Goal: Task Accomplishment & Management: Complete application form

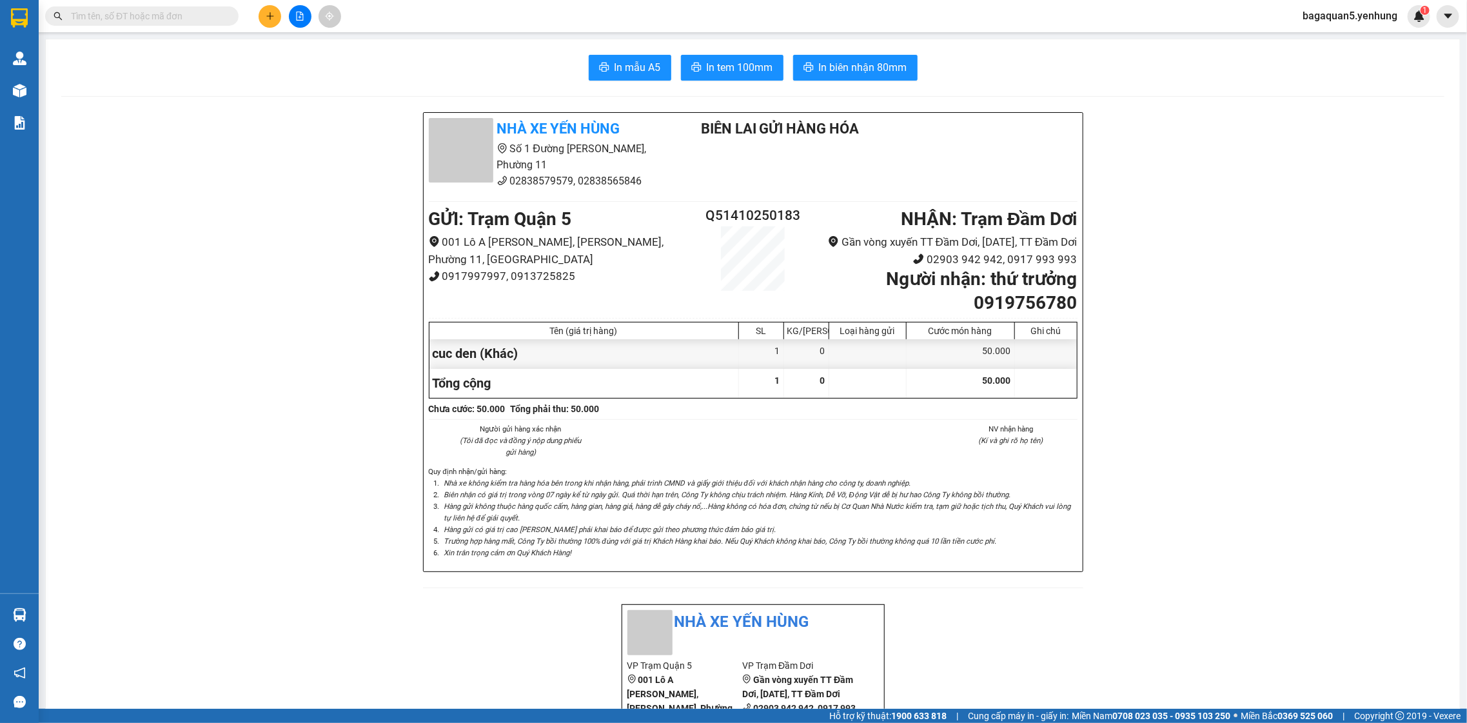
scroll to position [796, 0]
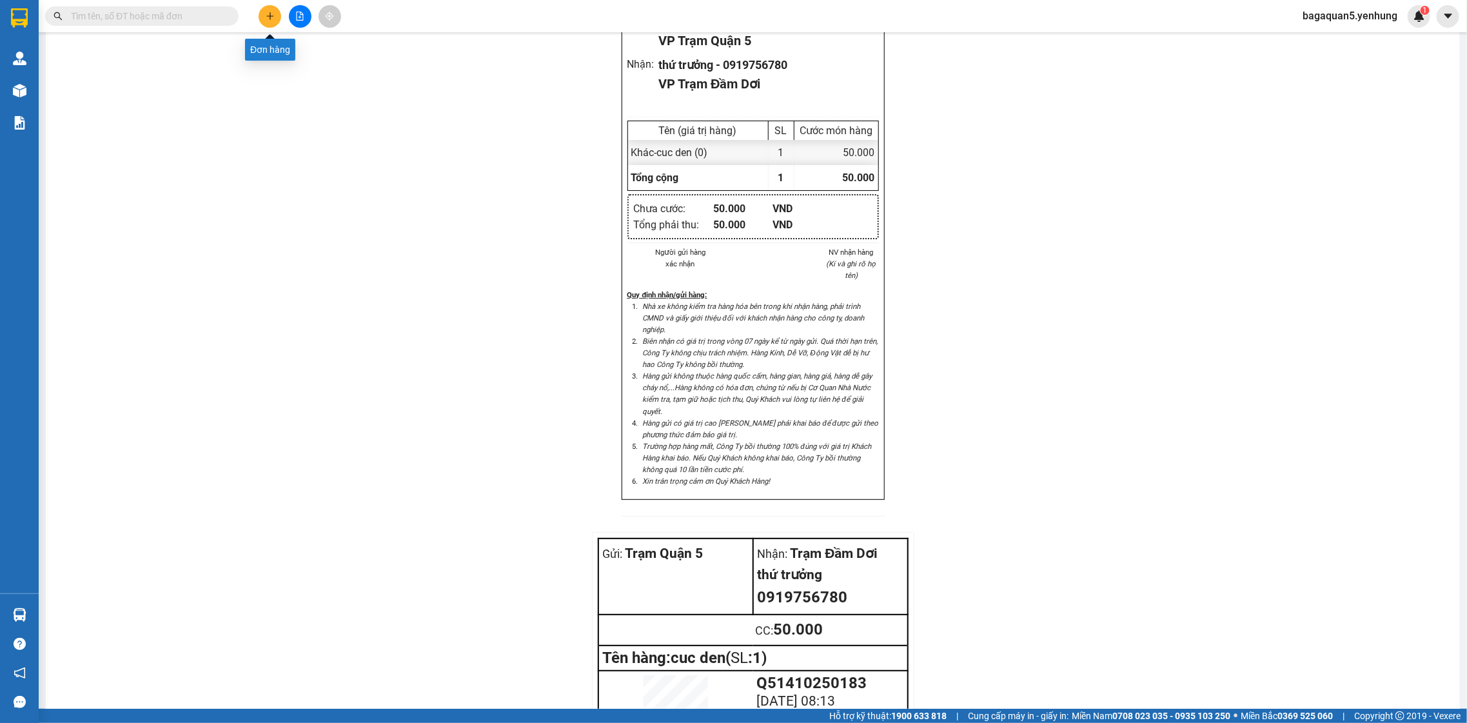
click at [275, 21] on button at bounding box center [270, 16] width 23 height 23
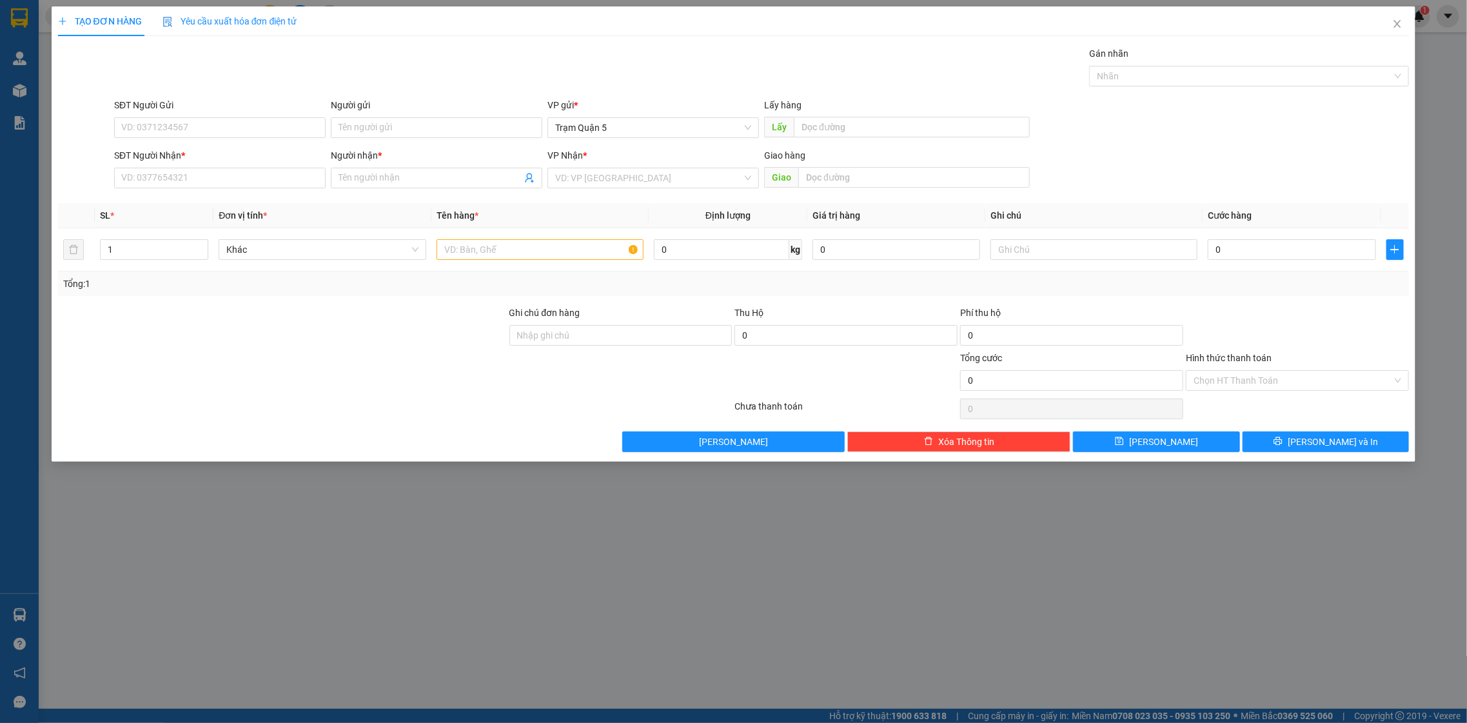
click at [139, 190] on div "SĐT Người Nhận * VD: 0377654321" at bounding box center [220, 170] width 212 height 45
click at [144, 175] on input "SĐT Người Nhận *" at bounding box center [220, 178] width 212 height 21
click at [166, 197] on div "0948476499 - ngộ" at bounding box center [220, 204] width 196 height 14
type input "0948476499"
type input "ngộ"
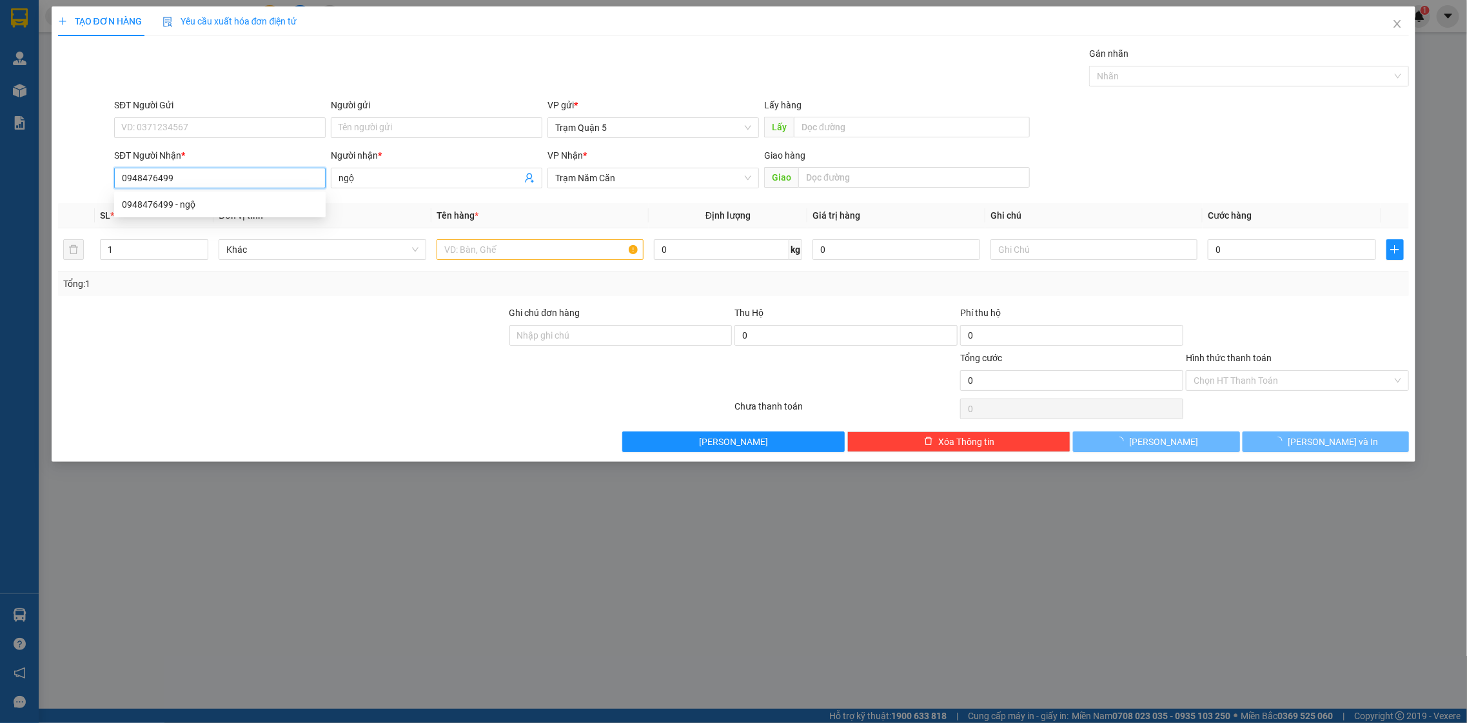
type input "100.000"
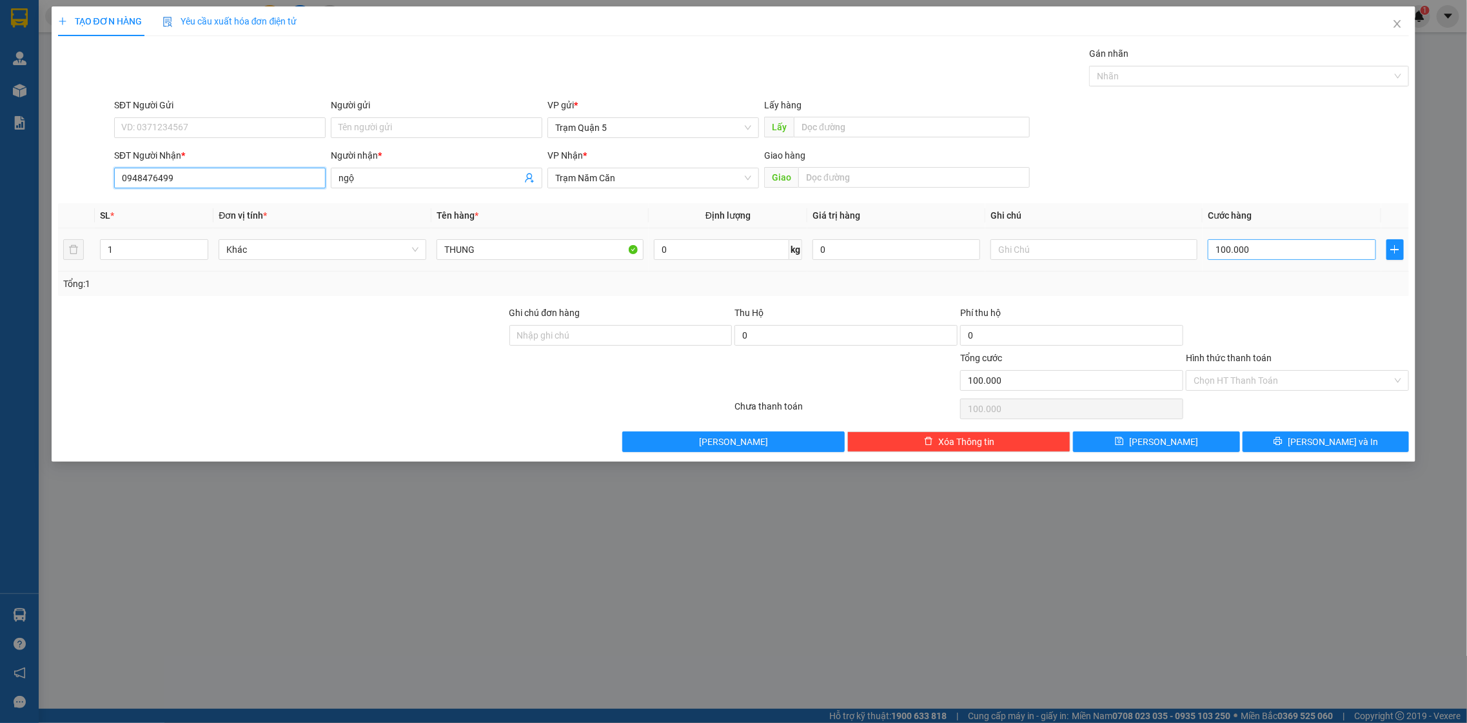
type input "0948476499"
click at [1272, 242] on input "100.000" at bounding box center [1292, 249] width 168 height 21
type input "0"
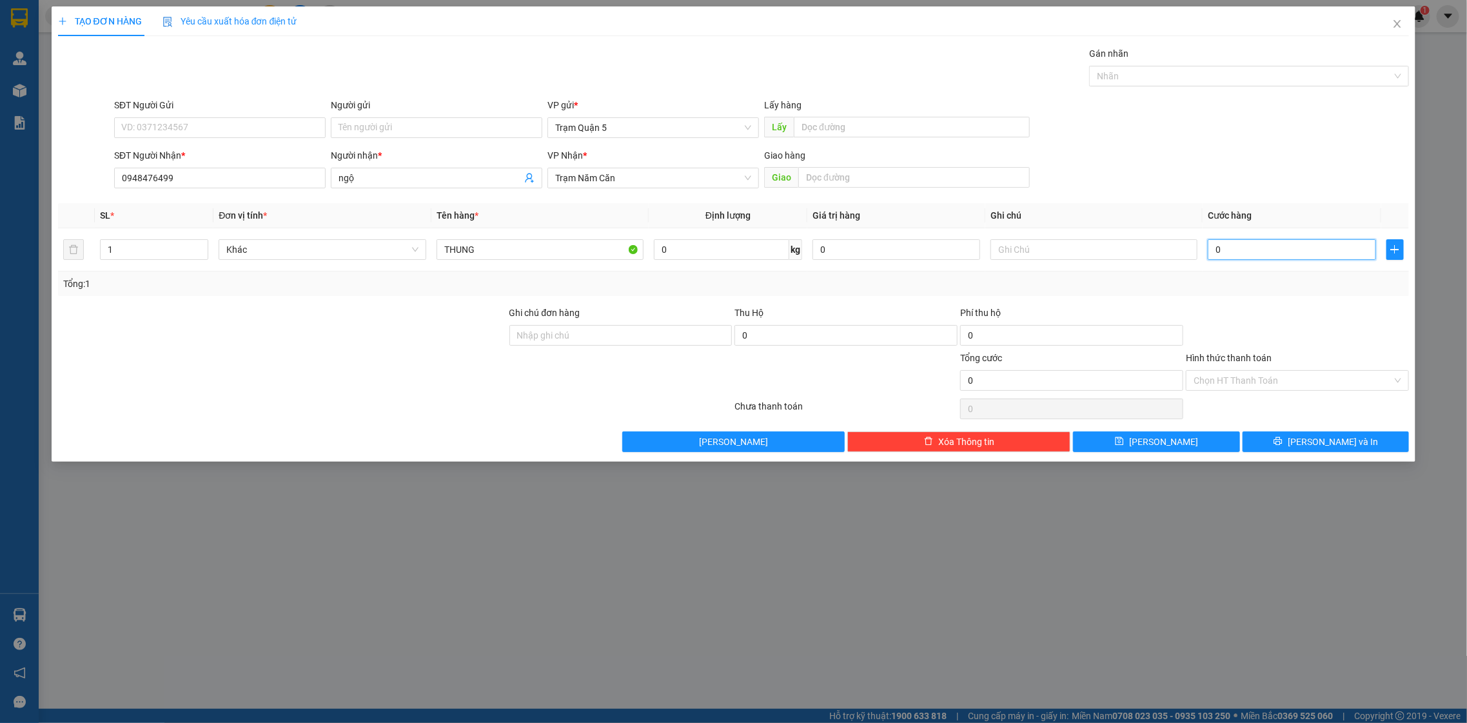
type input "8"
type input "08"
type input "80"
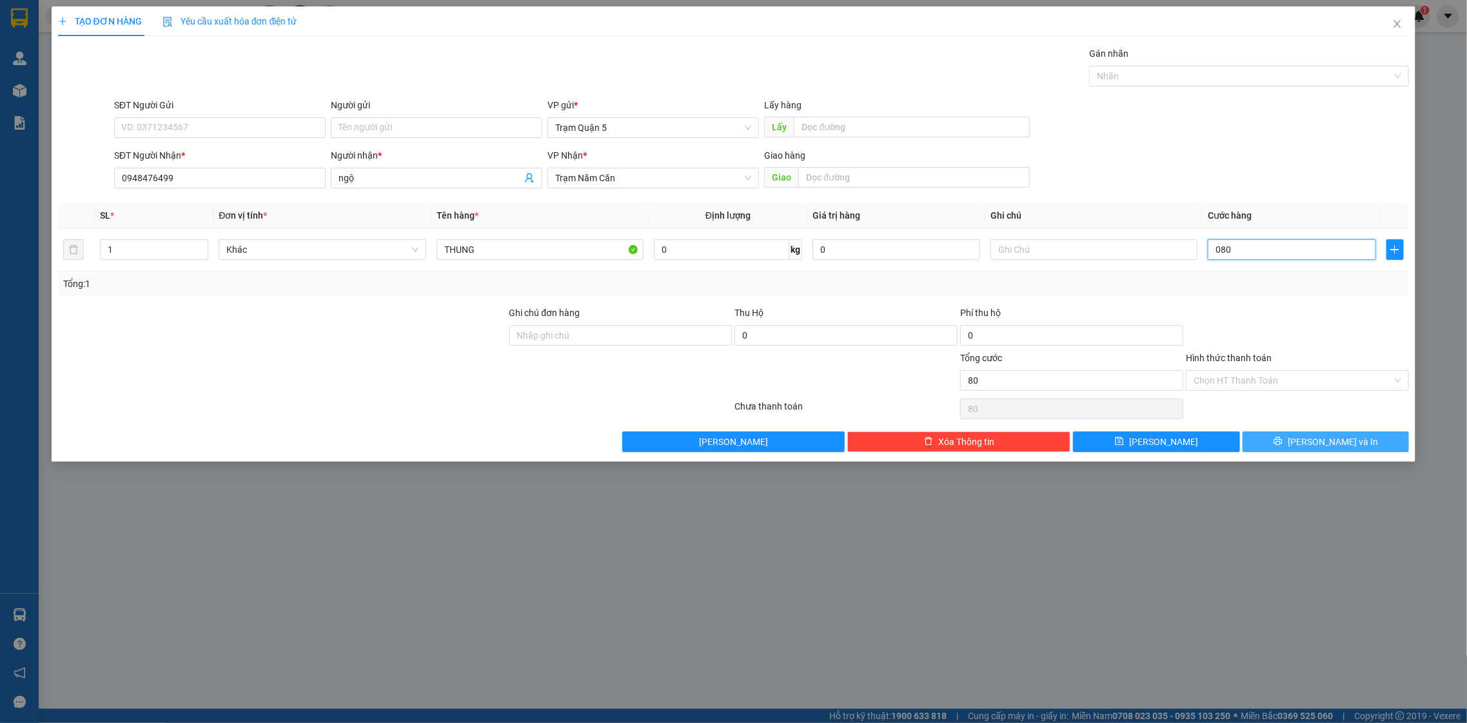
type input "080"
type input "80.000"
click at [1289, 449] on button "Lưu và In" at bounding box center [1326, 441] width 166 height 21
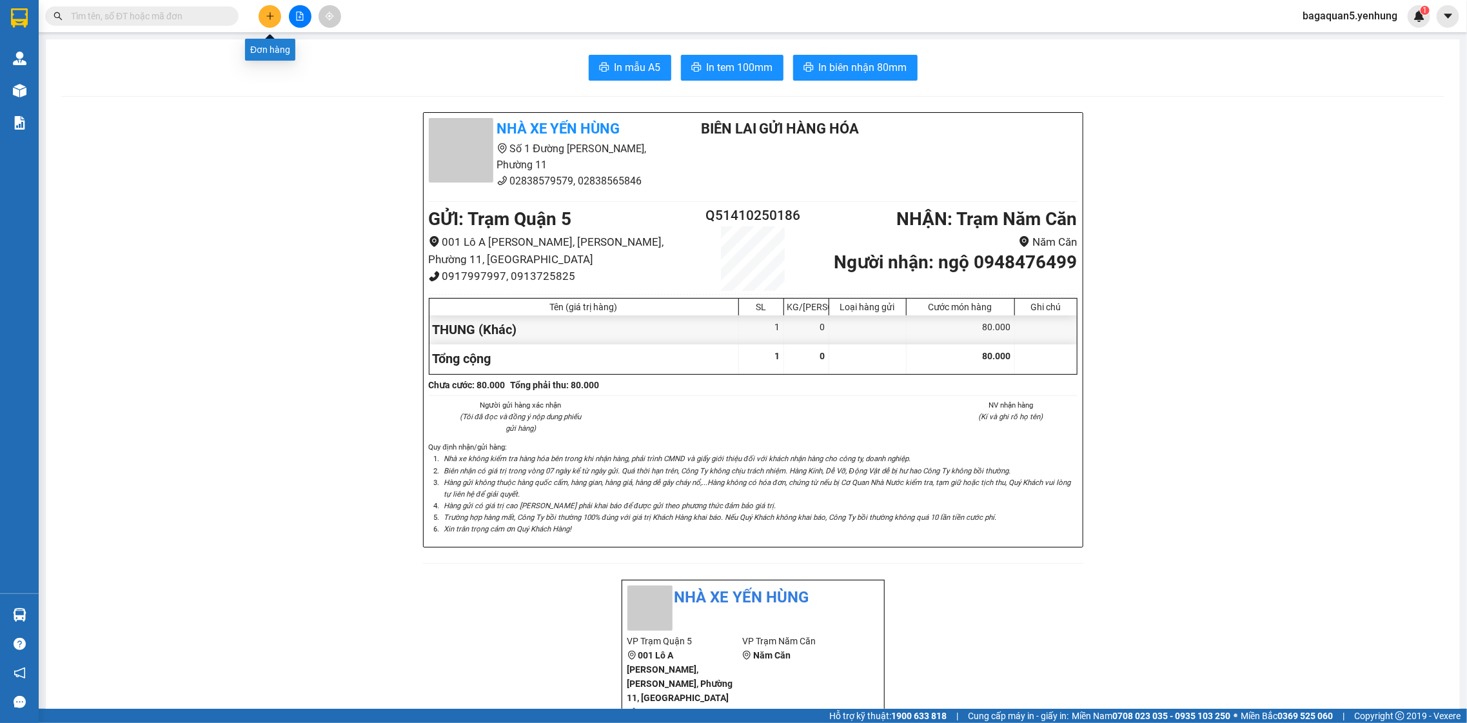
click at [279, 14] on button at bounding box center [270, 16] width 23 height 23
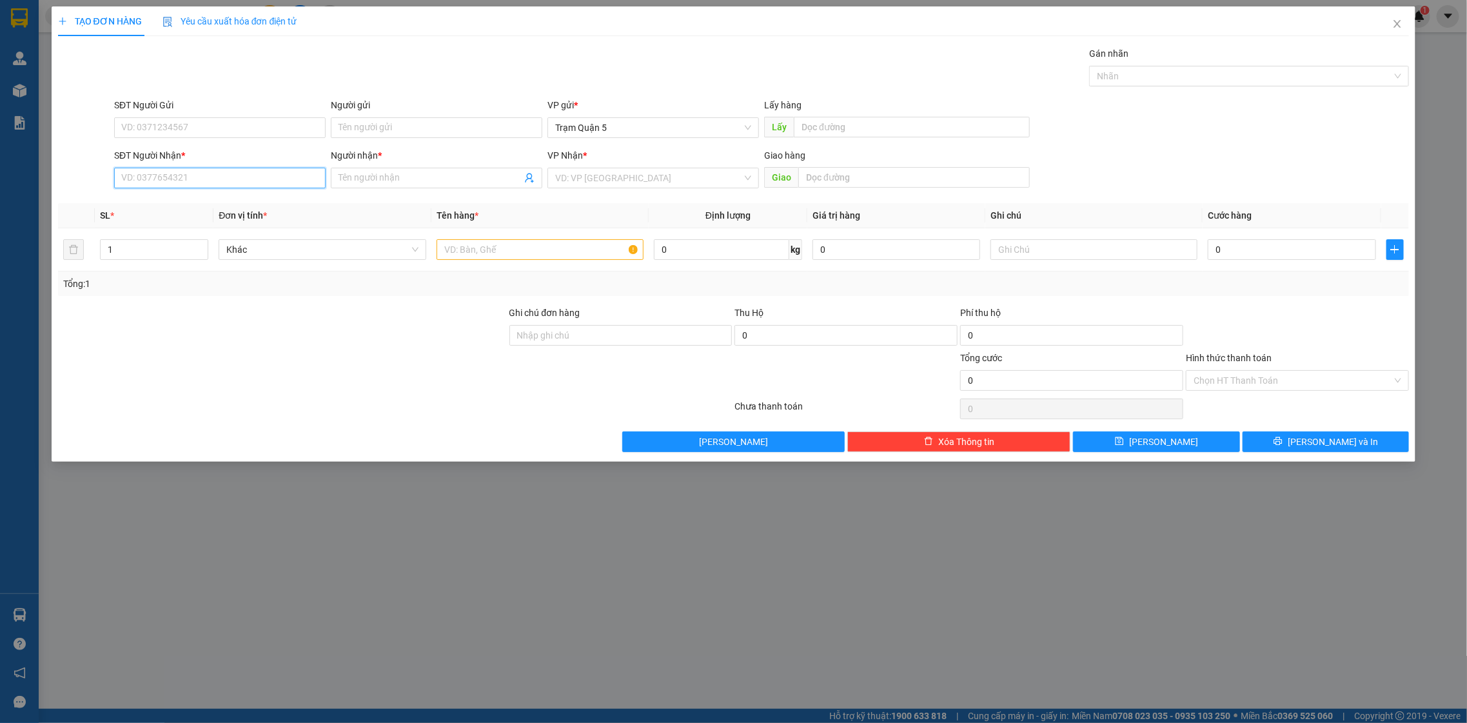
click at [212, 183] on input "SĐT Người Nhận *" at bounding box center [220, 178] width 212 height 21
type input "0"
click at [251, 219] on div "0933777716 - HẰNG" at bounding box center [220, 225] width 196 height 14
type input "0933777716"
type input "HẰNG"
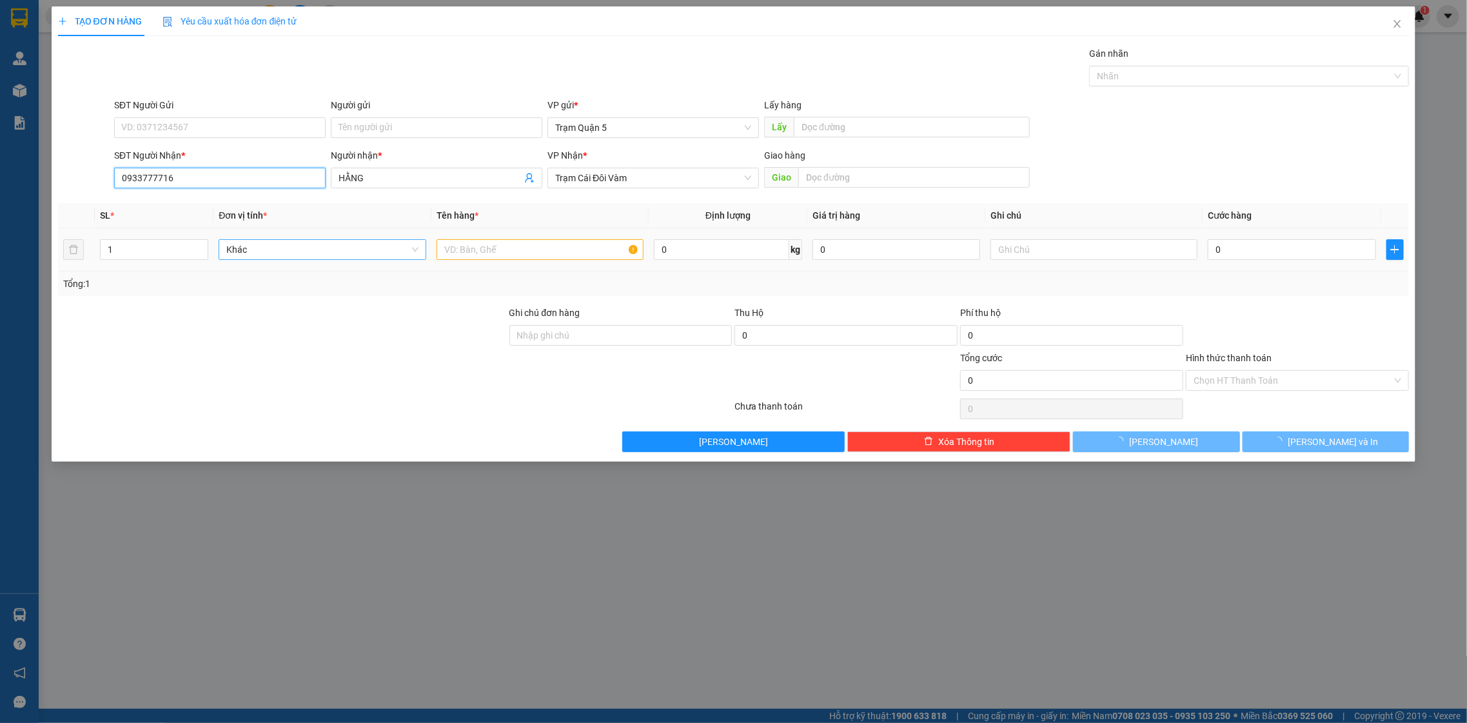
type input "70.000"
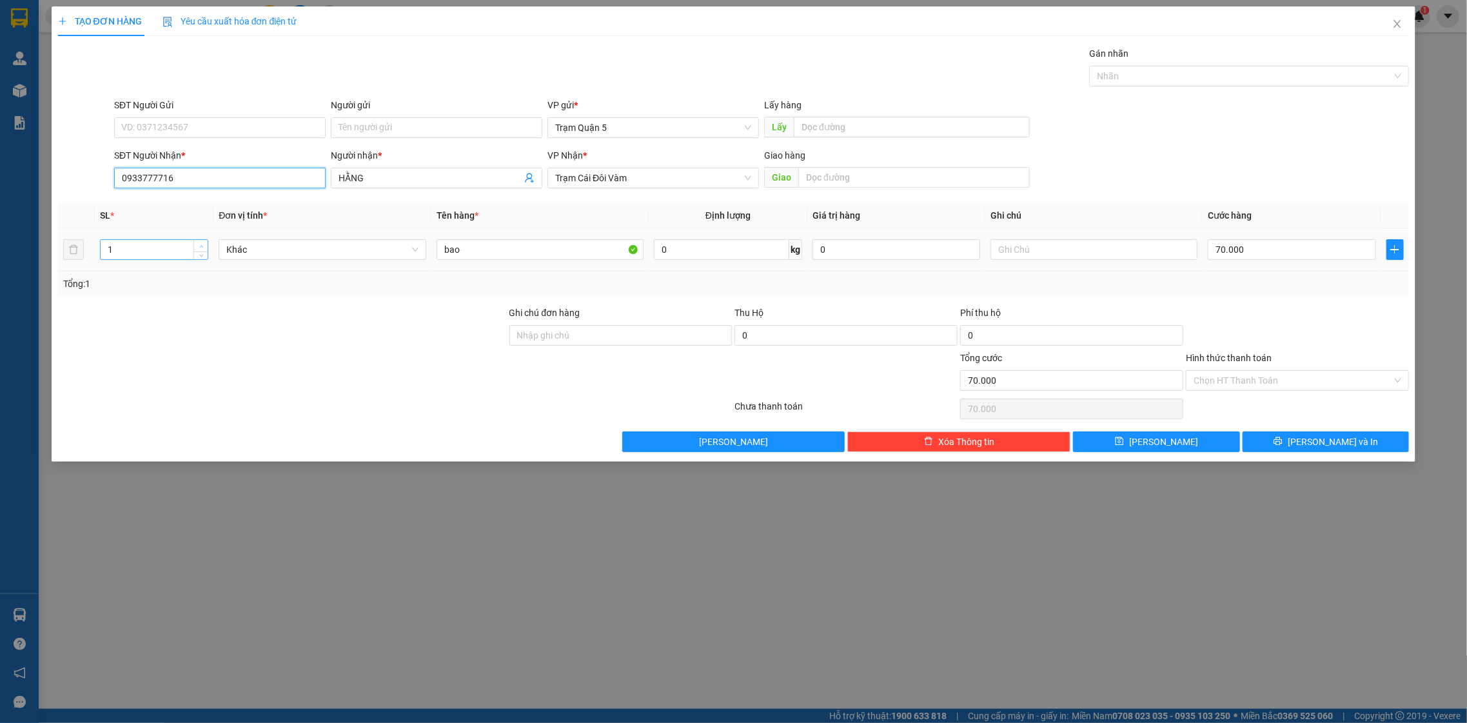
type input "0933777716"
click at [205, 247] on span "Increase Value" at bounding box center [200, 246] width 14 height 12
type input "3"
click at [205, 247] on span "Increase Value" at bounding box center [200, 246] width 14 height 12
drag, startPoint x: 578, startPoint y: 235, endPoint x: 563, endPoint y: 253, distance: 23.4
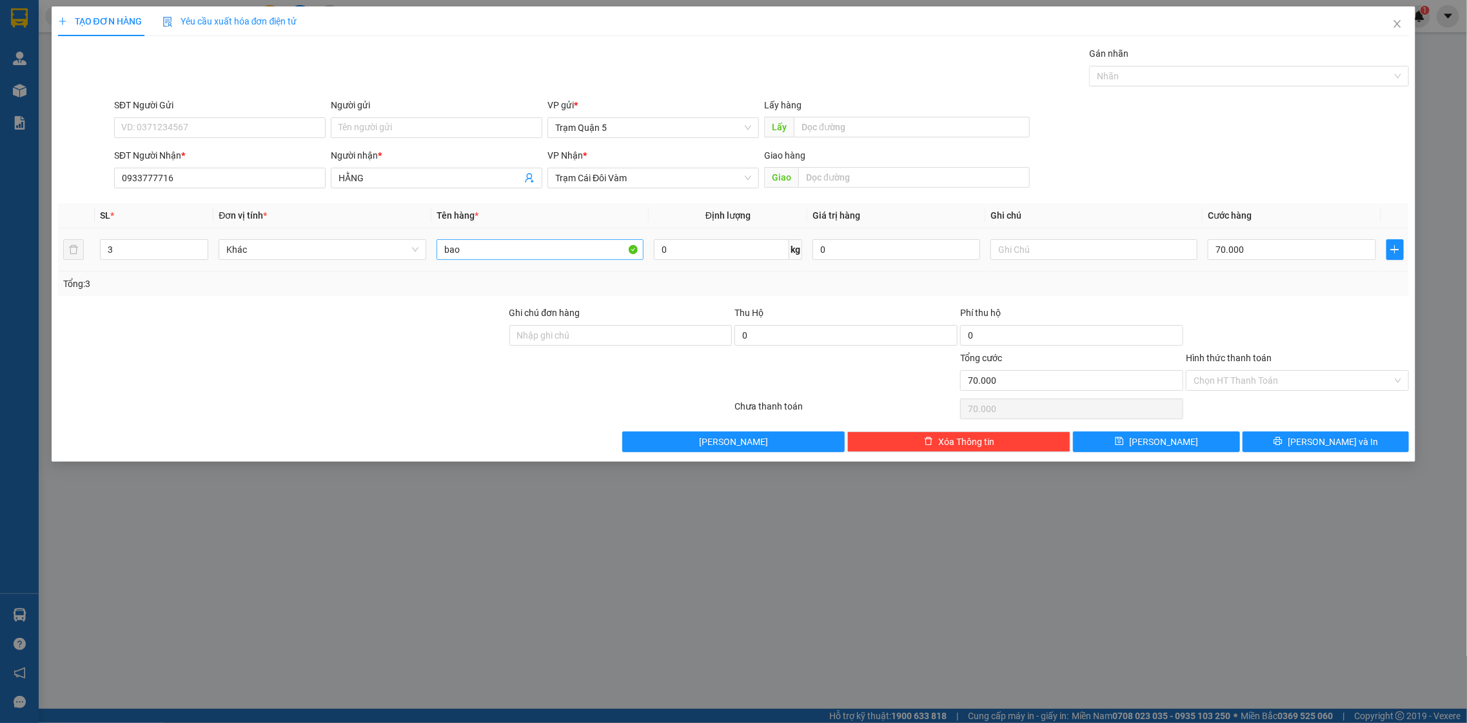
click at [566, 249] on td "bao" at bounding box center [540, 249] width 218 height 43
click at [563, 253] on input "bao" at bounding box center [541, 249] width 208 height 21
type input "b"
type input "th"
click at [1309, 253] on input "70.000" at bounding box center [1292, 249] width 168 height 21
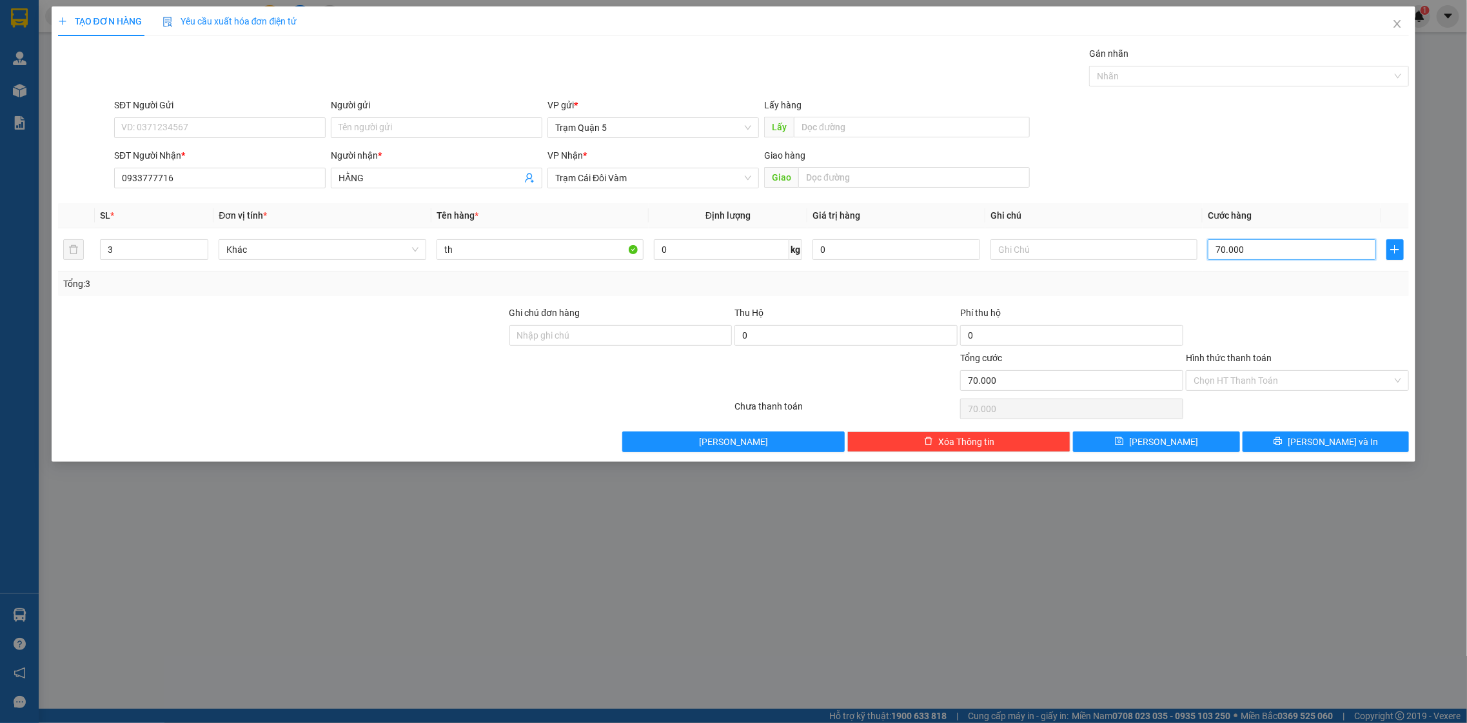
type input "0"
type input "3"
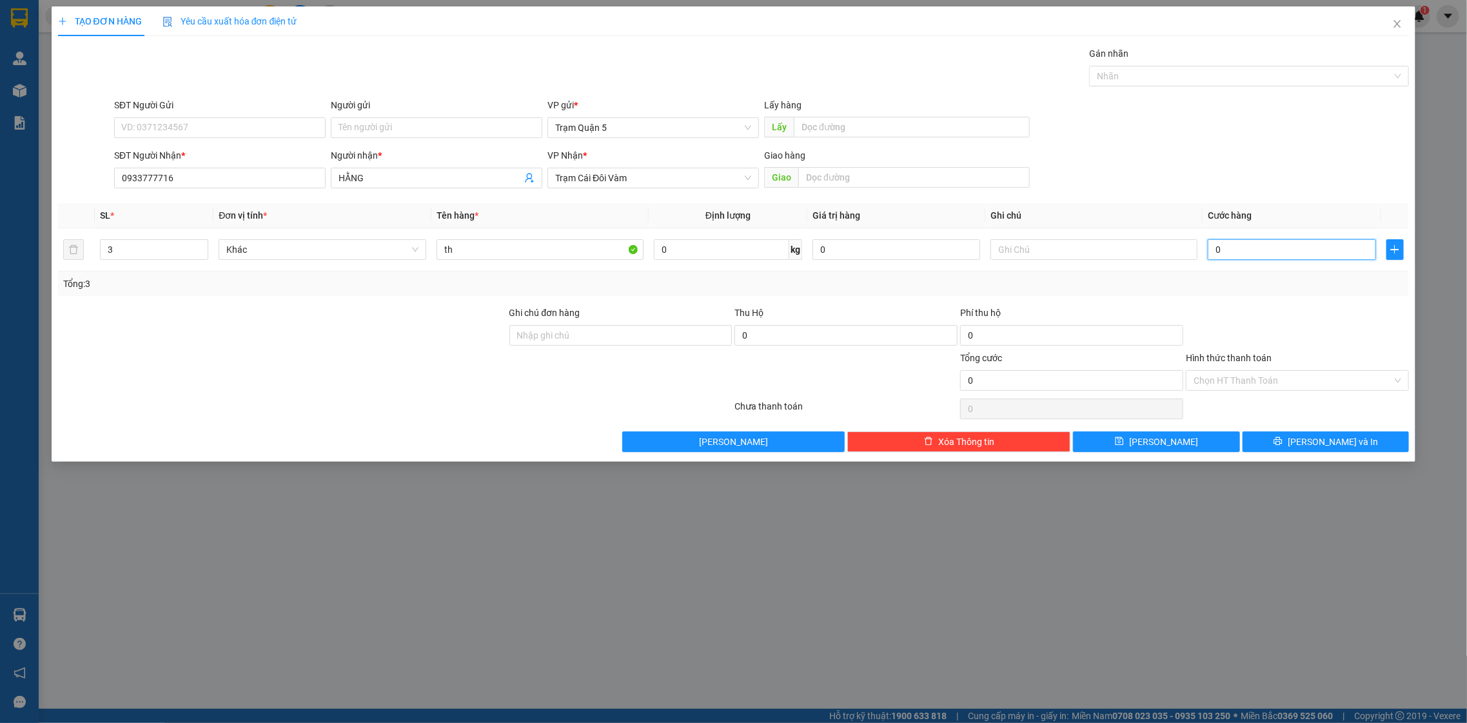
type input "03"
type input "30"
type input "030"
type input "300"
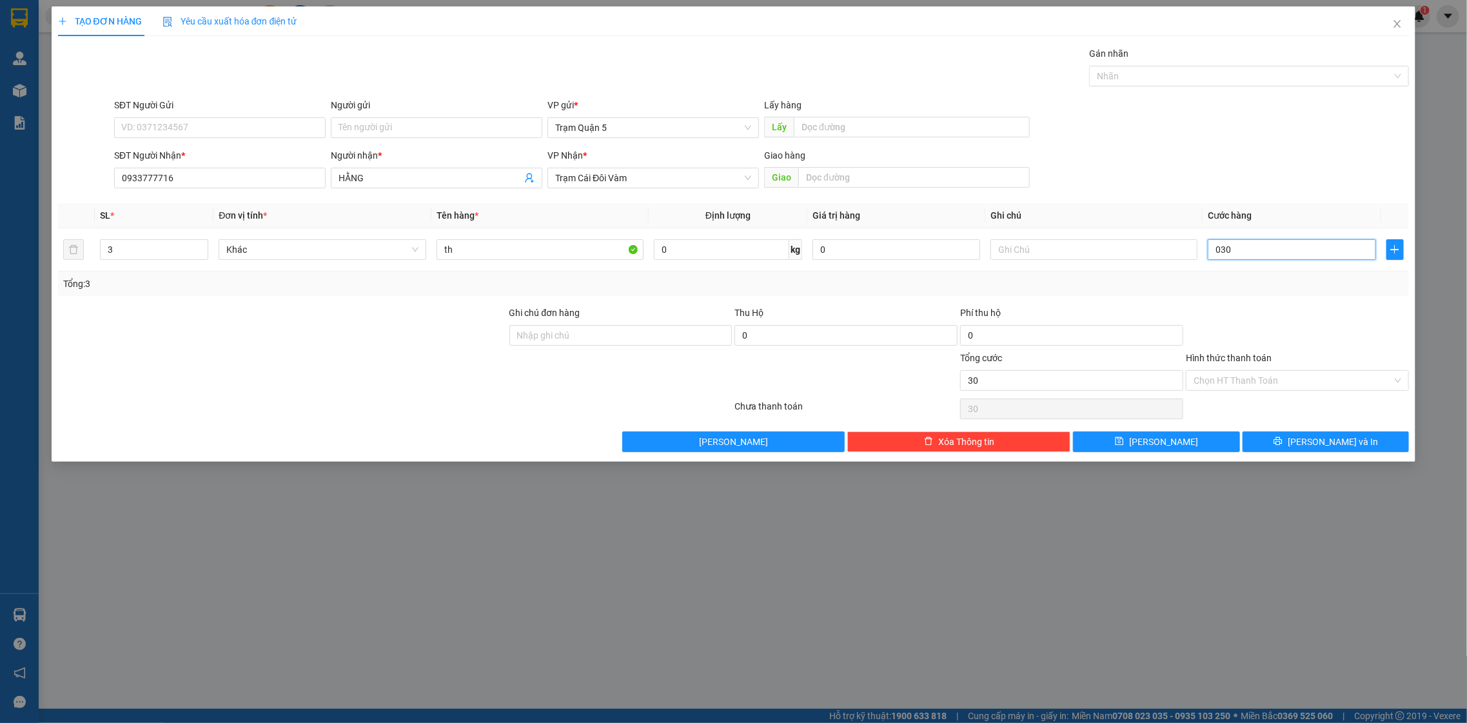
type input "300"
type input "0.300"
type input "300.000"
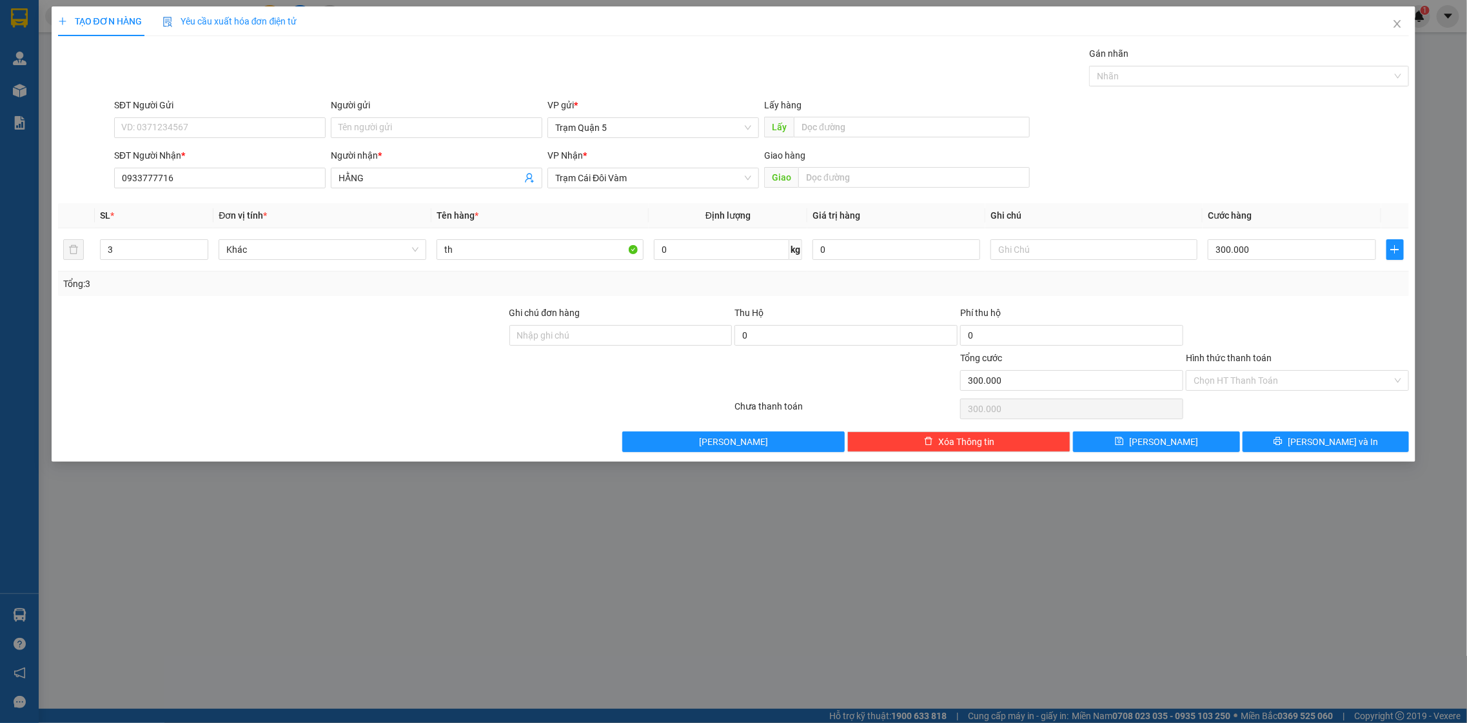
click at [1242, 289] on div "Tổng: 3" at bounding box center [733, 284] width 1341 height 14
click at [1284, 384] on input "Hình thức thanh toán" at bounding box center [1293, 380] width 199 height 19
click at [1300, 321] on div at bounding box center [1298, 328] width 226 height 45
click at [1307, 452] on button "[PERSON_NAME] và In" at bounding box center [1326, 441] width 166 height 21
drag, startPoint x: 1307, startPoint y: 450, endPoint x: 1291, endPoint y: 446, distance: 16.0
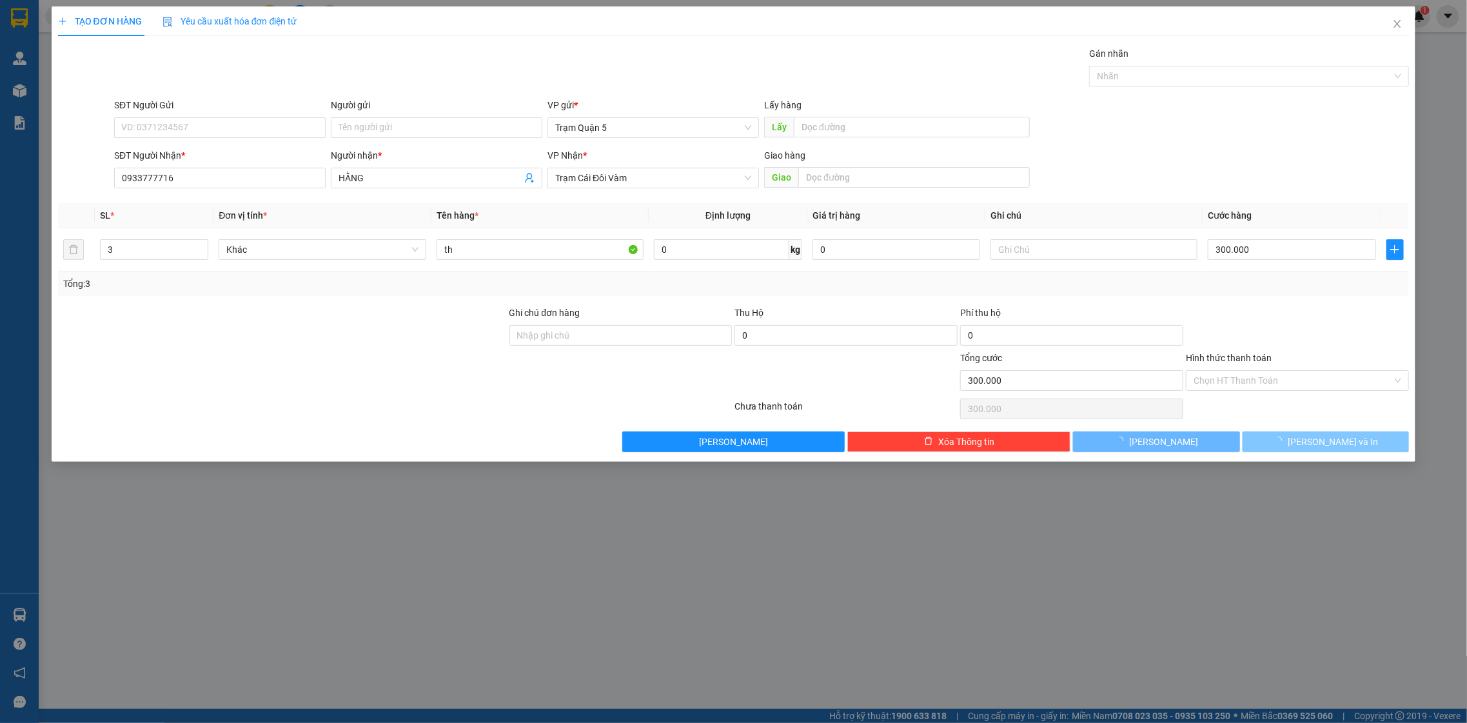
click at [1304, 449] on button "[PERSON_NAME] và In" at bounding box center [1326, 441] width 166 height 21
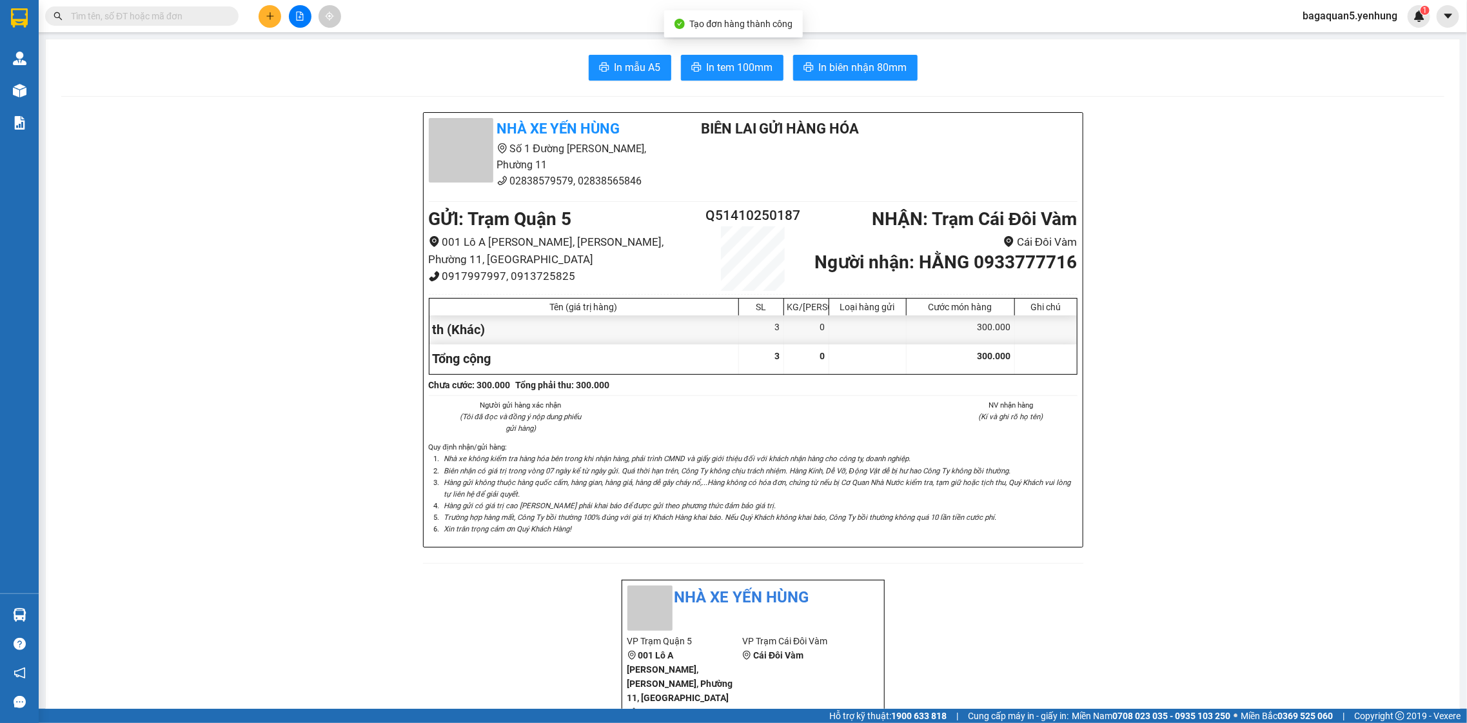
click at [709, 61] on span "In tem 100mm" at bounding box center [740, 67] width 66 height 16
click at [266, 8] on button at bounding box center [270, 16] width 23 height 23
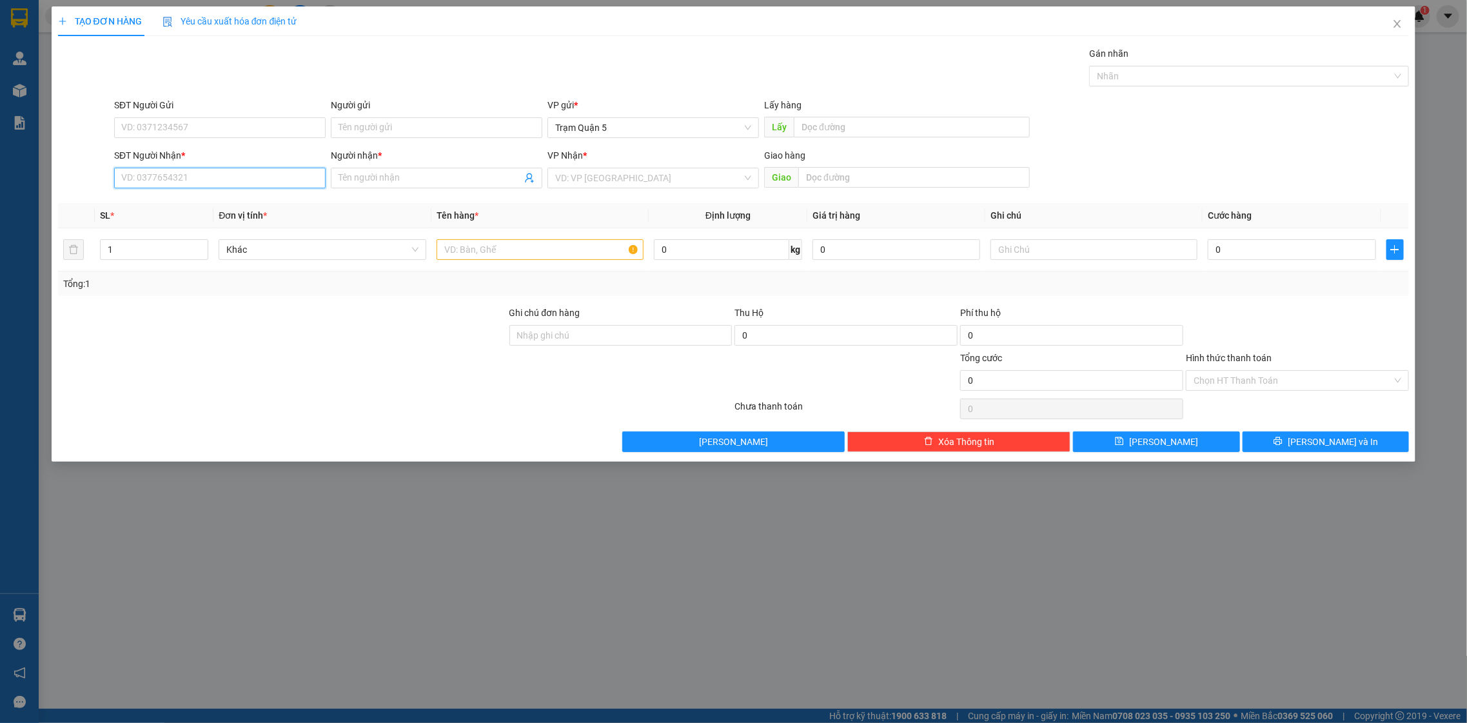
click at [142, 181] on input "SĐT Người Nhận *" at bounding box center [220, 178] width 212 height 21
click at [203, 222] on div "0878004045 - YẾN" at bounding box center [220, 225] width 196 height 14
type input "0878004045"
type input "YẾN"
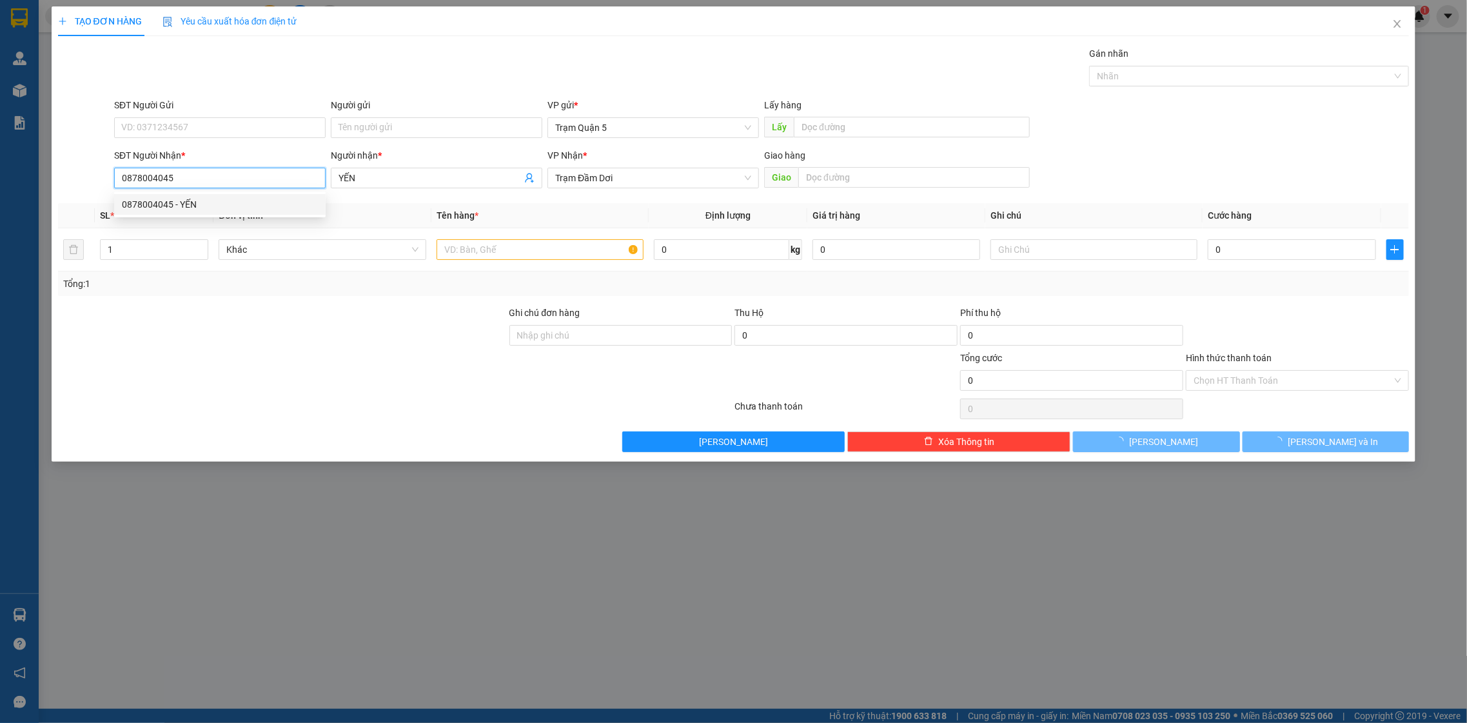
type input "1.000"
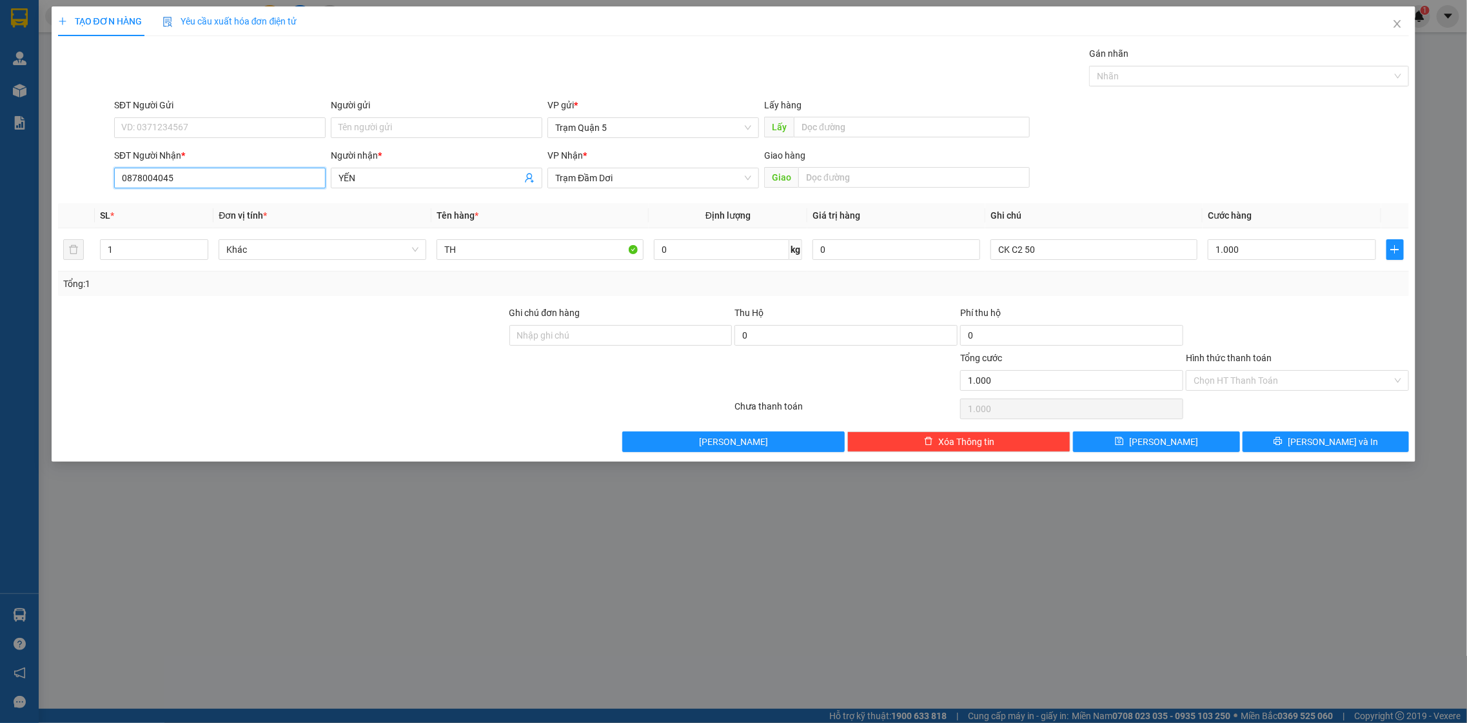
click at [200, 183] on input "0878004045" at bounding box center [220, 178] width 212 height 21
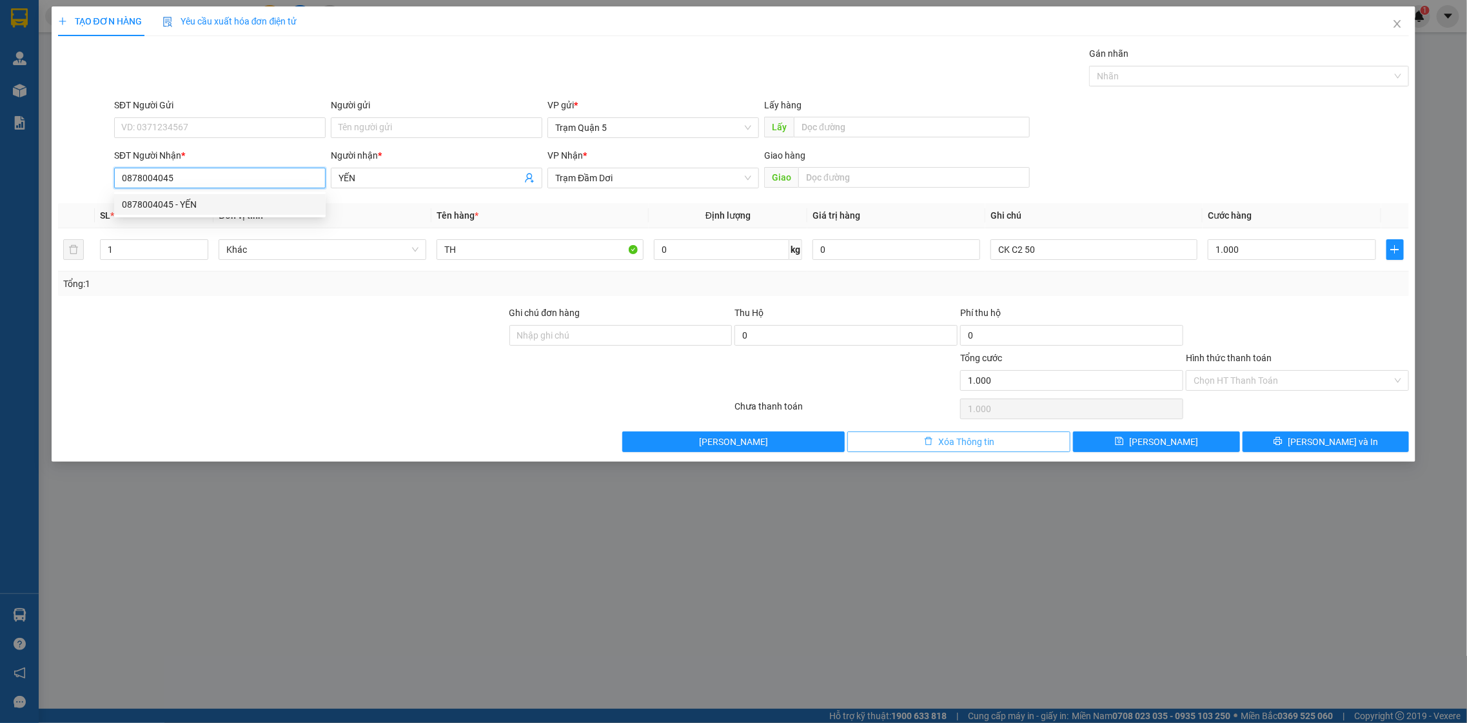
type input "0878004045"
click at [929, 452] on button "Xóa Thông tin" at bounding box center [958, 441] width 223 height 21
type input "0"
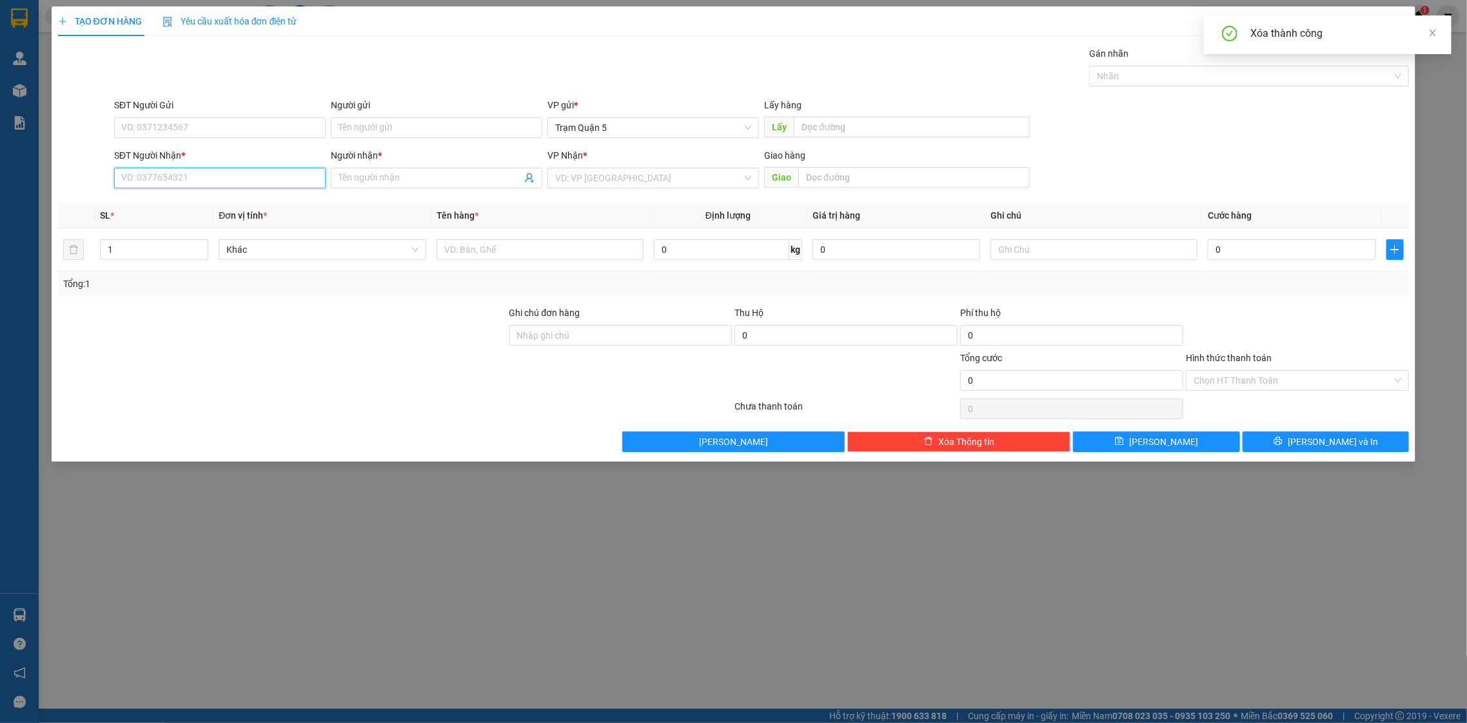
click at [198, 178] on input "SĐT Người Nhận *" at bounding box center [220, 178] width 212 height 21
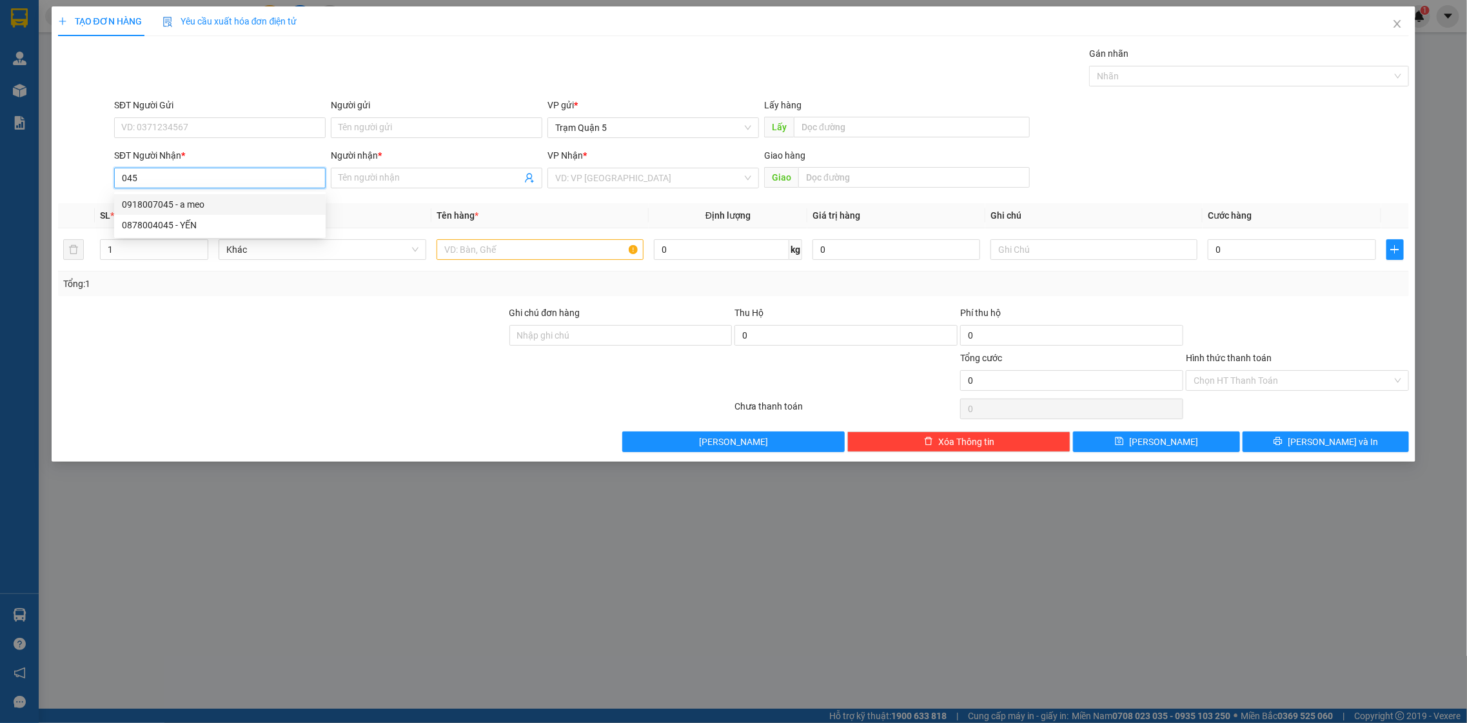
click at [171, 206] on div "0918007045 - a meo" at bounding box center [220, 204] width 196 height 14
type input "0918007045"
type input "a meo"
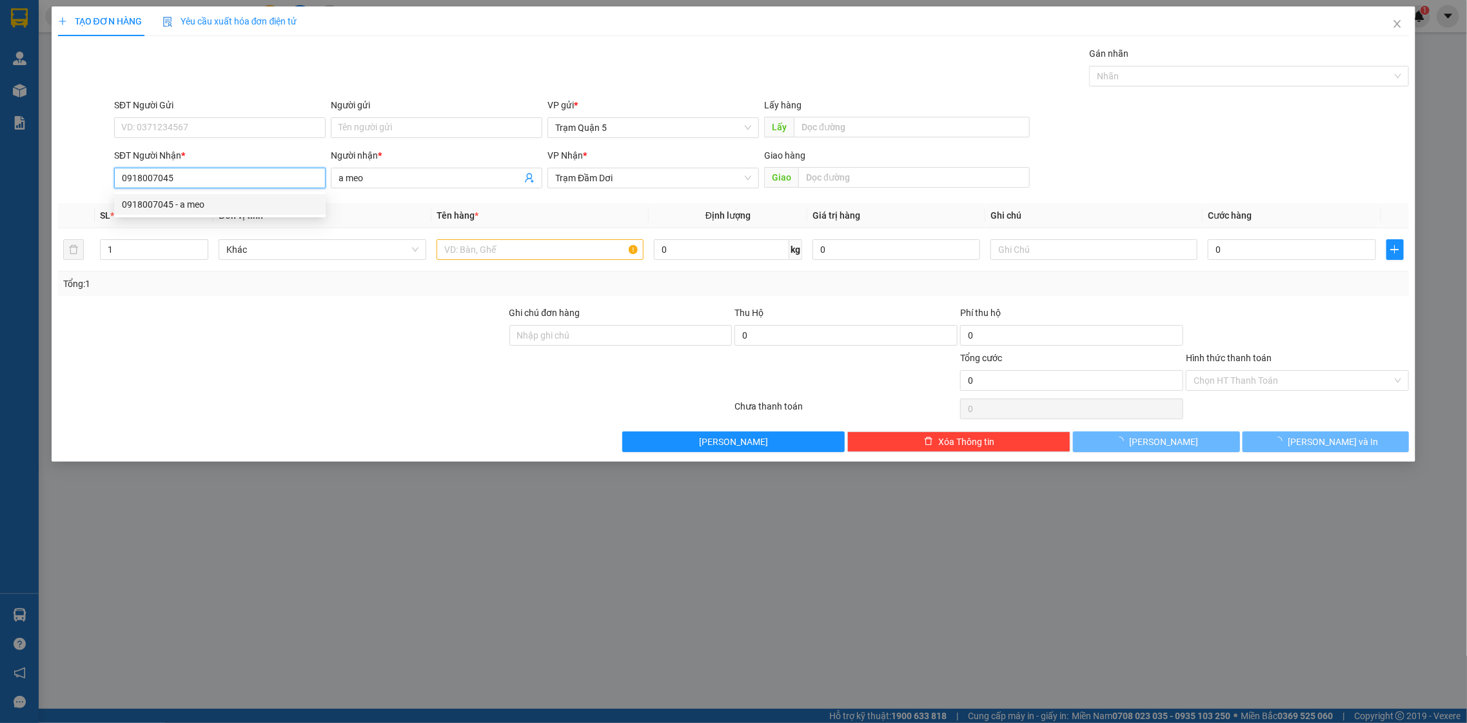
type input "30.000"
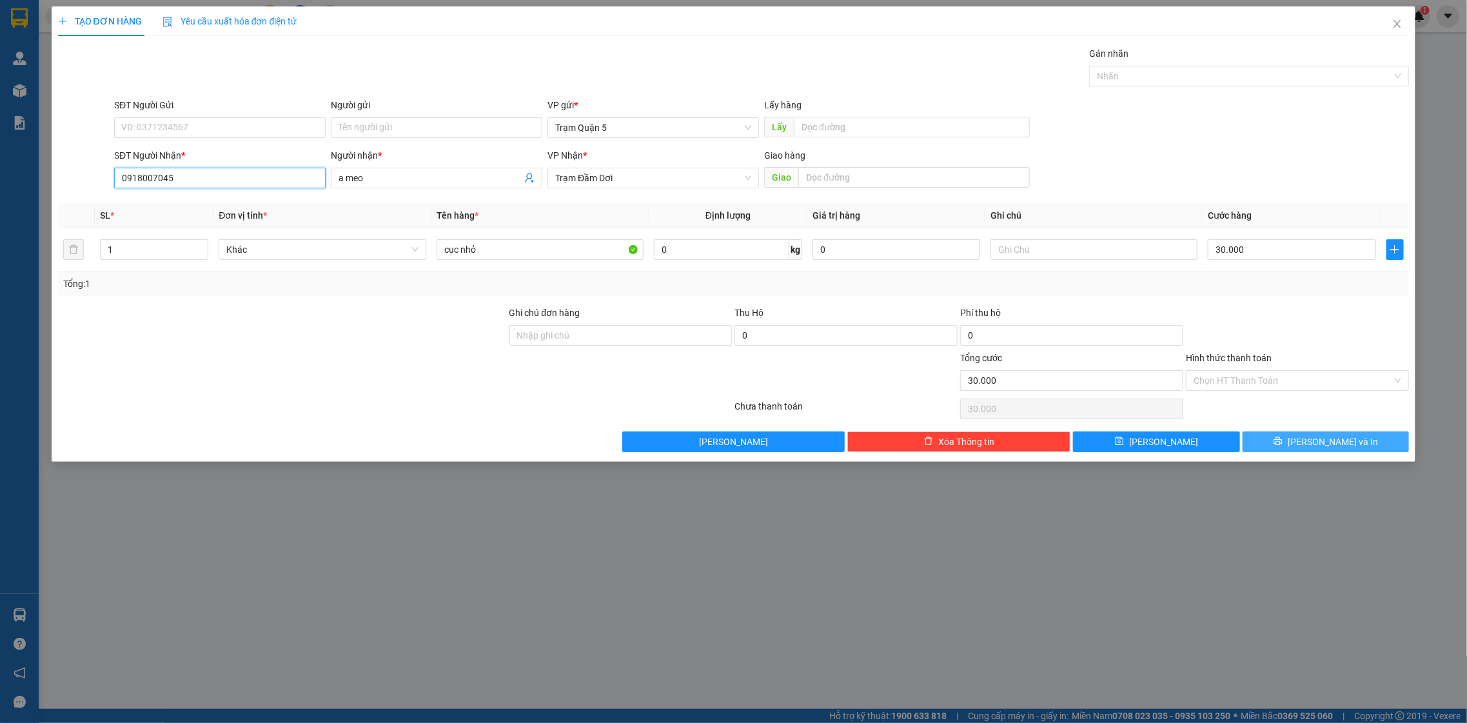
type input "0918007045"
click at [1283, 442] on icon "printer" at bounding box center [1278, 441] width 8 height 8
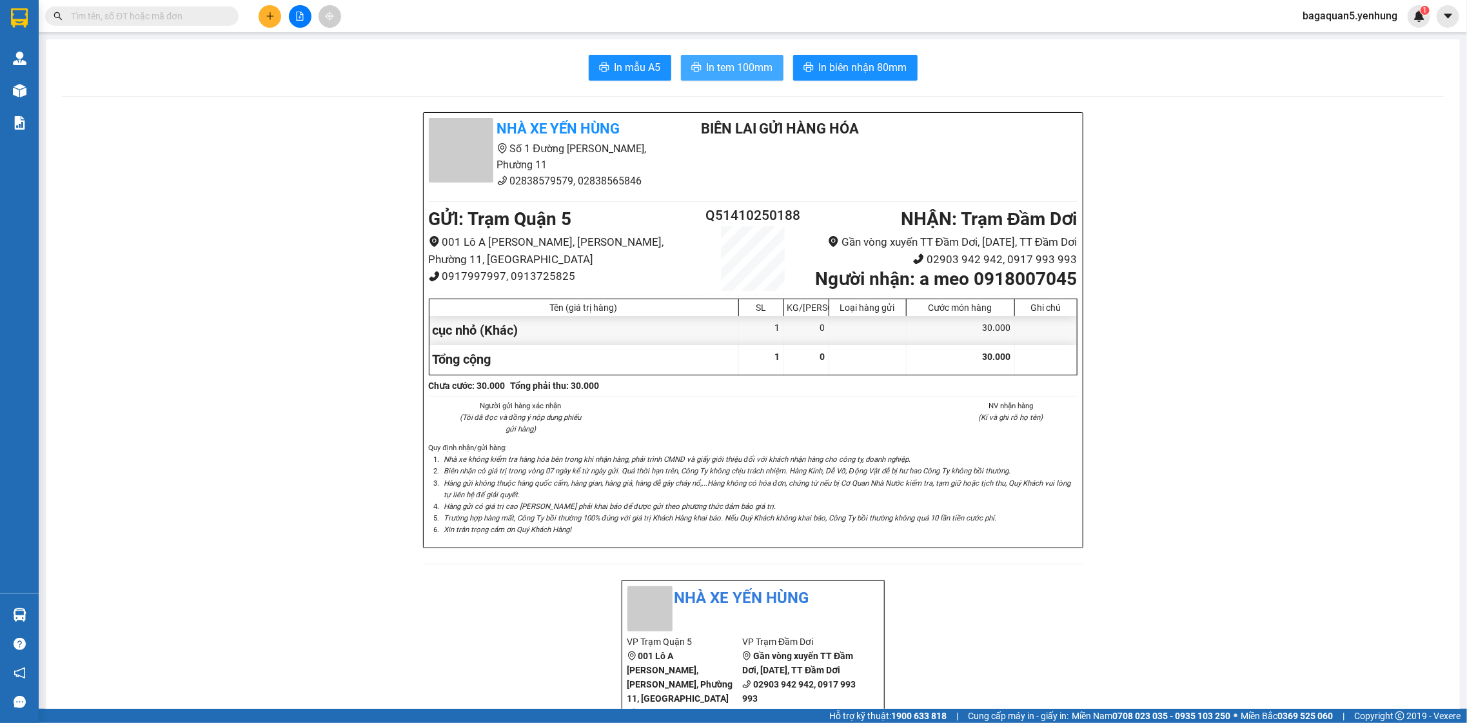
click at [729, 57] on button "In tem 100mm" at bounding box center [732, 68] width 103 height 26
click at [880, 211] on h1 "NHẬN : Trạm Đầm Dơi" at bounding box center [942, 219] width 270 height 28
click at [266, 12] on icon "plus" at bounding box center [270, 16] width 9 height 9
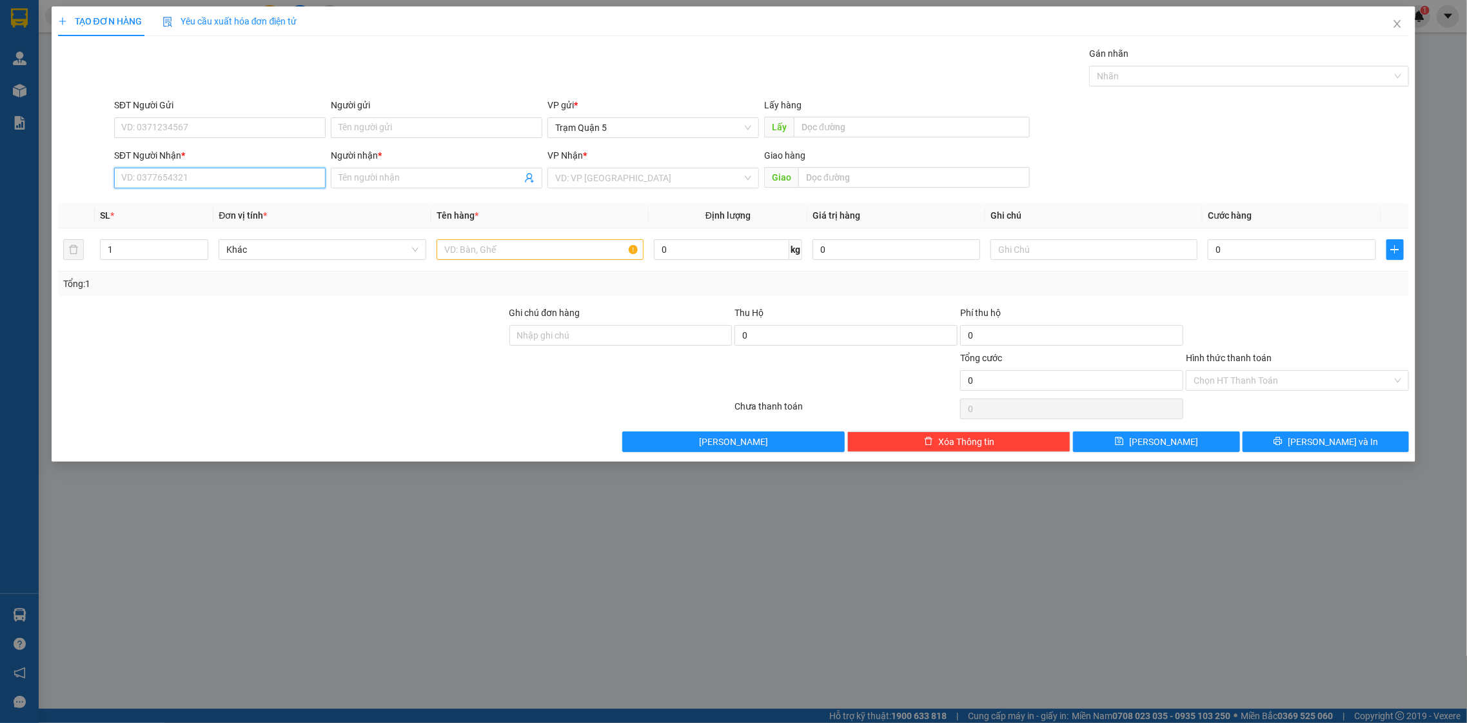
click at [230, 186] on input "SĐT Người Nhận *" at bounding box center [220, 178] width 212 height 21
type input "0917815915"
click at [403, 179] on input "Người nhận *" at bounding box center [430, 178] width 183 height 14
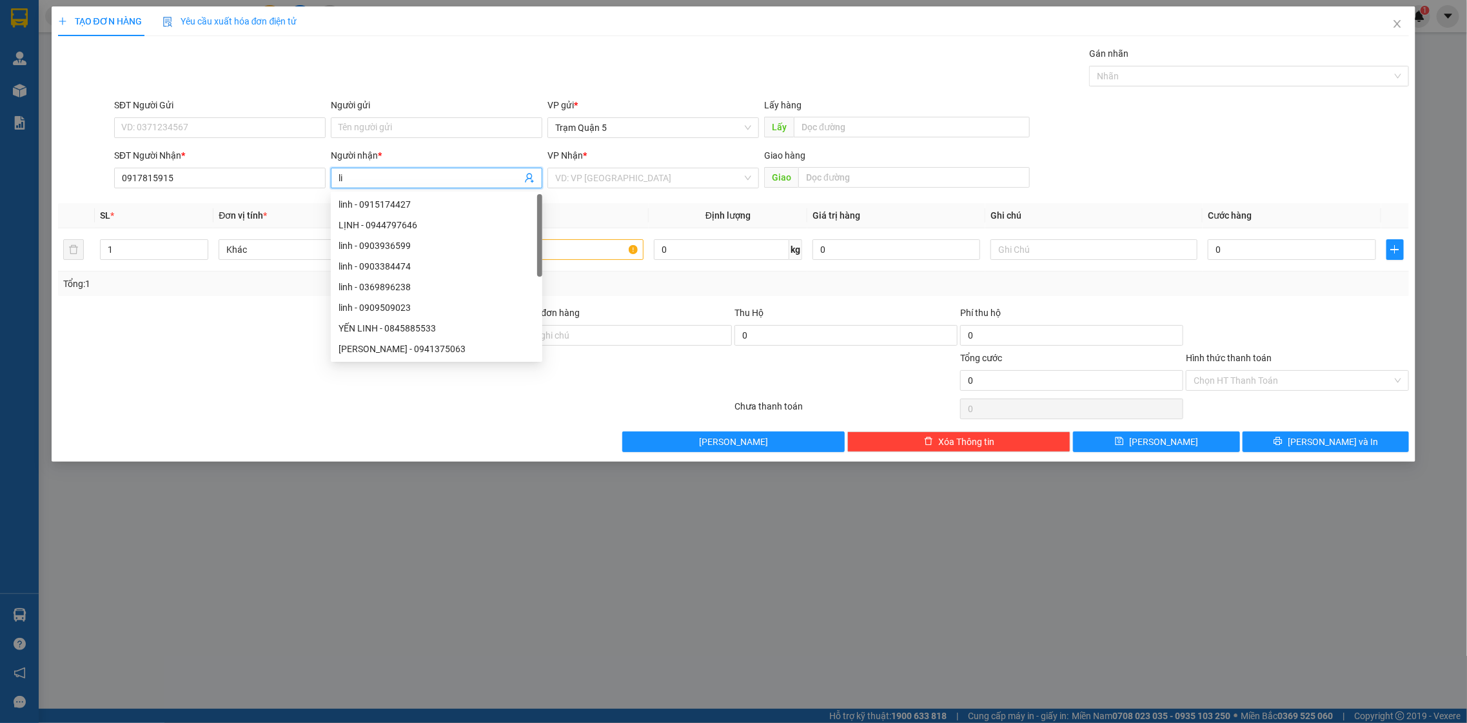
type input "l"
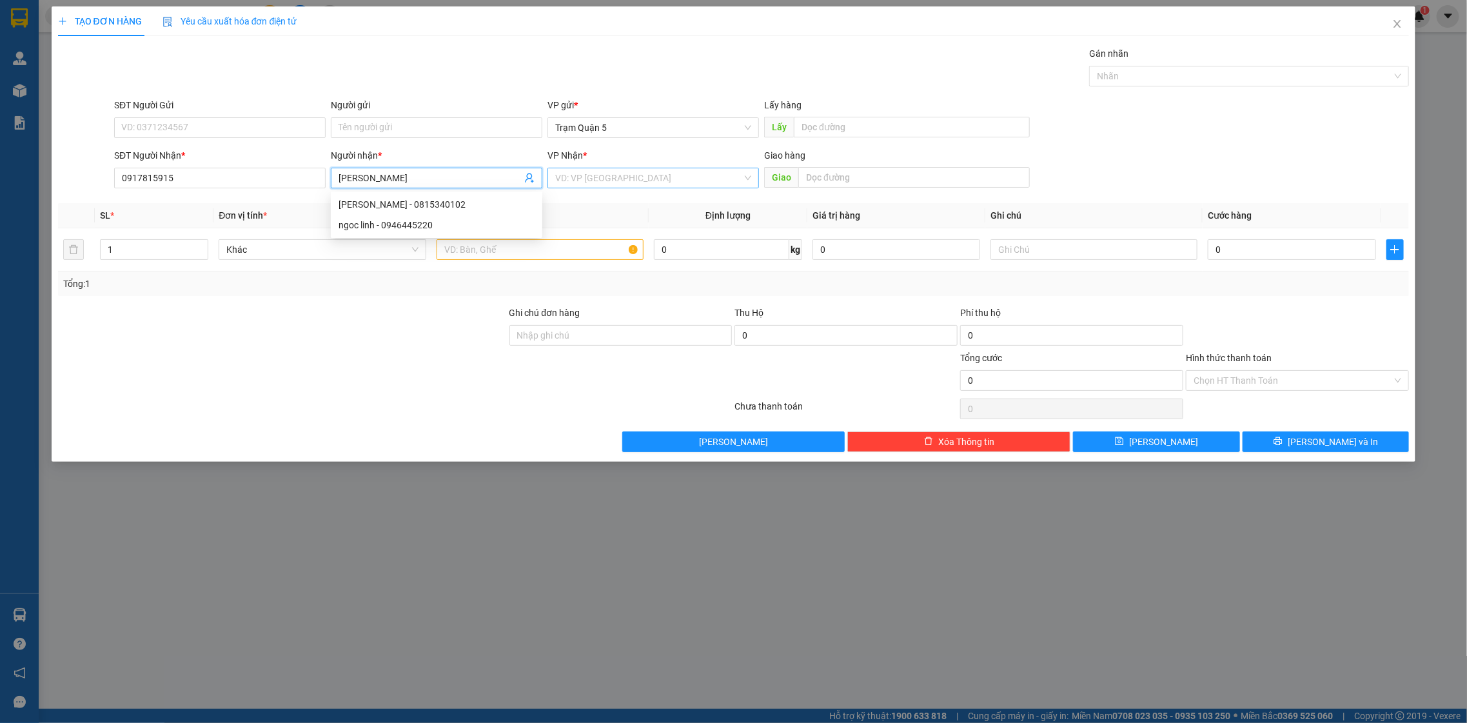
type input "[PERSON_NAME]"
click at [612, 179] on input "search" at bounding box center [648, 177] width 187 height 19
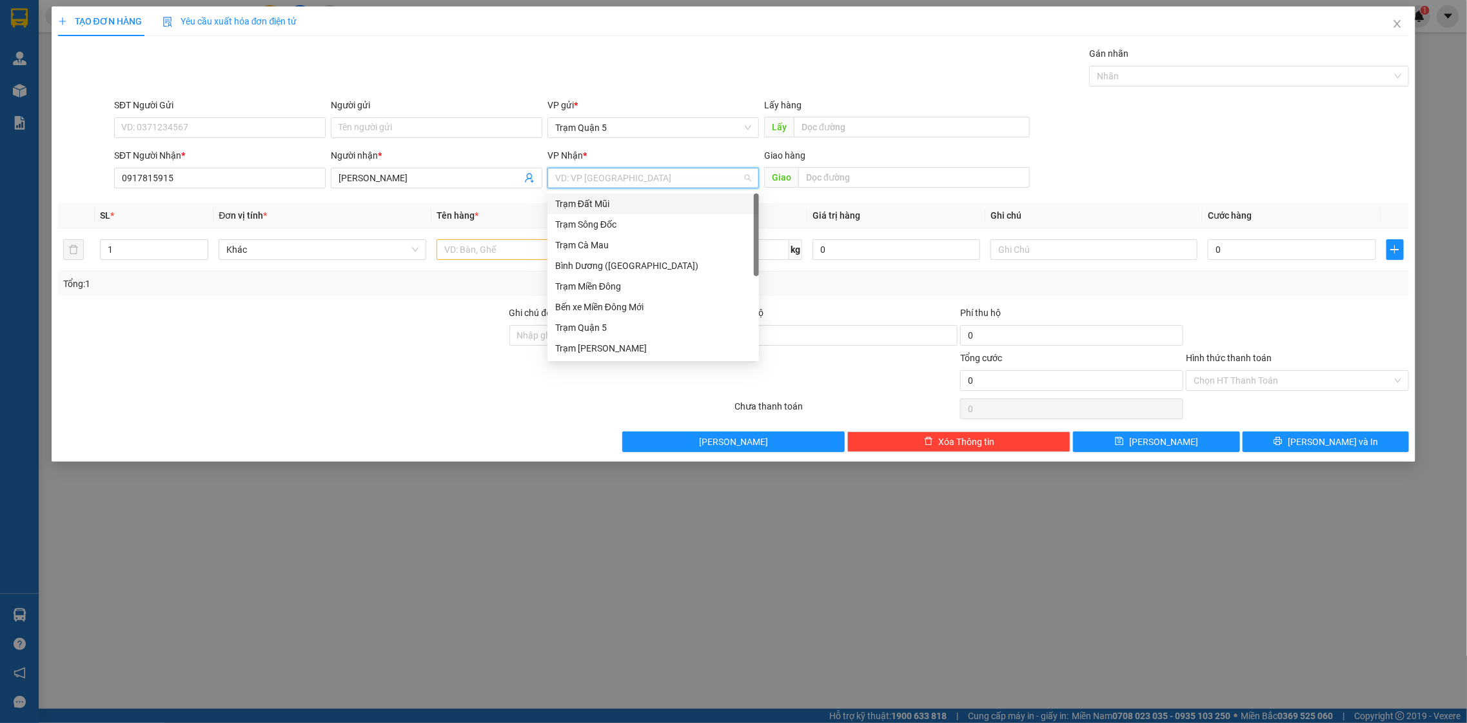
type input "d"
click at [582, 345] on div "Trạm Đầm Dơi" at bounding box center [653, 348] width 196 height 14
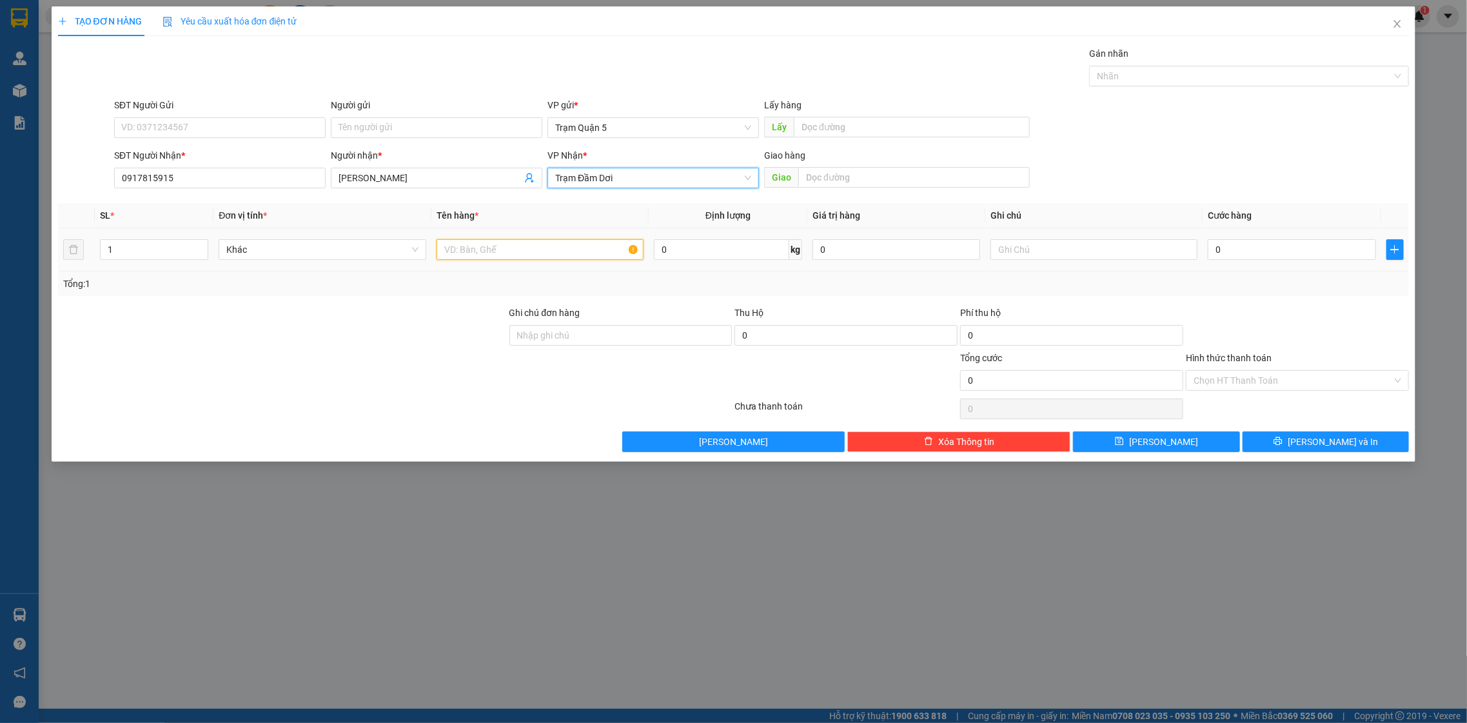
click at [461, 244] on input "text" at bounding box center [541, 249] width 208 height 21
type input "b"
type input "cục"
click at [1263, 251] on input "0" at bounding box center [1292, 249] width 168 height 21
type input "5"
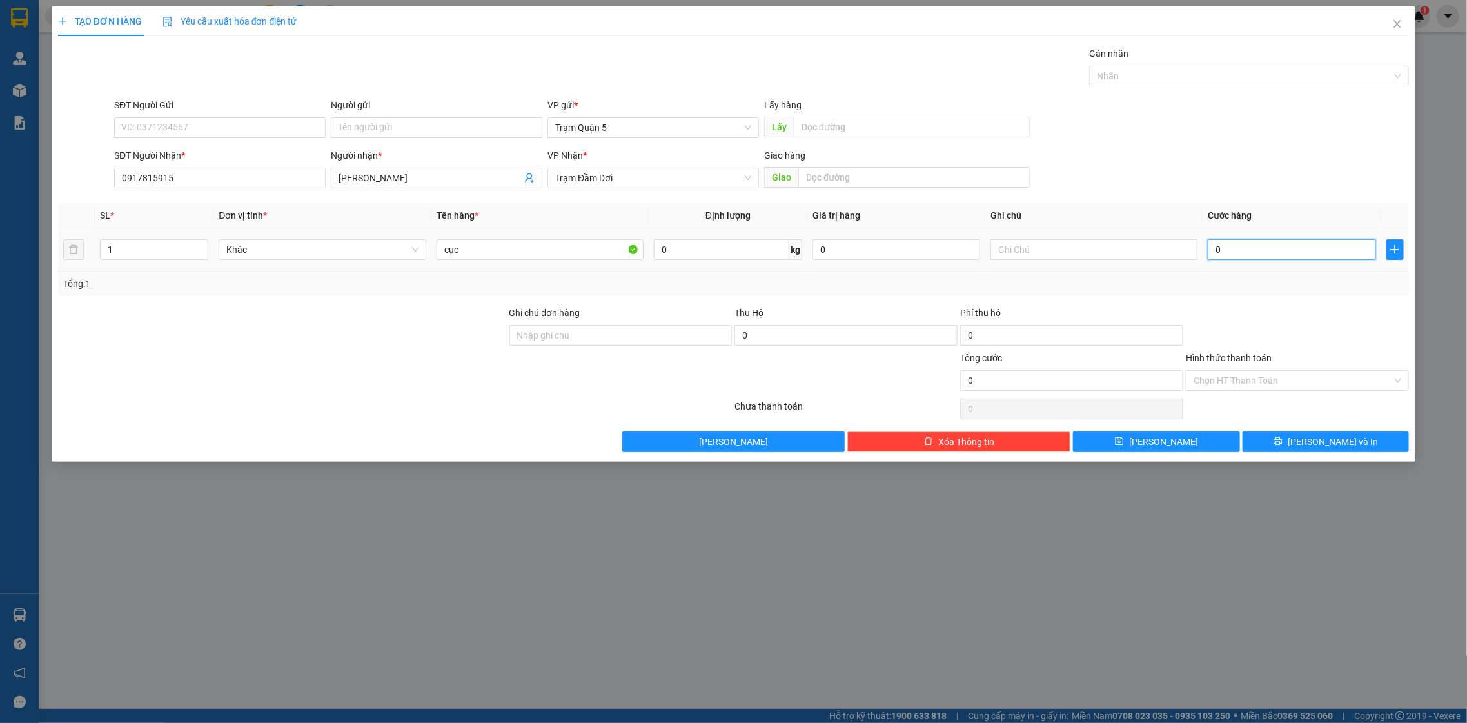
type input "5"
type input "50"
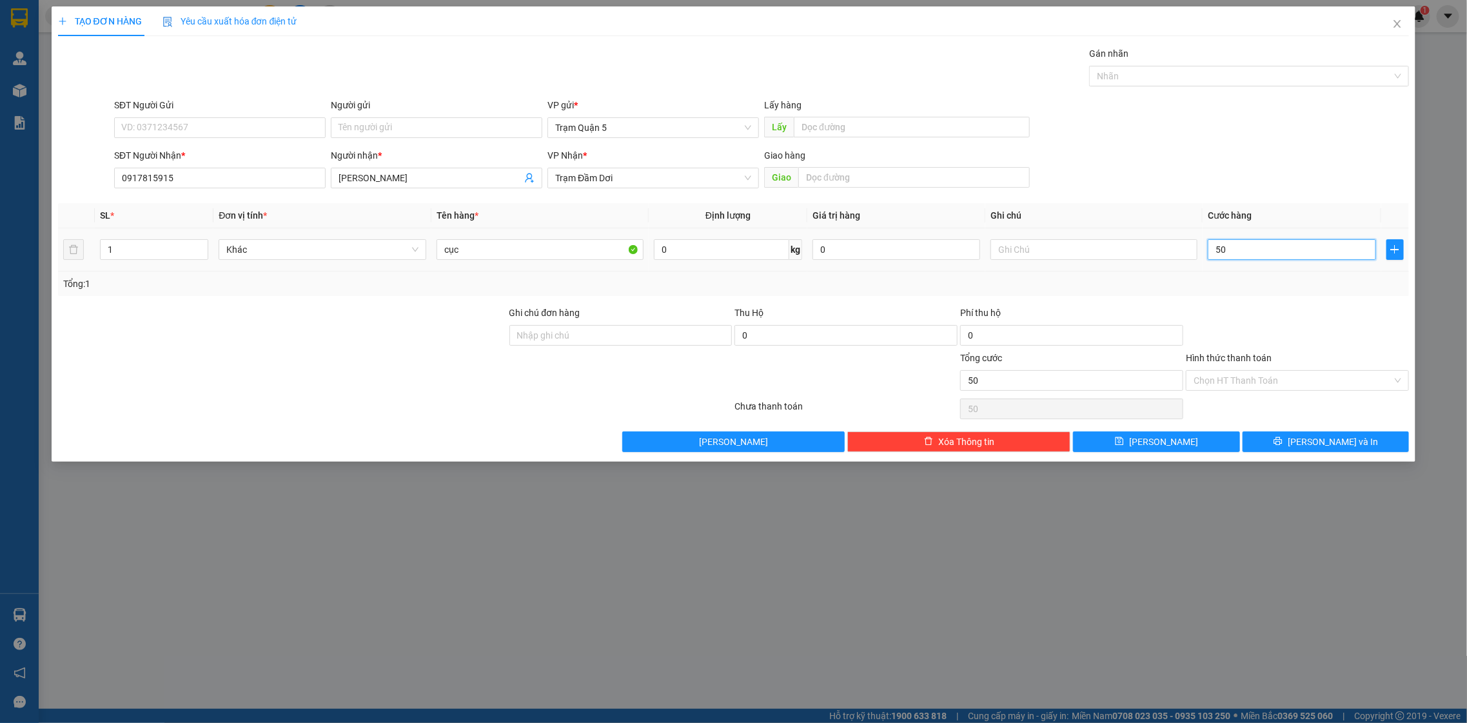
type input "5"
type input "0"
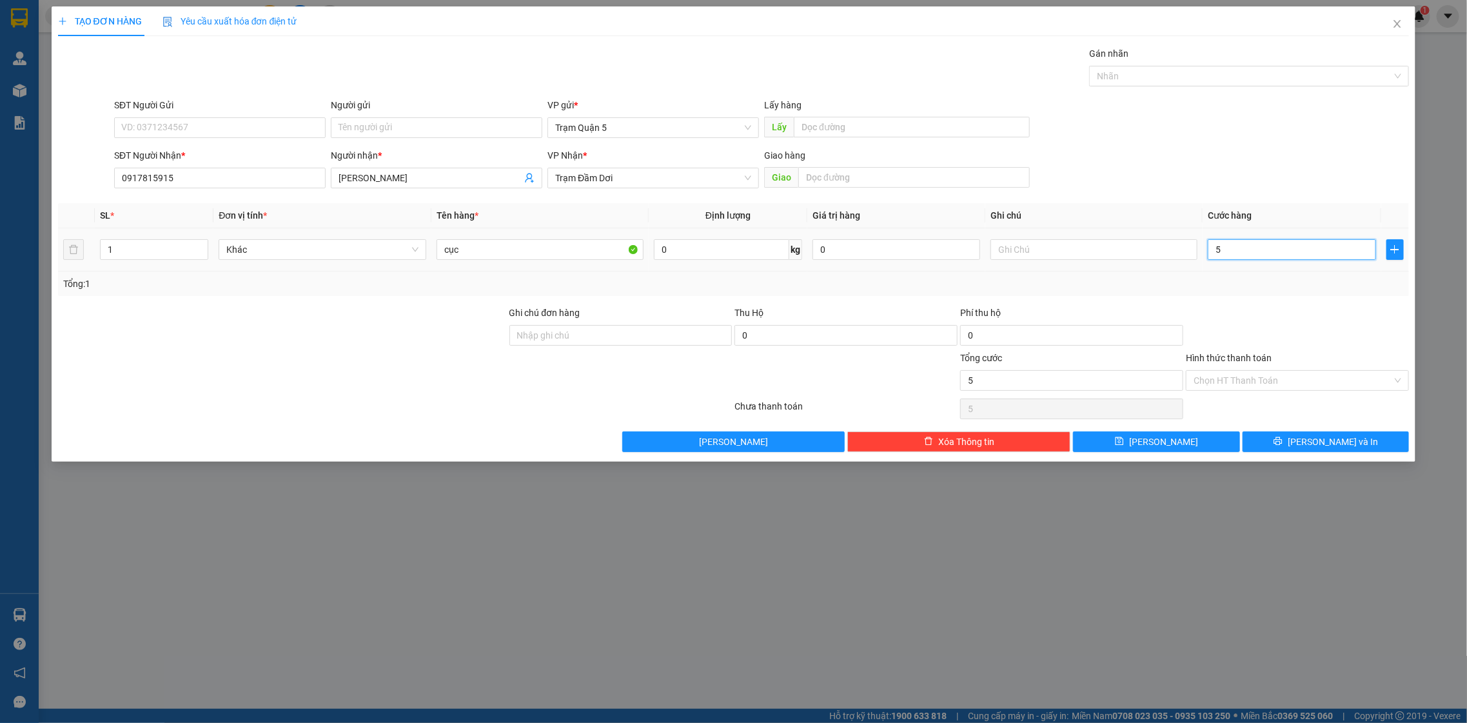
type input "0"
type input "04"
type input "4"
type input "040"
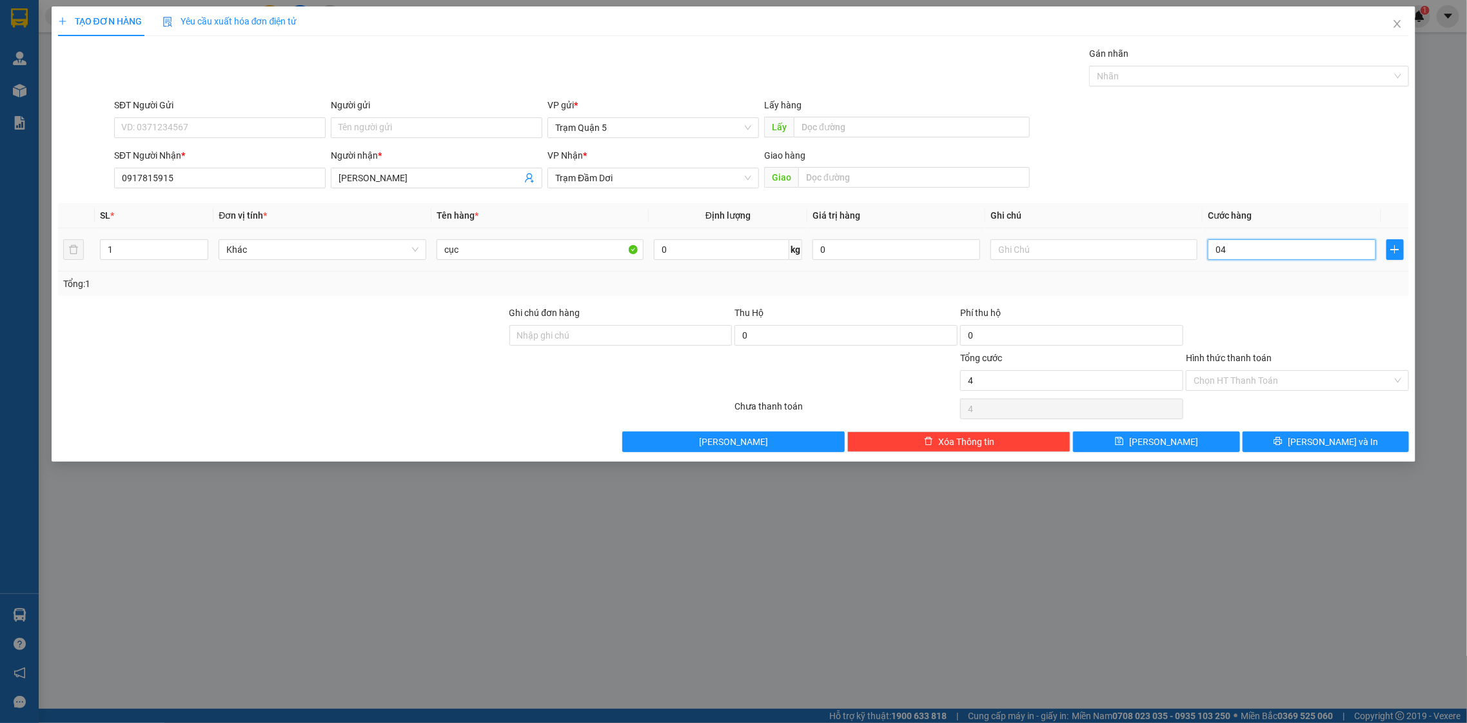
type input "40"
drag, startPoint x: 1234, startPoint y: 251, endPoint x: 1202, endPoint y: 258, distance: 33.0
click at [1203, 258] on td "040" at bounding box center [1292, 249] width 178 height 43
type input "4"
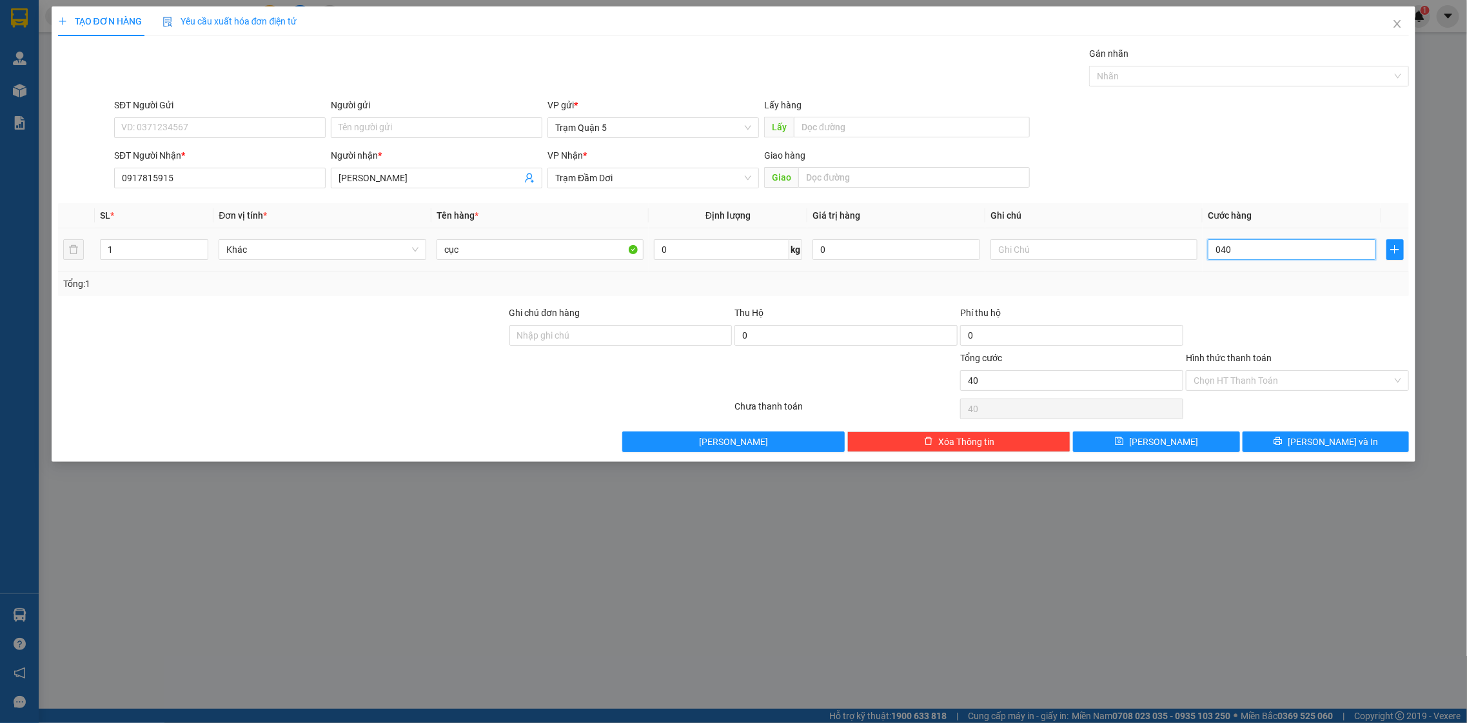
type input "4"
type input "40"
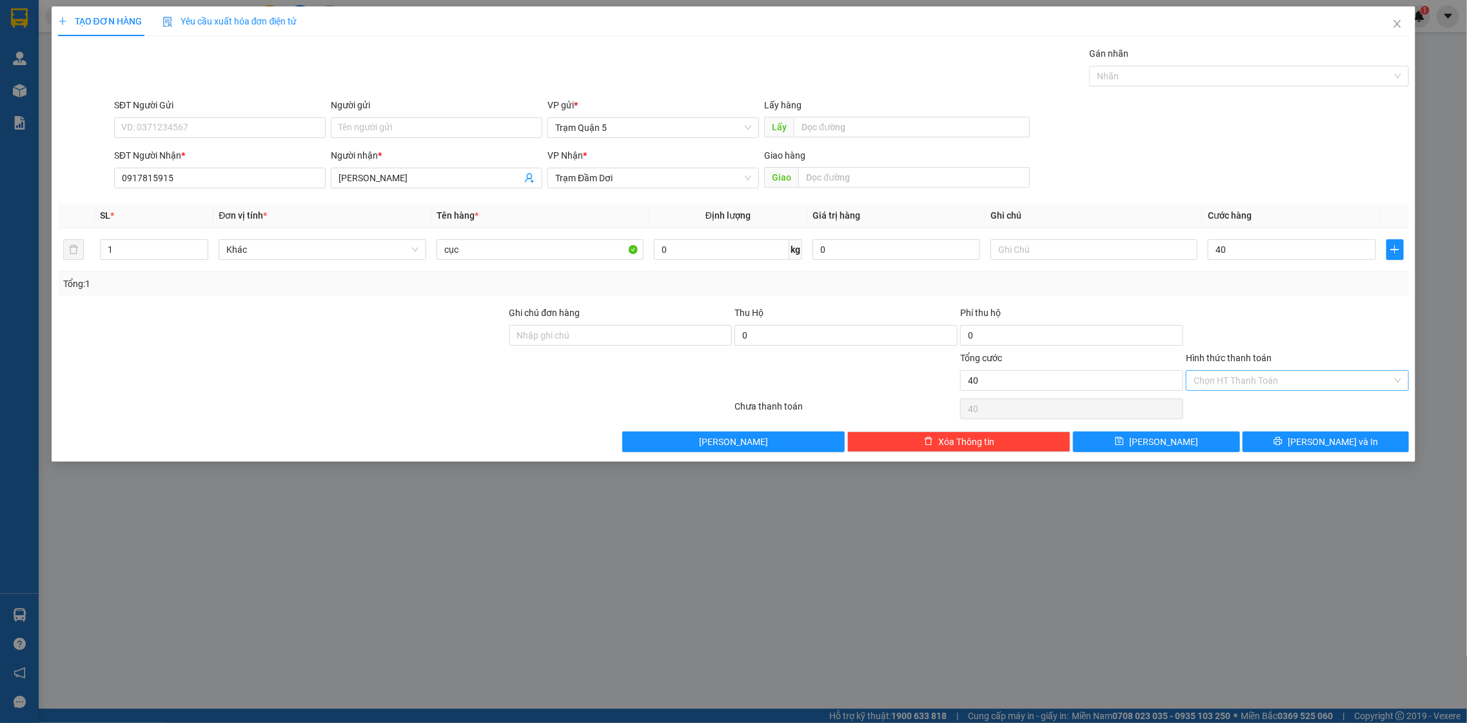
type input "40.000"
drag, startPoint x: 1280, startPoint y: 381, endPoint x: 1259, endPoint y: 384, distance: 21.4
click at [1278, 381] on input "Hình thức thanh toán" at bounding box center [1293, 380] width 199 height 19
click at [1234, 403] on div "Tại văn phòng" at bounding box center [1298, 407] width 208 height 14
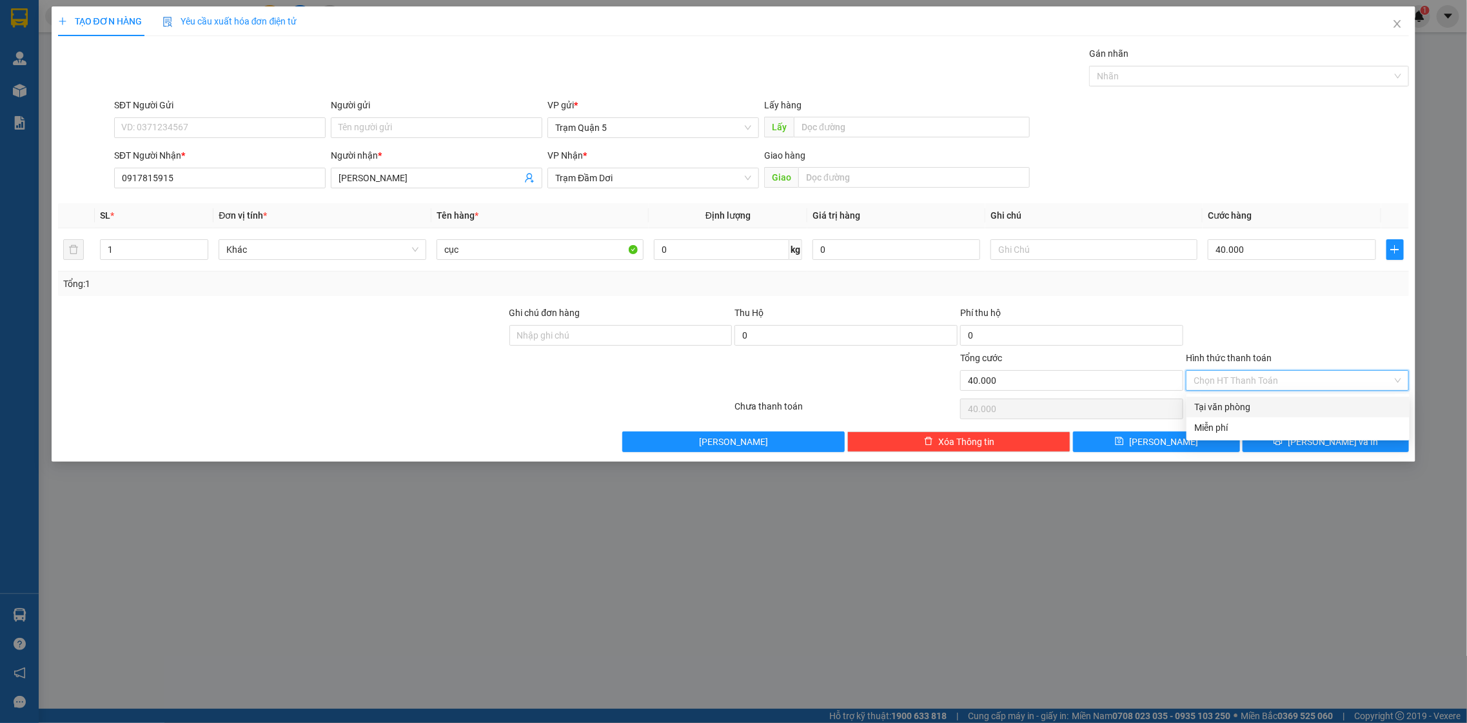
type input "0"
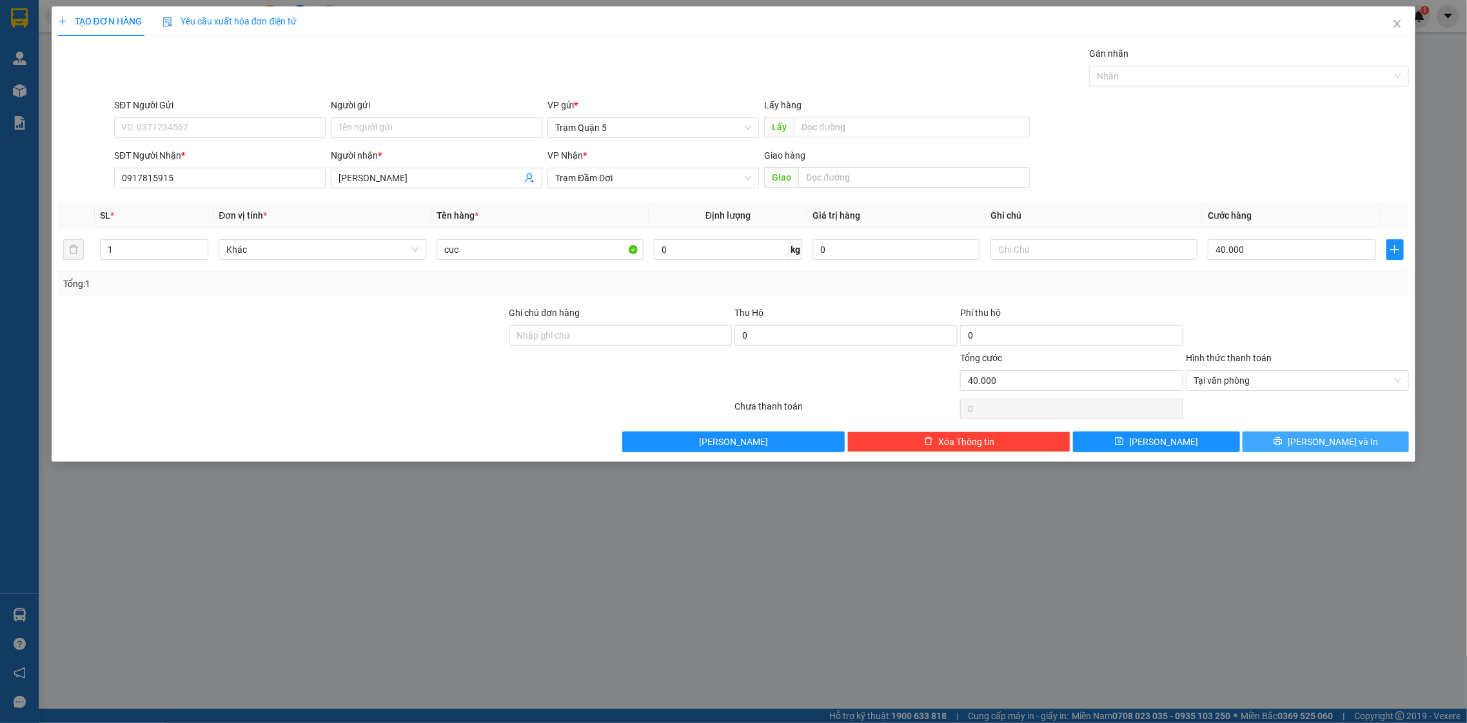
click at [1333, 440] on span "[PERSON_NAME] và In" at bounding box center [1333, 442] width 90 height 14
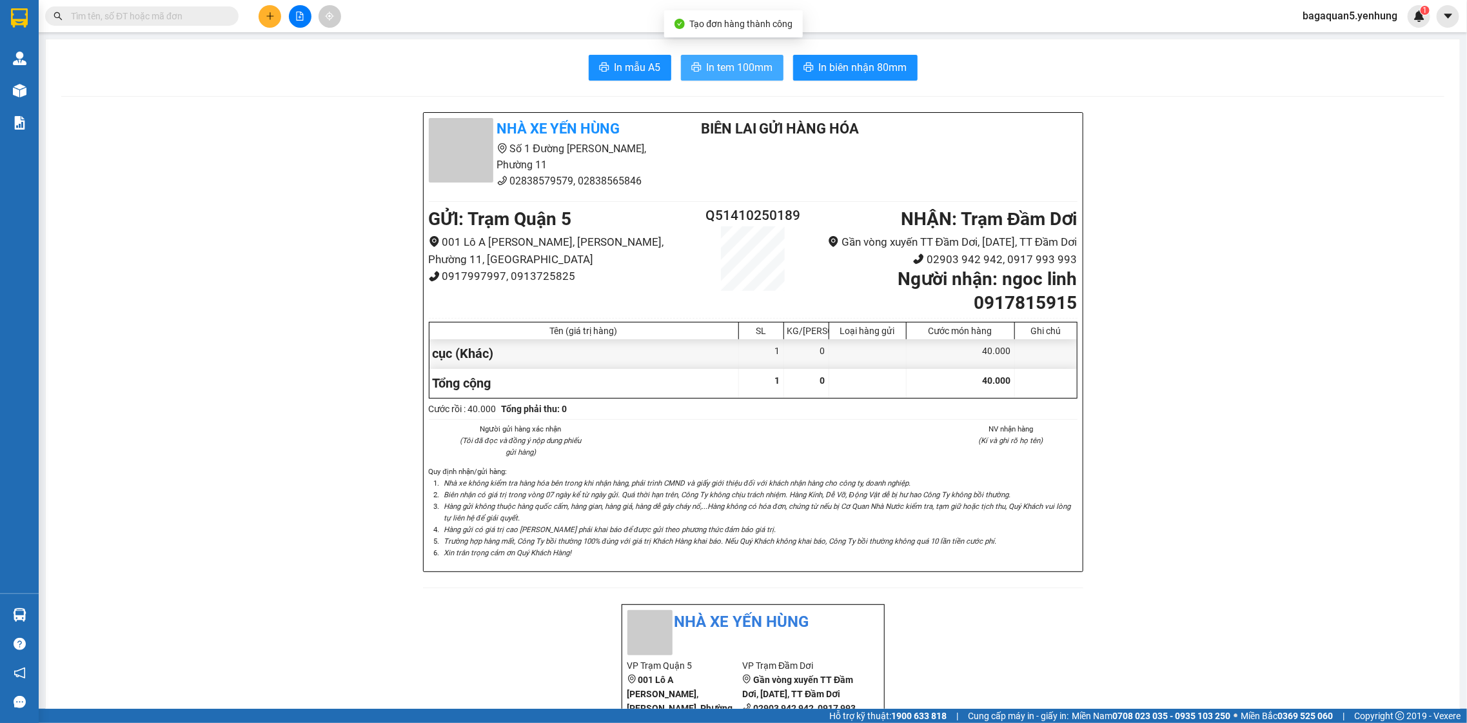
click at [729, 66] on span "In tem 100mm" at bounding box center [740, 67] width 66 height 16
drag, startPoint x: 1133, startPoint y: 425, endPoint x: 1084, endPoint y: 439, distance: 50.2
drag, startPoint x: 1084, startPoint y: 439, endPoint x: 824, endPoint y: 753, distance: 408.2
click at [824, 722] on html "Kết quả tìm kiếm ( 0 ) Bộ lọc No Data bagaquan5.yenhung 1 Quản Lý Quản lý khách…" at bounding box center [733, 361] width 1467 height 723
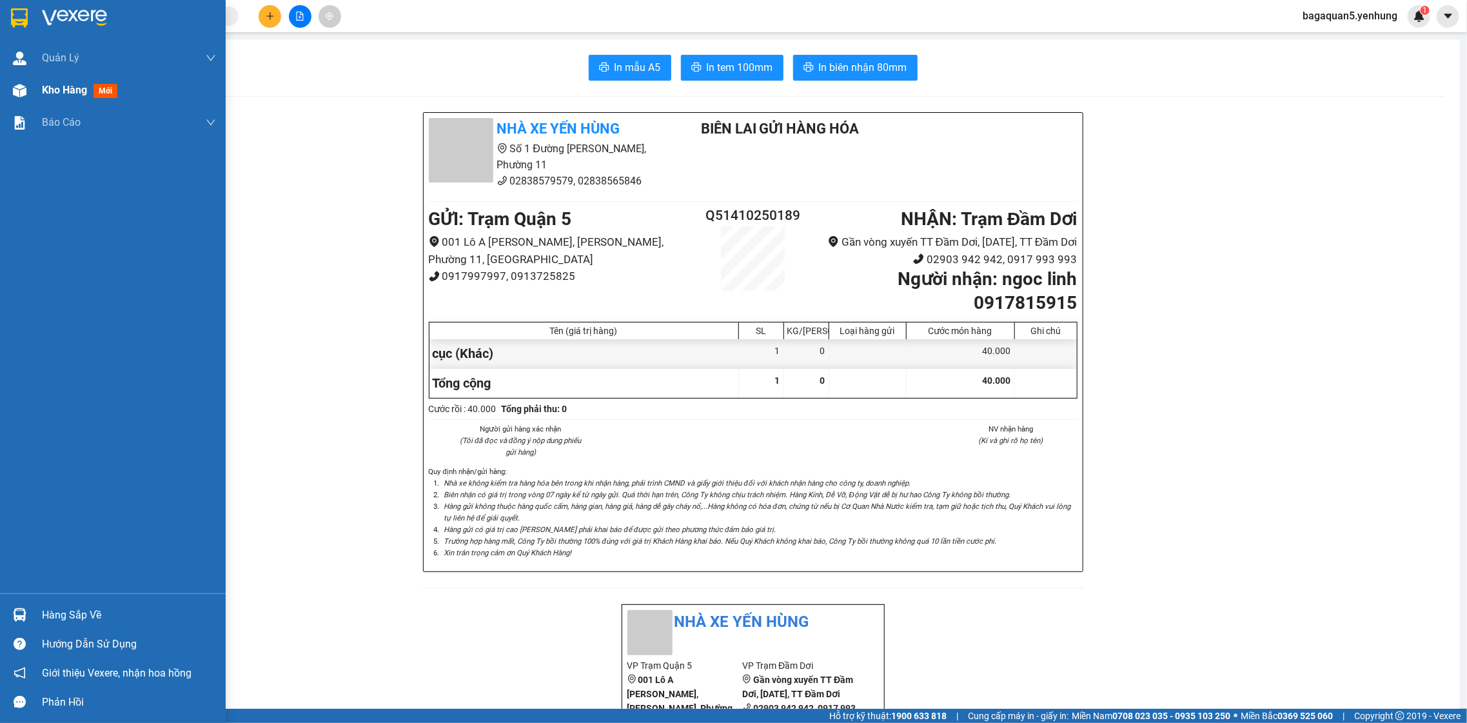
click at [11, 94] on div at bounding box center [19, 90] width 23 height 23
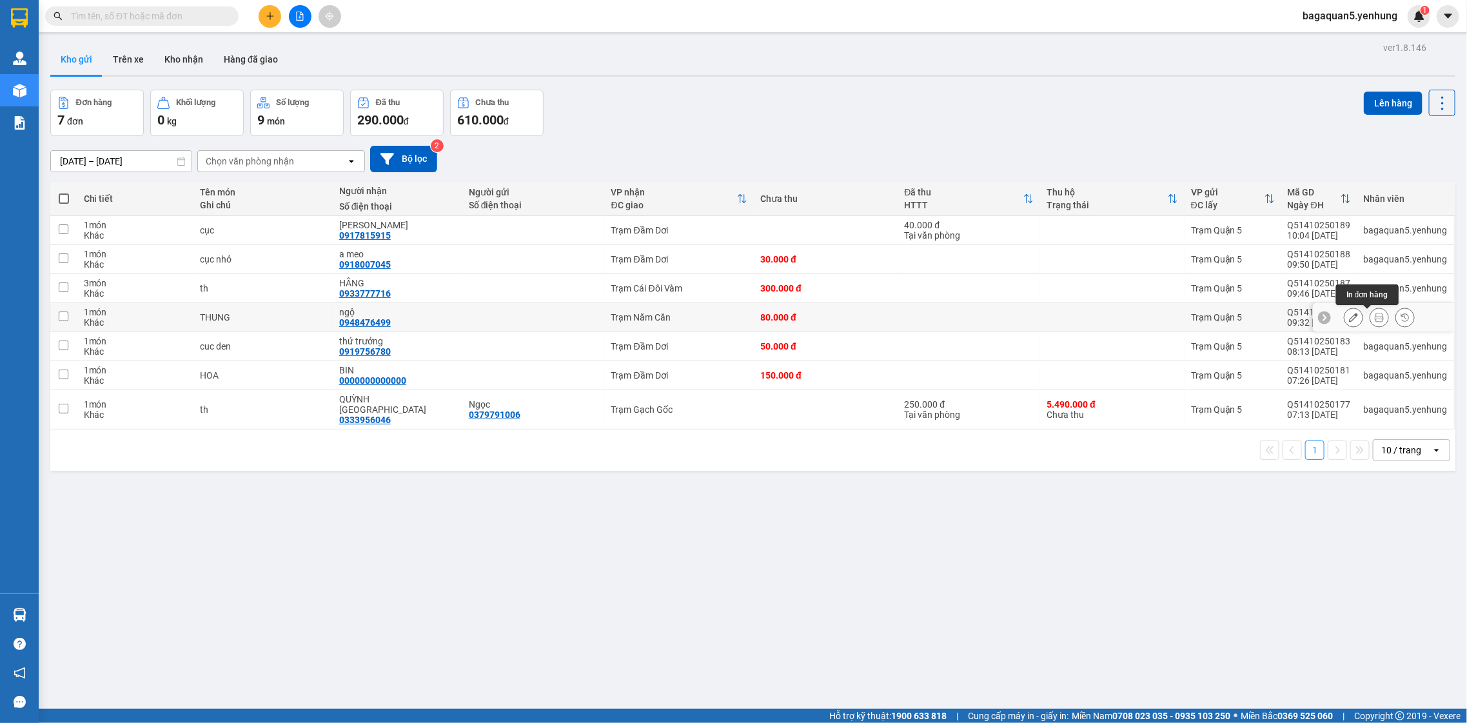
click at [1375, 322] on icon at bounding box center [1379, 317] width 9 height 9
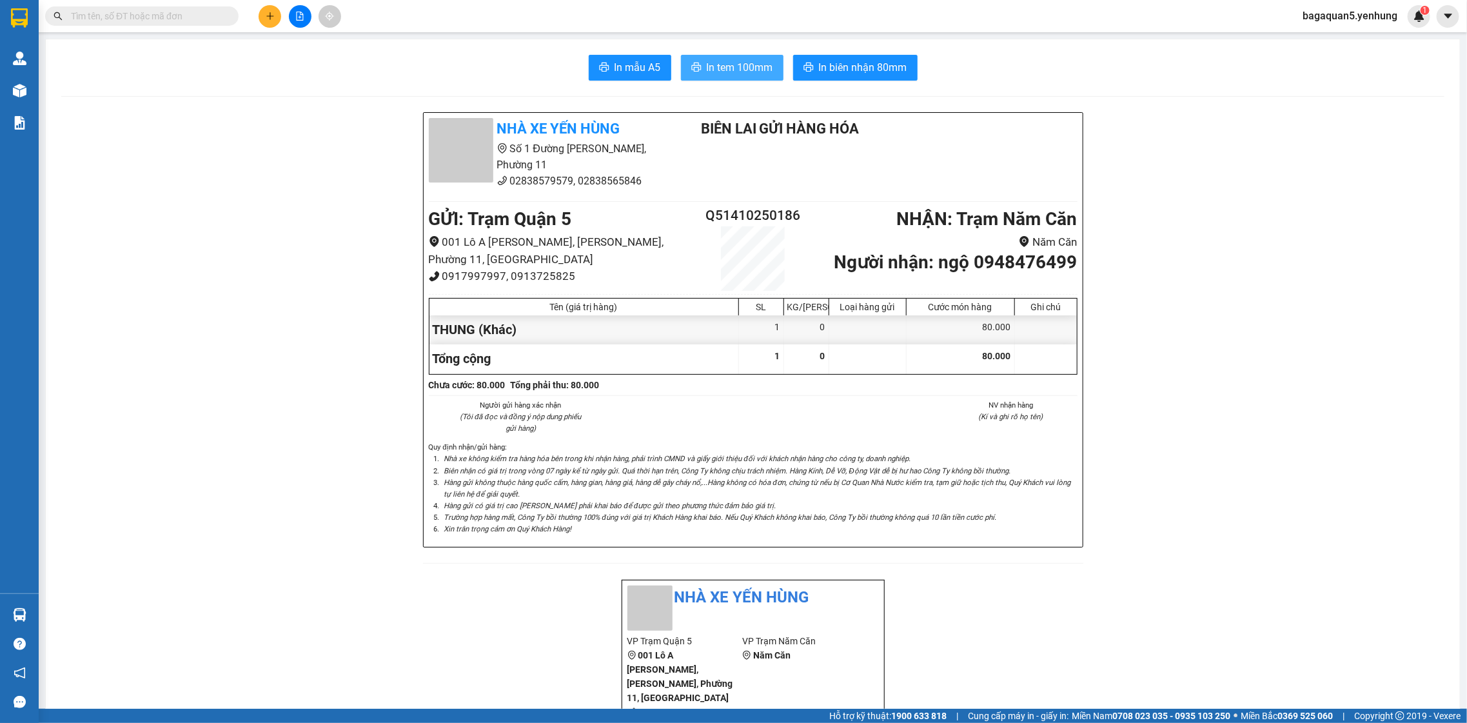
click at [710, 77] on button "In tem 100mm" at bounding box center [732, 68] width 103 height 26
click at [257, 15] on div at bounding box center [300, 16] width 97 height 23
click at [264, 20] on button at bounding box center [270, 16] width 23 height 23
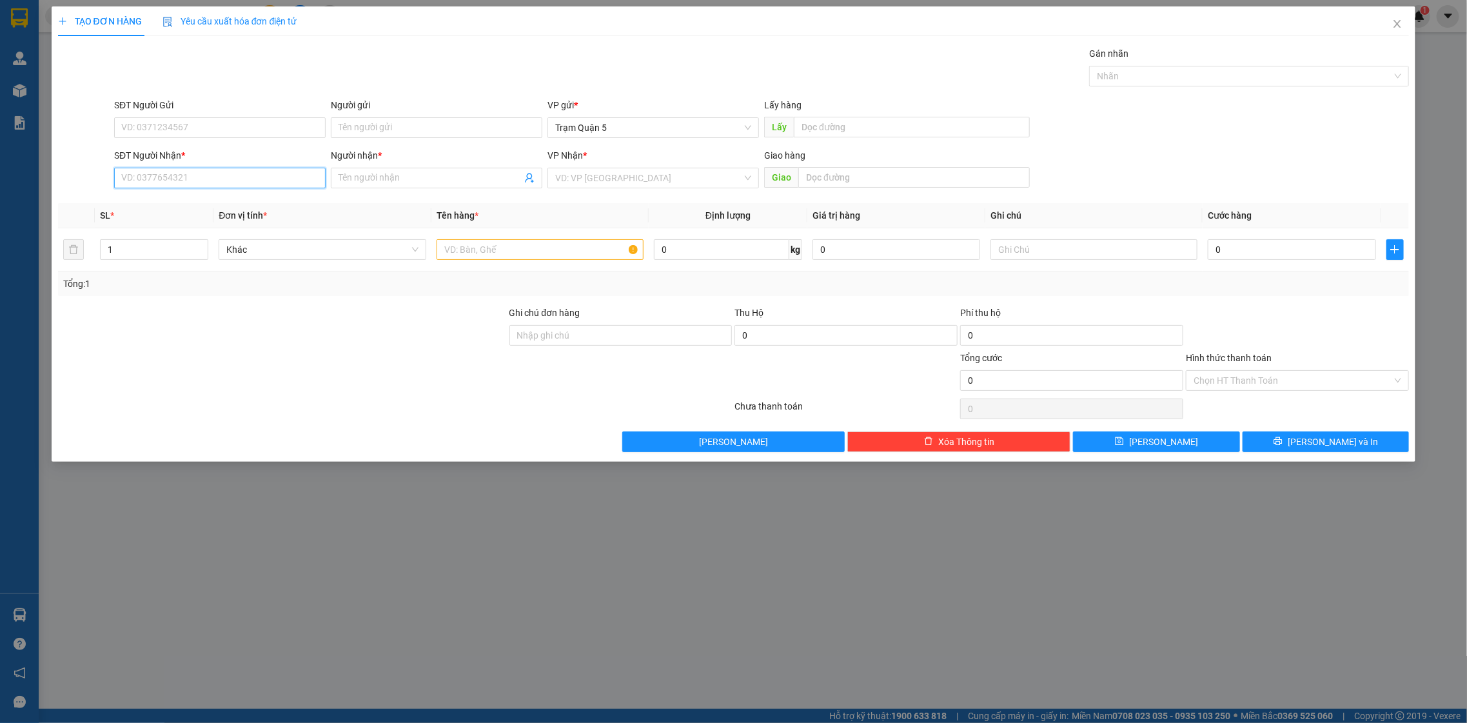
click at [238, 168] on input "SĐT Người Nhận *" at bounding box center [220, 178] width 212 height 21
click at [130, 176] on input "77723" at bounding box center [220, 178] width 212 height 21
click at [241, 227] on div "0948498723 - NHÂN" at bounding box center [220, 225] width 196 height 14
type input "0948498723"
type input "NHÂN"
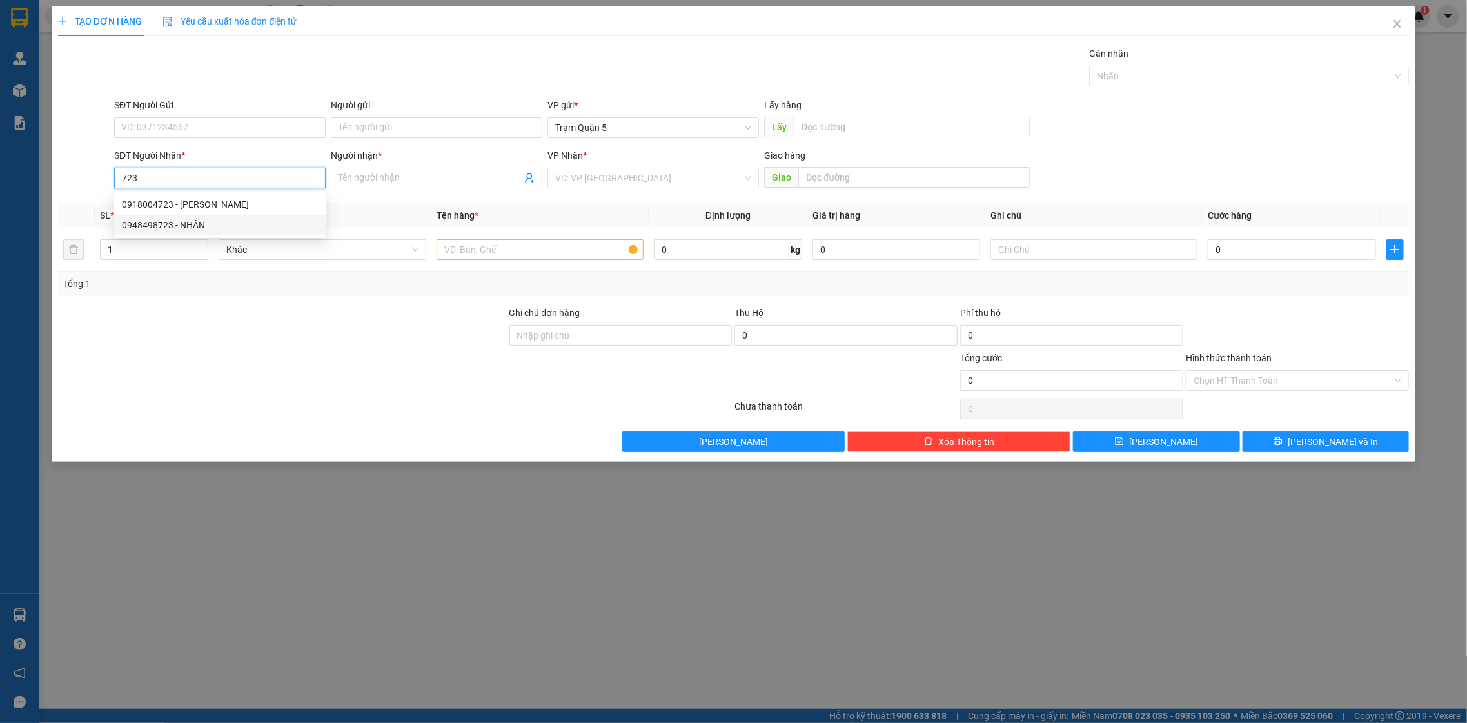
type input "2.070.000"
type input "50.000"
type input "0948498723"
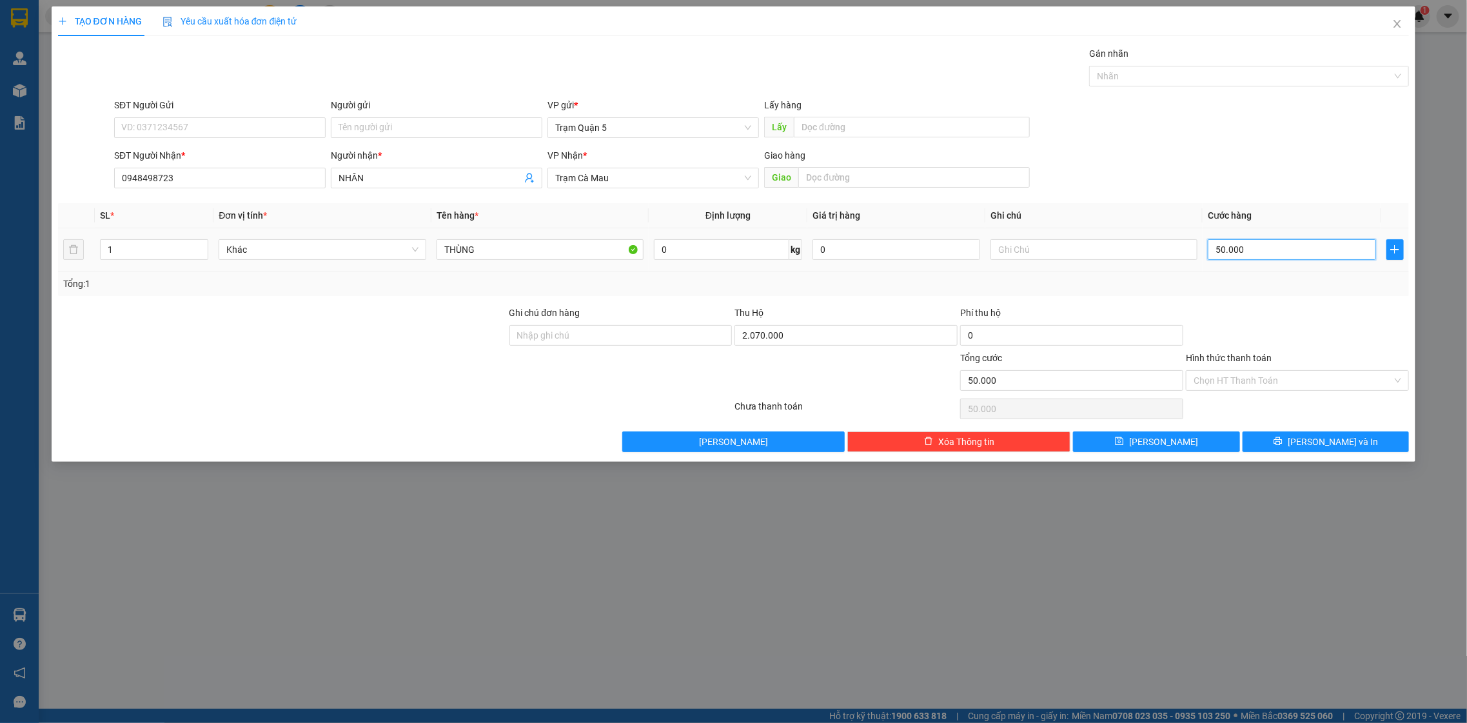
click at [1271, 252] on input "50.000" at bounding box center [1292, 249] width 168 height 21
type input "0"
type input "4"
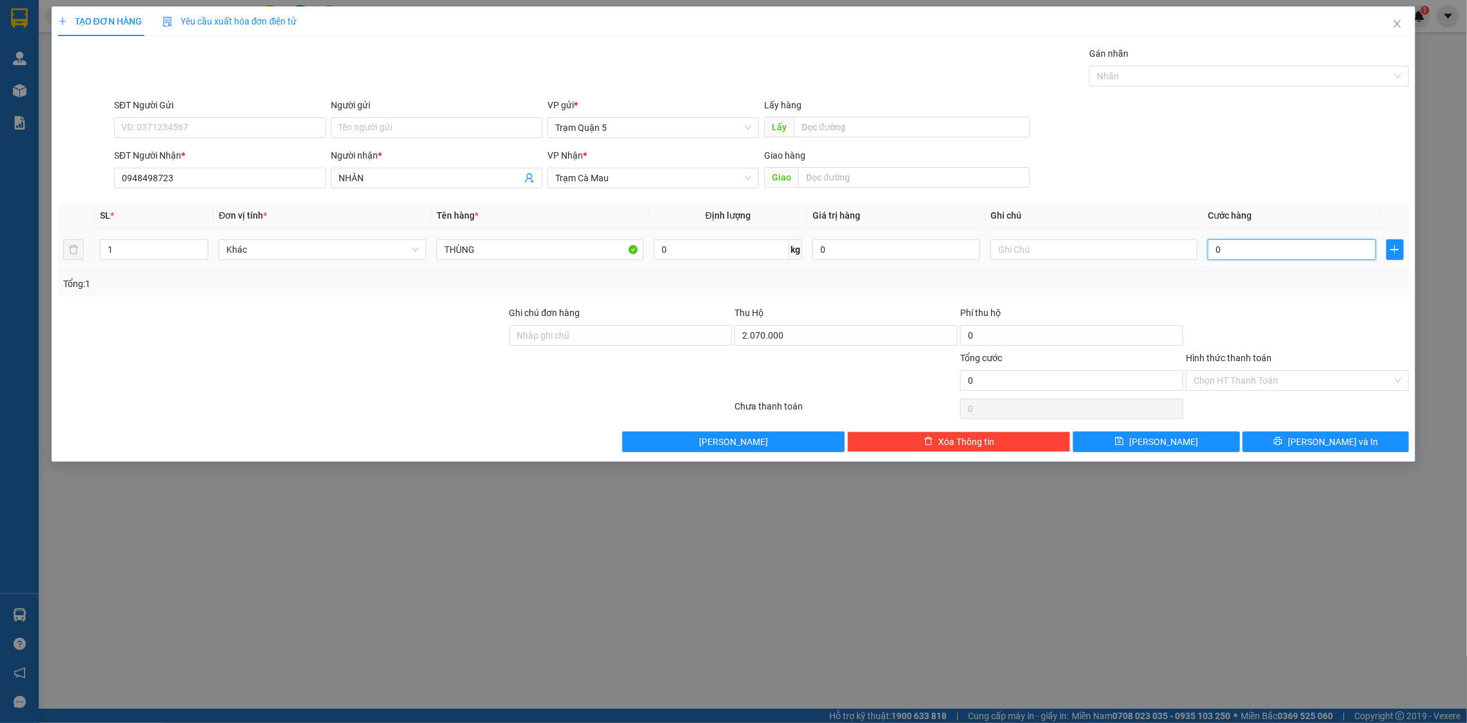
type input "4"
type input "04"
type input "40"
type input "040"
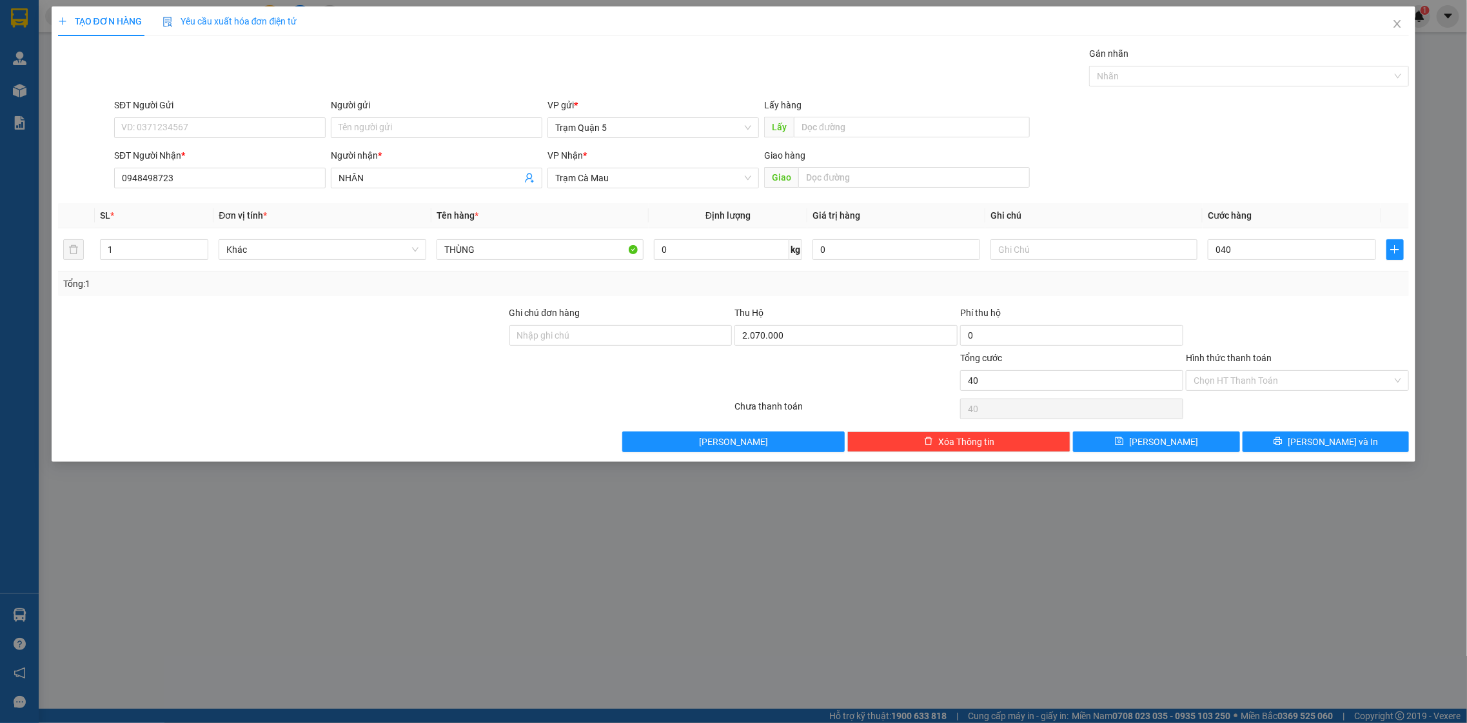
type input "40.000"
click at [1255, 337] on div at bounding box center [1298, 328] width 226 height 45
click at [1281, 443] on button "[PERSON_NAME] và In" at bounding box center [1326, 441] width 166 height 21
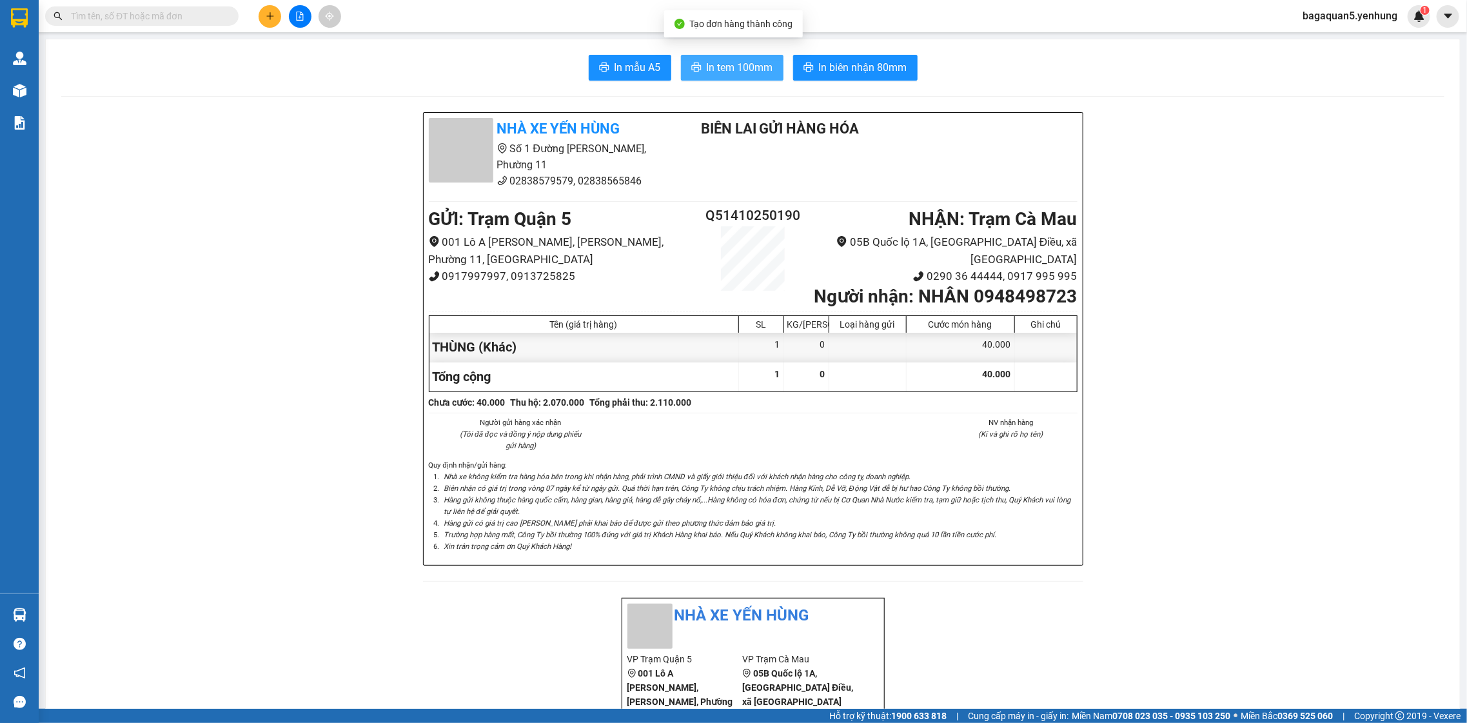
click at [691, 68] on icon "printer" at bounding box center [696, 67] width 10 height 9
click at [761, 61] on span "In tem 100mm" at bounding box center [740, 67] width 66 height 16
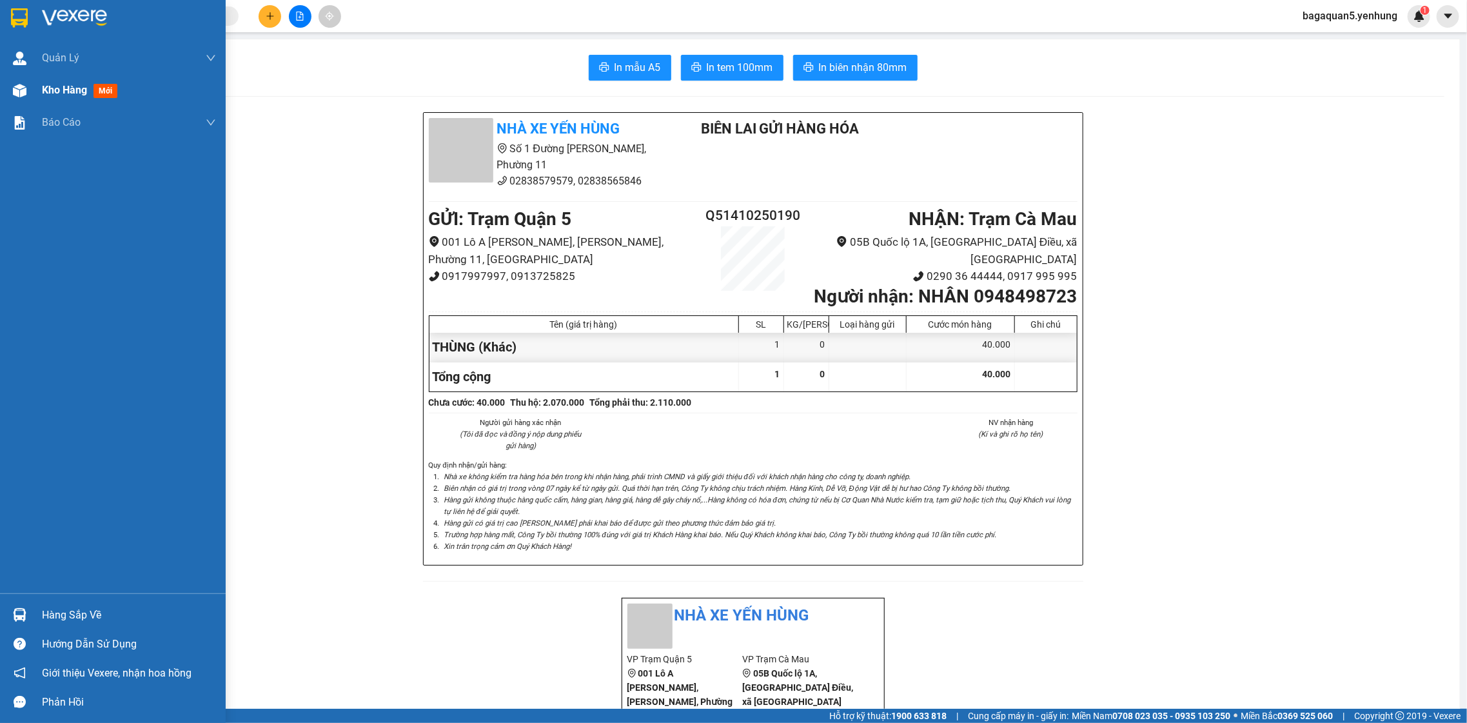
click at [15, 88] on img at bounding box center [20, 91] width 14 height 14
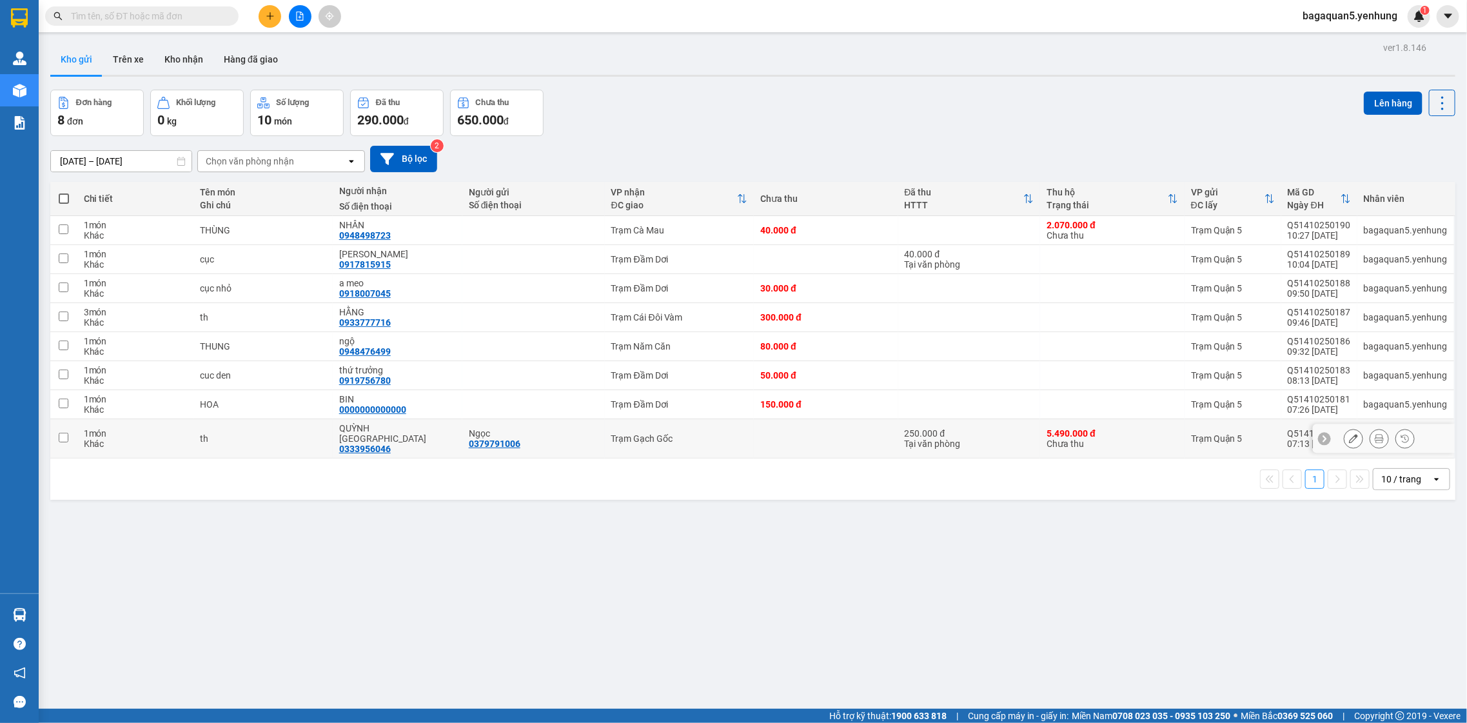
click at [937, 421] on td "250.000 đ Tại văn phòng" at bounding box center [969, 438] width 143 height 39
checkbox input "true"
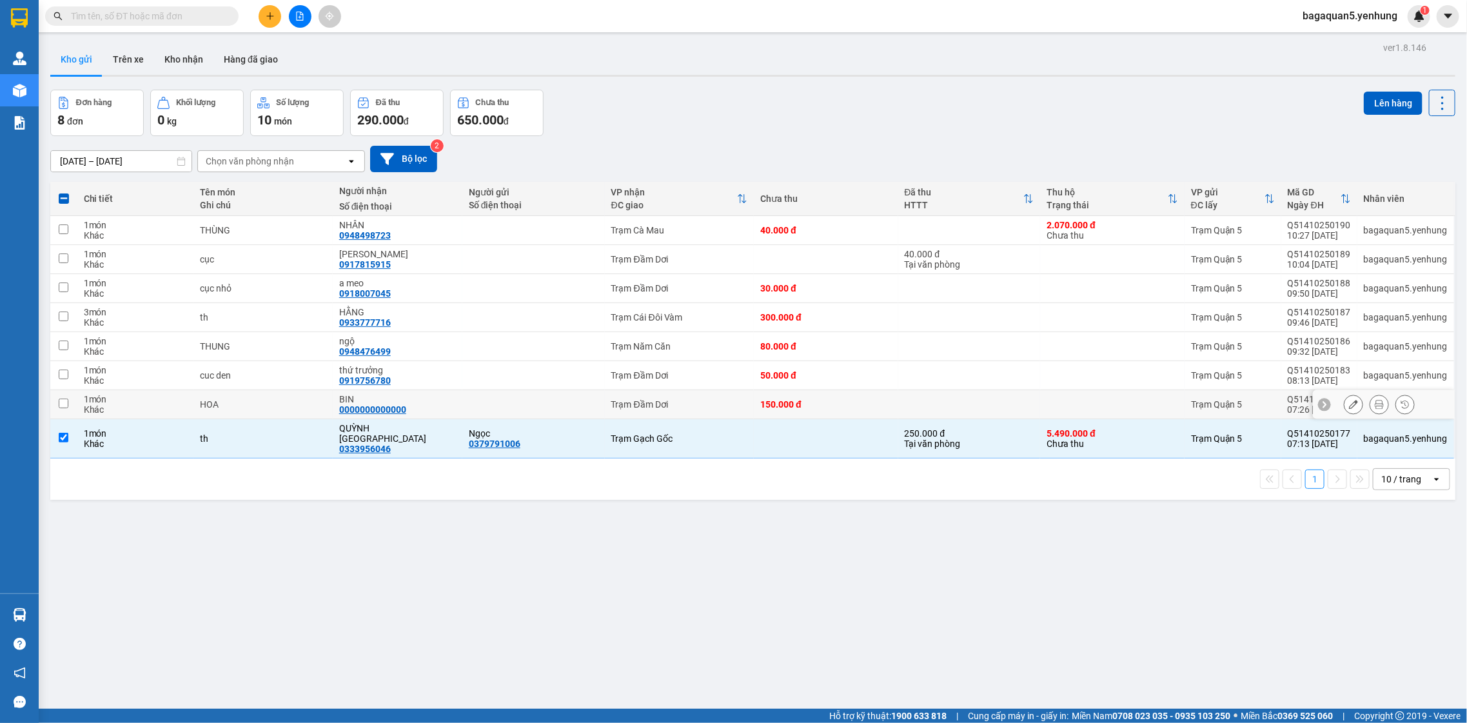
click at [924, 404] on td at bounding box center [969, 404] width 143 height 29
checkbox input "true"
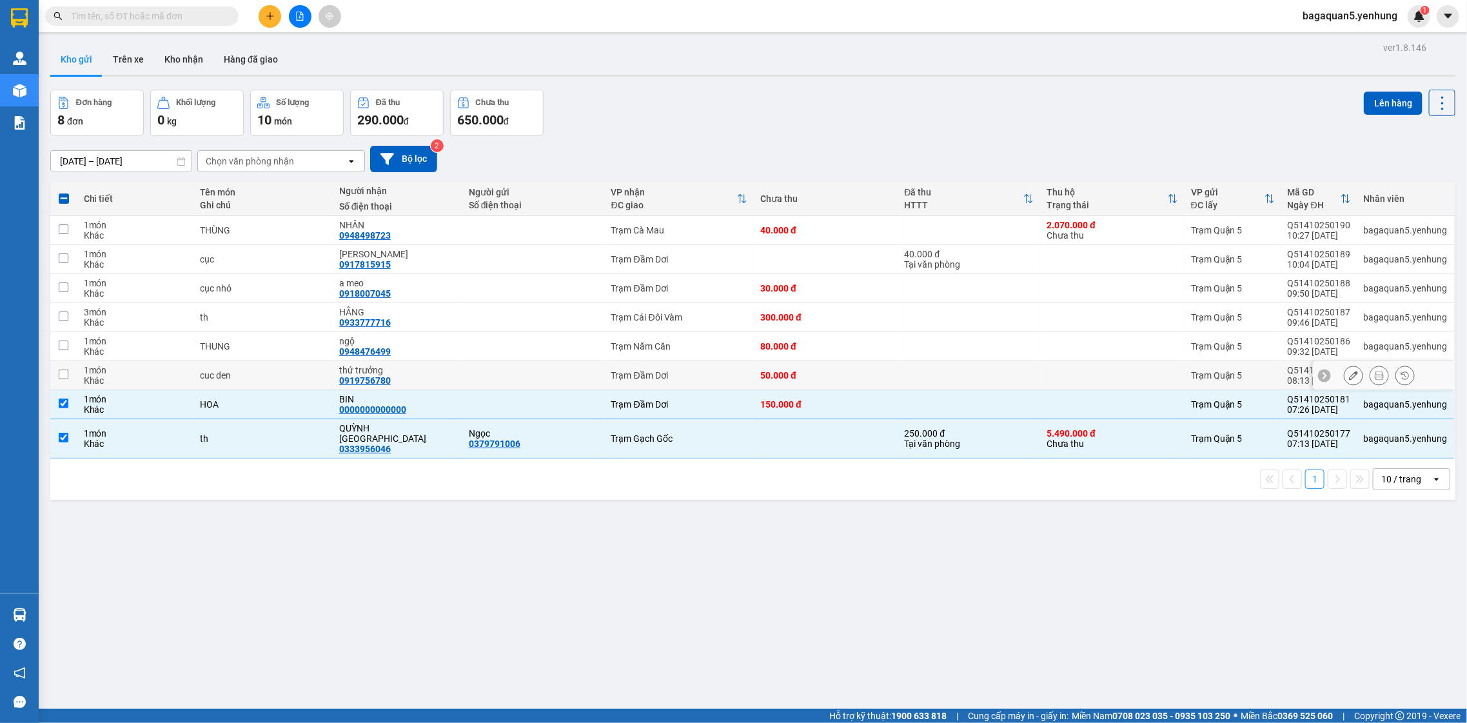
click at [605, 383] on td "Trạm Đầm Dơi" at bounding box center [680, 375] width 150 height 29
checkbox input "true"
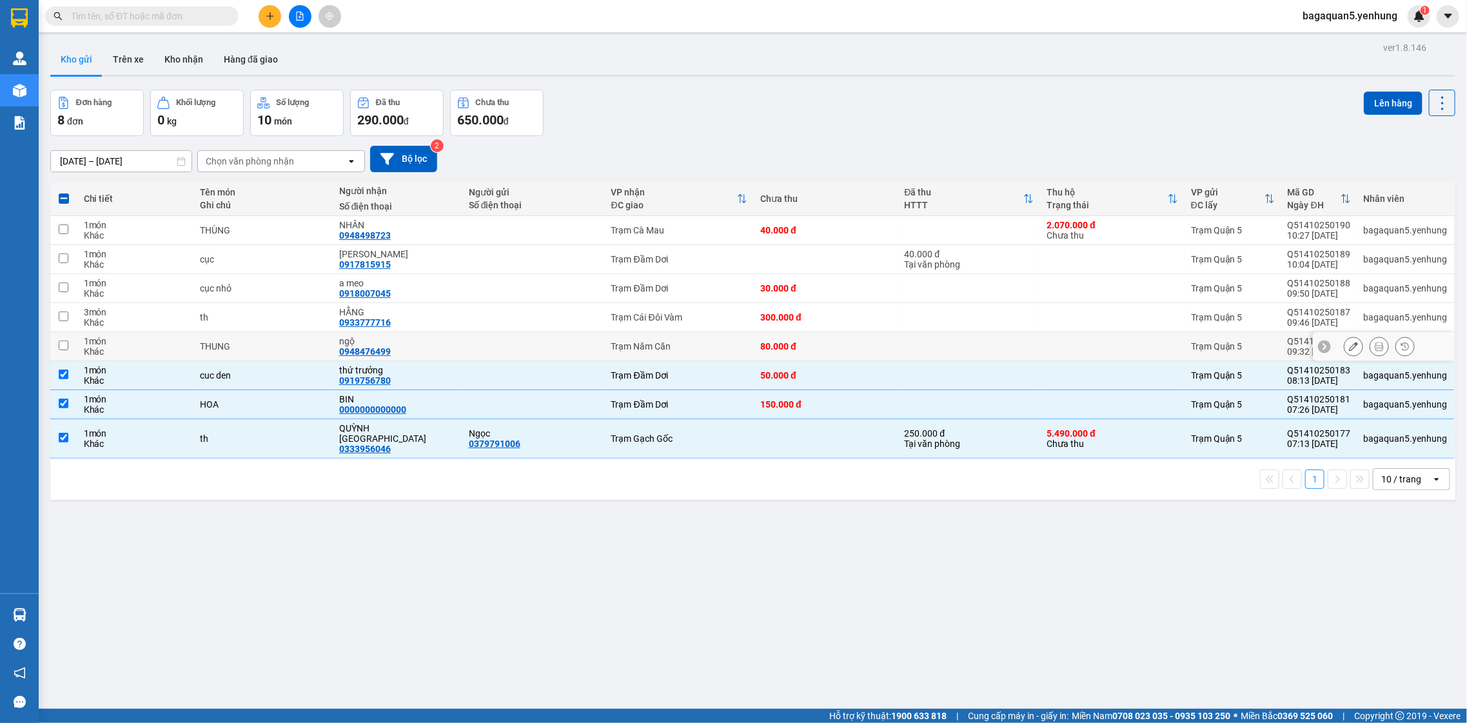
click at [605, 345] on td "Trạm Năm Căn" at bounding box center [680, 346] width 150 height 29
checkbox input "true"
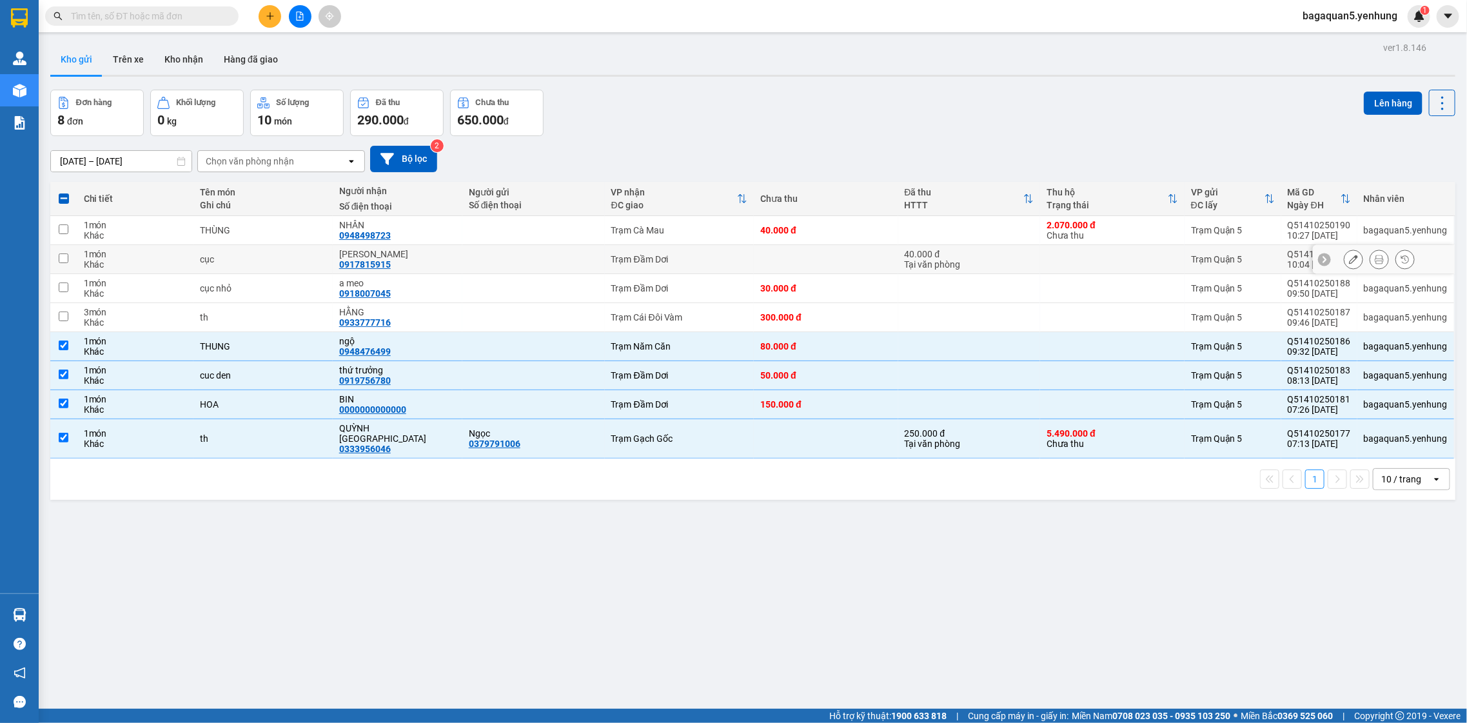
click at [435, 266] on div "ngoc linh 0917815915" at bounding box center [397, 259] width 117 height 21
checkbox input "true"
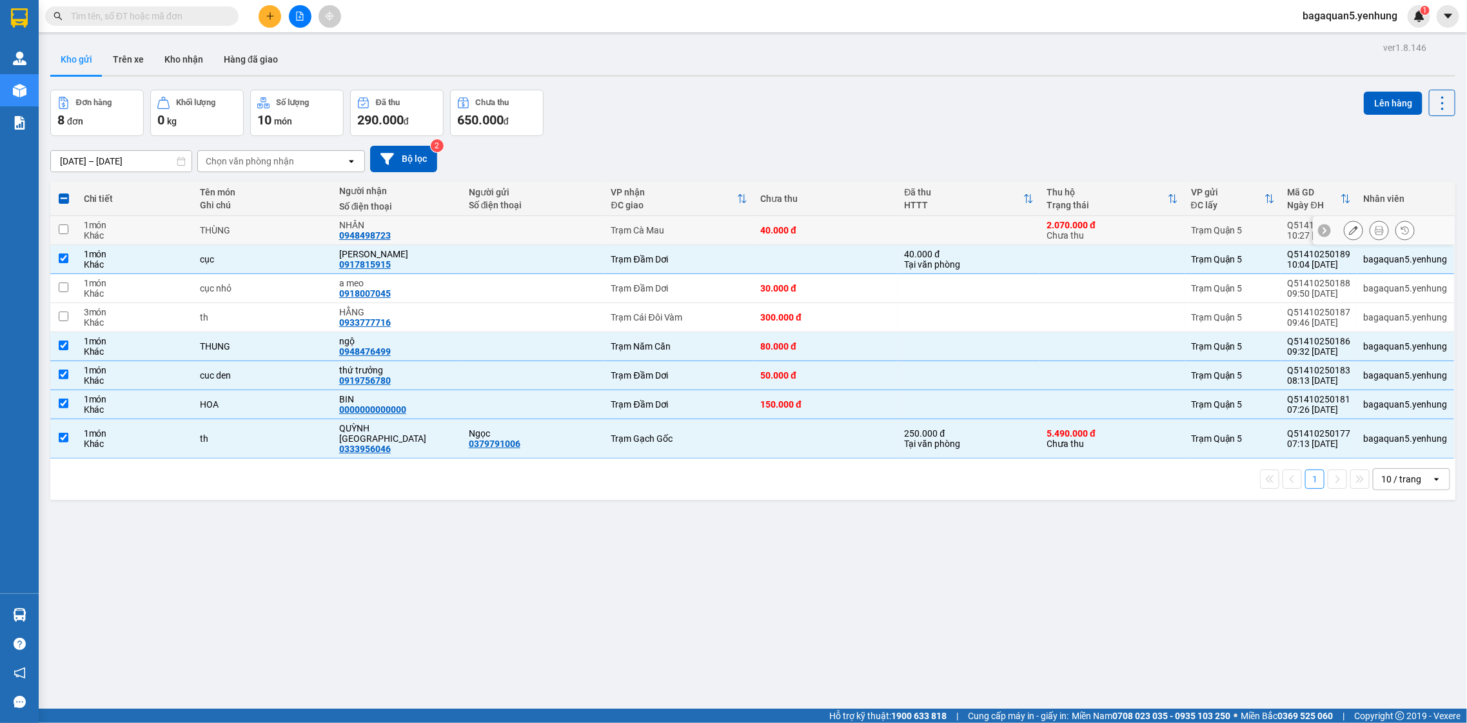
click at [273, 219] on td "THÙNG" at bounding box center [262, 230] width 139 height 29
checkbox input "true"
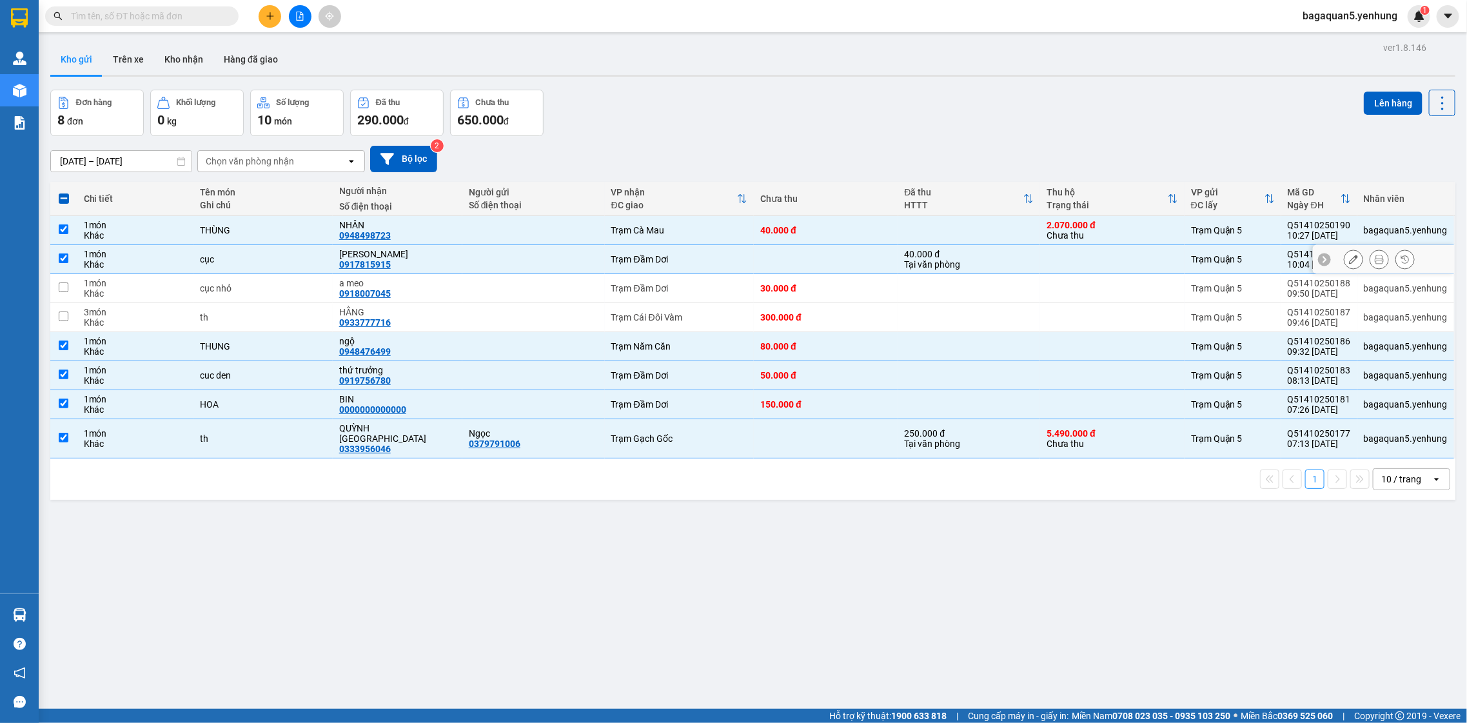
click at [355, 266] on div "0917815915" at bounding box center [365, 264] width 52 height 10
drag, startPoint x: 1105, startPoint y: 256, endPoint x: 1105, endPoint y: 249, distance: 7.1
click at [1105, 251] on td at bounding box center [1112, 259] width 144 height 29
checkbox input "false"
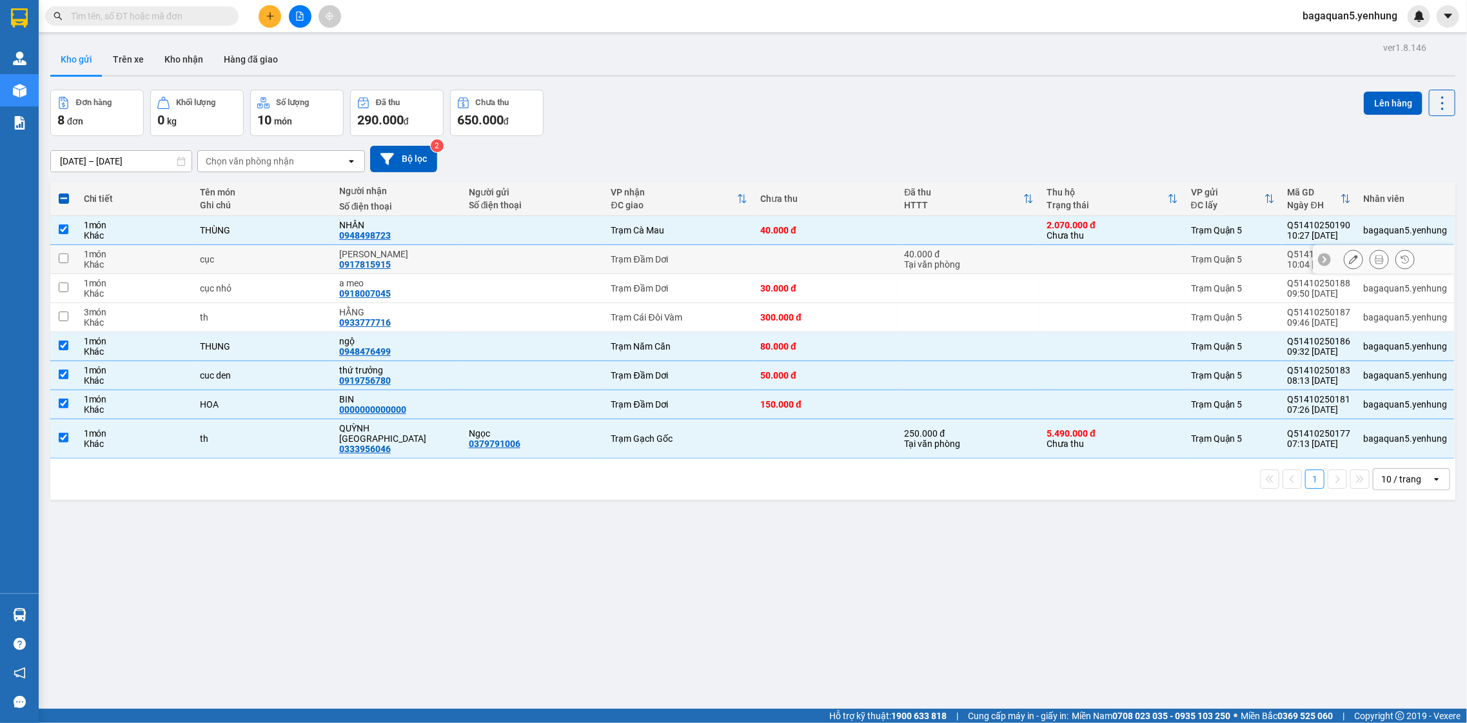
drag, startPoint x: 1385, startPoint y: 233, endPoint x: 1318, endPoint y: 234, distance: 67.1
click at [1314, 237] on tr "1 món Khác THÙNG NHÂN 0948498723 Trạm Cà Mau 40.000 đ 2.070.000 đ Chưa thu Trạm…" at bounding box center [752, 230] width 1405 height 29
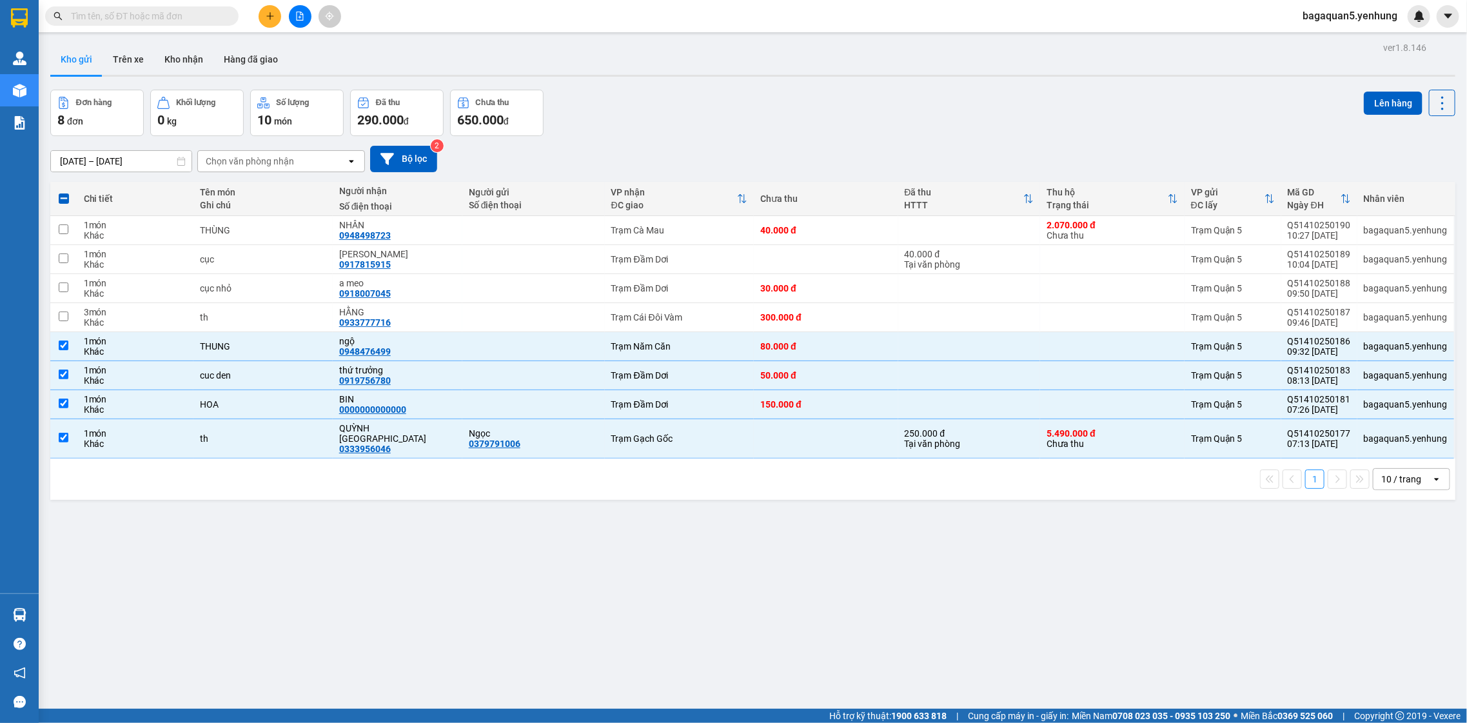
click at [1358, 215] on th "Nhân viên" at bounding box center [1406, 199] width 97 height 34
click at [1320, 235] on icon at bounding box center [1324, 230] width 9 height 9
click at [66, 208] on th at bounding box center [63, 199] width 27 height 34
click at [62, 187] on th at bounding box center [63, 199] width 27 height 34
click at [62, 189] on th at bounding box center [63, 199] width 27 height 34
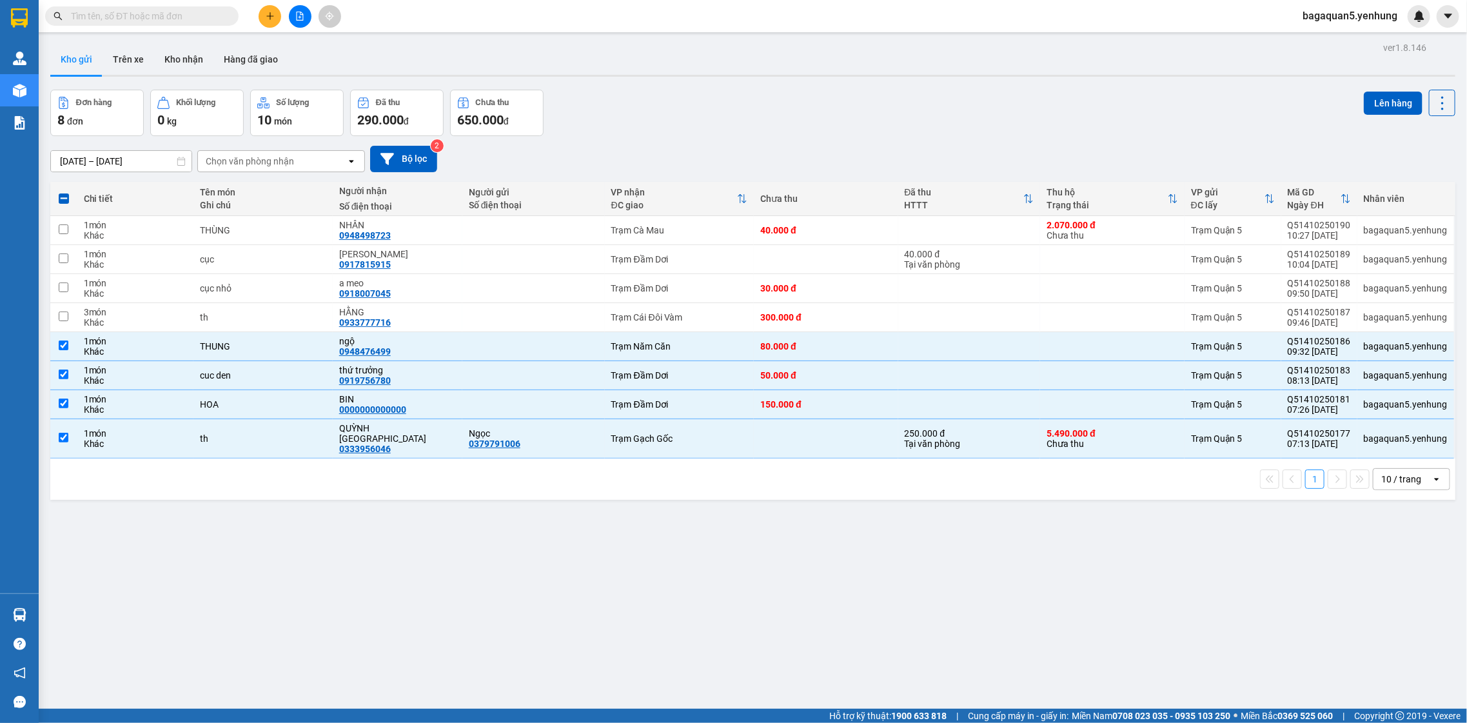
click at [63, 201] on span at bounding box center [64, 198] width 10 height 10
click at [64, 192] on input "checkbox" at bounding box center [64, 192] width 0 height 0
checkbox input "true"
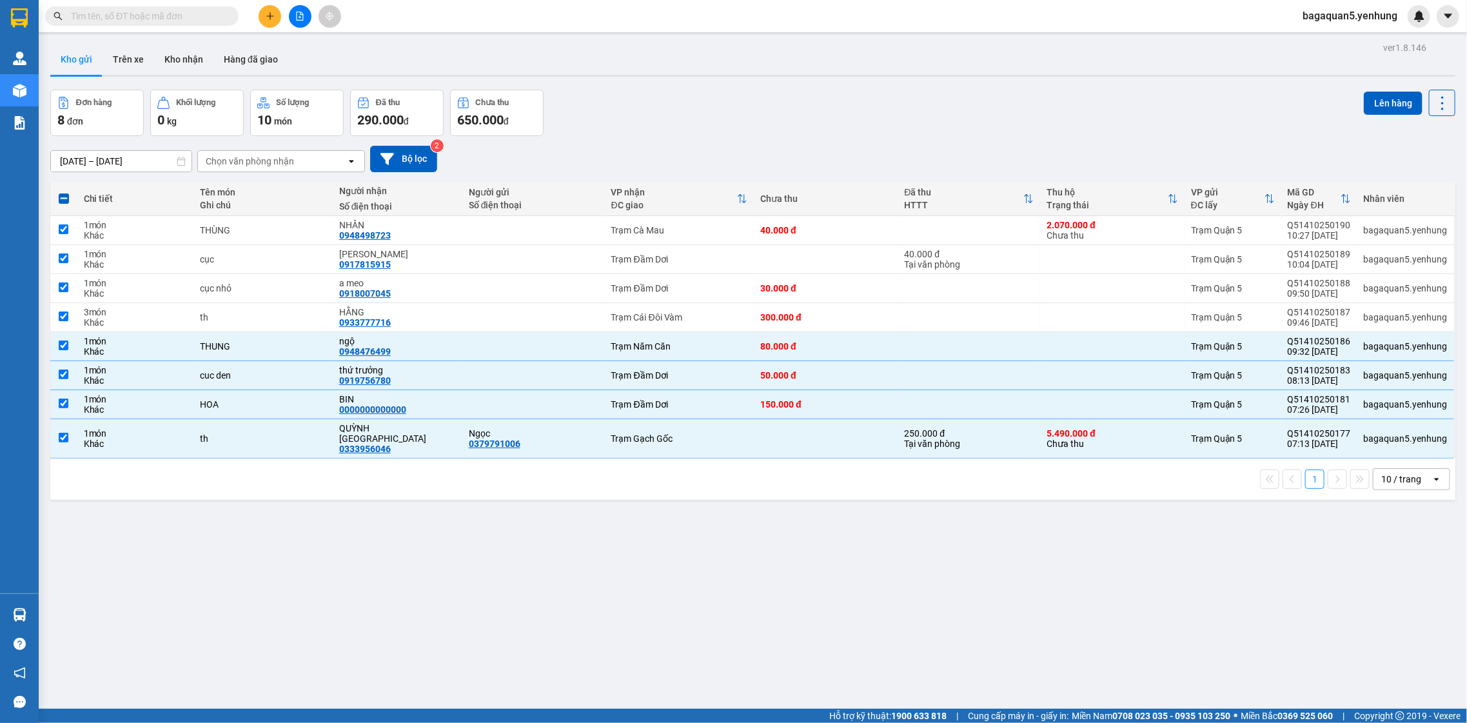
checkbox input "true"
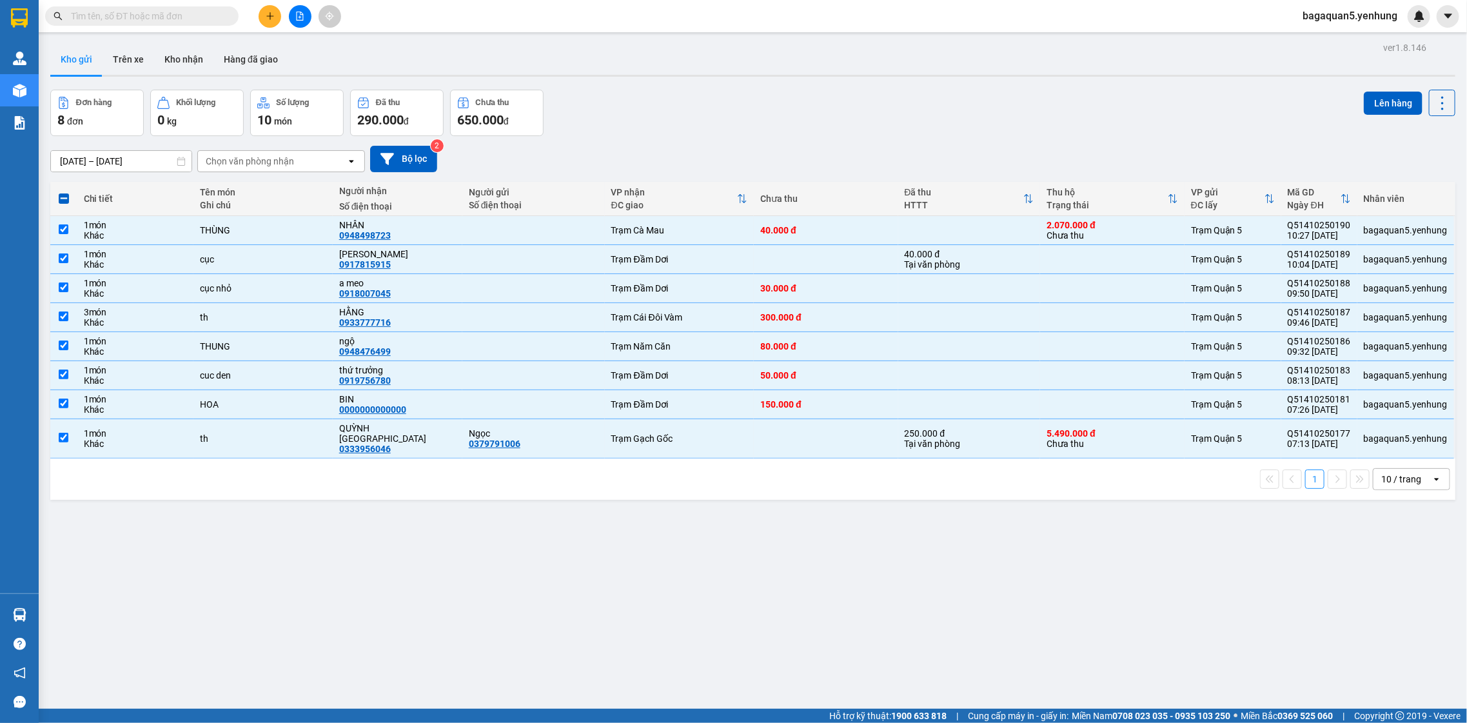
click at [63, 202] on span at bounding box center [64, 198] width 10 height 10
click at [64, 192] on input "checkbox" at bounding box center [64, 192] width 0 height 0
checkbox input "false"
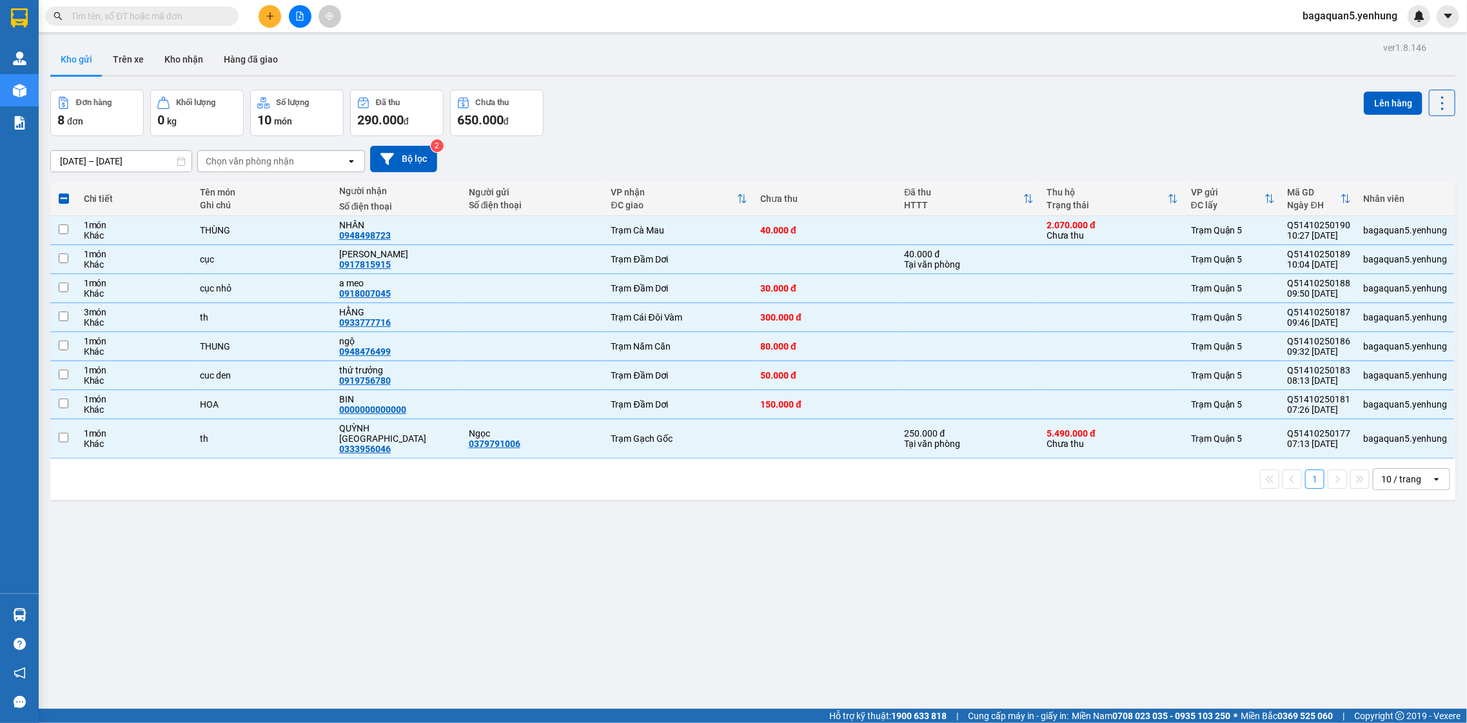
checkbox input "false"
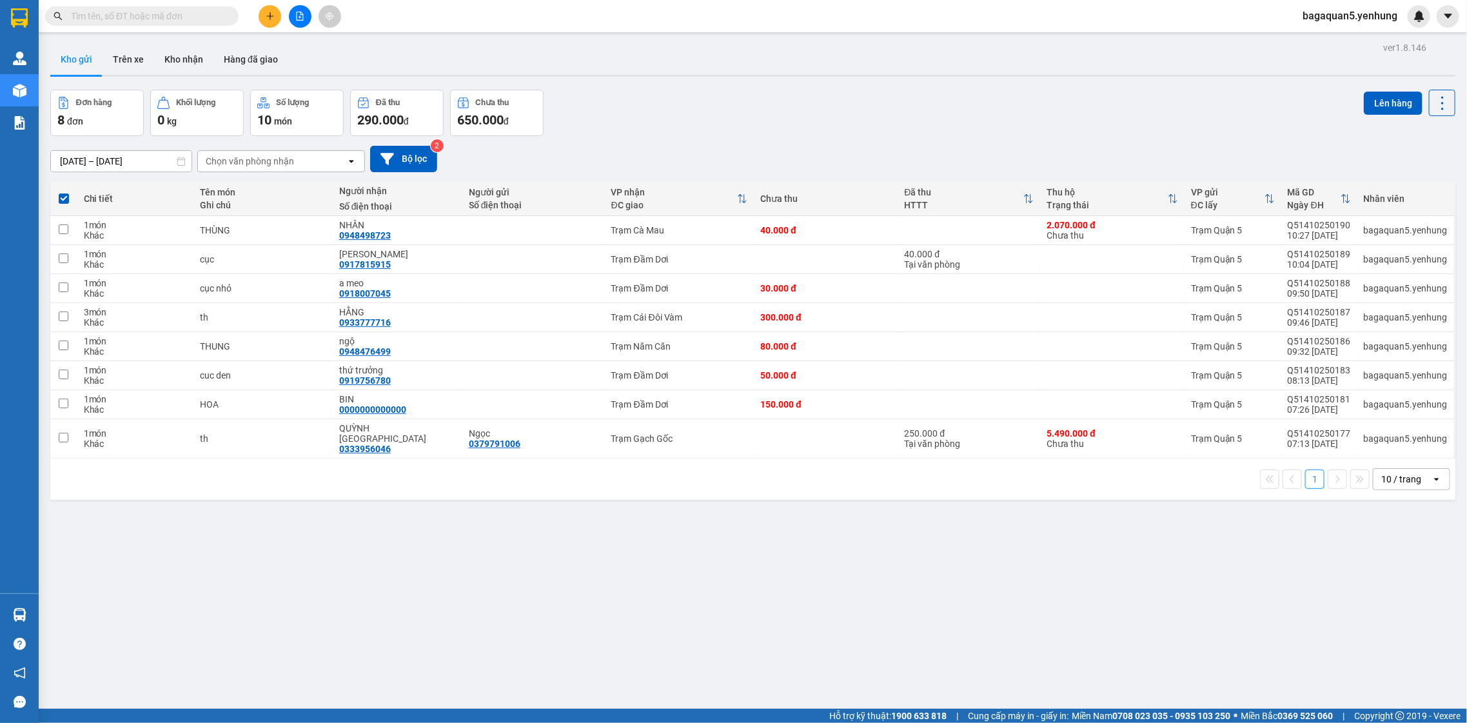
drag, startPoint x: 63, startPoint y: 201, endPoint x: 74, endPoint y: 201, distance: 11.0
click at [63, 203] on span at bounding box center [64, 198] width 10 height 10
click at [64, 192] on input "checkbox" at bounding box center [64, 192] width 0 height 0
click at [1436, 226] on div at bounding box center [1445, 230] width 19 height 29
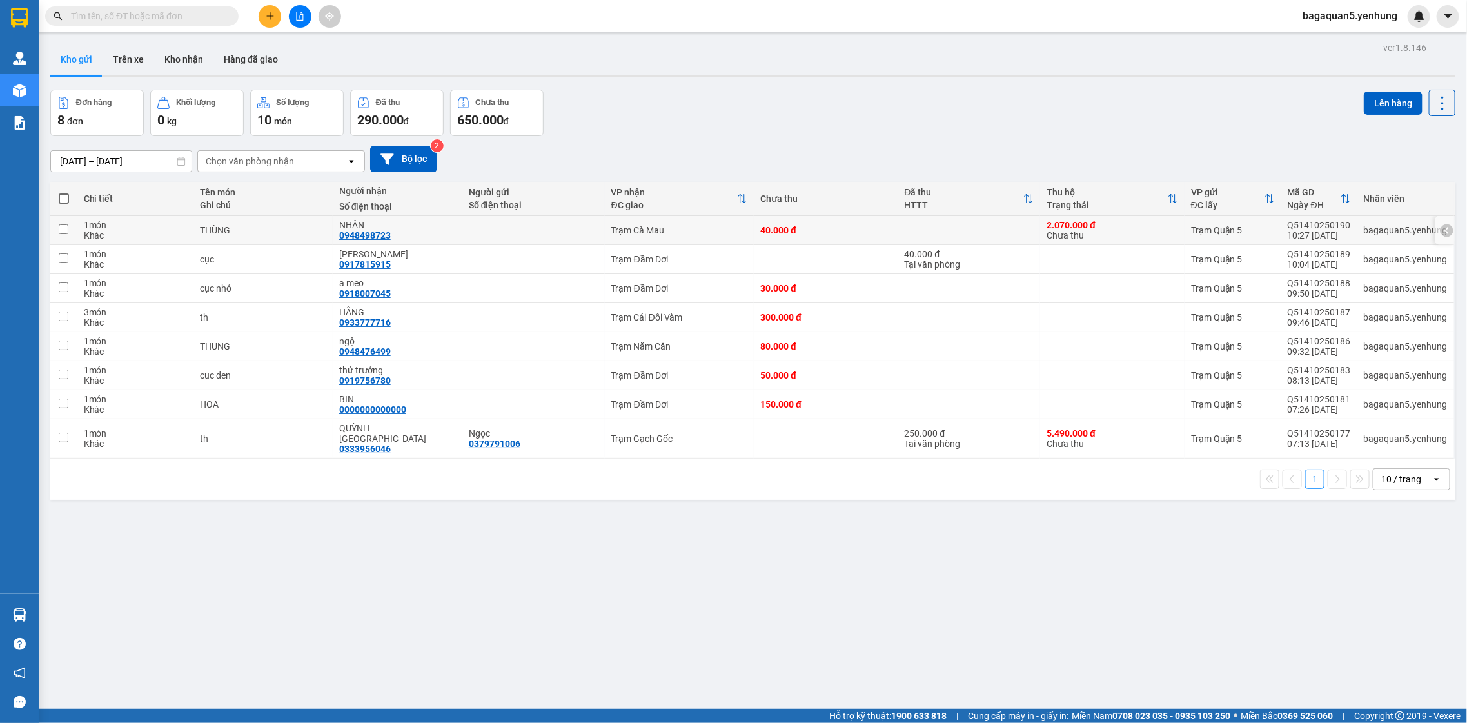
click at [1415, 223] on td "bagaquan5.yenhung" at bounding box center [1406, 230] width 97 height 29
checkbox input "true"
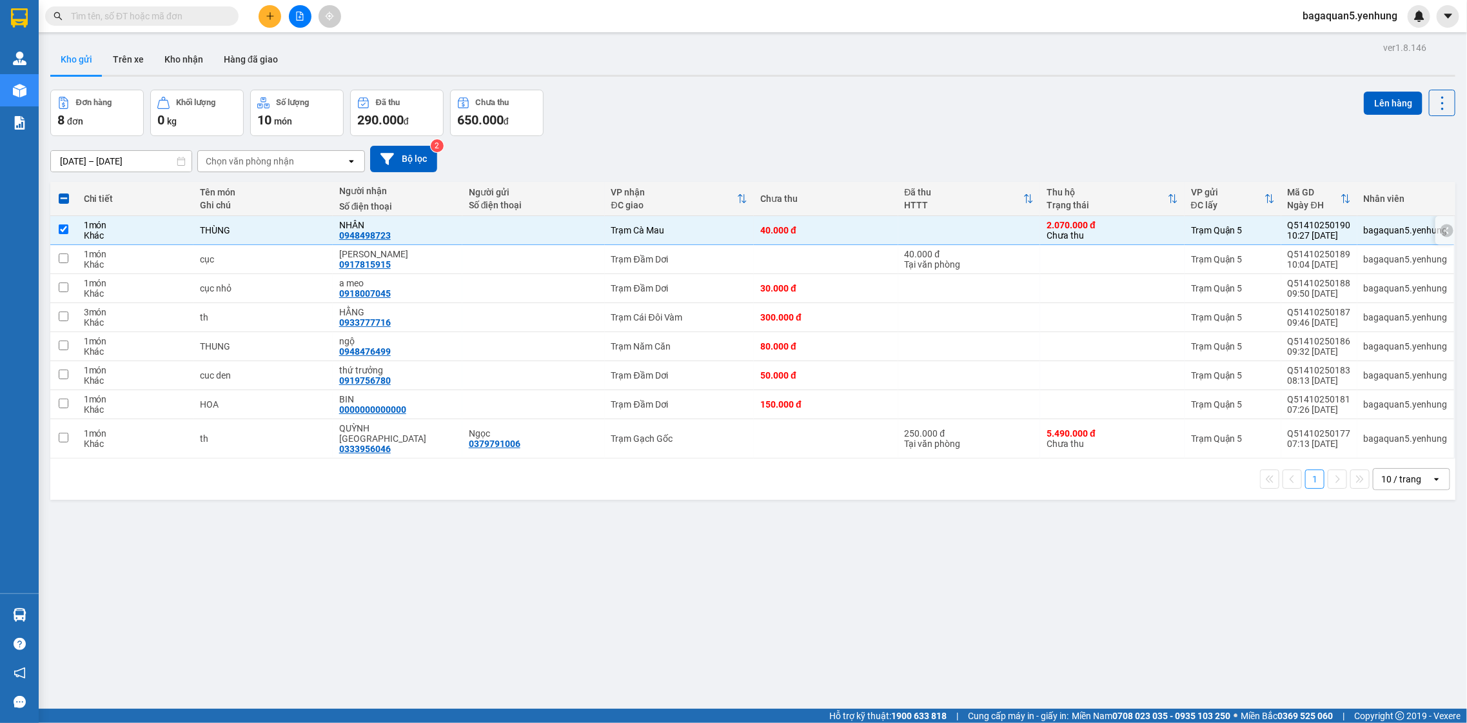
click at [1441, 231] on div at bounding box center [1447, 230] width 13 height 13
click at [1428, 231] on div at bounding box center [1384, 230] width 142 height 29
click at [1429, 230] on div at bounding box center [1384, 230] width 142 height 29
click at [1345, 234] on button at bounding box center [1354, 230] width 18 height 23
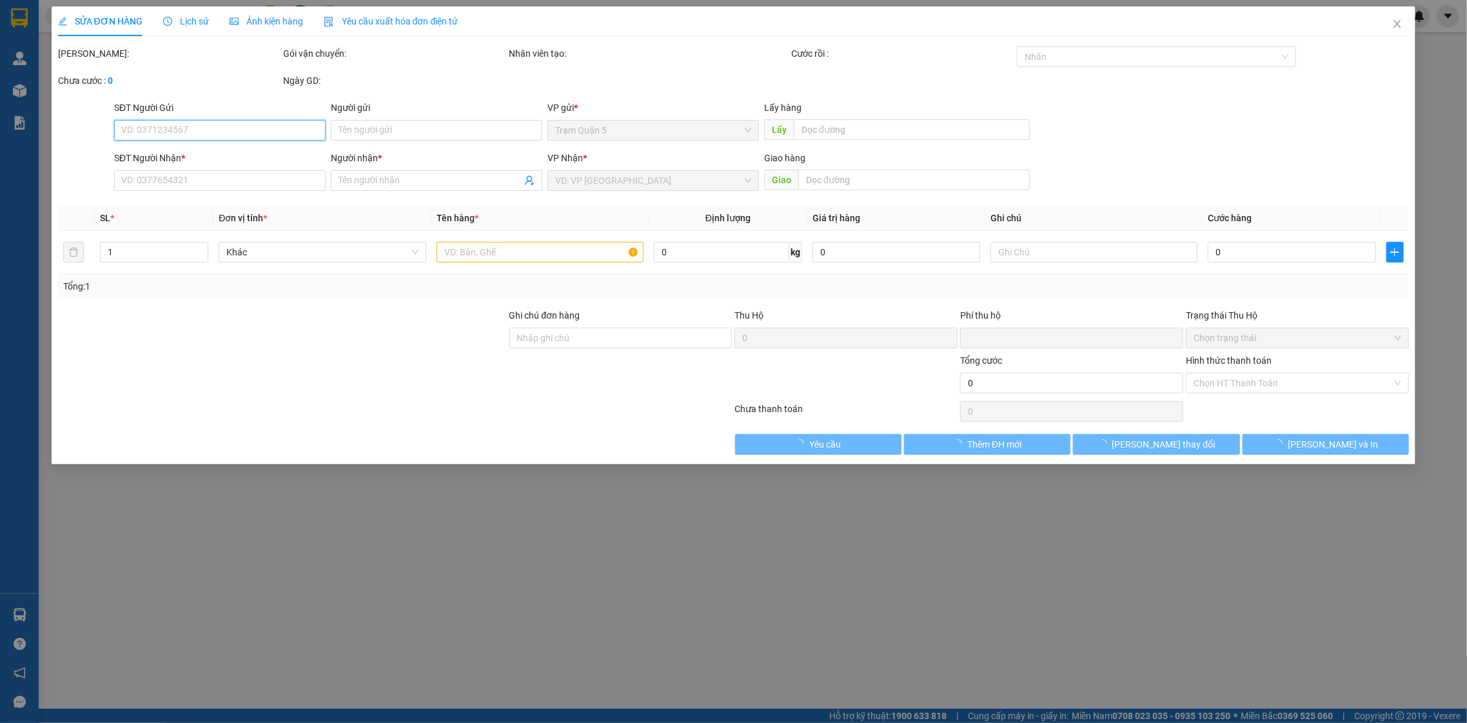
type input "0948498723"
type input "NHÂN"
type input "2.070.000"
type input "0"
type input "40.000"
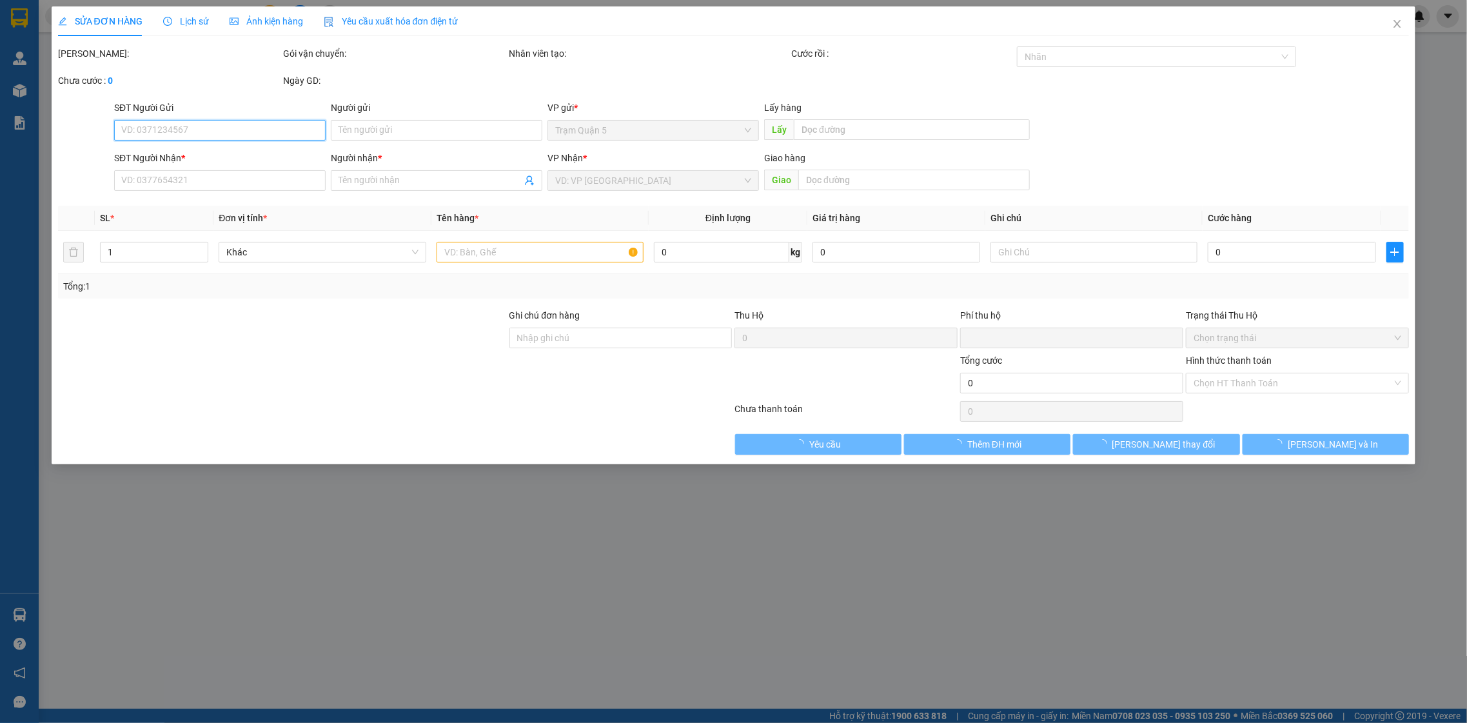
type input "40.000"
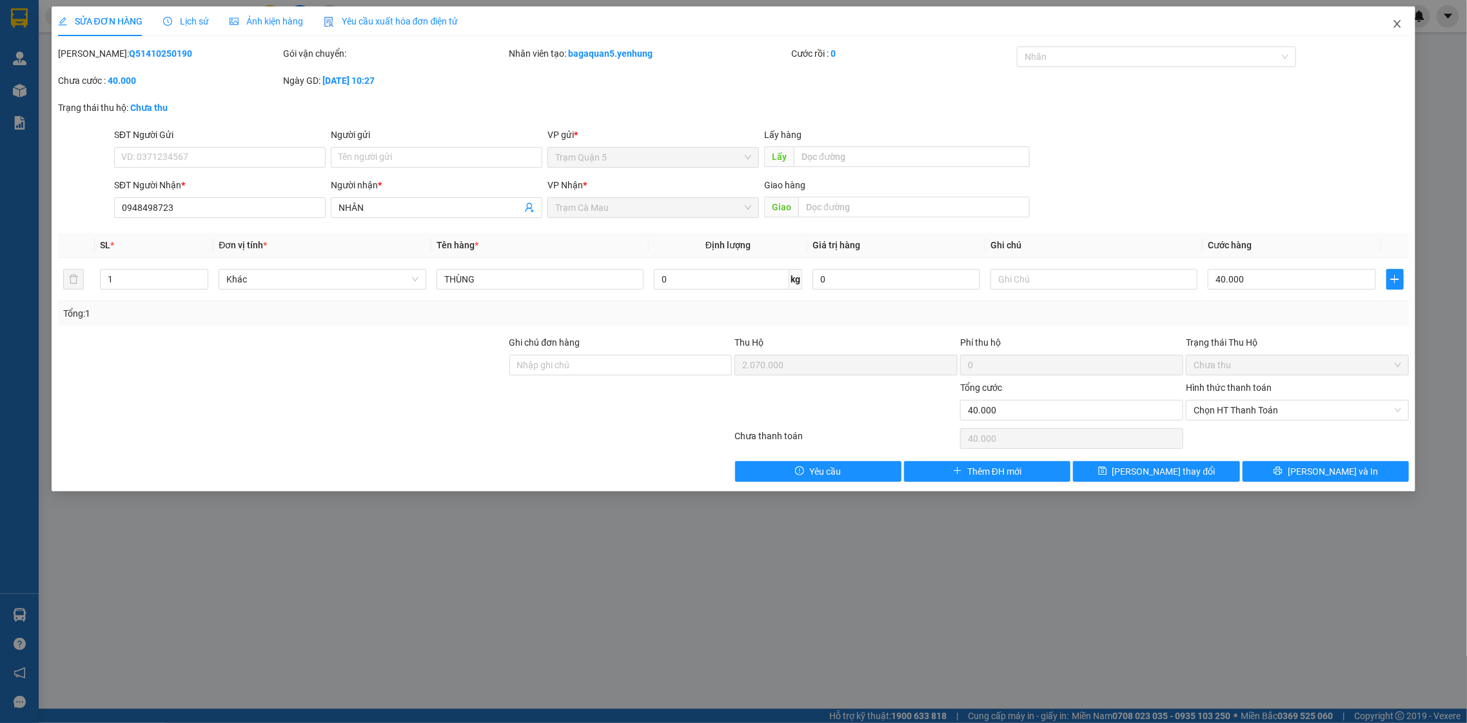
click at [1394, 29] on icon "close" at bounding box center [1397, 24] width 10 height 10
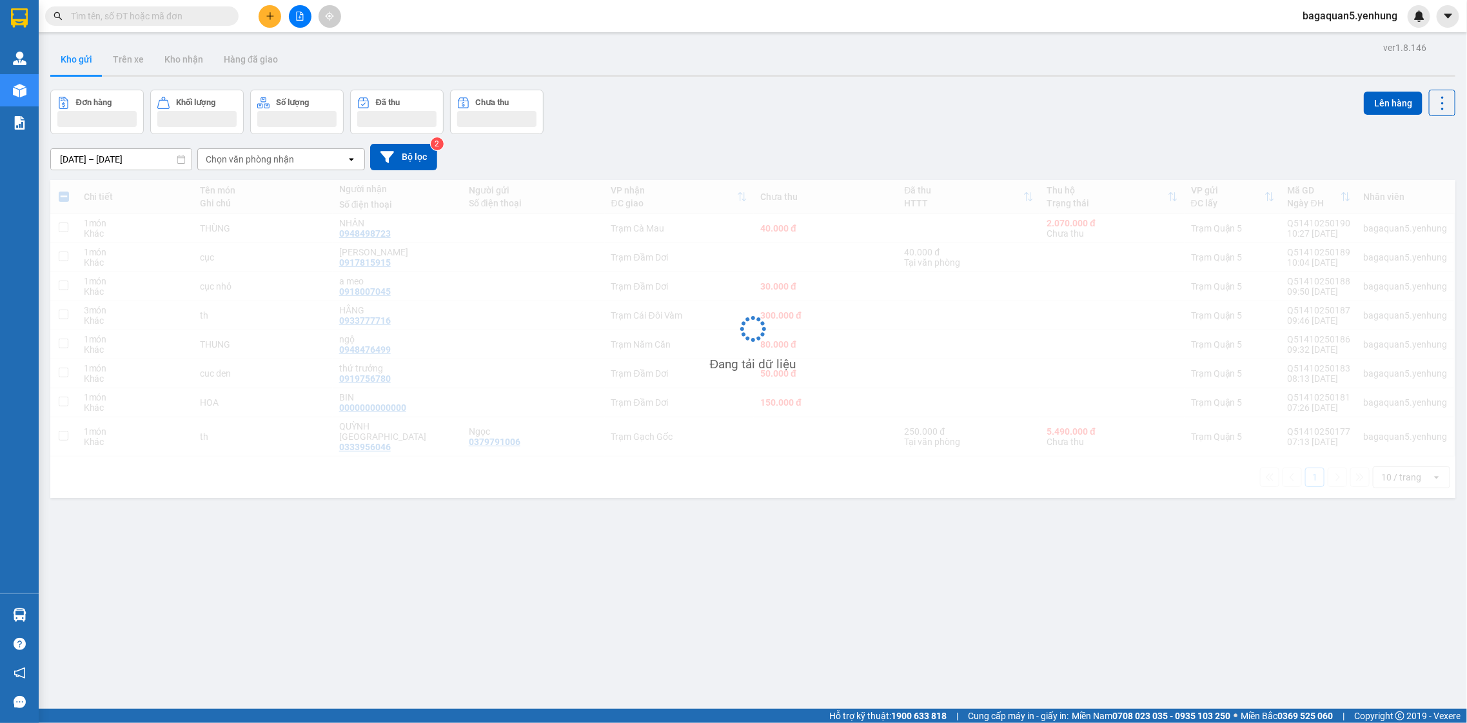
click at [1396, 29] on div "Kết quả tìm kiếm ( 0 ) Bộ lọc No Data bagaquan5.yenhung" at bounding box center [733, 16] width 1467 height 32
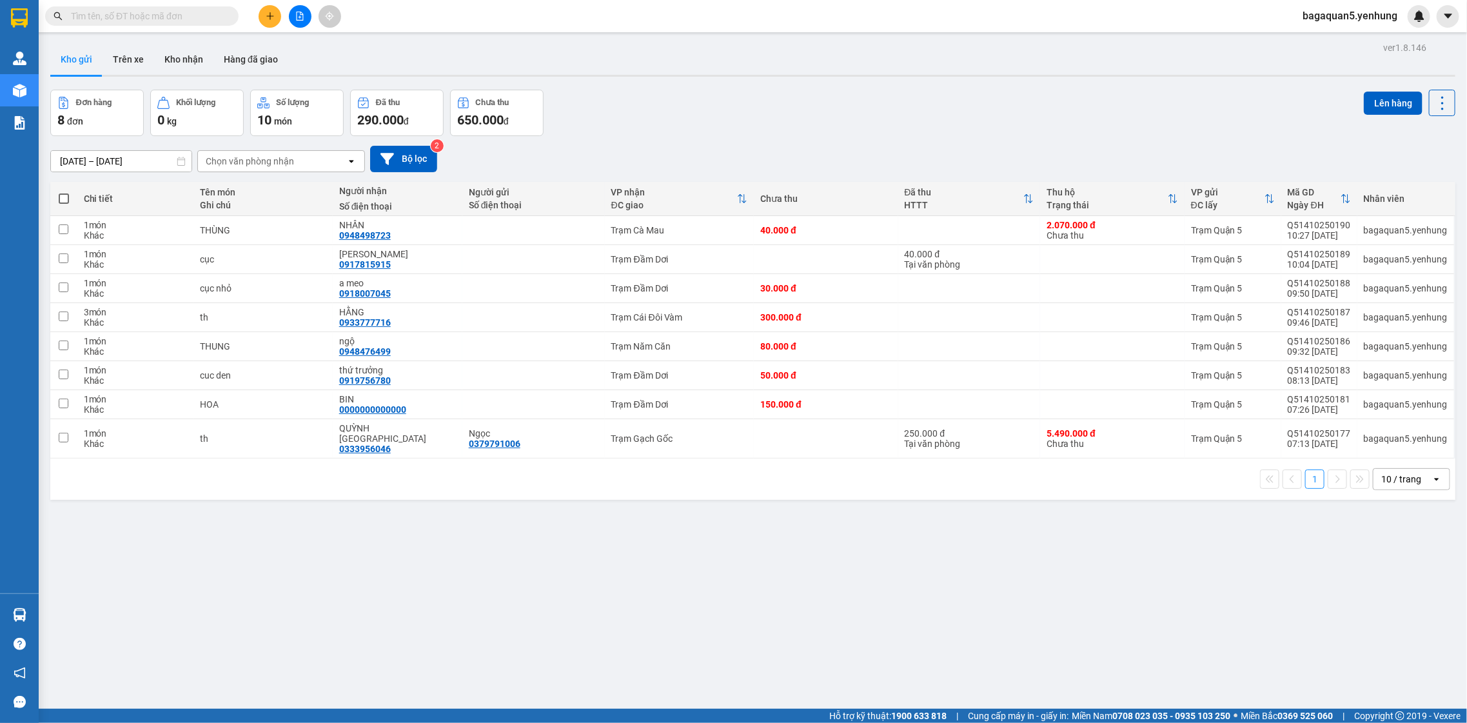
click at [1392, 17] on span "bagaquan5.yenhung" at bounding box center [1349, 16] width 115 height 16
click at [1352, 37] on span "Đăng xuất" at bounding box center [1356, 40] width 88 height 14
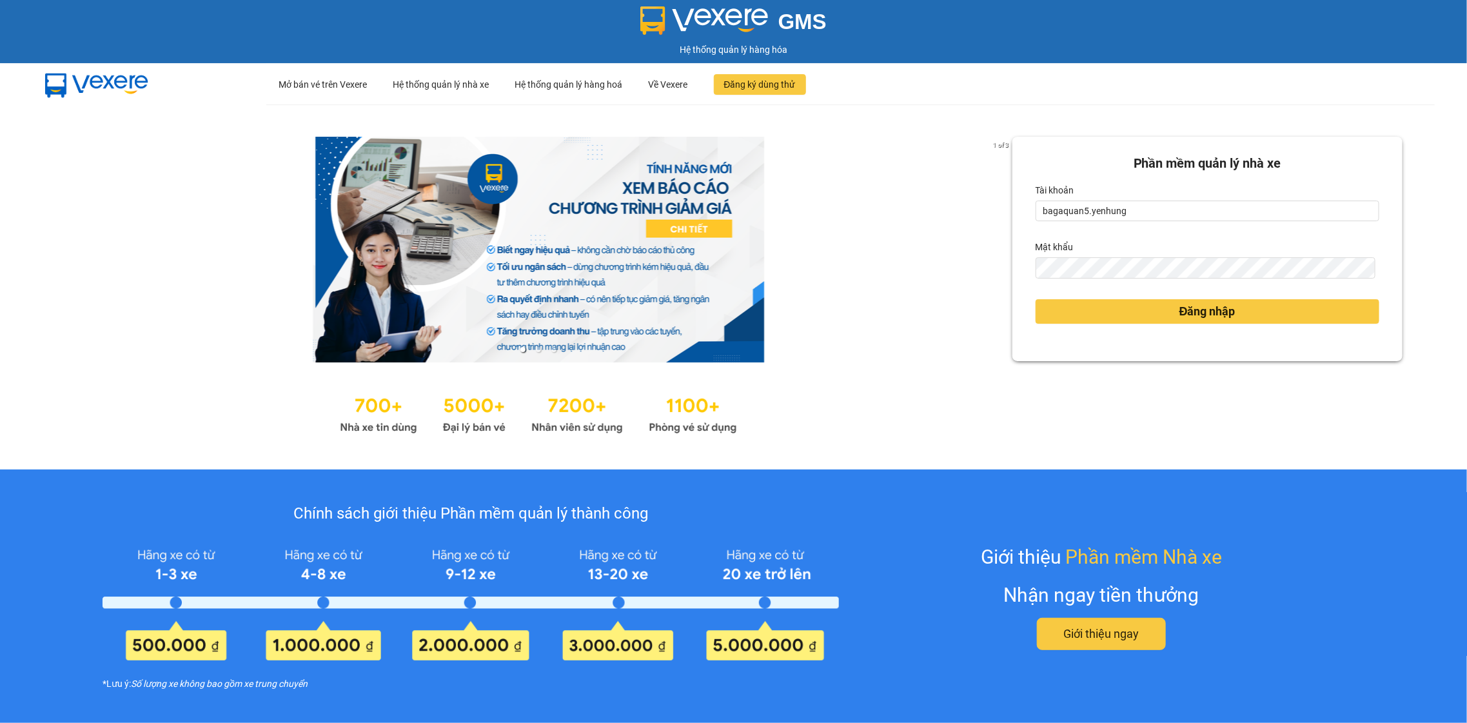
click at [1132, 198] on div "Tài khoản" at bounding box center [1208, 190] width 344 height 21
click at [1138, 222] on form "Phần mềm quản lý nhà xe Tài khoản bagaquan5.yenhung Mật khẩu Đăng nhập" at bounding box center [1208, 248] width 344 height 191
click at [1131, 215] on input "bagaquan5.yenhung" at bounding box center [1208, 211] width 344 height 21
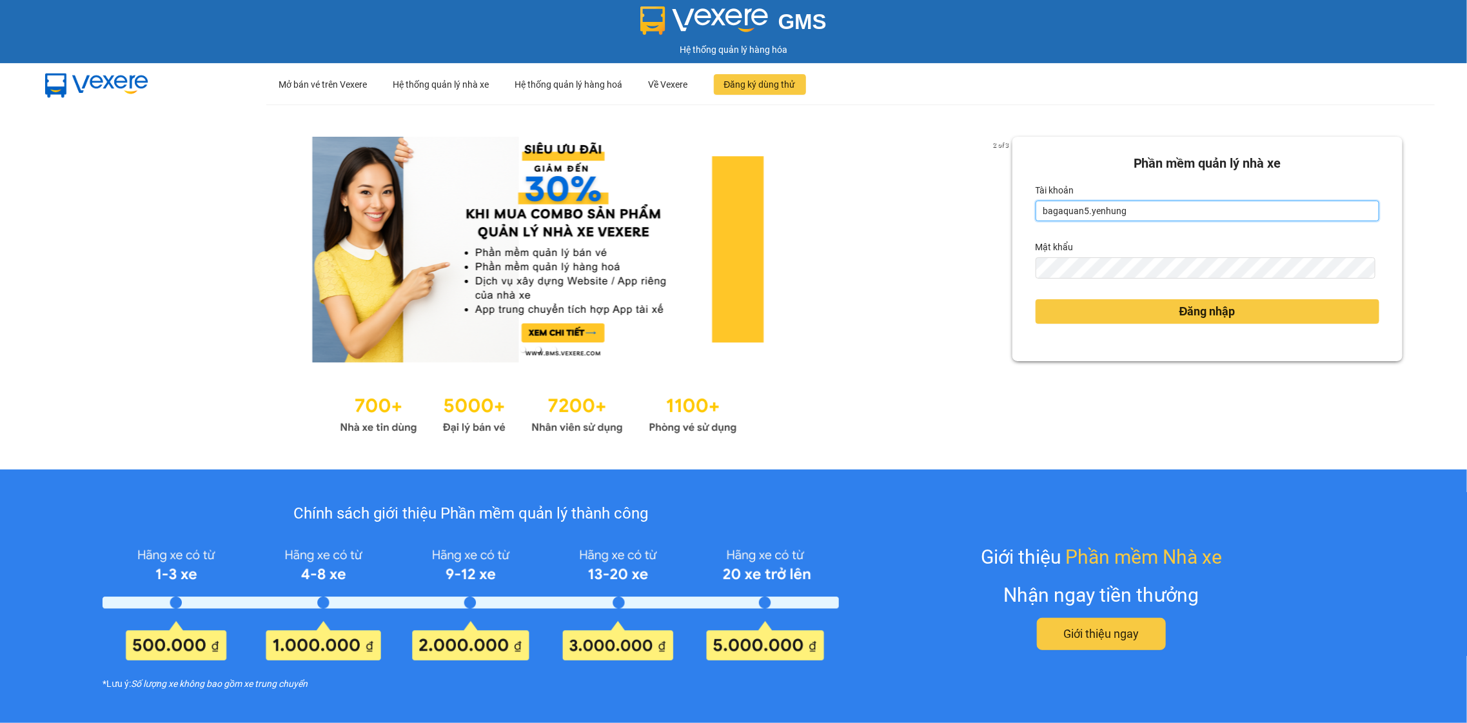
type input "hung.yenhung"
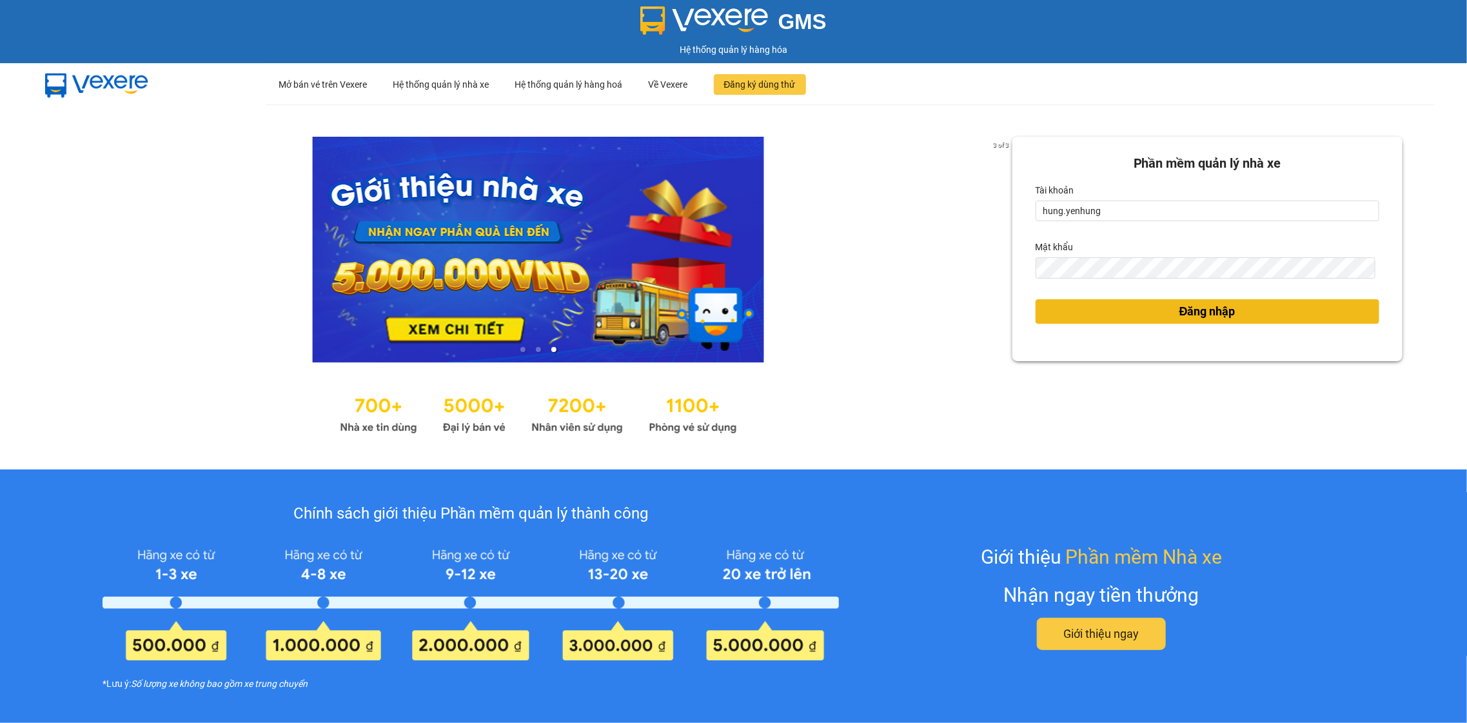
click at [1180, 310] on span "Đăng nhập" at bounding box center [1208, 311] width 56 height 18
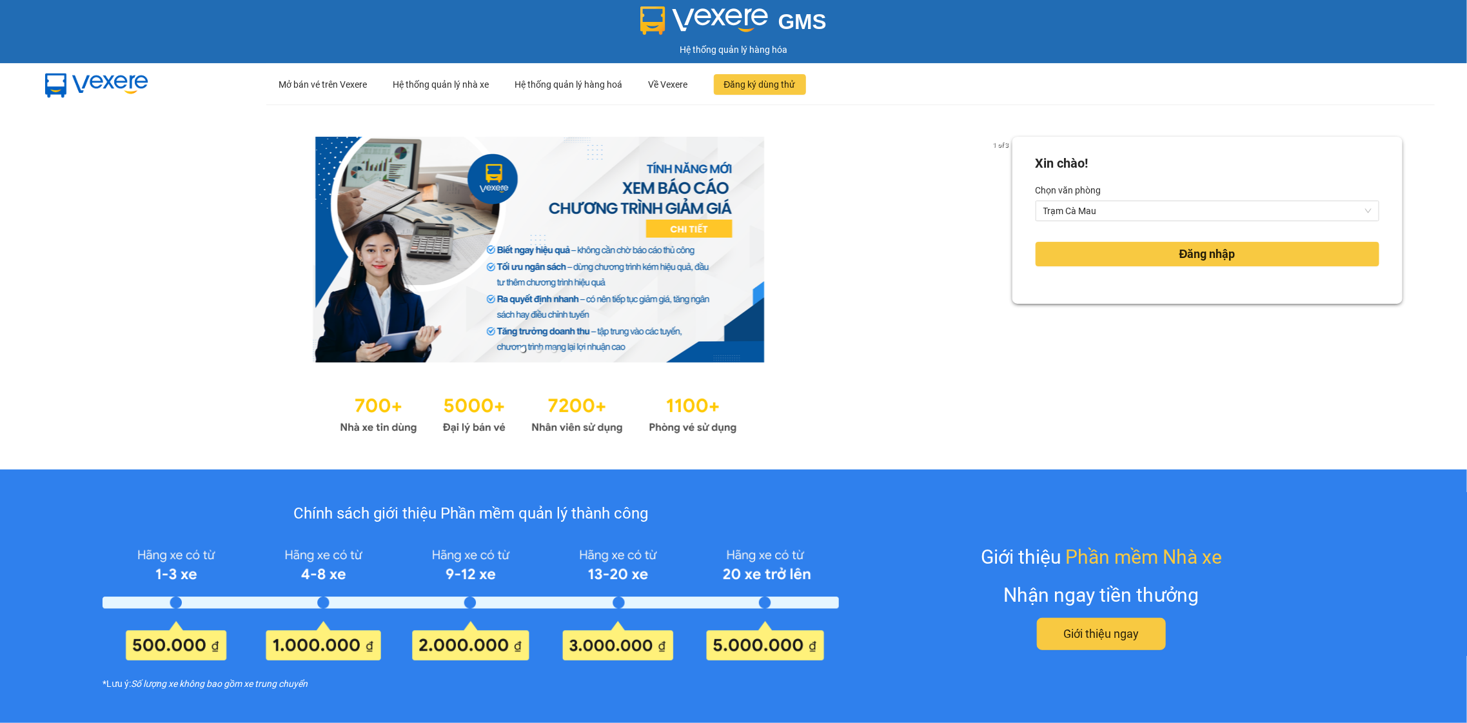
click at [1167, 306] on div "Xin chào! Chọn văn phòng Trạm Cà Mau Đăng nhập" at bounding box center [1208, 287] width 390 height 301
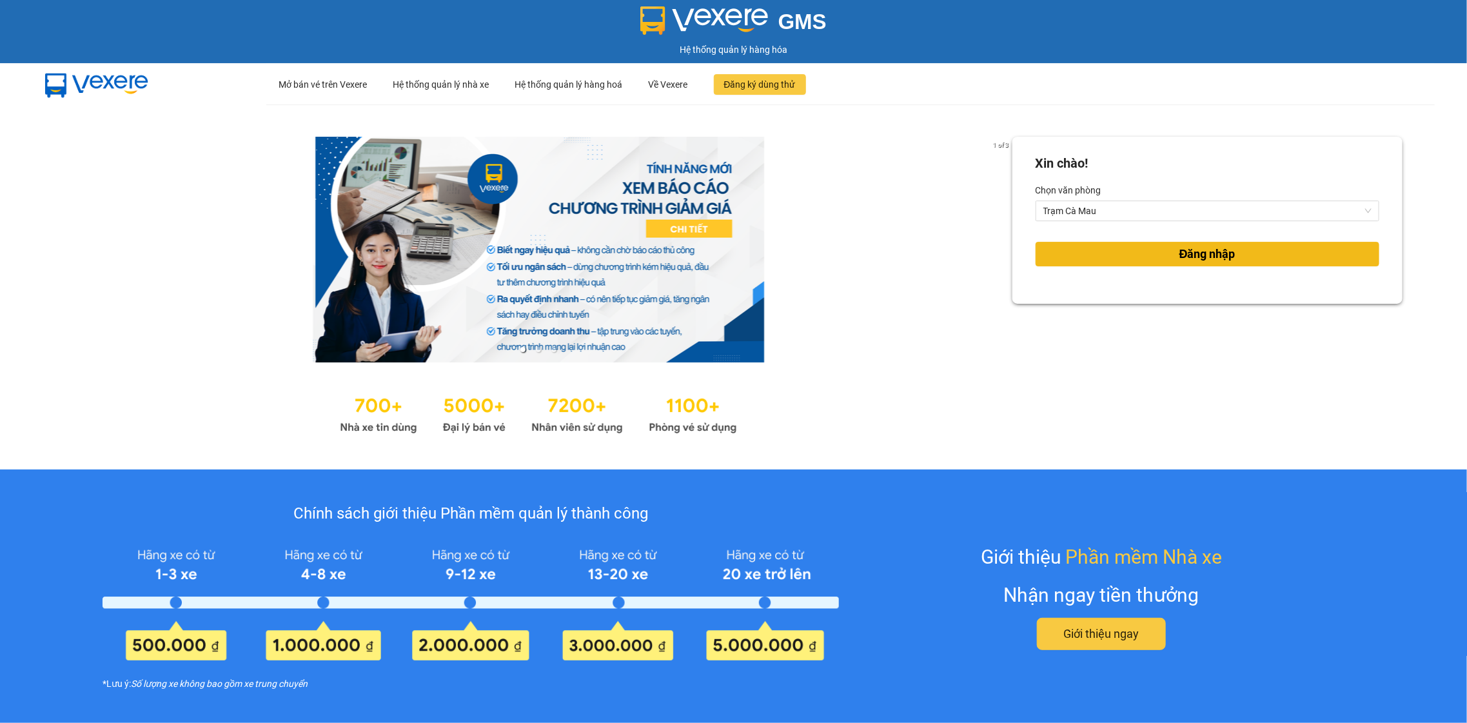
click at [1176, 266] on button "Đăng nhập" at bounding box center [1208, 254] width 344 height 25
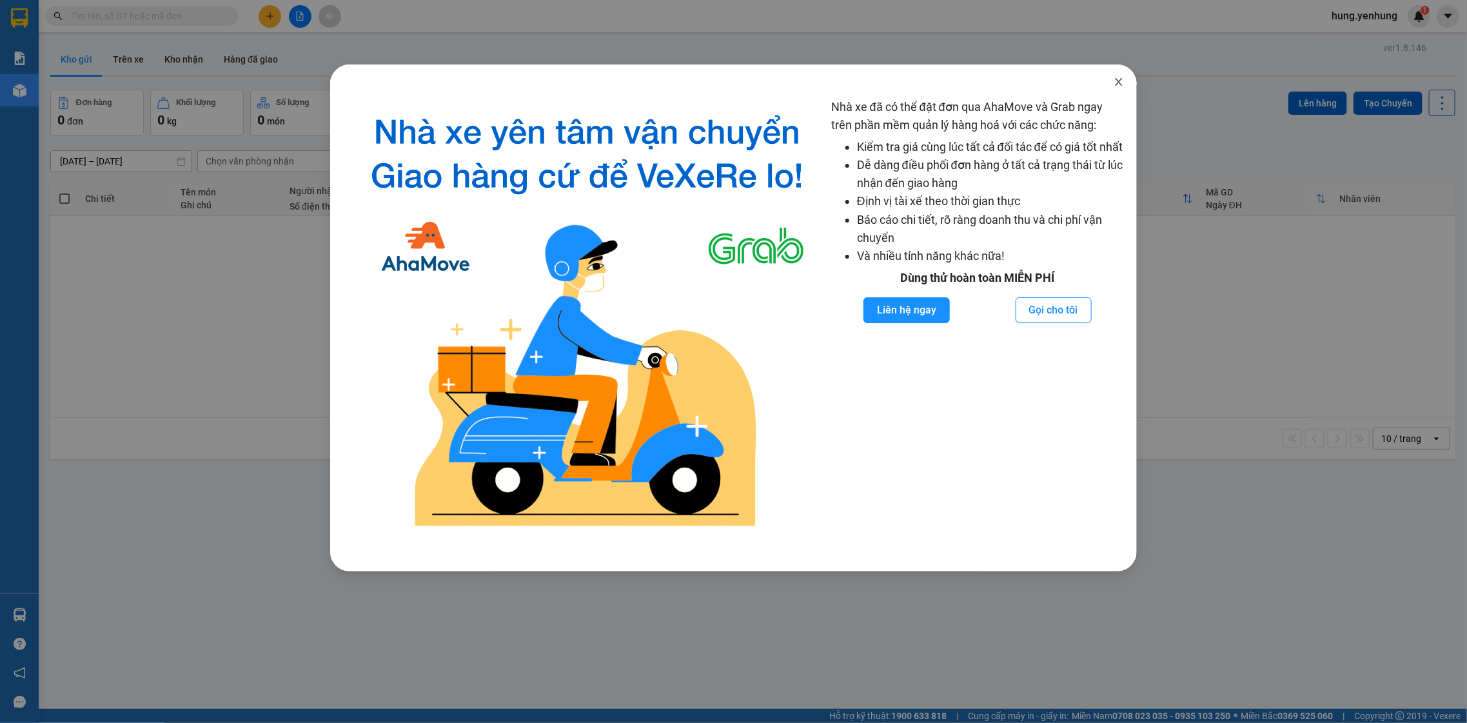
click at [1119, 76] on span "Close" at bounding box center [1119, 82] width 36 height 36
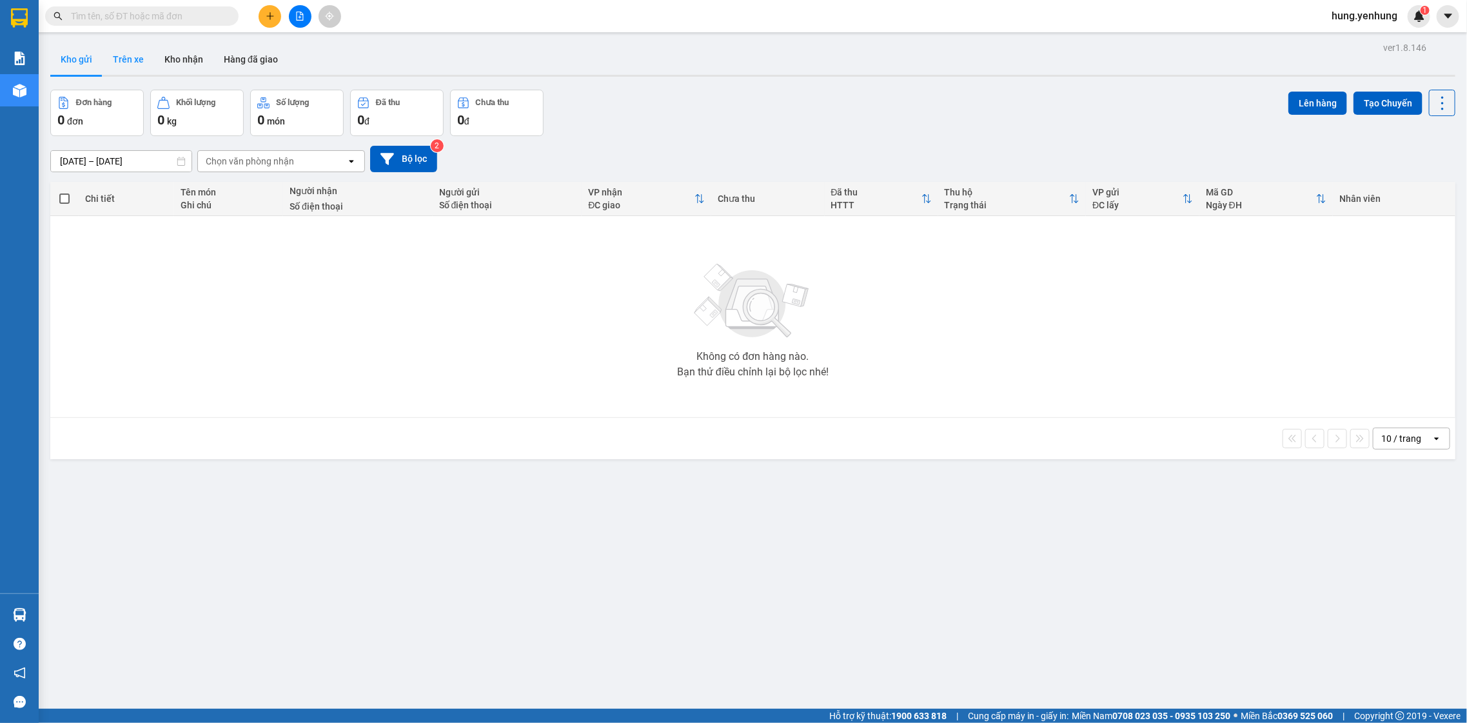
click at [114, 61] on button "Trên xe" at bounding box center [129, 59] width 52 height 31
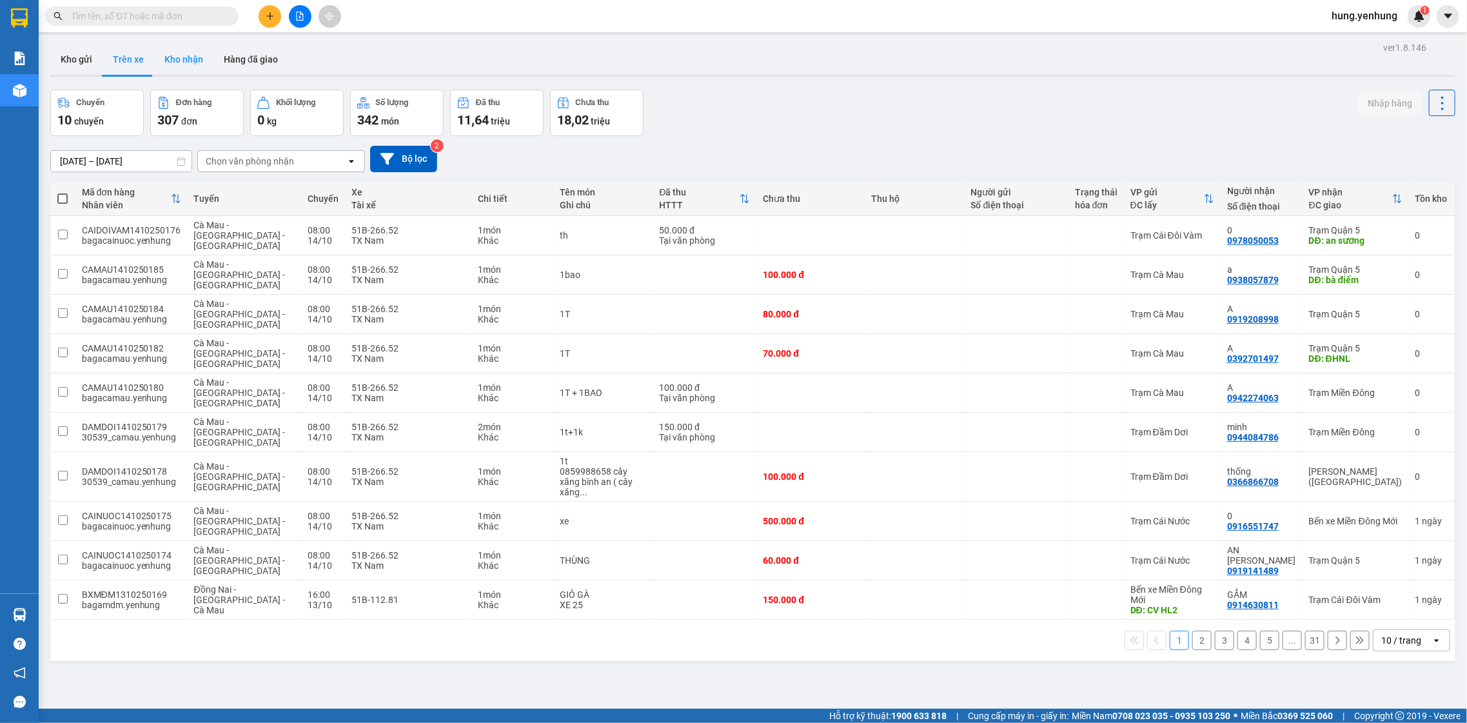
click at [177, 44] on button "Kho nhận" at bounding box center [183, 59] width 59 height 31
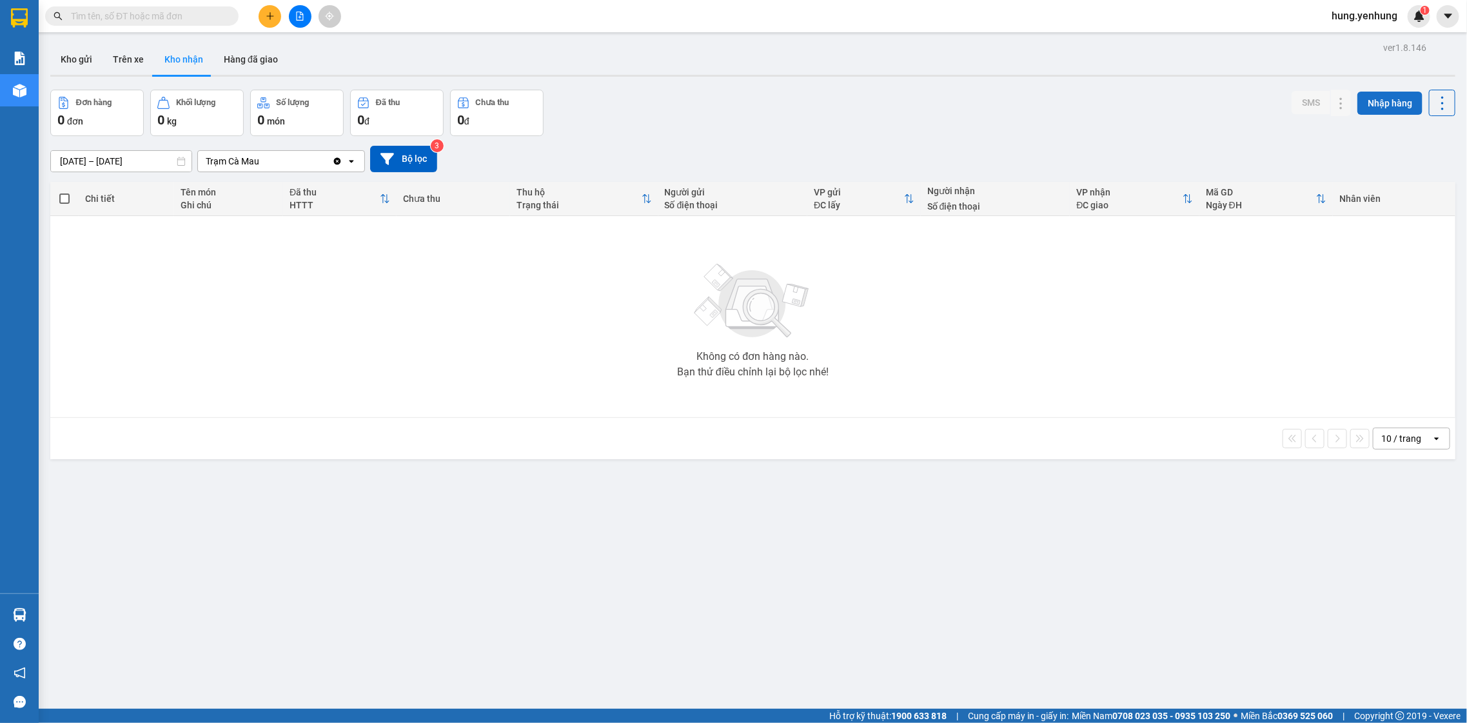
click at [1392, 106] on button "Nhập hàng" at bounding box center [1390, 103] width 65 height 23
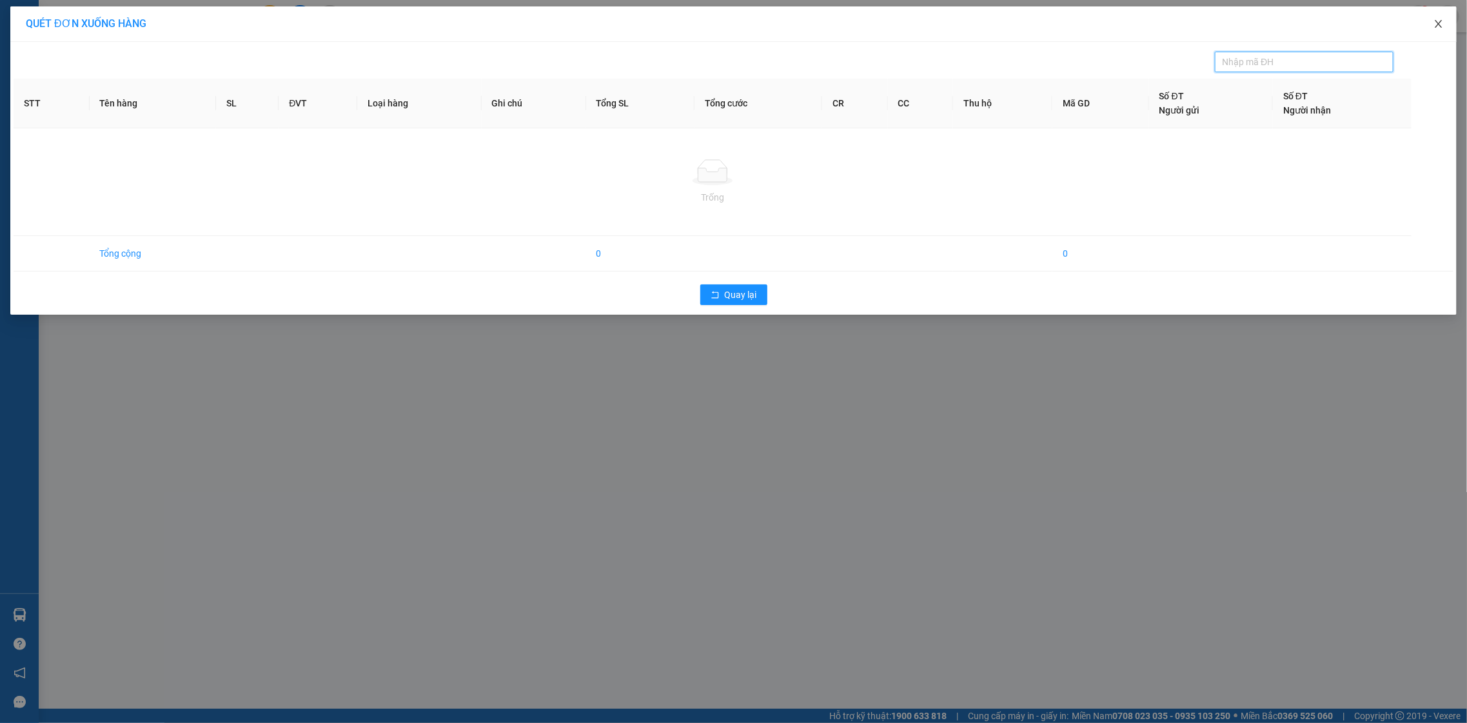
click at [1447, 21] on span "Close" at bounding box center [1439, 24] width 36 height 36
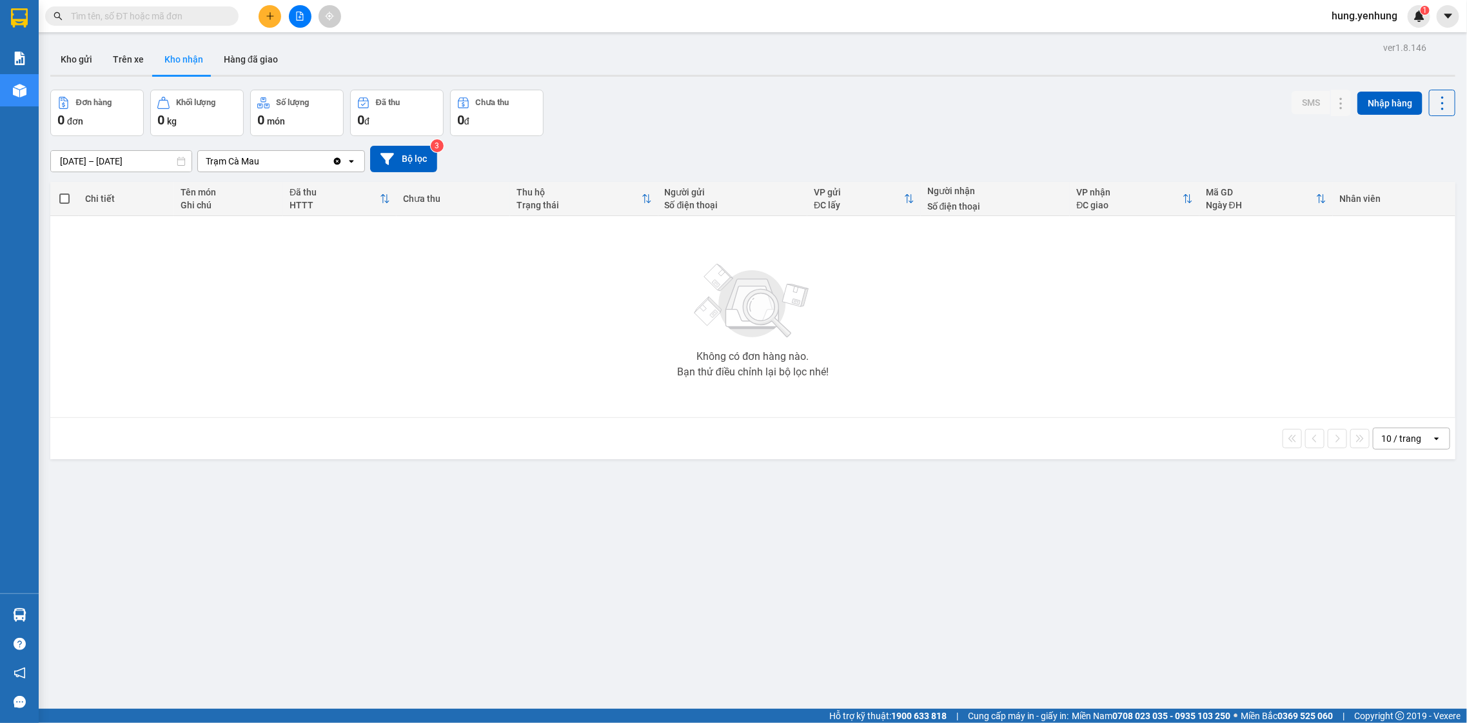
click at [242, 166] on div "Trạm Cà Mau" at bounding box center [233, 161] width 54 height 13
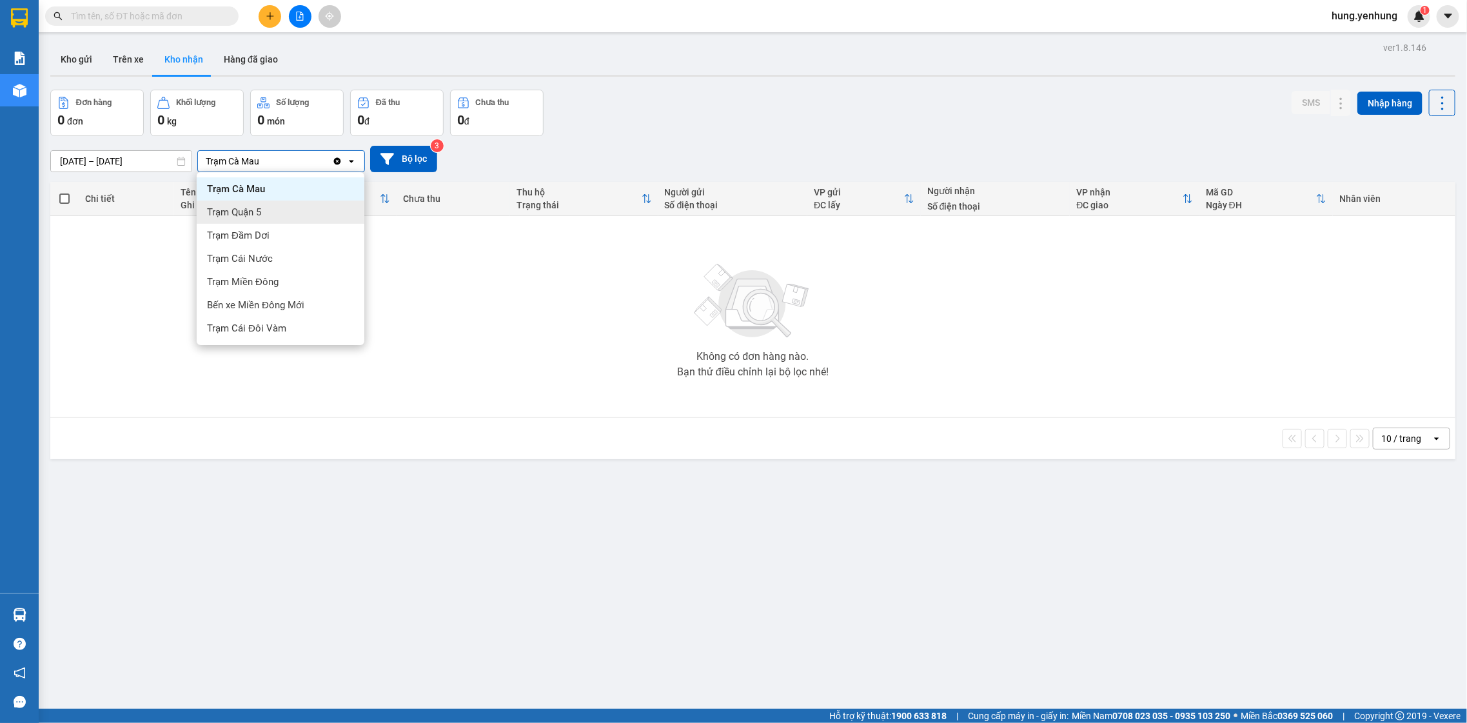
click at [317, 207] on div "Trạm Quận 5" at bounding box center [281, 212] width 168 height 23
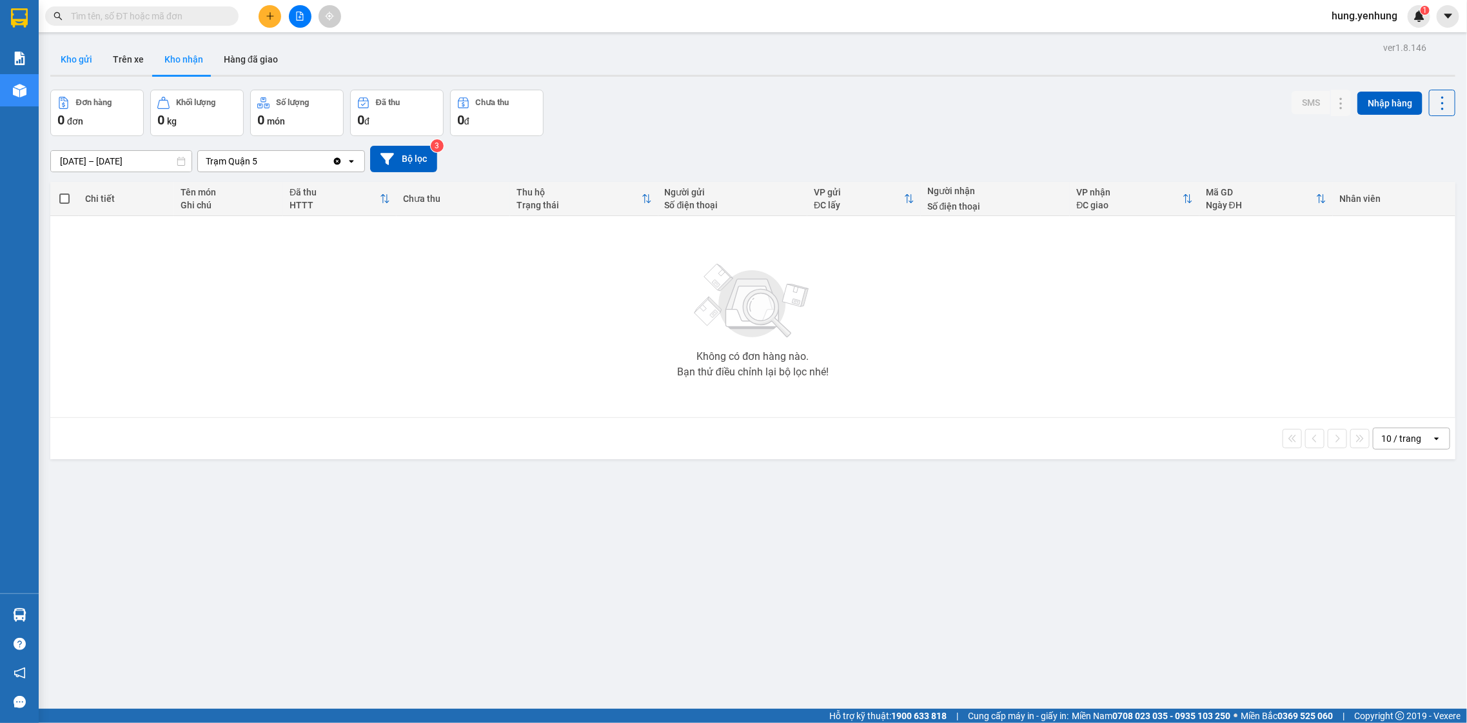
click at [75, 58] on button "Kho gửi" at bounding box center [76, 59] width 52 height 31
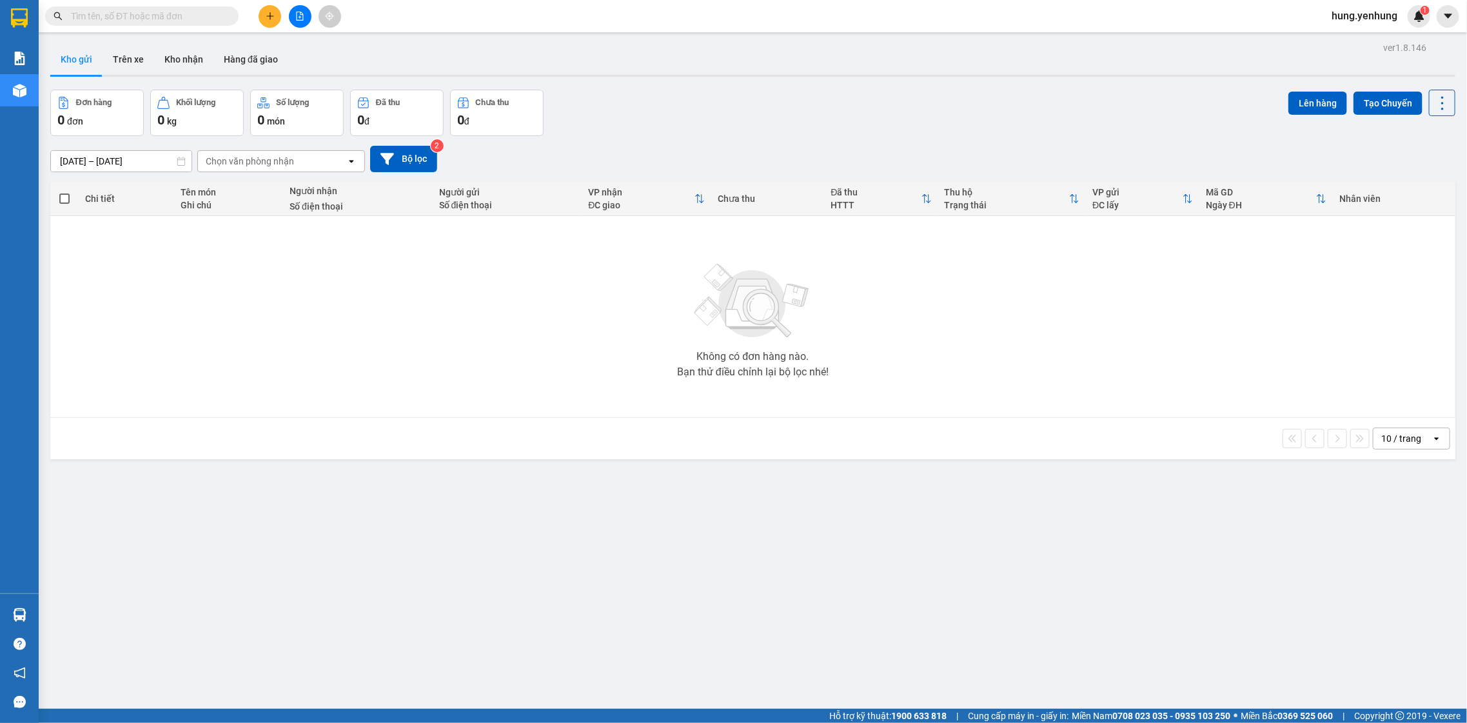
click at [236, 164] on div "Chọn văn phòng nhận" at bounding box center [250, 161] width 88 height 13
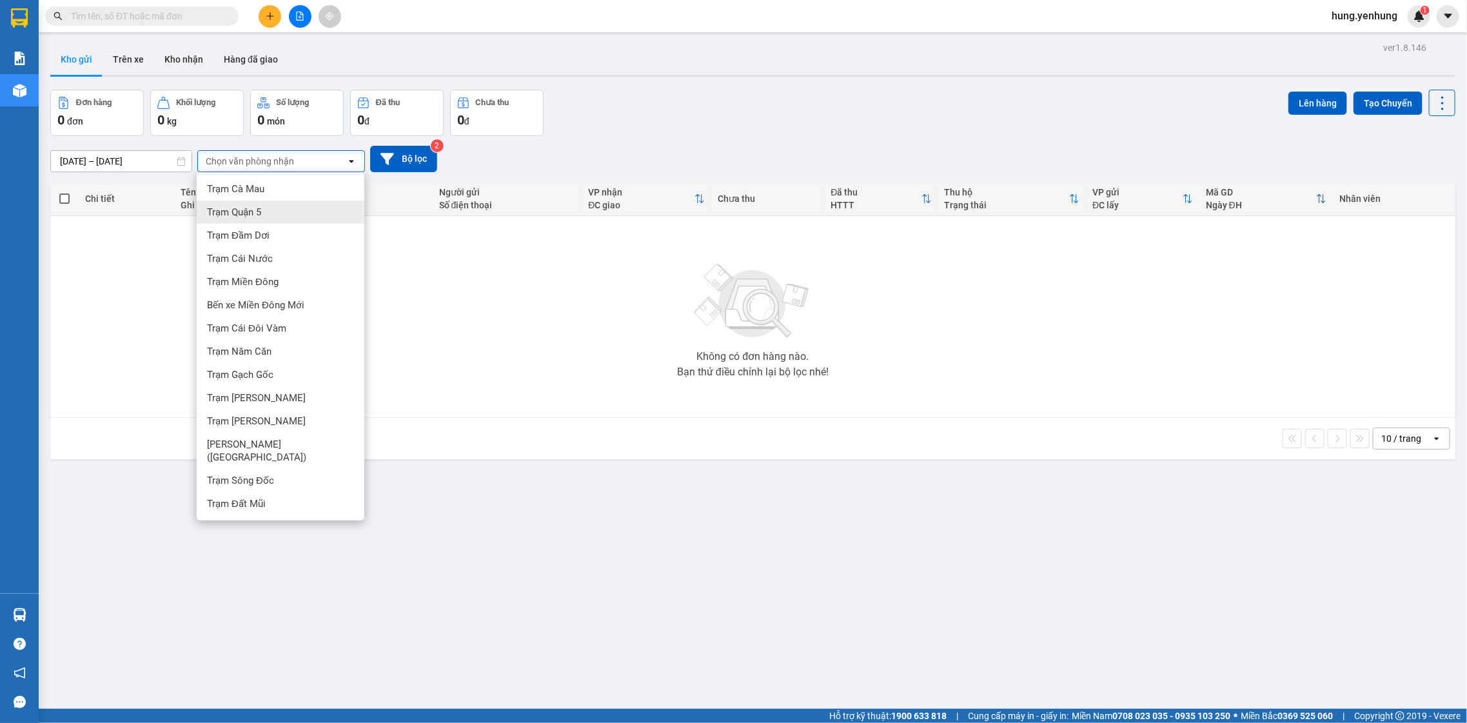
click at [273, 201] on div "Trạm Quận 5" at bounding box center [281, 212] width 168 height 23
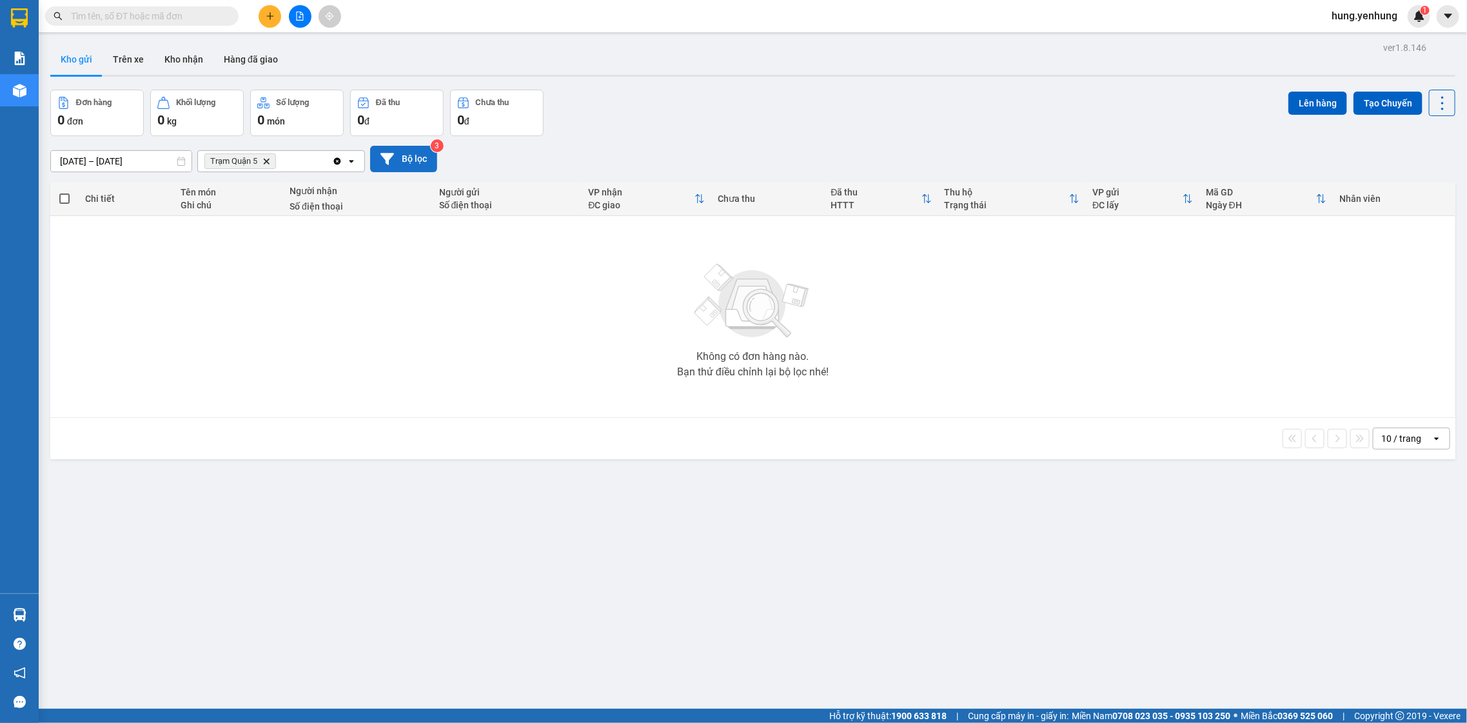
click at [417, 152] on button "Bộ lọc" at bounding box center [403, 159] width 67 height 26
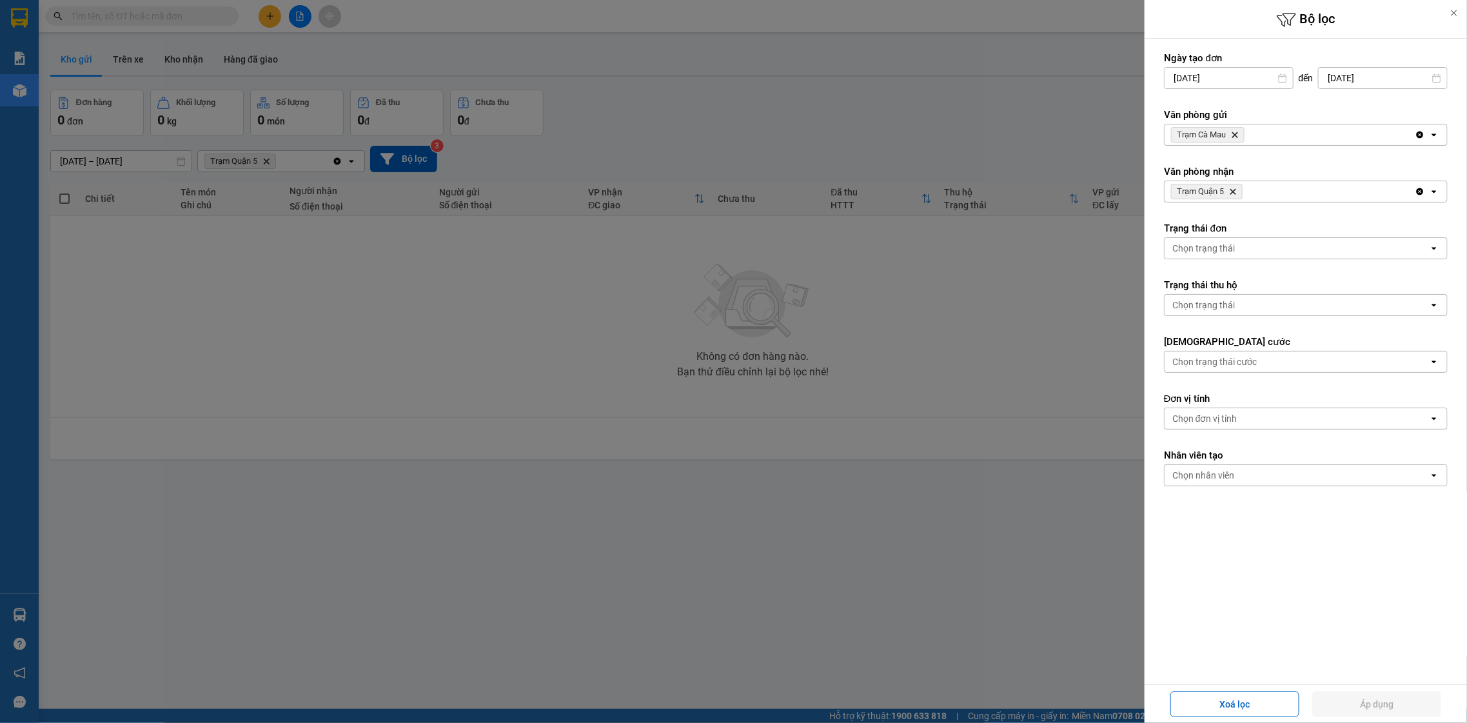
click at [1431, 143] on div "Clear all open" at bounding box center [1431, 134] width 32 height 21
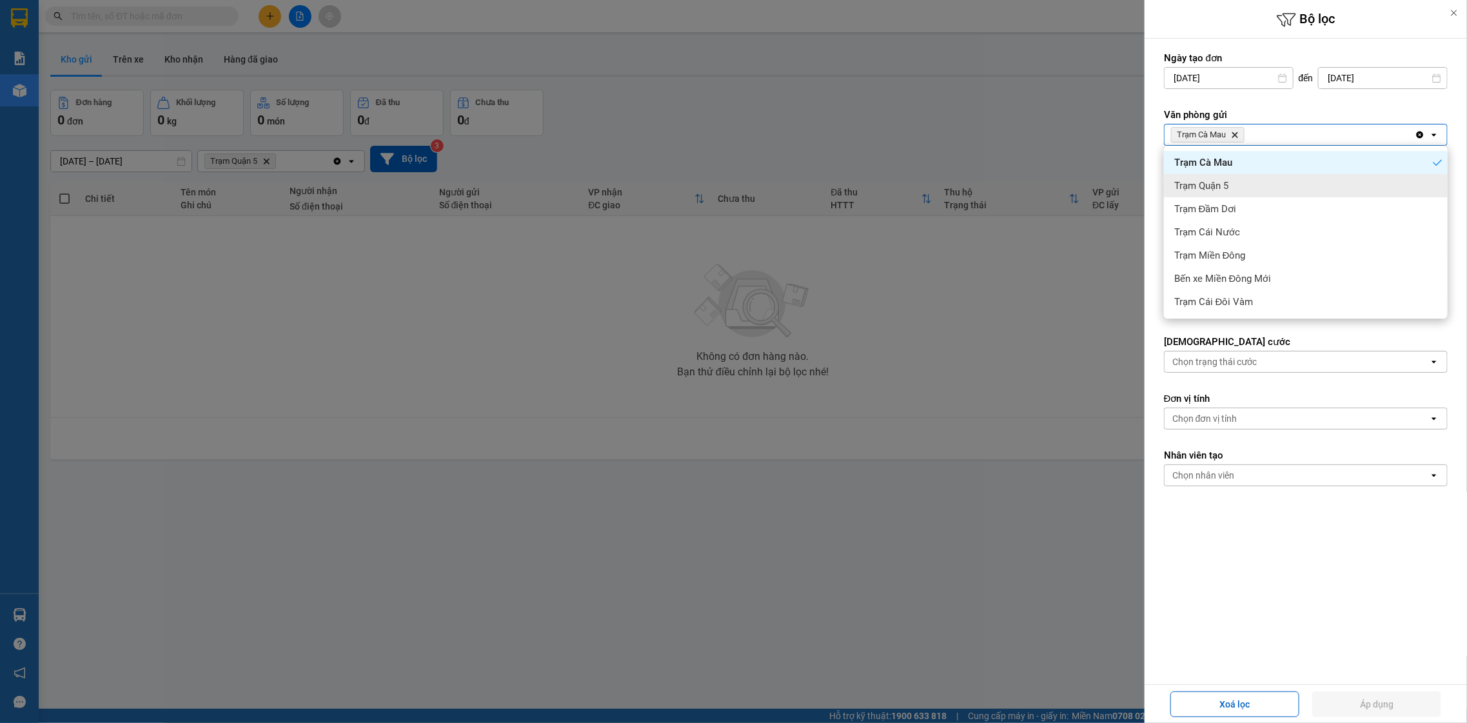
click at [1376, 189] on div "Trạm Quận 5" at bounding box center [1306, 185] width 284 height 23
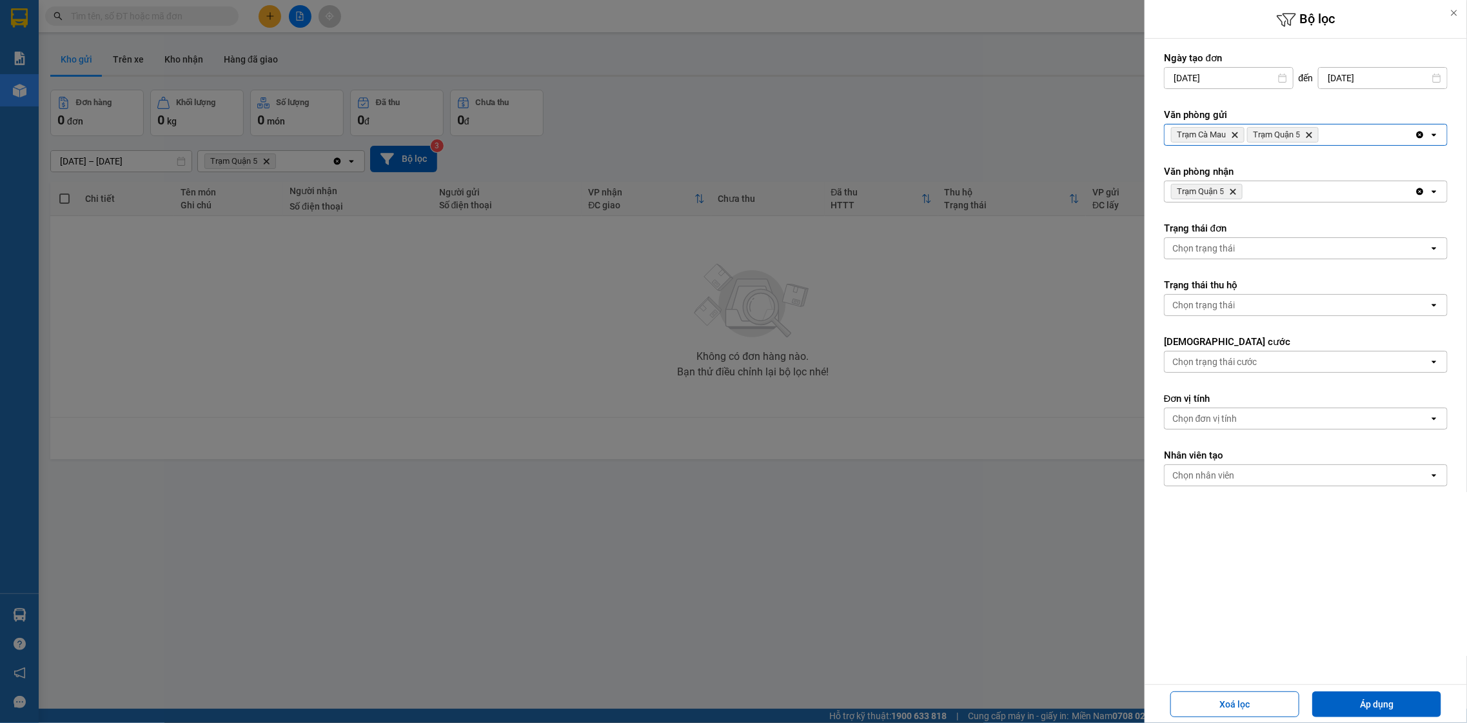
click at [1234, 138] on icon "Delete" at bounding box center [1235, 135] width 8 height 8
click at [1233, 191] on icon "Trạm Quận 5, close by backspace" at bounding box center [1234, 192] width 6 height 6
click at [1430, 201] on div "open" at bounding box center [1438, 191] width 18 height 21
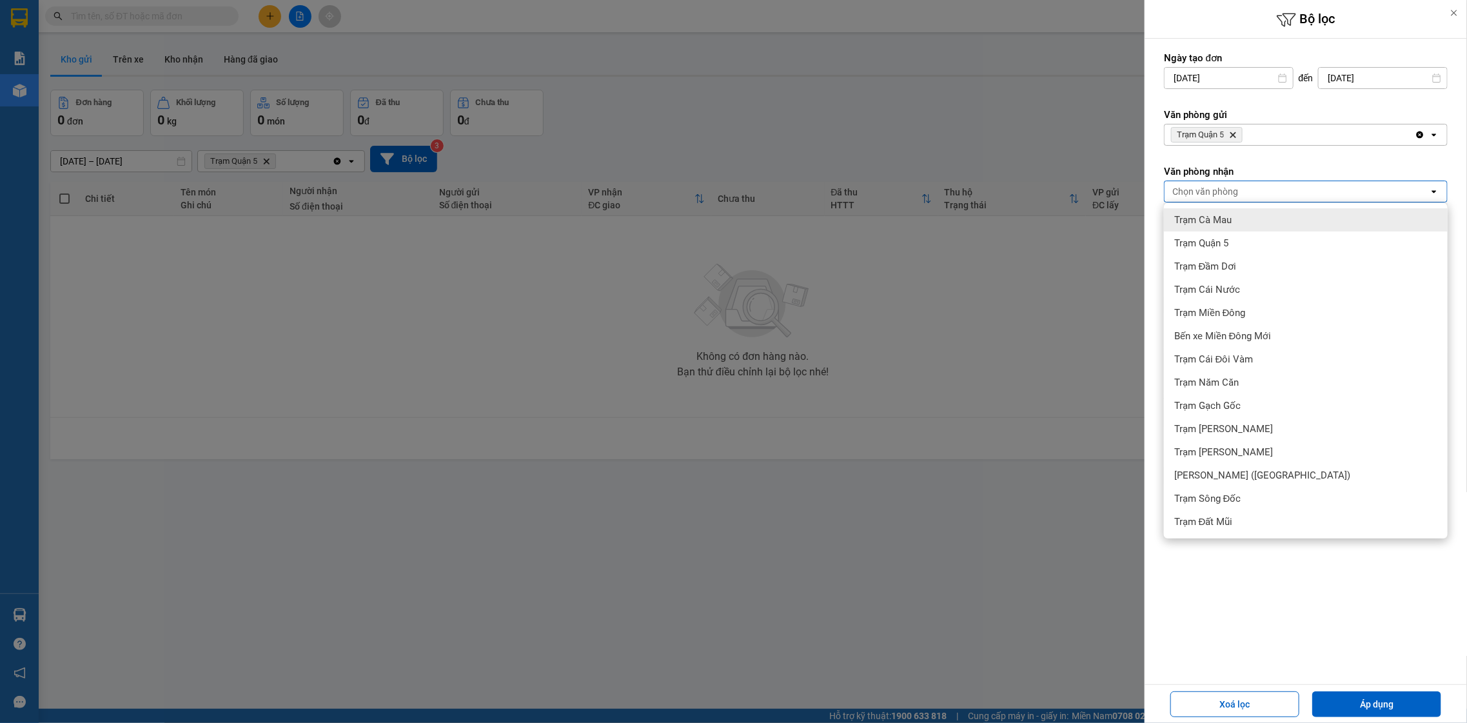
click at [1301, 221] on div "Trạm Cà Mau" at bounding box center [1306, 219] width 284 height 23
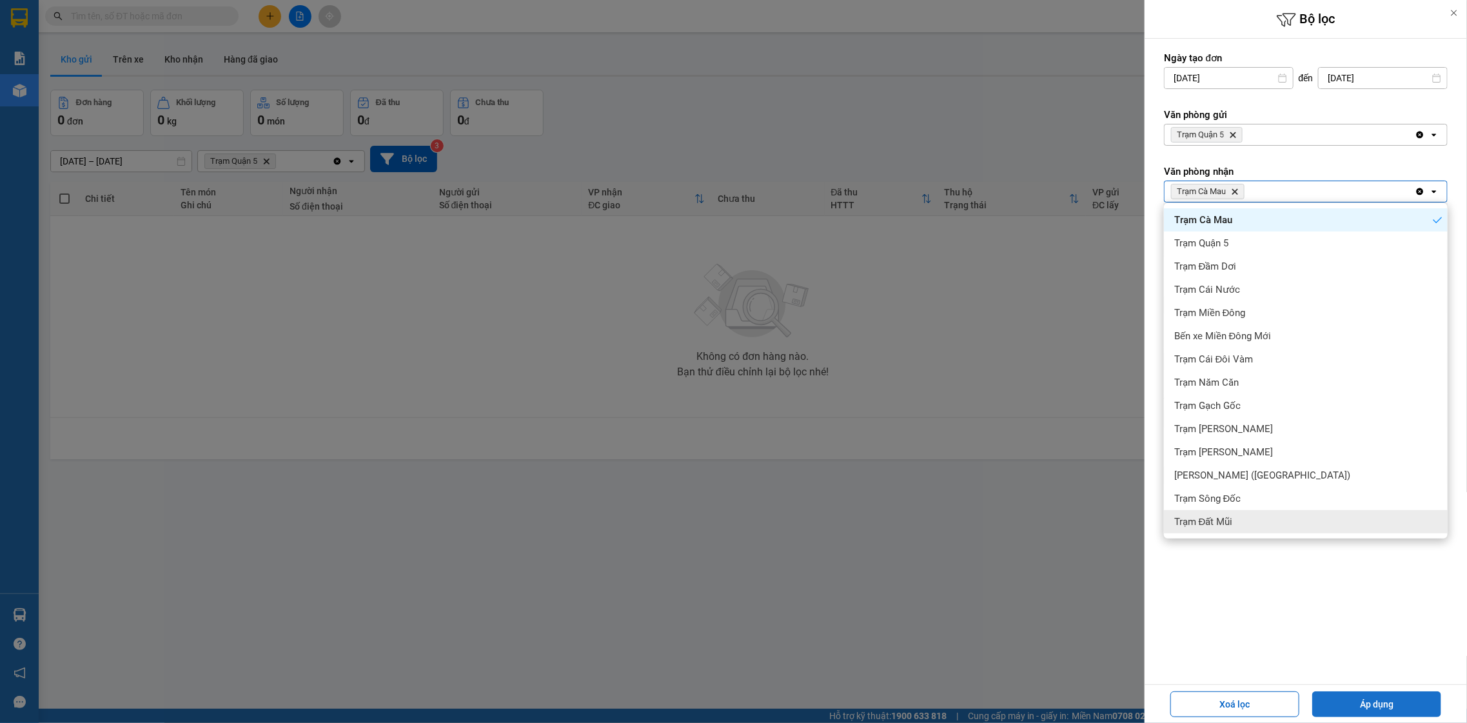
click at [1358, 691] on button "Áp dụng" at bounding box center [1376, 704] width 129 height 26
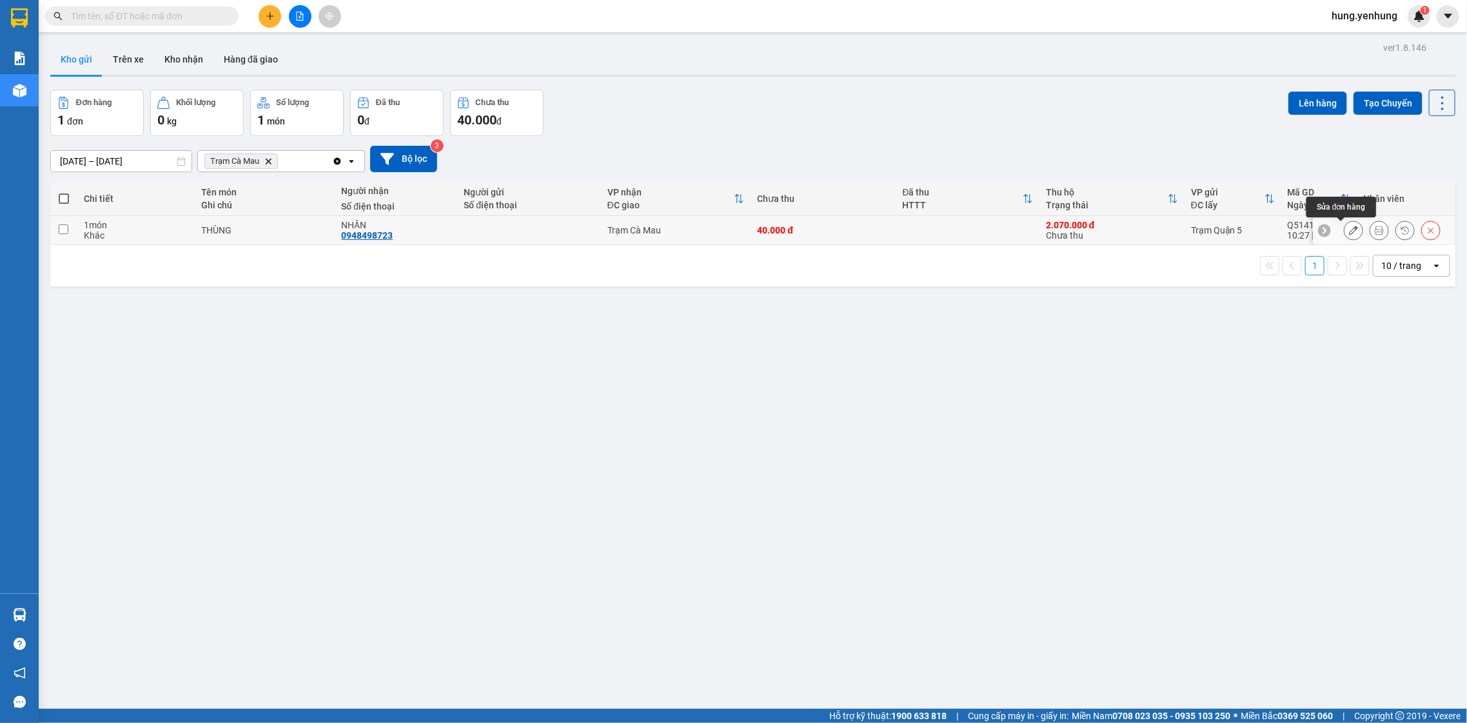
click at [1349, 231] on icon at bounding box center [1353, 230] width 9 height 9
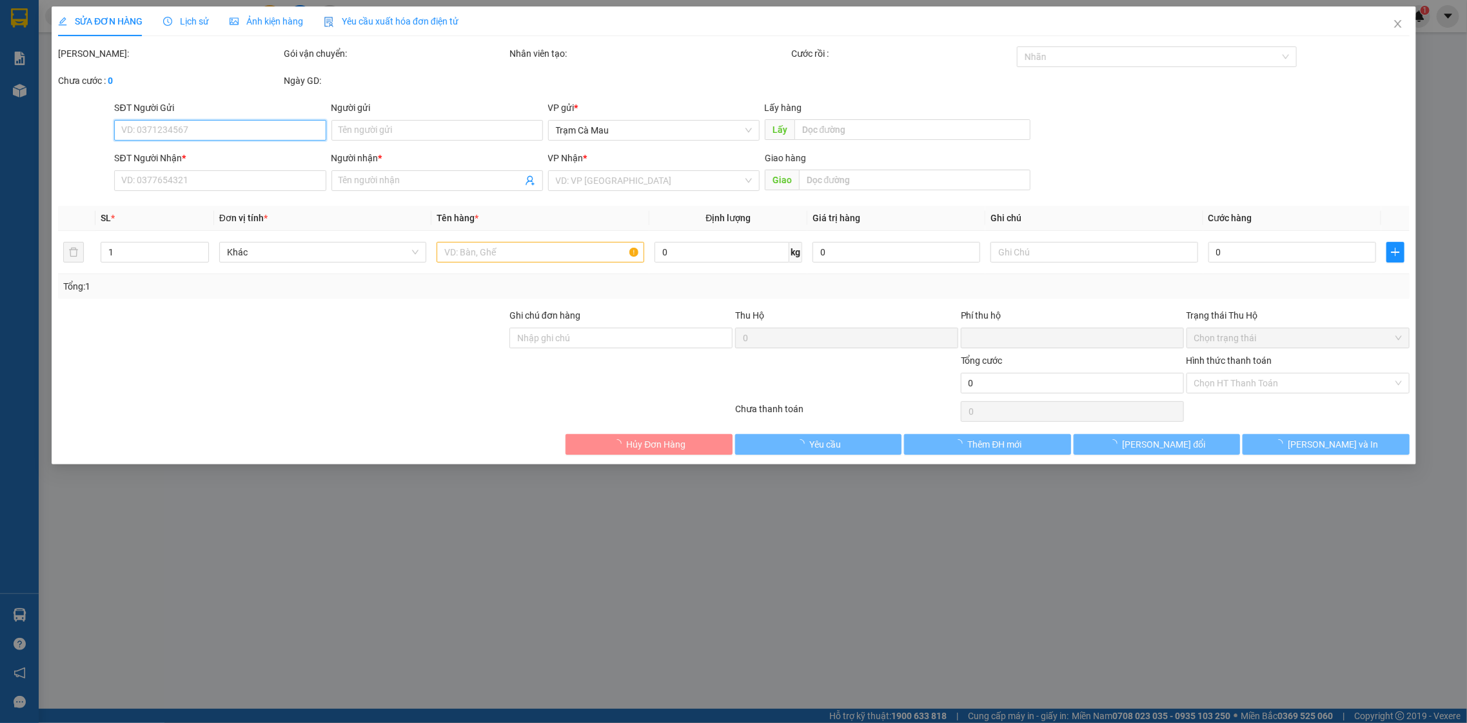
type input "0948498723"
type input "NHÂN"
type input "40.000"
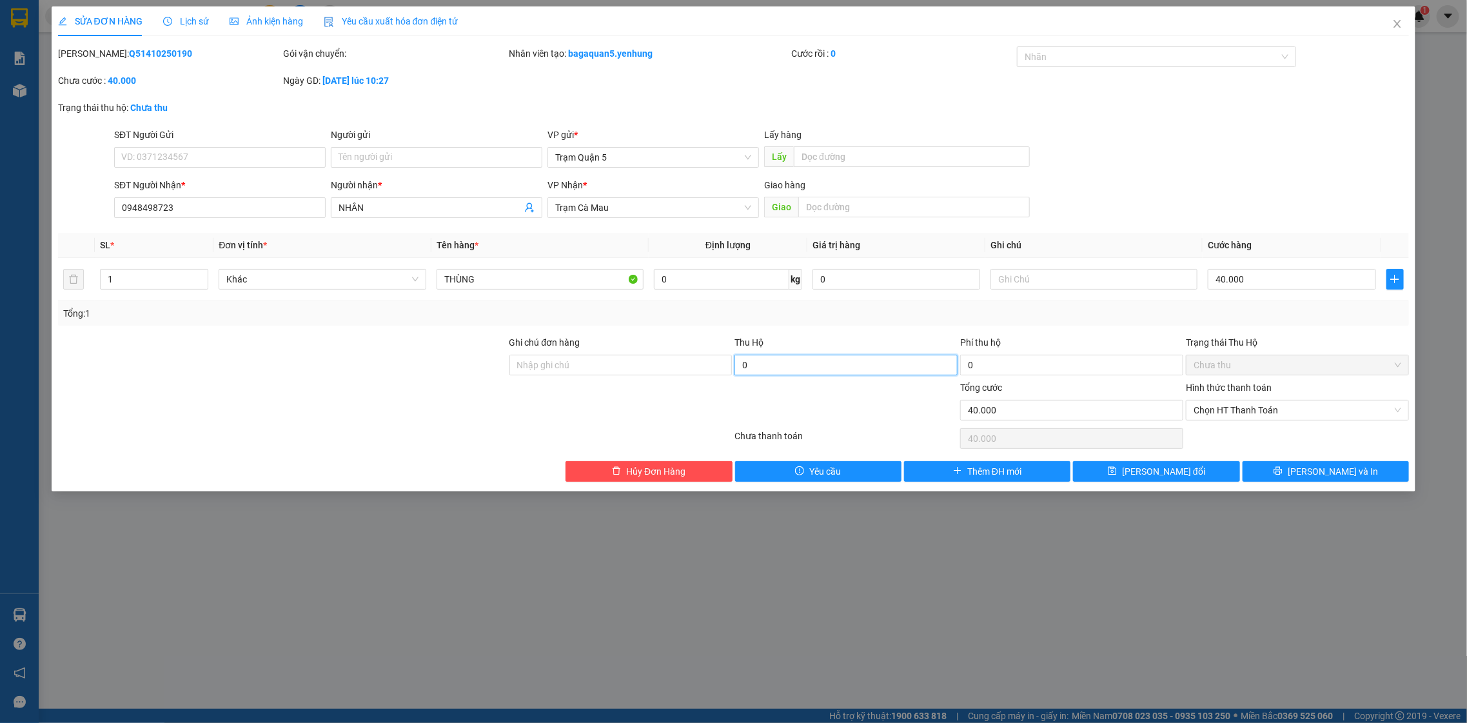
type input "0"
click at [1280, 484] on div "SỬA ĐƠN HÀNG Lịch sử Ảnh kiện hàng Yêu cầu xuất hóa đơn điện tử Total Paid Fee …" at bounding box center [734, 248] width 1365 height 485
click at [1284, 467] on button "Lưu và In" at bounding box center [1326, 471] width 166 height 21
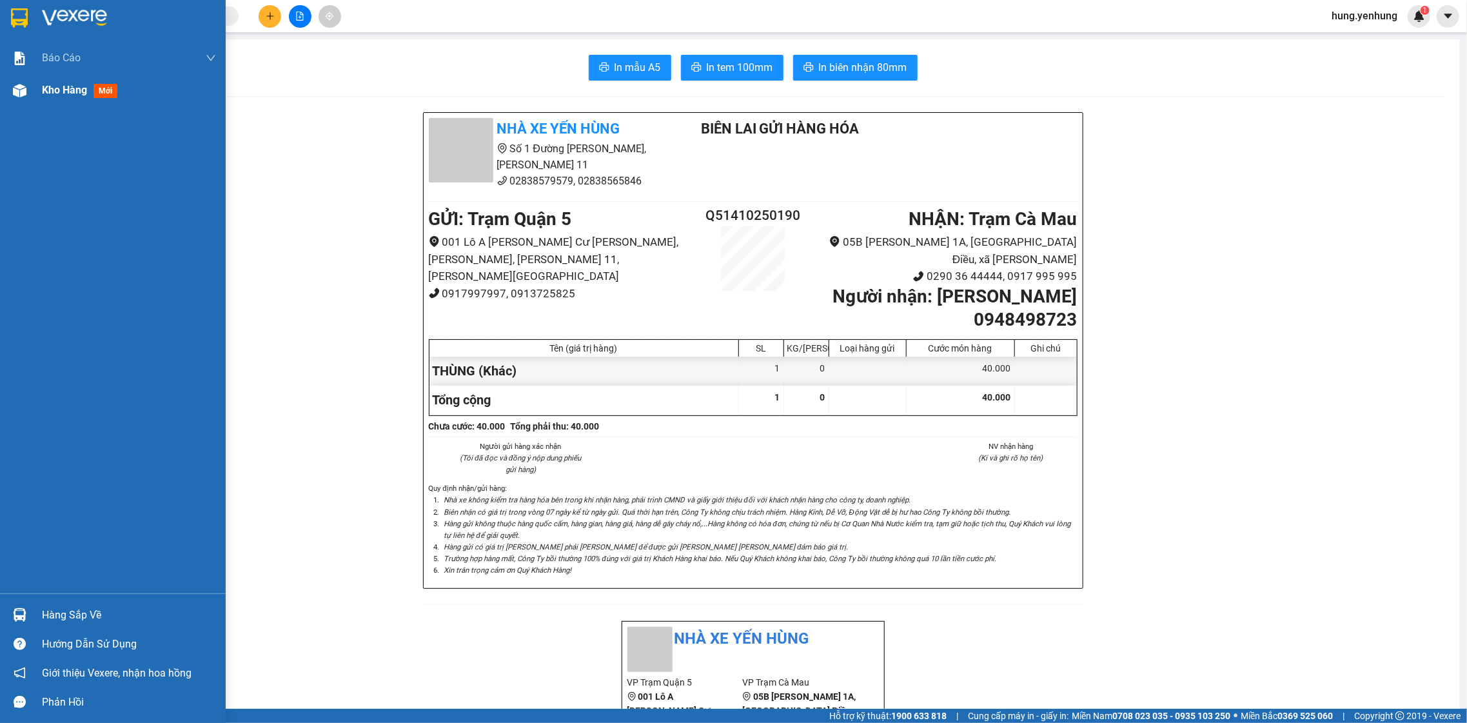
click at [28, 104] on div "Kho hàng mới" at bounding box center [113, 90] width 226 height 32
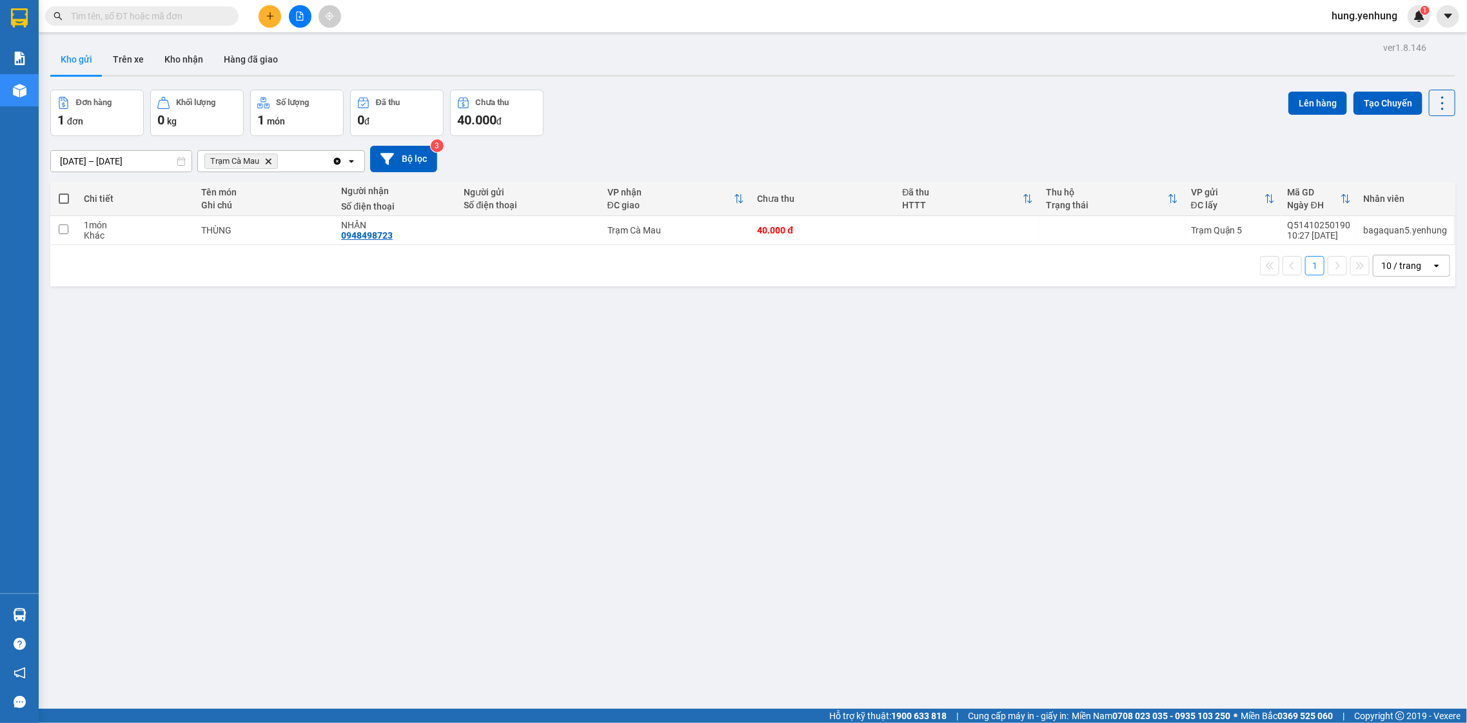
click at [1396, 14] on span "hung.yenhung" at bounding box center [1364, 16] width 86 height 16
click at [1355, 37] on span "Đăng xuất" at bounding box center [1371, 40] width 60 height 14
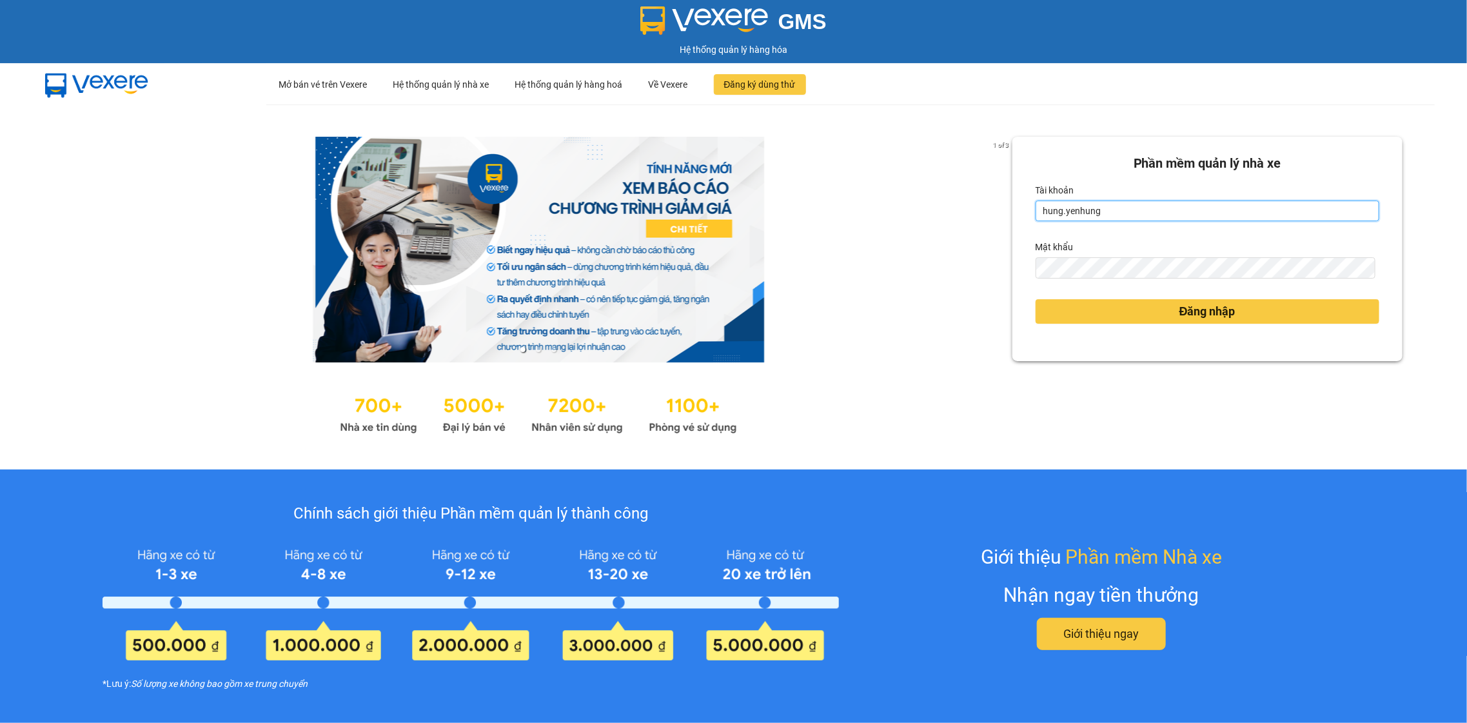
click at [1116, 202] on input "hung.yenhung" at bounding box center [1208, 211] width 344 height 21
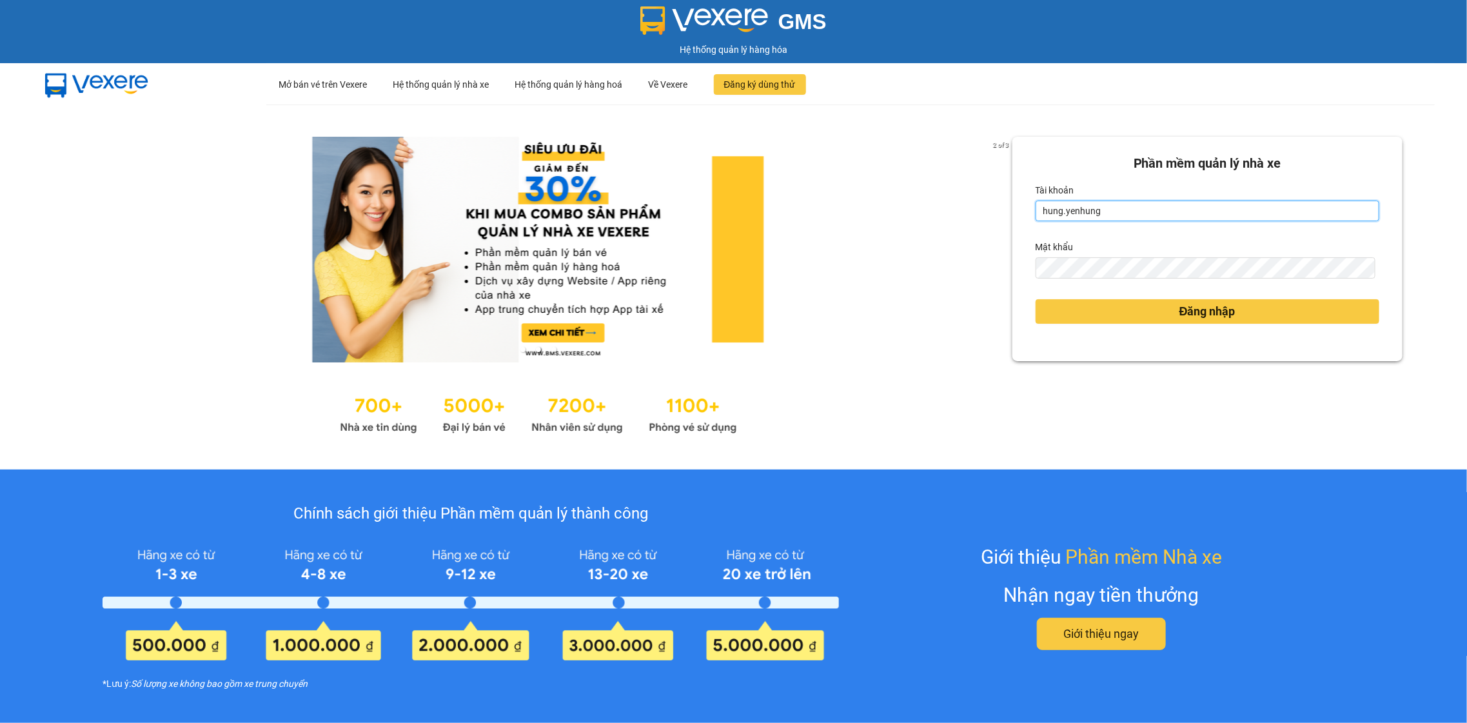
type input "bagaquan5.yenhung"
click at [1124, 308] on button "Đăng nhập" at bounding box center [1208, 311] width 344 height 25
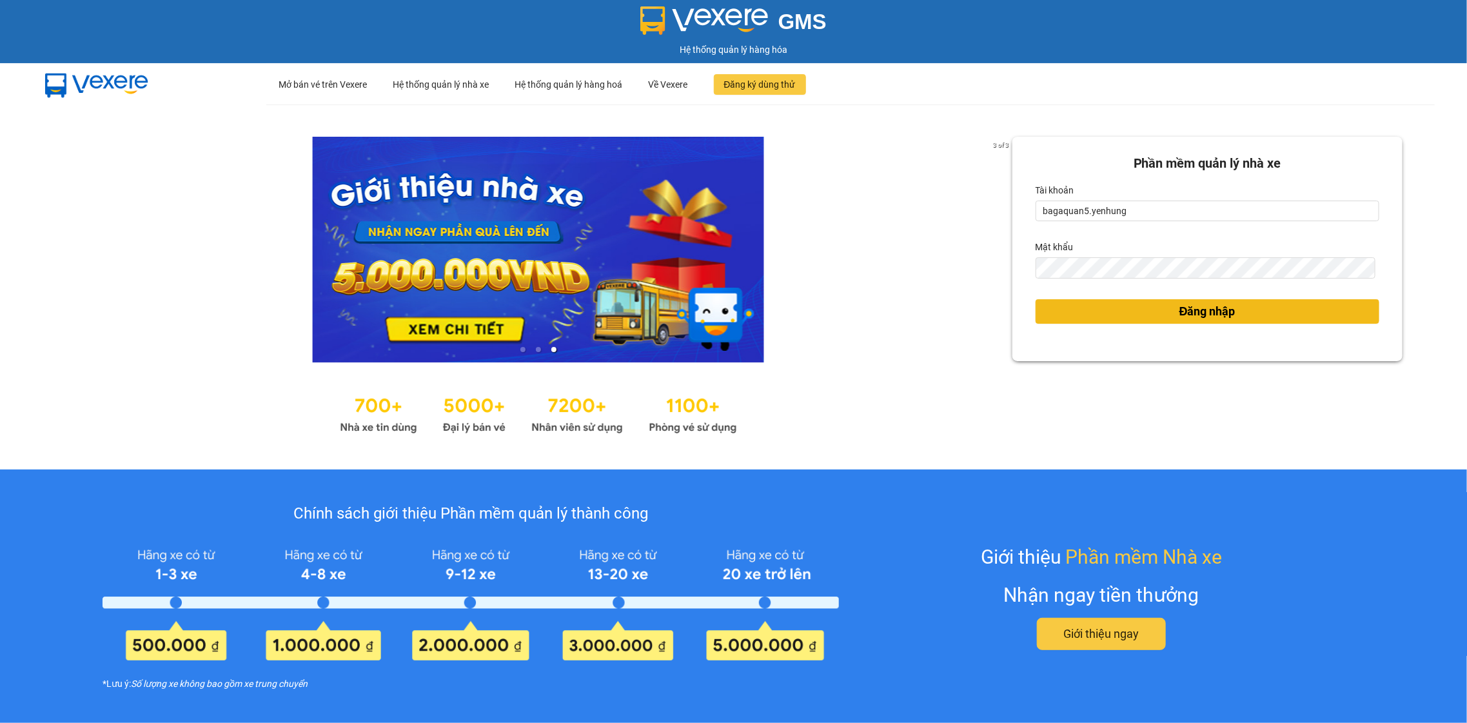
click at [1124, 308] on button "Đăng nhập" at bounding box center [1208, 311] width 344 height 25
click at [1124, 307] on button "Đăng nhập" at bounding box center [1208, 311] width 344 height 25
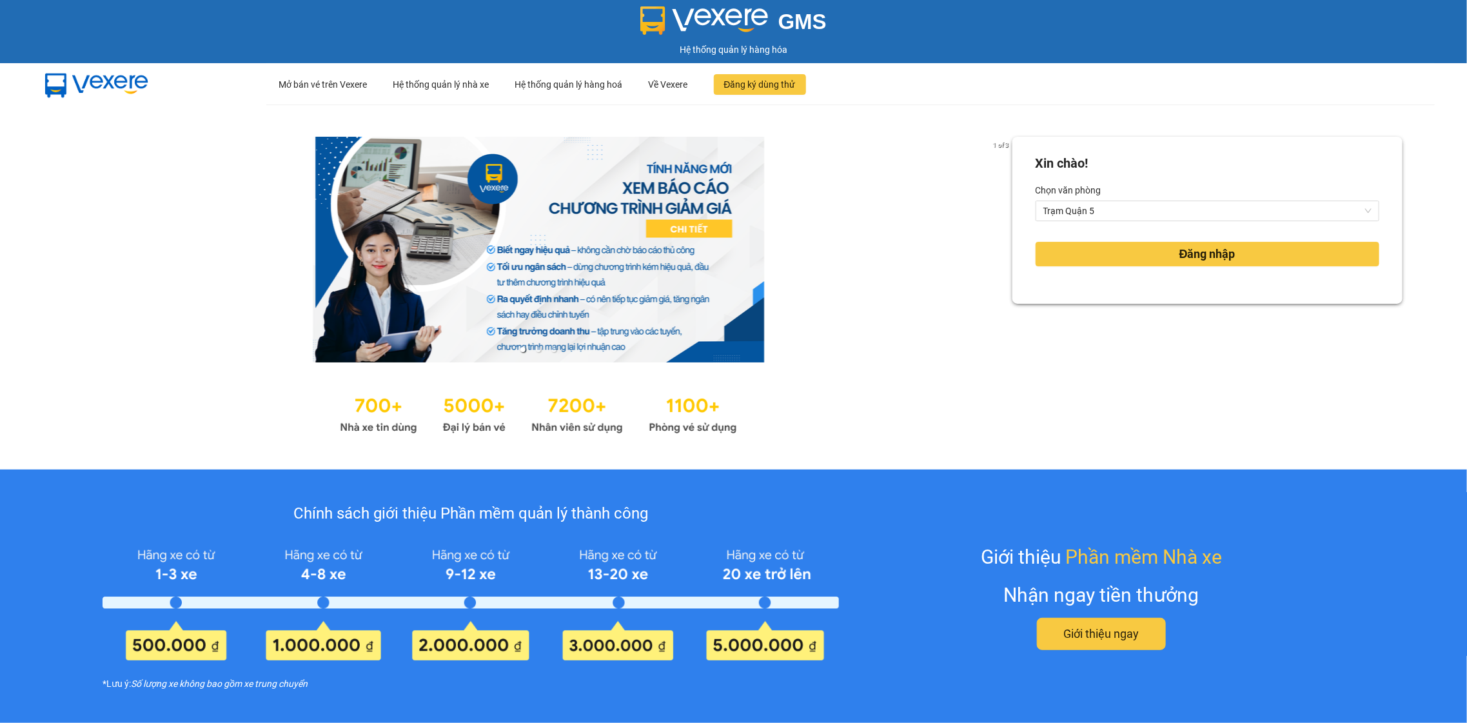
click at [1162, 315] on div "Xin chào! Chọn văn phòng Trạm Quận 5 Đăng nhập" at bounding box center [1208, 287] width 390 height 301
click at [1162, 268] on div "Đăng nhập" at bounding box center [1208, 254] width 344 height 35
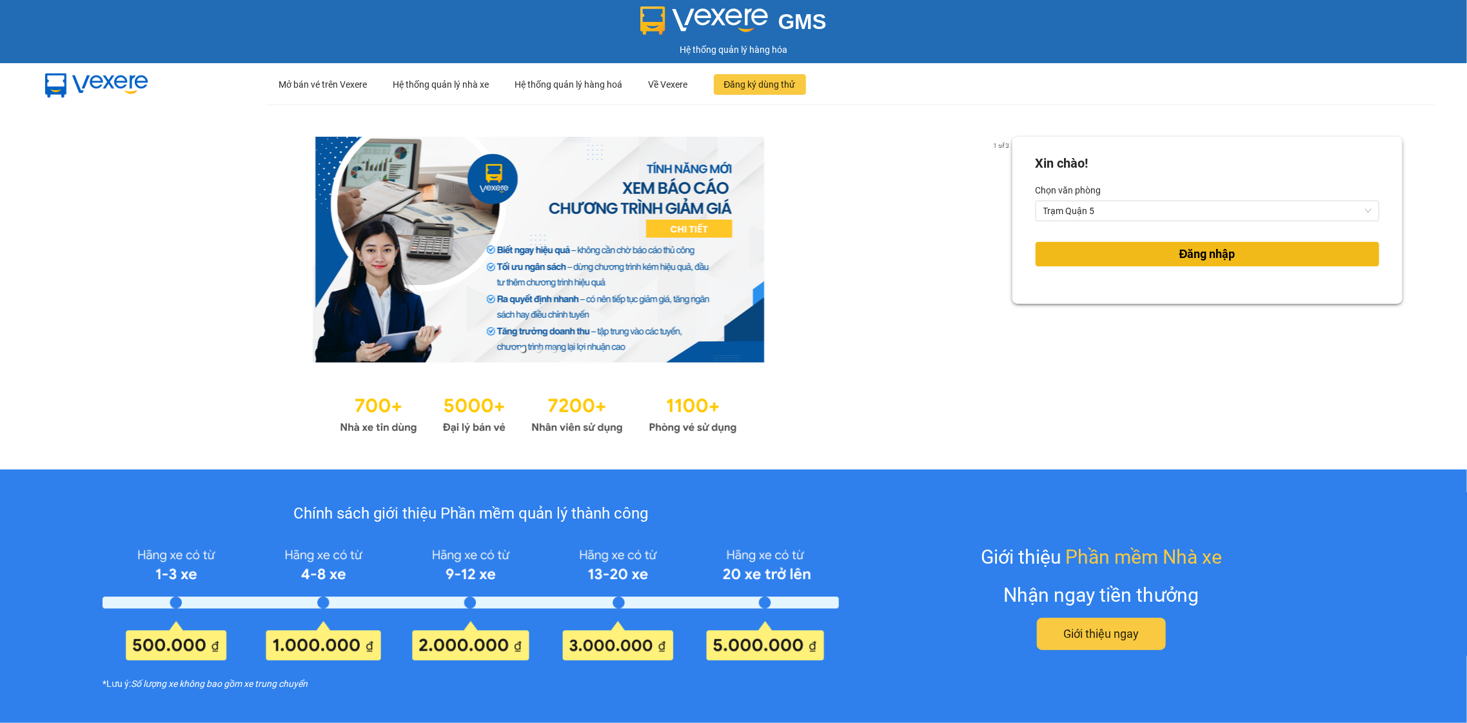
click at [1180, 261] on span "Đăng nhập" at bounding box center [1208, 254] width 56 height 18
click at [1180, 260] on span "Đăng nhập" at bounding box center [1208, 254] width 56 height 18
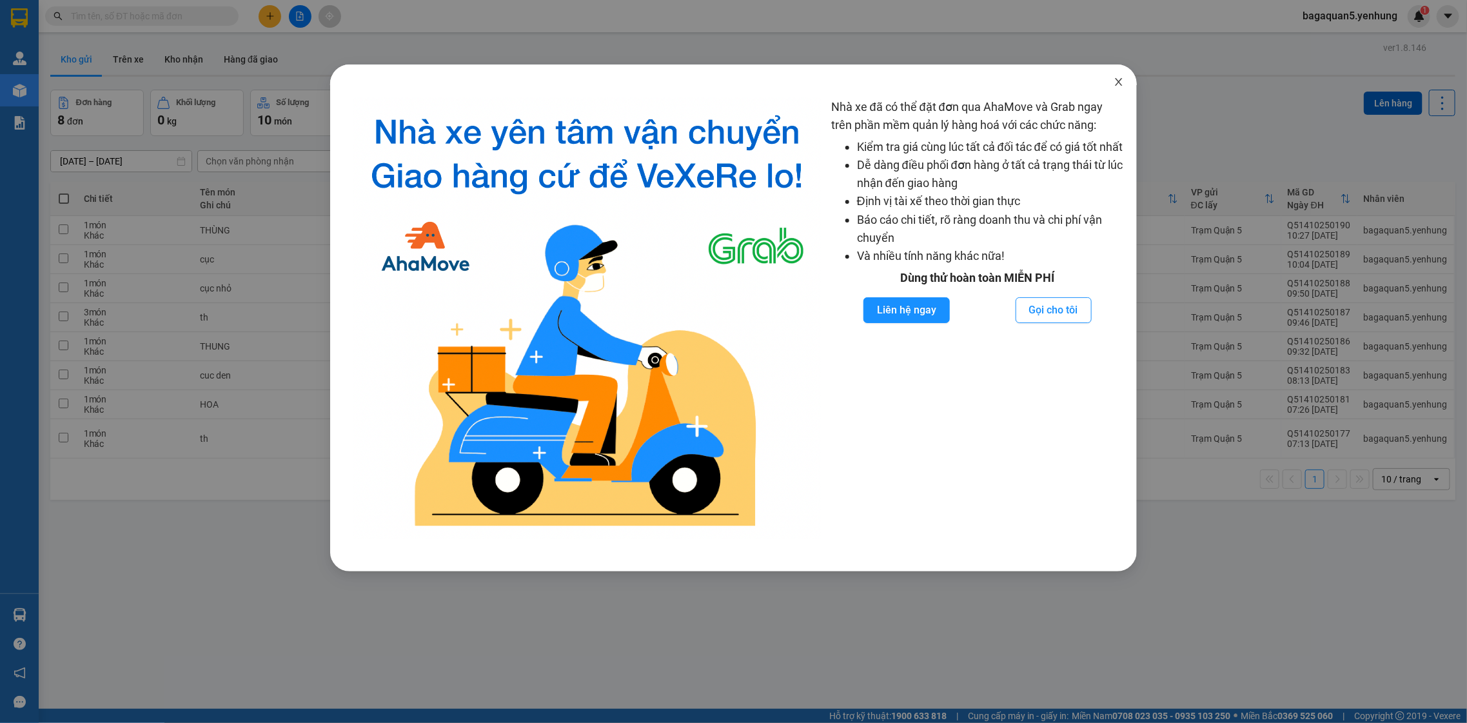
click at [1121, 72] on span "Close" at bounding box center [1119, 82] width 36 height 36
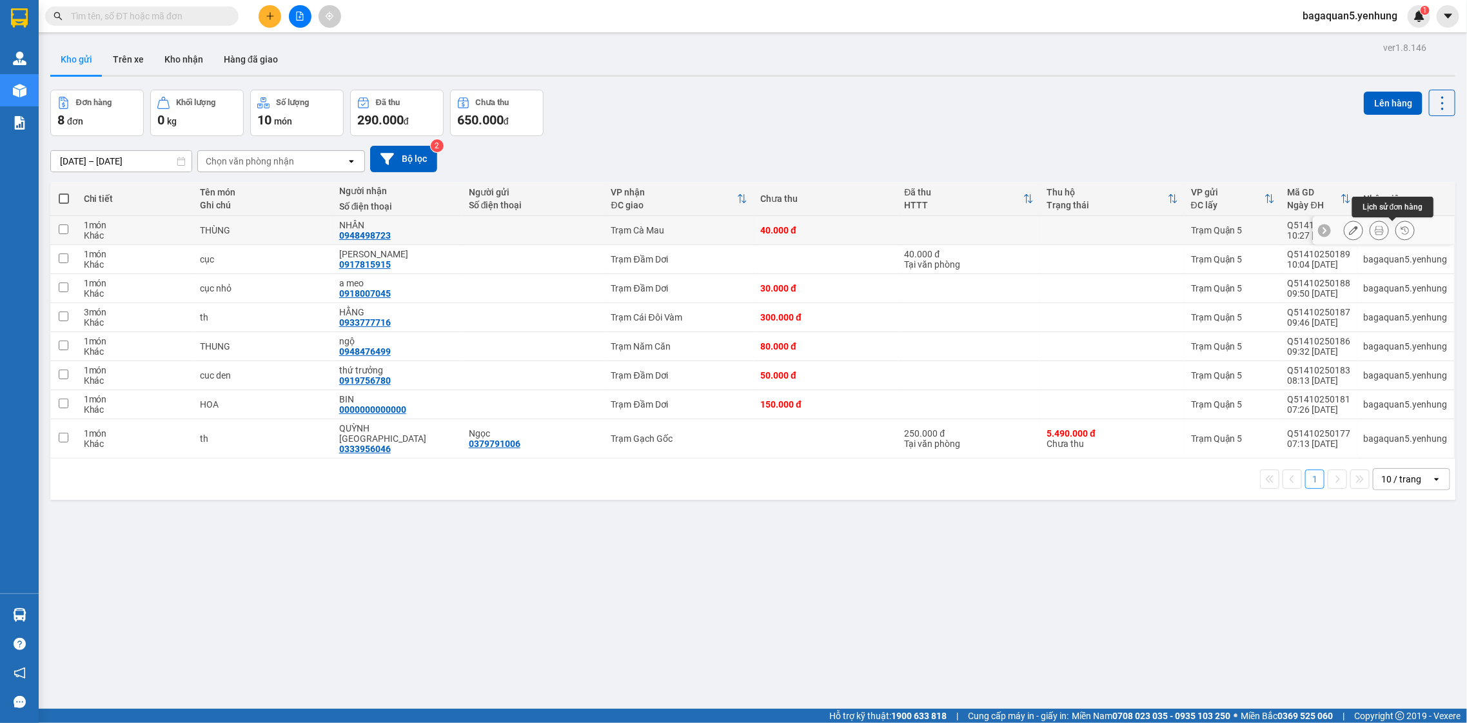
drag, startPoint x: 1351, startPoint y: 227, endPoint x: 1373, endPoint y: 232, distance: 23.0
click at [1373, 232] on div at bounding box center [1379, 230] width 71 height 19
click at [1373, 232] on button at bounding box center [1379, 230] width 18 height 23
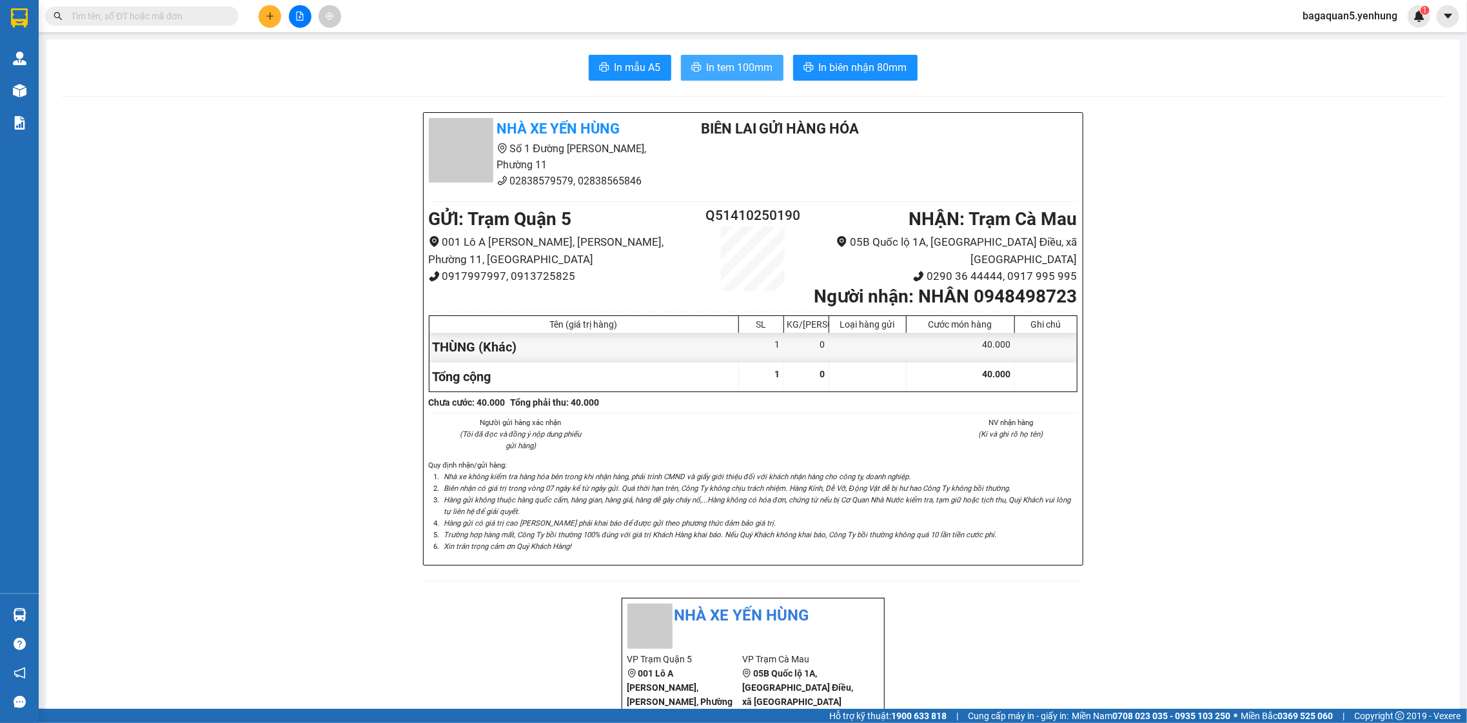
click at [762, 57] on button "In tem 100mm" at bounding box center [732, 68] width 103 height 26
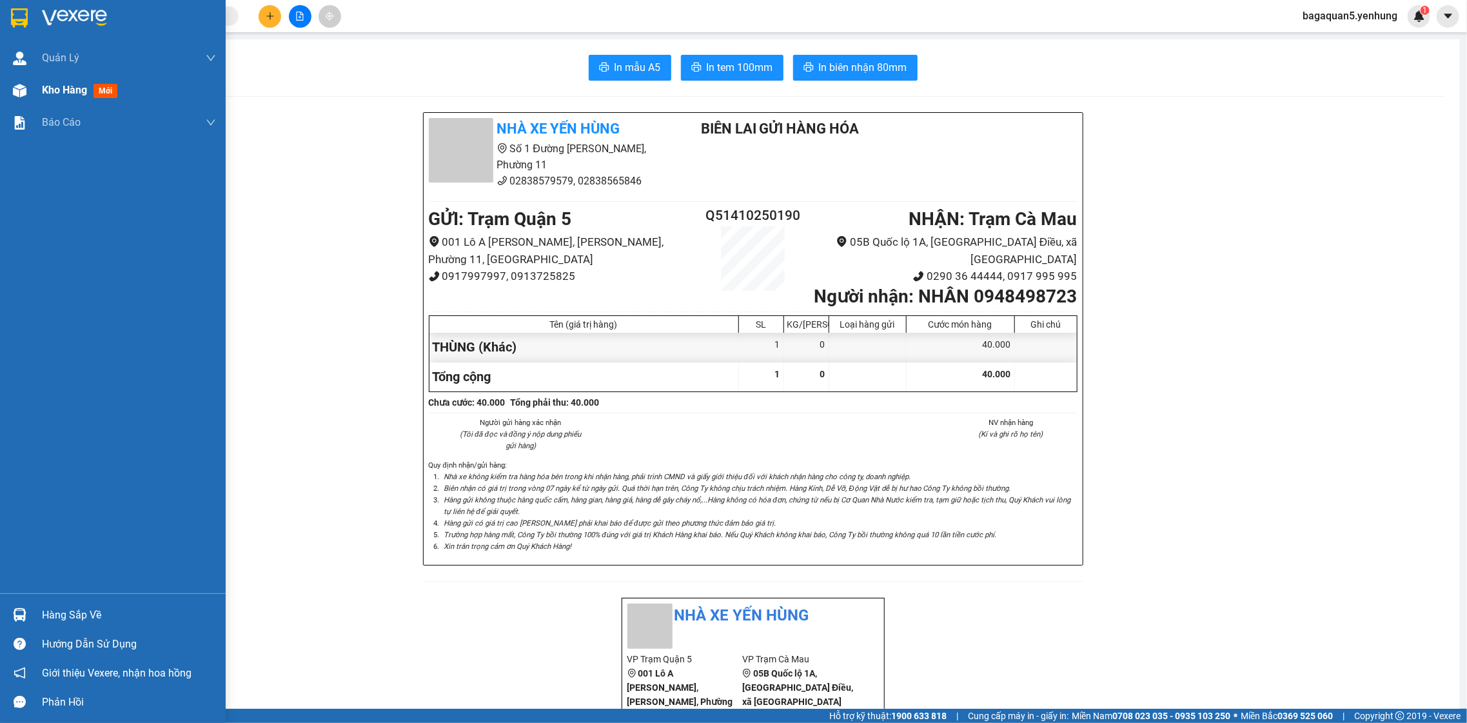
click at [63, 79] on div "Kho hàng mới" at bounding box center [129, 90] width 174 height 32
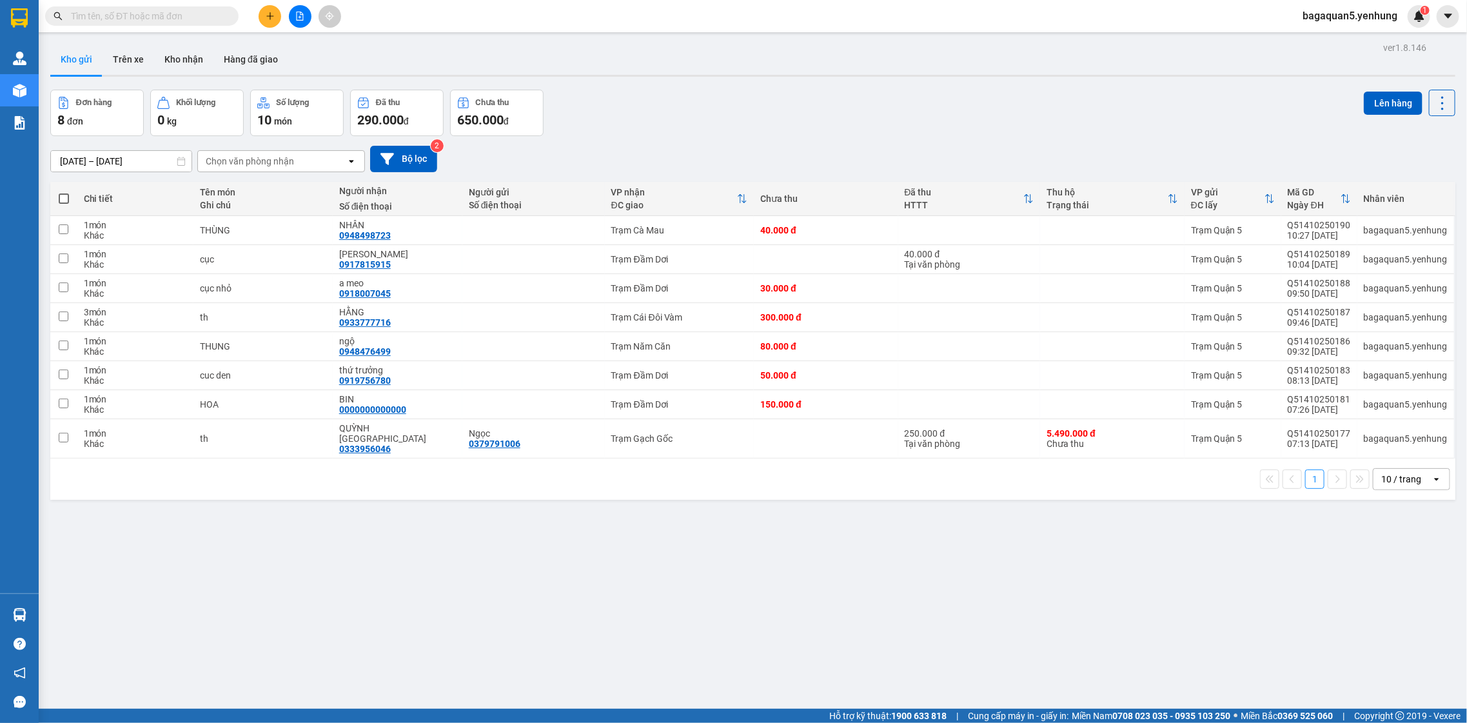
click at [52, 91] on button "Đơn hàng 8 đơn" at bounding box center [97, 113] width 94 height 46
click at [113, 292] on tbody "1 món Khác THÙNG NHÂN 0948498723 Trạm Cà Mau 40.000 đ Trạm Quận 5 Q51410250190 …" at bounding box center [752, 337] width 1405 height 242
click at [130, 269] on div "Khác" at bounding box center [136, 264] width 104 height 10
checkbox input "true"
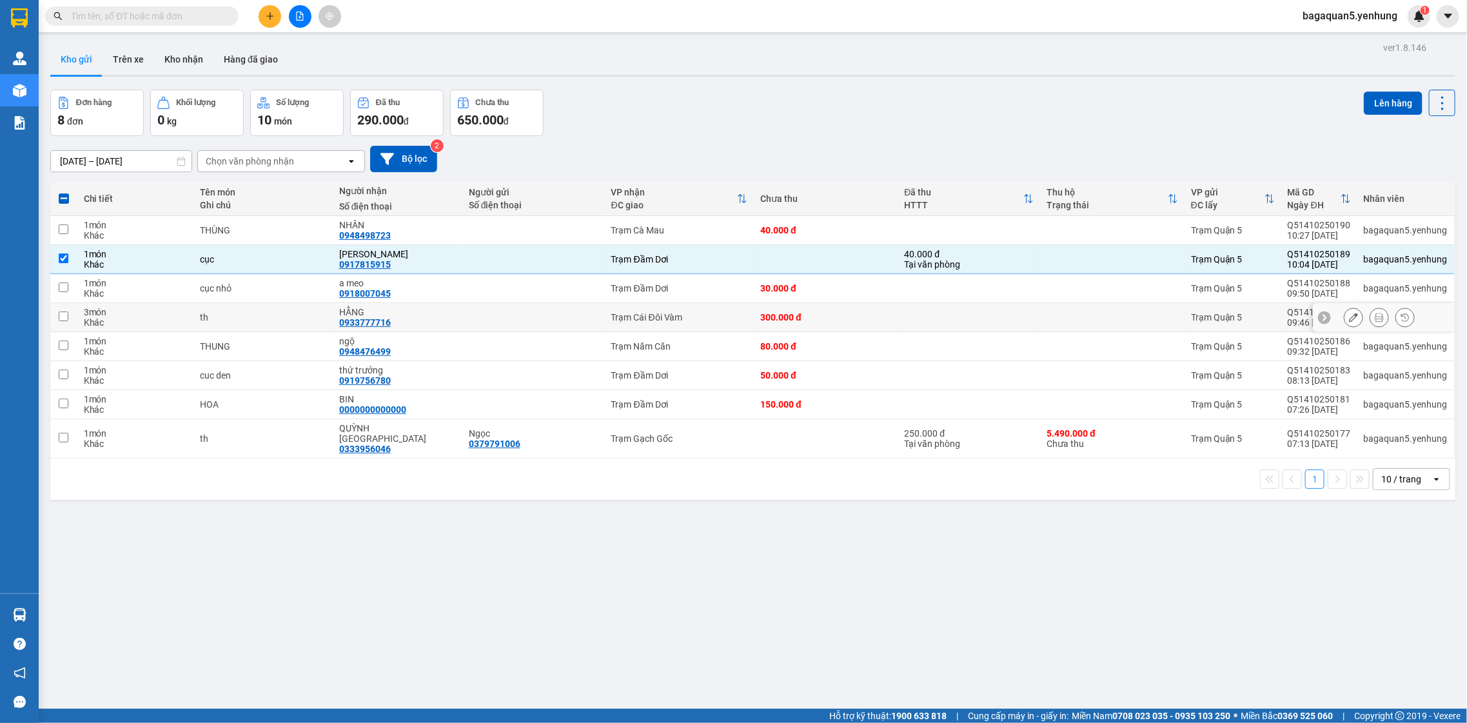
click at [710, 323] on td "Trạm Cái Đôi Vàm" at bounding box center [680, 317] width 150 height 29
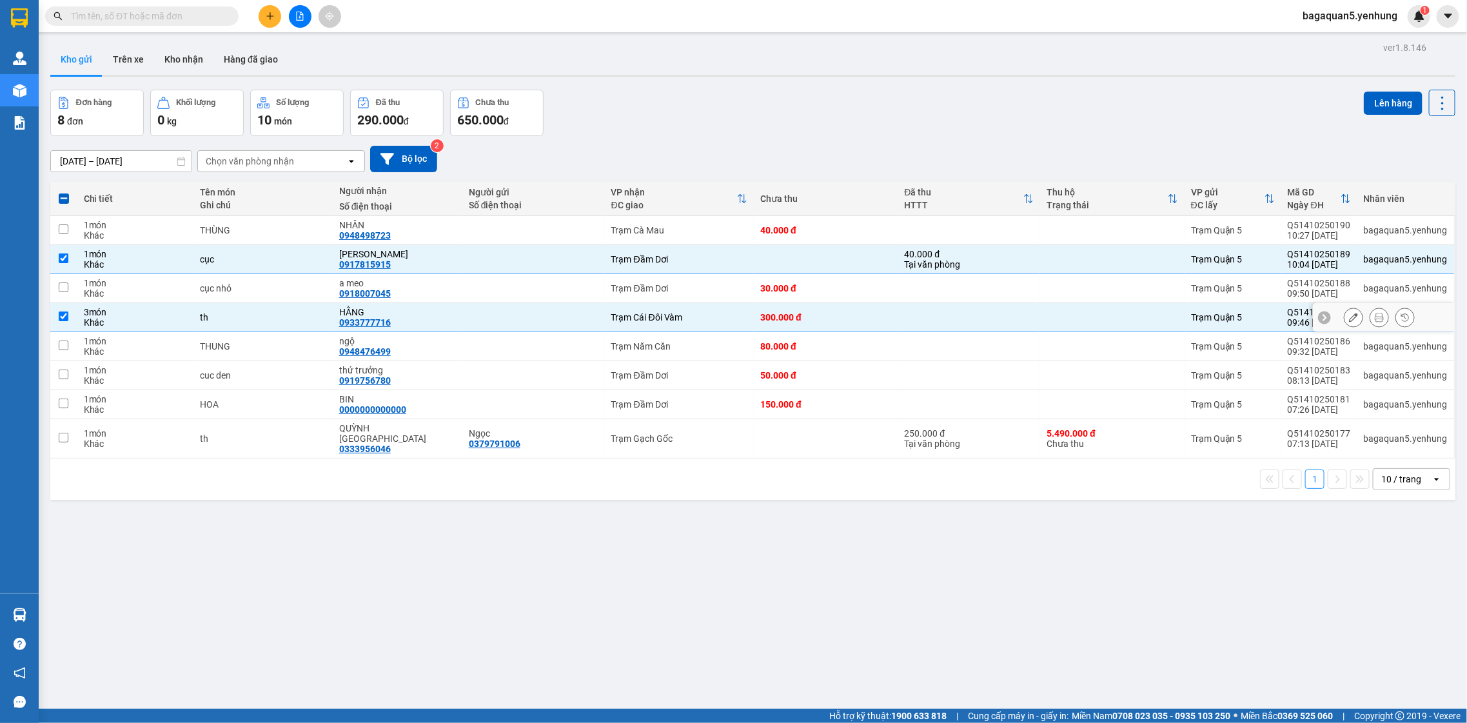
checkbox input "true"
click at [691, 346] on div "Trạm Năm Căn" at bounding box center [679, 346] width 137 height 10
checkbox input "true"
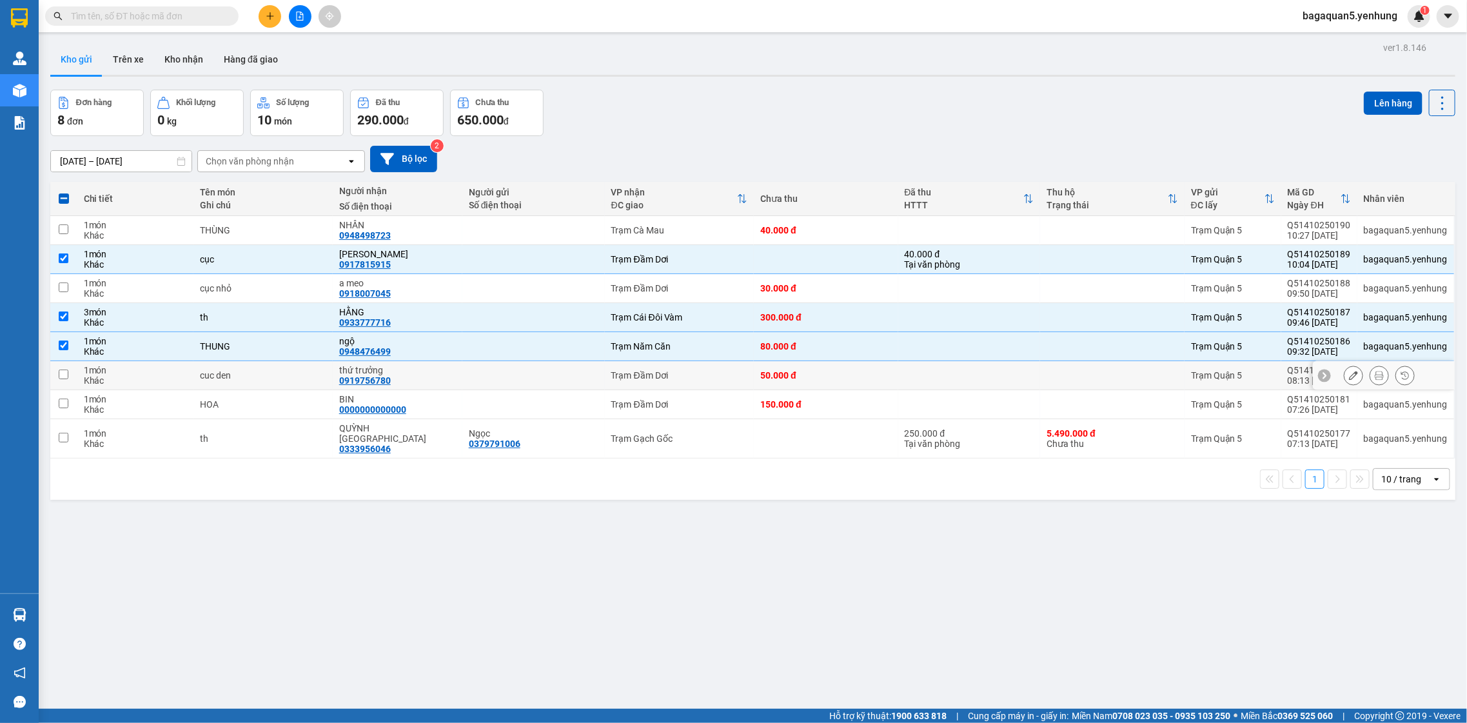
click at [678, 374] on div "Trạm Đầm Dơi" at bounding box center [679, 375] width 137 height 10
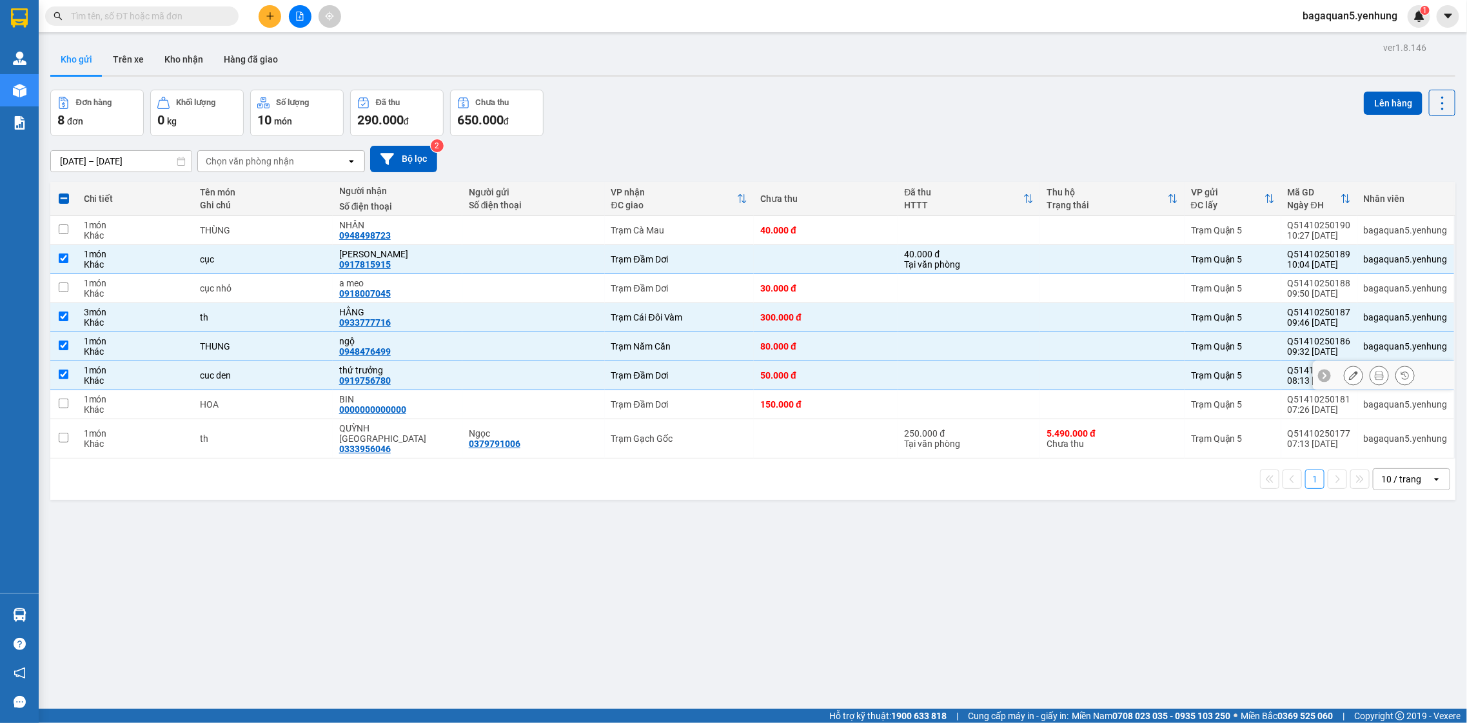
click at [684, 379] on div "Trạm Đầm Dơi" at bounding box center [679, 375] width 137 height 10
checkbox input "false"
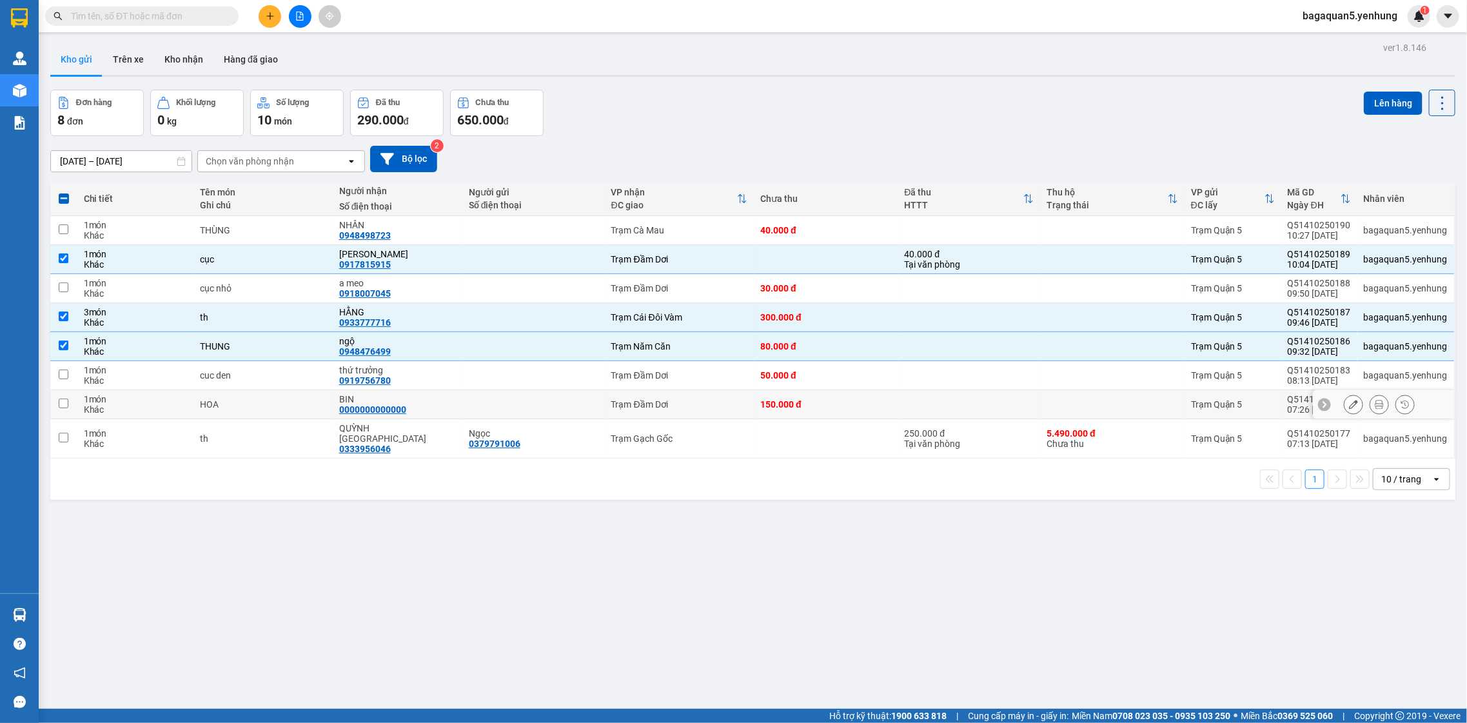
click at [675, 399] on td "Trạm Đầm Dơi" at bounding box center [680, 404] width 150 height 29
checkbox input "true"
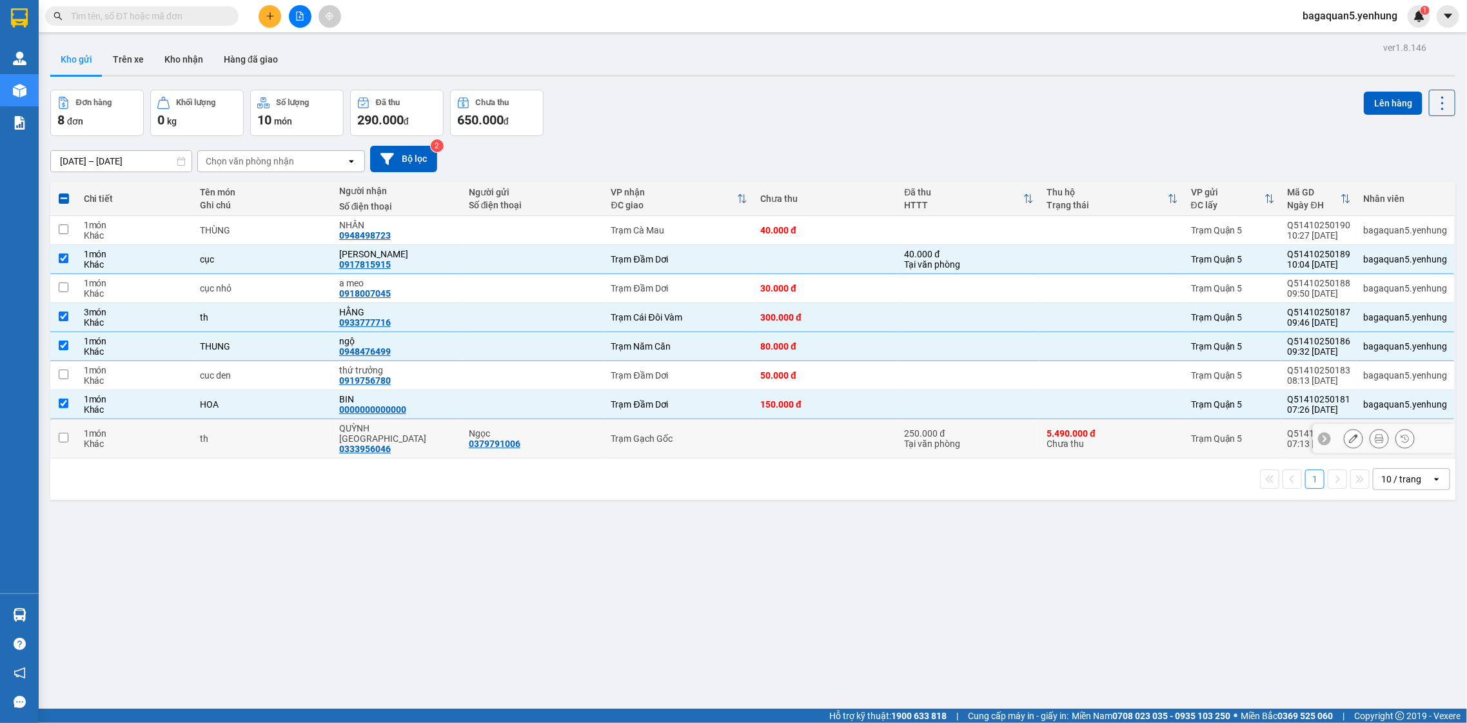
click at [670, 427] on td "Trạm Gạch Gốc" at bounding box center [680, 438] width 150 height 39
checkbox input "true"
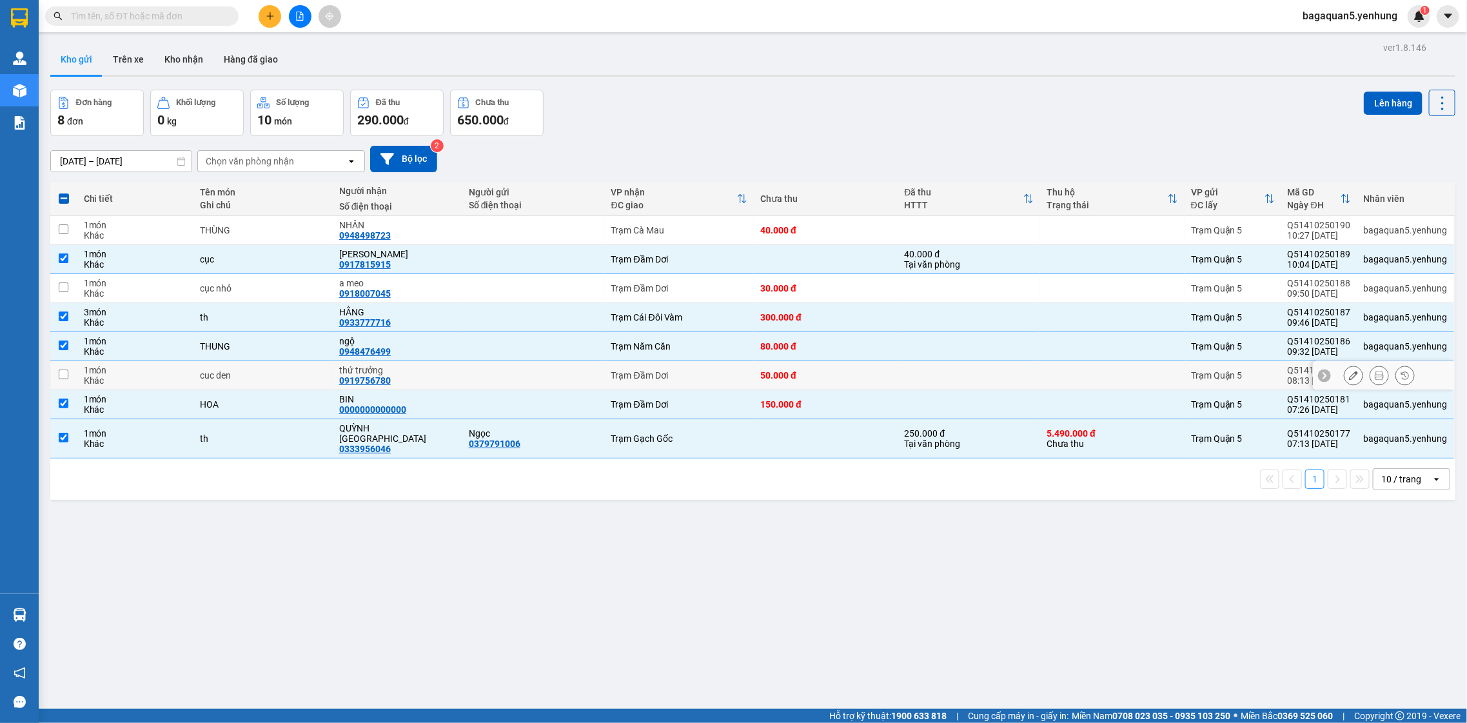
click at [586, 377] on div at bounding box center [534, 375] width 130 height 10
checkbox input "true"
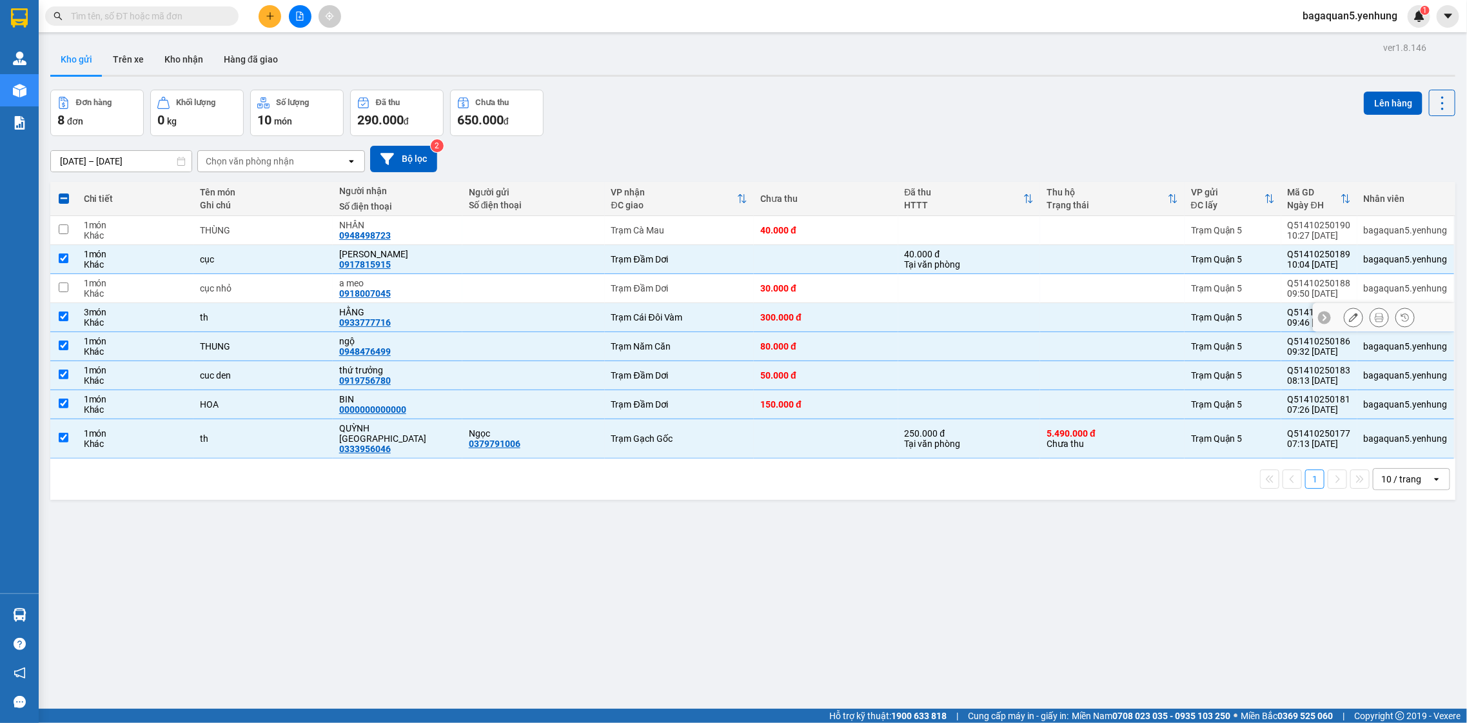
click at [724, 314] on div "Trạm Cái Đôi Vàm" at bounding box center [679, 317] width 137 height 10
checkbox input "false"
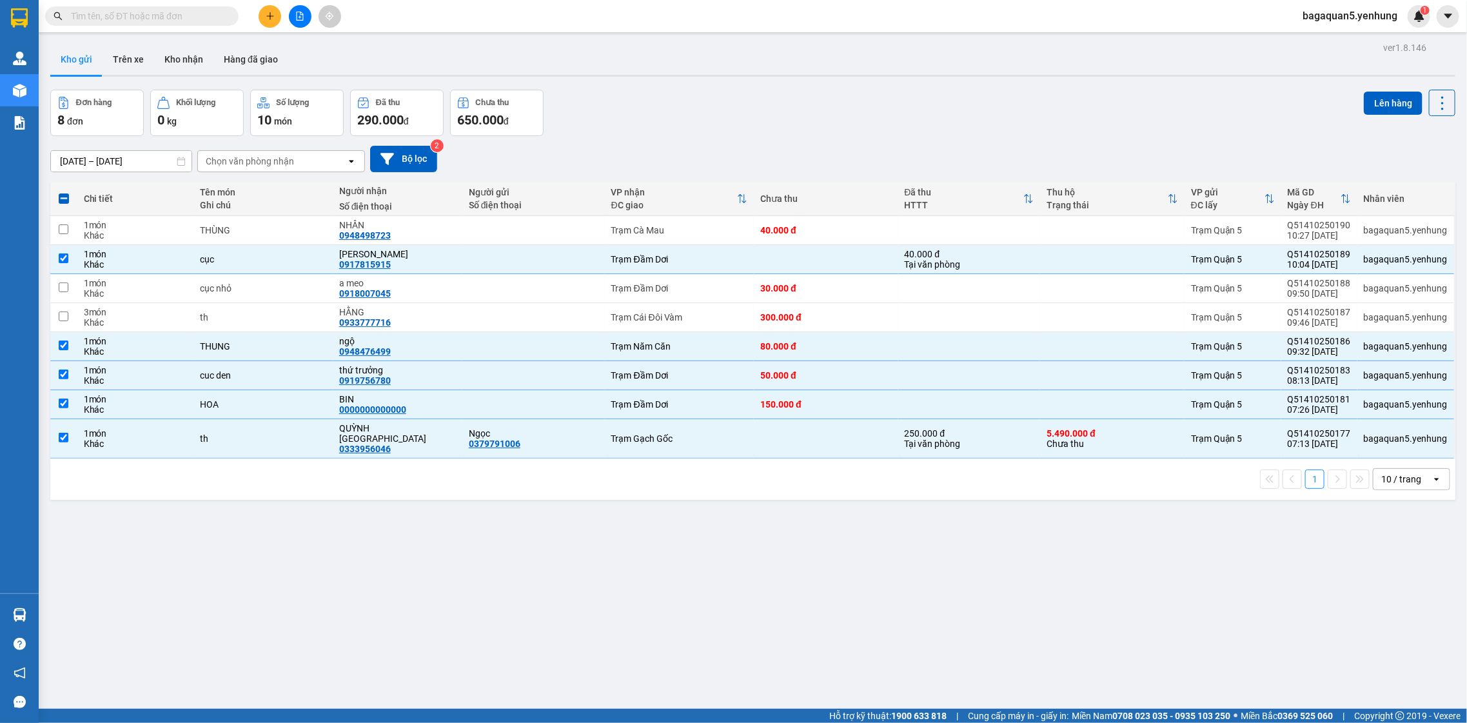
click at [1418, 87] on div "ver 1.8.146 Kho gửi Trên xe Kho nhận Hàng đã giao Đơn hàng 8 đơn Khối lượng 0 k…" at bounding box center [753, 400] width 1416 height 723
click at [1396, 110] on button "Lên hàng" at bounding box center [1393, 103] width 59 height 23
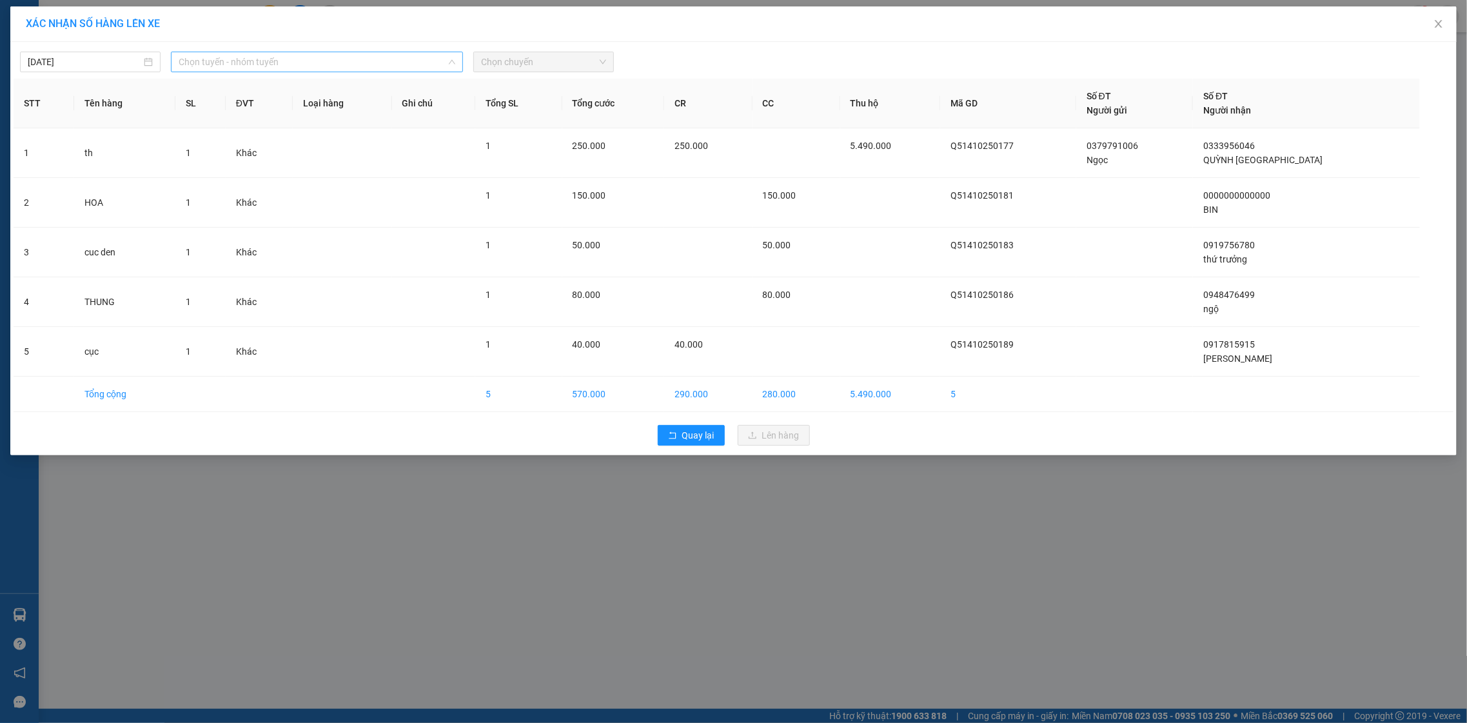
click at [295, 66] on span "Chọn tuyến - nhóm tuyến" at bounding box center [317, 61] width 277 height 19
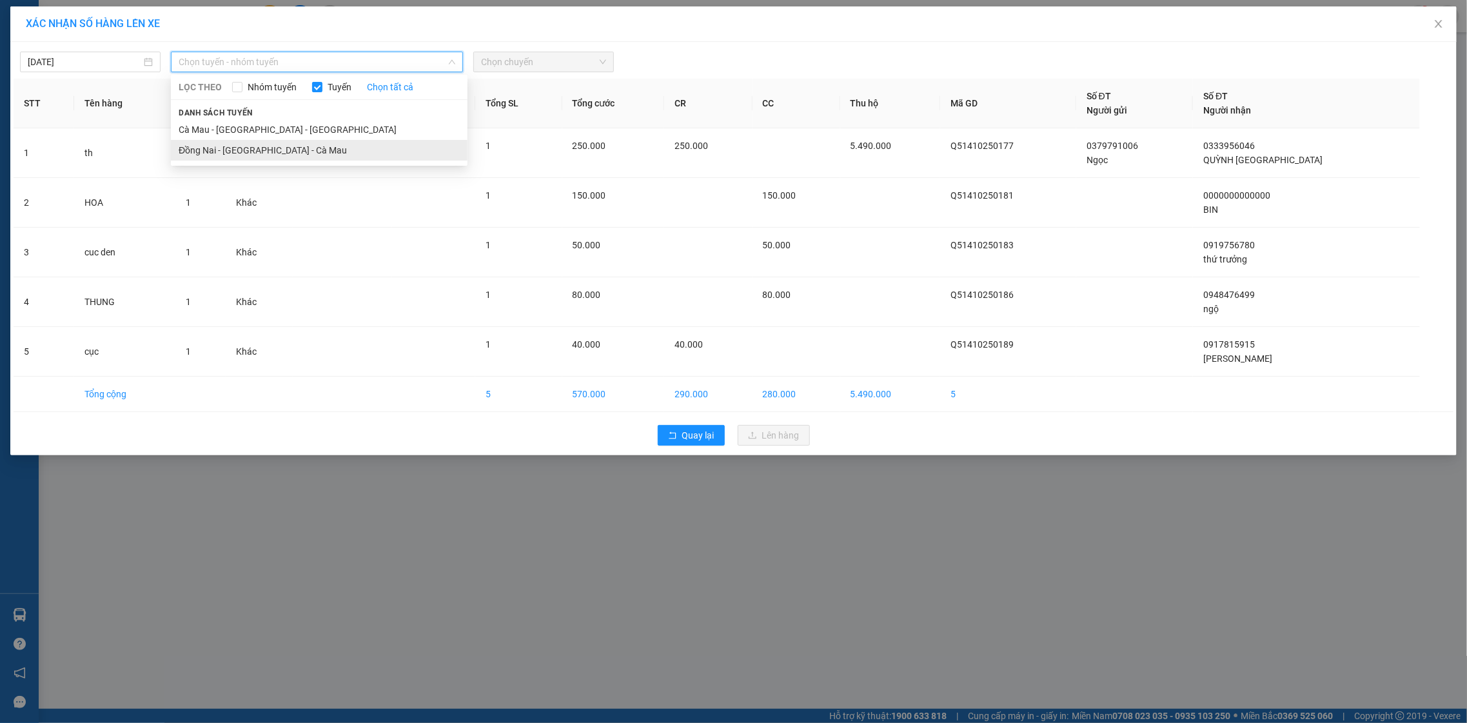
click at [285, 144] on li "Đồng Nai - [GEOGRAPHIC_DATA] - Cà Mau" at bounding box center [319, 150] width 297 height 21
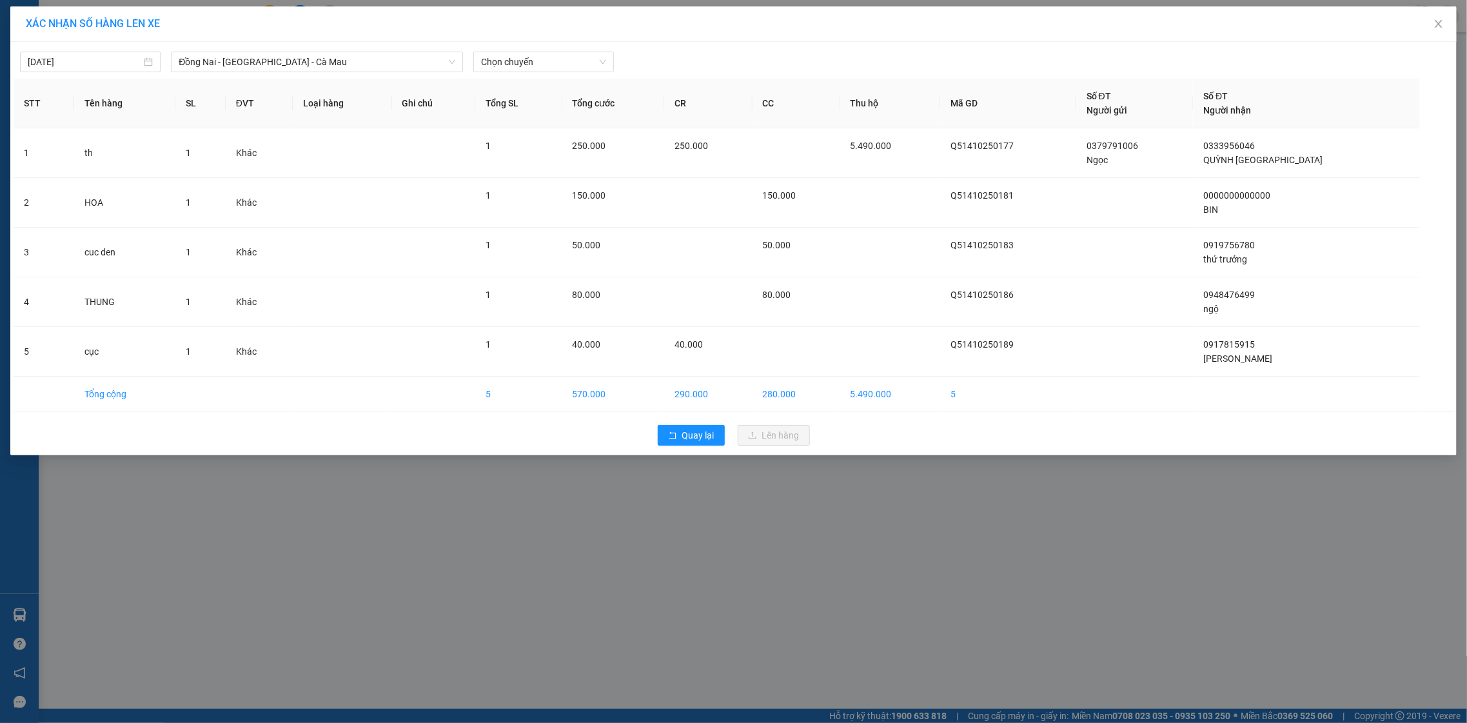
click at [524, 50] on div "14/10/2025 Đồng Nai - Sài Gòn - Cà Mau LỌC THEO Nhóm tuyến Tuyến Chọn tất cả Da…" at bounding box center [734, 58] width 1440 height 27
click at [524, 57] on span "Chọn chuyến" at bounding box center [543, 61] width 125 height 19
click at [508, 104] on div "03:00 - 50E-092.03" at bounding box center [531, 108] width 101 height 14
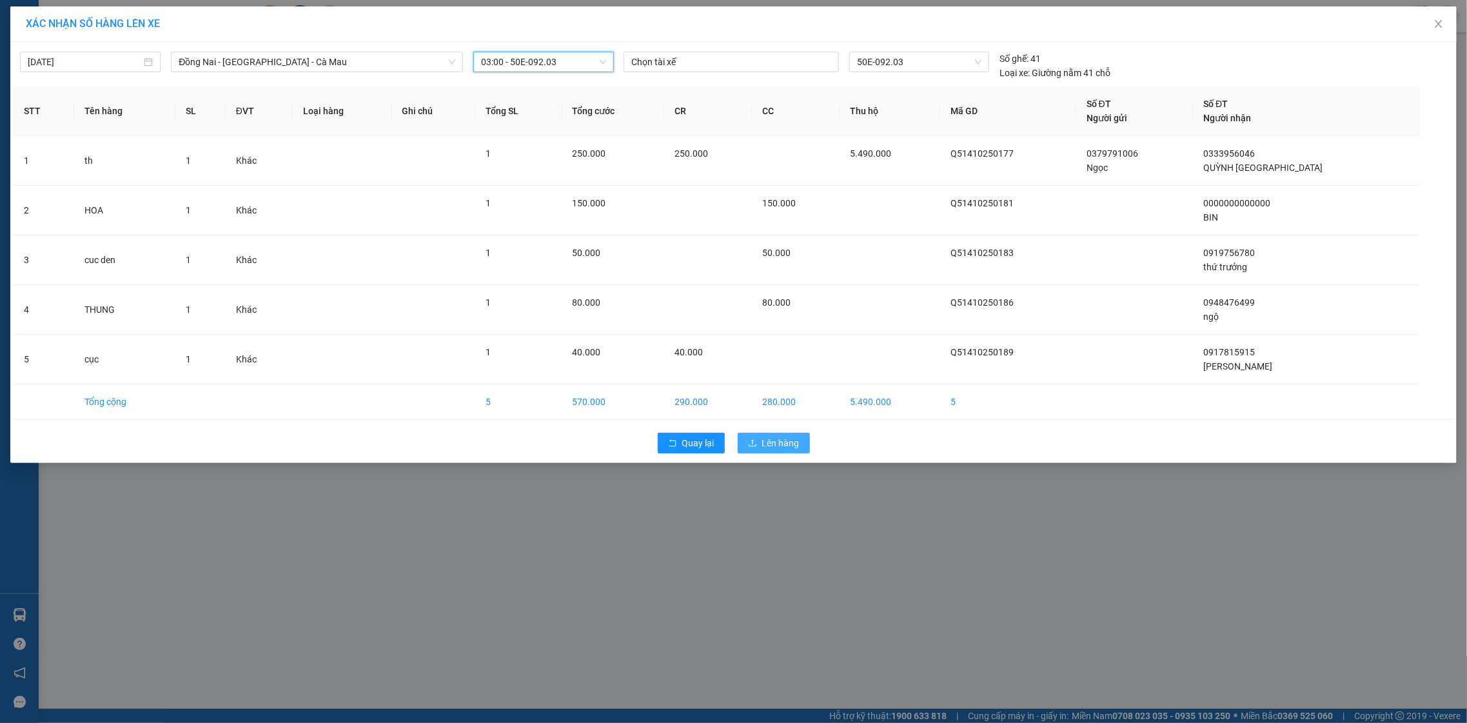
click at [773, 440] on span "Lên hàng" at bounding box center [780, 443] width 37 height 14
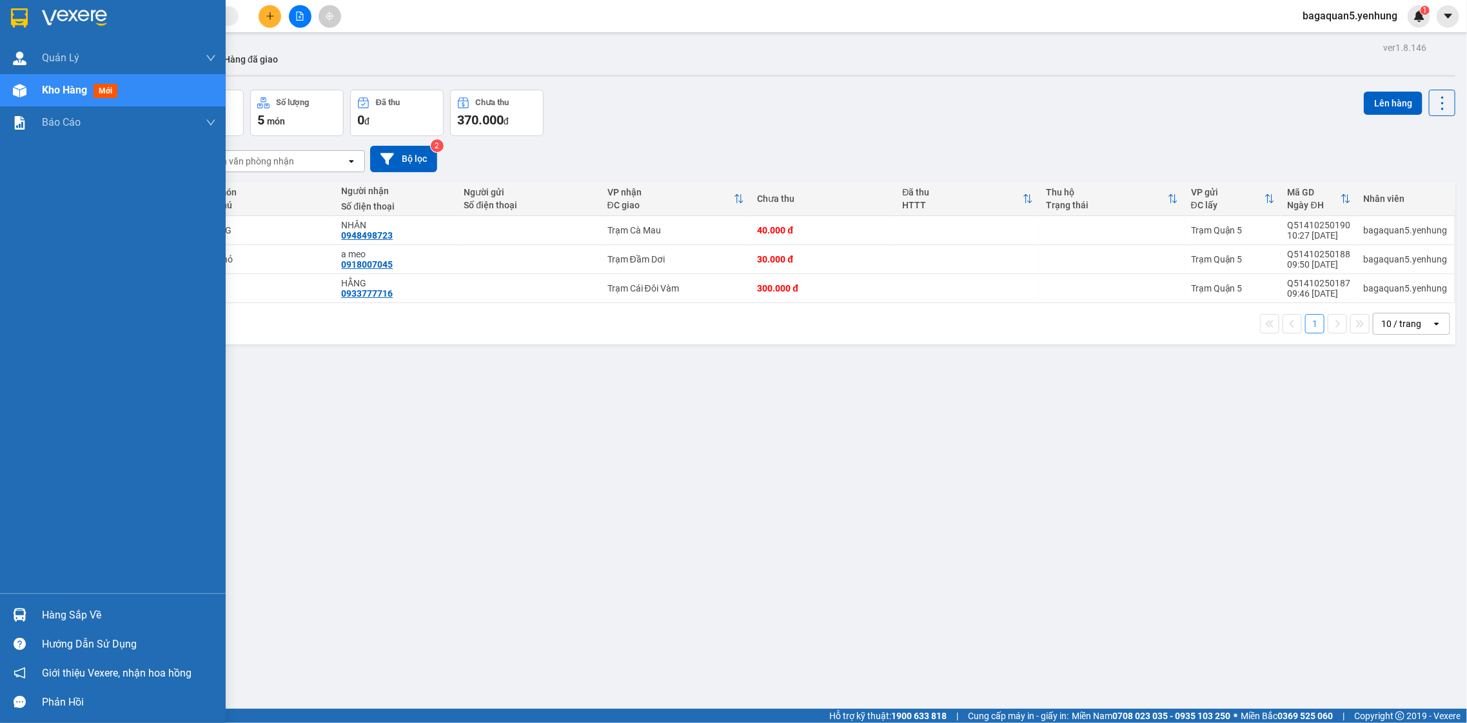
click at [61, 92] on span "Kho hàng" at bounding box center [64, 90] width 45 height 12
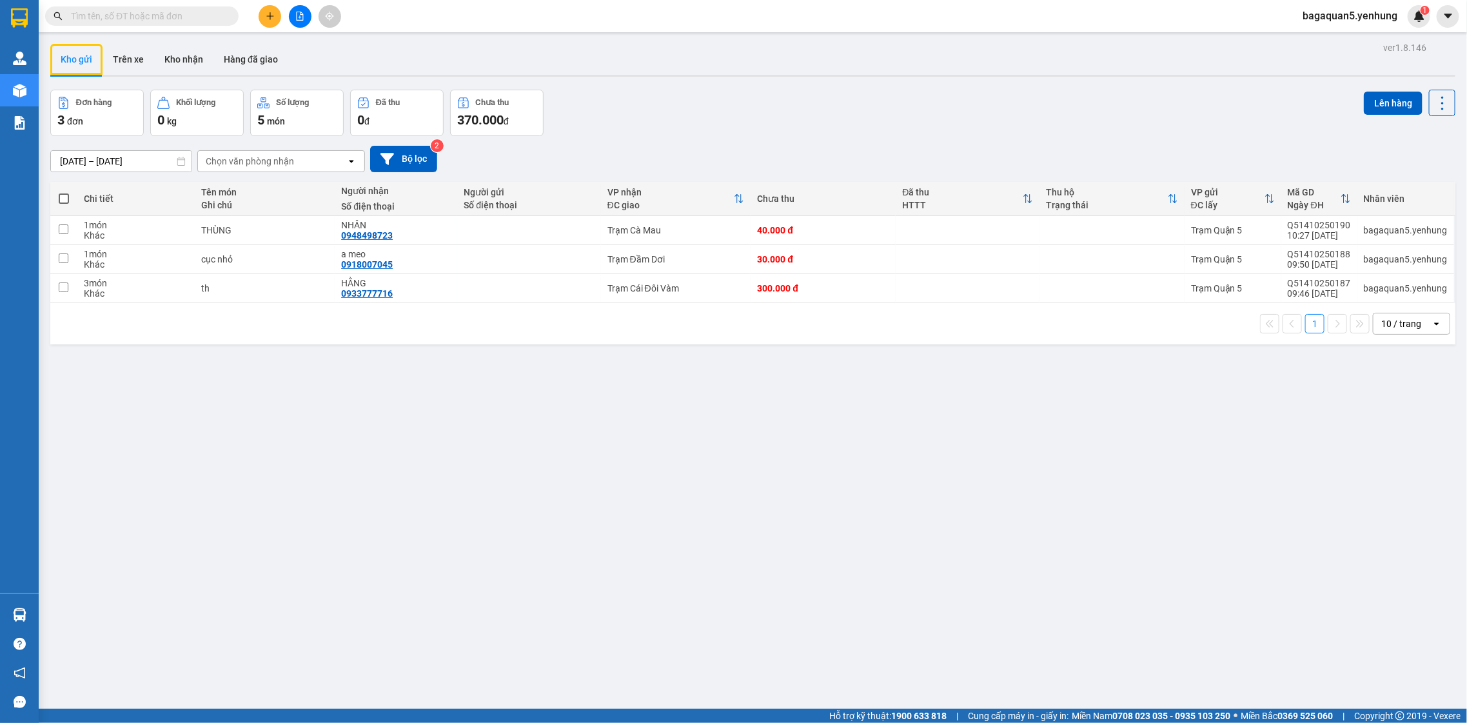
click at [1414, 464] on div "ver 1.8.146 Kho gửi Trên xe Kho nhận Hàng đã giao Đơn hàng 3 đơn Khối lượng 0 k…" at bounding box center [753, 400] width 1416 height 723
click at [539, 381] on div "ver 1.8.146 Kho gửi Trên xe Kho nhận Hàng đã giao Đơn hàng 3 đơn Khối lượng 0 k…" at bounding box center [753, 400] width 1416 height 723
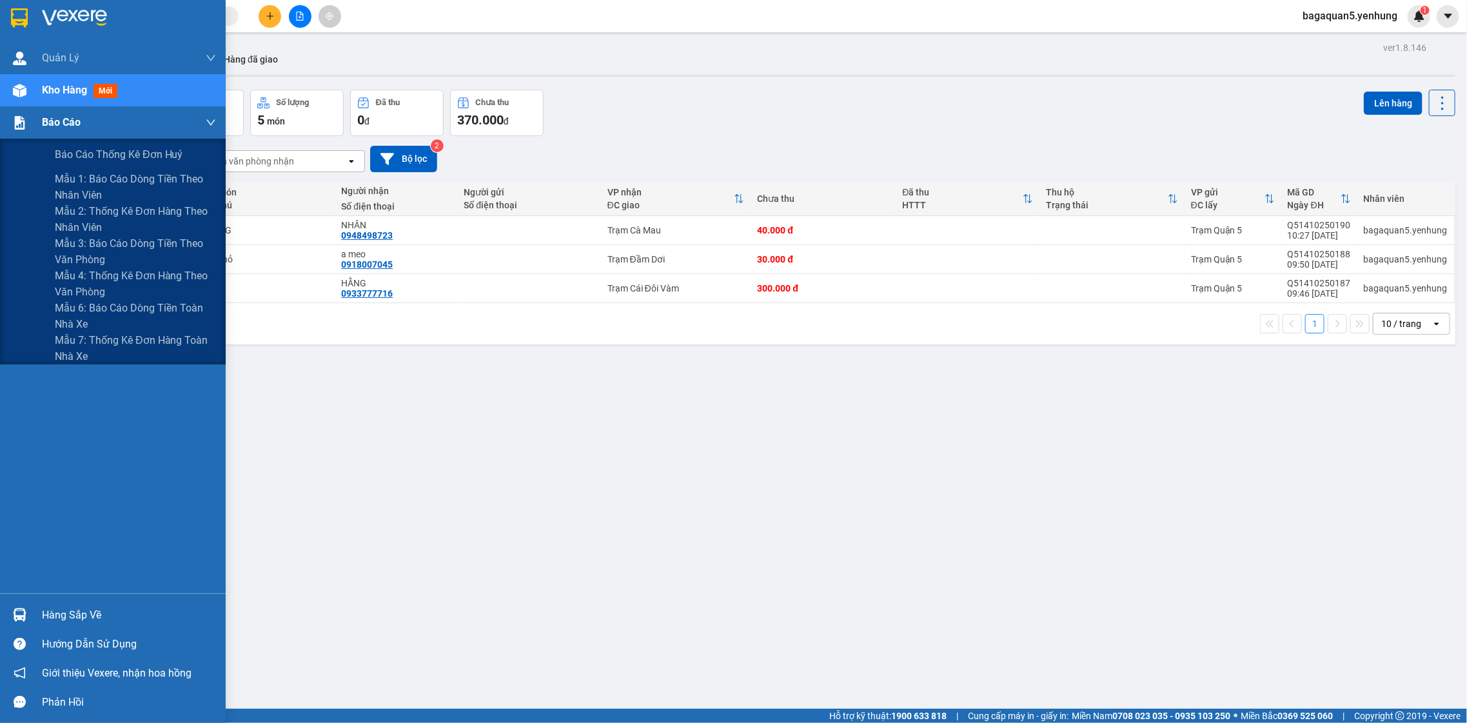
click at [15, 110] on div "Báo cáo" at bounding box center [113, 122] width 226 height 32
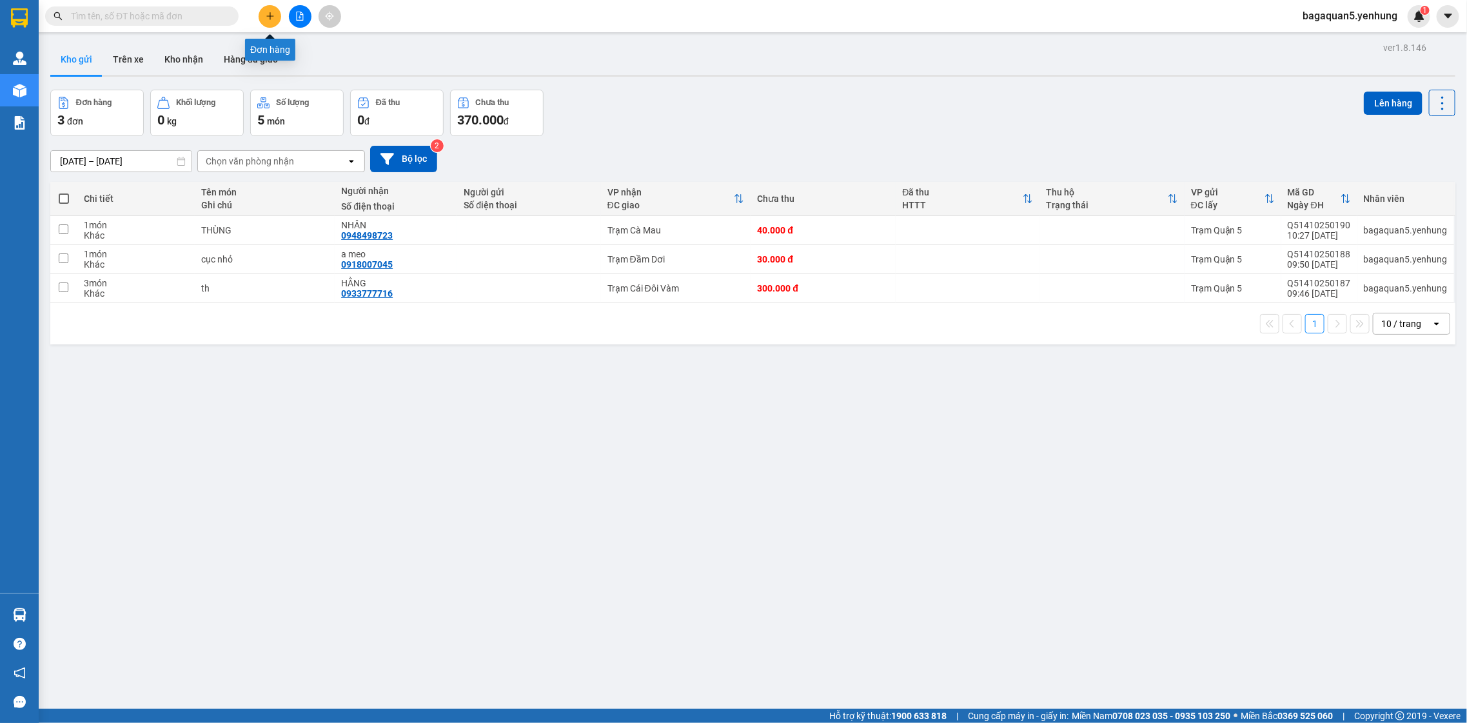
click at [263, 19] on button at bounding box center [270, 16] width 23 height 23
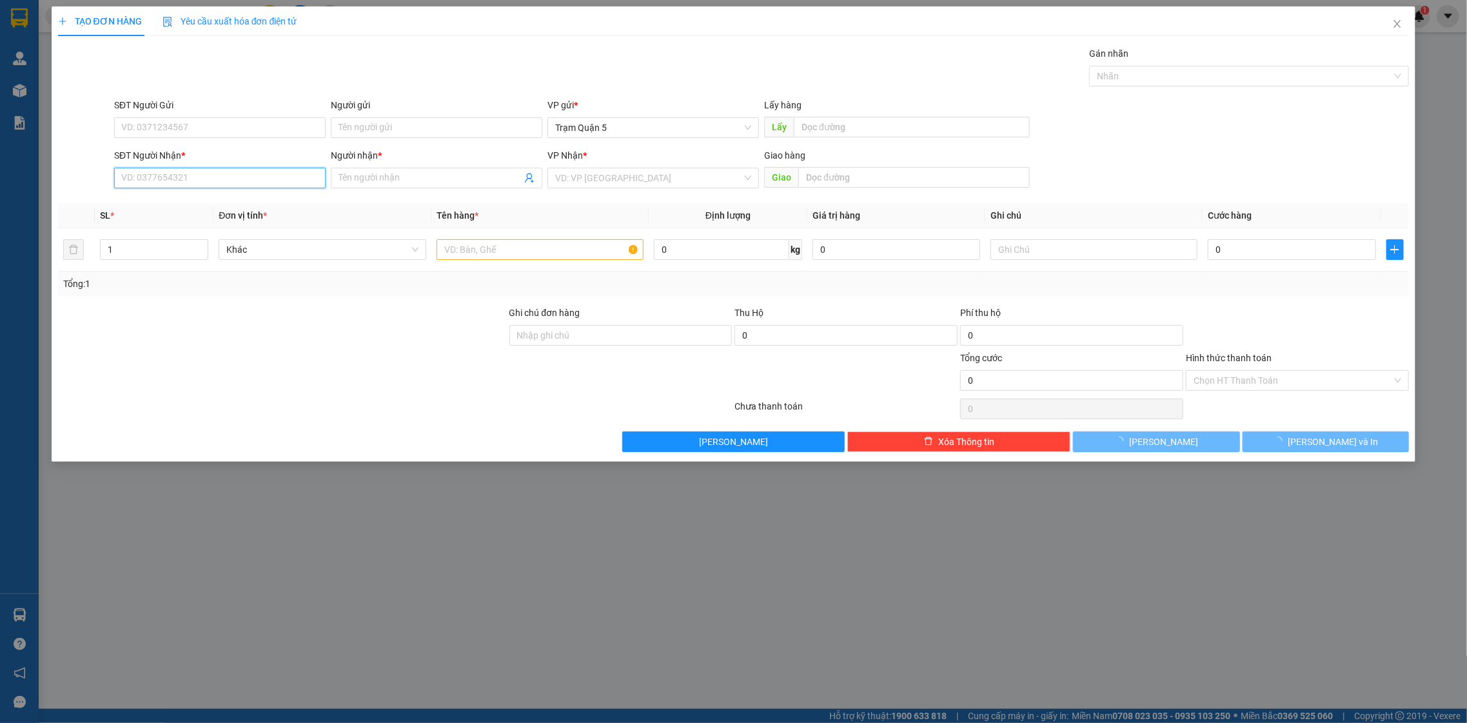
click at [205, 172] on input "SĐT Người Nhận *" at bounding box center [220, 178] width 212 height 21
click at [123, 178] on input ".09189863140" at bounding box center [220, 178] width 212 height 21
click at [123, 177] on input ".09189863140" at bounding box center [220, 178] width 212 height 21
click at [161, 174] on input "09189863140" at bounding box center [220, 178] width 212 height 21
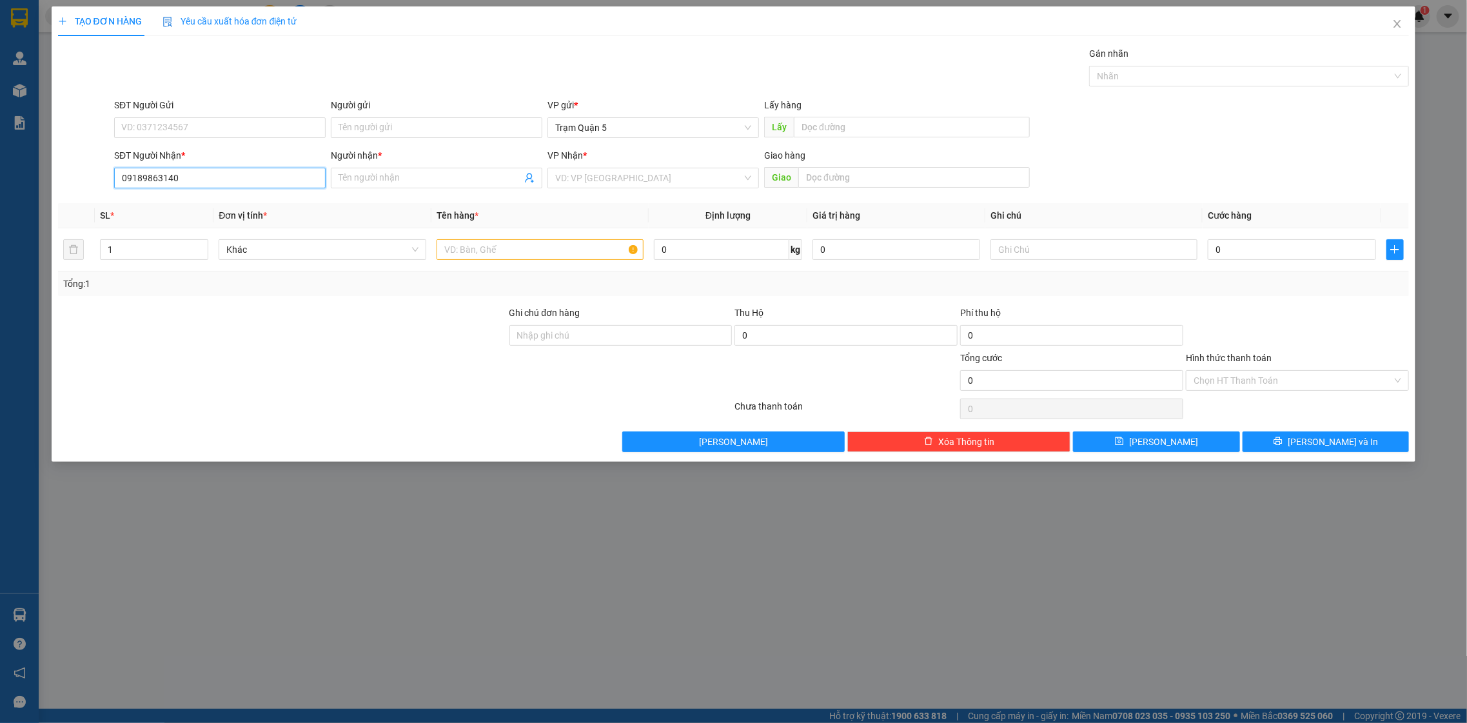
type input "0918986140"
click at [187, 208] on div "0918986140 - A" at bounding box center [220, 204] width 196 height 14
type input "A"
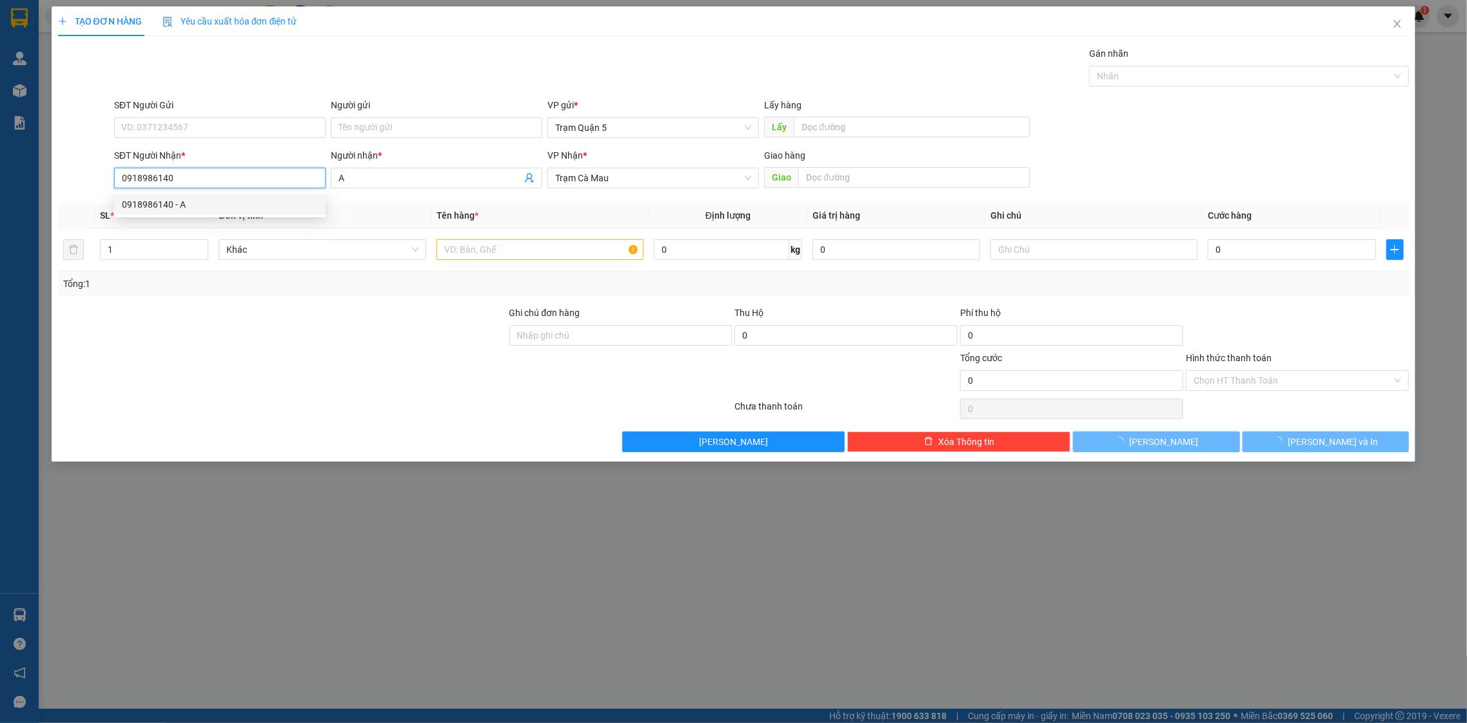
type input "40.000"
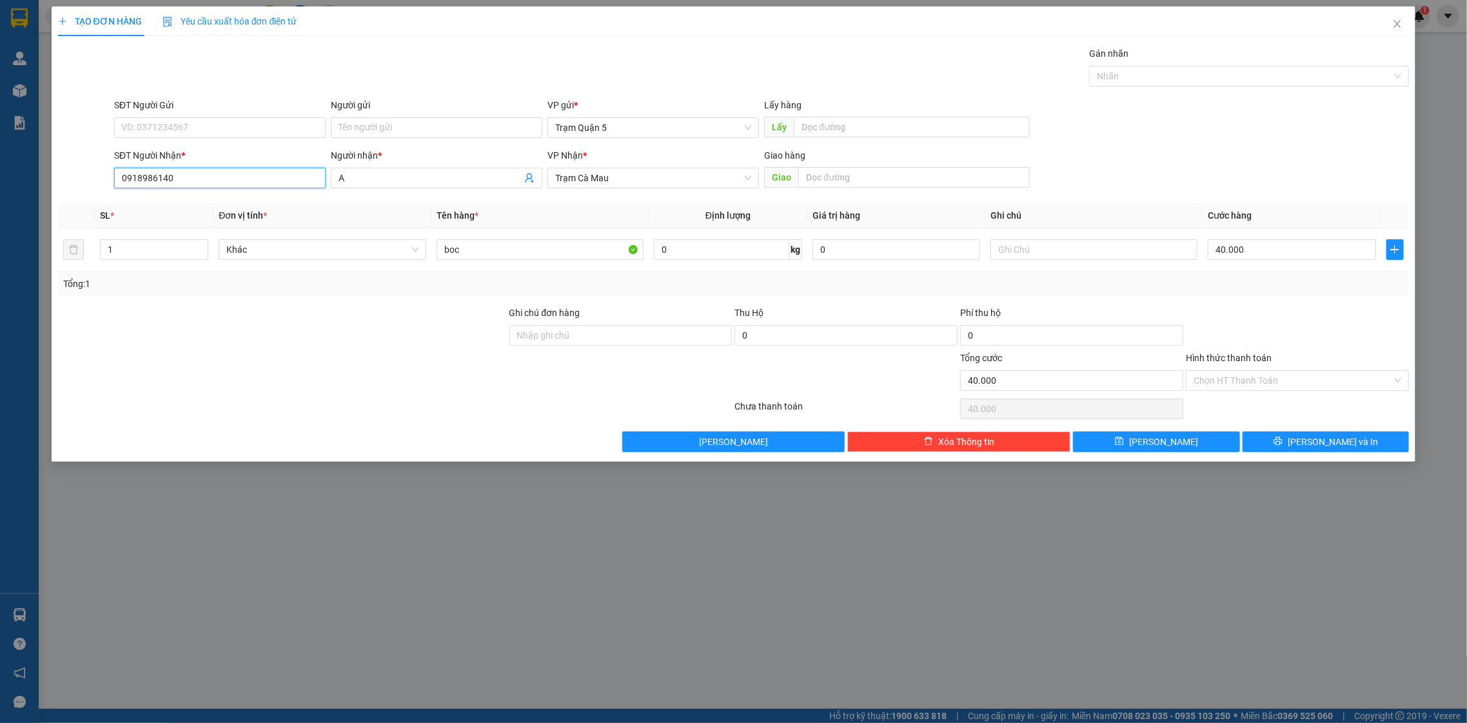
type input "0918986140"
drag, startPoint x: 1284, startPoint y: 472, endPoint x: 1289, endPoint y: 453, distance: 20.0
click at [1287, 457] on div "TẠO ĐƠN HÀNG Yêu cầu xuất hóa đơn điện tử Transit Pickup Surcharge Ids Transit …" at bounding box center [733, 361] width 1467 height 723
click at [1293, 438] on button "Lưu và In" at bounding box center [1326, 441] width 166 height 21
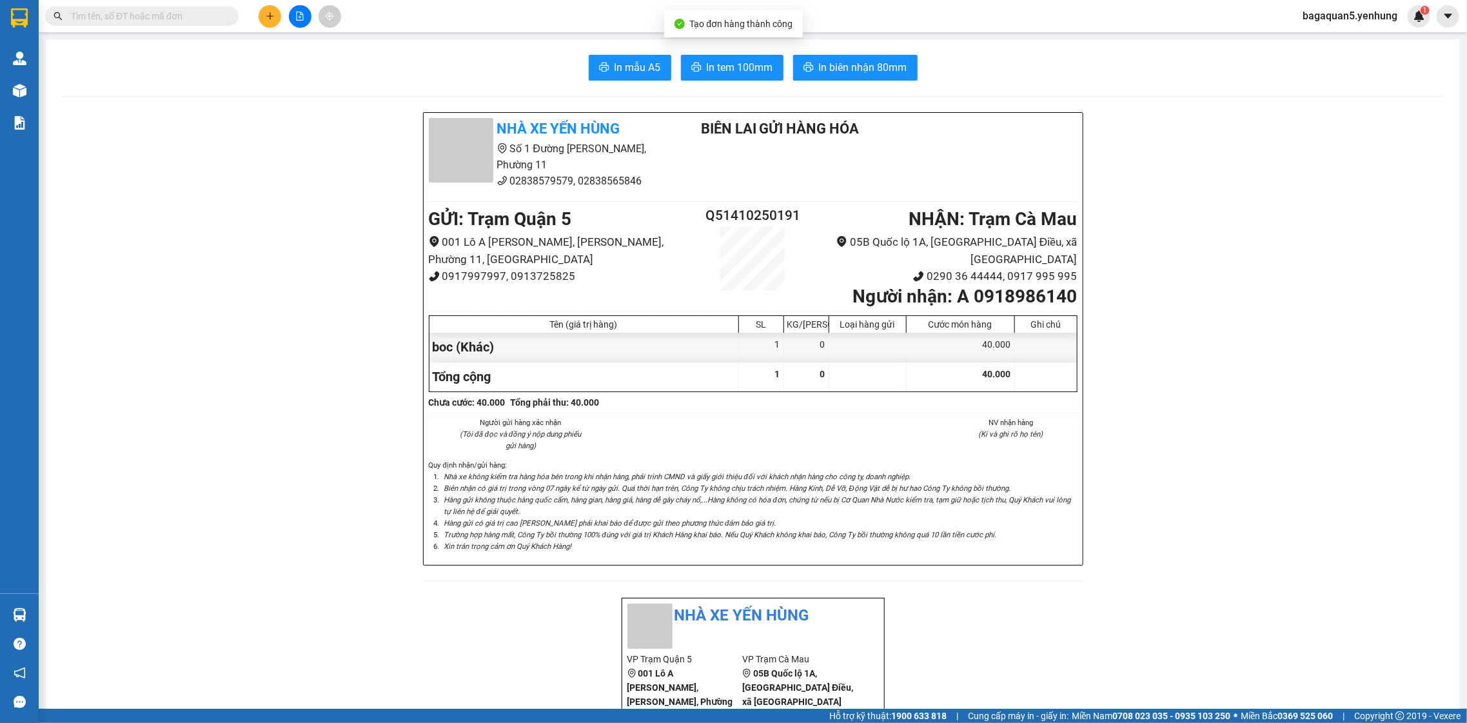
drag, startPoint x: 751, startPoint y: 68, endPoint x: 746, endPoint y: 55, distance: 13.7
click at [747, 62] on span "In tem 100mm" at bounding box center [740, 67] width 66 height 16
click at [746, 55] on button "In tem 100mm" at bounding box center [732, 68] width 103 height 26
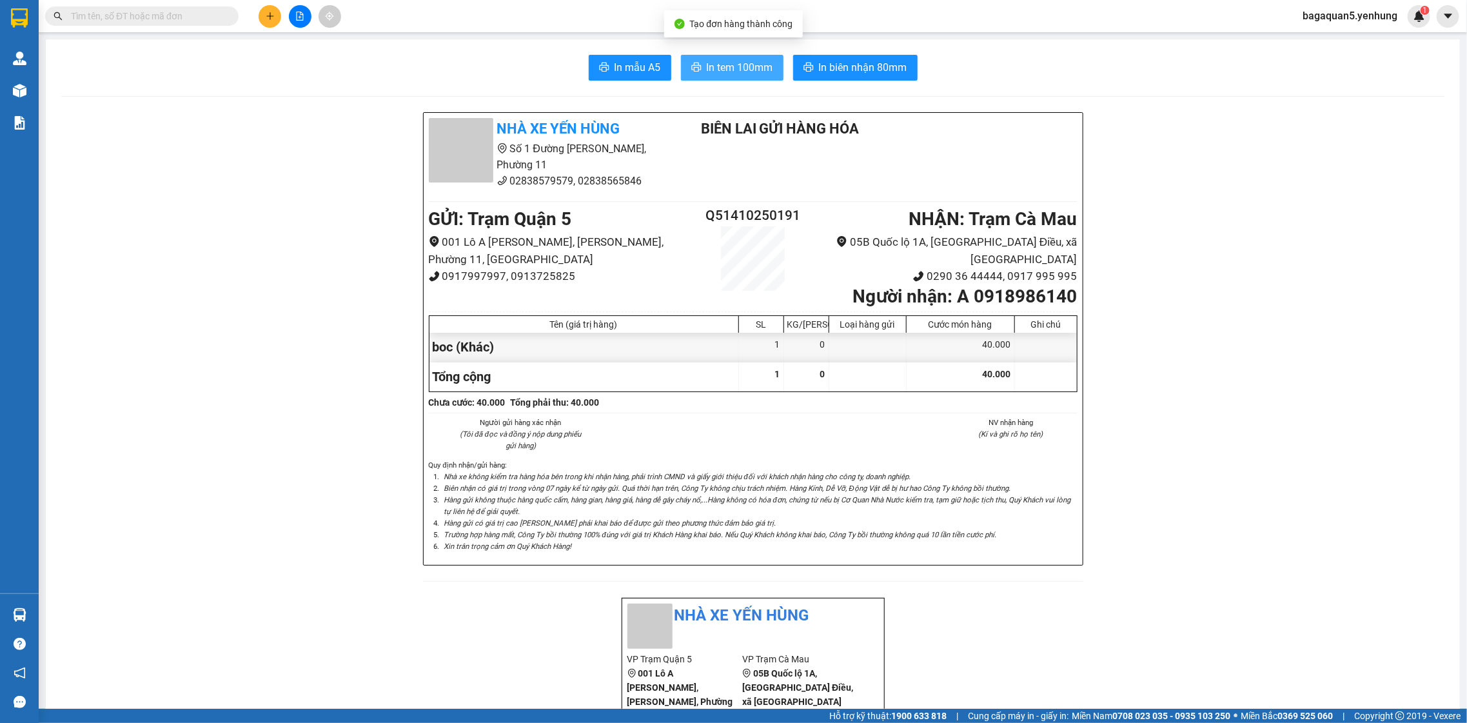
click at [746, 55] on button "In tem 100mm" at bounding box center [732, 68] width 103 height 26
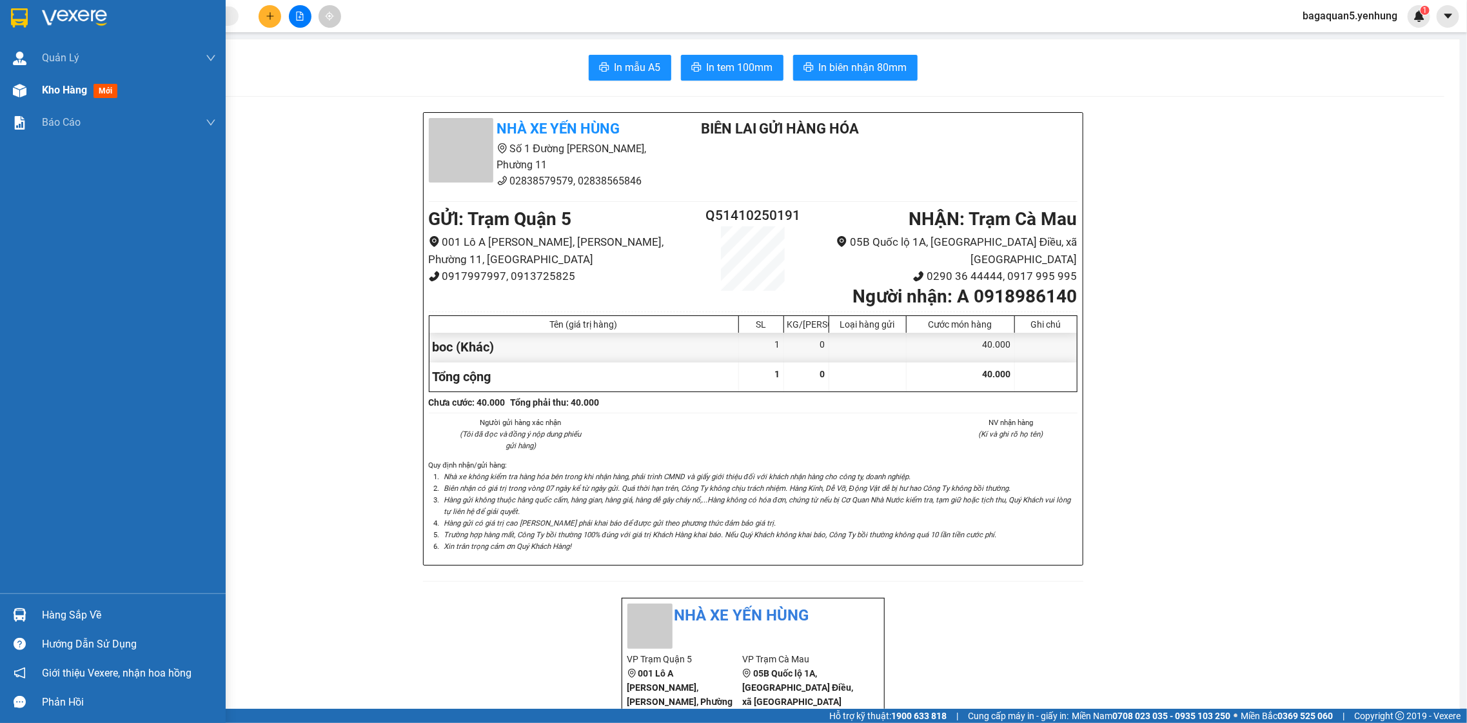
click at [35, 88] on div "Kho hàng mới" at bounding box center [113, 90] width 226 height 32
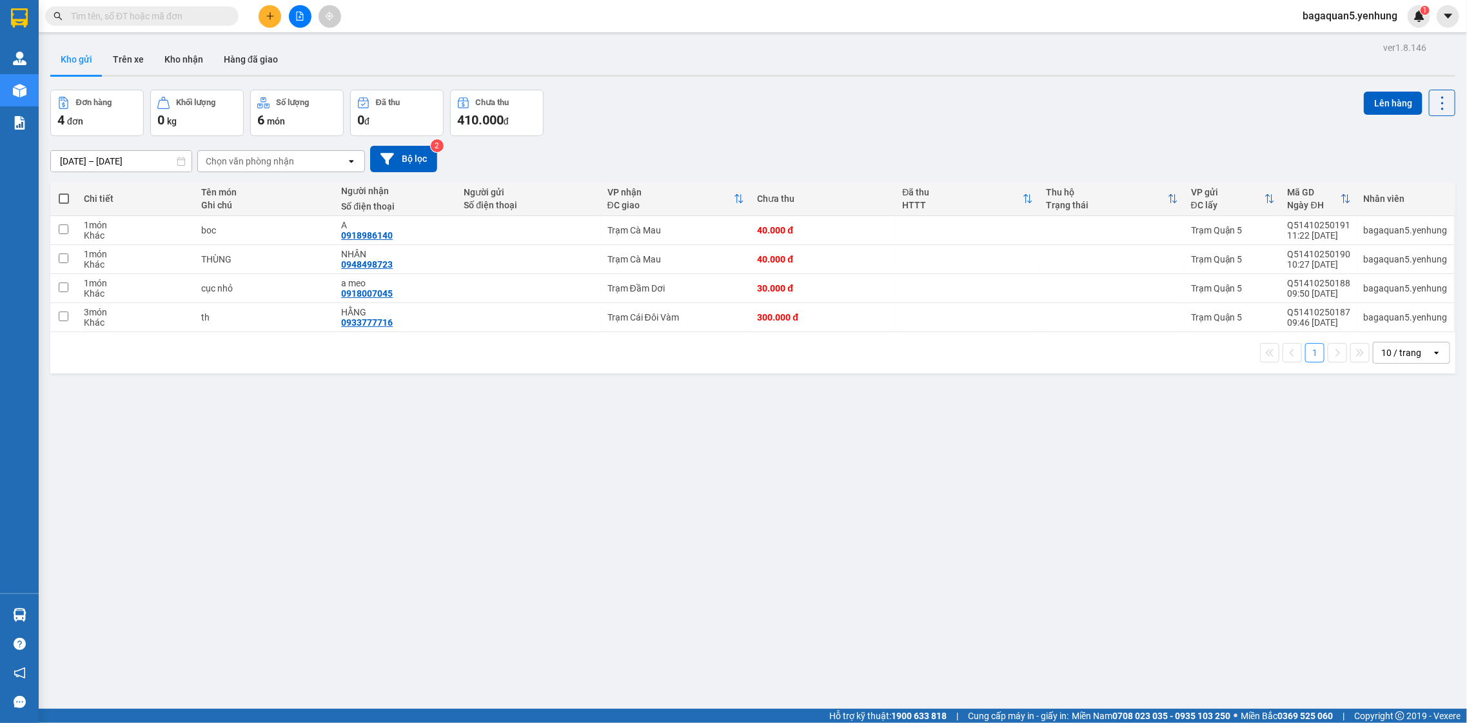
drag, startPoint x: 421, startPoint y: 57, endPoint x: 362, endPoint y: 53, distance: 58.8
click at [402, 57] on div "Kho gửi Trên xe Kho nhận Hàng đã giao" at bounding box center [752, 61] width 1405 height 34
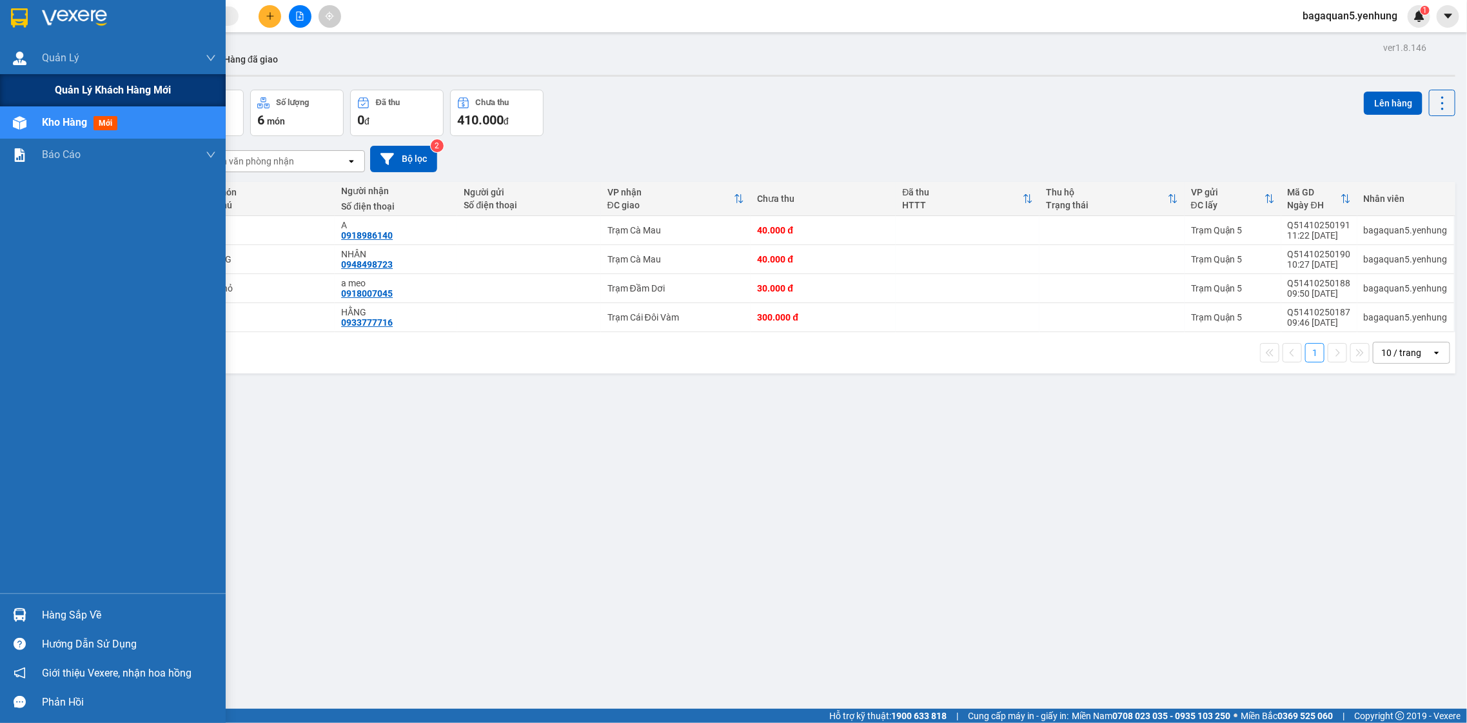
drag, startPoint x: 11, startPoint y: 52, endPoint x: 92, endPoint y: 74, distance: 83.5
click at [14, 52] on div at bounding box center [19, 58] width 23 height 23
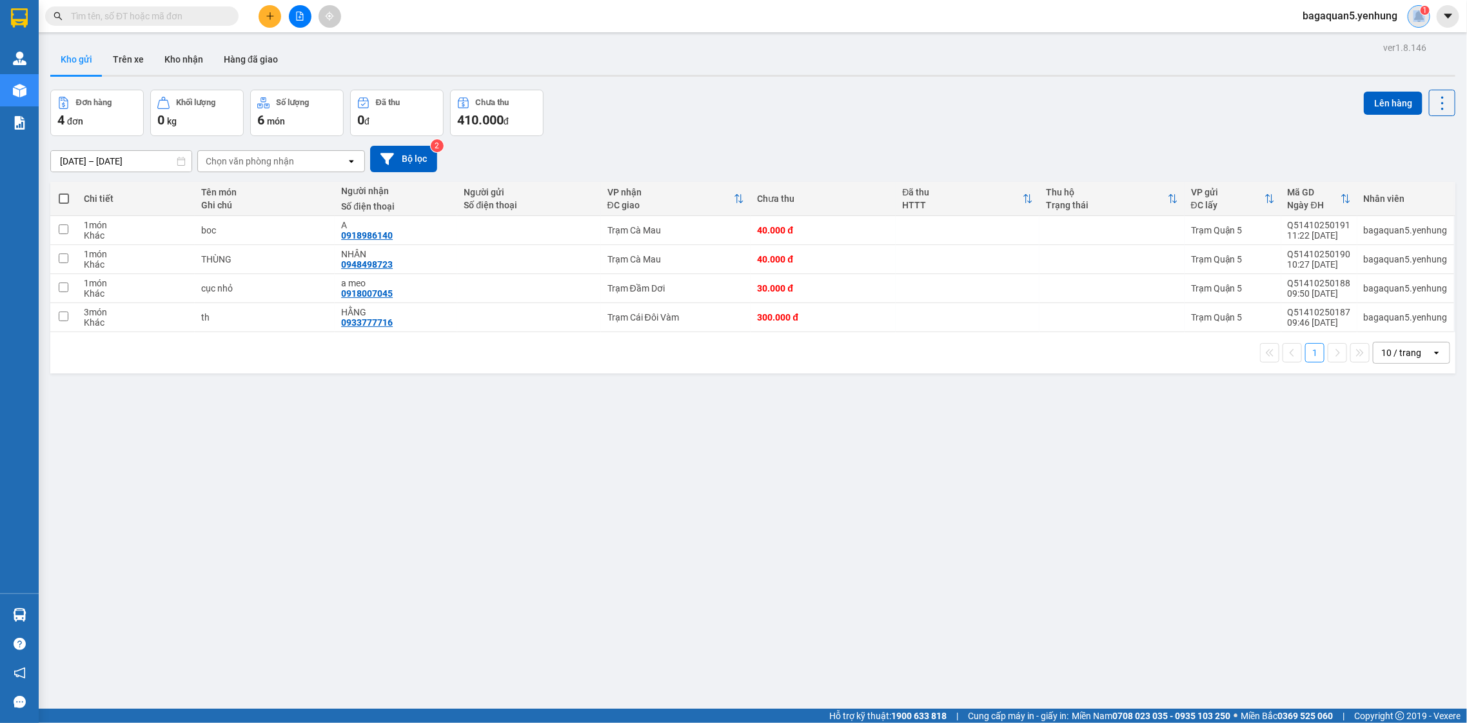
click at [1424, 5] on div "bagaquan5.yenhung 1" at bounding box center [1361, 16] width 138 height 23
click at [1424, 13] on span "1" at bounding box center [1425, 10] width 5 height 9
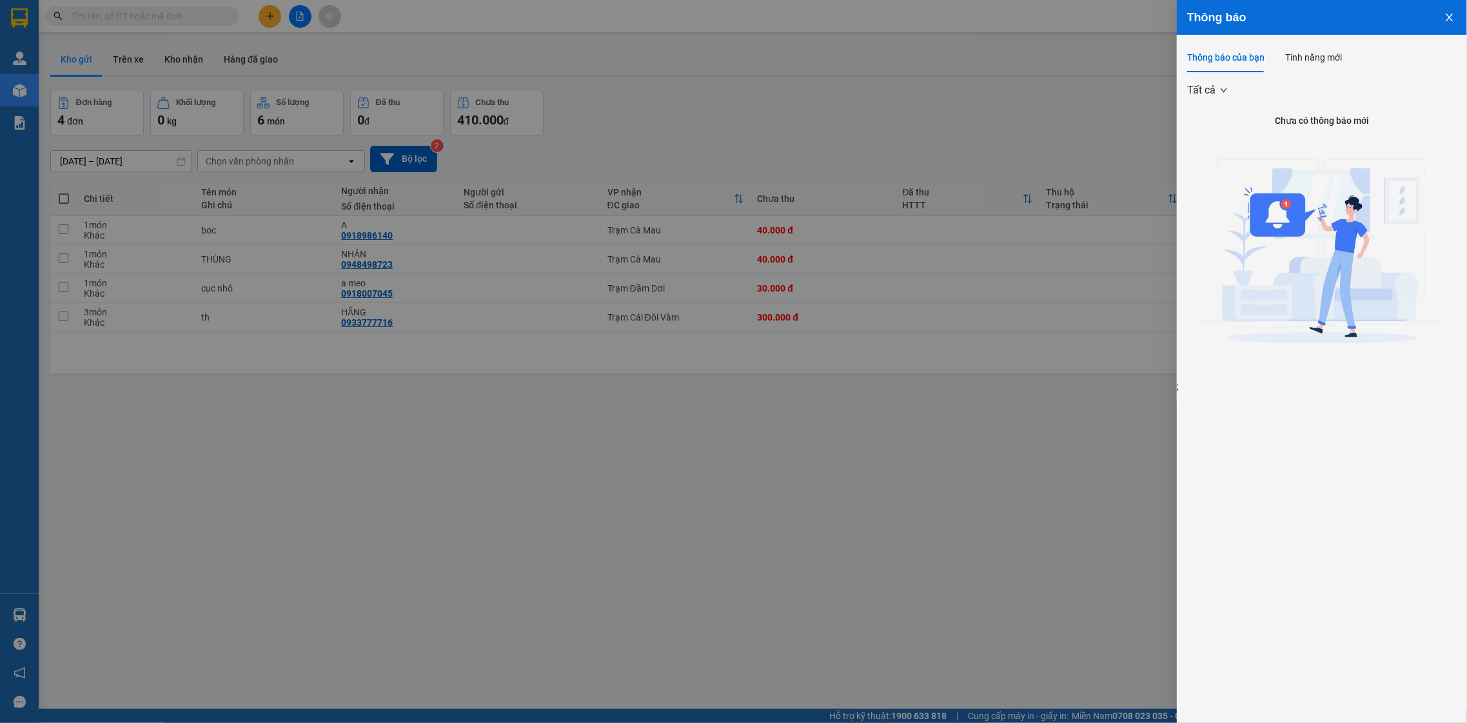
drag, startPoint x: 824, startPoint y: 186, endPoint x: 817, endPoint y: 178, distance: 10.6
click at [821, 180] on div at bounding box center [733, 361] width 1467 height 723
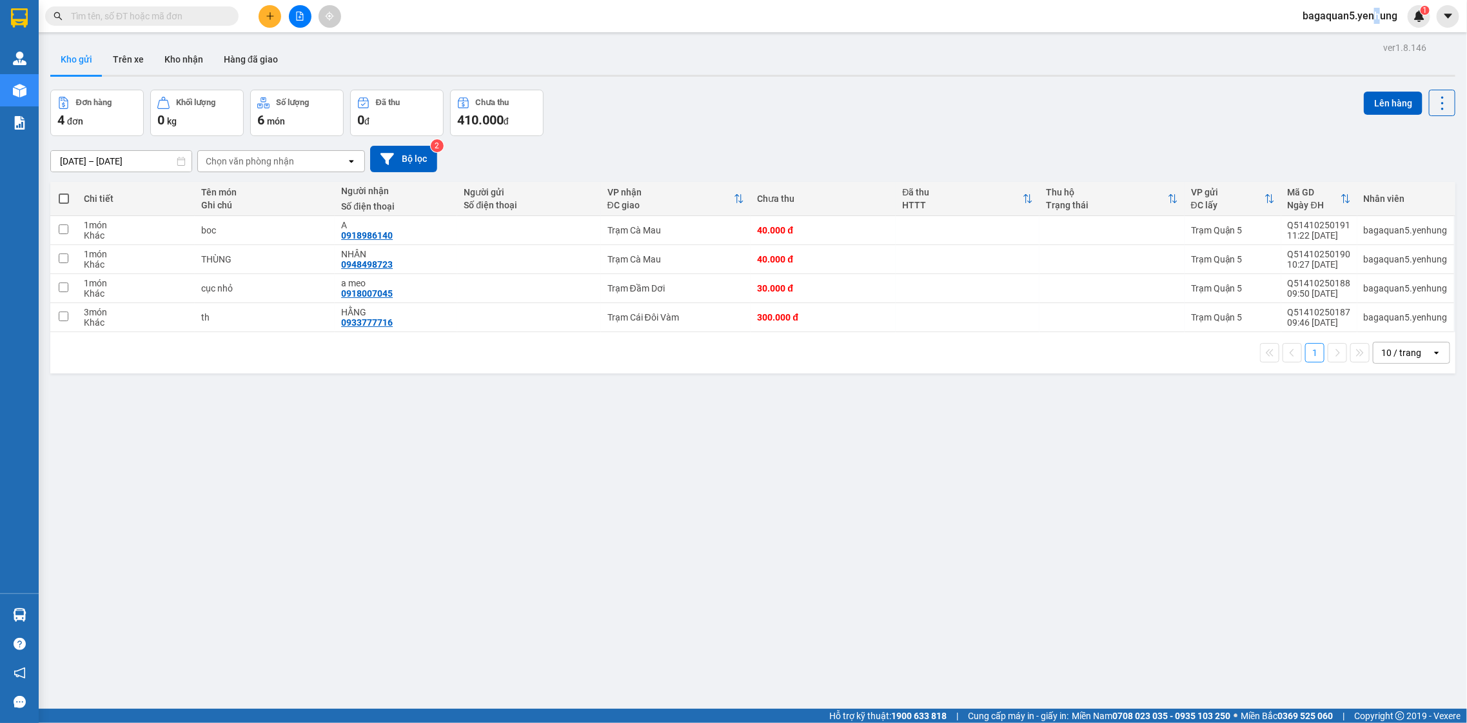
click at [1376, 14] on span "bagaquan5.yenhung" at bounding box center [1349, 16] width 115 height 16
click at [1333, 33] on span "Đăng xuất" at bounding box center [1356, 40] width 88 height 14
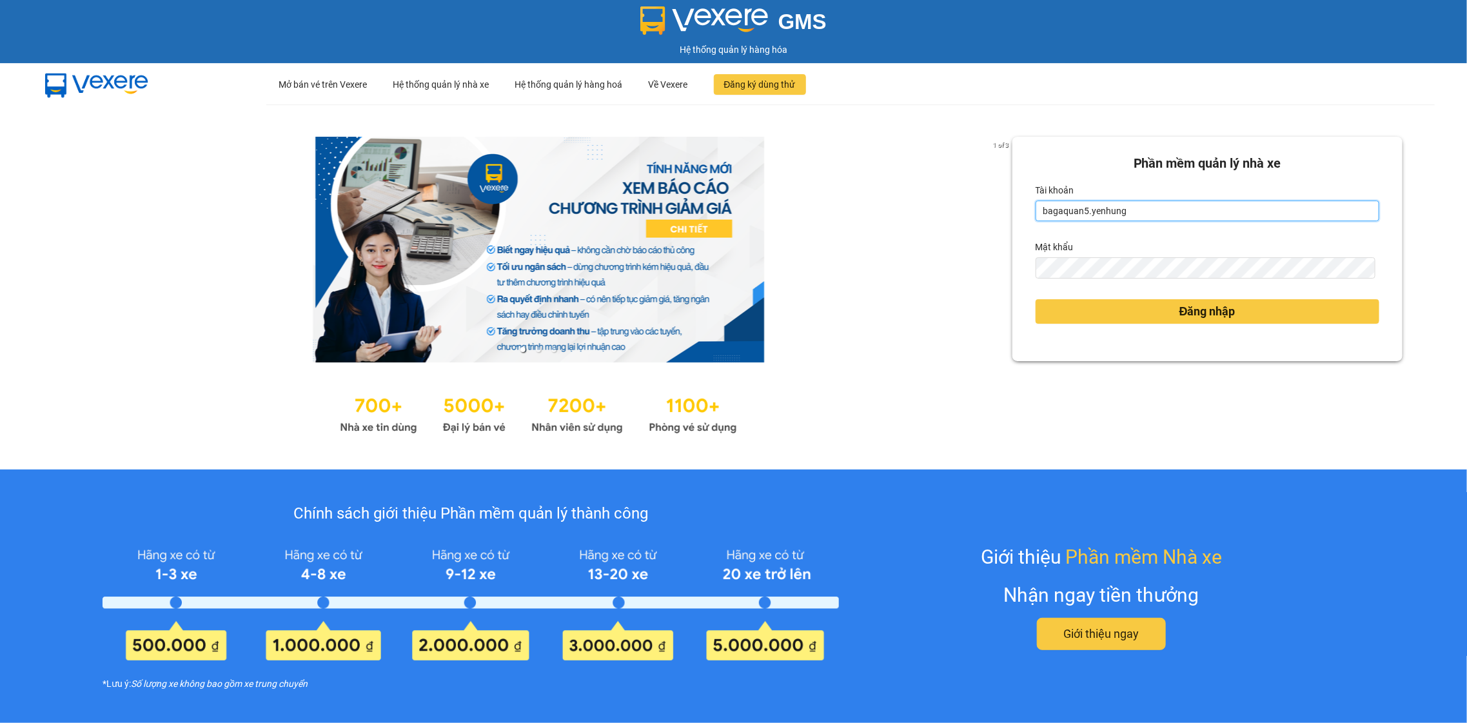
click at [1212, 202] on input "bagaquan5.yenhung" at bounding box center [1208, 211] width 344 height 21
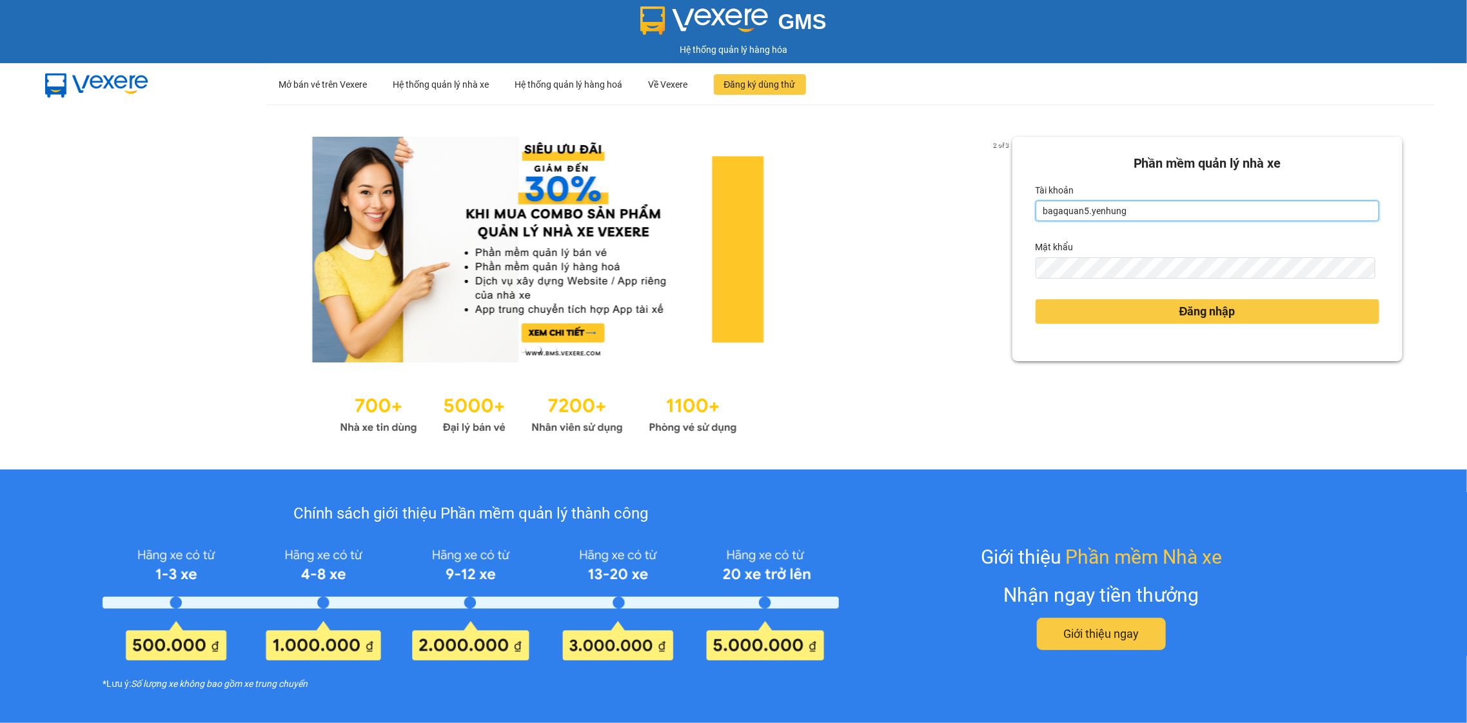
type input "hung.yenhung"
click at [1132, 326] on div "Đăng nhập" at bounding box center [1208, 311] width 344 height 35
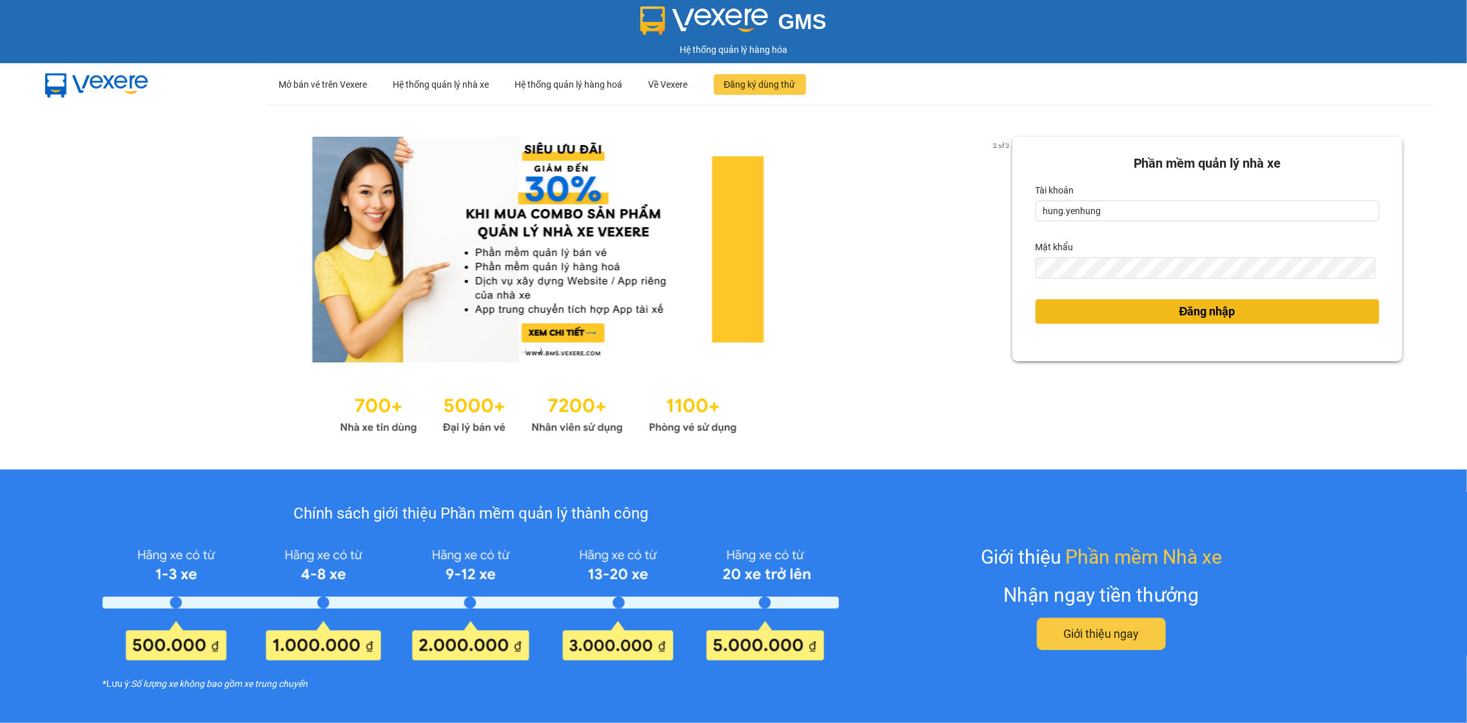
click at [1131, 319] on button "Đăng nhập" at bounding box center [1208, 311] width 344 height 25
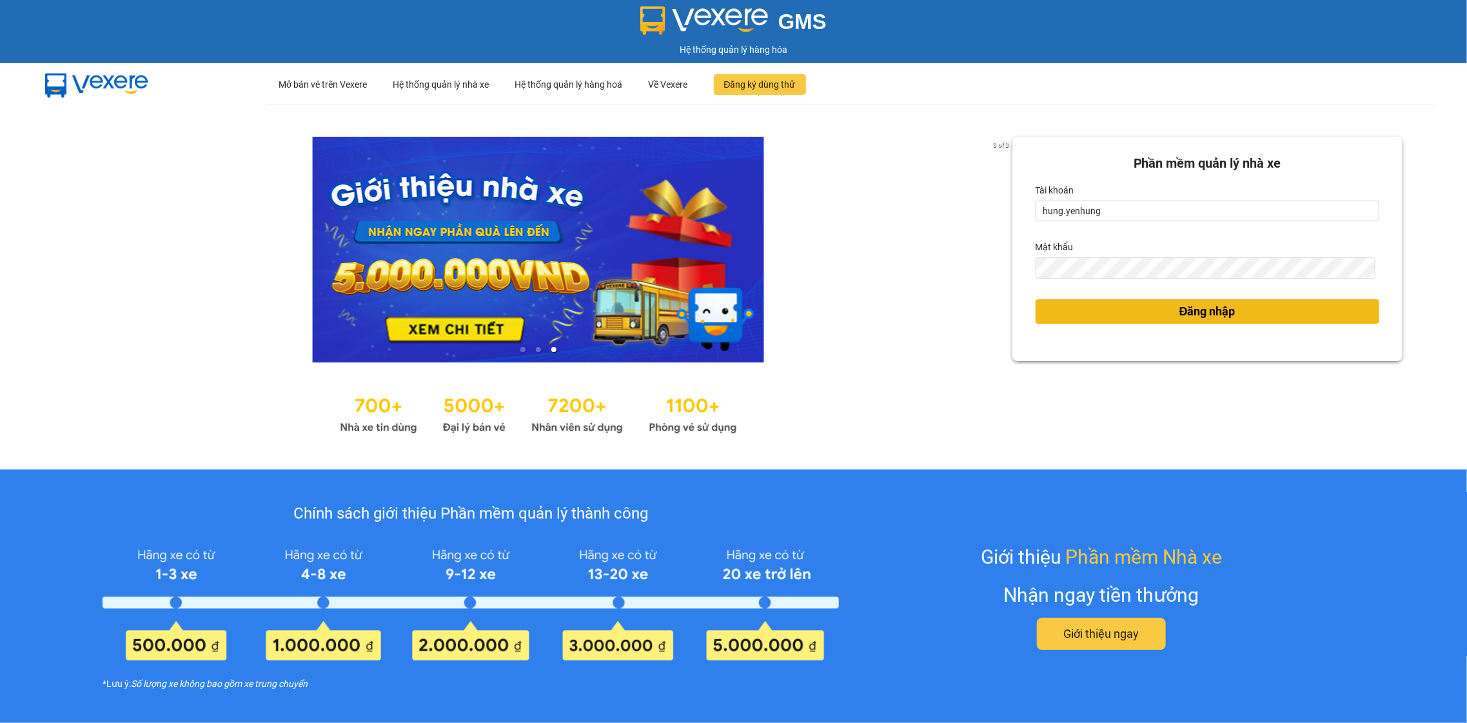
click at [1127, 318] on button "Đăng nhập" at bounding box center [1208, 311] width 344 height 25
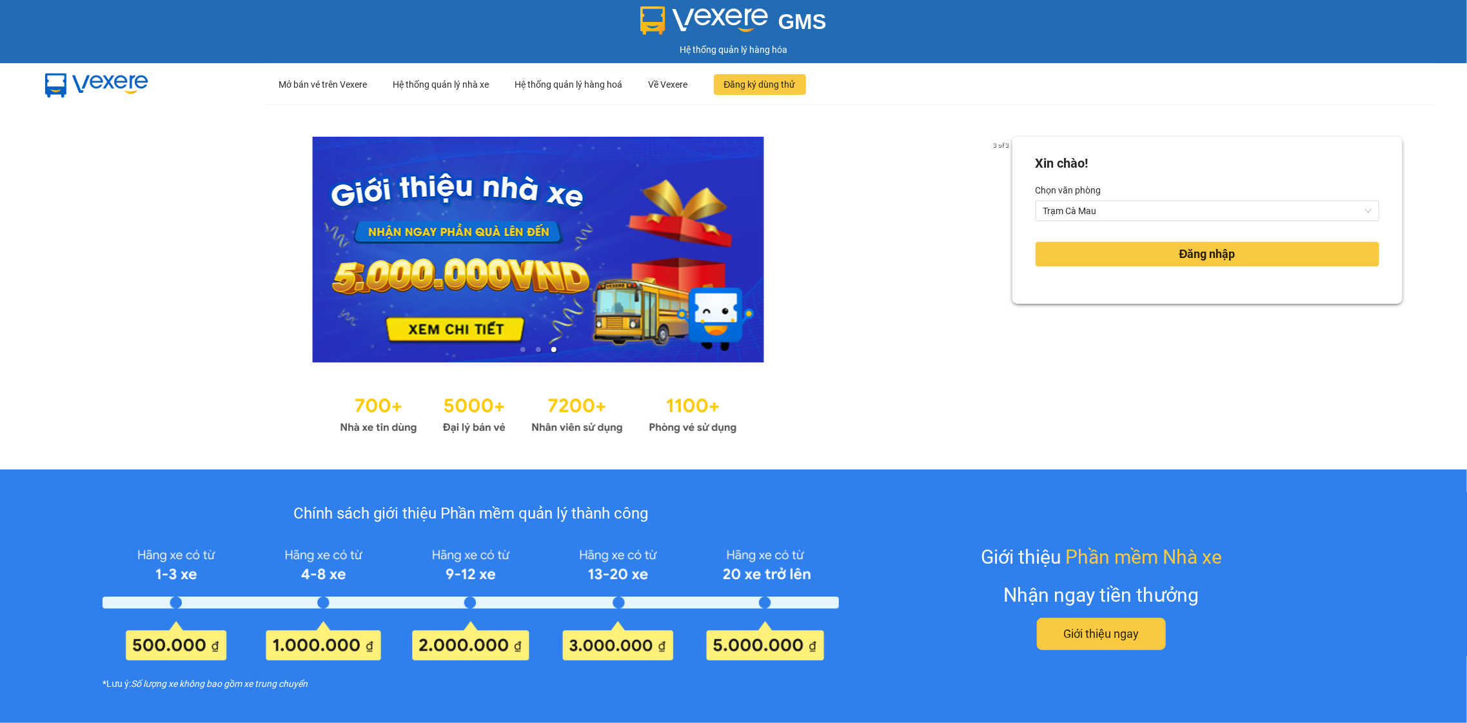
click at [1142, 310] on div "Xin chào! Chọn văn phòng Trạm Cà Mau Đăng nhập" at bounding box center [1208, 287] width 390 height 301
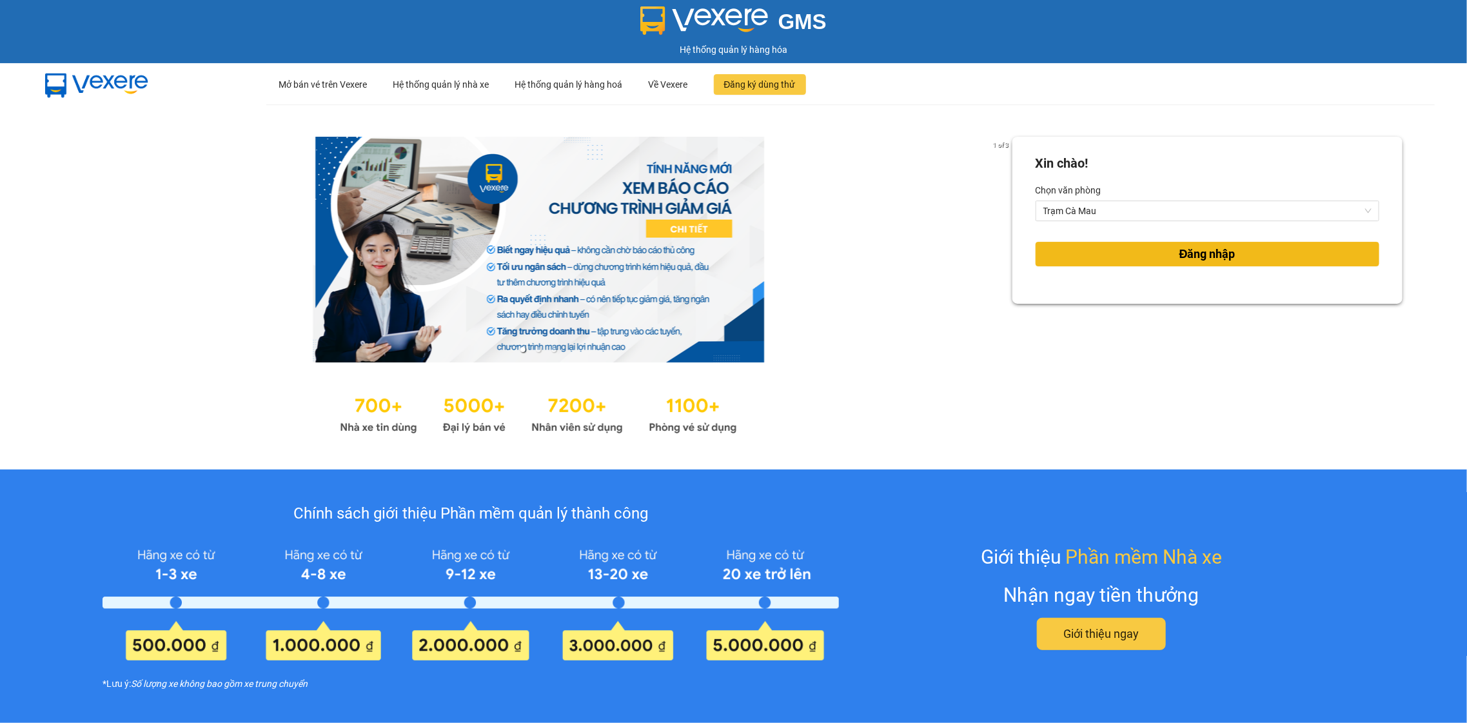
click at [1121, 251] on button "Đăng nhập" at bounding box center [1208, 254] width 344 height 25
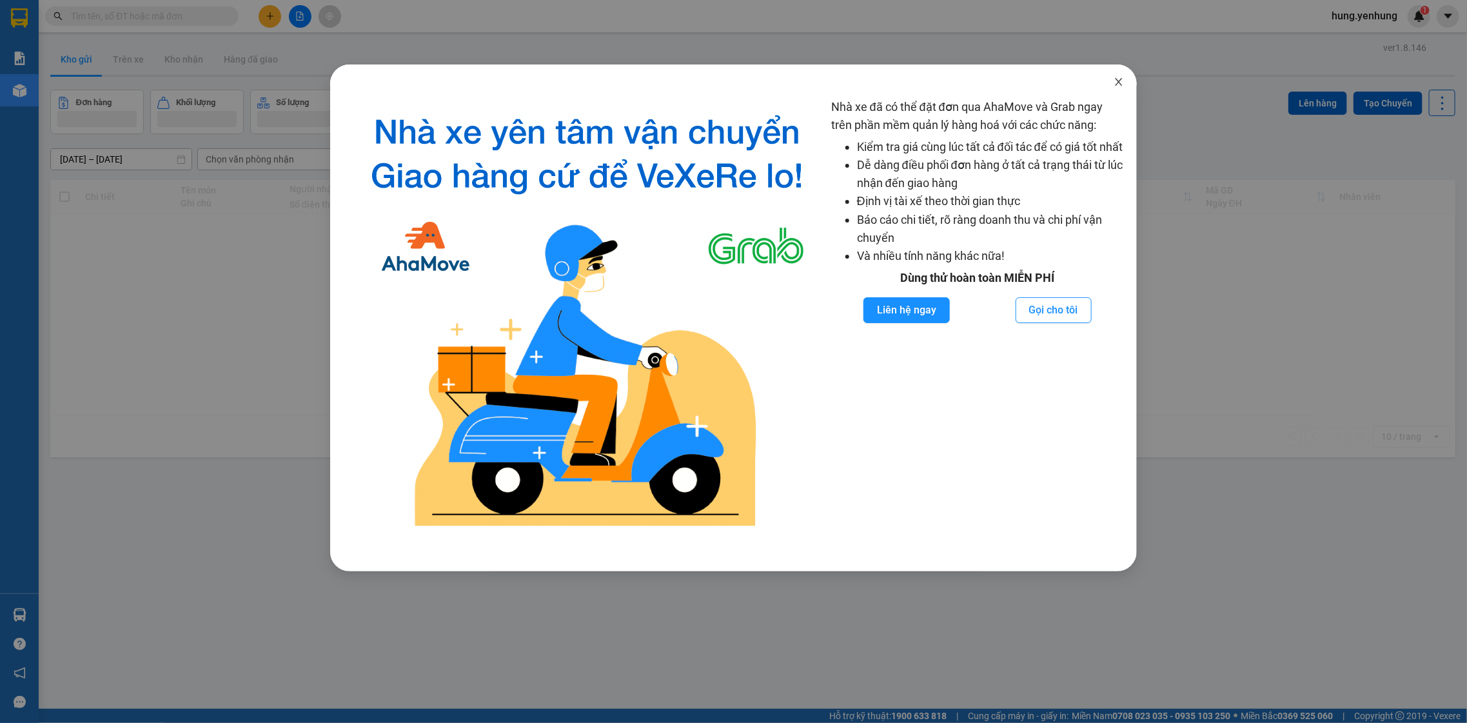
click at [1113, 81] on span "Close" at bounding box center [1119, 82] width 36 height 36
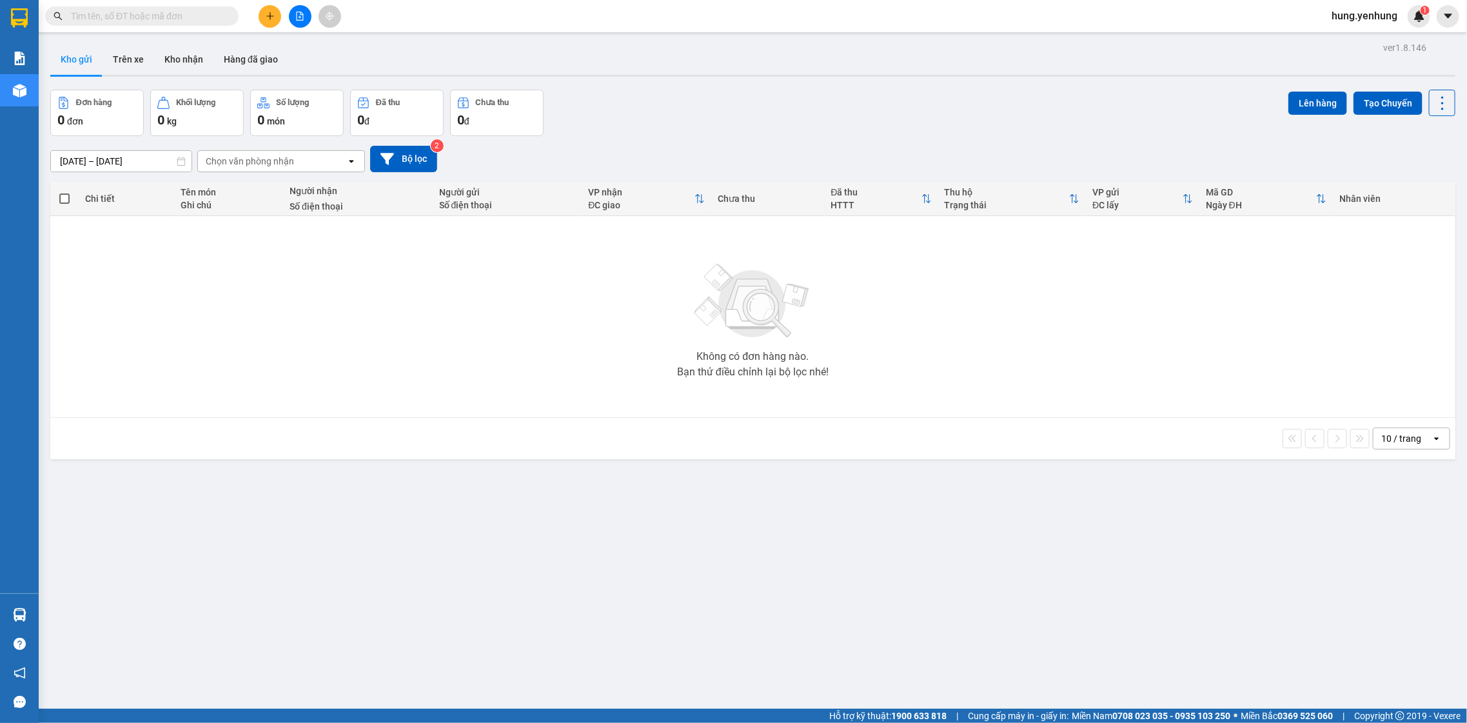
click at [240, 157] on div "Chọn văn phòng nhận" at bounding box center [250, 161] width 88 height 13
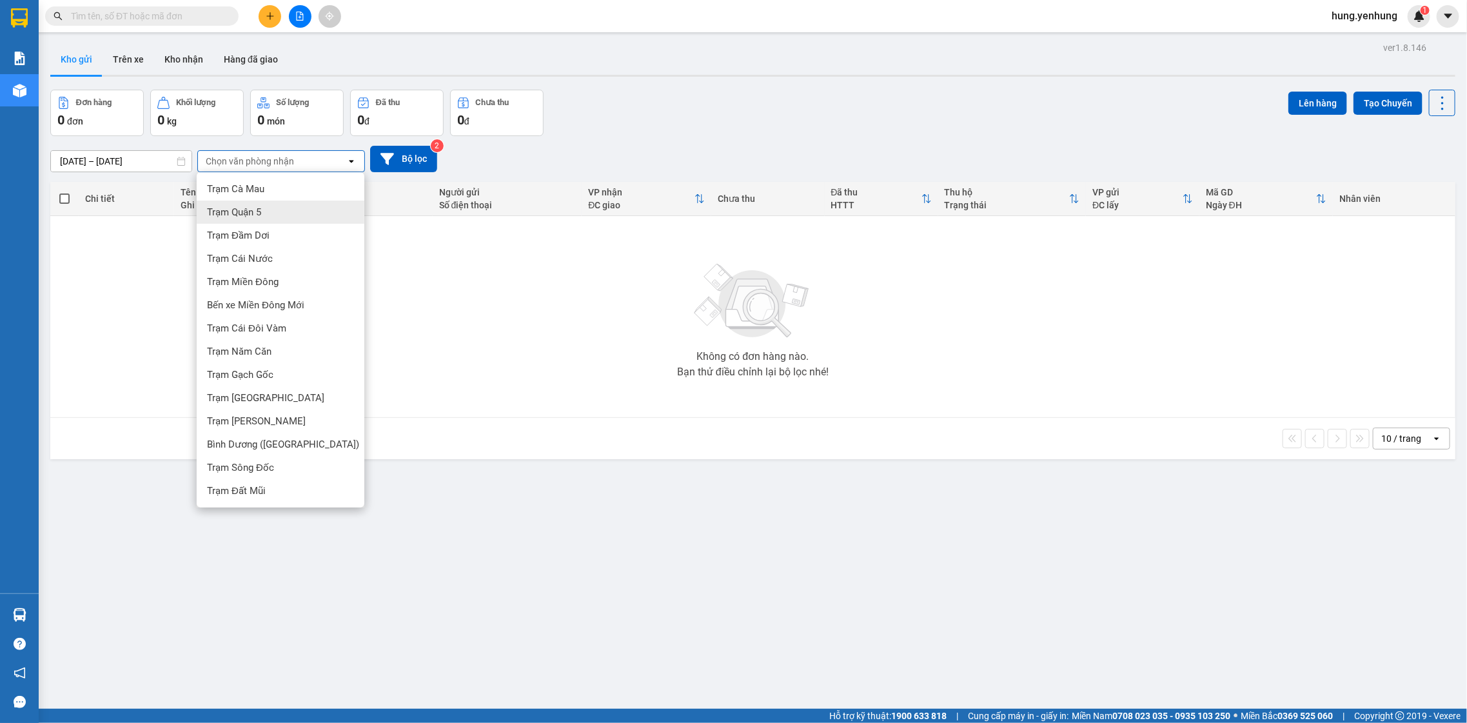
click at [286, 218] on div "Trạm Quận 5" at bounding box center [281, 212] width 168 height 23
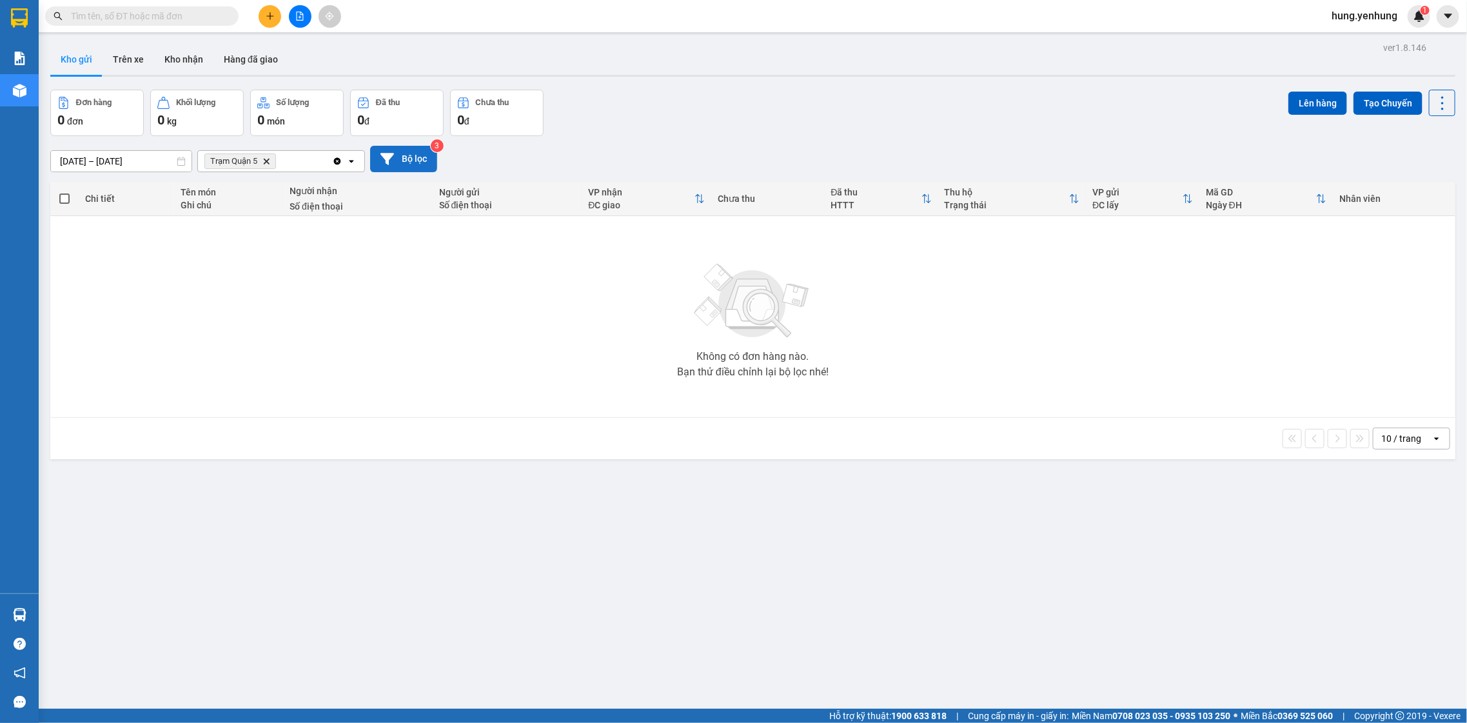
click at [408, 161] on button "Bộ lọc" at bounding box center [403, 159] width 67 height 26
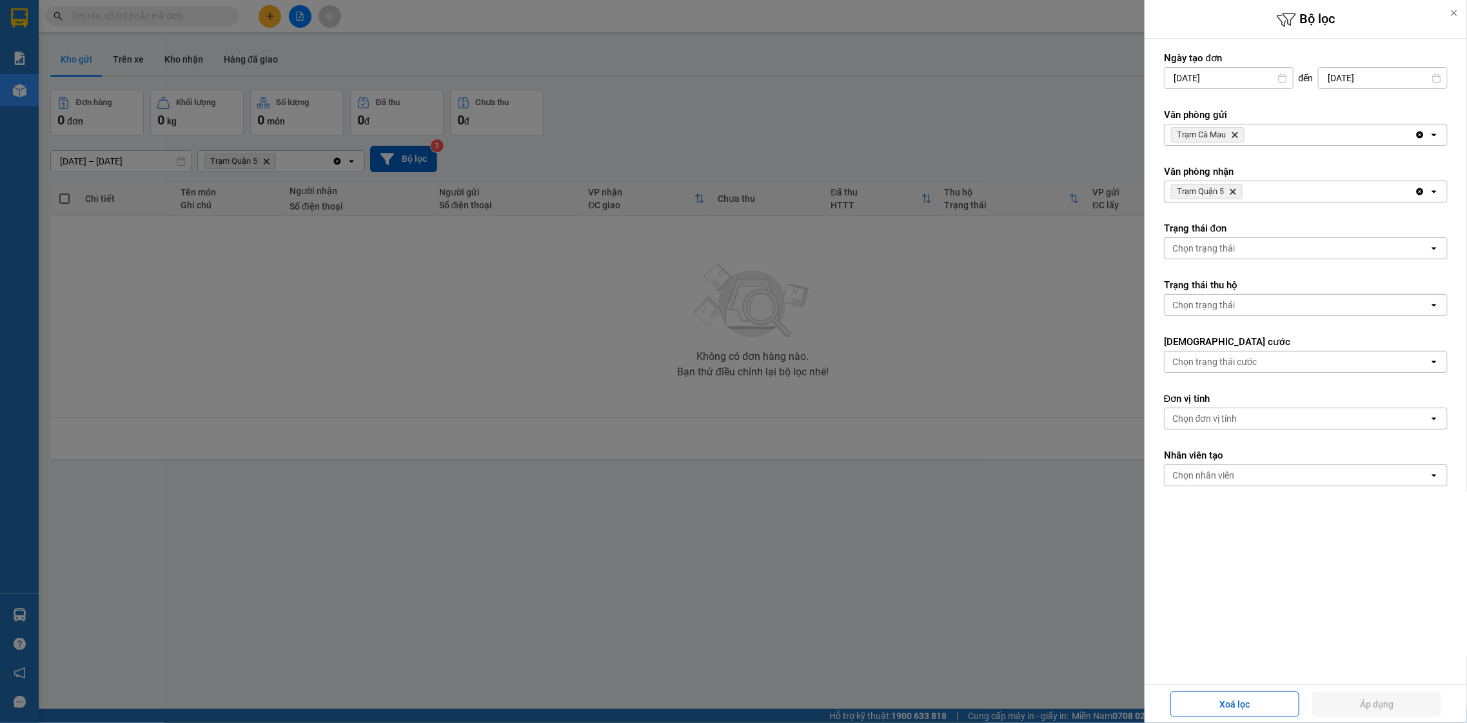
click at [1198, 188] on span "Trạm Quận 5" at bounding box center [1200, 191] width 47 height 10
click at [1227, 139] on span "Trạm Cà Mau Delete" at bounding box center [1208, 134] width 74 height 15
click at [1234, 135] on icon "Delete" at bounding box center [1235, 135] width 8 height 8
click at [1222, 135] on div "Chọn văn phòng" at bounding box center [1205, 134] width 66 height 13
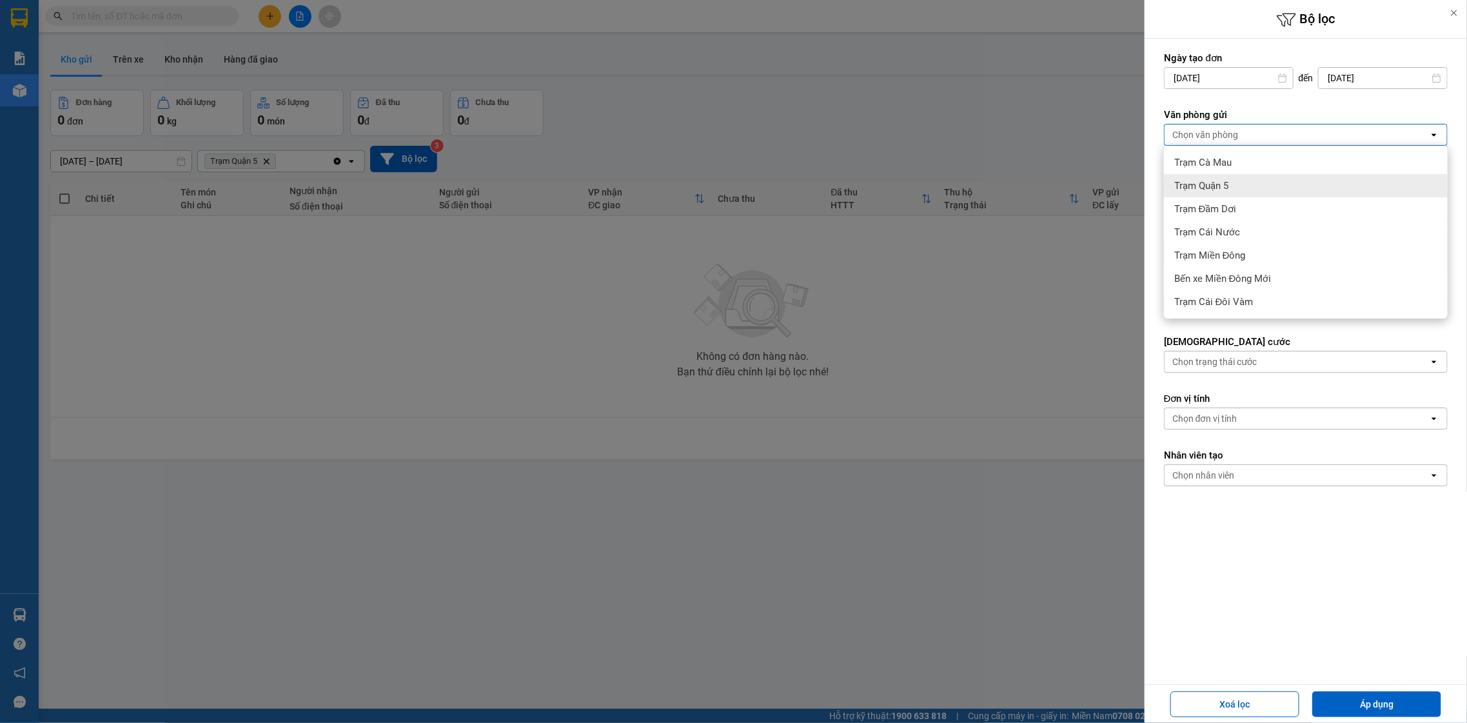
click at [1234, 178] on div "Trạm Quận 5" at bounding box center [1306, 185] width 284 height 23
click at [1191, 197] on span "Trạm Quận 5 Delete" at bounding box center [1207, 191] width 72 height 15
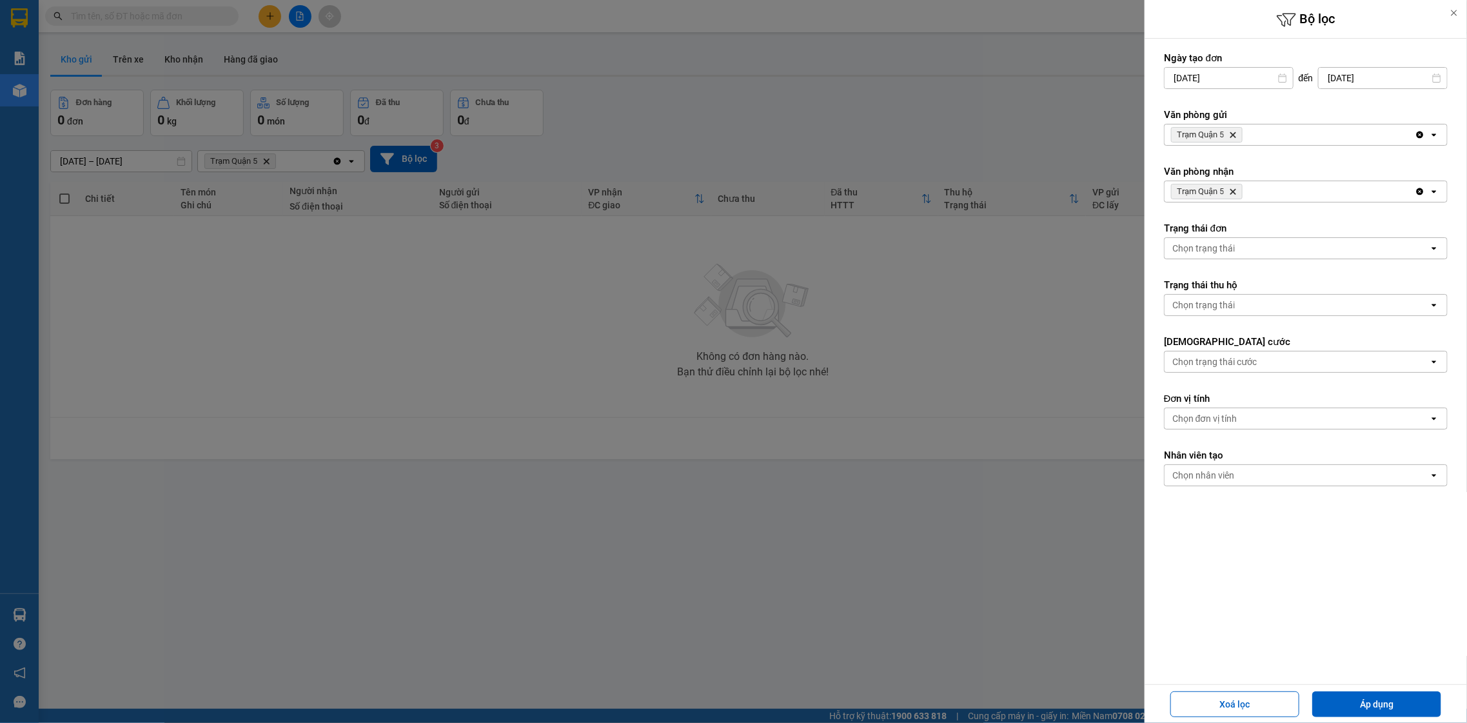
click at [1183, 195] on span "Trạm Quận 5" at bounding box center [1200, 191] width 47 height 10
click at [1231, 193] on icon "Delete" at bounding box center [1233, 192] width 8 height 8
click at [1233, 199] on div "Chọn văn phòng" at bounding box center [1297, 191] width 264 height 21
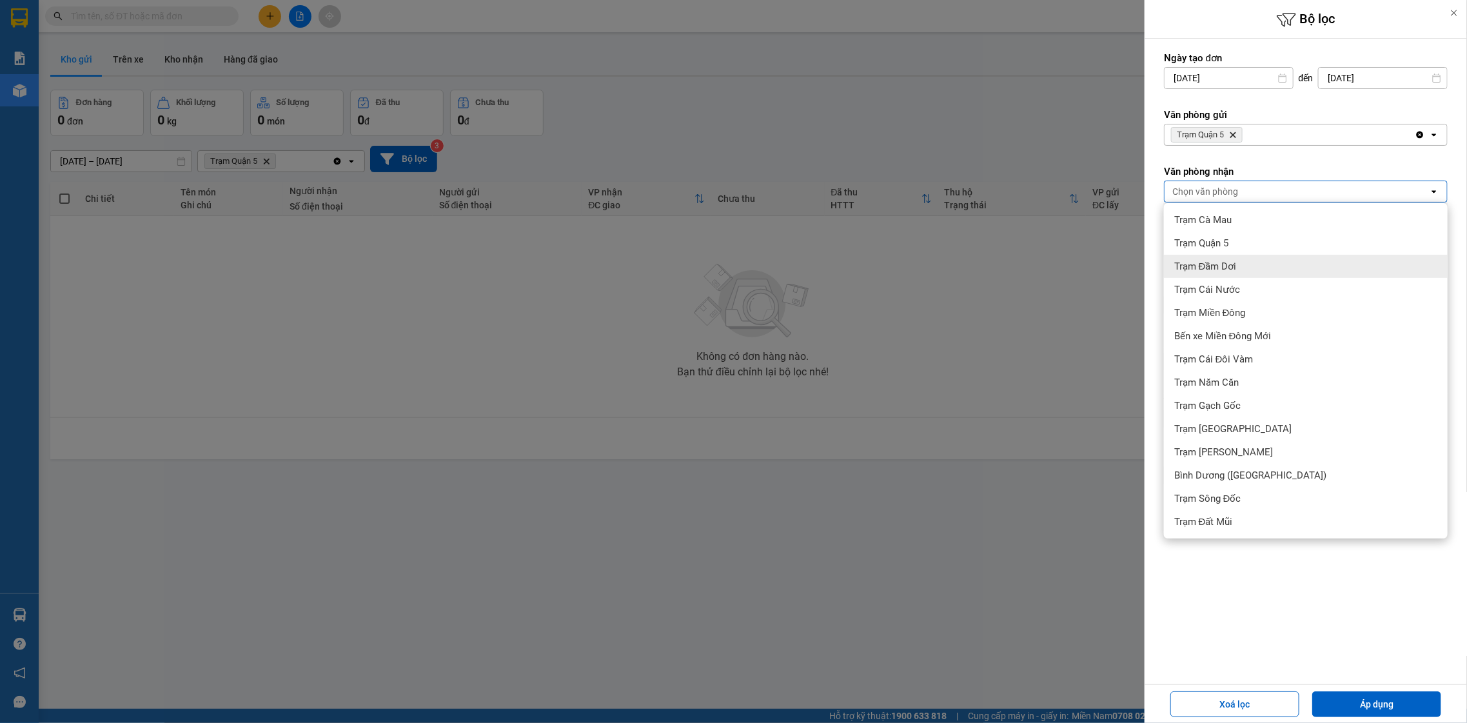
click at [1221, 271] on span "Trạm Đầm Dơi" at bounding box center [1205, 266] width 63 height 13
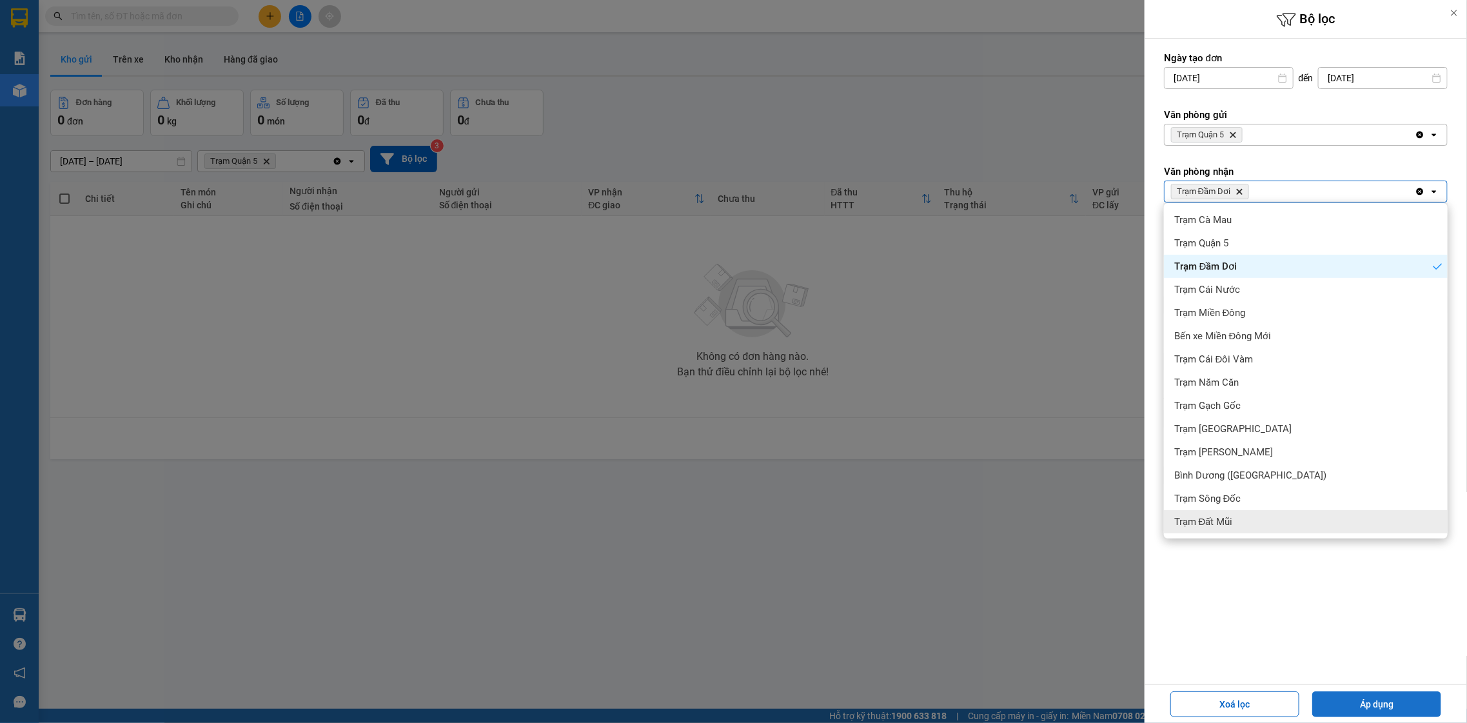
click at [1359, 700] on button "Áp dụng" at bounding box center [1376, 704] width 129 height 26
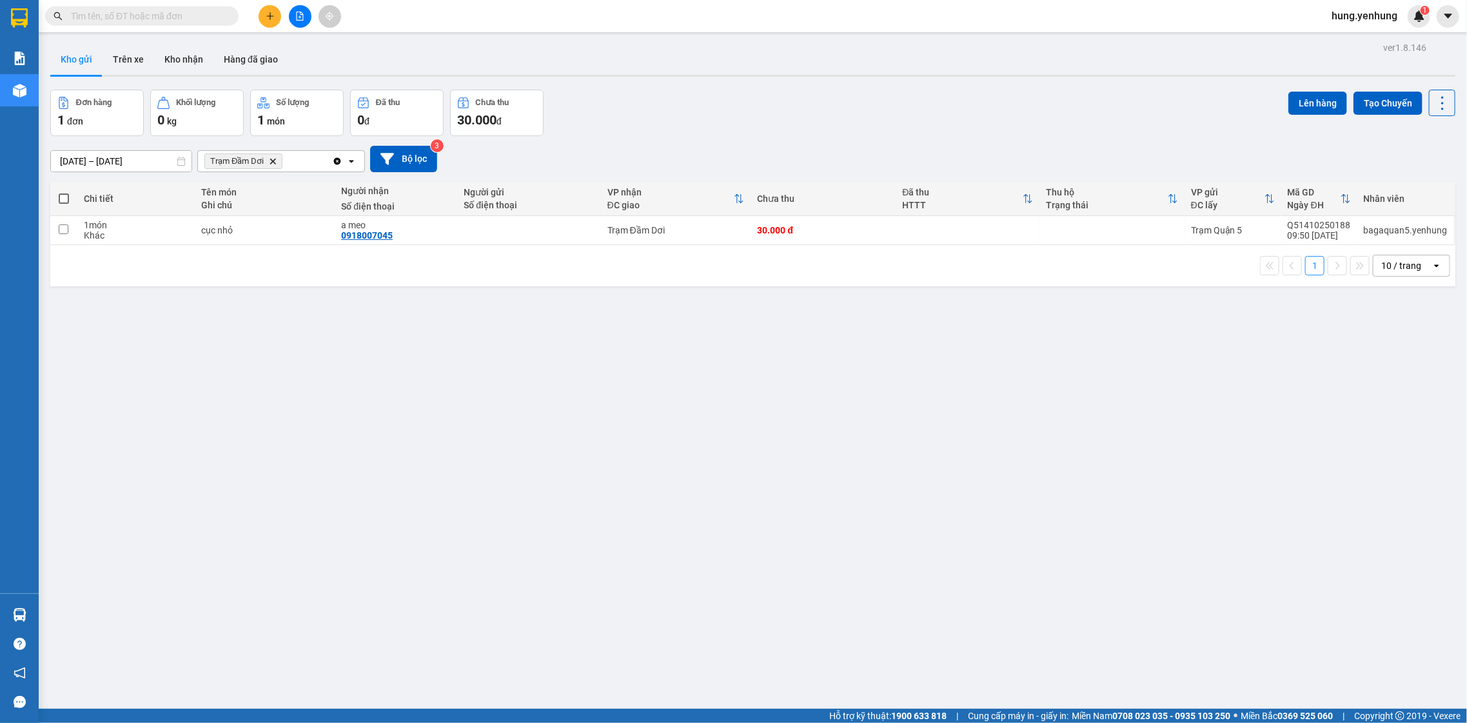
click at [293, 27] on div at bounding box center [300, 16] width 97 height 23
click at [308, 160] on div "Trạm Đầm Dơi Delete" at bounding box center [265, 161] width 134 height 21
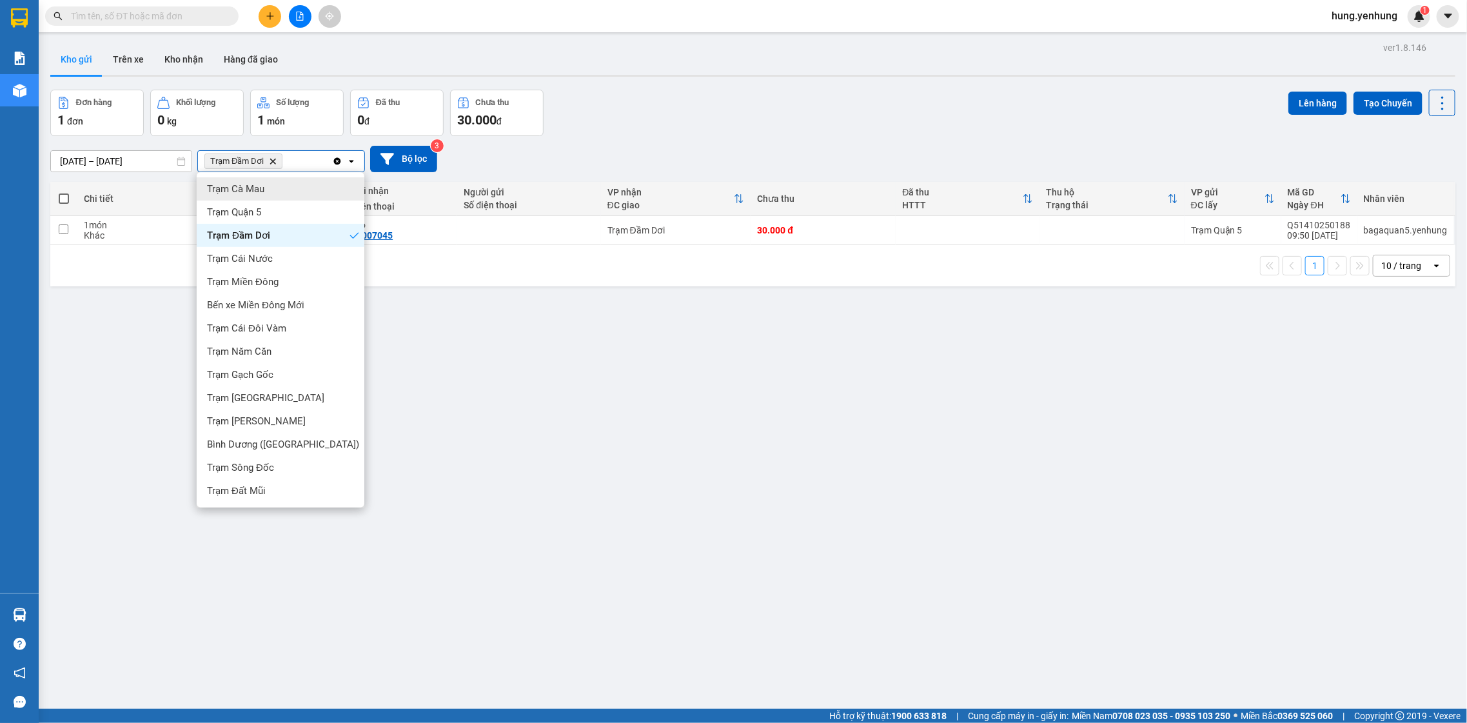
click at [270, 159] on icon "Delete" at bounding box center [273, 161] width 8 height 8
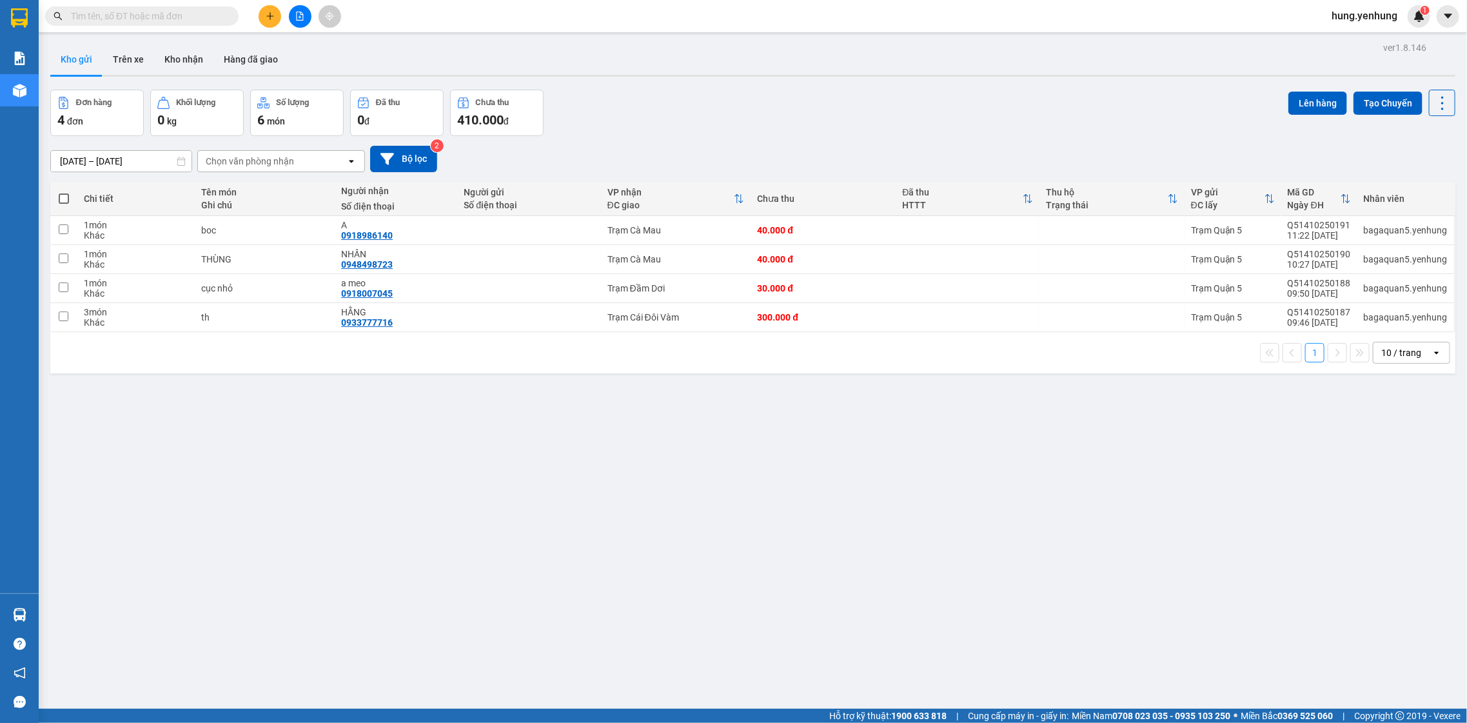
drag, startPoint x: 266, startPoint y: 158, endPoint x: 275, endPoint y: 166, distance: 12.3
click at [269, 159] on div "Chọn văn phòng nhận" at bounding box center [250, 161] width 88 height 13
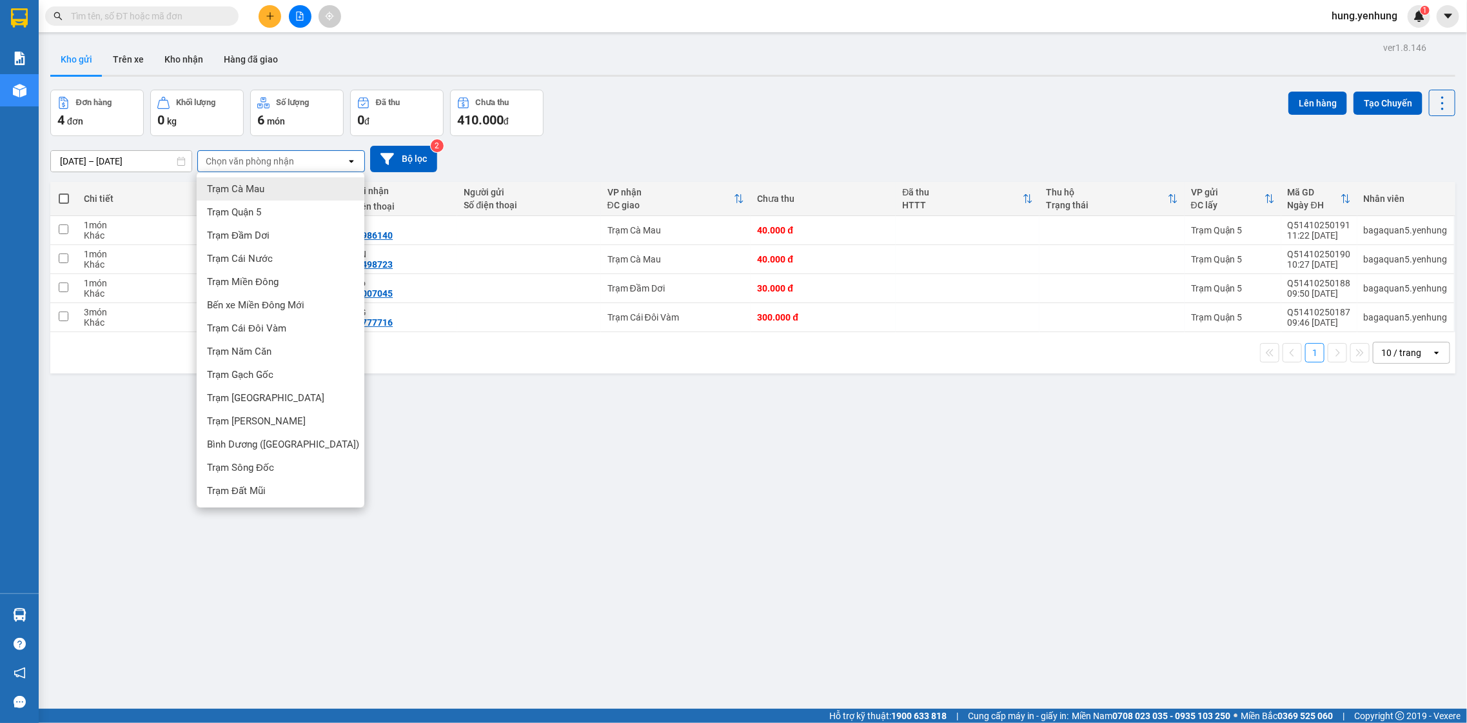
click at [264, 191] on span "Trạm Cà Mau" at bounding box center [235, 189] width 57 height 13
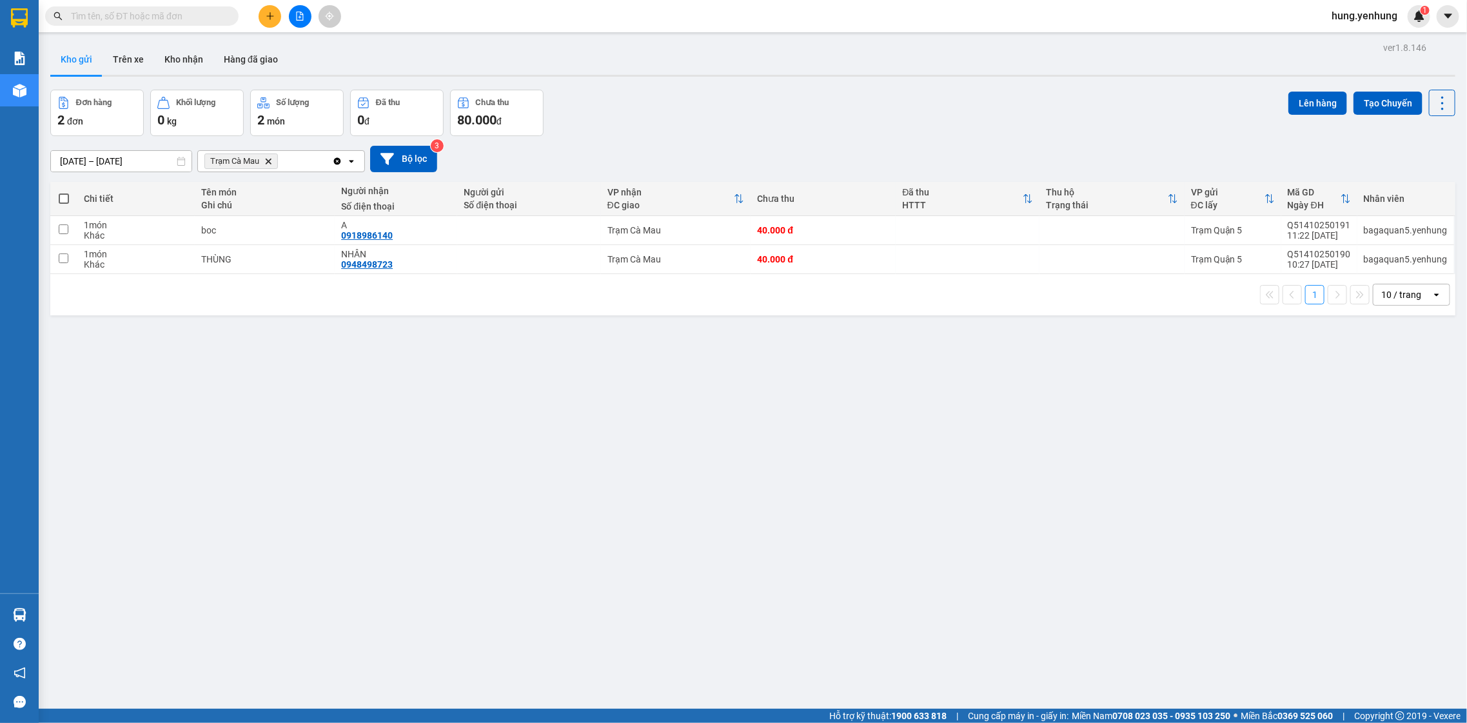
drag, startPoint x: 94, startPoint y: 110, endPoint x: 105, endPoint y: 79, distance: 32.8
click at [97, 83] on div "ver 1.8.146 Kho gửi Trên xe Kho nhận Hàng đã giao Đơn hàng 2 đơn Khối lượng 0 k…" at bounding box center [753, 400] width 1416 height 723
click at [121, 61] on button "Trên xe" at bounding box center [129, 59] width 52 height 31
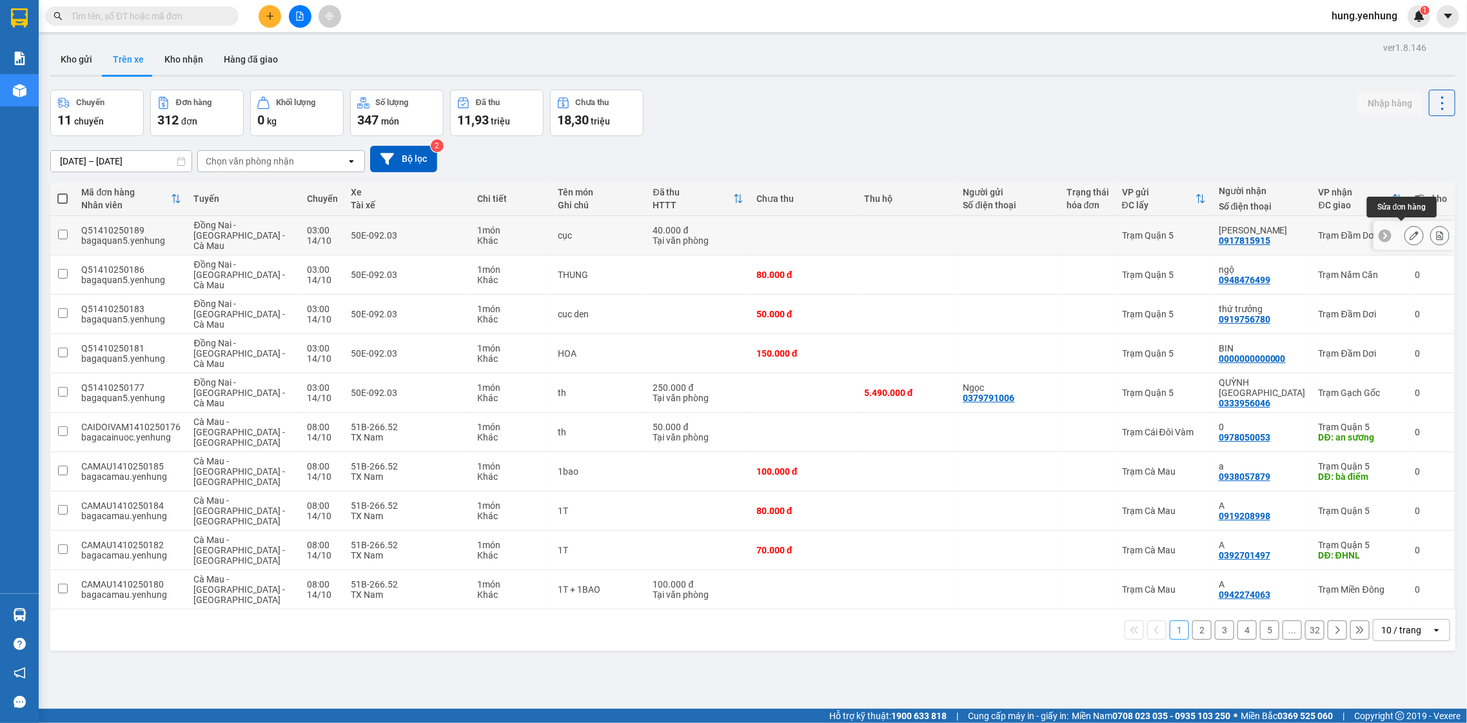
click at [1410, 231] on icon at bounding box center [1414, 235] width 9 height 9
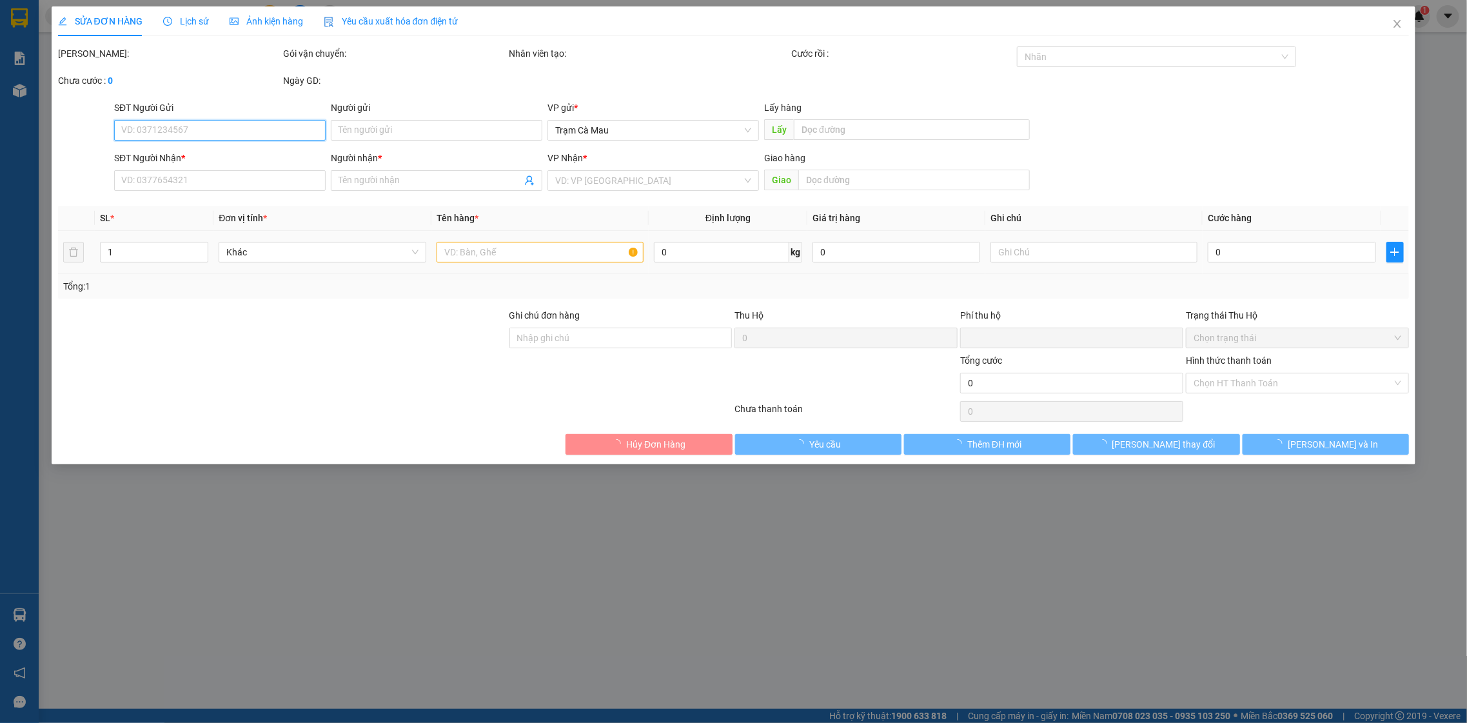
type input "0917815915"
type input "[PERSON_NAME]"
type input "0"
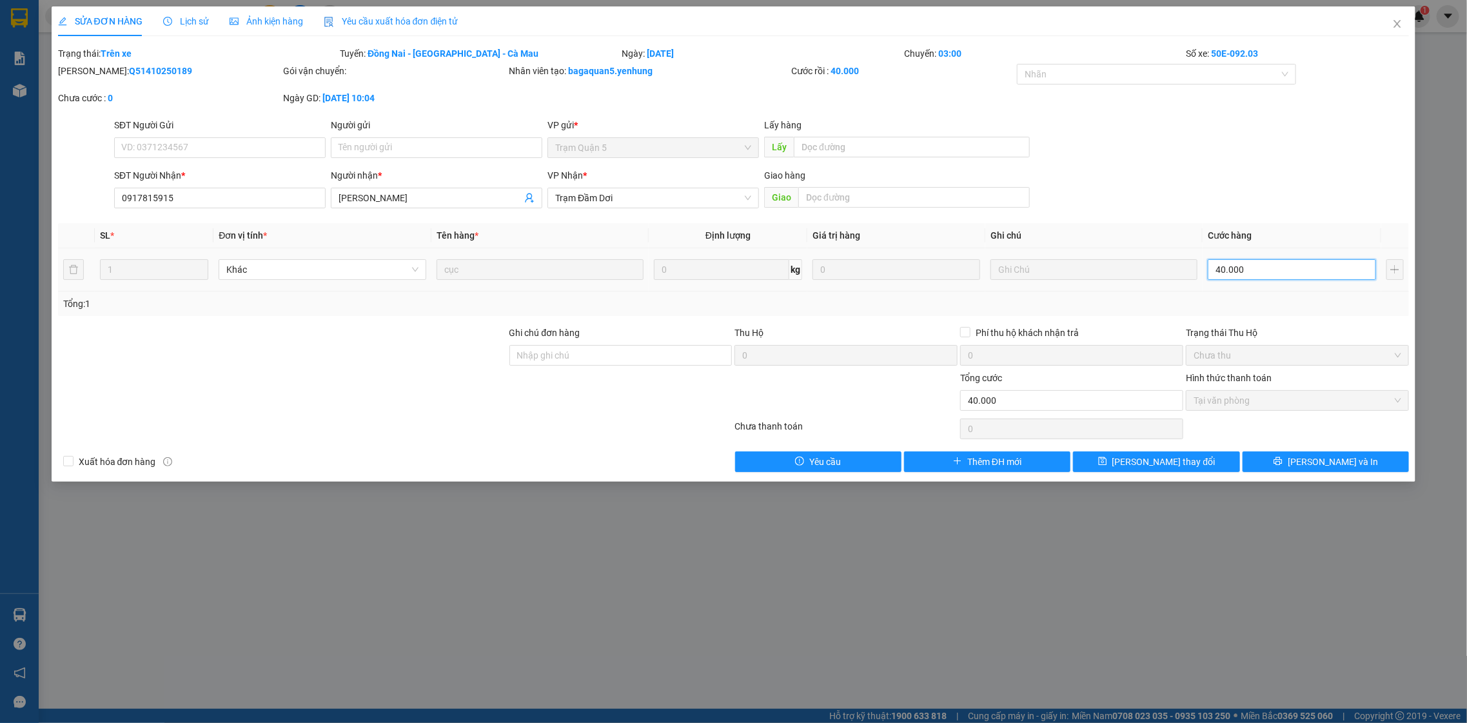
click at [1236, 266] on input "40.000" at bounding box center [1292, 269] width 168 height 21
type input "0"
type input "1"
type input "01"
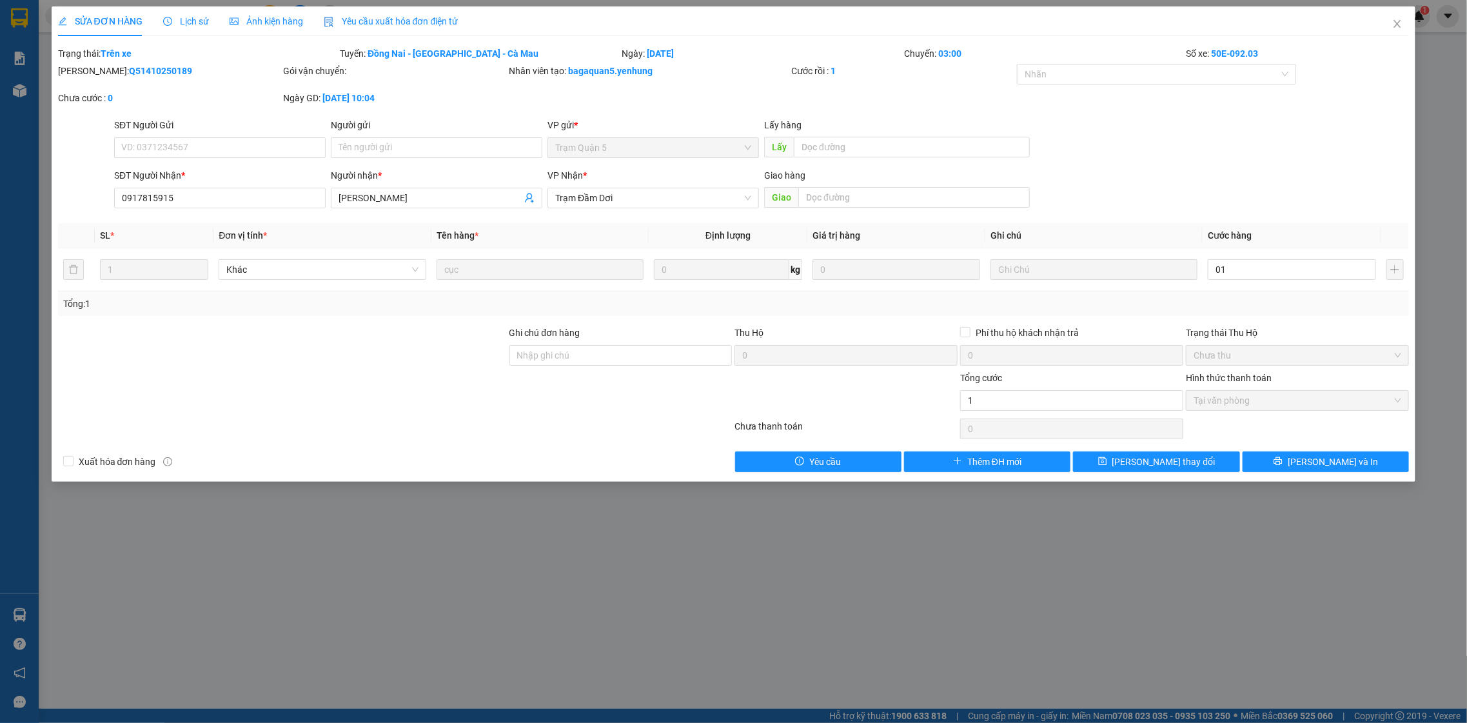
type input "1.000"
click at [1209, 311] on div "Tổng: 1" at bounding box center [734, 304] width 1352 height 25
click at [1113, 281] on td at bounding box center [1094, 269] width 218 height 43
click at [1102, 277] on div at bounding box center [1095, 270] width 208 height 26
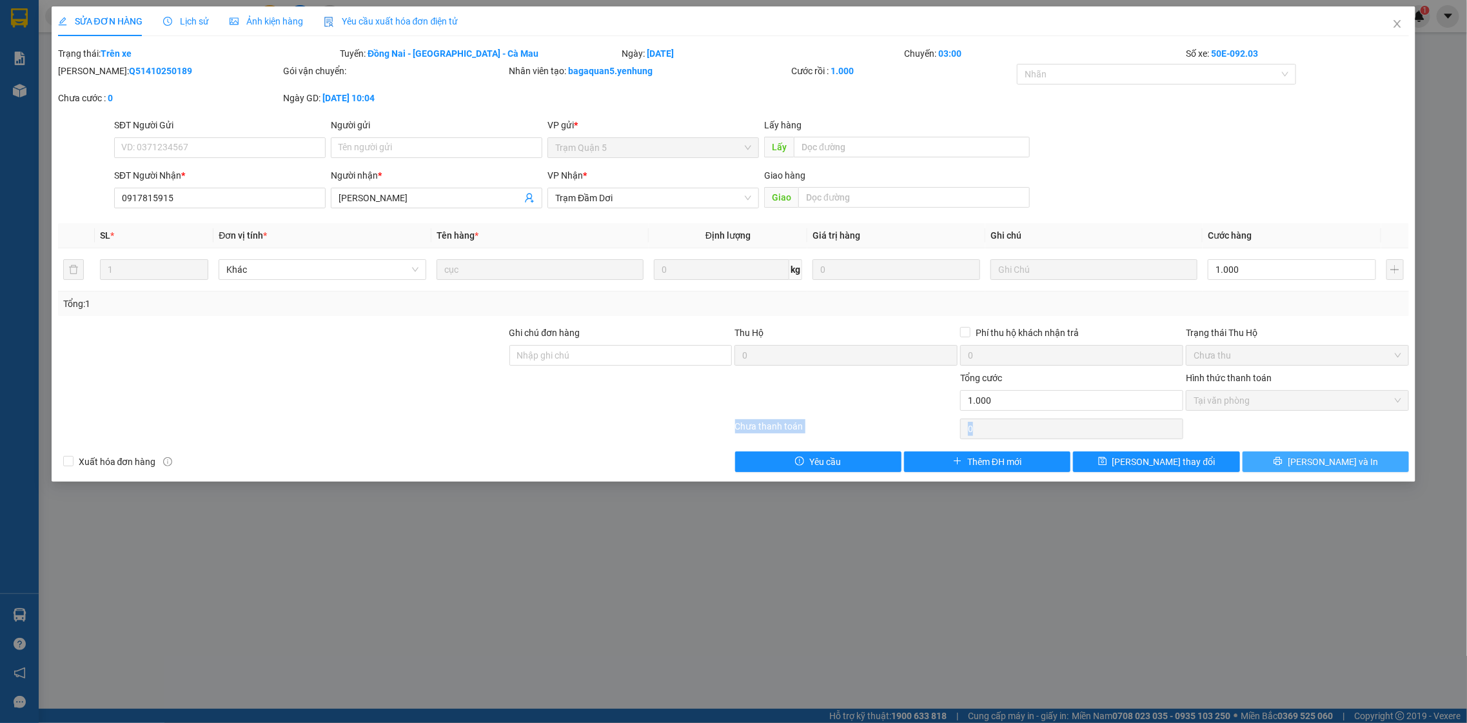
drag, startPoint x: 1266, startPoint y: 414, endPoint x: 1307, endPoint y: 470, distance: 69.1
click at [1298, 459] on div "Total Paid Fee 40.000 Total UnPaid Fee 0 Cash Collection Total Fee Trạng thái: …" at bounding box center [734, 259] width 1352 height 426
click at [1283, 467] on span "printer" at bounding box center [1278, 462] width 9 height 10
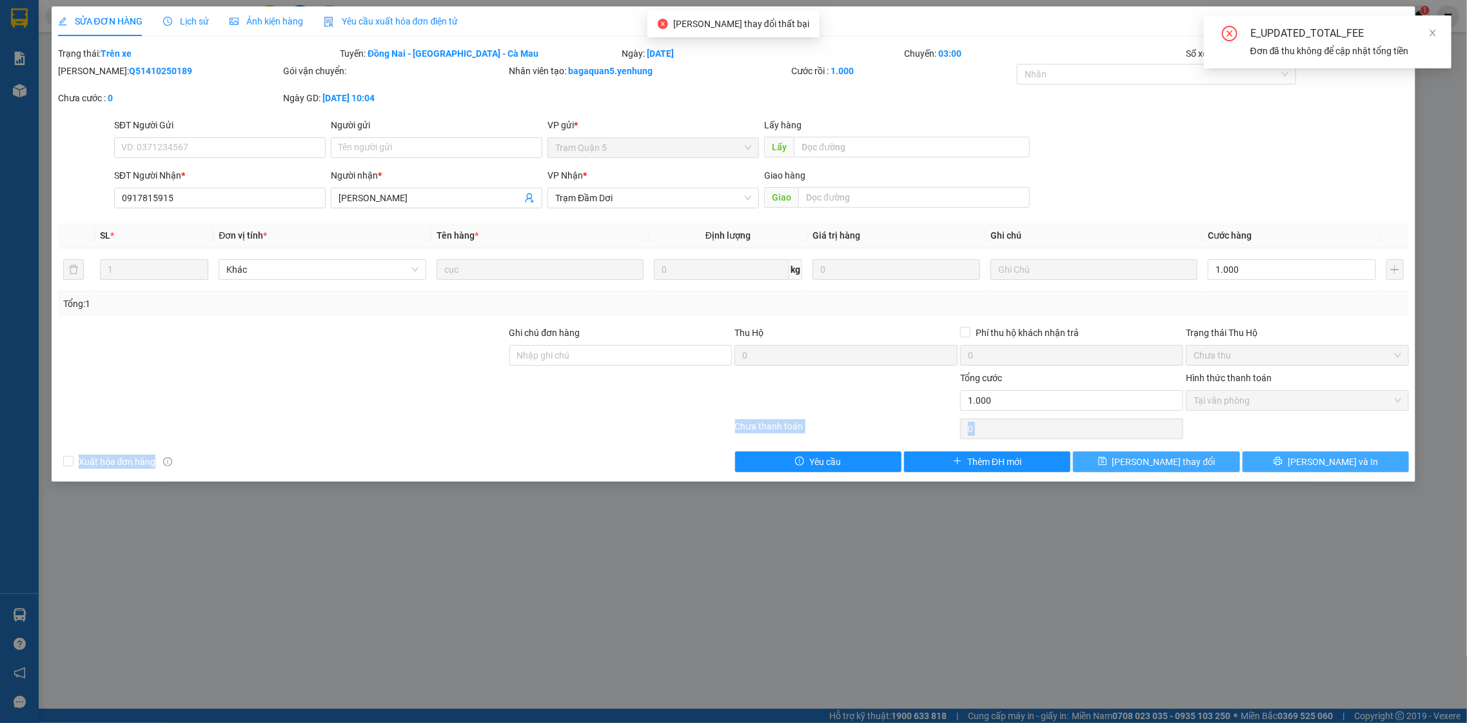
click at [1169, 461] on span "[PERSON_NAME] đổi" at bounding box center [1164, 462] width 103 height 14
click at [1163, 462] on span "[PERSON_NAME] đổi" at bounding box center [1164, 462] width 103 height 14
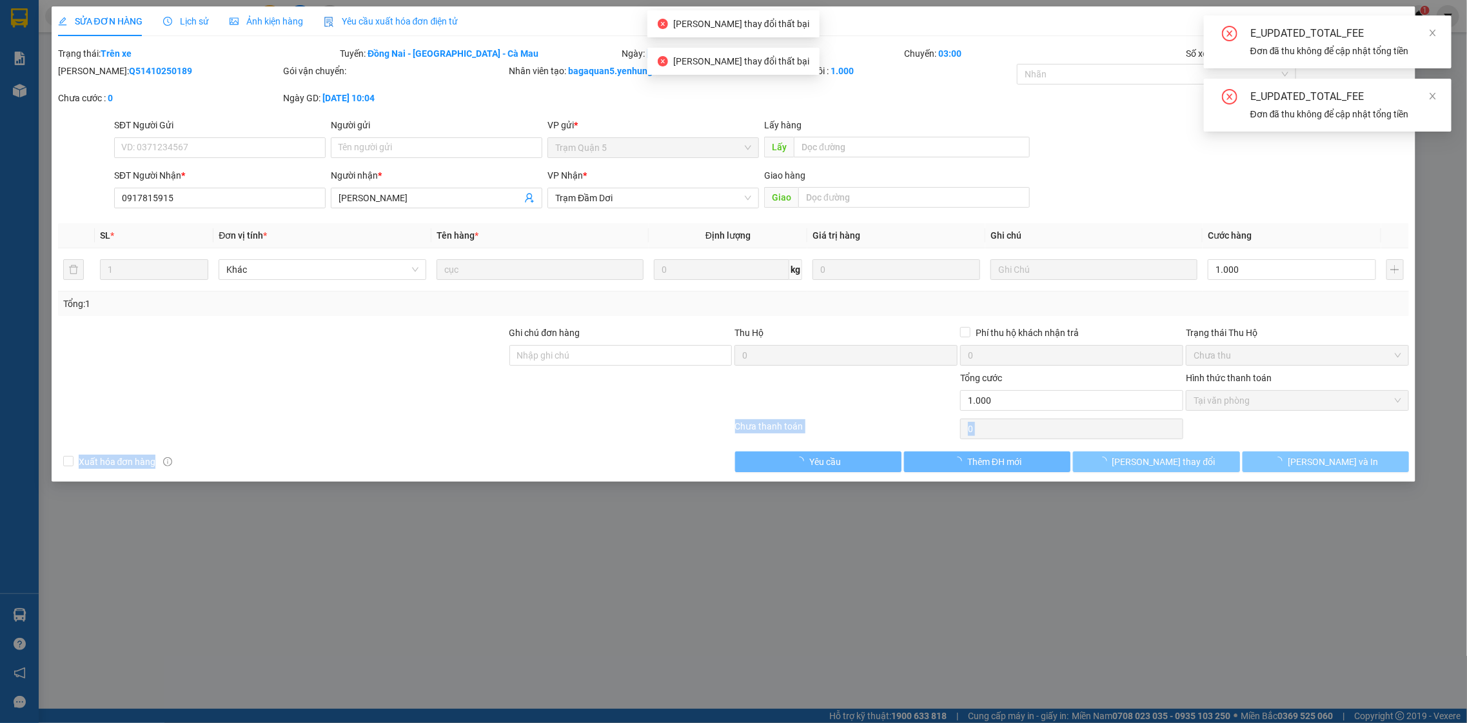
click at [1161, 462] on span "[PERSON_NAME] đổi" at bounding box center [1164, 462] width 103 height 14
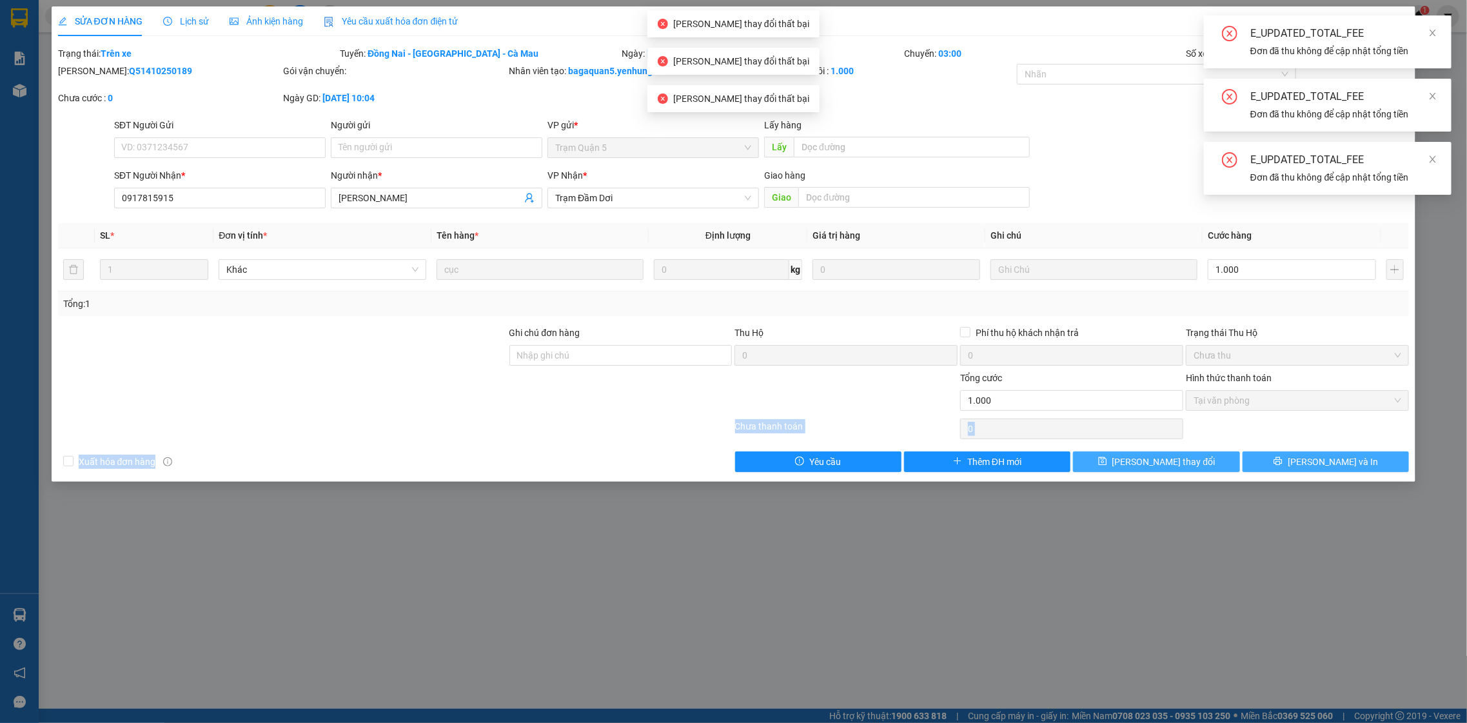
click at [1154, 465] on span "[PERSON_NAME] đổi" at bounding box center [1164, 462] width 103 height 14
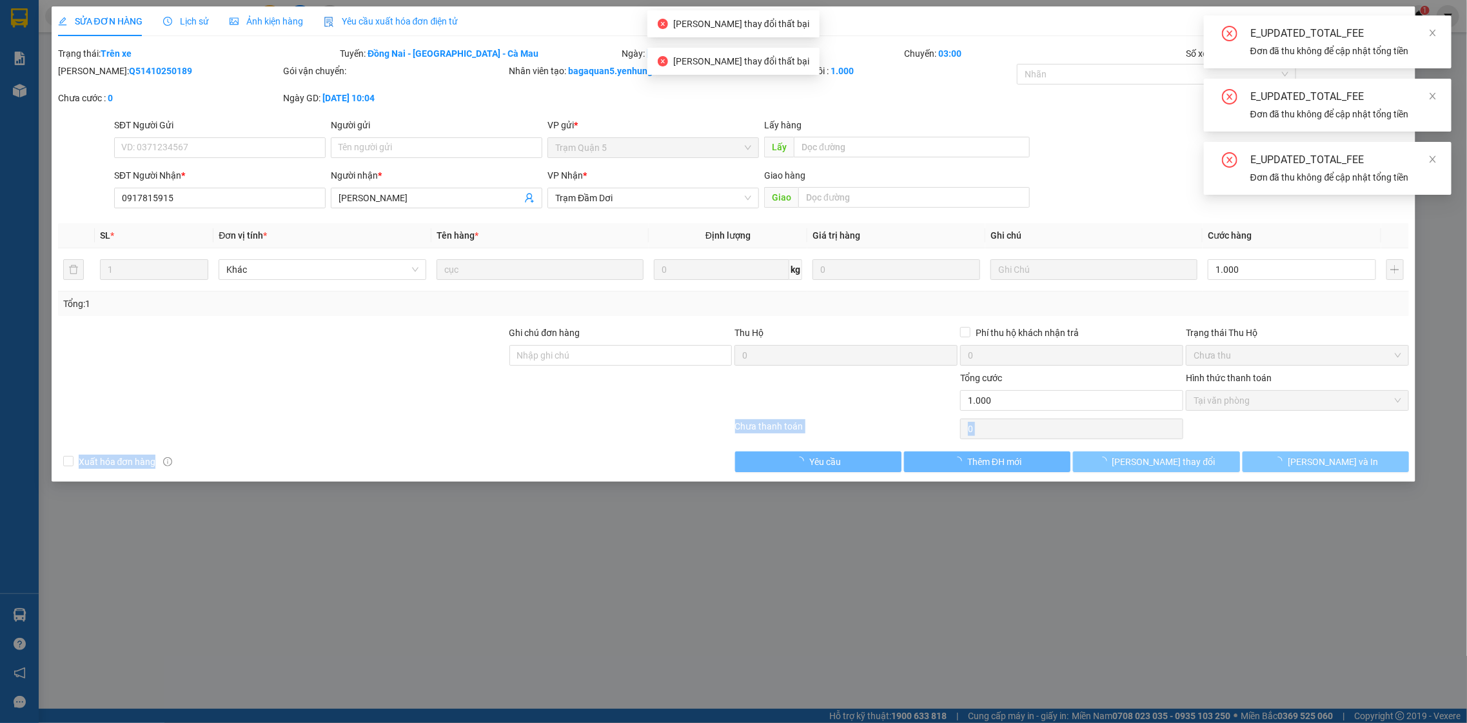
click at [1146, 471] on button "[PERSON_NAME] đổi" at bounding box center [1156, 461] width 166 height 21
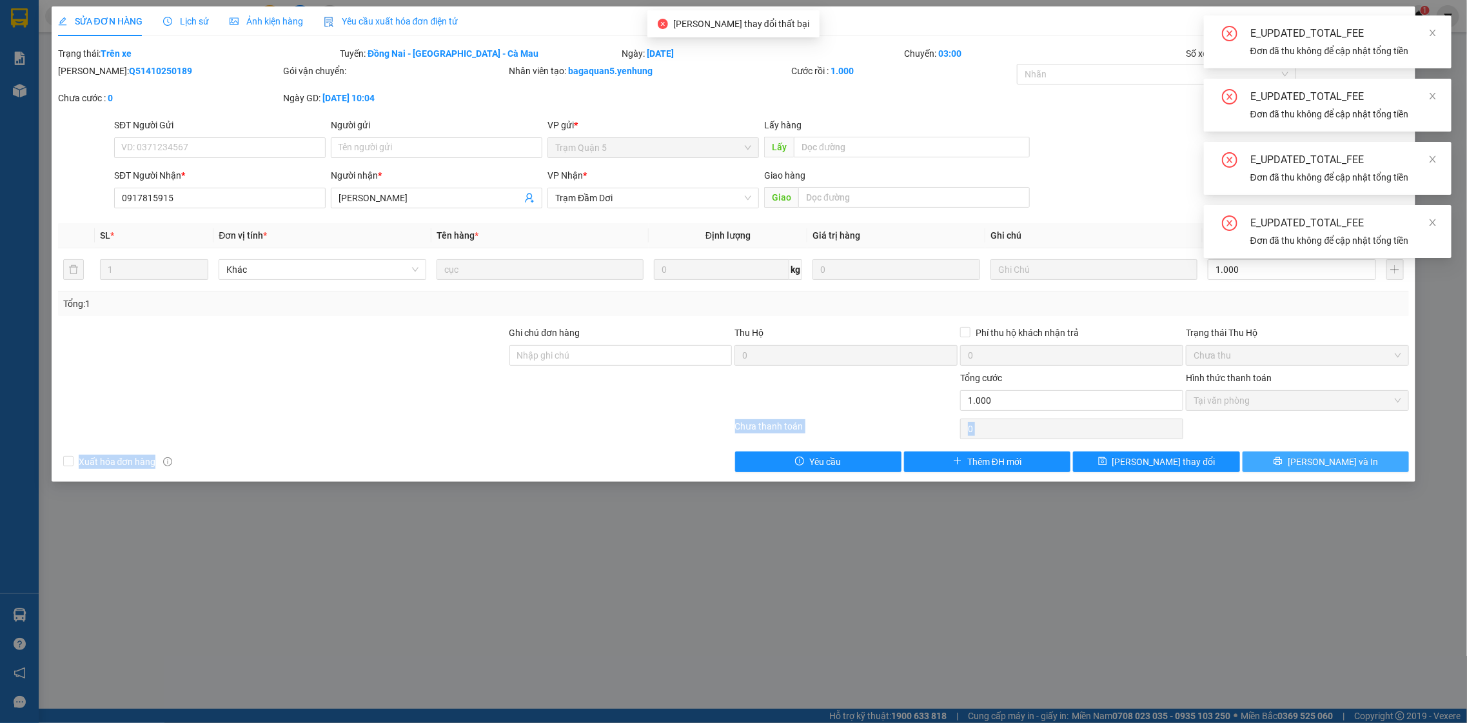
click at [1447, 24] on div "E_UPDATED_TOTAL_FEE Đơn đã thu không để cập nhật tổng tiền" at bounding box center [1328, 41] width 248 height 53
click at [1429, 29] on icon "close" at bounding box center [1433, 32] width 9 height 9
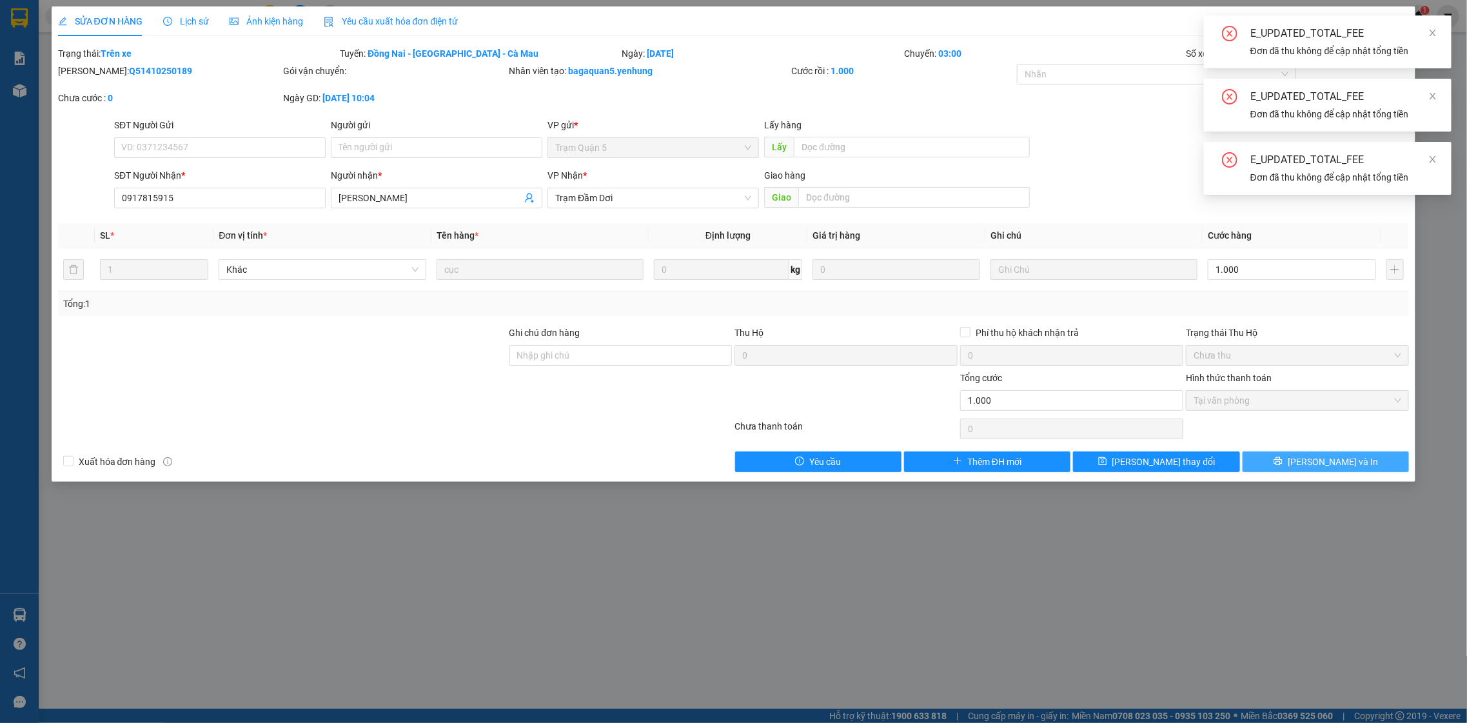
drag, startPoint x: 1429, startPoint y: 29, endPoint x: 1429, endPoint y: 72, distance: 42.6
click at [1429, 32] on div "E_UPDATED_TOTAL_FEE Đơn đã thu không để cập nhật tổng tiền E_UPDATED_TOTAL_FEE …" at bounding box center [1328, 104] width 248 height 179
click at [1429, 39] on link at bounding box center [1433, 33] width 9 height 14
click at [1427, 39] on div "E_UPDATED_TOTAL_FEE Đơn đã thu không để cập nhật tổng tiền E_UPDATED_TOTAL_FEE …" at bounding box center [1328, 73] width 248 height 116
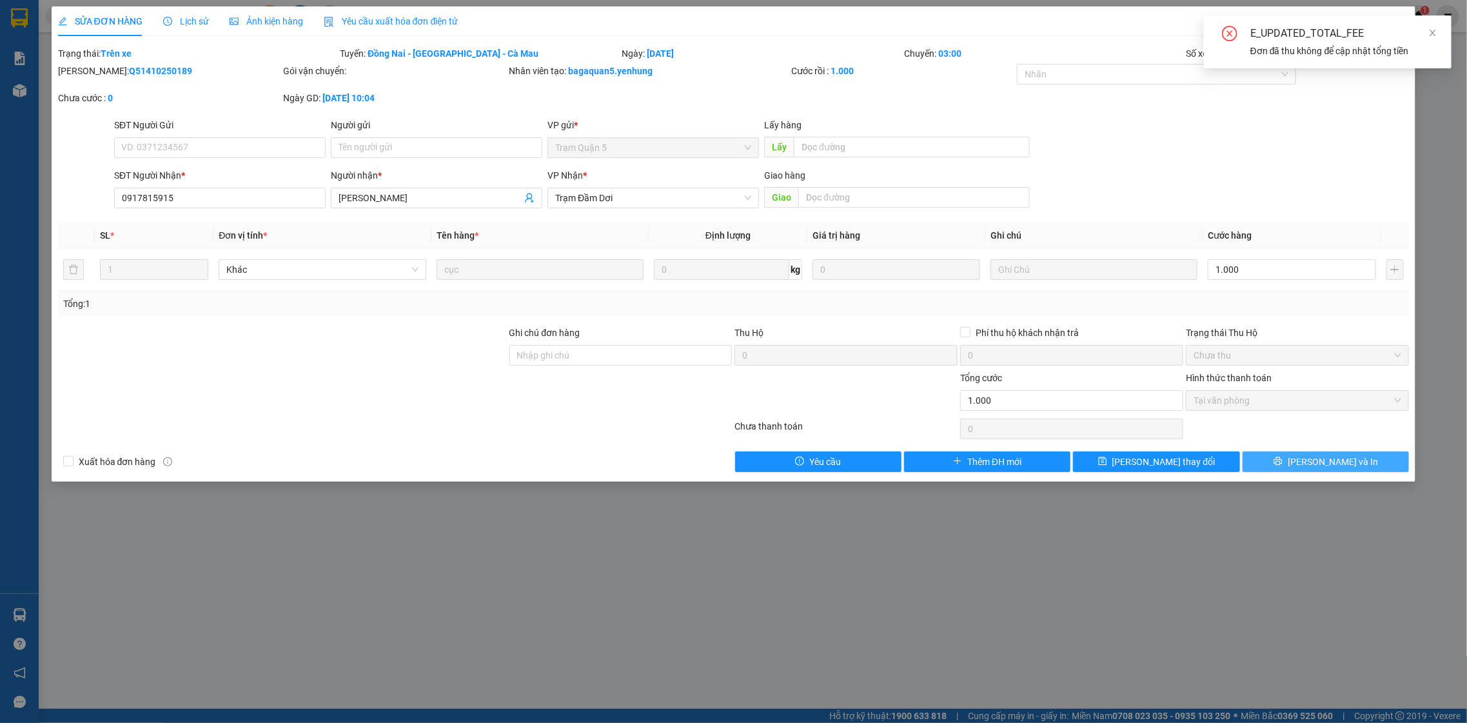
click at [1427, 39] on div "E_UPDATED_TOTAL_FEE" at bounding box center [1344, 33] width 186 height 15
click at [1424, 39] on div "E_UPDATED_TOTAL_FEE" at bounding box center [1344, 33] width 186 height 15
click at [1432, 31] on icon "close" at bounding box center [1433, 32] width 9 height 9
click at [1318, 451] on div "Total Paid Fee 40.000 Total UnPaid Fee 0 Cash Collection Total Fee Trạng thái: …" at bounding box center [734, 259] width 1352 height 426
click at [1243, 451] on button "[PERSON_NAME] và In" at bounding box center [1326, 461] width 166 height 21
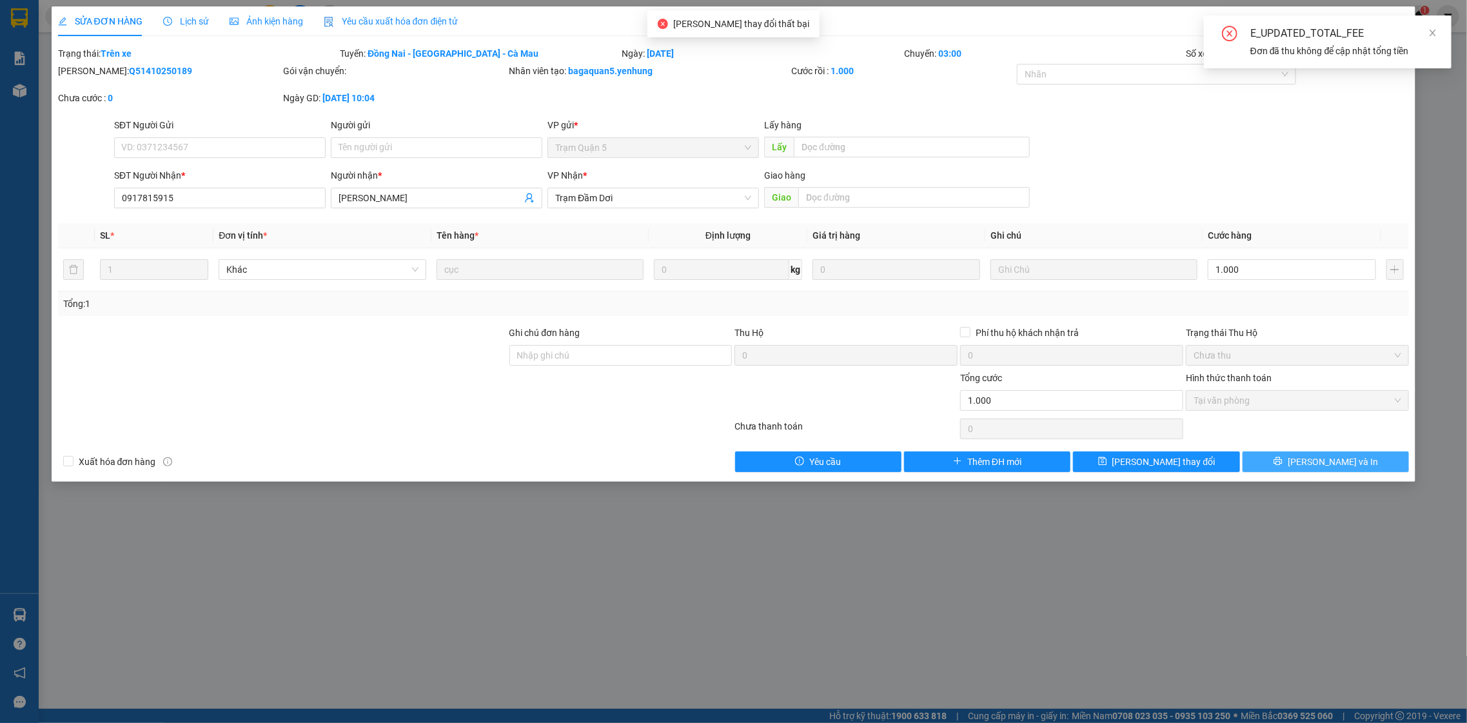
click at [1243, 451] on button "[PERSON_NAME] và In" at bounding box center [1326, 461] width 166 height 21
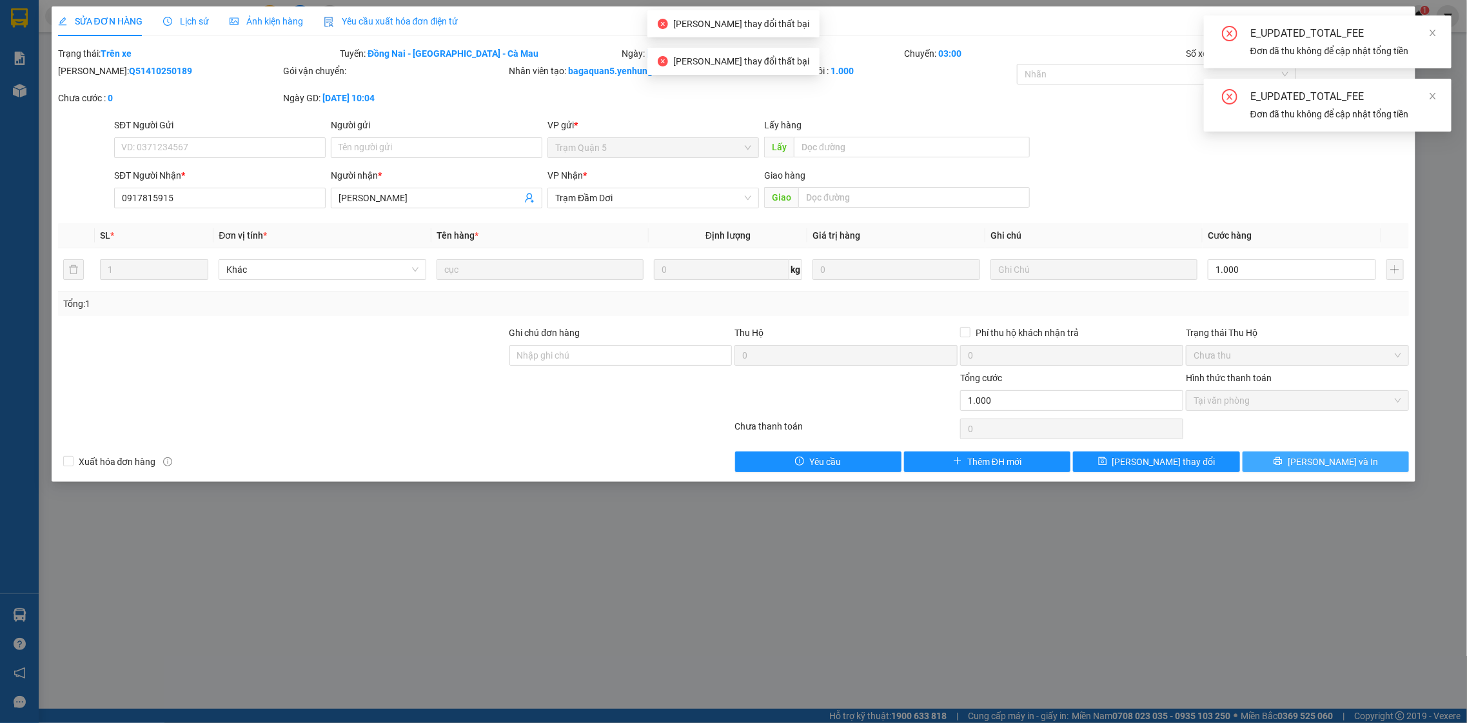
drag, startPoint x: 1316, startPoint y: 451, endPoint x: 1167, endPoint y: 447, distance: 148.4
click at [1167, 447] on div "Total Paid Fee 40.000 Total UnPaid Fee 0 Cash Collection Total Fee Trạng thái: …" at bounding box center [734, 259] width 1352 height 426
drag, startPoint x: 1167, startPoint y: 447, endPoint x: 1168, endPoint y: 464, distance: 17.4
click at [1169, 462] on div "Total Paid Fee 40.000 Total UnPaid Fee 0 Cash Collection Total Fee Trạng thái: …" at bounding box center [734, 259] width 1352 height 426
click at [1160, 461] on span "[PERSON_NAME] đổi" at bounding box center [1164, 462] width 103 height 14
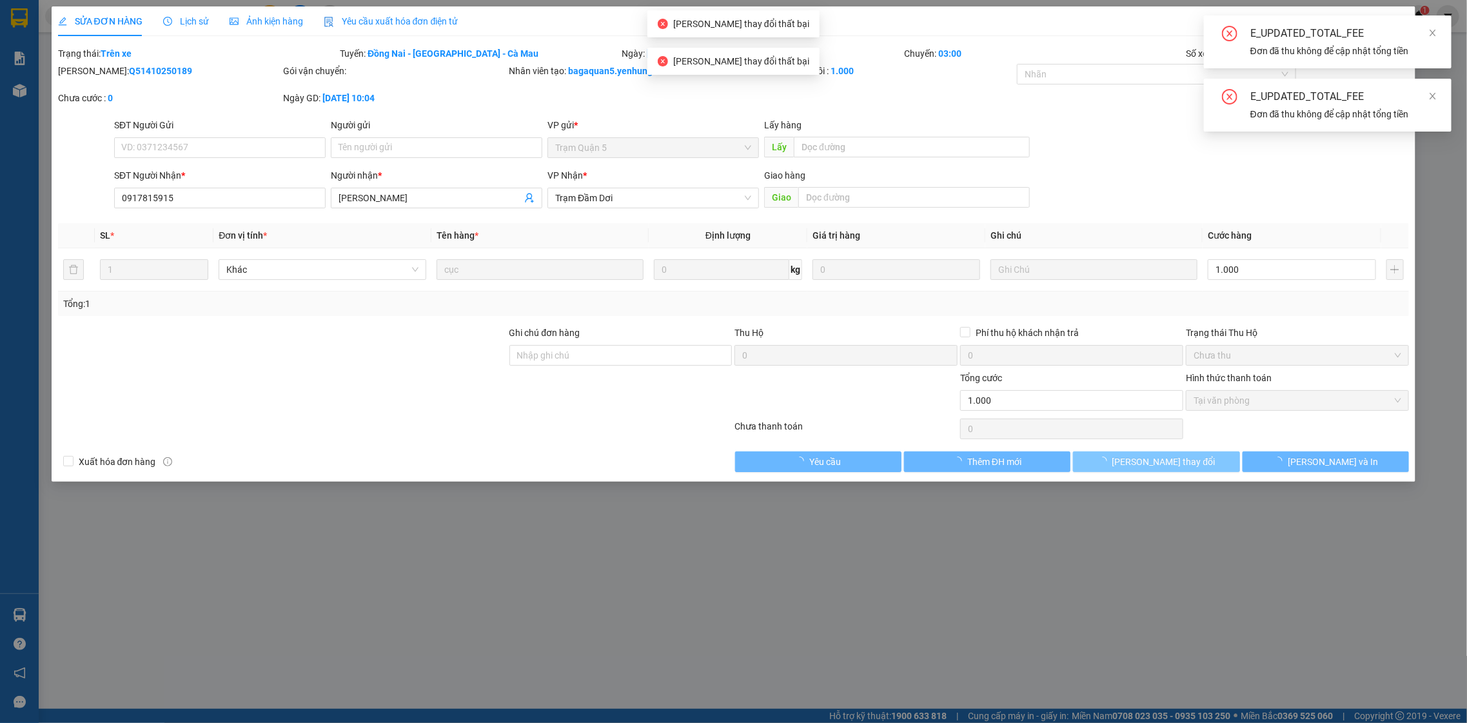
click at [1167, 467] on span "[PERSON_NAME] đổi" at bounding box center [1164, 462] width 103 height 14
click at [1165, 467] on span "[PERSON_NAME] đổi" at bounding box center [1164, 462] width 103 height 14
click at [1151, 471] on button "[PERSON_NAME] đổi" at bounding box center [1156, 461] width 166 height 21
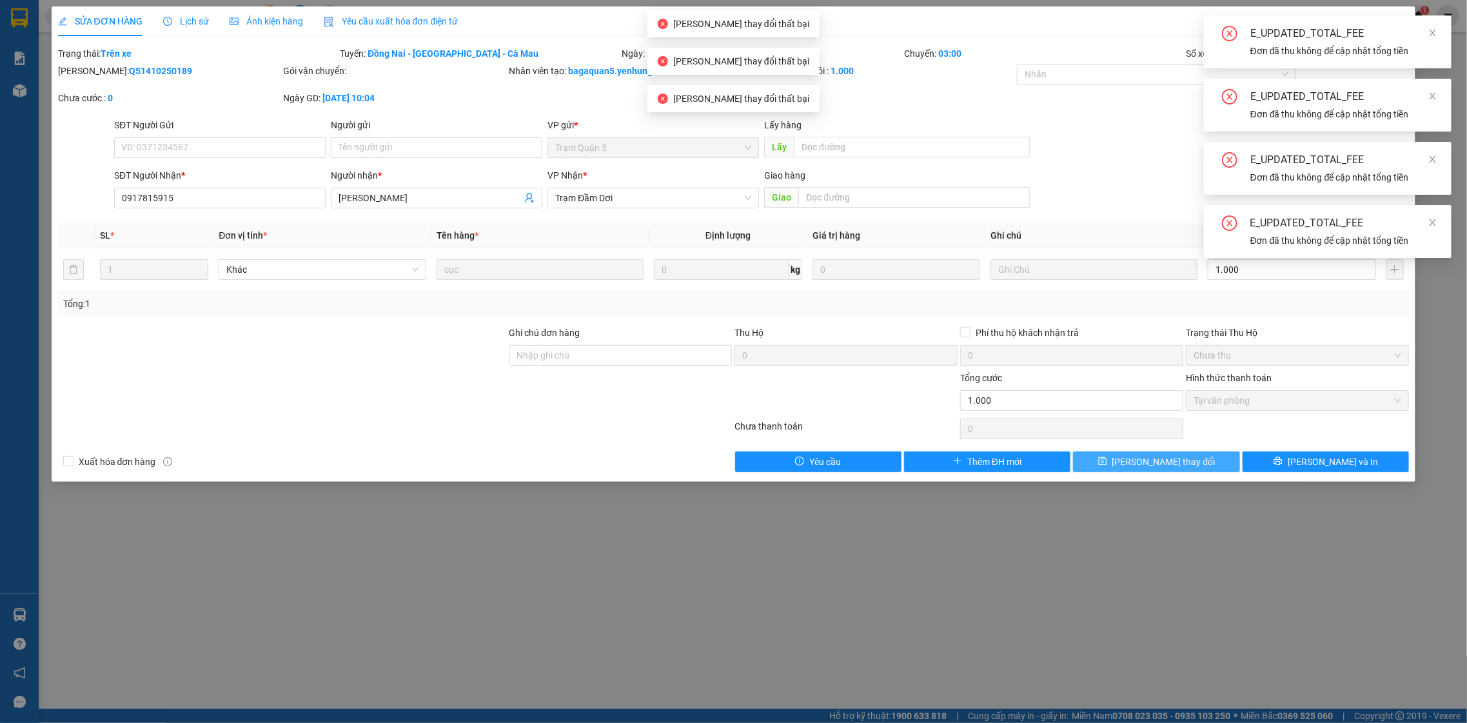
click at [1145, 468] on button "[PERSON_NAME] đổi" at bounding box center [1156, 461] width 166 height 21
click at [1147, 465] on span "[PERSON_NAME] đổi" at bounding box center [1164, 462] width 103 height 14
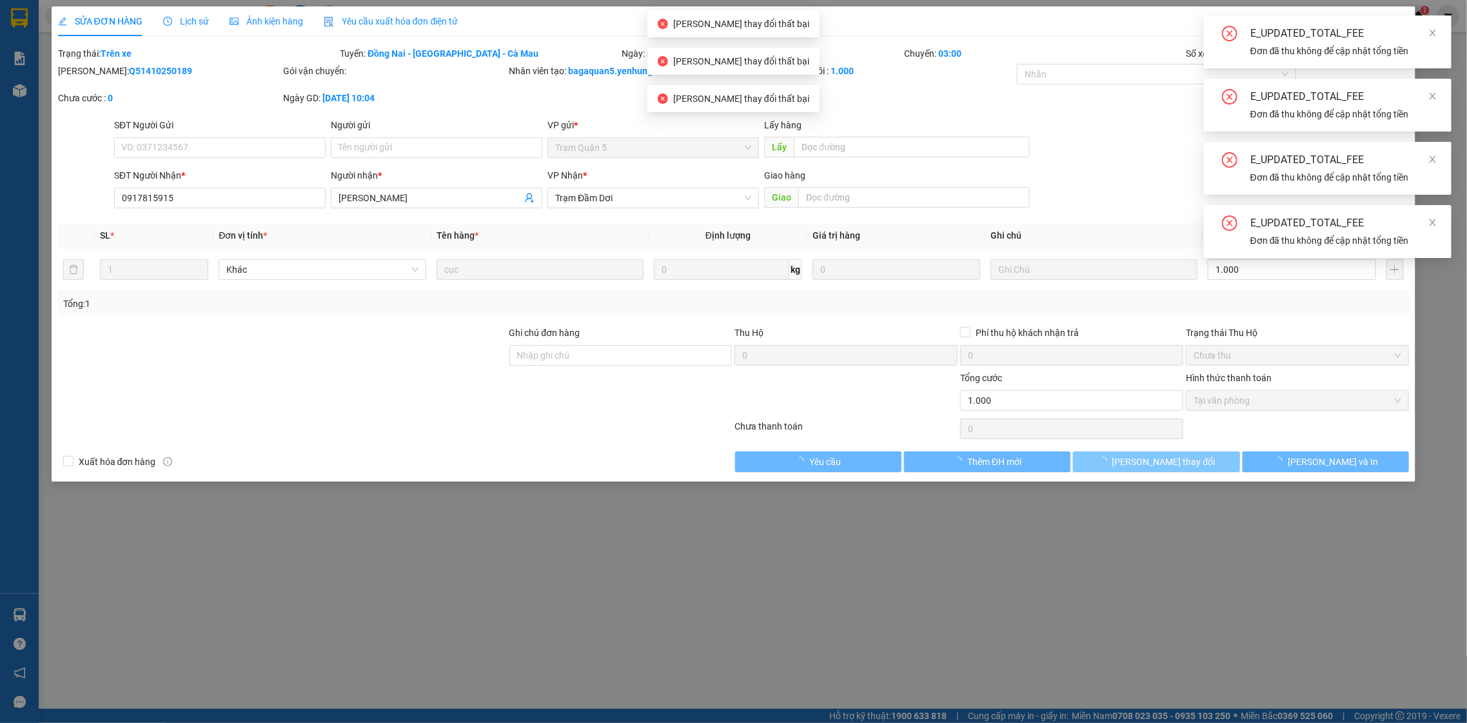
click at [1154, 460] on span "[PERSON_NAME] đổi" at bounding box center [1164, 462] width 103 height 14
drag, startPoint x: 1142, startPoint y: 457, endPoint x: 1171, endPoint y: 407, distance: 58.1
click at [1156, 457] on span "[PERSON_NAME] đổi" at bounding box center [1164, 462] width 103 height 14
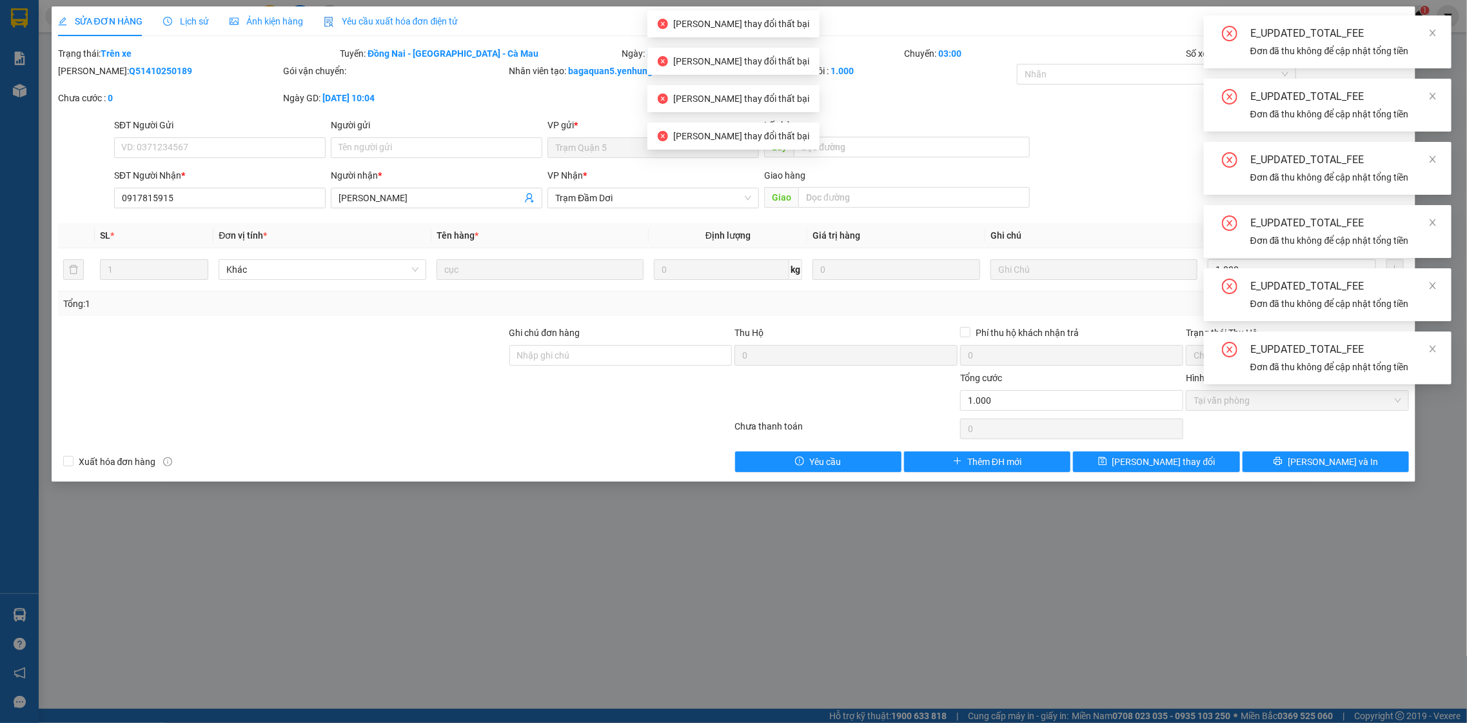
click at [1416, 32] on div "E_UPDATED_TOTAL_FEE" at bounding box center [1344, 33] width 186 height 15
drag, startPoint x: 835, startPoint y: 453, endPoint x: 832, endPoint y: 460, distance: 6.9
click at [832, 460] on button "Yêu cầu" at bounding box center [818, 461] width 166 height 21
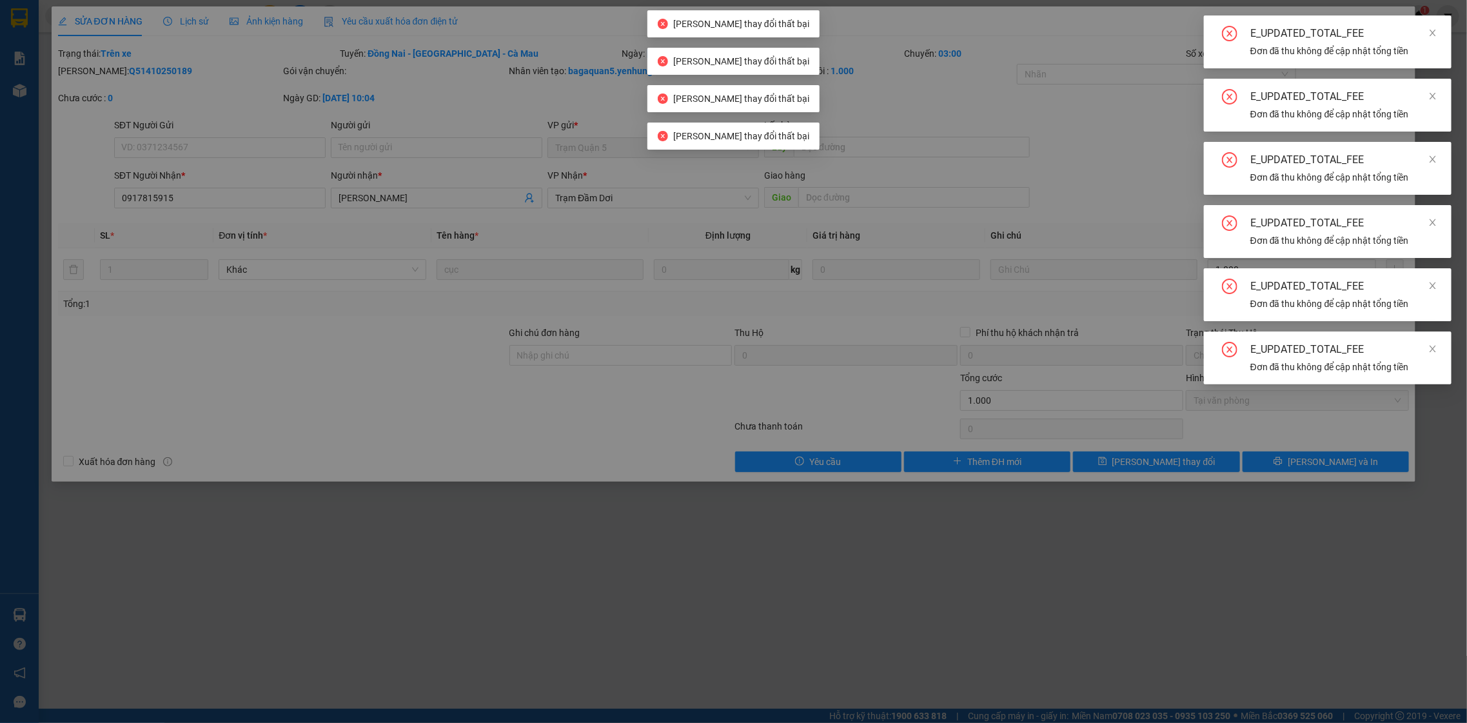
click at [831, 460] on span "Gọi cho tôi" at bounding box center [846, 458] width 49 height 16
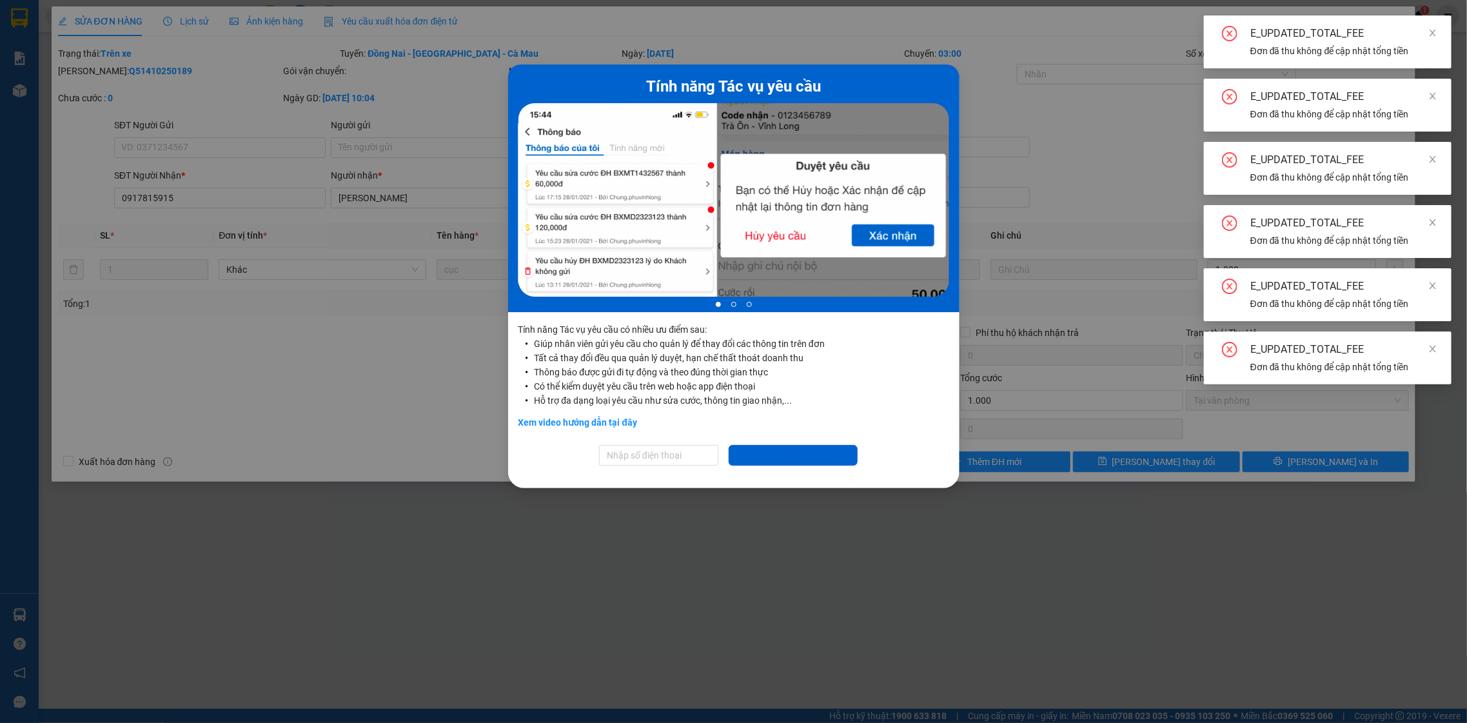
click at [783, 230] on div at bounding box center [734, 202] width 431 height 198
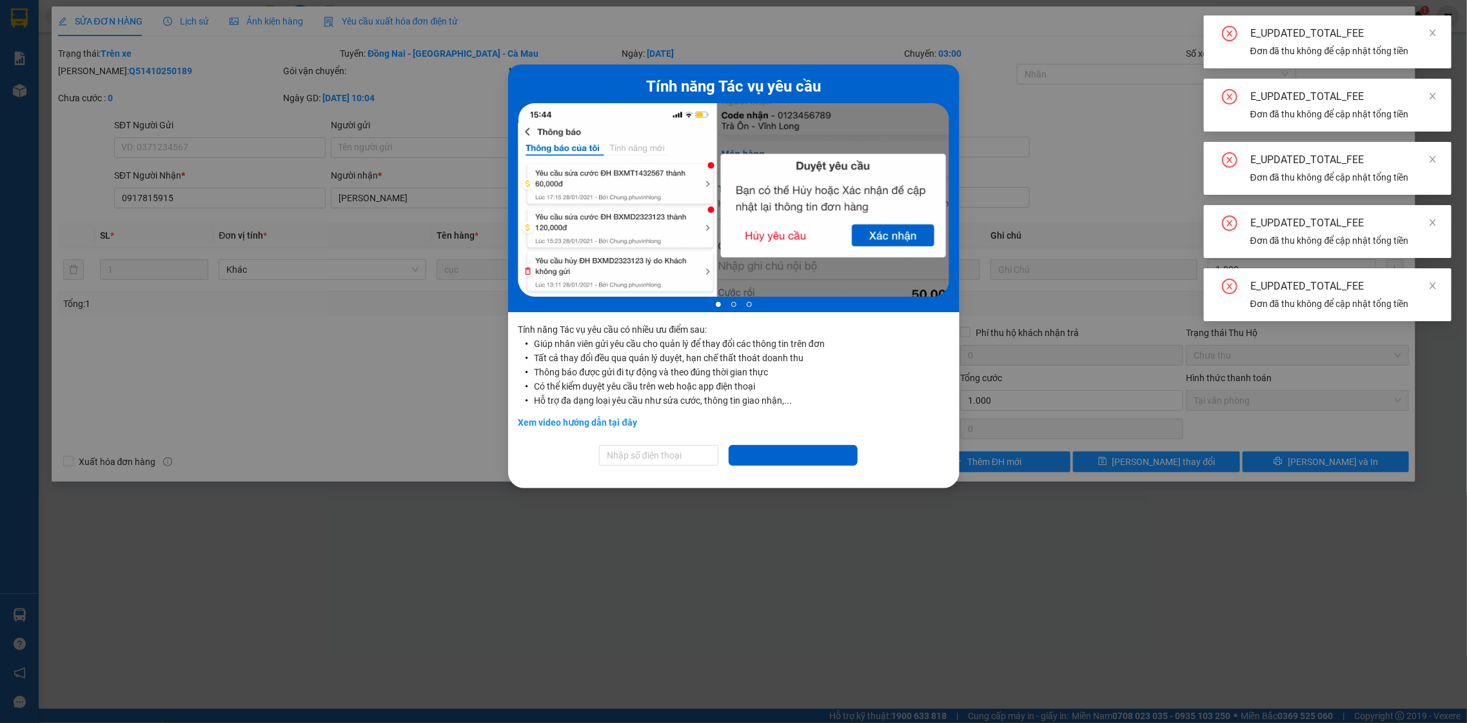
click at [777, 242] on div at bounding box center [734, 202] width 431 height 198
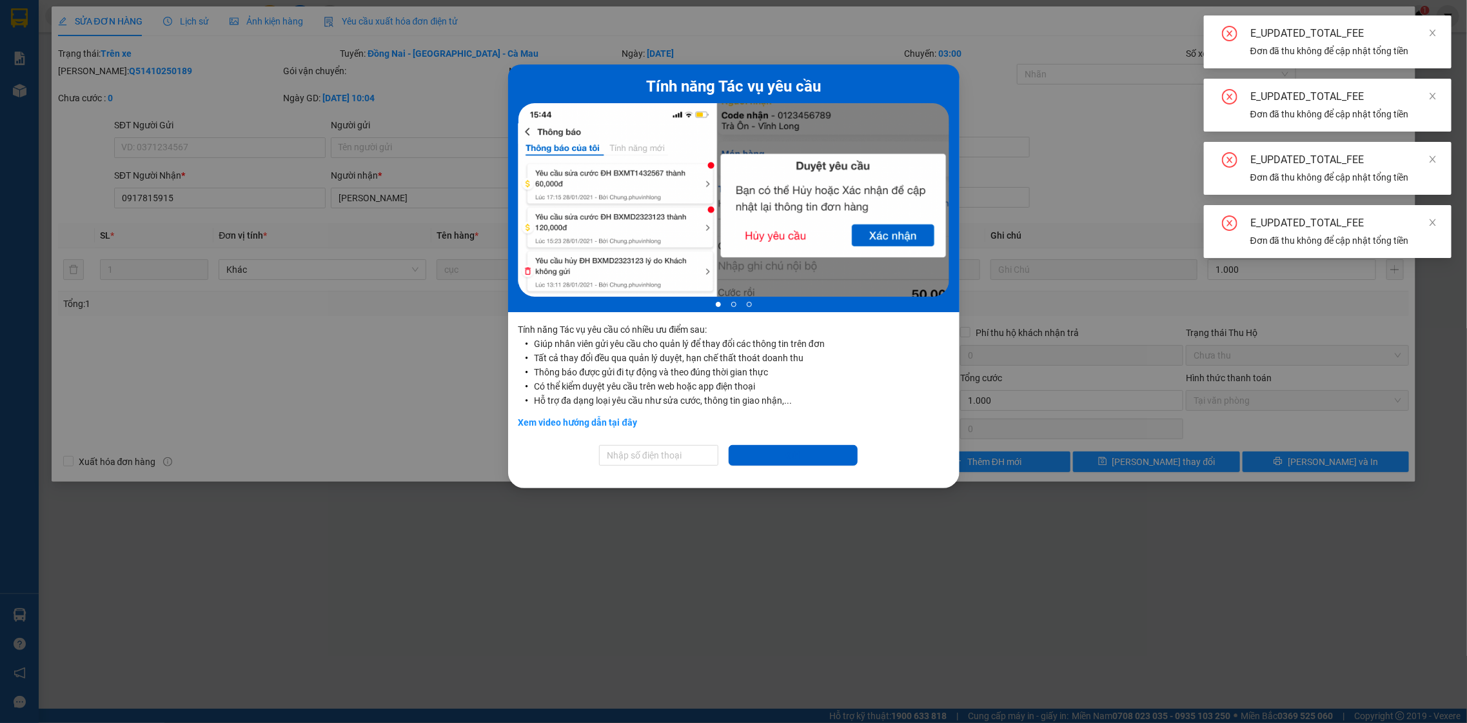
click at [887, 238] on div at bounding box center [734, 199] width 431 height 193
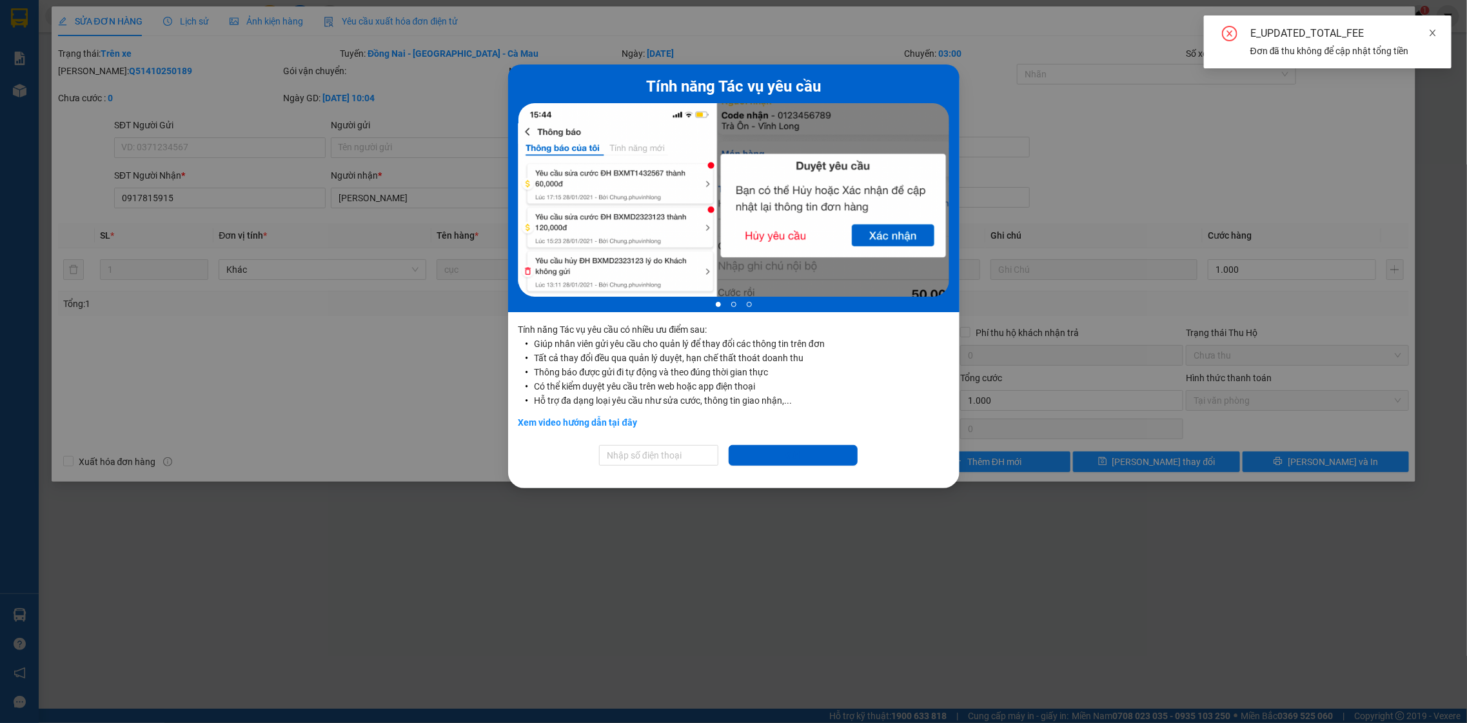
click at [1435, 37] on link at bounding box center [1433, 33] width 9 height 14
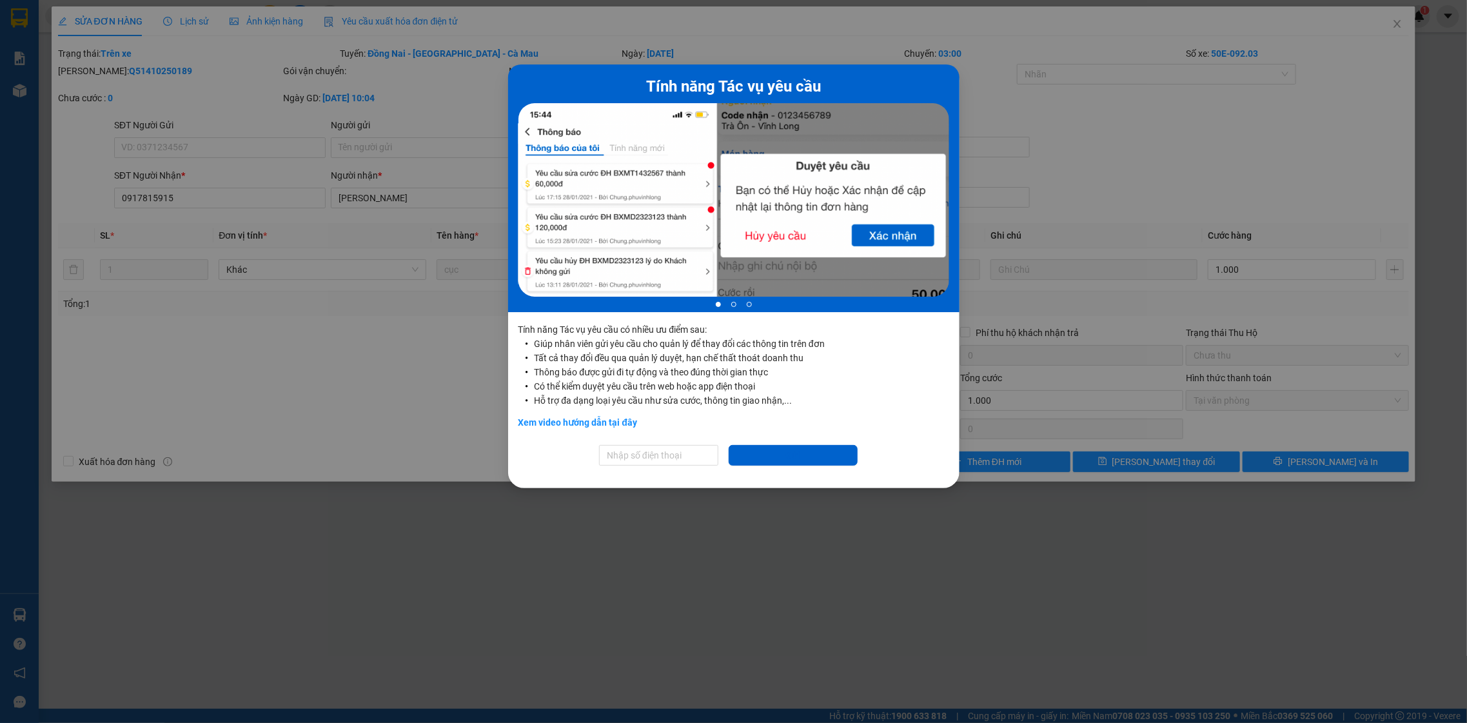
click at [1394, 37] on div "Tính năng Tác vụ yêu cầu 1 of 3 Tính năng Tác vụ yêu cầu có nhiều ưu điểm sau: …" at bounding box center [733, 361] width 1467 height 723
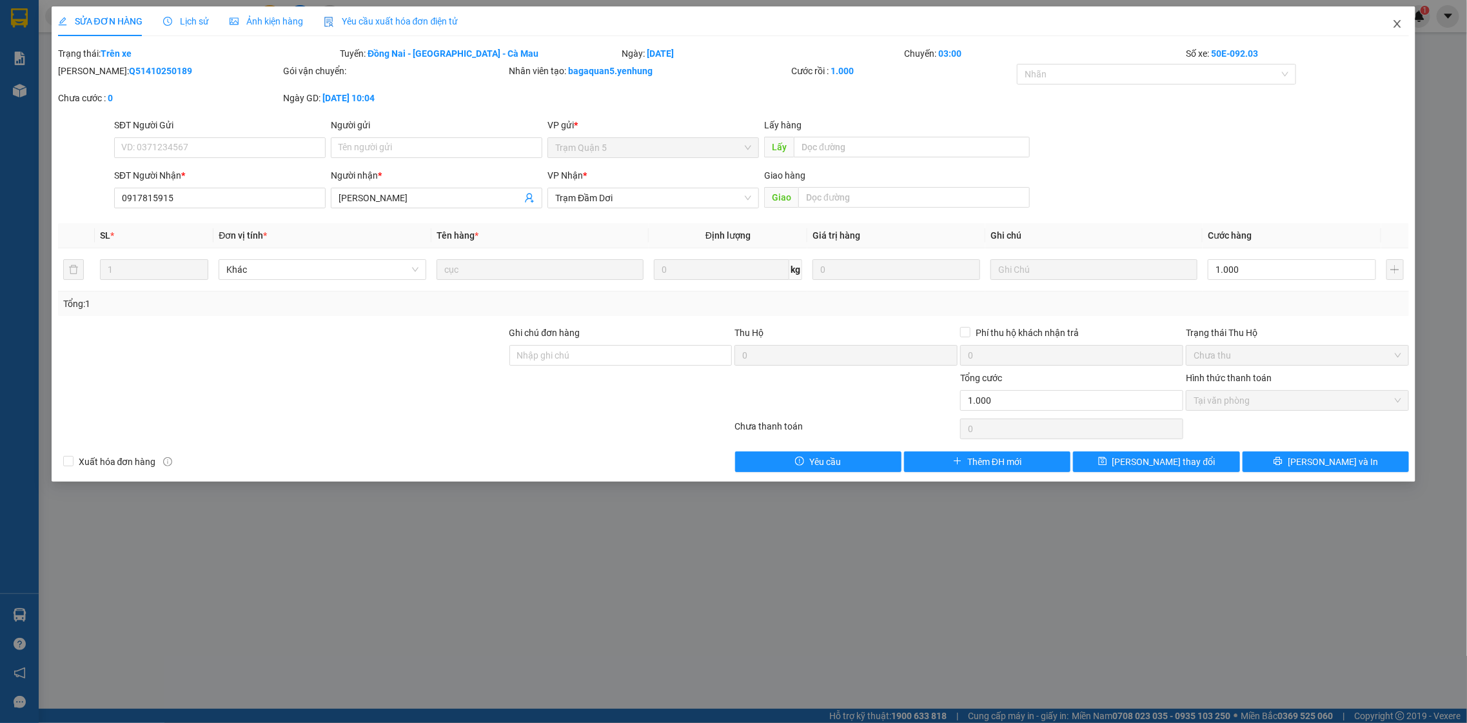
click at [1382, 28] on span "Close" at bounding box center [1398, 24] width 36 height 36
click at [1405, 25] on div "Kết quả tìm kiếm ( 0 ) Bộ lọc No Data hung.yenhung 1" at bounding box center [733, 16] width 1467 height 32
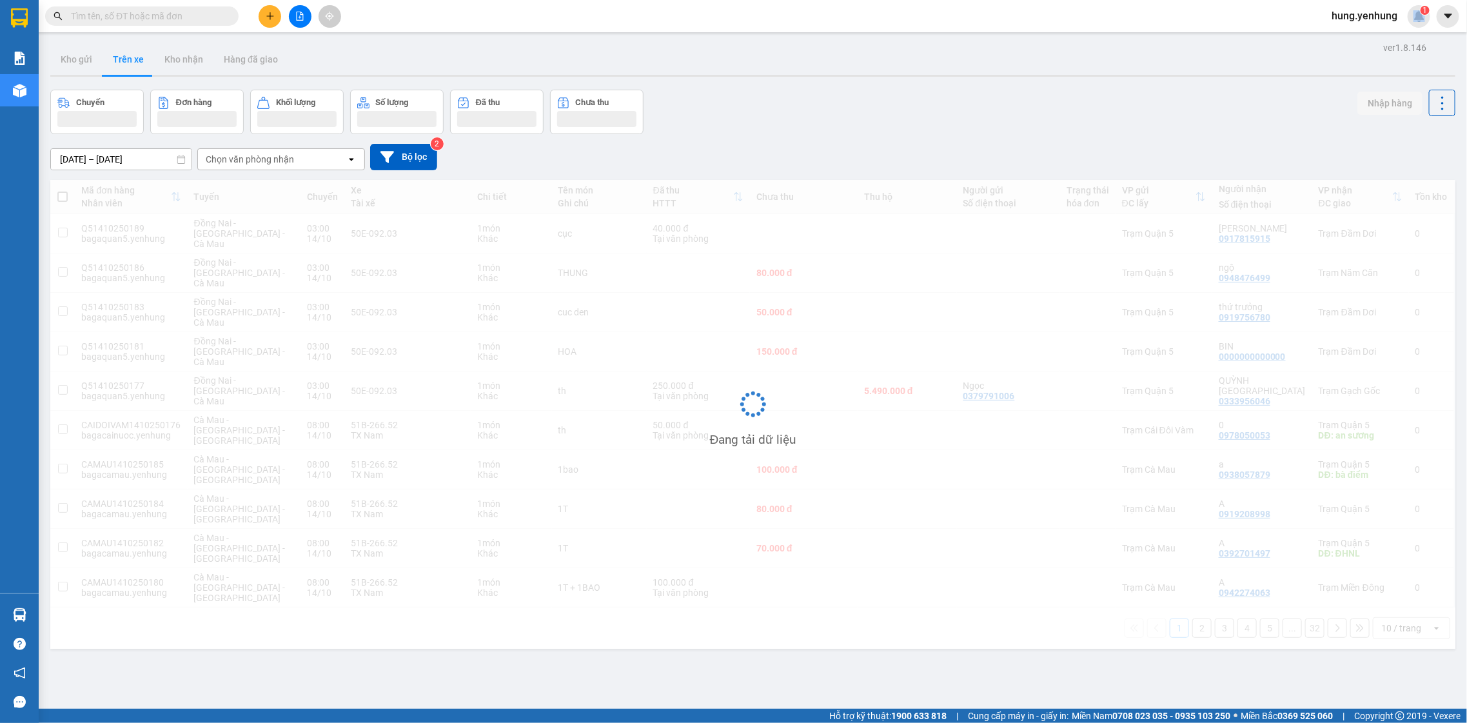
click at [1405, 21] on span "hung.yenhung" at bounding box center [1364, 16] width 86 height 16
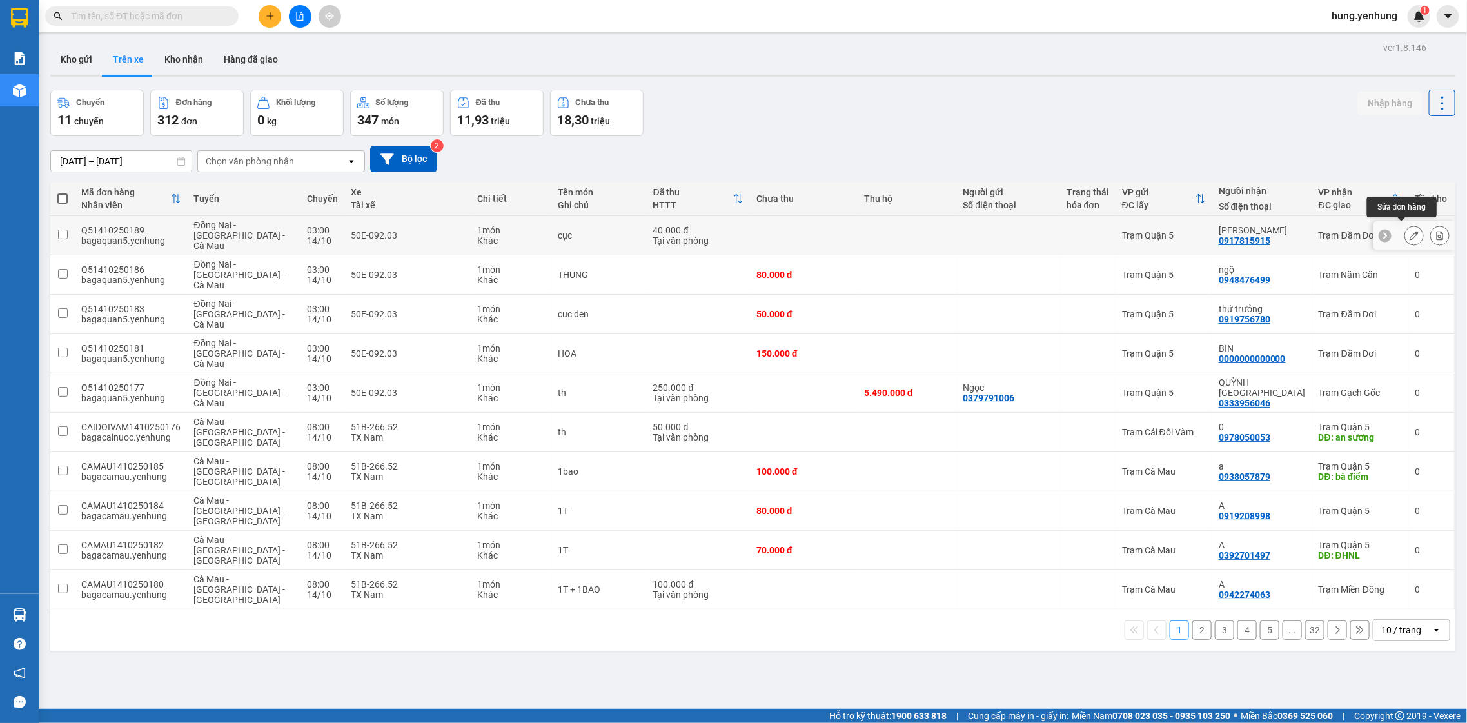
click at [1410, 231] on icon at bounding box center [1414, 235] width 9 height 9
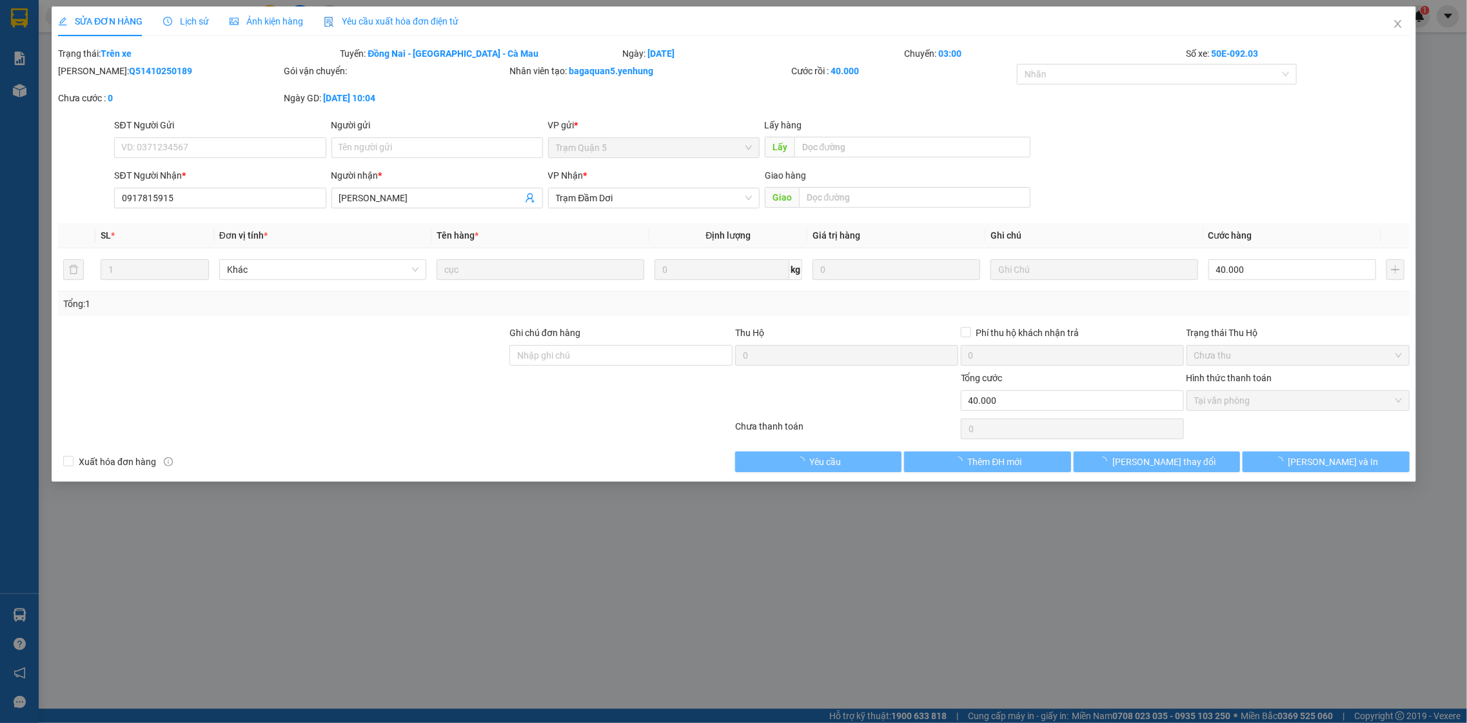
type input "0917815915"
type input "[PERSON_NAME]"
type input "0"
type input "40.000"
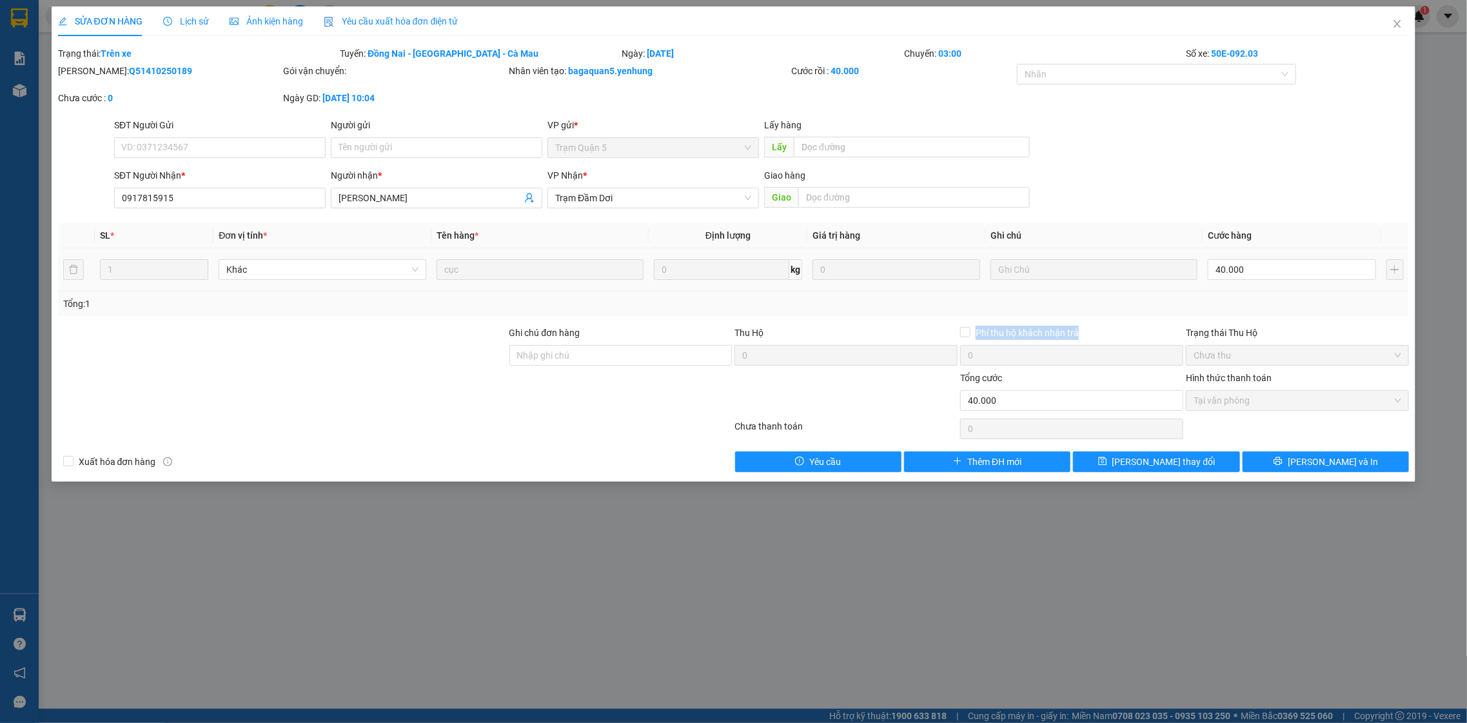
click at [964, 362] on div "Phí thu hộ khách nhận trả 0" at bounding box center [1072, 348] width 226 height 45
click at [1062, 285] on td at bounding box center [1094, 269] width 218 height 43
drag, startPoint x: 885, startPoint y: 187, endPoint x: 956, endPoint y: 232, distance: 83.7
click at [894, 195] on input "text" at bounding box center [914, 197] width 232 height 21
click at [905, 207] on input "text" at bounding box center [914, 197] width 232 height 21
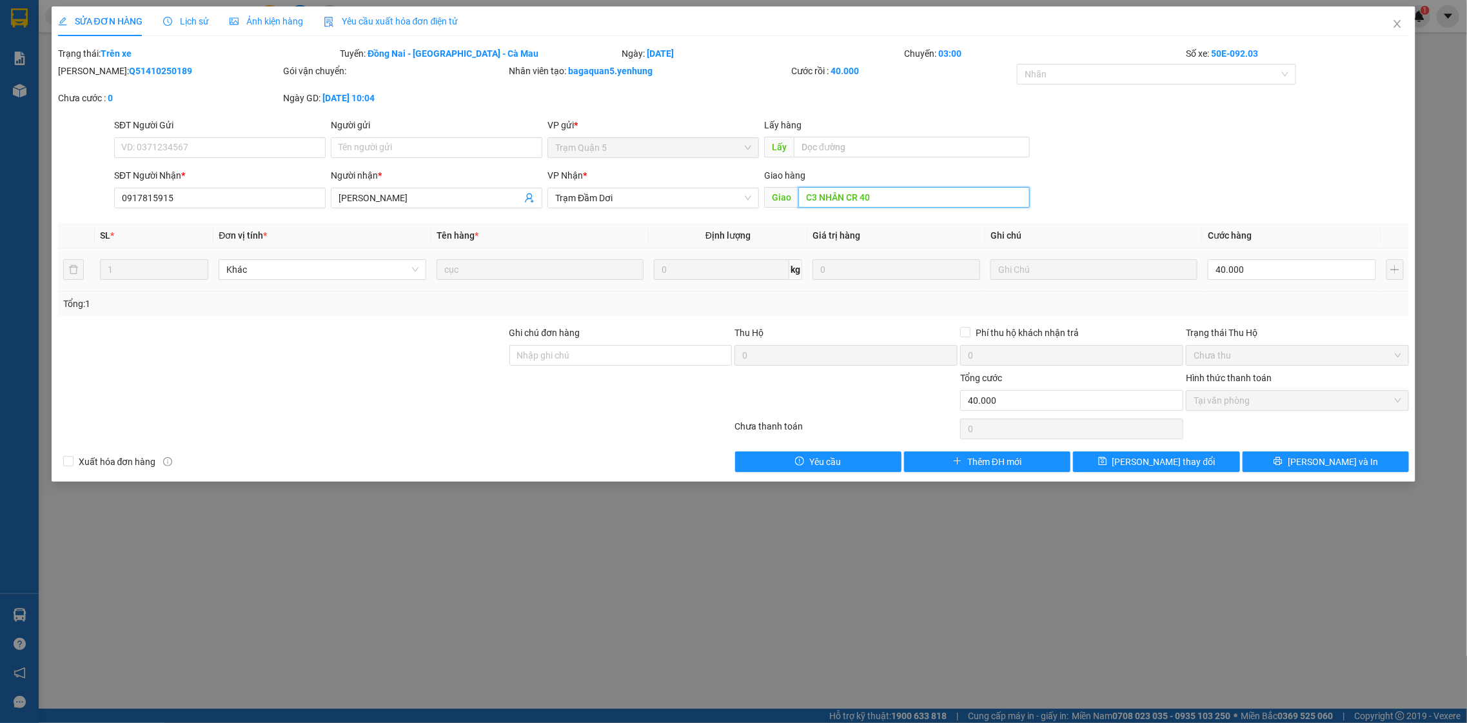
type input "C3 NHÂN CR 40"
drag, startPoint x: 1130, startPoint y: 218, endPoint x: 1256, endPoint y: 394, distance: 216.7
click at [1147, 224] on div "Total Paid Fee 40.000 Total UnPaid Fee 0 Cash Collection Total Fee Trạng thái: …" at bounding box center [734, 259] width 1352 height 426
click at [1318, 471] on button "[PERSON_NAME] và In" at bounding box center [1326, 461] width 166 height 21
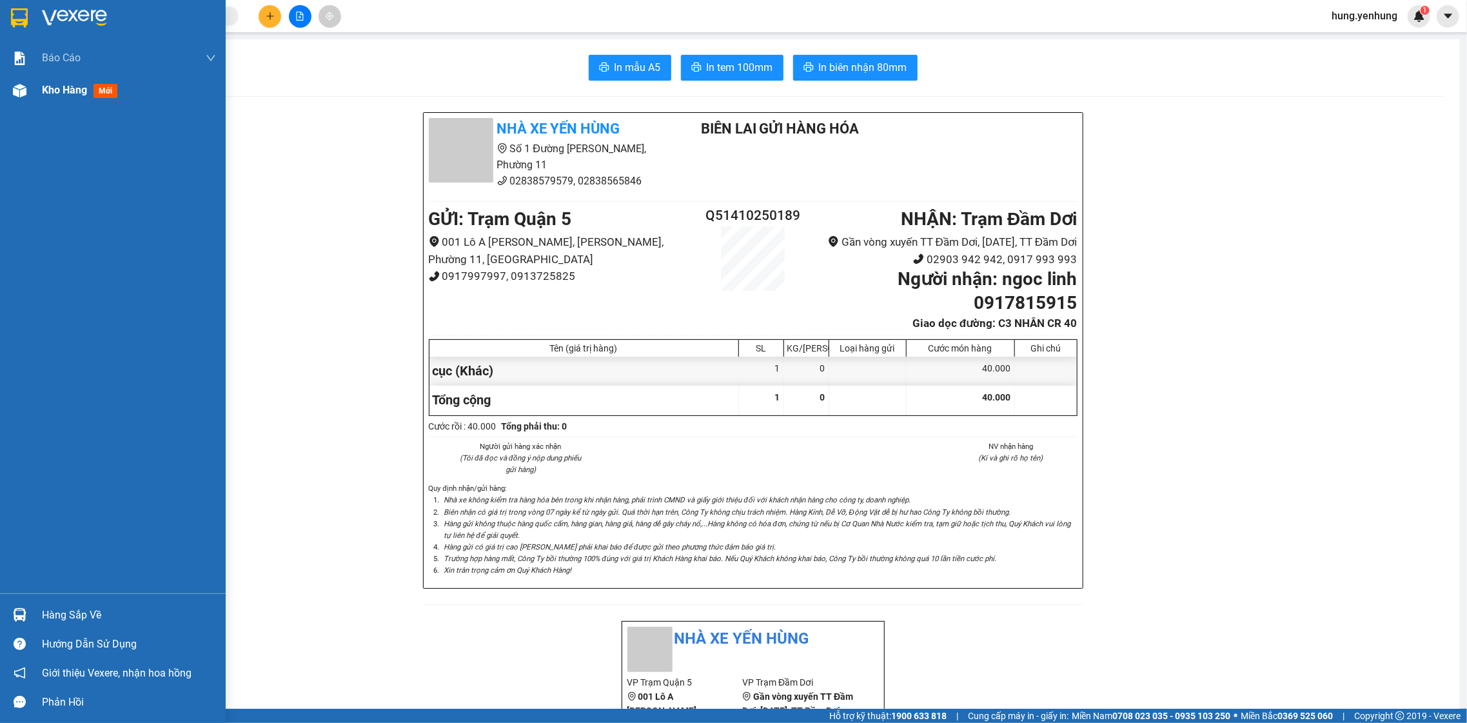
click at [23, 74] on div "Kho hàng mới" at bounding box center [113, 90] width 226 height 32
click at [29, 99] on div at bounding box center [19, 90] width 23 height 23
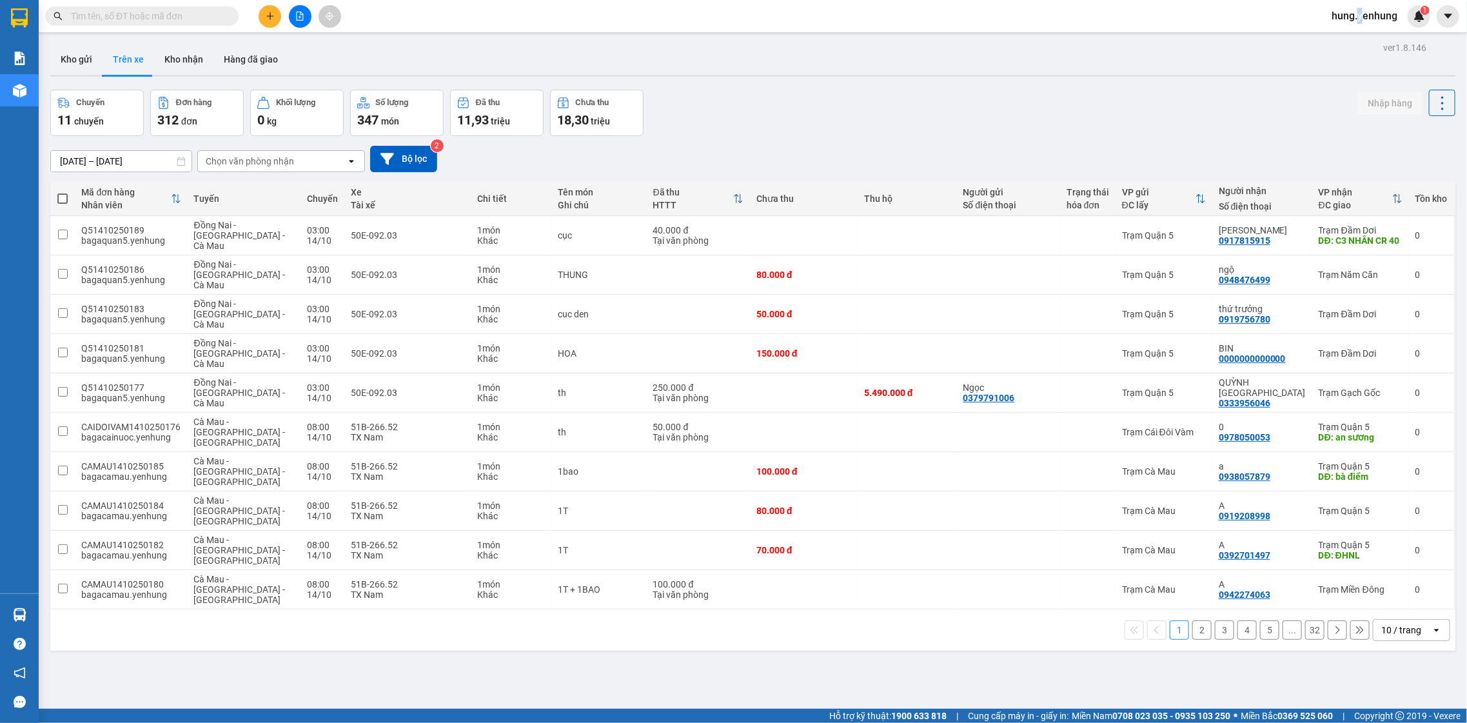
drag, startPoint x: 1358, startPoint y: 5, endPoint x: 1361, endPoint y: 16, distance: 11.6
click at [1361, 15] on div "hung.yenhung 1" at bounding box center [1375, 16] width 109 height 23
click at [1361, 17] on span "hung.yenhung" at bounding box center [1364, 16] width 86 height 16
click at [1366, 45] on span "Đăng xuất" at bounding box center [1371, 40] width 60 height 14
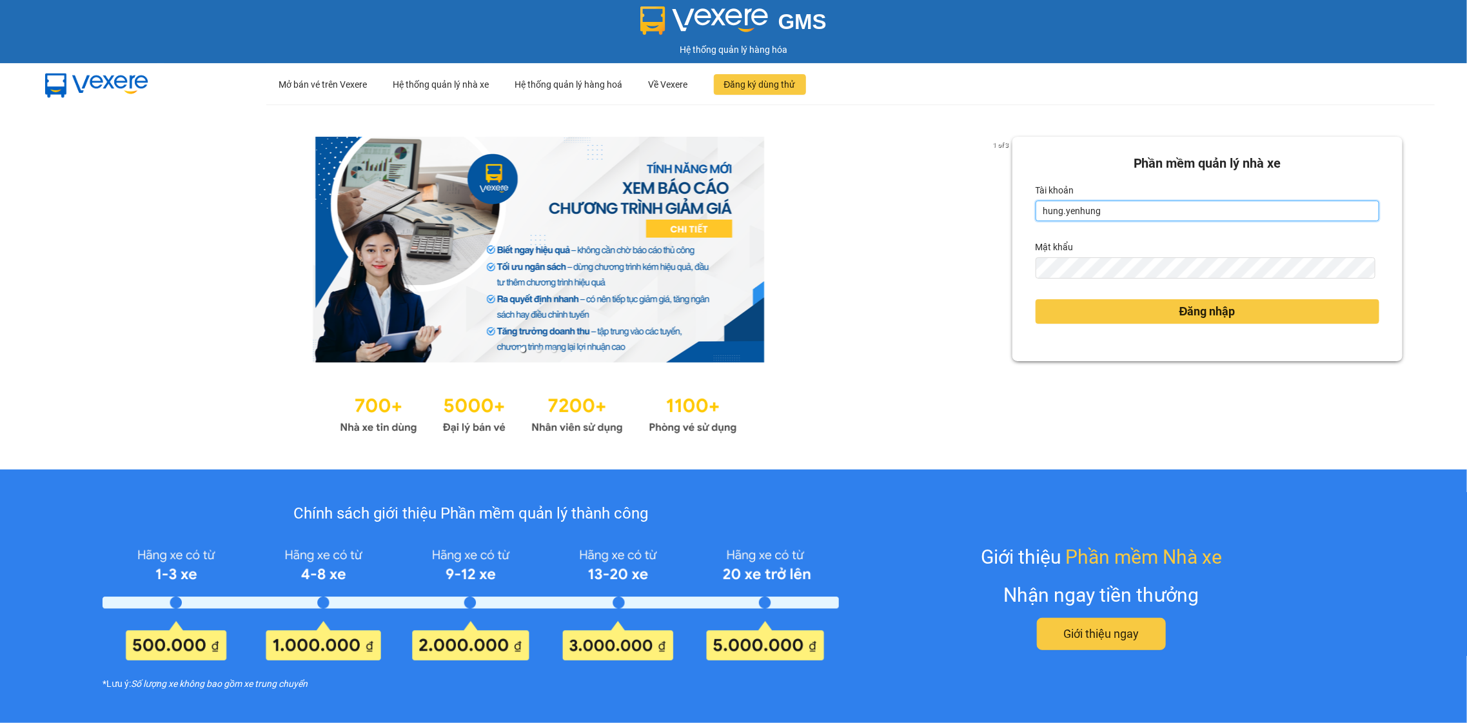
drag, startPoint x: 1187, startPoint y: 213, endPoint x: 1184, endPoint y: 221, distance: 8.4
click at [1186, 213] on input "hung.yenhung" at bounding box center [1208, 211] width 344 height 21
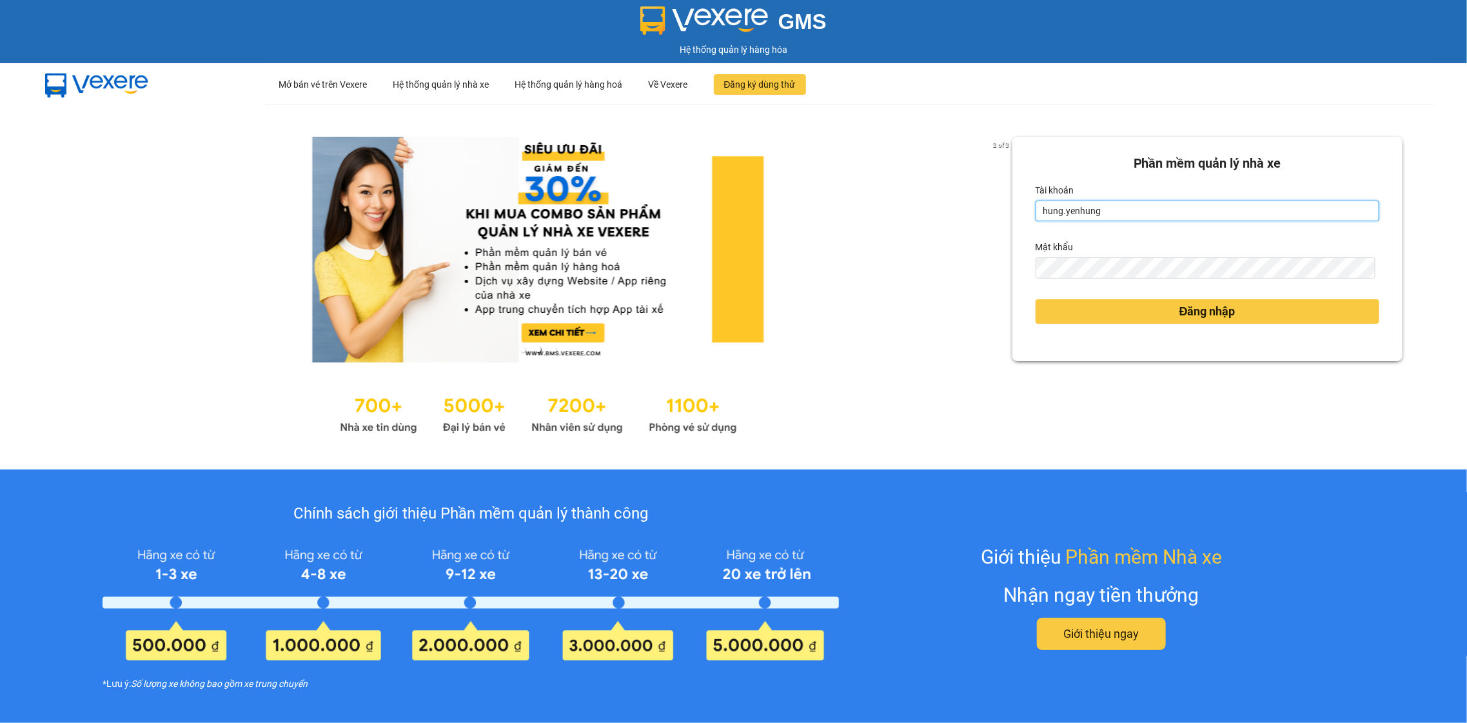
type input "bagaquan5.yenhung"
drag, startPoint x: 1154, startPoint y: 323, endPoint x: 1150, endPoint y: 317, distance: 7.0
click at [1151, 317] on button "Đăng nhập" at bounding box center [1208, 311] width 344 height 25
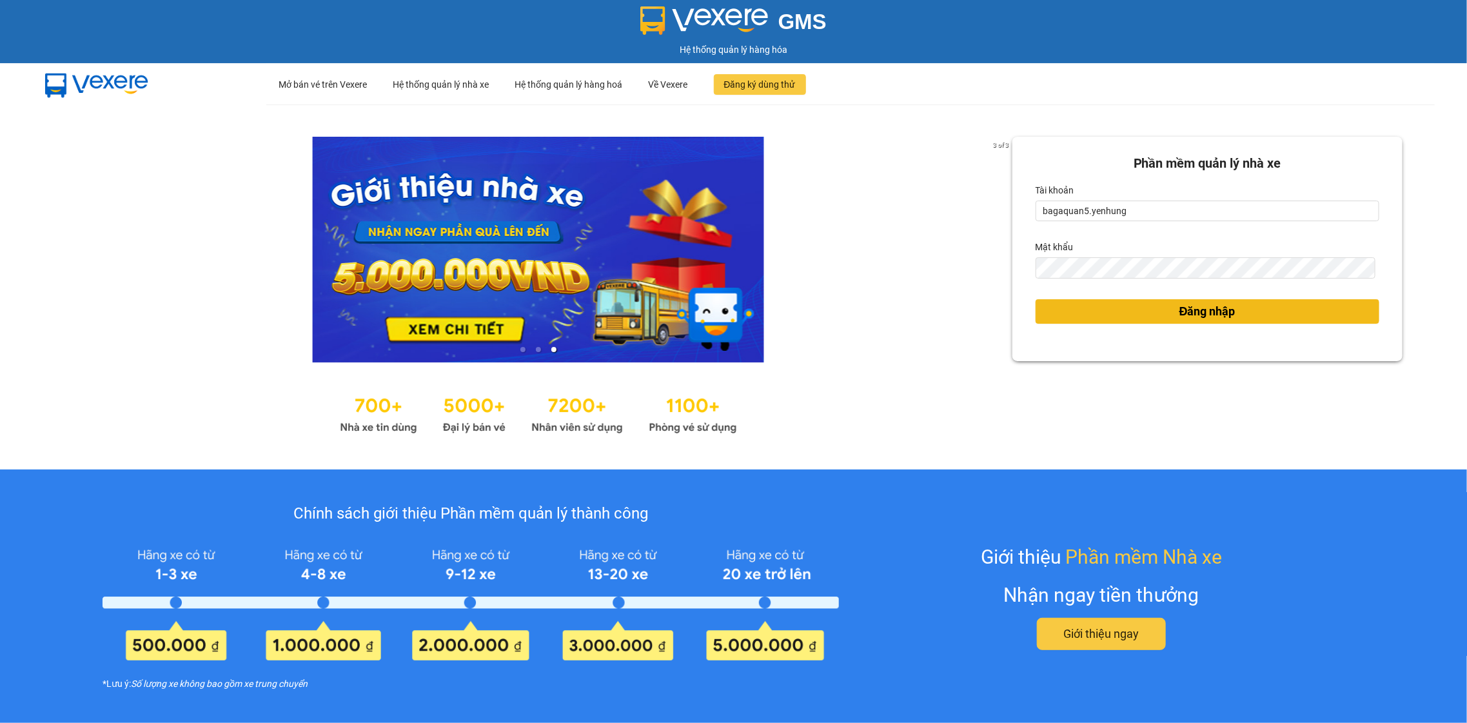
click at [1150, 314] on button "Đăng nhập" at bounding box center [1208, 311] width 344 height 25
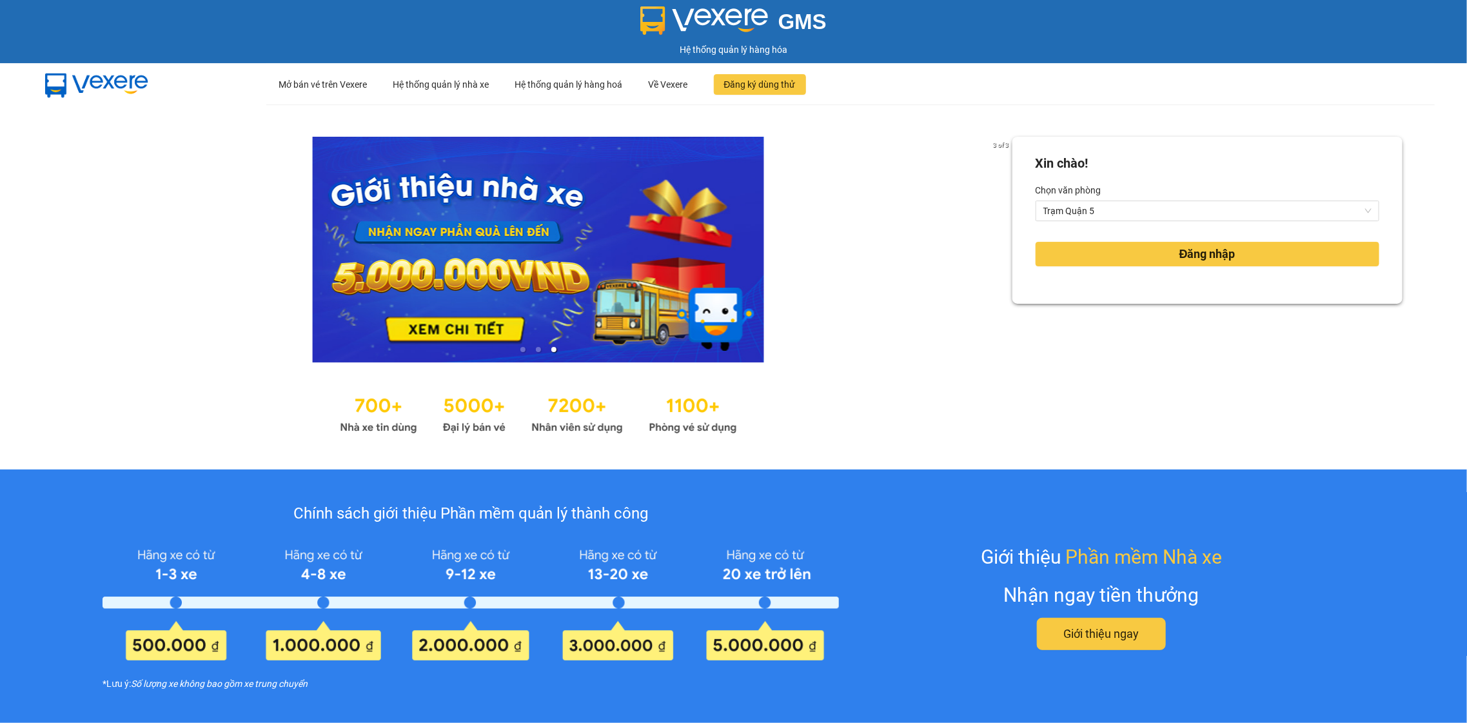
click at [1122, 319] on div "Xin chào! Chọn văn phòng Trạm Quận 5 Đăng nhập" at bounding box center [1208, 287] width 390 height 301
click at [1124, 319] on div "Xin chào! Chọn văn phòng Trạm Quận 5 Đăng nhập" at bounding box center [1208, 287] width 390 height 301
click at [1124, 314] on div "Xin chào! Chọn văn phòng Trạm Quận 5 Đăng nhập" at bounding box center [1208, 287] width 390 height 301
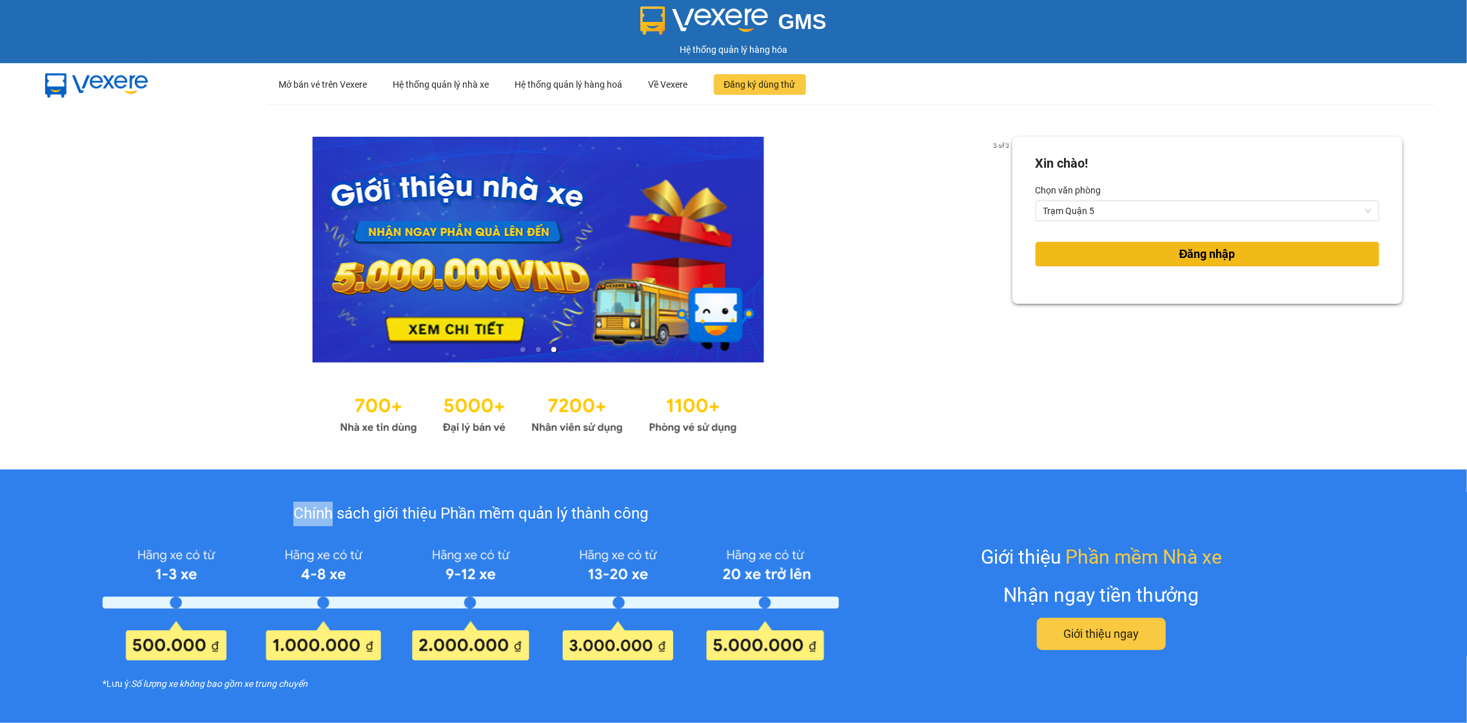
click at [1156, 253] on button "Đăng nhập" at bounding box center [1208, 254] width 344 height 25
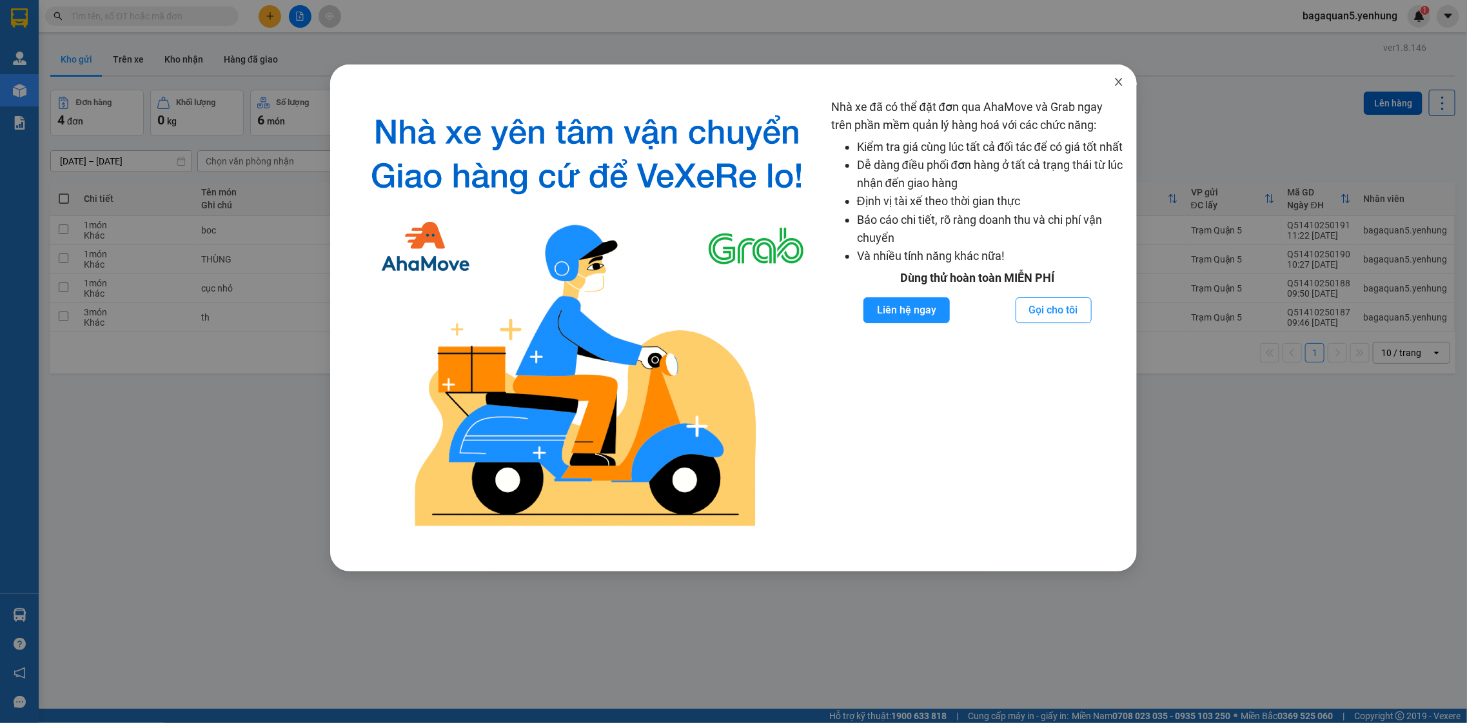
drag, startPoint x: 1116, startPoint y: 79, endPoint x: 1116, endPoint y: 99, distance: 20.6
click at [1116, 92] on span "Close" at bounding box center [1119, 82] width 36 height 36
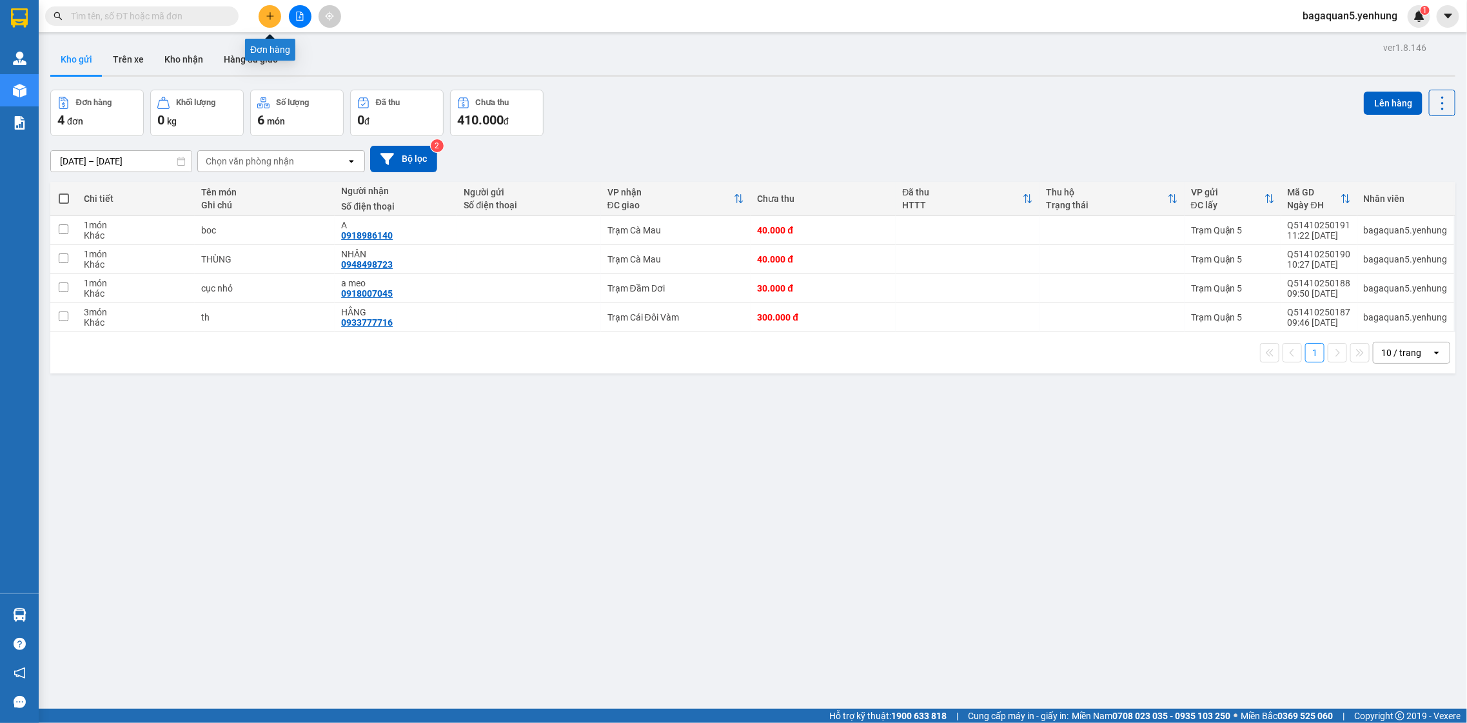
click at [262, 9] on button at bounding box center [270, 16] width 23 height 23
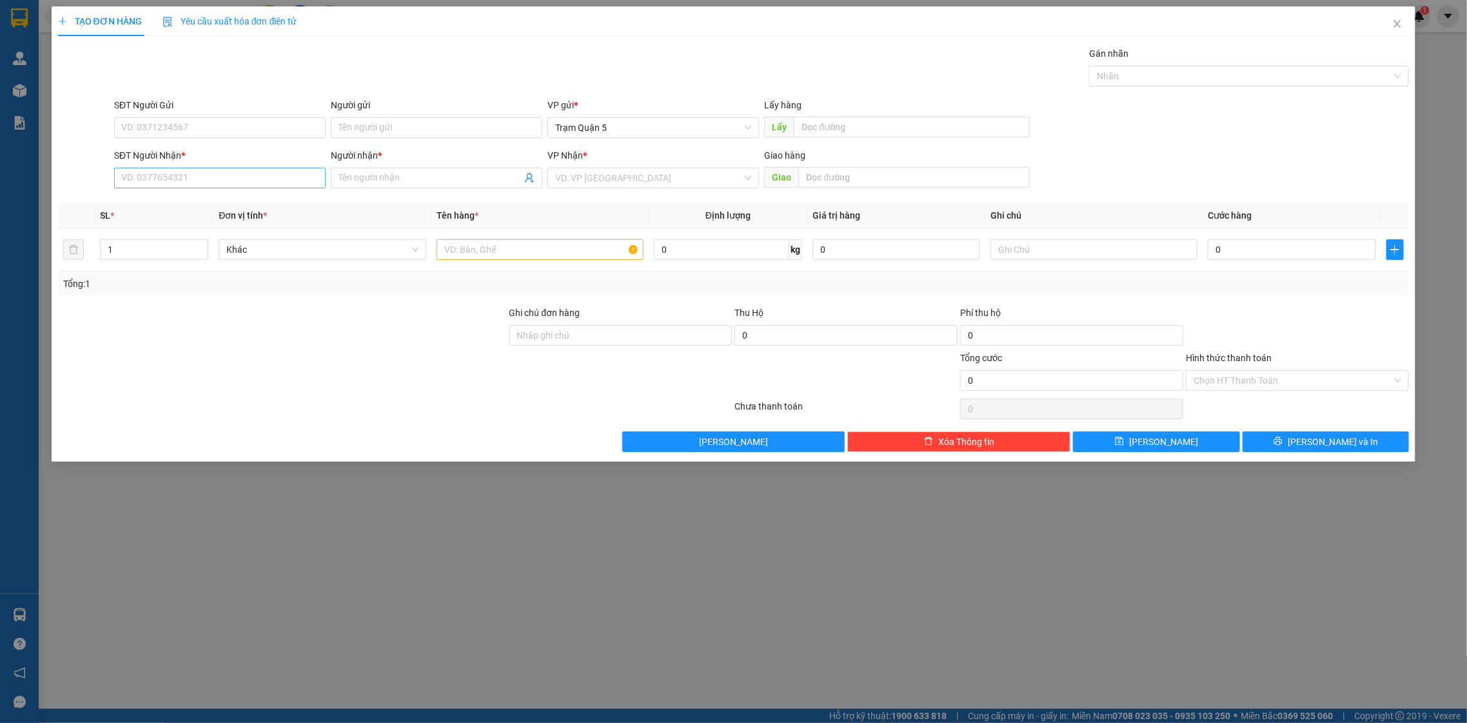
drag, startPoint x: 226, startPoint y: 161, endPoint x: 235, endPoint y: 179, distance: 20.8
click at [227, 164] on div "SĐT Người Nhận *" at bounding box center [220, 157] width 212 height 19
click at [235, 179] on input "SĐT Người Nhận *" at bounding box center [220, 178] width 212 height 21
click at [386, 186] on span at bounding box center [437, 178] width 212 height 21
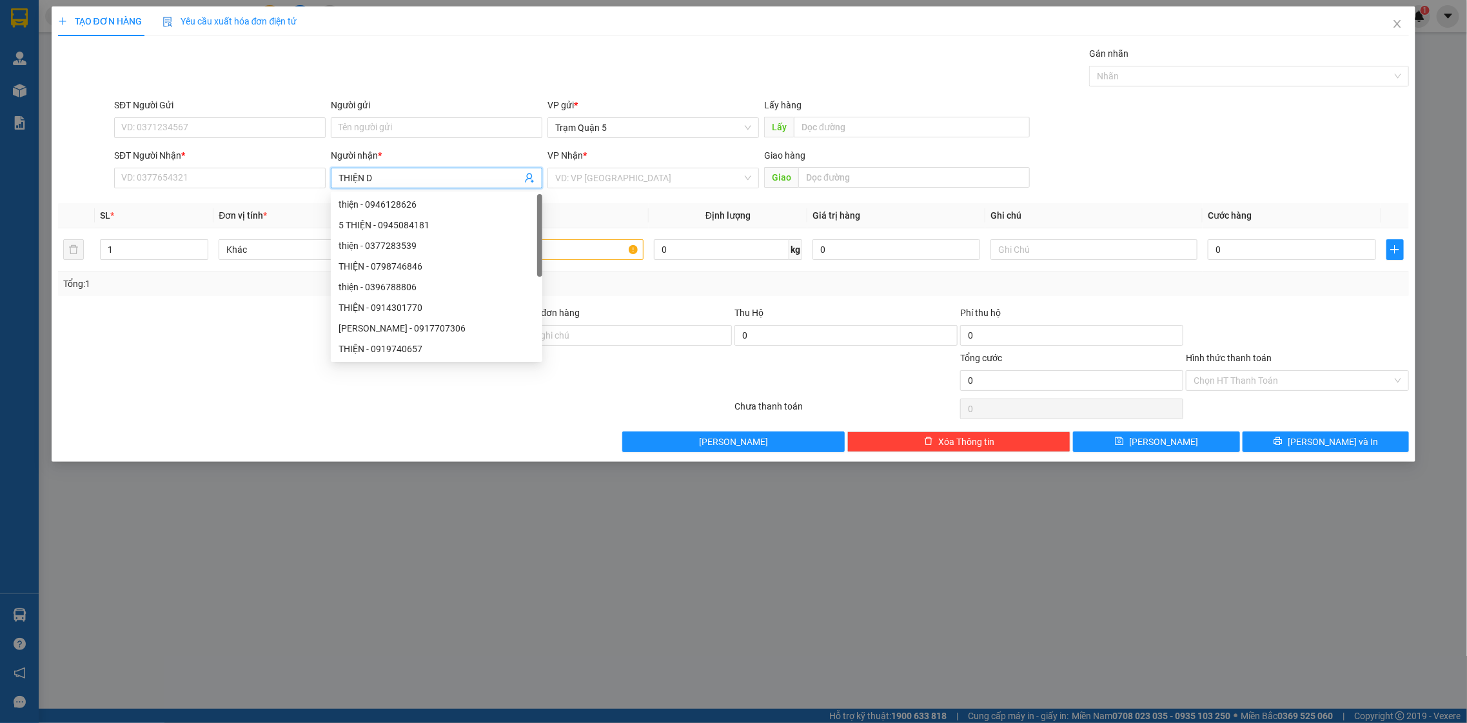
type input "THIỆN DA"
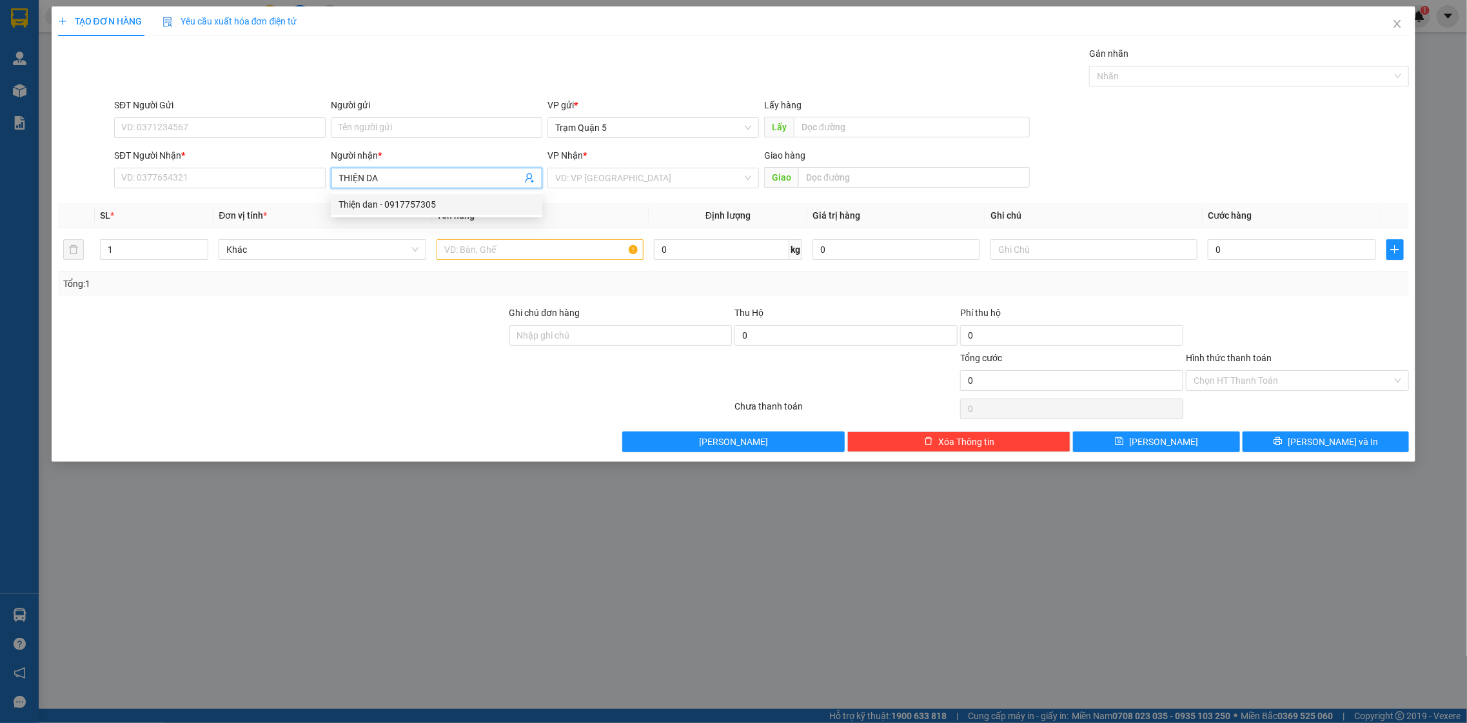
click at [395, 204] on div "Thiện dan - 0917757305" at bounding box center [437, 204] width 196 height 14
type input "0917757305"
type input "Thiện dan"
click at [515, 242] on input "text" at bounding box center [541, 249] width 208 height 21
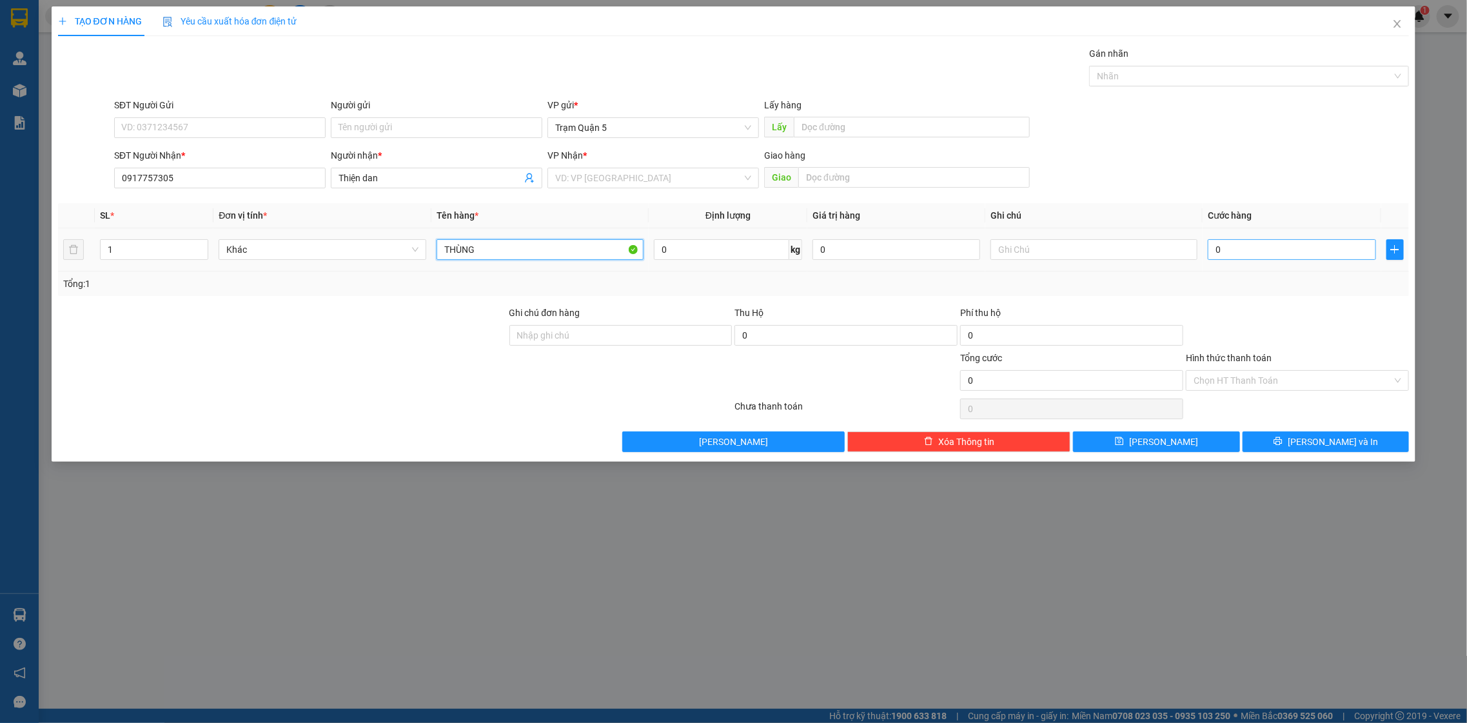
type input "THÙNG"
click at [1245, 258] on input "0" at bounding box center [1292, 249] width 168 height 21
type input "1"
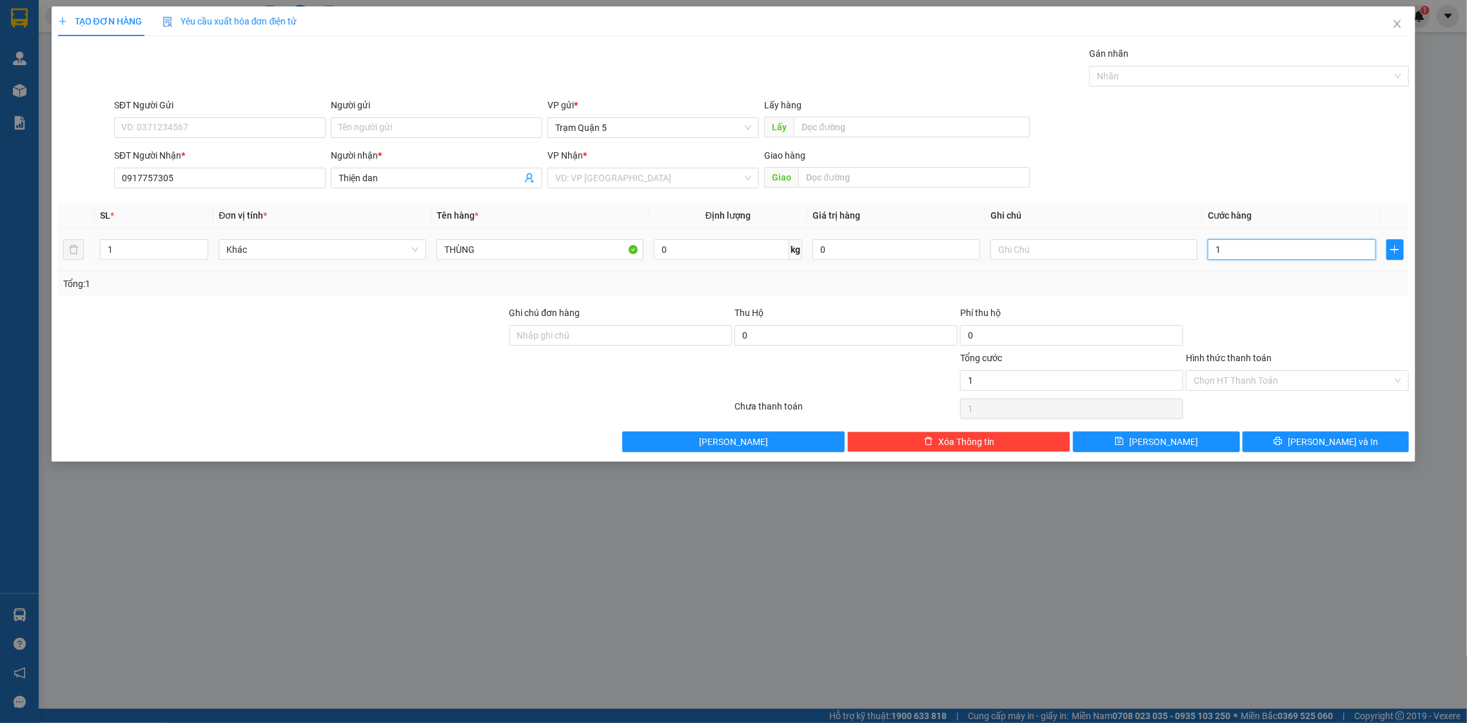
type input "10"
type input "100"
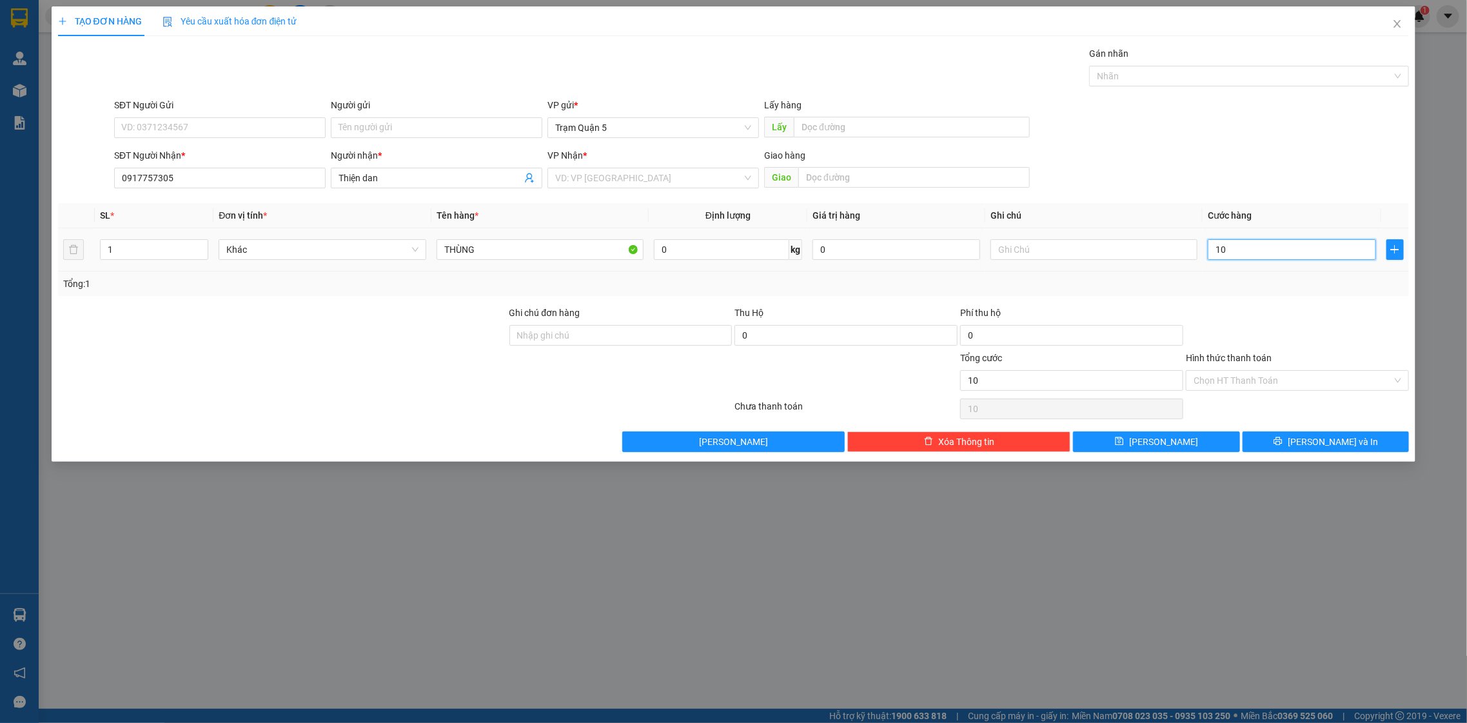
type input "100"
type input "100.000"
click at [1255, 297] on div "Transit Pickup Surcharge Ids Transit Deliver Surcharge Ids Transit Deliver Surc…" at bounding box center [734, 249] width 1352 height 406
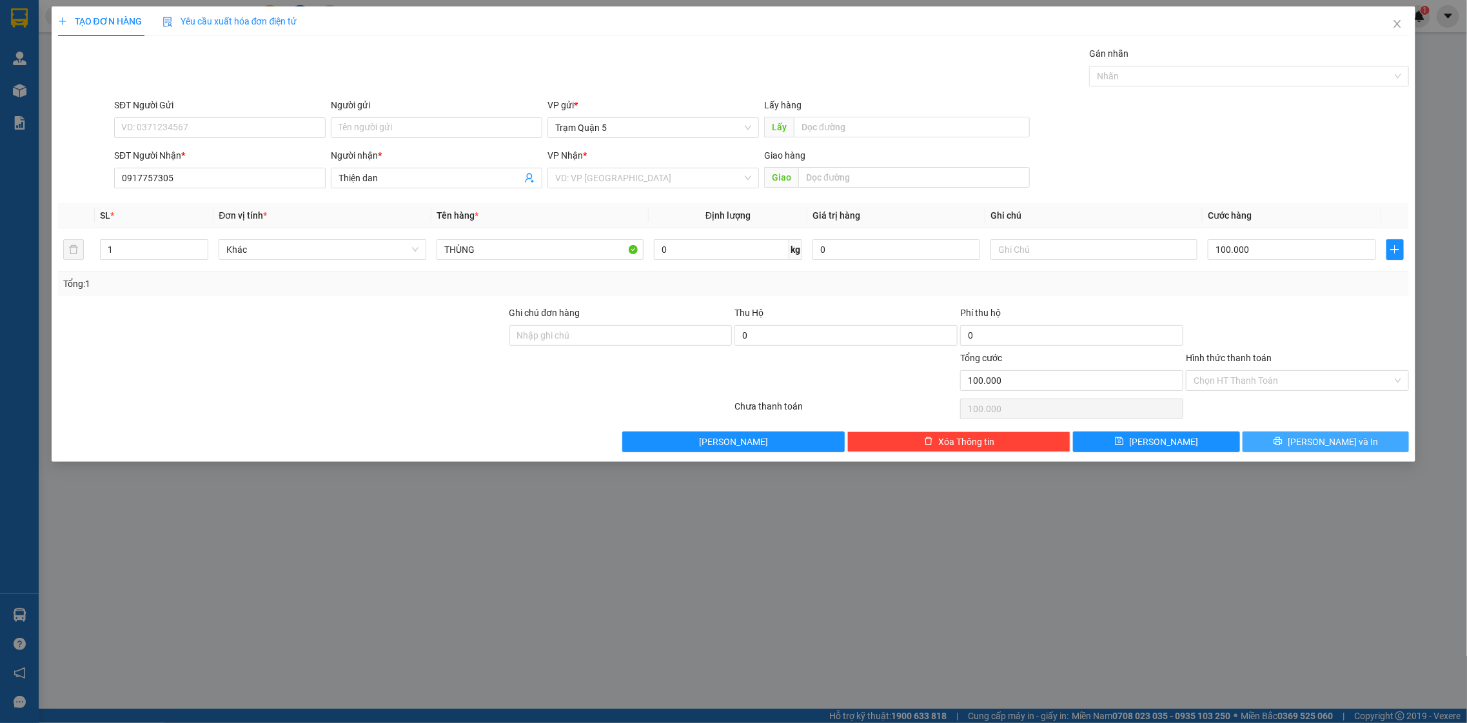
click at [1293, 438] on button "[PERSON_NAME] và In" at bounding box center [1326, 441] width 166 height 21
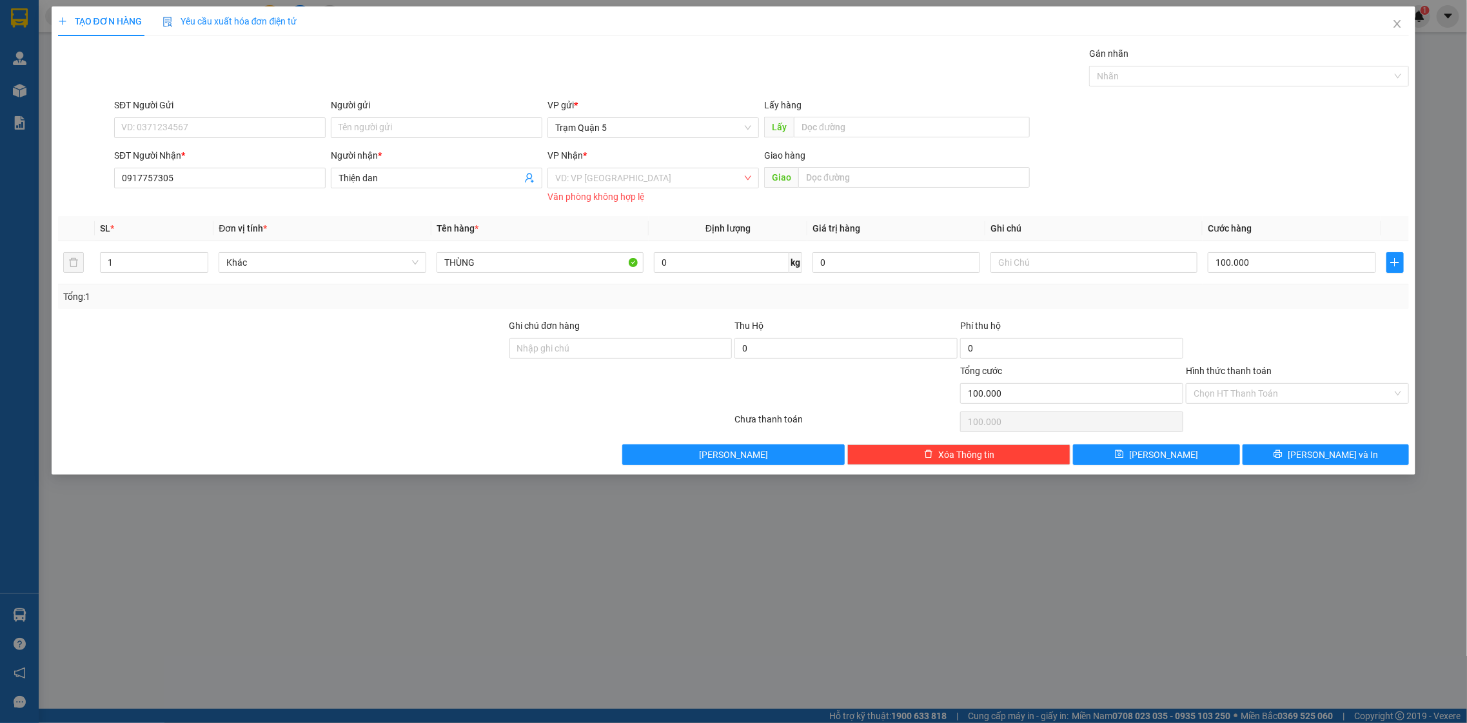
click at [697, 165] on div "VP Nhận *" at bounding box center [654, 157] width 212 height 19
click at [703, 172] on input "search" at bounding box center [648, 177] width 187 height 19
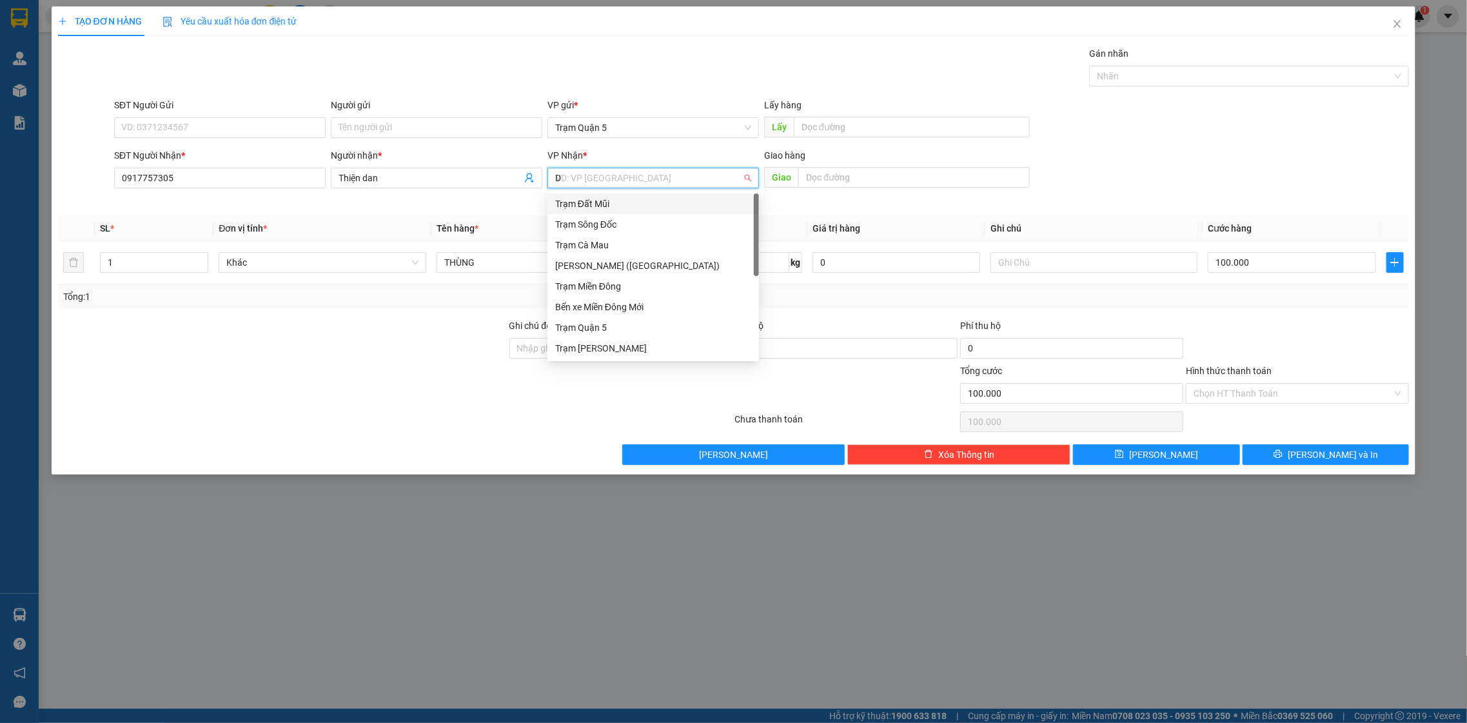
type input "DA"
click at [691, 220] on div "Trạm Đầm Dơi" at bounding box center [653, 224] width 196 height 14
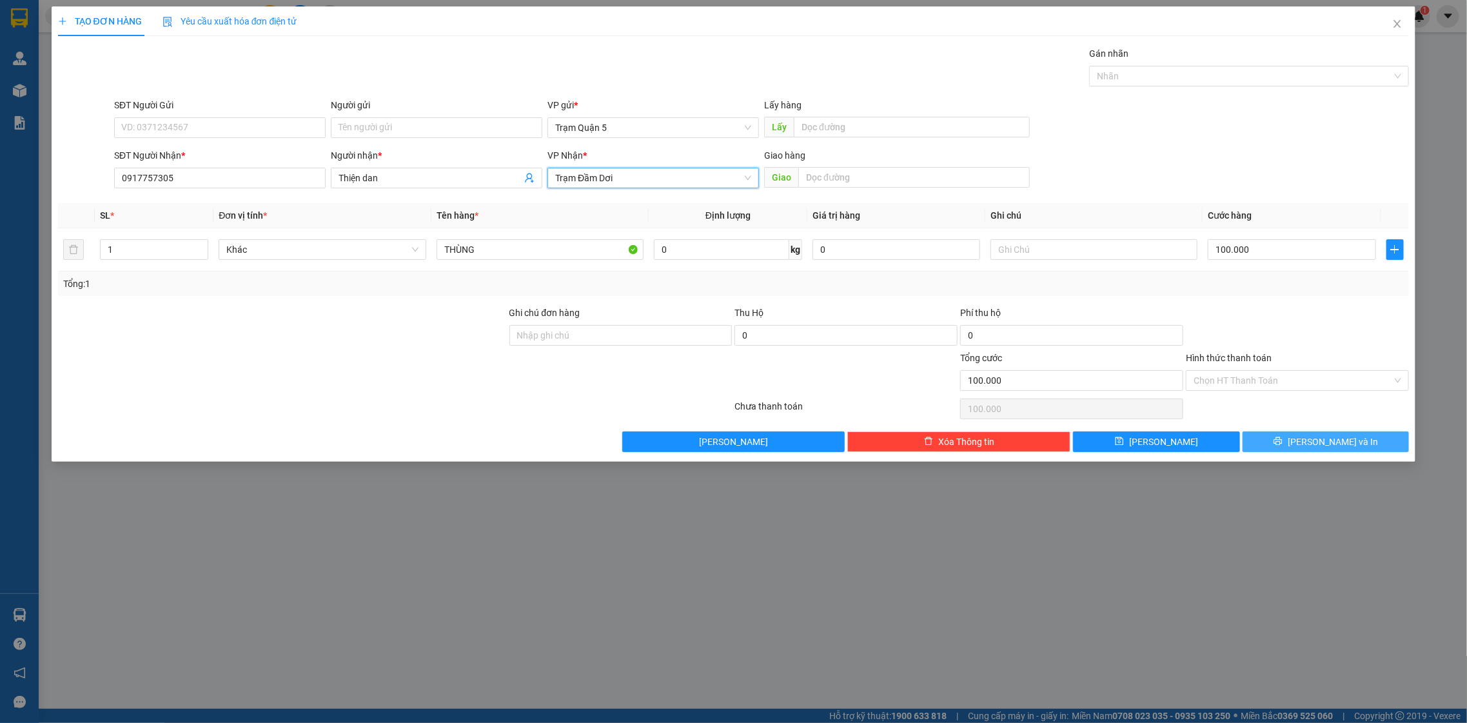
click at [1300, 436] on button "[PERSON_NAME] và In" at bounding box center [1326, 441] width 166 height 21
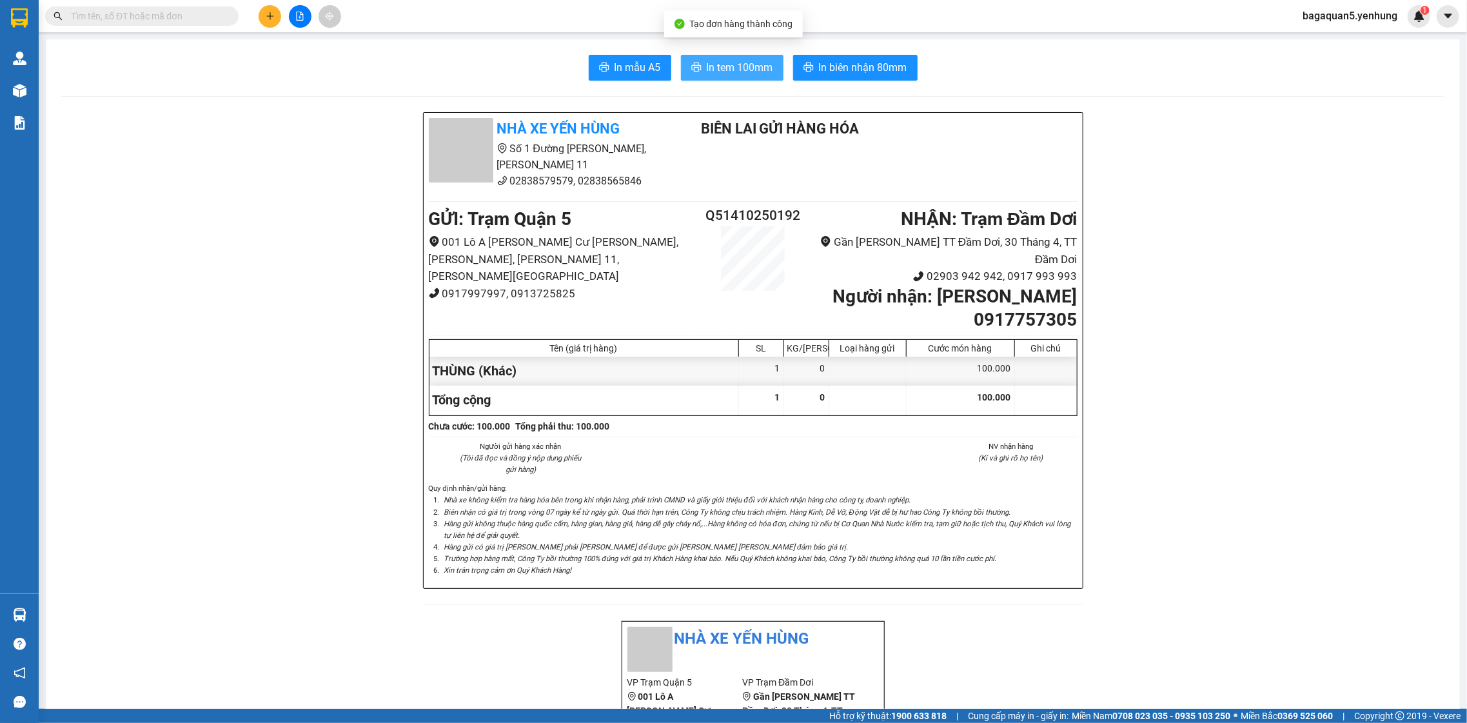
click at [718, 55] on button "In tem 100mm" at bounding box center [732, 68] width 103 height 26
click at [727, 58] on button "In tem 100mm" at bounding box center [732, 68] width 103 height 26
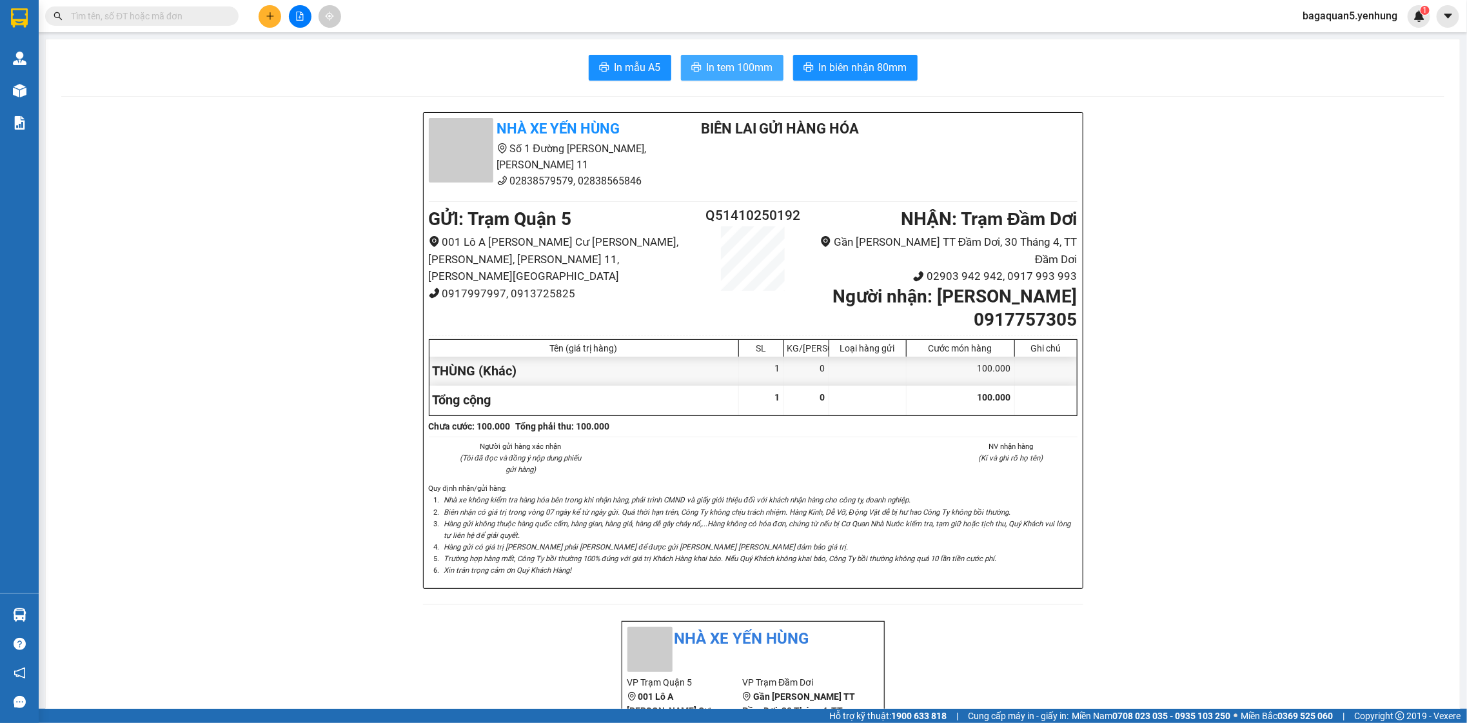
click at [727, 59] on button "In tem 100mm" at bounding box center [732, 68] width 103 height 26
drag, startPoint x: 304, startPoint y: 14, endPoint x: 288, endPoint y: 31, distance: 22.8
click at [304, 14] on icon "file-add" at bounding box center [299, 16] width 9 height 9
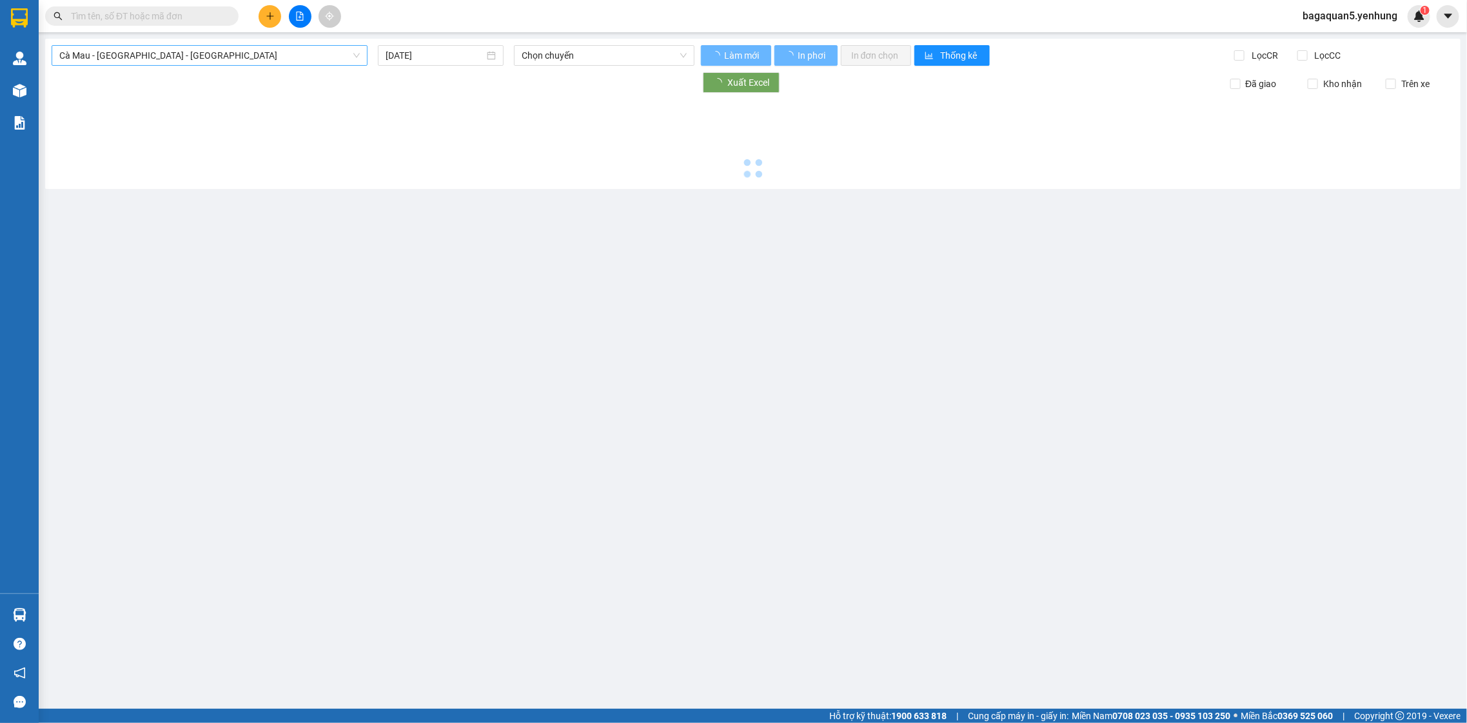
click at [252, 59] on span "Cà Mau - [GEOGRAPHIC_DATA] - [GEOGRAPHIC_DATA]" at bounding box center [209, 55] width 301 height 19
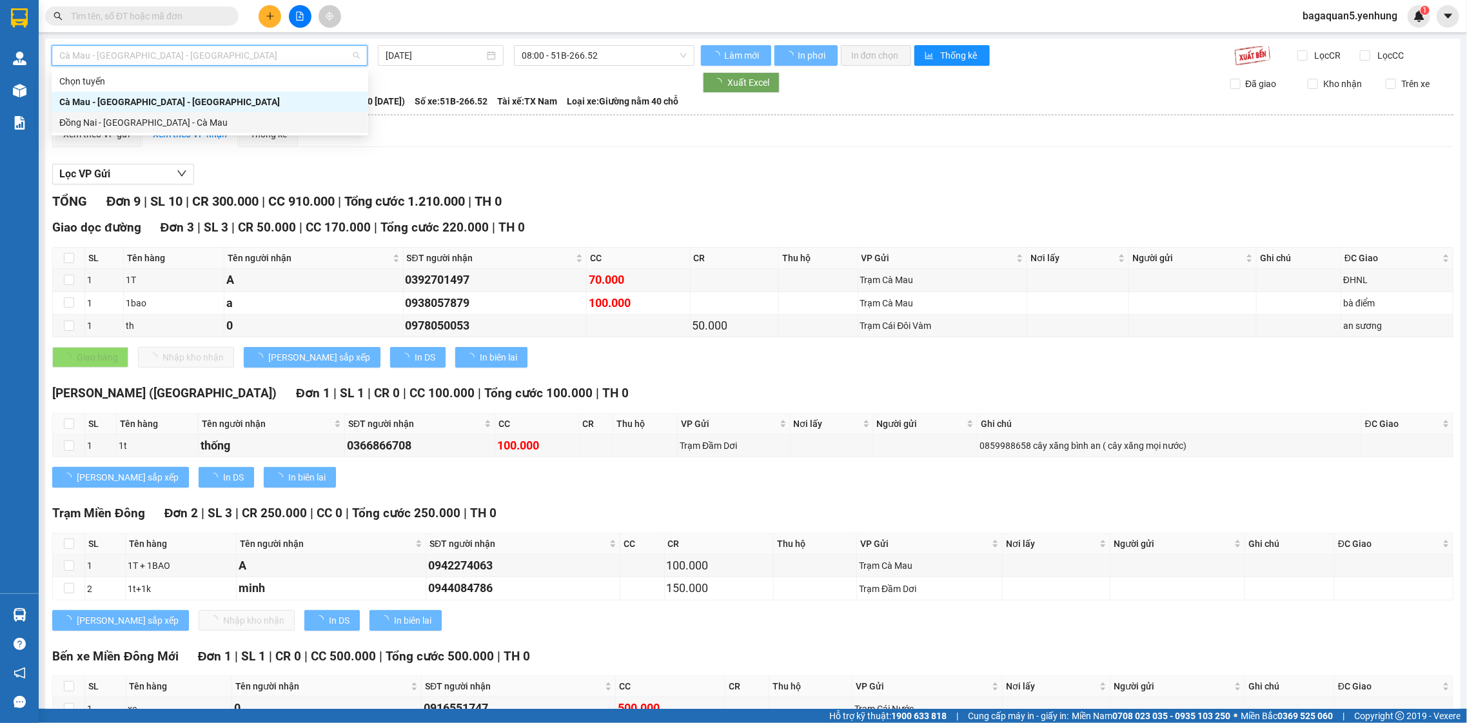
click at [239, 116] on div "Đồng Nai - [GEOGRAPHIC_DATA] - Cà Mau" at bounding box center [209, 122] width 301 height 14
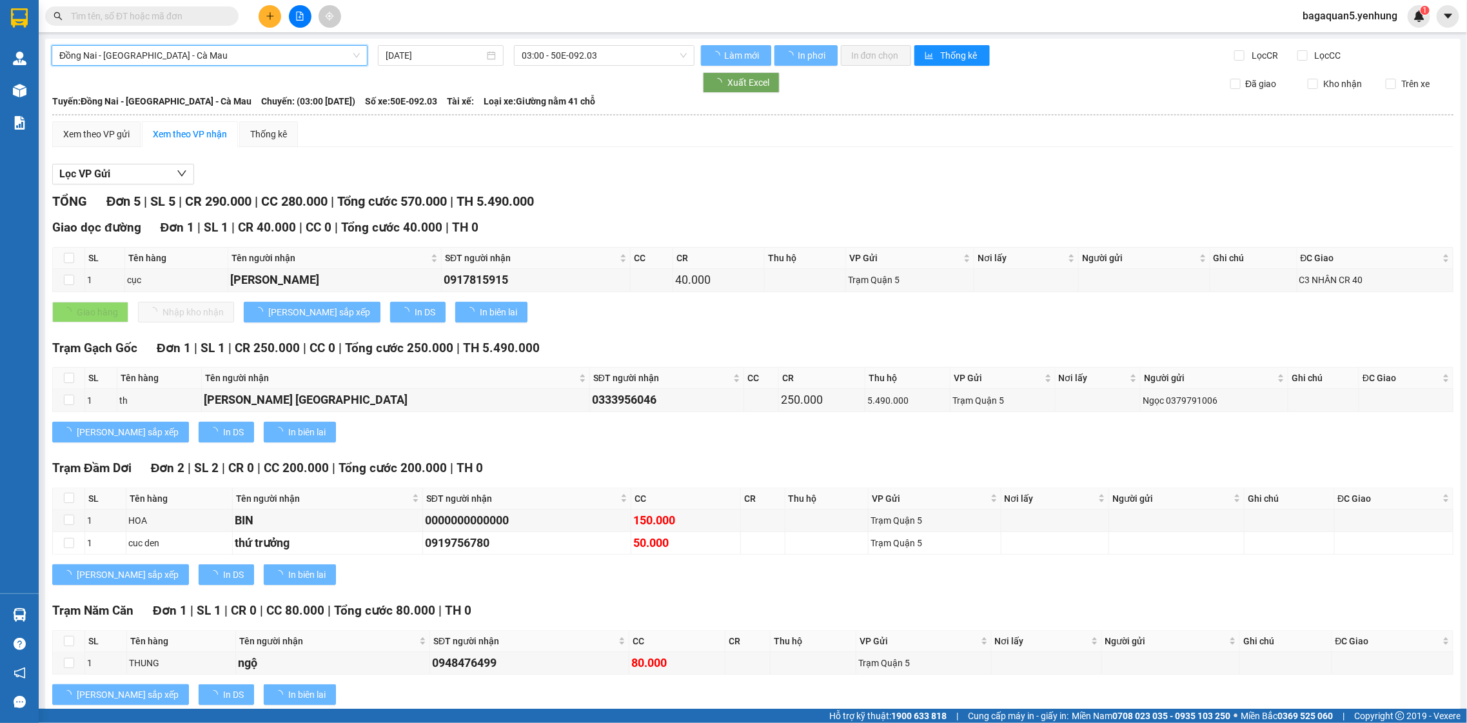
click at [520, 42] on div "Đồng Nai - [GEOGRAPHIC_DATA] - [GEOGRAPHIC_DATA] - [GEOGRAPHIC_DATA] - [GEOGRAP…" at bounding box center [753, 387] width 1416 height 696
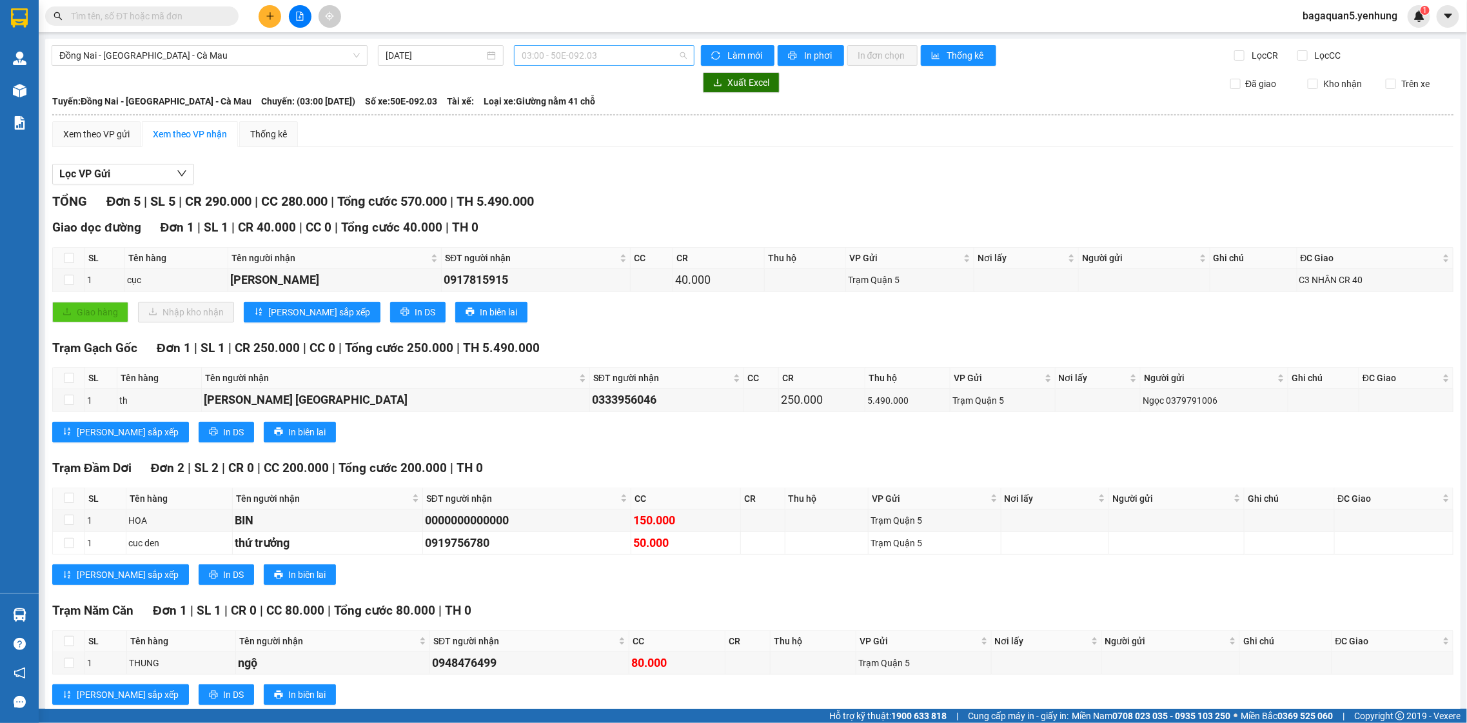
drag, startPoint x: 530, startPoint y: 48, endPoint x: 537, endPoint y: 48, distance: 7.1
click at [531, 48] on span "03:00 - 50E-092.03" at bounding box center [604, 55] width 164 height 19
click at [582, 146] on div "16:00 - 51B-085.70" at bounding box center [568, 143] width 101 height 14
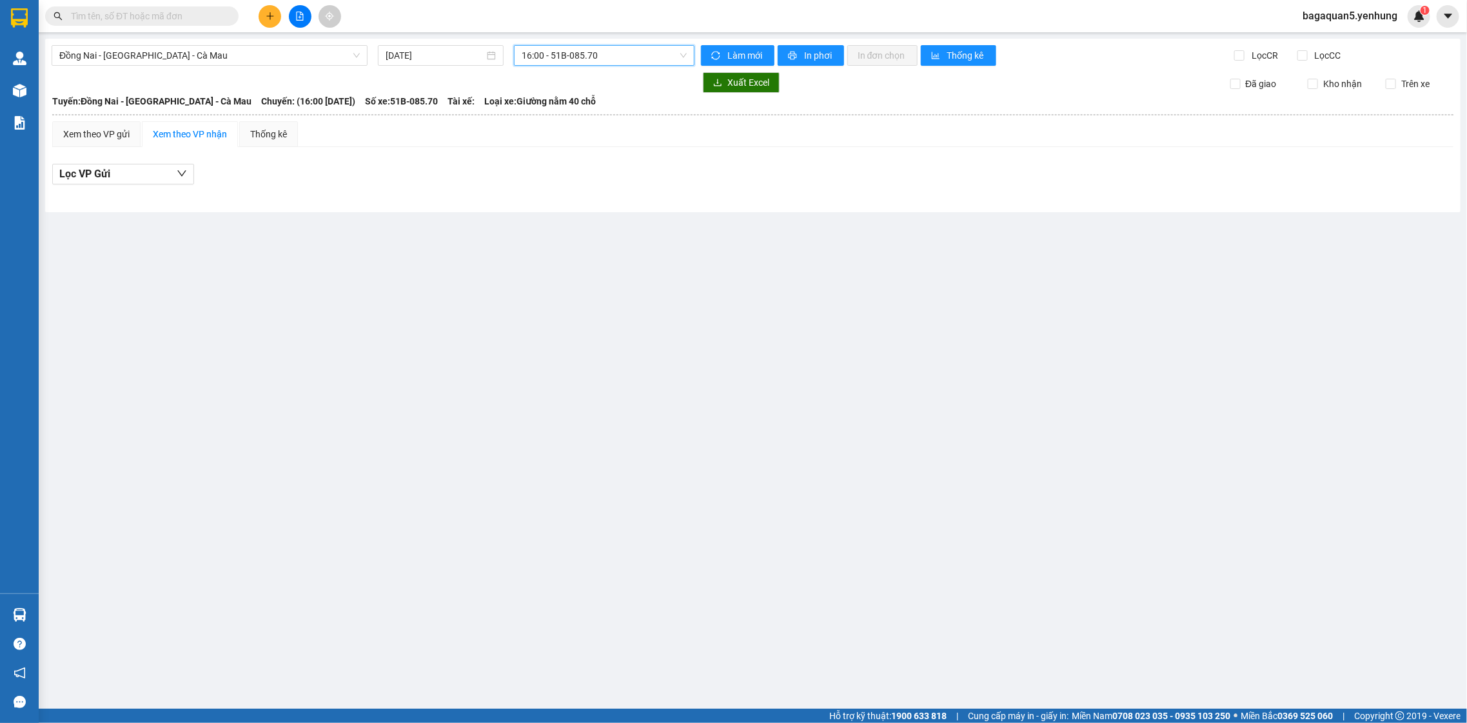
click at [436, 40] on div "Đồng Nai - [GEOGRAPHIC_DATA] - Cà Mau [DATE] 16:00 16:00 - 51B-085.70 [PERSON_N…" at bounding box center [753, 125] width 1416 height 173
click at [436, 45] on div "[DATE]" at bounding box center [441, 55] width 126 height 21
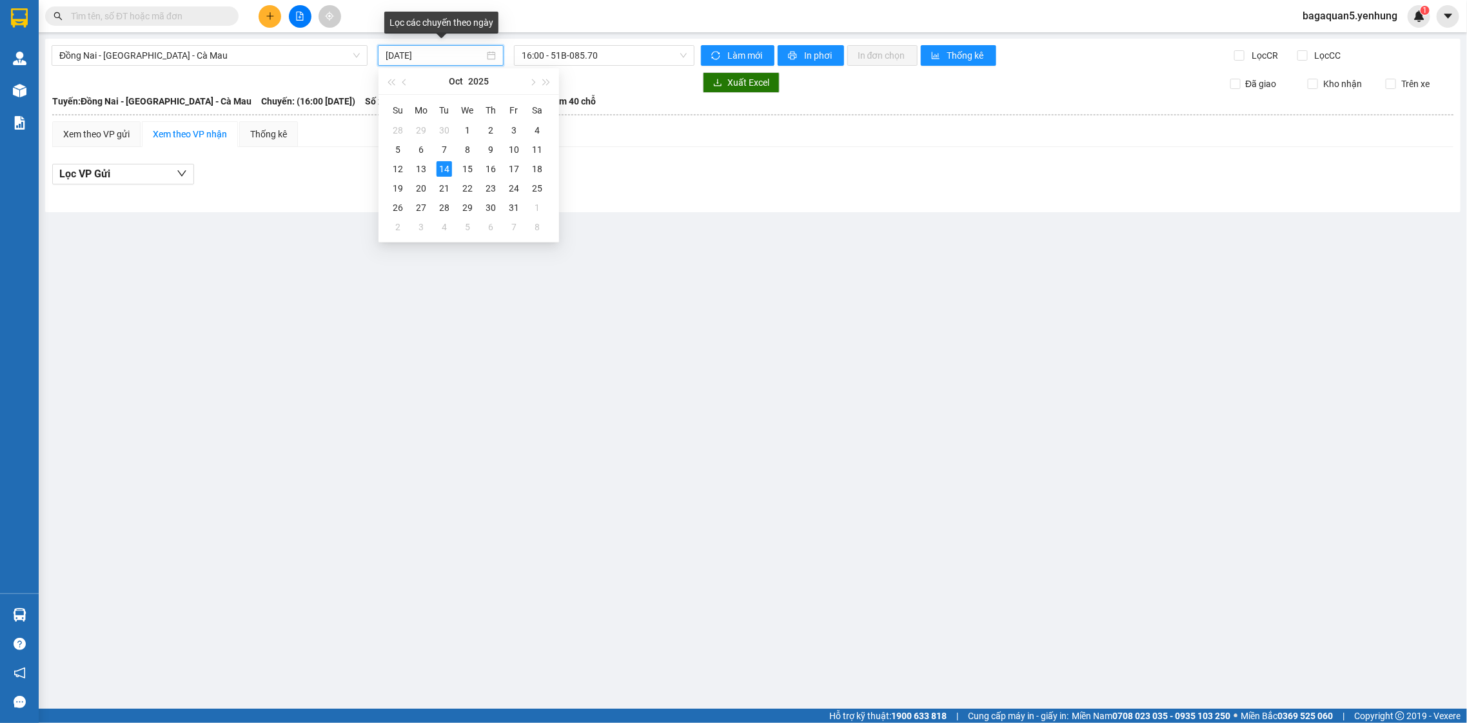
click at [436, 51] on input "[DATE]" at bounding box center [435, 55] width 99 height 14
click at [515, 150] on div "10" at bounding box center [513, 149] width 15 height 15
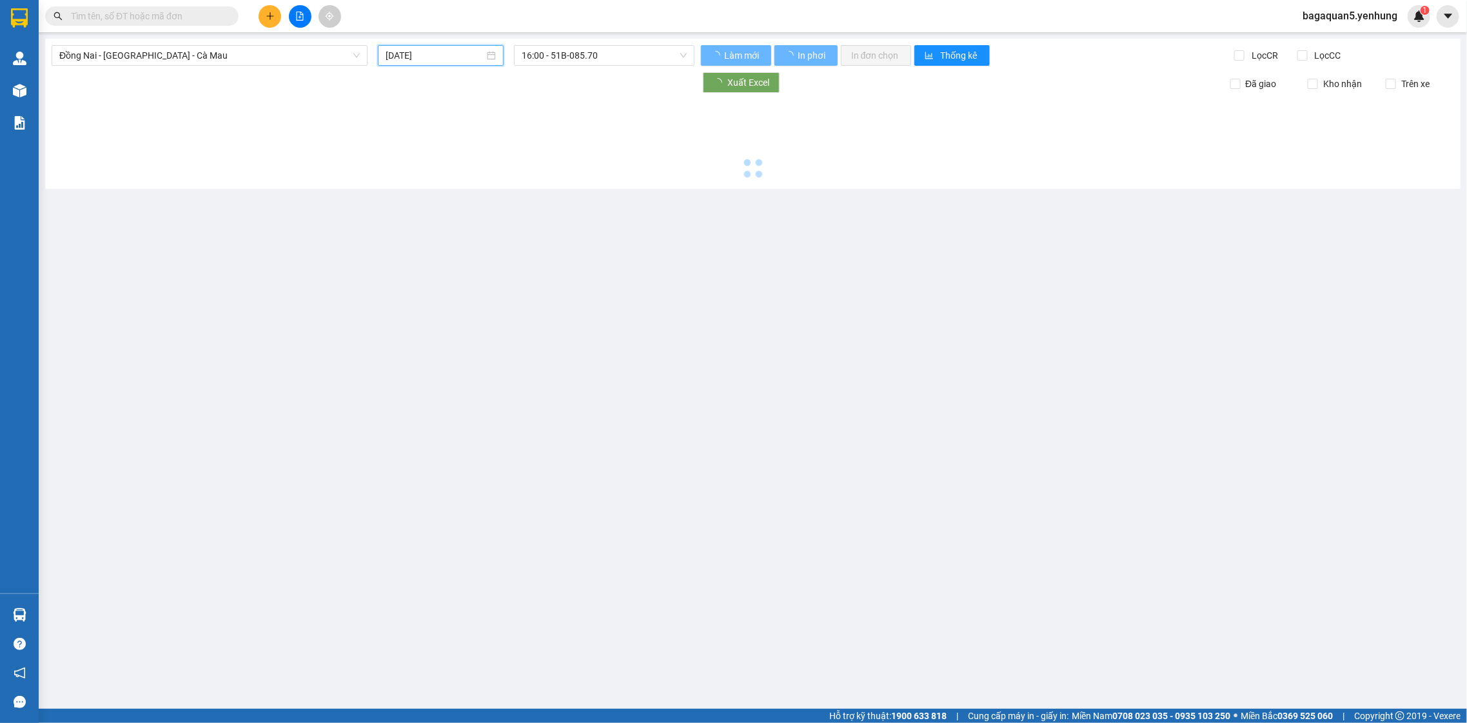
type input "[DATE]"
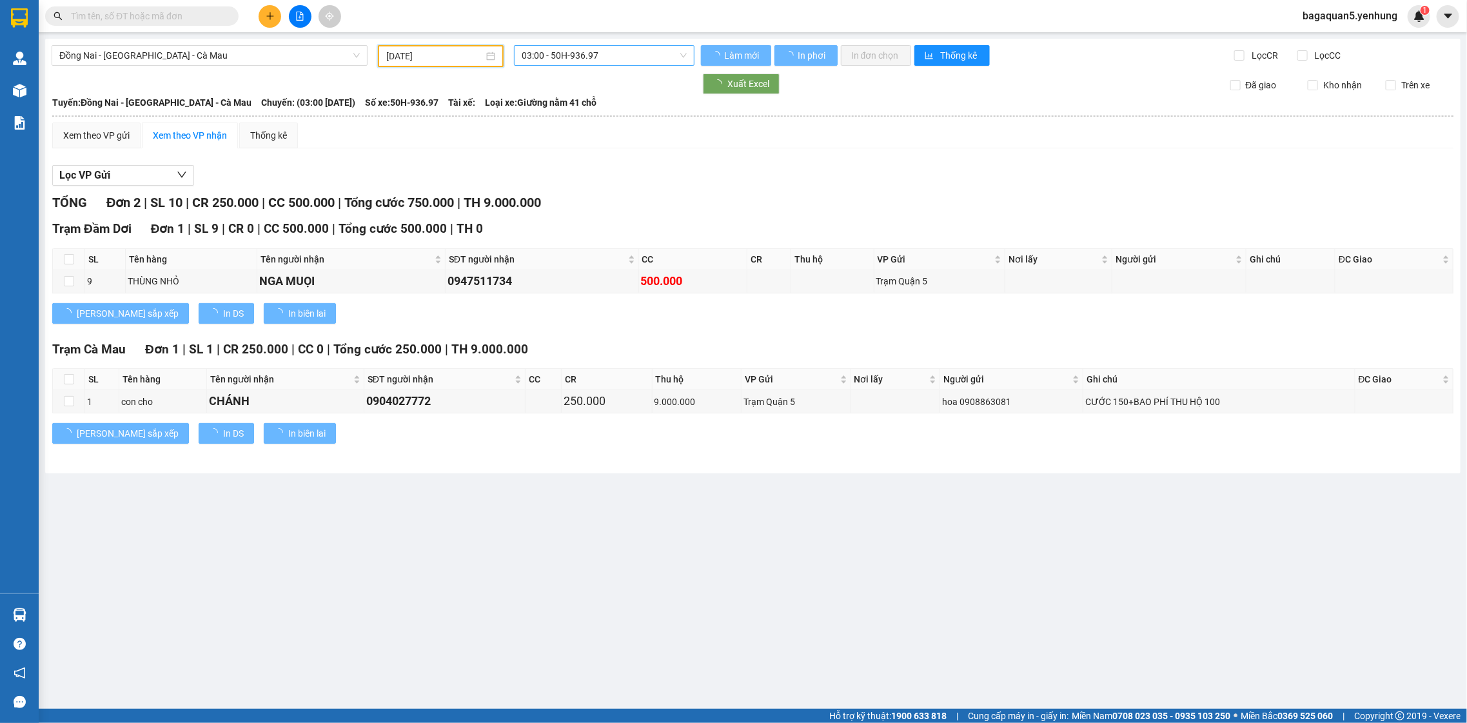
click at [568, 55] on span "03:00 - 50H-936.97" at bounding box center [604, 55] width 164 height 19
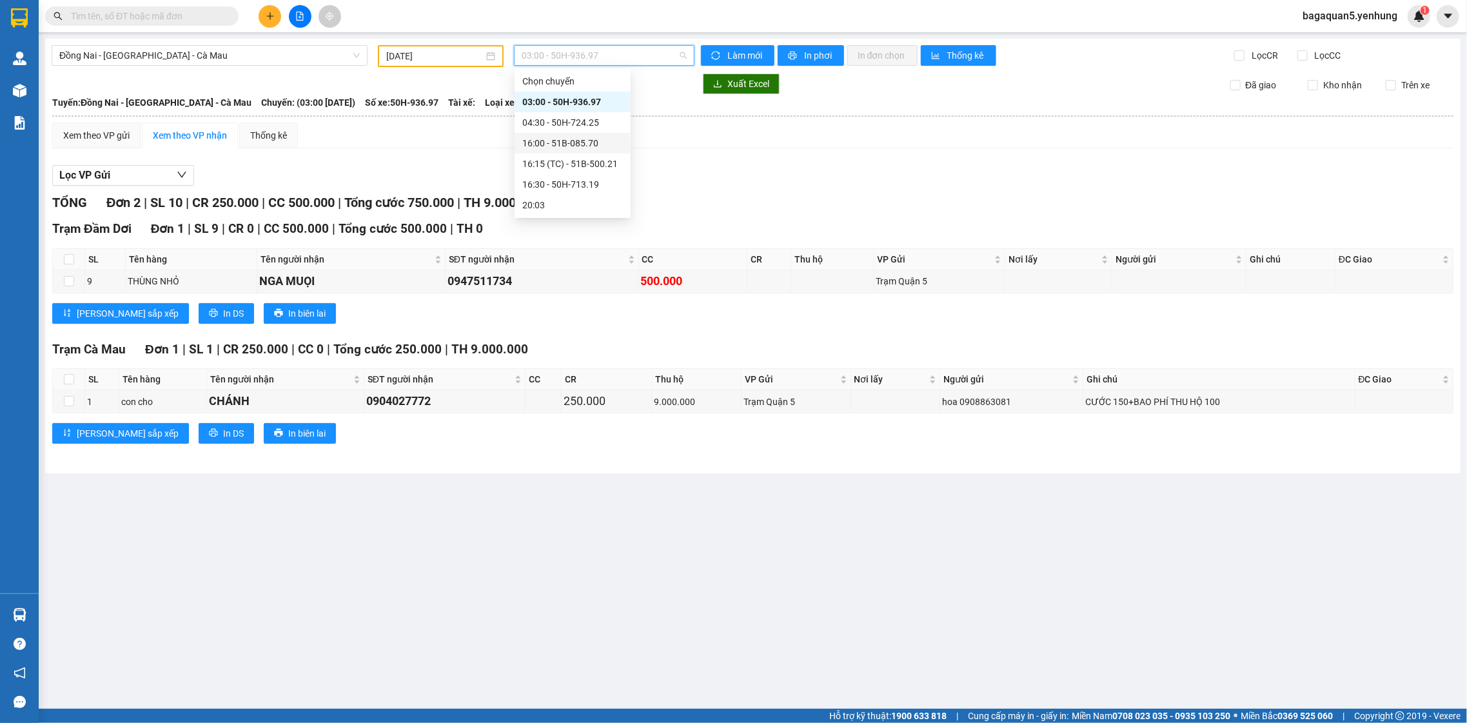
click at [589, 146] on div "16:00 - 51B-085.70" at bounding box center [572, 143] width 101 height 14
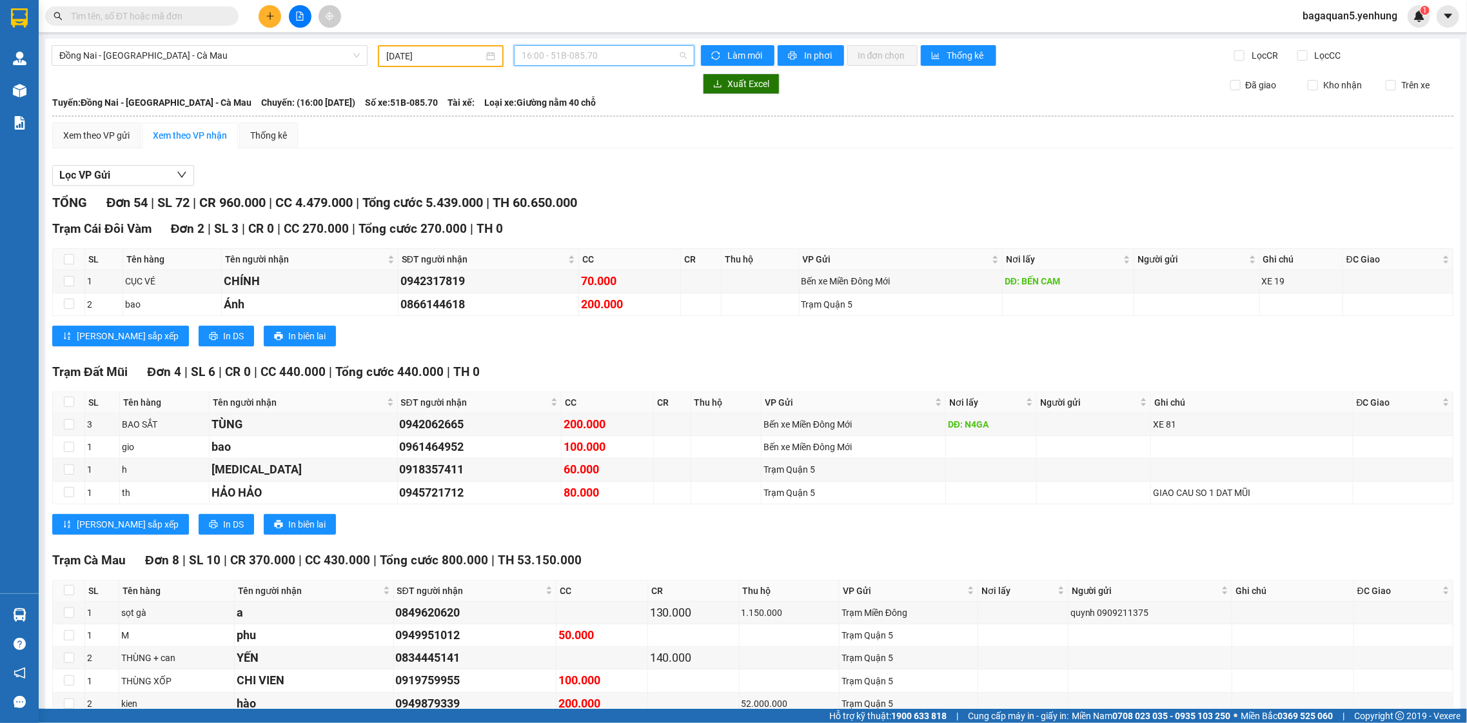
click at [564, 61] on span "16:00 - 51B-085.70" at bounding box center [604, 55] width 164 height 19
click at [571, 139] on div "16:00 - 51B-085.70" at bounding box center [568, 143] width 101 height 14
click at [529, 140] on div "Xem theo VP gửi Xem theo VP nhận Thống kê" at bounding box center [752, 136] width 1401 height 26
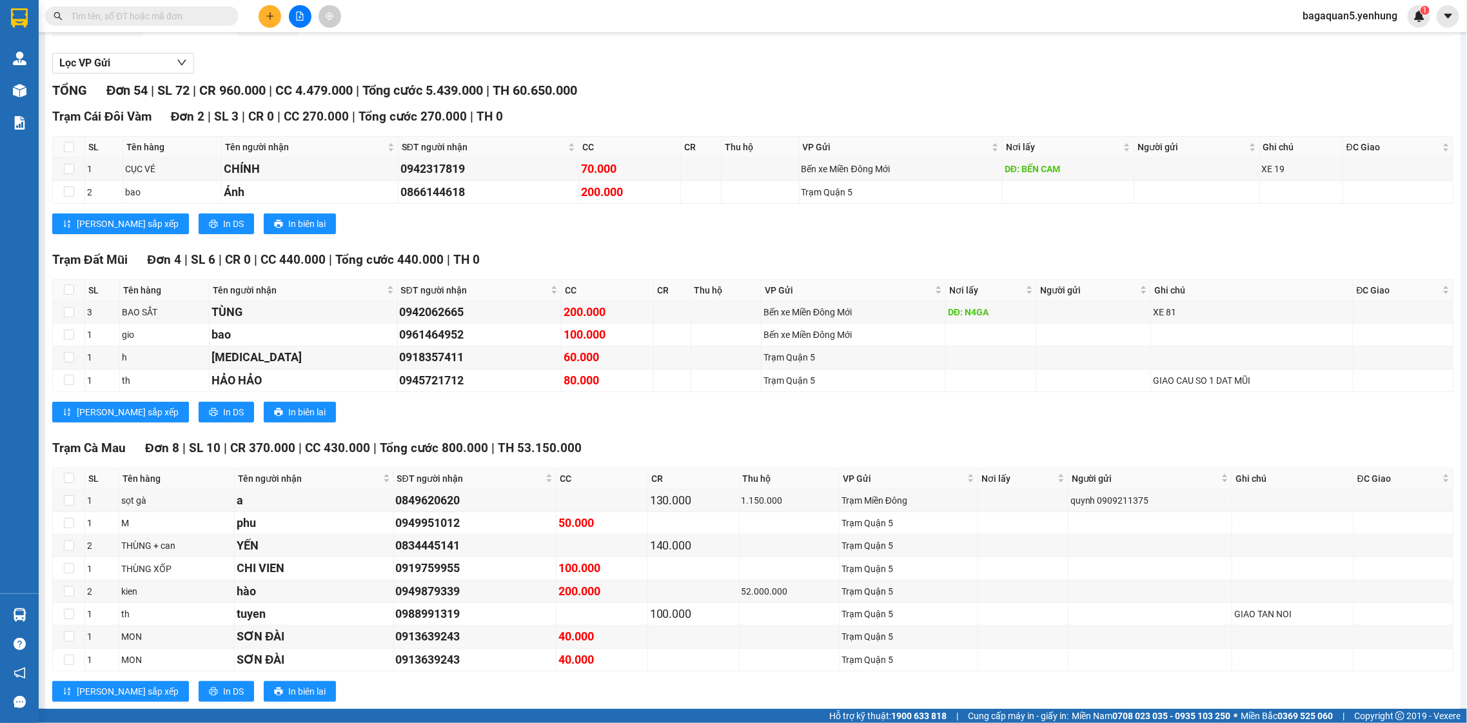
scroll to position [120, 0]
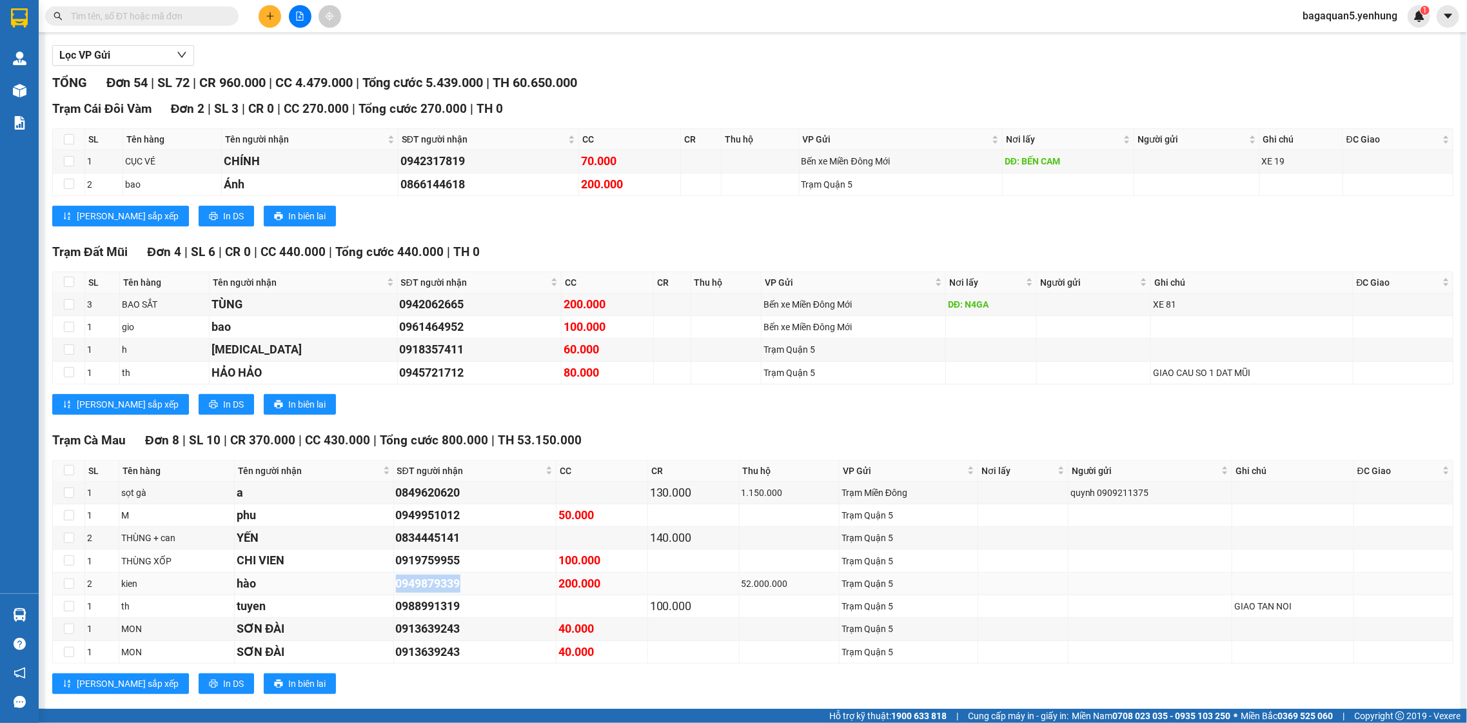
drag, startPoint x: 466, startPoint y: 580, endPoint x: 394, endPoint y: 579, distance: 71.6
click at [394, 579] on td "0949879339" at bounding box center [475, 584] width 163 height 23
click at [391, 574] on td "hào" at bounding box center [314, 584] width 159 height 23
drag, startPoint x: 395, startPoint y: 578, endPoint x: 464, endPoint y: 590, distance: 70.1
click at [464, 590] on div "0949879339" at bounding box center [475, 584] width 158 height 18
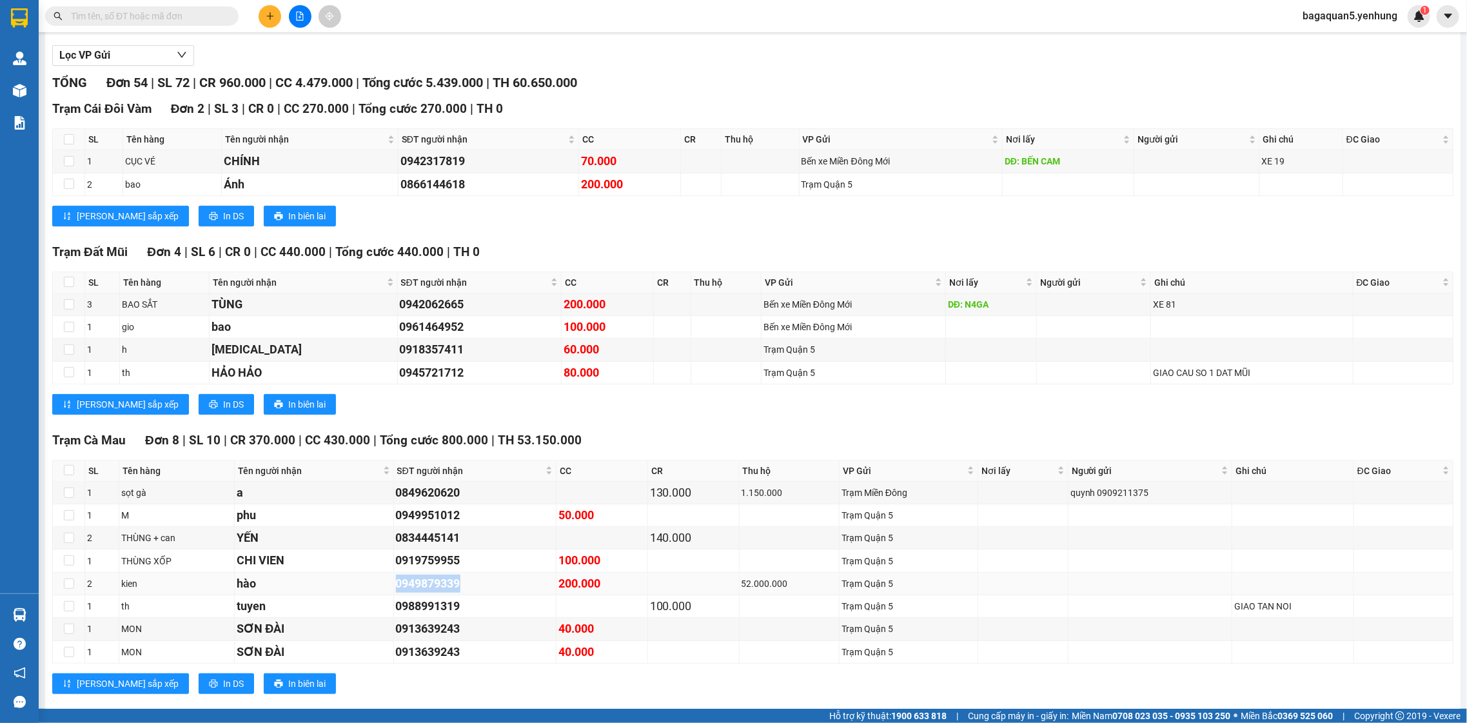
click at [464, 590] on div "0949879339" at bounding box center [475, 584] width 158 height 18
drag, startPoint x: 459, startPoint y: 586, endPoint x: 423, endPoint y: 581, distance: 35.8
click at [423, 581] on div "0949879339" at bounding box center [475, 584] width 158 height 18
drag, startPoint x: 423, startPoint y: 581, endPoint x: 415, endPoint y: 576, distance: 9.8
click at [421, 580] on div "0949879339" at bounding box center [475, 584] width 158 height 18
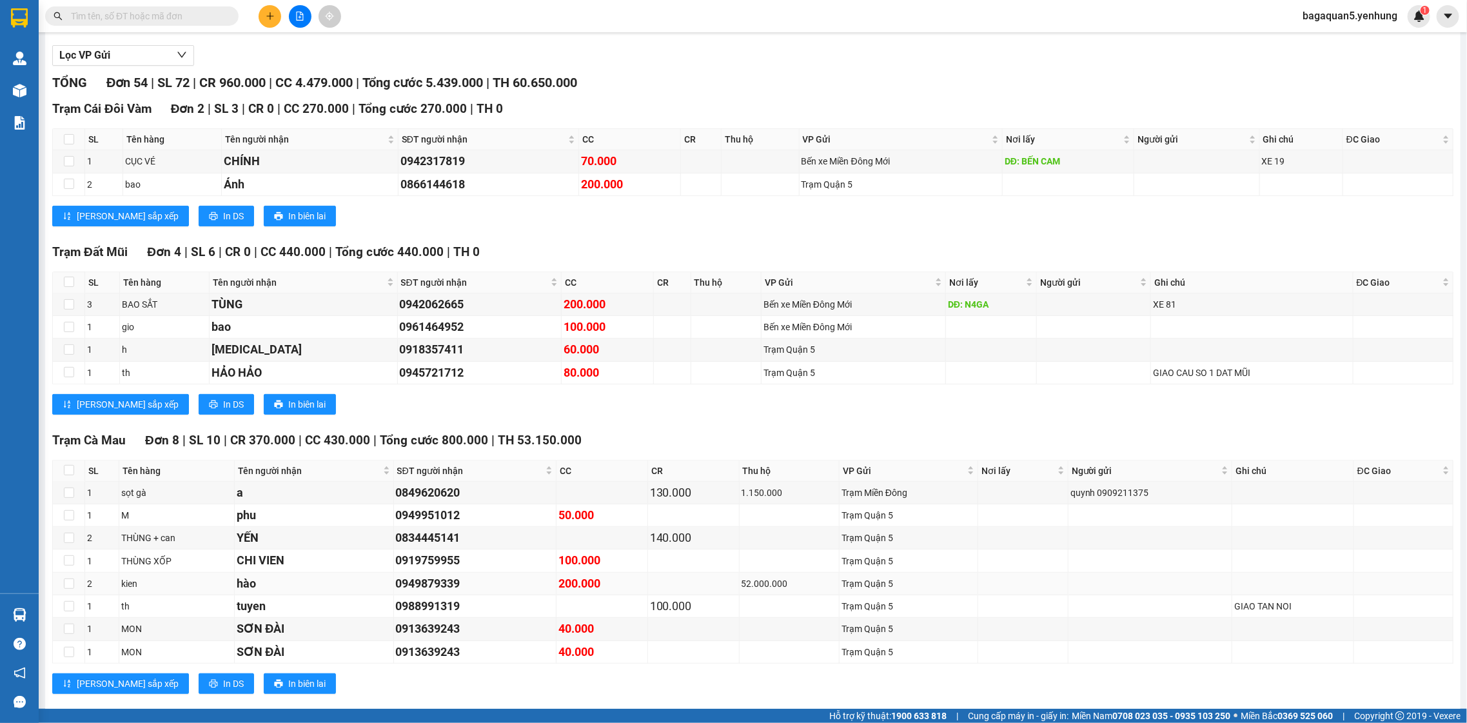
click at [414, 578] on div "0949879339" at bounding box center [475, 584] width 158 height 18
drag, startPoint x: 398, startPoint y: 580, endPoint x: 471, endPoint y: 588, distance: 73.3
click at [471, 589] on div "0949879339" at bounding box center [475, 584] width 158 height 18
click at [469, 586] on div "0949879339" at bounding box center [475, 584] width 158 height 18
click at [264, 18] on button at bounding box center [270, 16] width 23 height 23
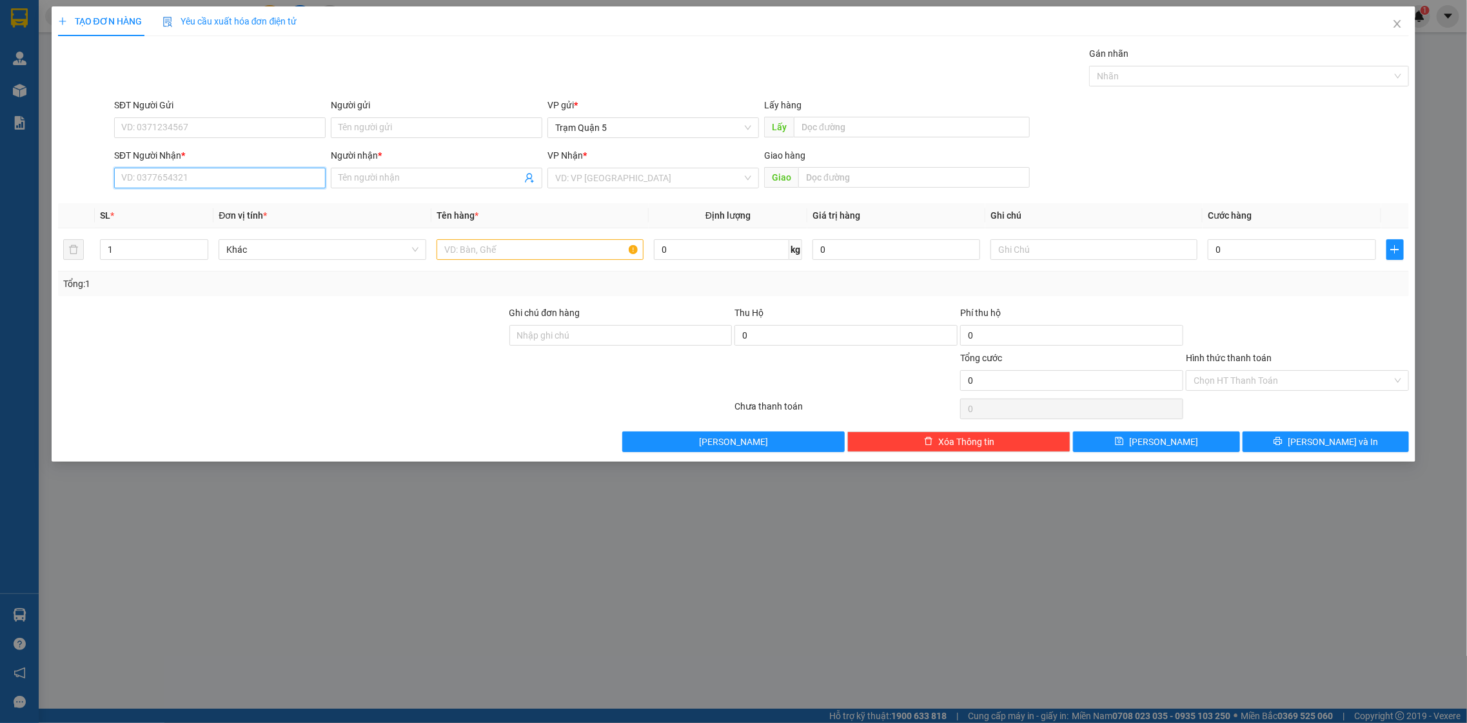
click at [224, 168] on input "SĐT Người Nhận *" at bounding box center [220, 178] width 212 height 21
type input "0977454164"
click at [288, 204] on div "0977454164 - ut" at bounding box center [220, 204] width 196 height 14
type input "ut"
type input "80.000"
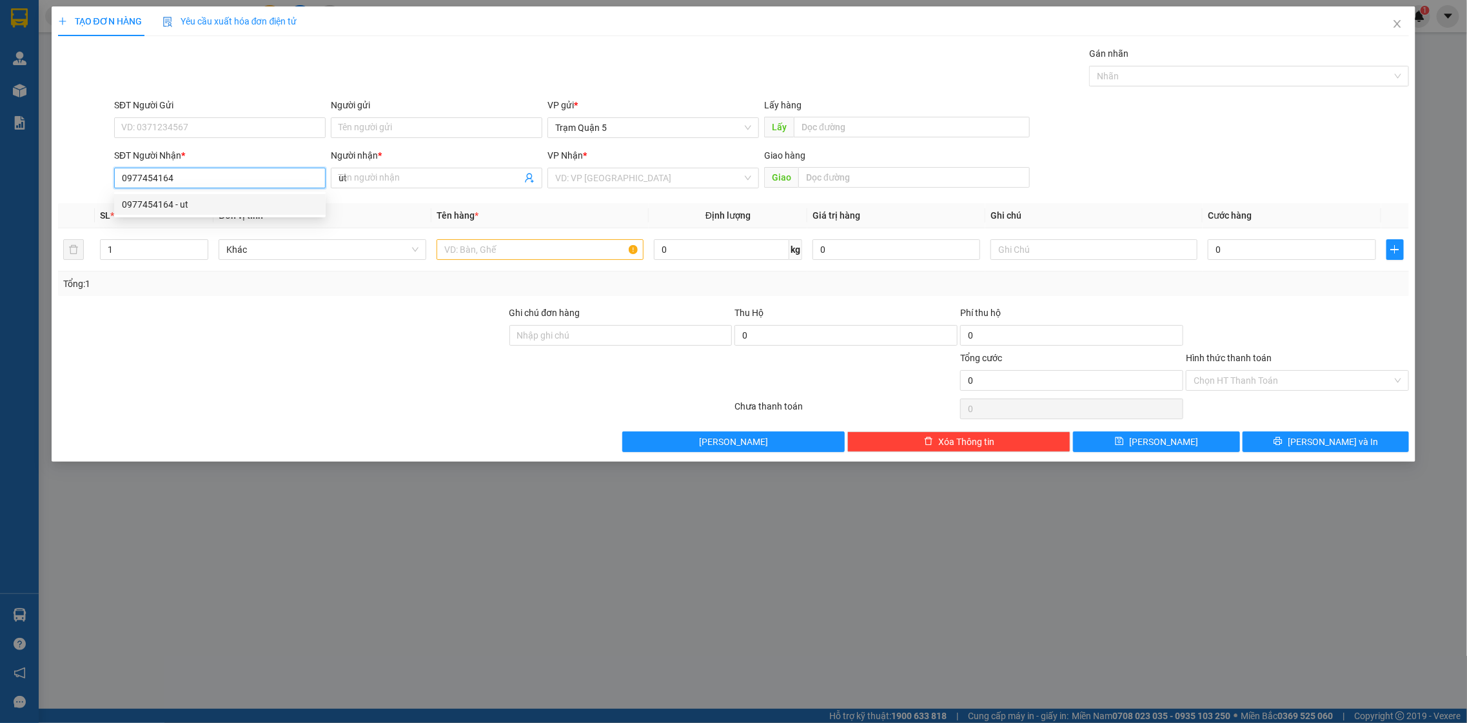
type input "80.000"
type input "0977454164"
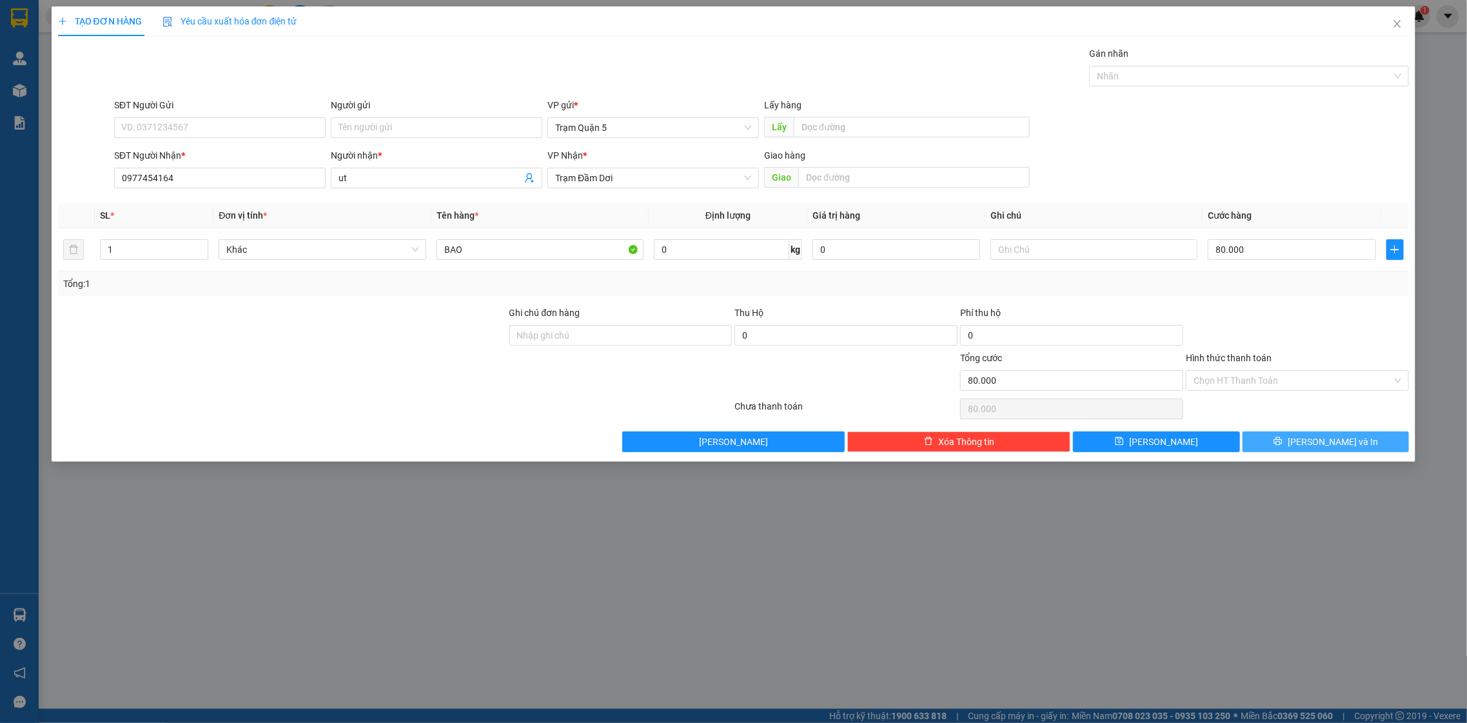
drag, startPoint x: 1320, startPoint y: 445, endPoint x: 1327, endPoint y: 331, distance: 113.7
click at [1327, 331] on div "Transit Pickup Surcharge Ids Transit Deliver Surcharge Ids Transit Deliver Surc…" at bounding box center [734, 249] width 1352 height 406
click at [1326, 326] on div at bounding box center [1298, 328] width 226 height 45
click at [1287, 252] on input "80.000" at bounding box center [1292, 249] width 168 height 21
type input "6"
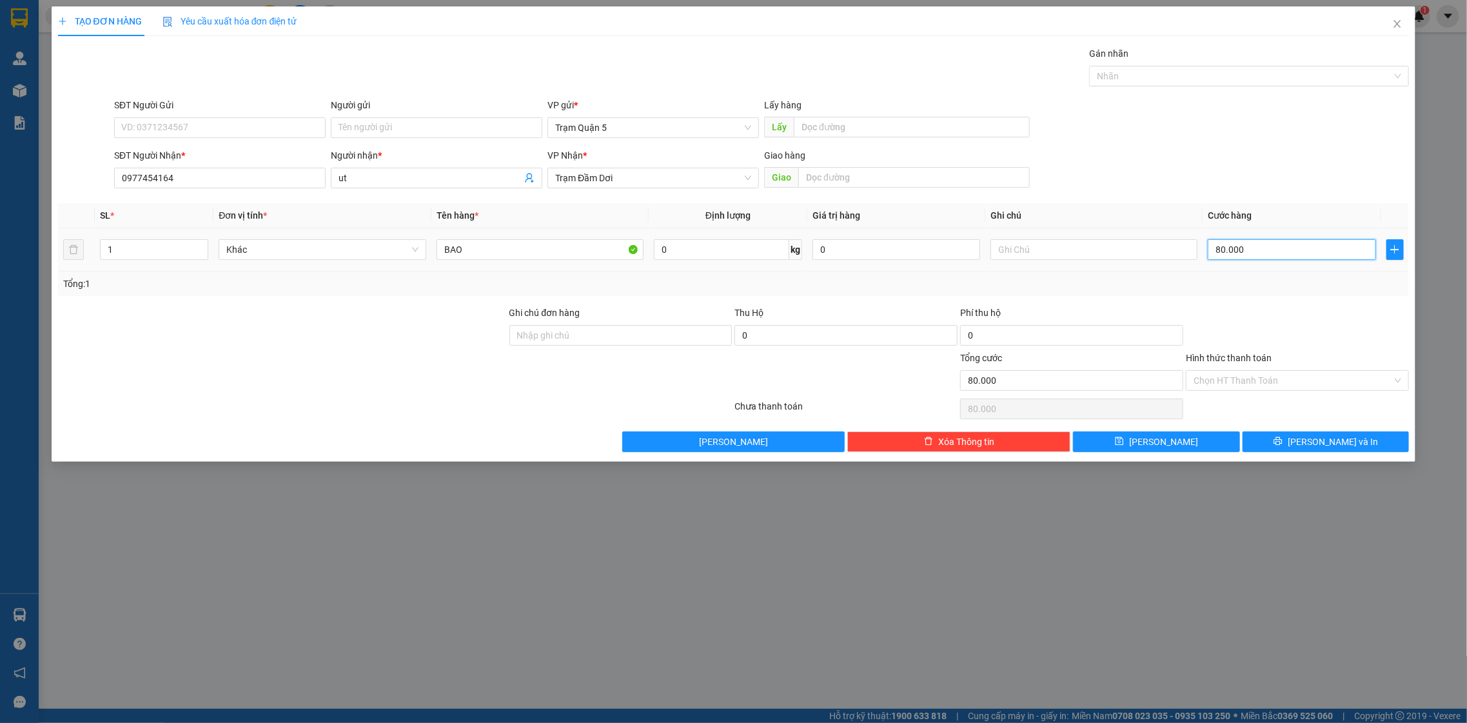
type input "6"
type input "60"
type input "6"
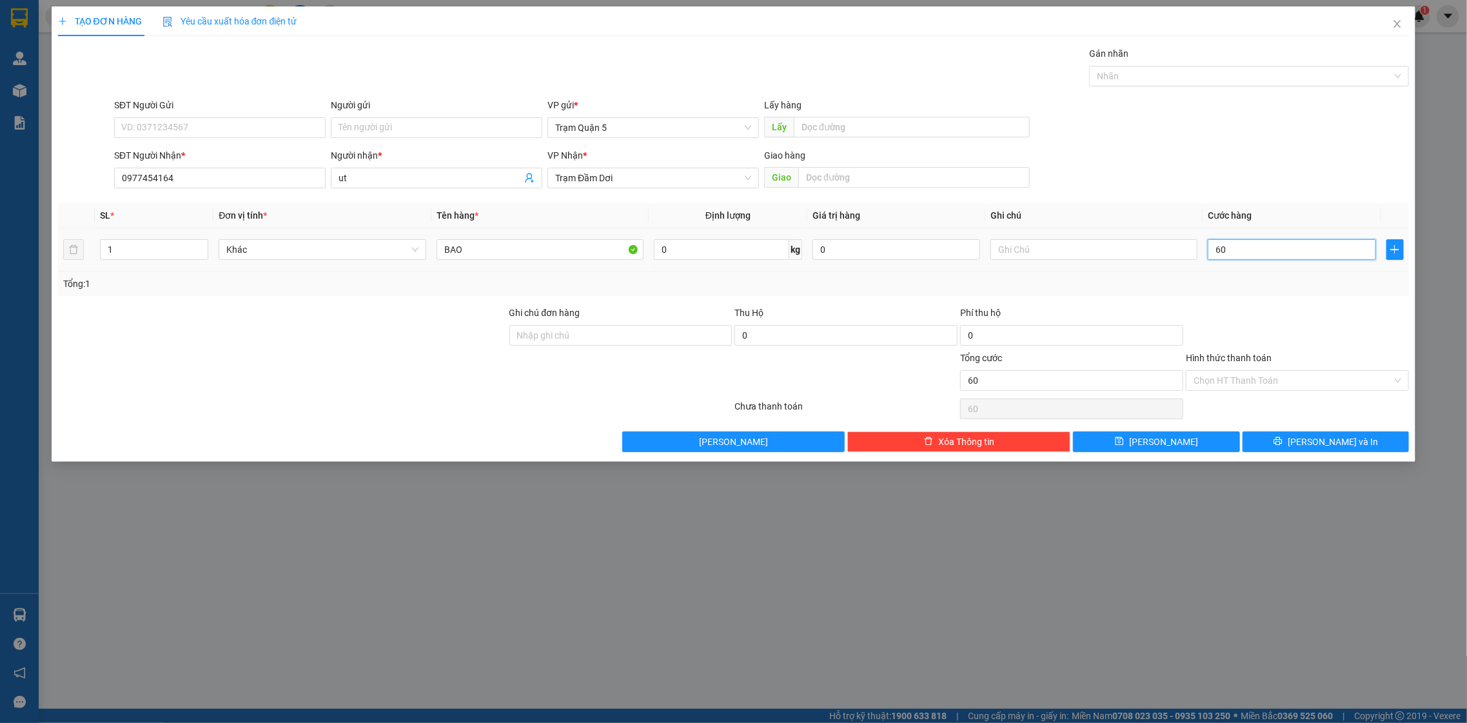
type input "6"
type input "0"
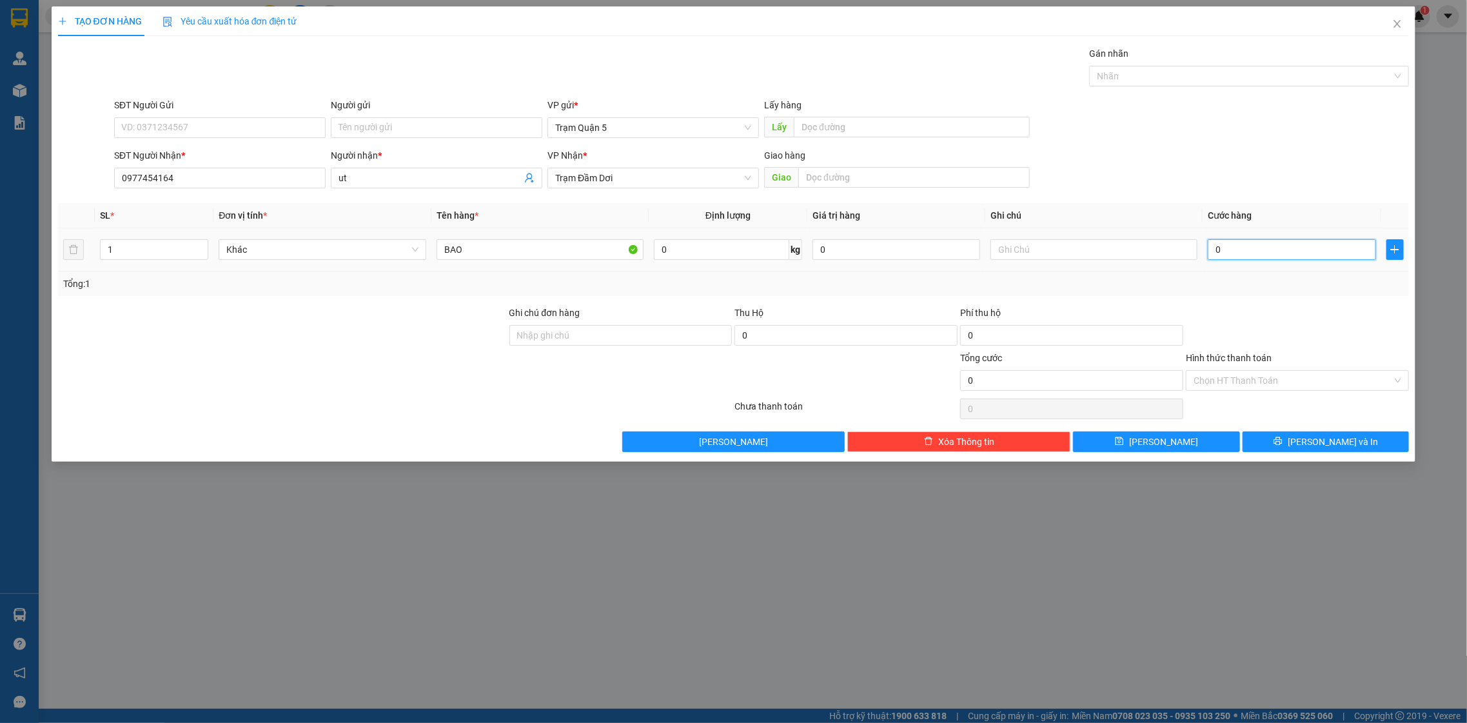
type input "8"
type input "08"
type input "80"
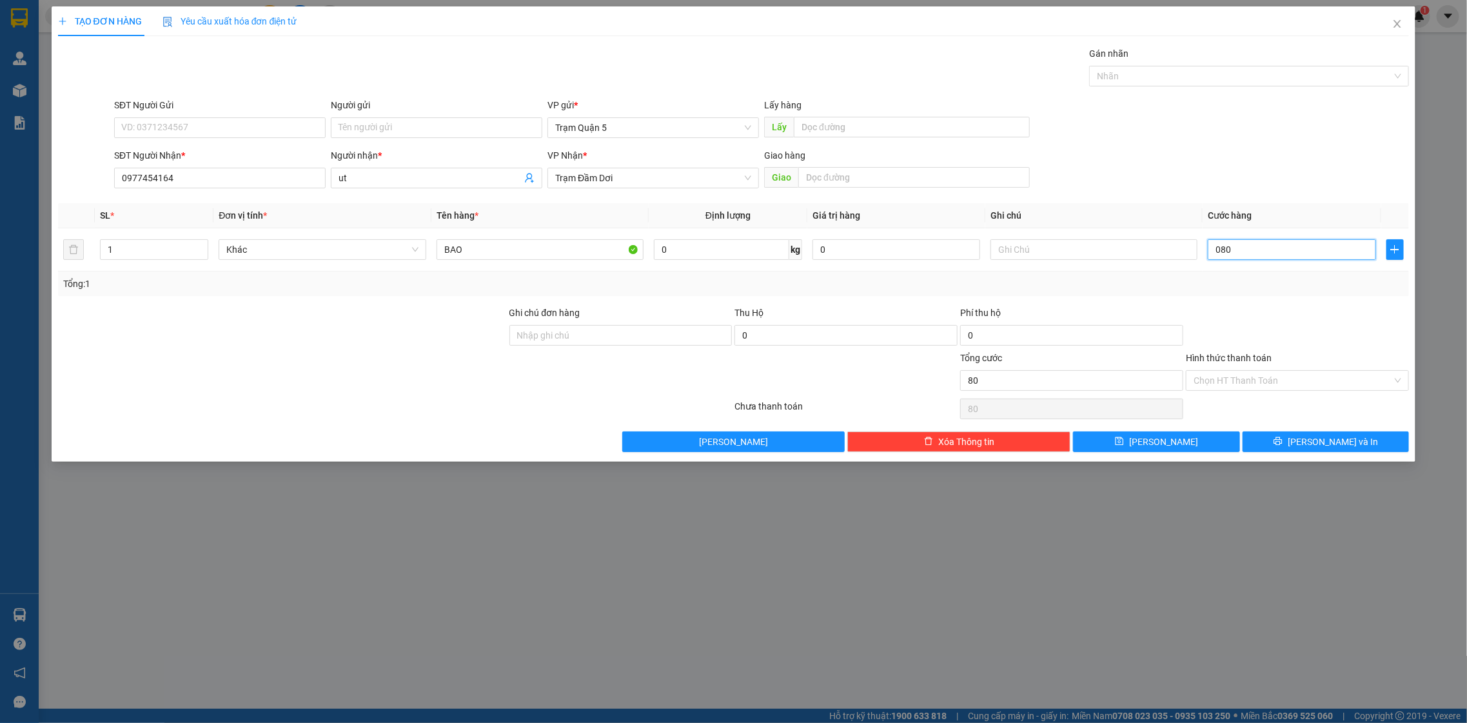
type input "080"
type input "80.000"
drag, startPoint x: 1238, startPoint y: 313, endPoint x: 1264, endPoint y: 378, distance: 69.5
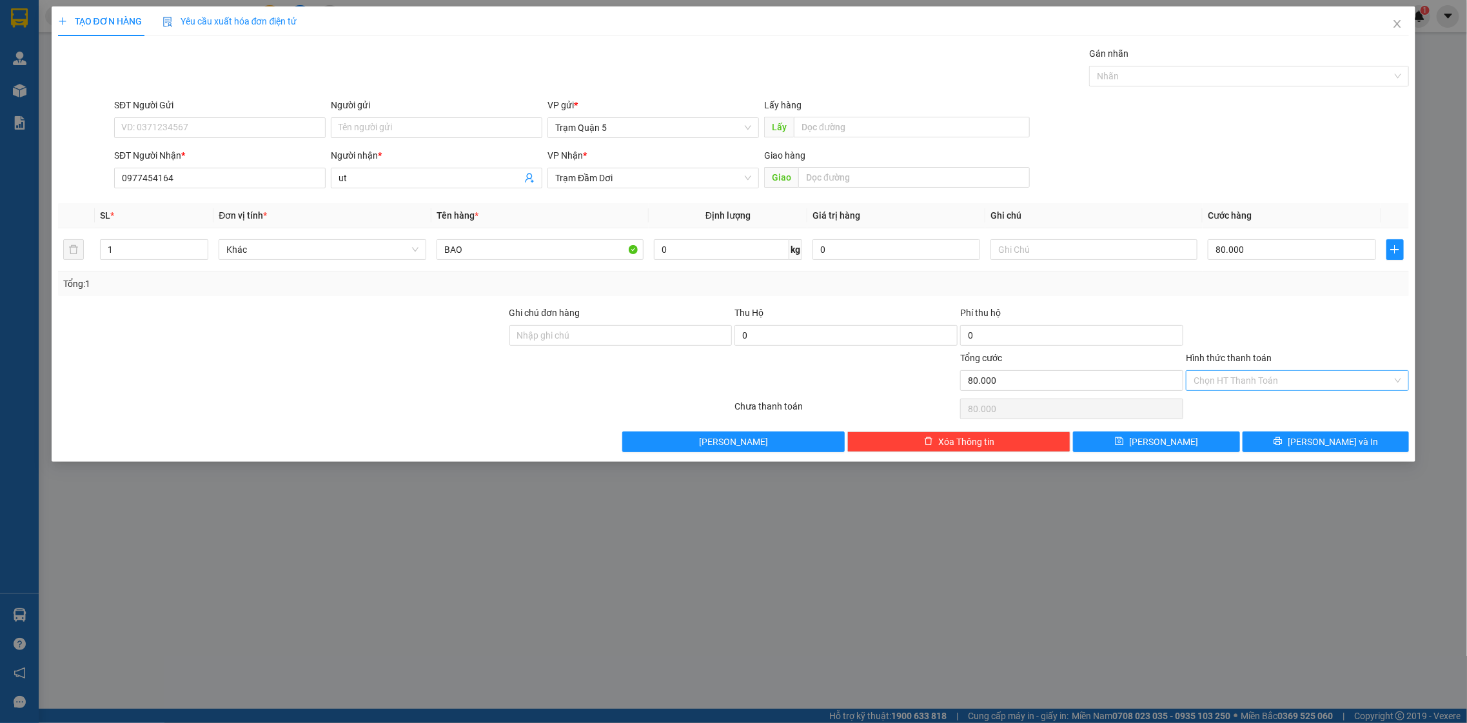
click at [1240, 315] on div at bounding box center [1298, 328] width 226 height 45
click at [1296, 451] on button "[PERSON_NAME] và In" at bounding box center [1326, 441] width 166 height 21
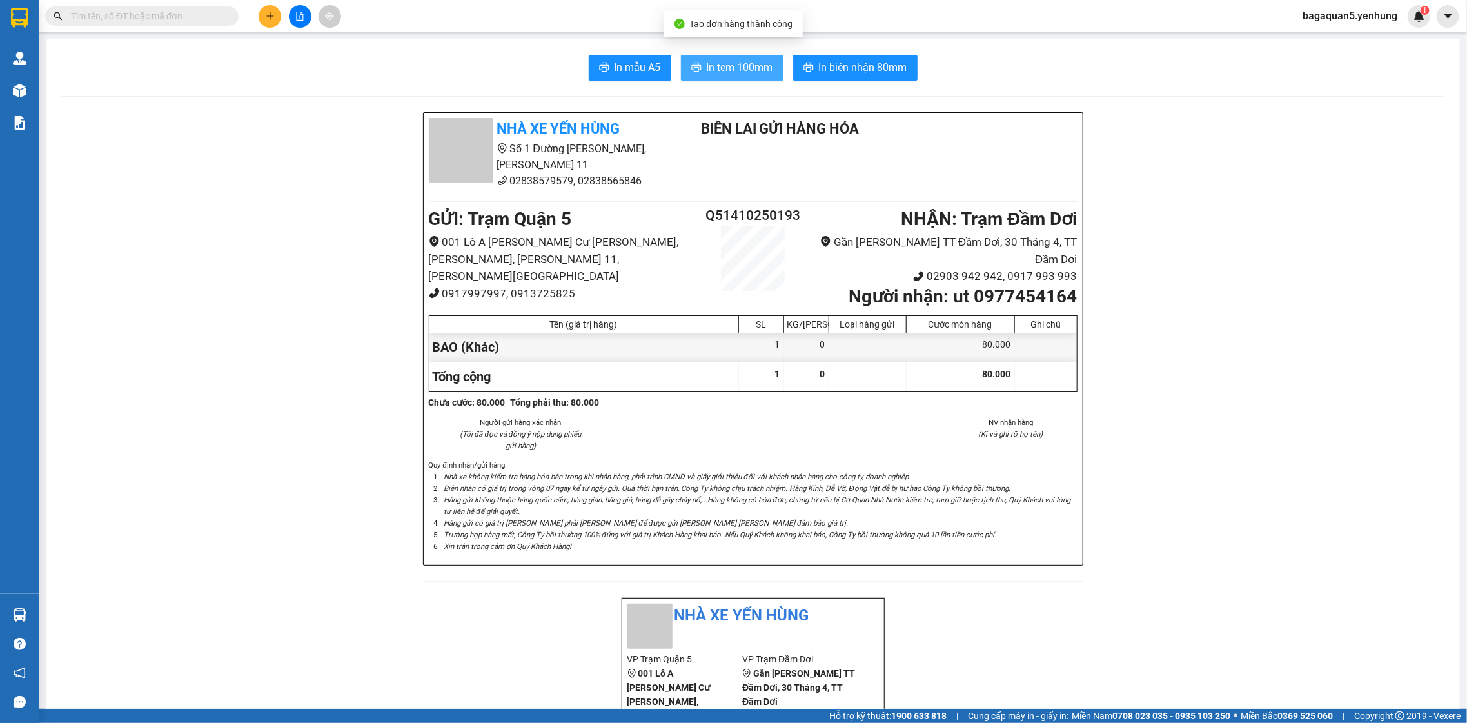
click at [742, 79] on button "In tem 100mm" at bounding box center [732, 68] width 103 height 26
click at [280, 10] on button at bounding box center [270, 16] width 23 height 23
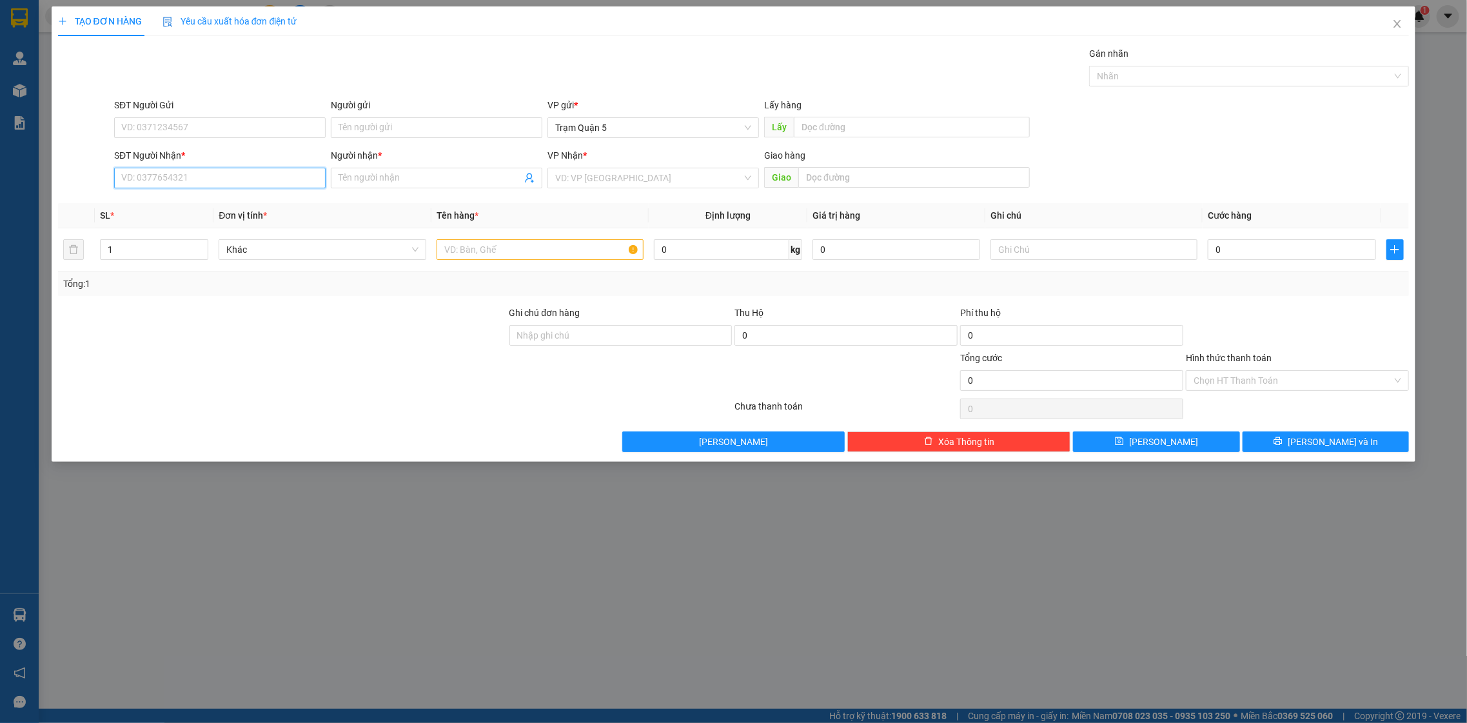
click at [255, 172] on input "SĐT Người Nhận *" at bounding box center [220, 178] width 212 height 21
type input "0869693712"
click at [237, 210] on div "0869693712" at bounding box center [220, 204] width 196 height 14
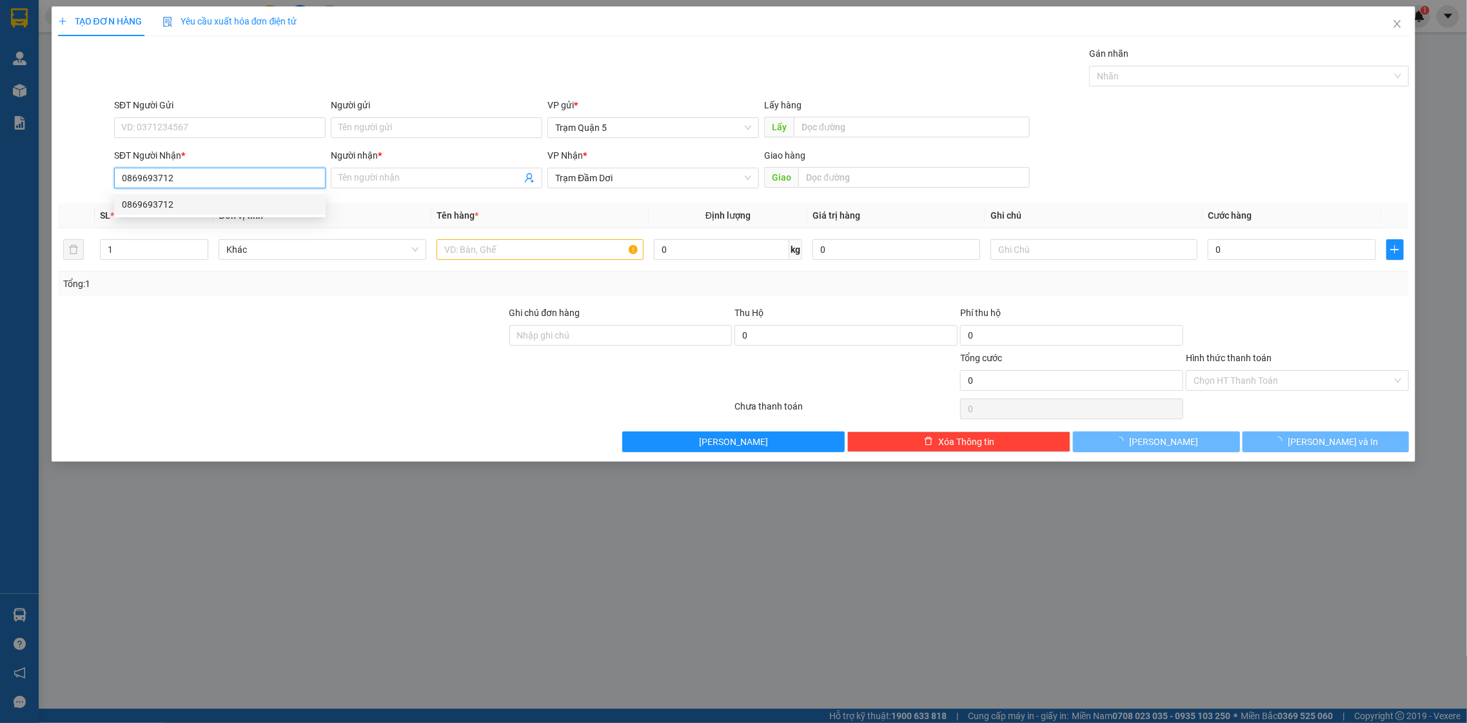
type input "80.000"
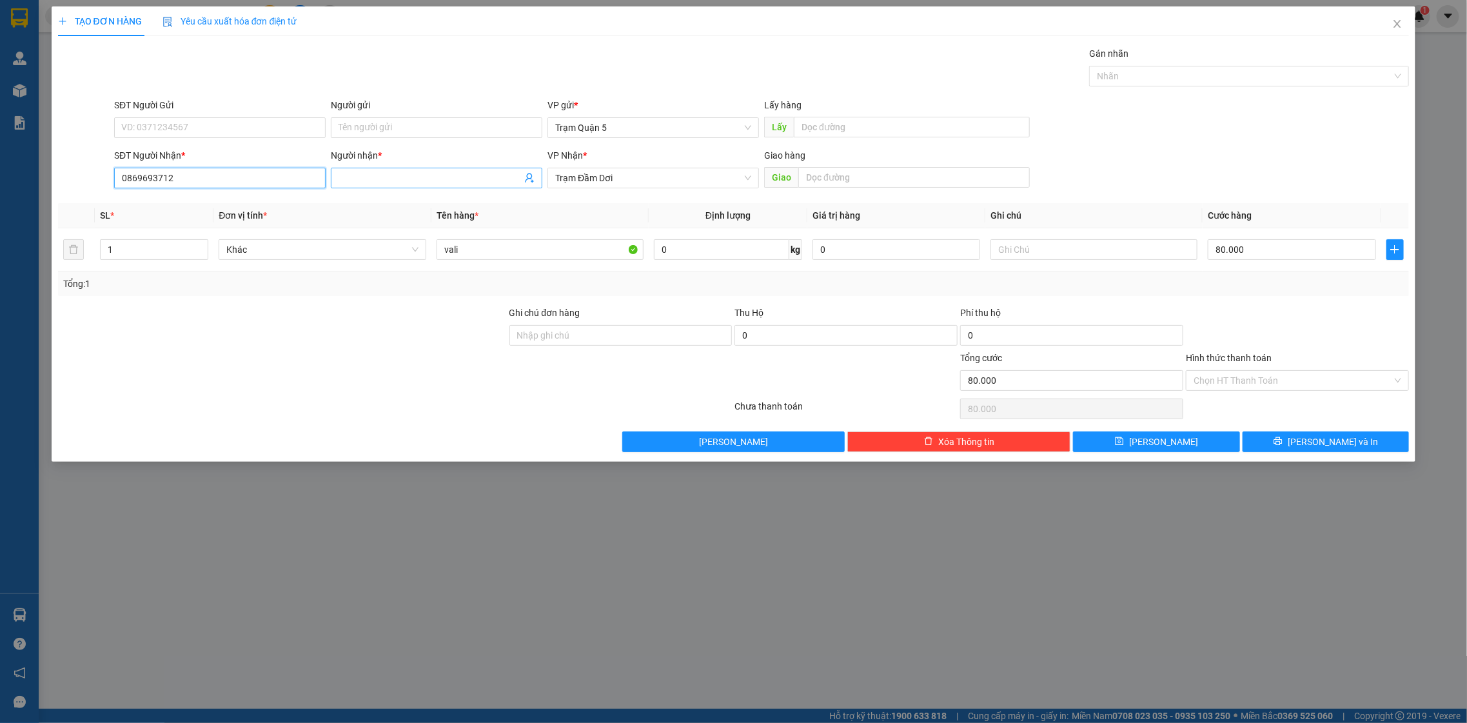
type input "0869693712"
click at [439, 176] on input "Người nhận *" at bounding box center [430, 178] width 183 height 14
type input "A"
drag, startPoint x: 489, startPoint y: 247, endPoint x: 414, endPoint y: 258, distance: 75.6
click at [414, 258] on tr "1 Khác vali 0 kg 0 80.000" at bounding box center [734, 249] width 1352 height 43
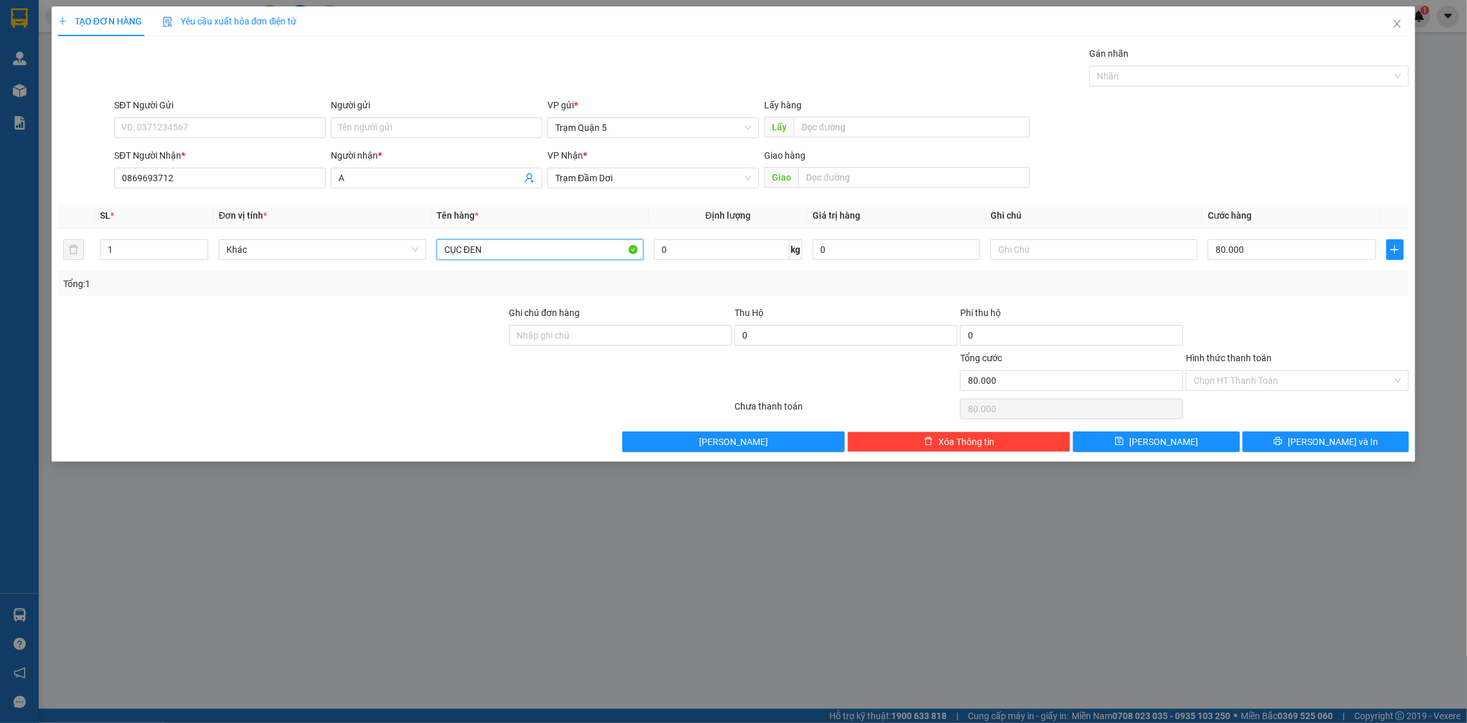
type input "CỤC ĐEN"
click at [1281, 350] on div at bounding box center [1298, 328] width 226 height 45
click at [1288, 248] on input "80.000" at bounding box center [1292, 249] width 168 height 21
type input "1"
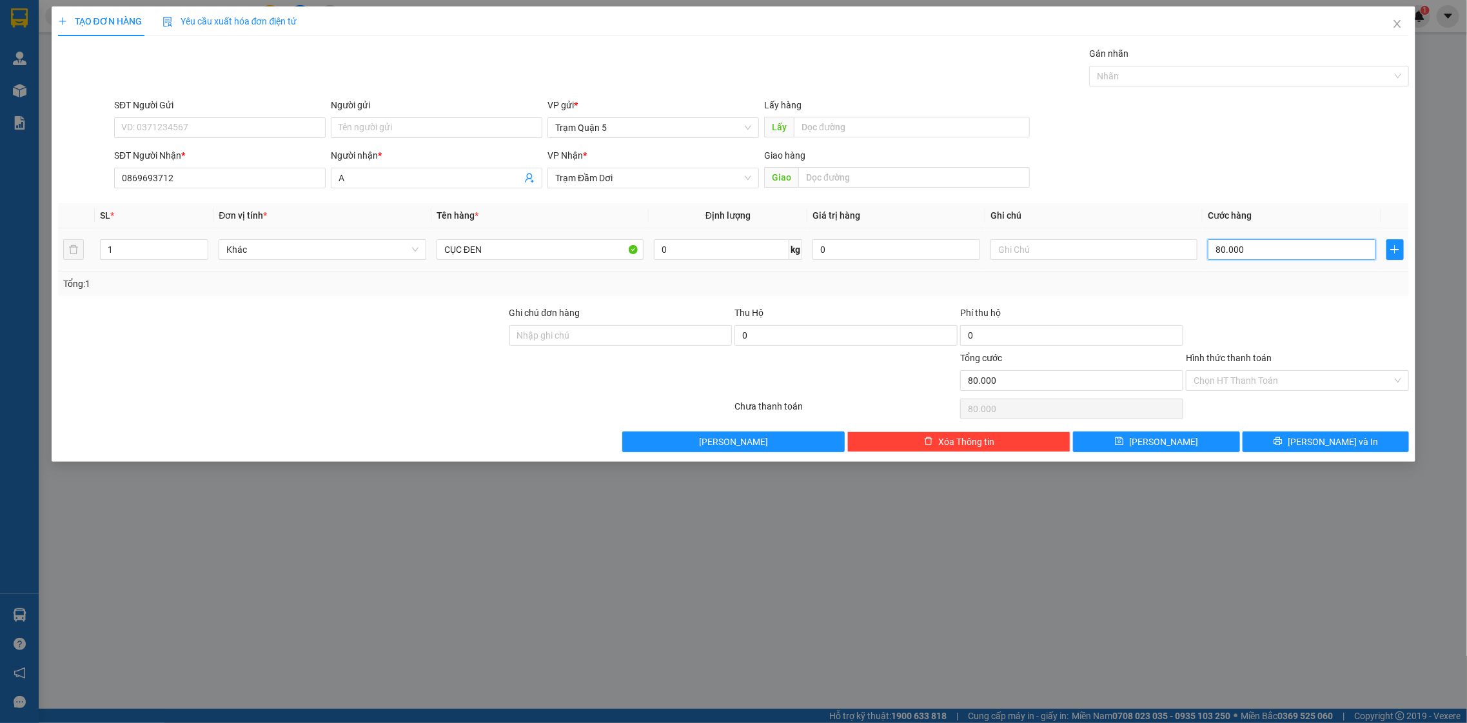
type input "1"
type input "10"
type input "100"
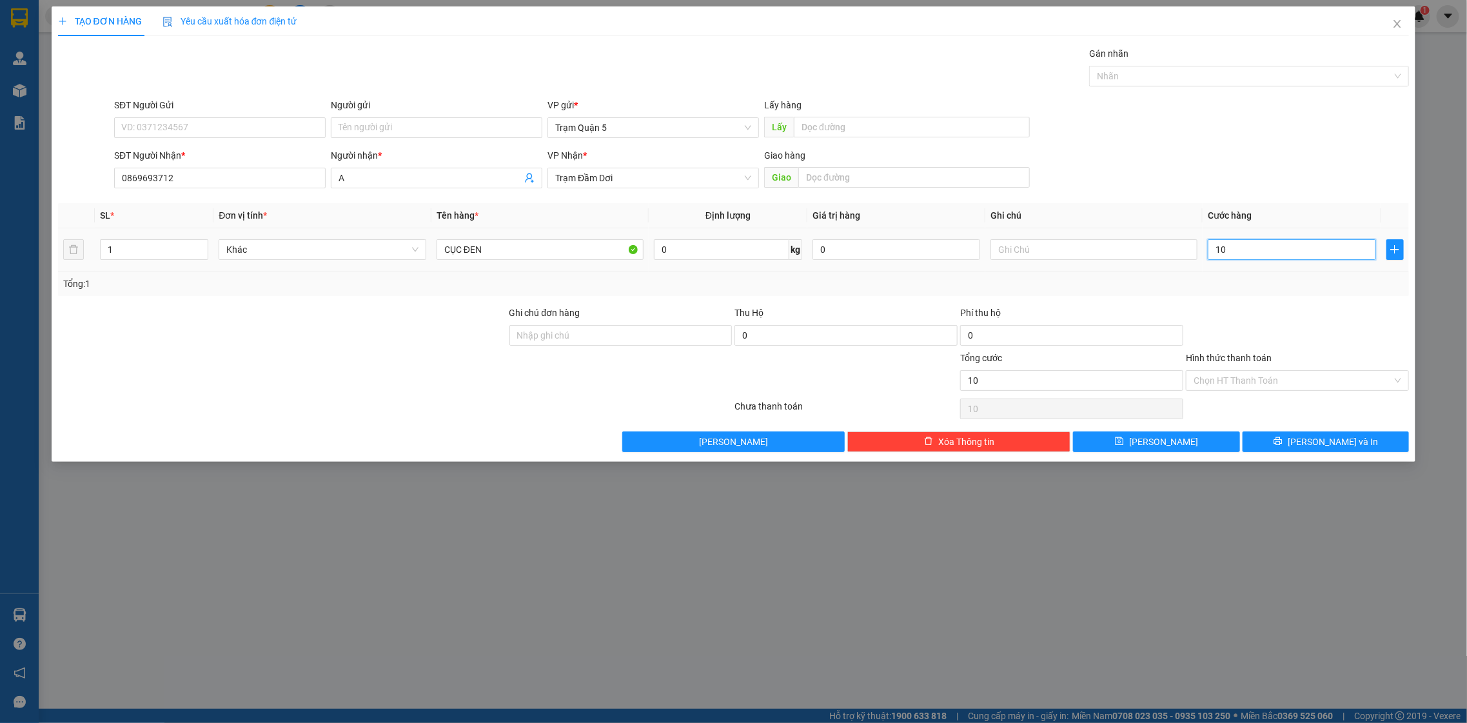
type input "100"
type input "100.000"
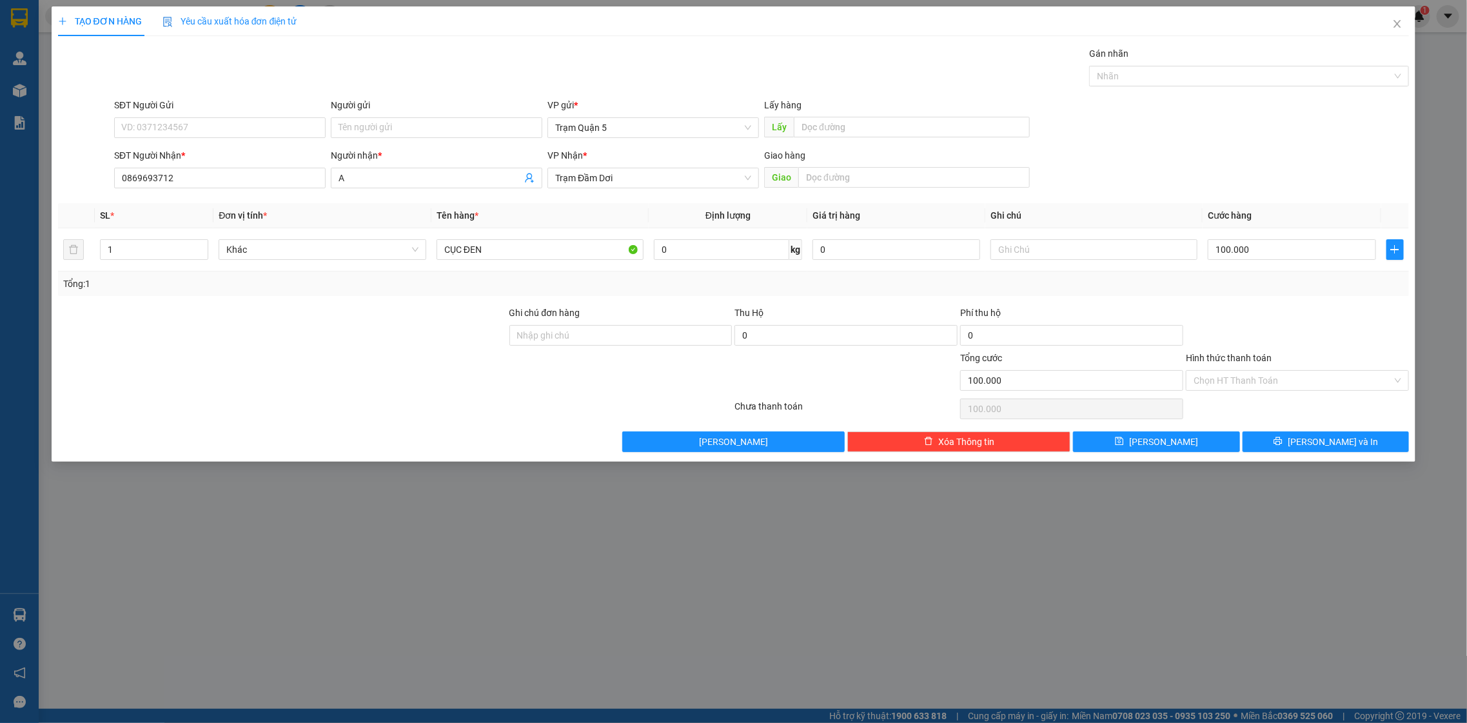
click at [1300, 279] on div "Tổng: 1" at bounding box center [733, 284] width 1341 height 14
click at [1283, 446] on icon "printer" at bounding box center [1278, 441] width 8 height 8
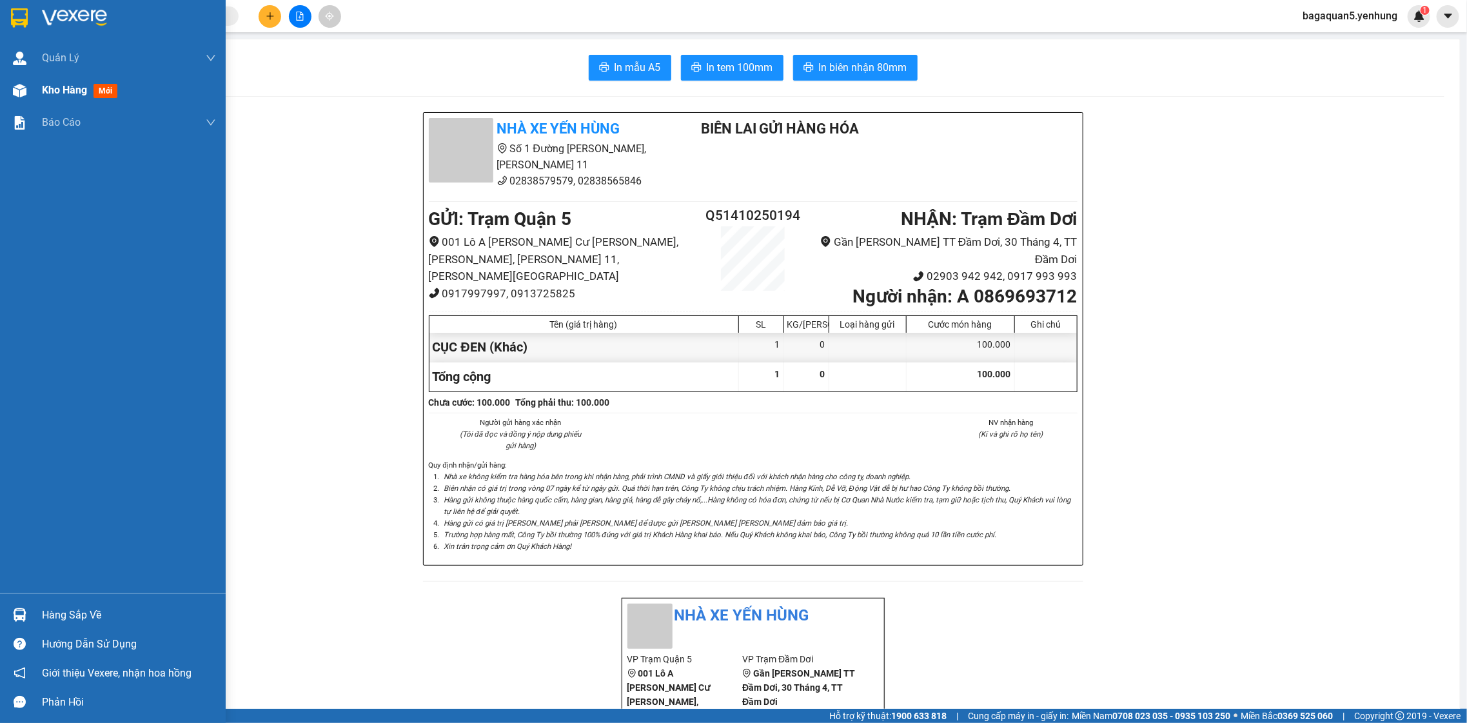
click at [34, 88] on div "Kho hàng mới" at bounding box center [113, 90] width 226 height 32
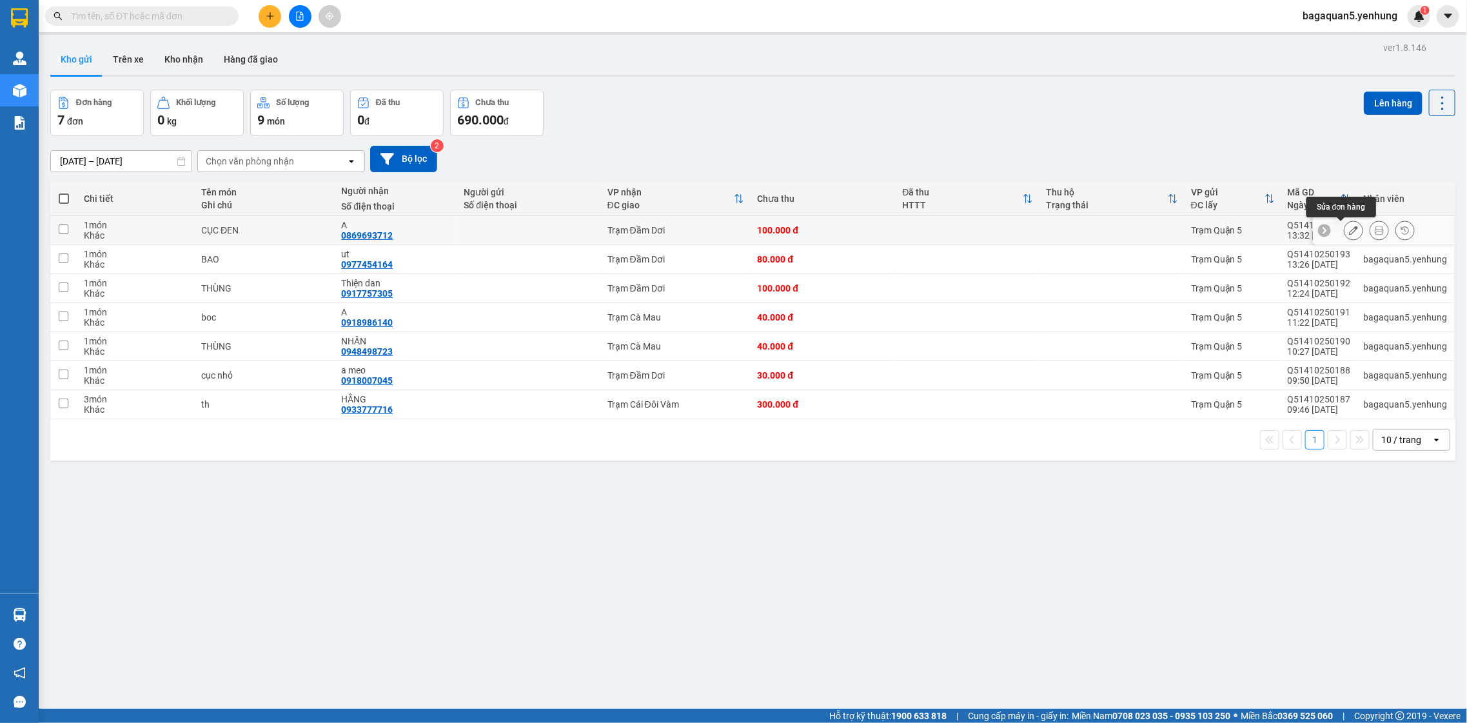
click at [1349, 230] on icon at bounding box center [1353, 230] width 9 height 9
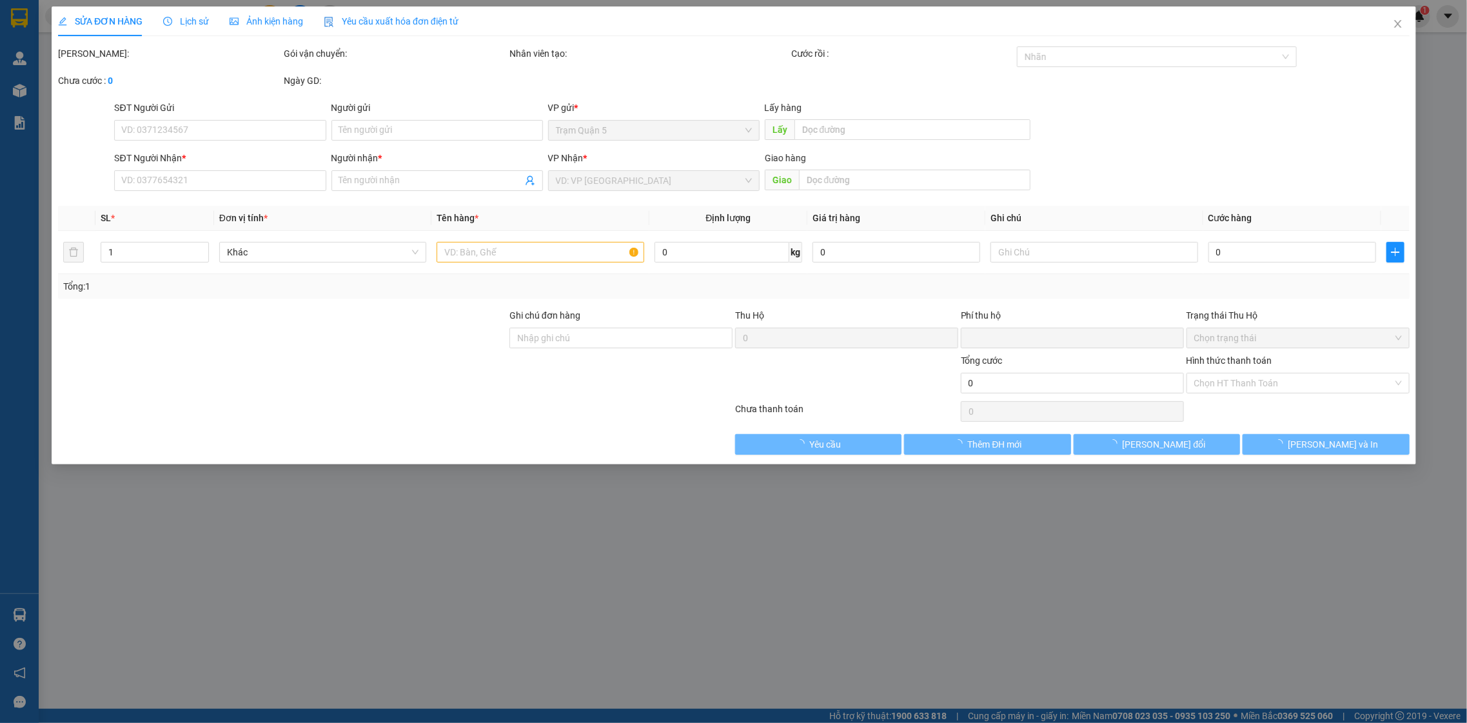
type input "0869693712"
type input "A"
type input "0"
type input "100.000"
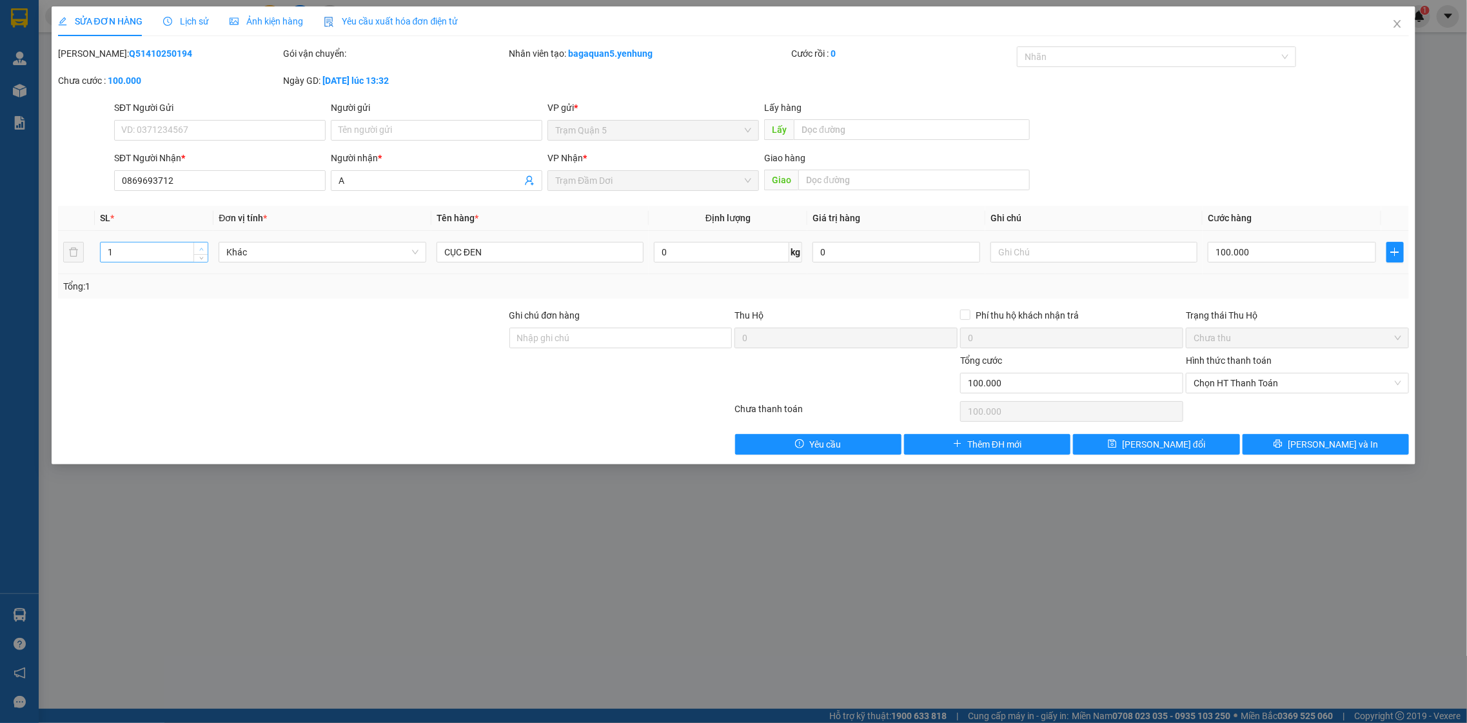
type input "2"
click at [193, 244] on span "Increase Value" at bounding box center [200, 248] width 14 height 12
click at [1275, 439] on button "[PERSON_NAME] và In" at bounding box center [1326, 444] width 166 height 21
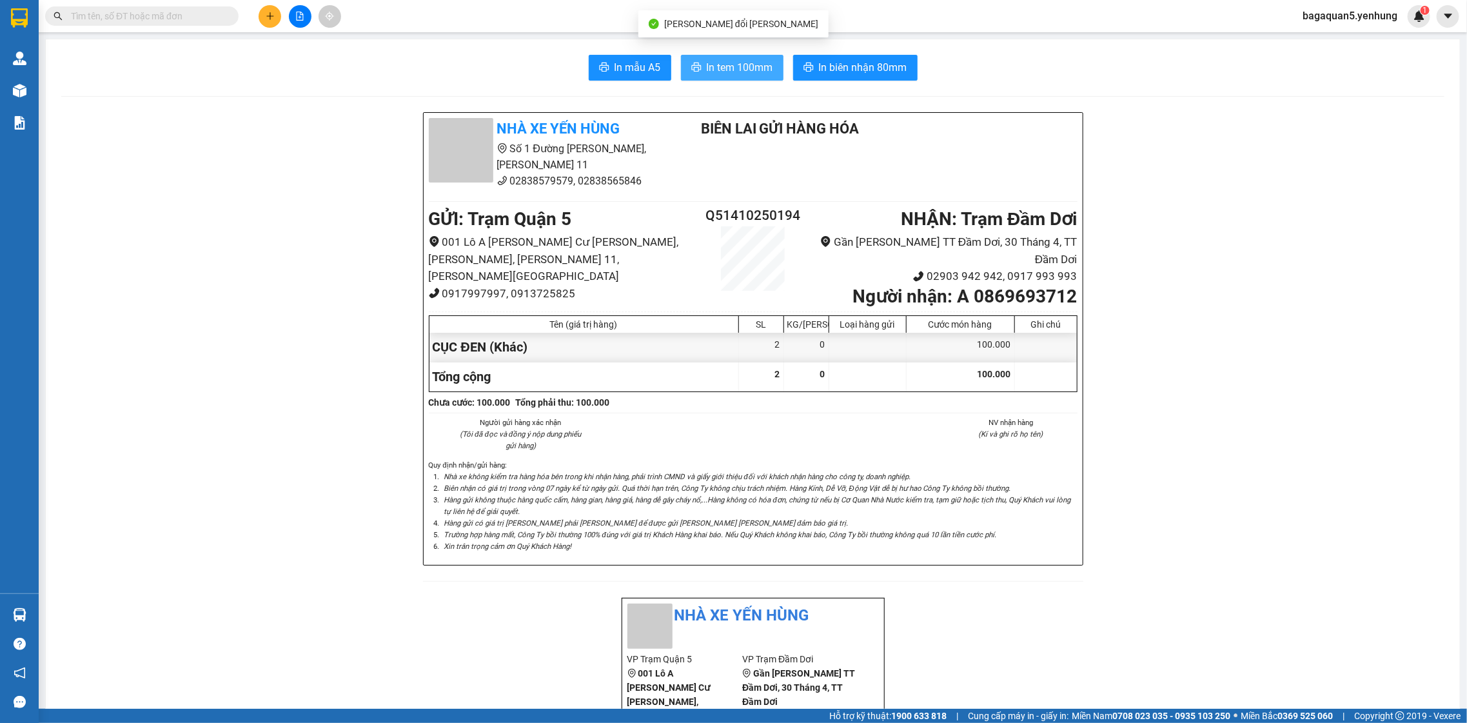
click at [729, 69] on span "In tem 100mm" at bounding box center [740, 67] width 66 height 16
click at [273, 21] on button at bounding box center [270, 16] width 23 height 23
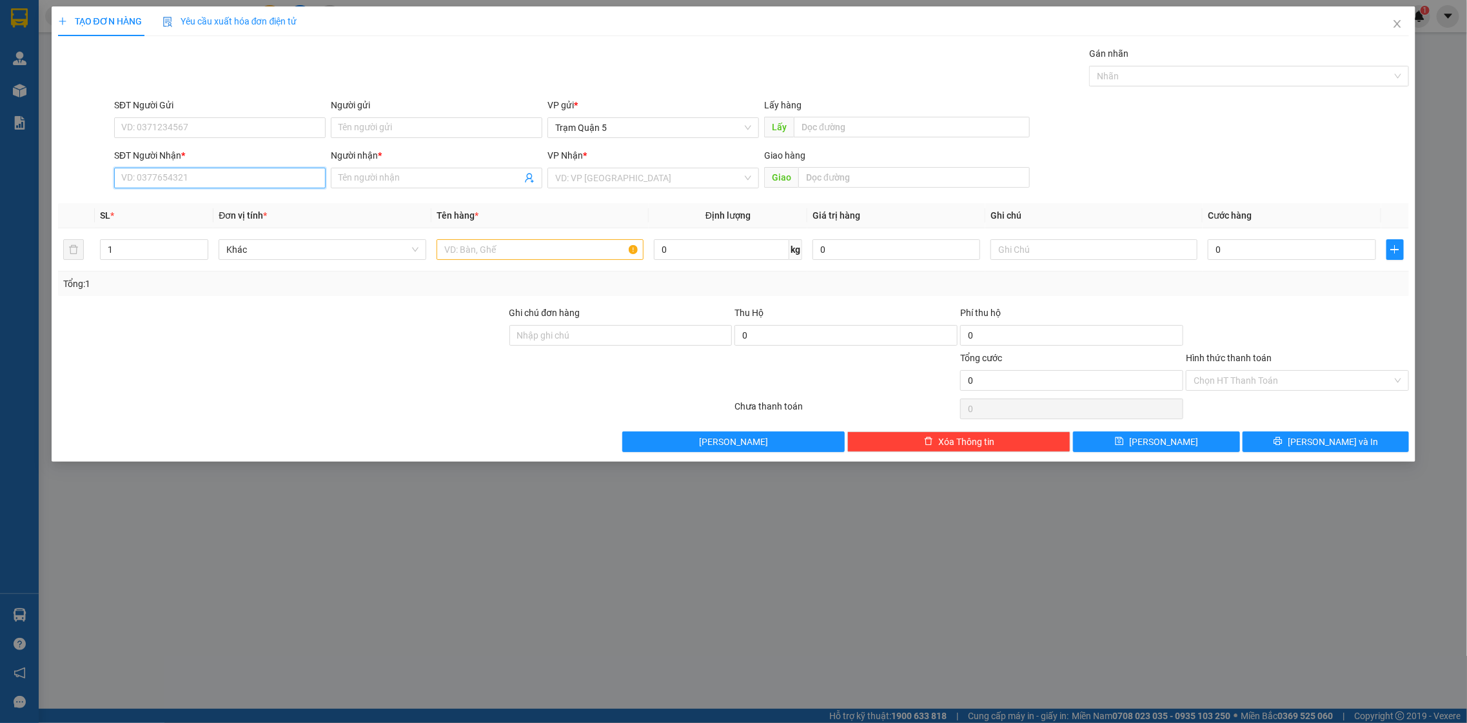
click at [253, 169] on input "SĐT Người Nhận *" at bounding box center [220, 178] width 212 height 21
type input "0913136078"
click at [216, 200] on div "0913136078 - [PERSON_NAME]" at bounding box center [220, 204] width 196 height 14
type input "[PERSON_NAME]"
type input "80.000"
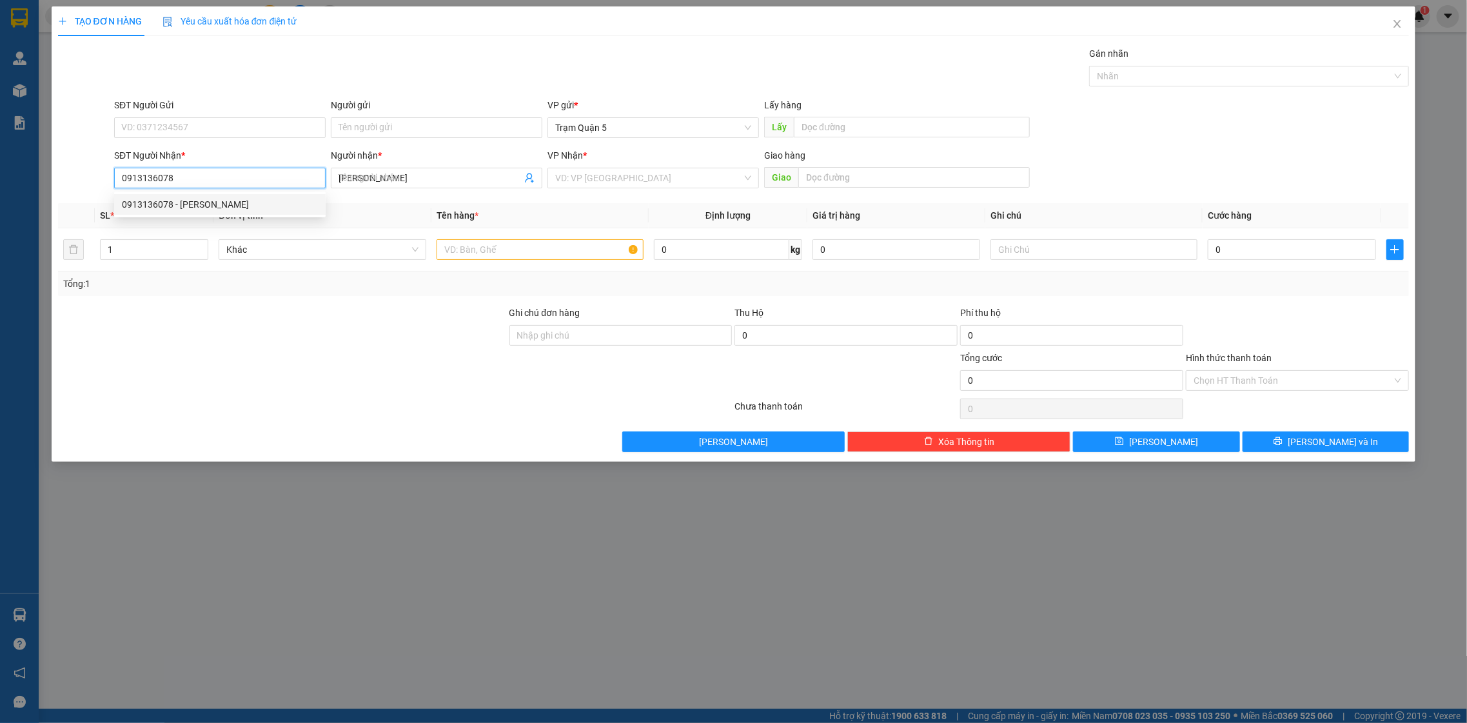
type input "80.000"
type input "0913136078"
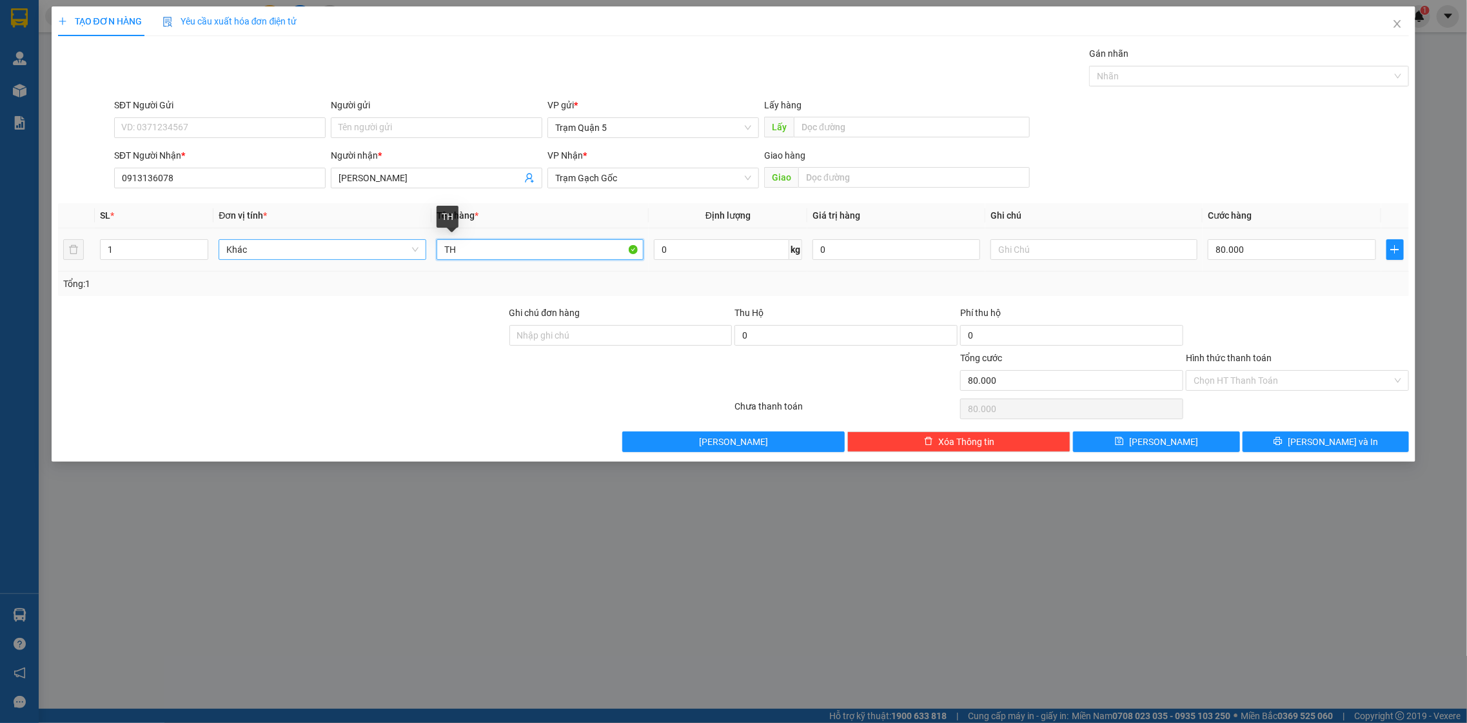
drag, startPoint x: 598, startPoint y: 255, endPoint x: 384, endPoint y: 253, distance: 213.5
click at [384, 253] on tr "1 Khác TH 0 kg 0 80.000" at bounding box center [734, 249] width 1352 height 43
type input "BAO"
click at [1231, 258] on input "80.000" at bounding box center [1292, 249] width 168 height 21
type input "5"
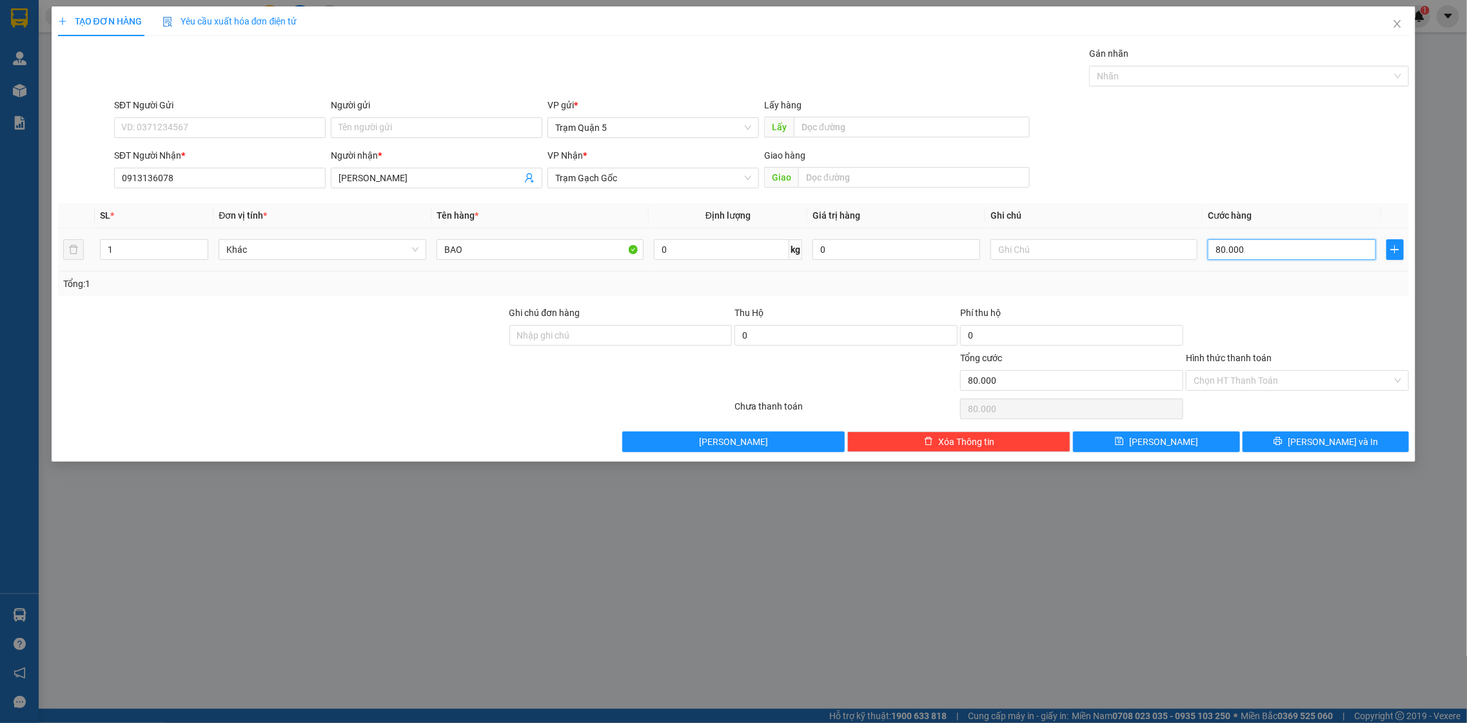
type input "5"
type input "50"
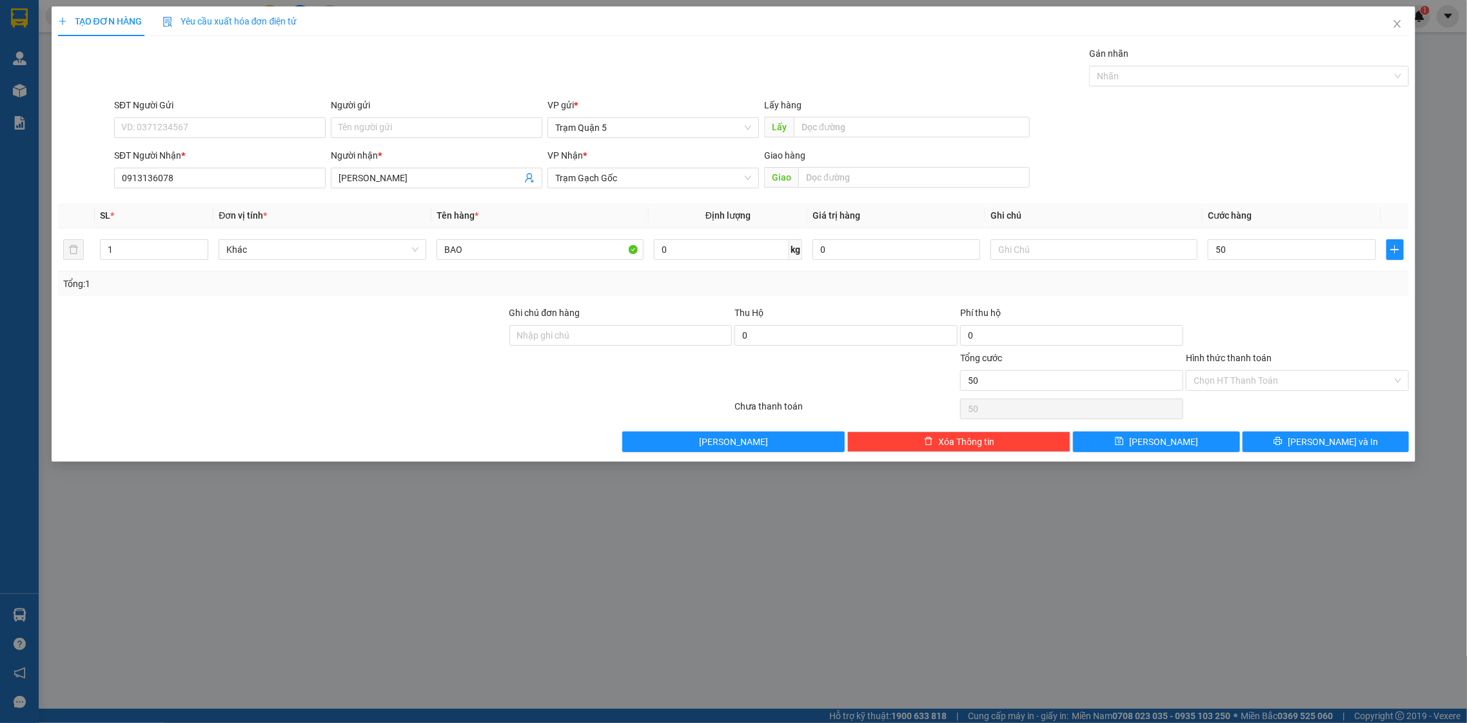
type input "50.000"
click at [1231, 281] on div "Tổng: 1" at bounding box center [733, 284] width 1341 height 14
click at [1336, 244] on input "50.000" at bounding box center [1292, 249] width 168 height 21
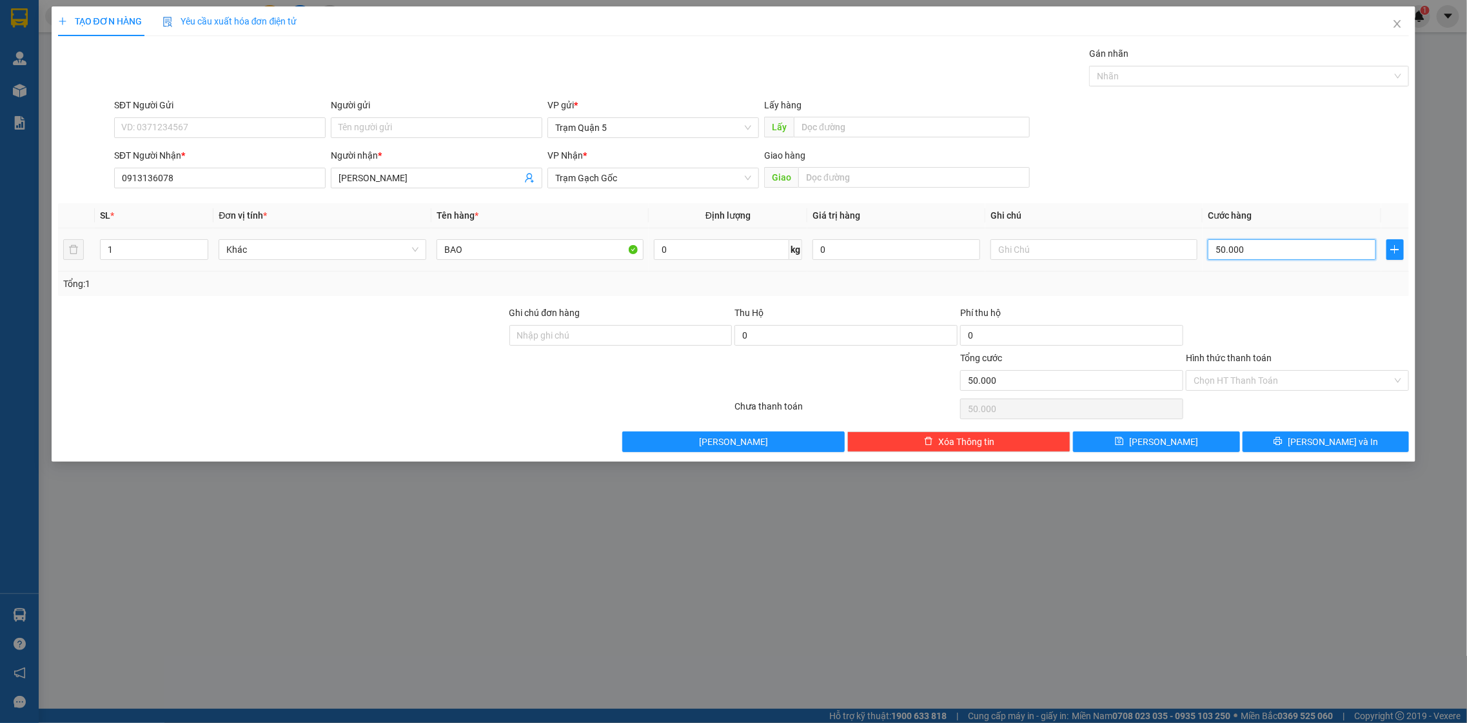
type input "6"
type input "60"
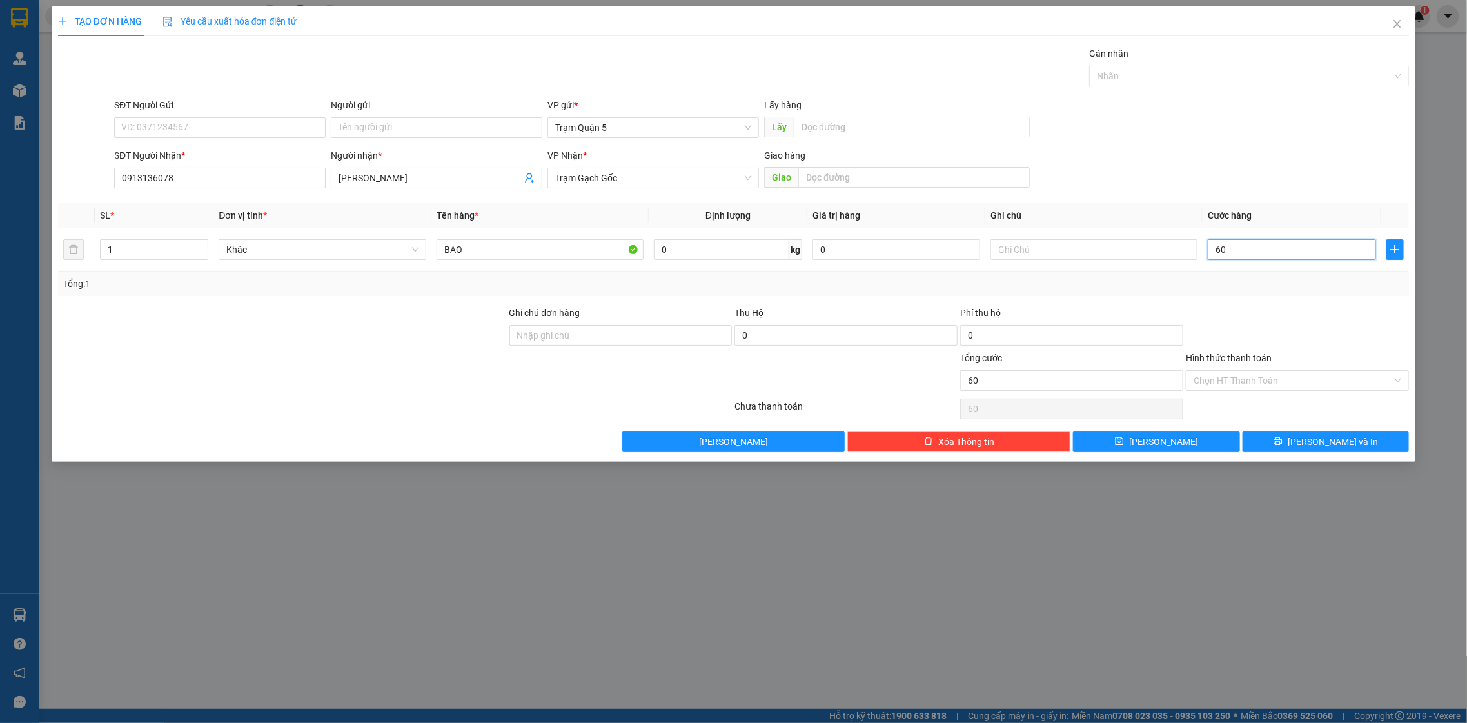
type input "60"
type input "60.000"
drag, startPoint x: 1280, startPoint y: 304, endPoint x: 1280, endPoint y: 330, distance: 25.2
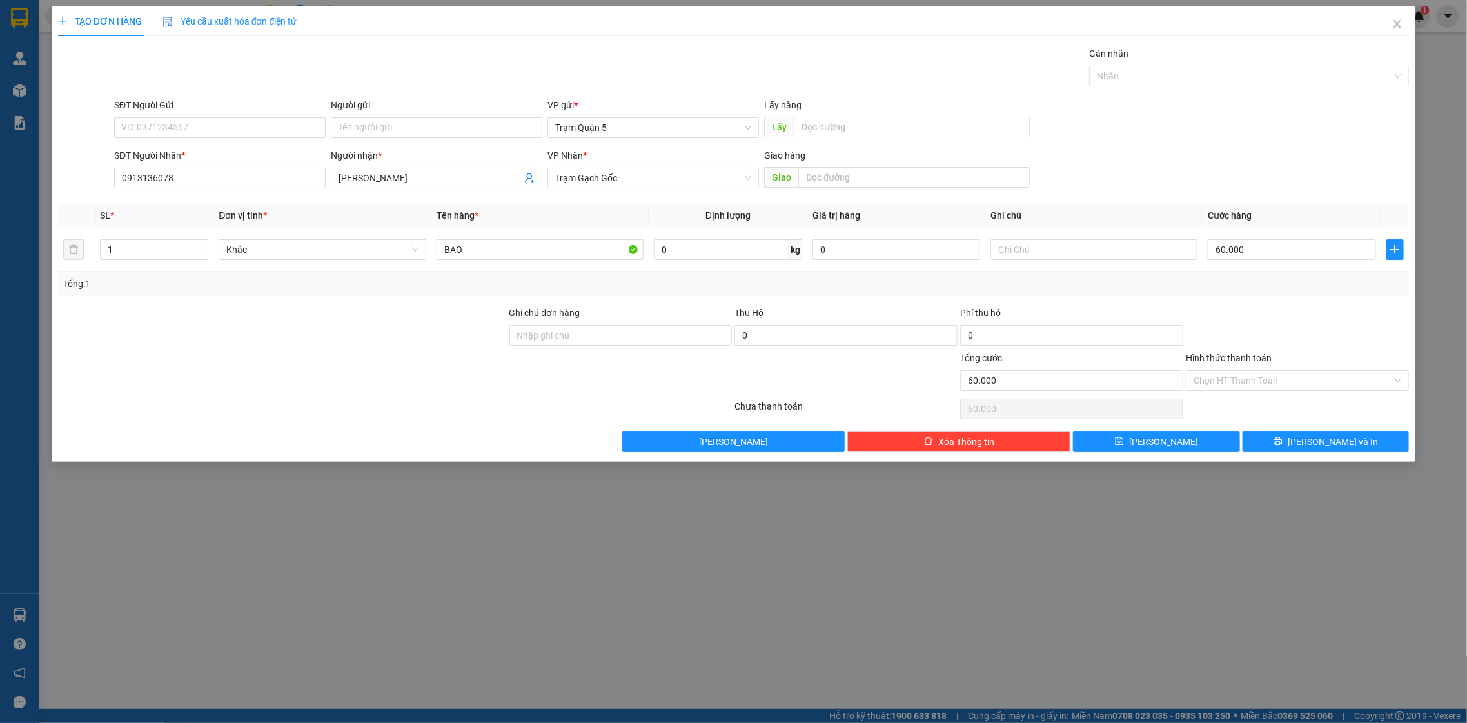
click at [1280, 307] on div "Transit Pickup Surcharge Ids Transit Deliver Surcharge Ids Transit Deliver Surc…" at bounding box center [734, 249] width 1352 height 406
click at [1290, 440] on button "[PERSON_NAME] và In" at bounding box center [1326, 441] width 166 height 21
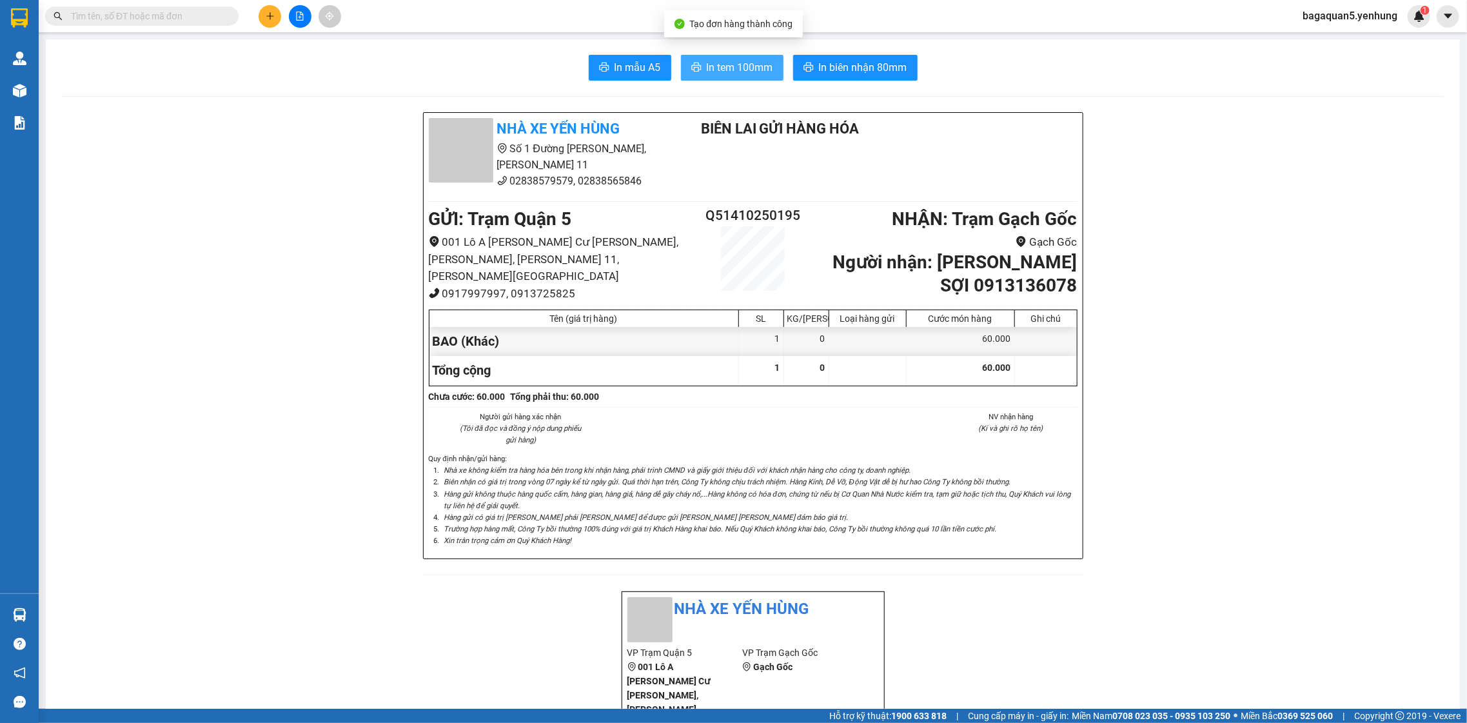
click at [762, 66] on span "In tem 100mm" at bounding box center [740, 67] width 66 height 16
click at [274, 20] on icon "plus" at bounding box center [270, 16] width 9 height 9
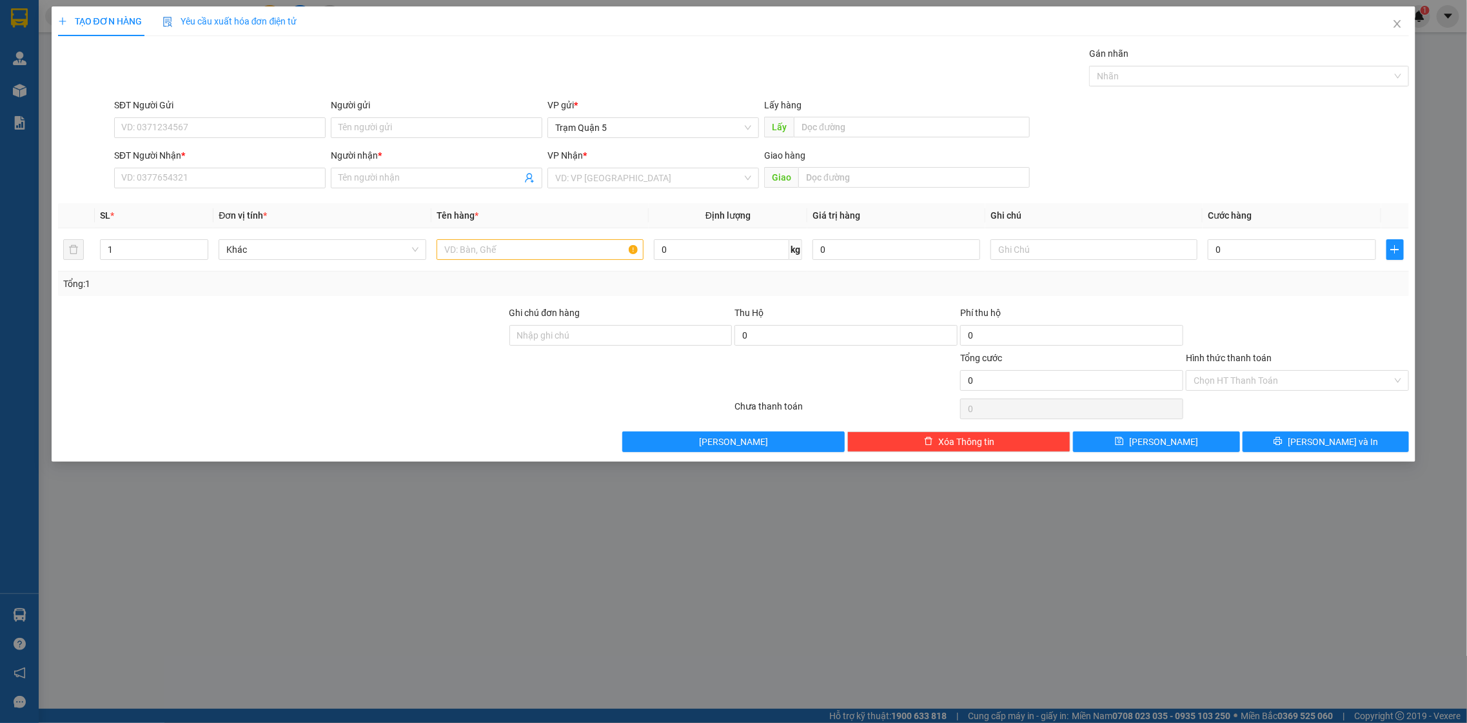
click at [249, 165] on div "SĐT Người Nhận *" at bounding box center [220, 157] width 212 height 19
click at [253, 174] on input "SĐT Người Nhận *" at bounding box center [220, 178] width 212 height 21
type input "0945019269"
click at [186, 203] on div "0945019269 - ÚT LANH" at bounding box center [220, 204] width 196 height 14
type input "ÚT LANH"
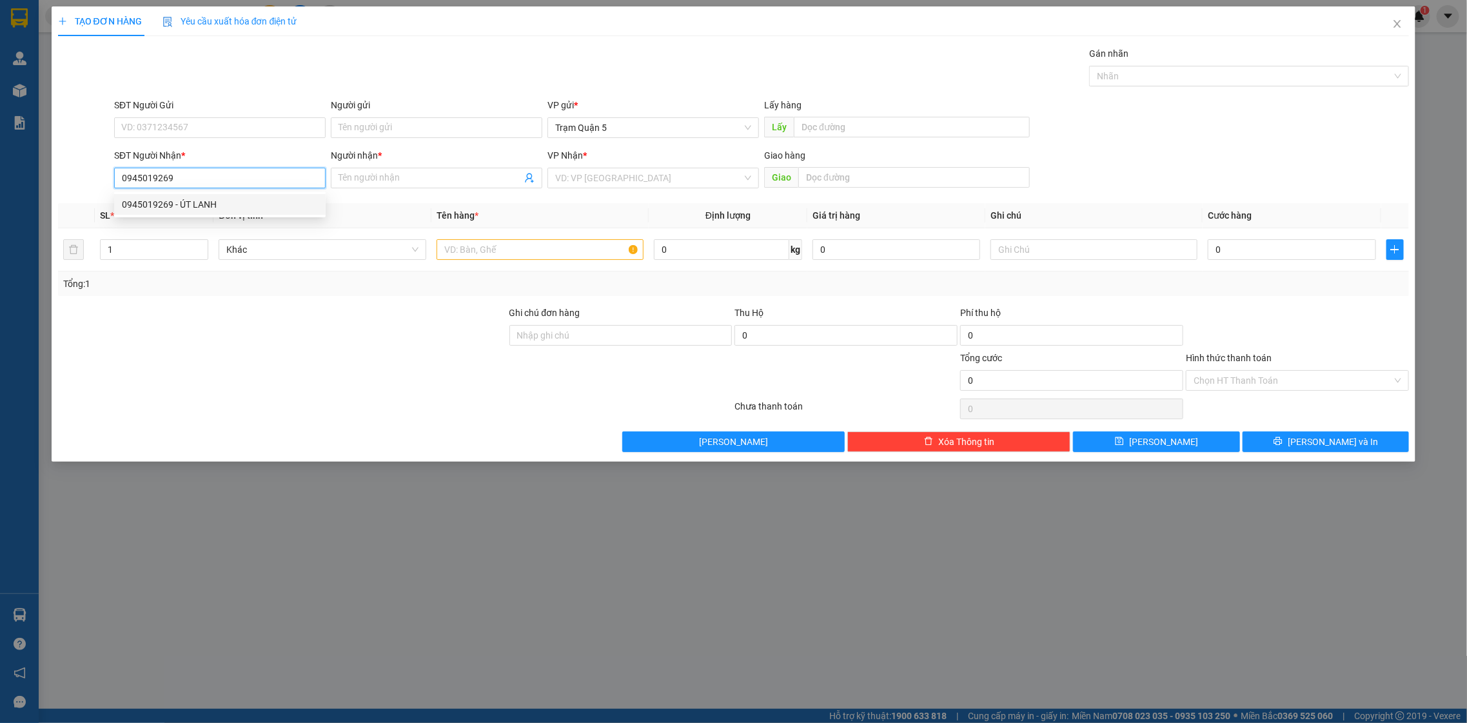
type input "QUÁN QUÊ HƯƠNG"
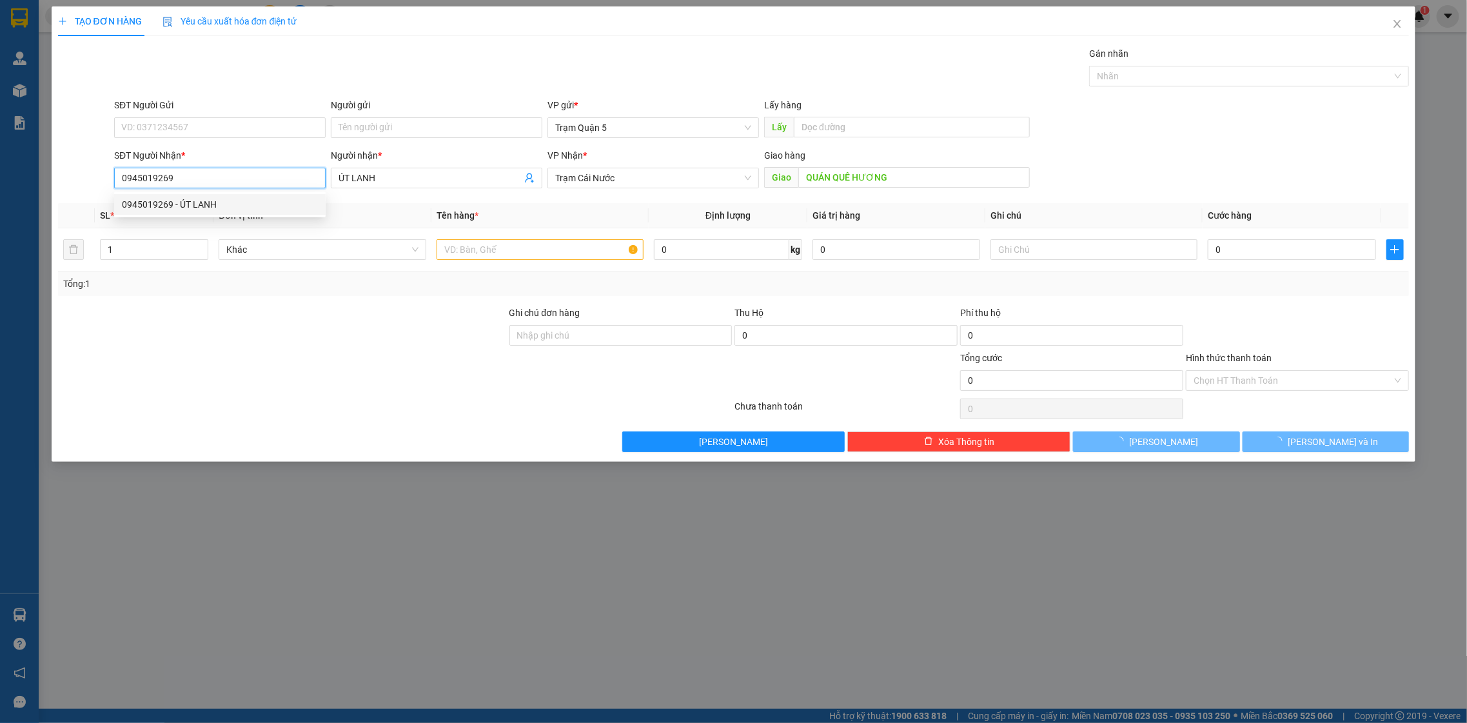
type input "110.000"
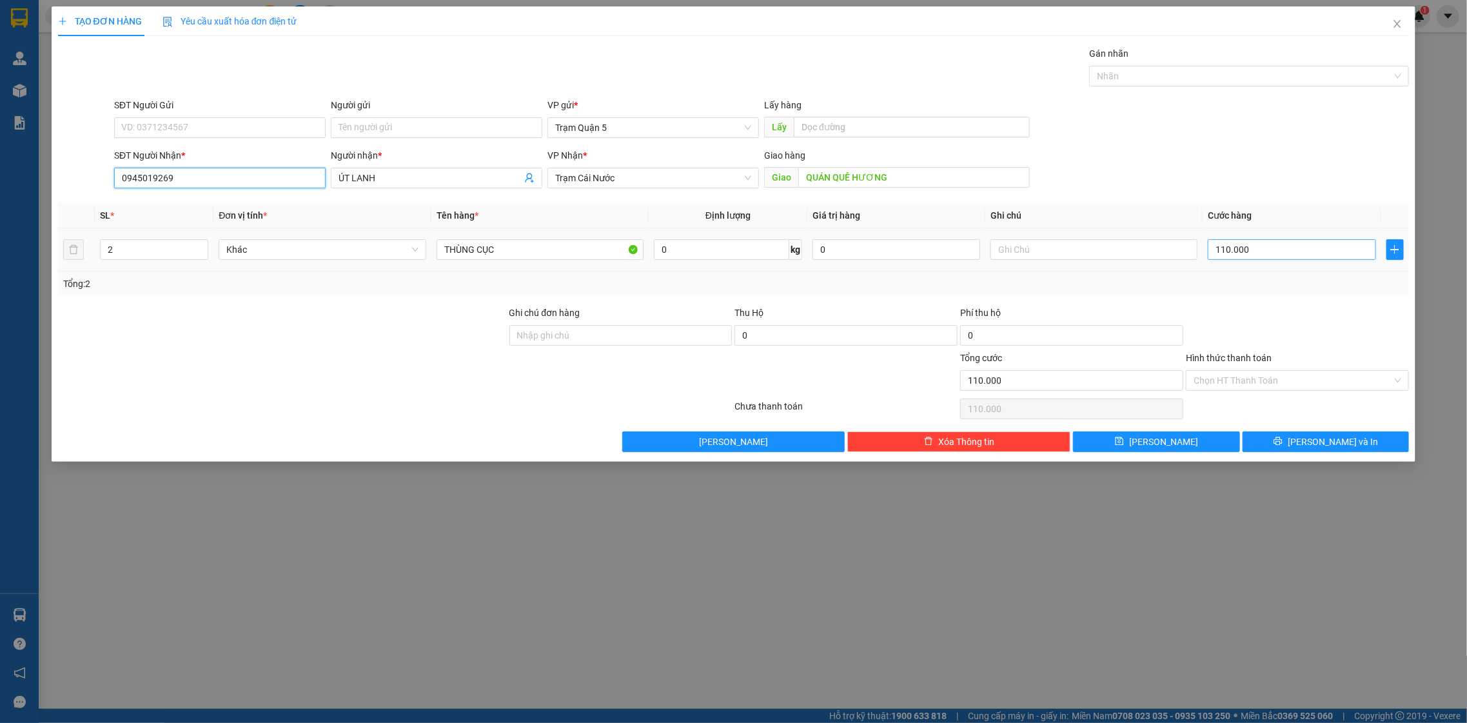
type input "0945019269"
click at [1226, 244] on input "110.000" at bounding box center [1292, 249] width 168 height 21
type input "6"
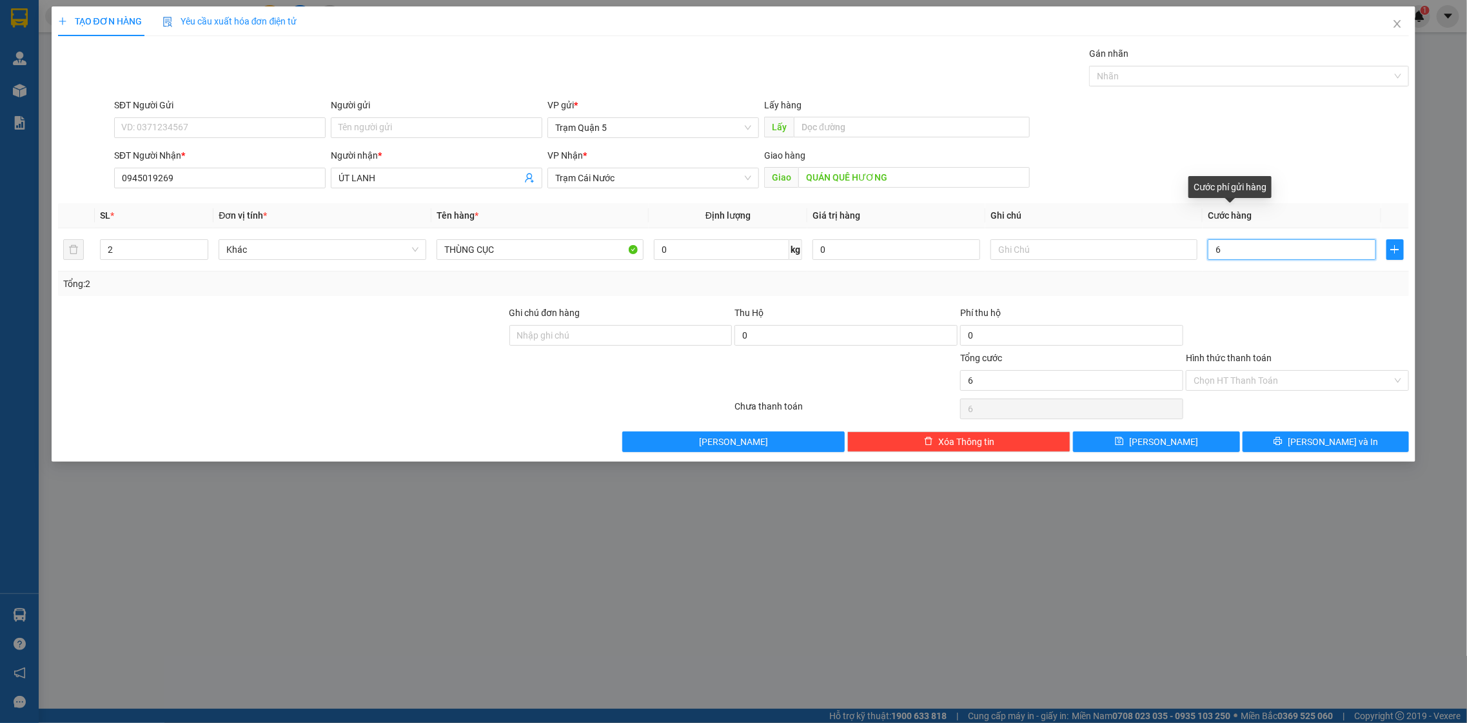
type input "60"
type input "60.000"
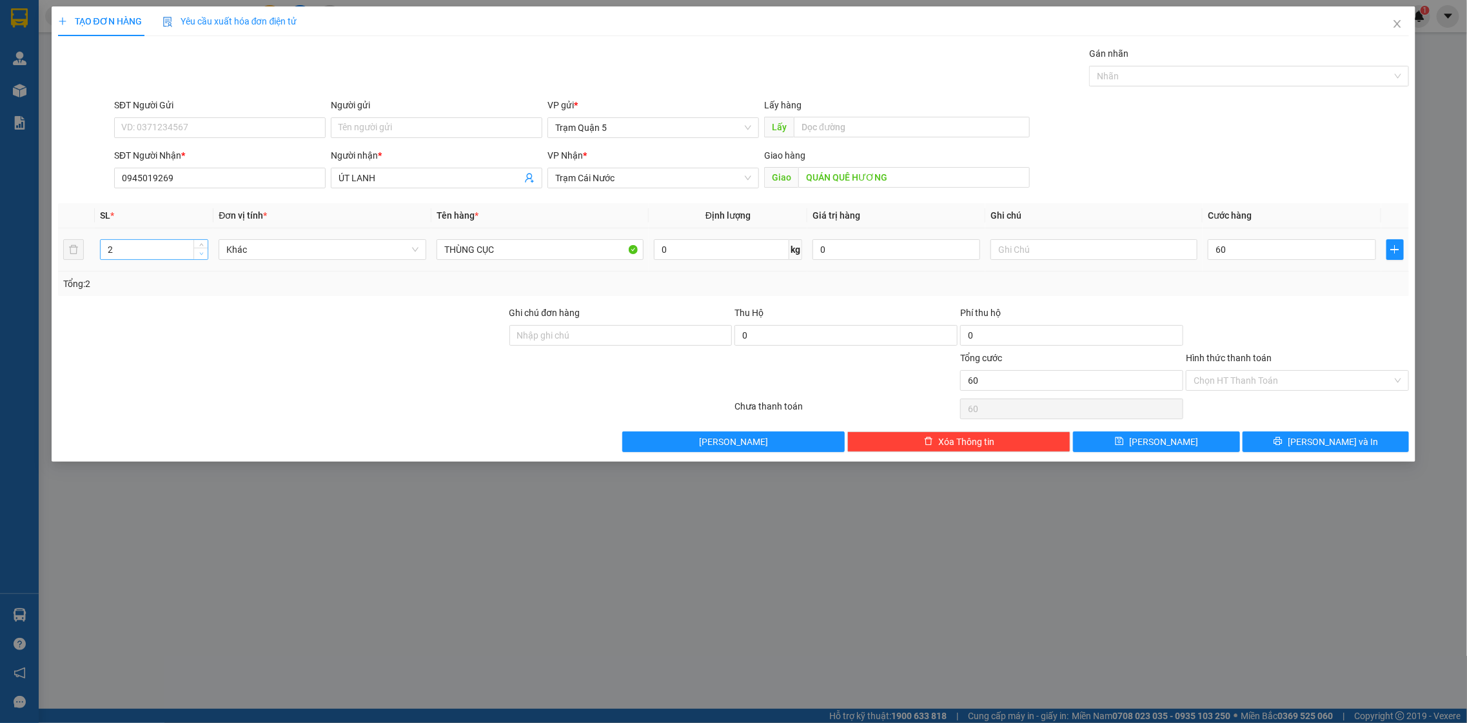
type input "60.000"
click at [194, 253] on span "Decrease Value" at bounding box center [200, 254] width 14 height 12
type input "1"
click at [195, 257] on span "Decrease Value" at bounding box center [200, 254] width 14 height 12
click at [1336, 382] on input "Hình thức thanh toán" at bounding box center [1293, 380] width 199 height 19
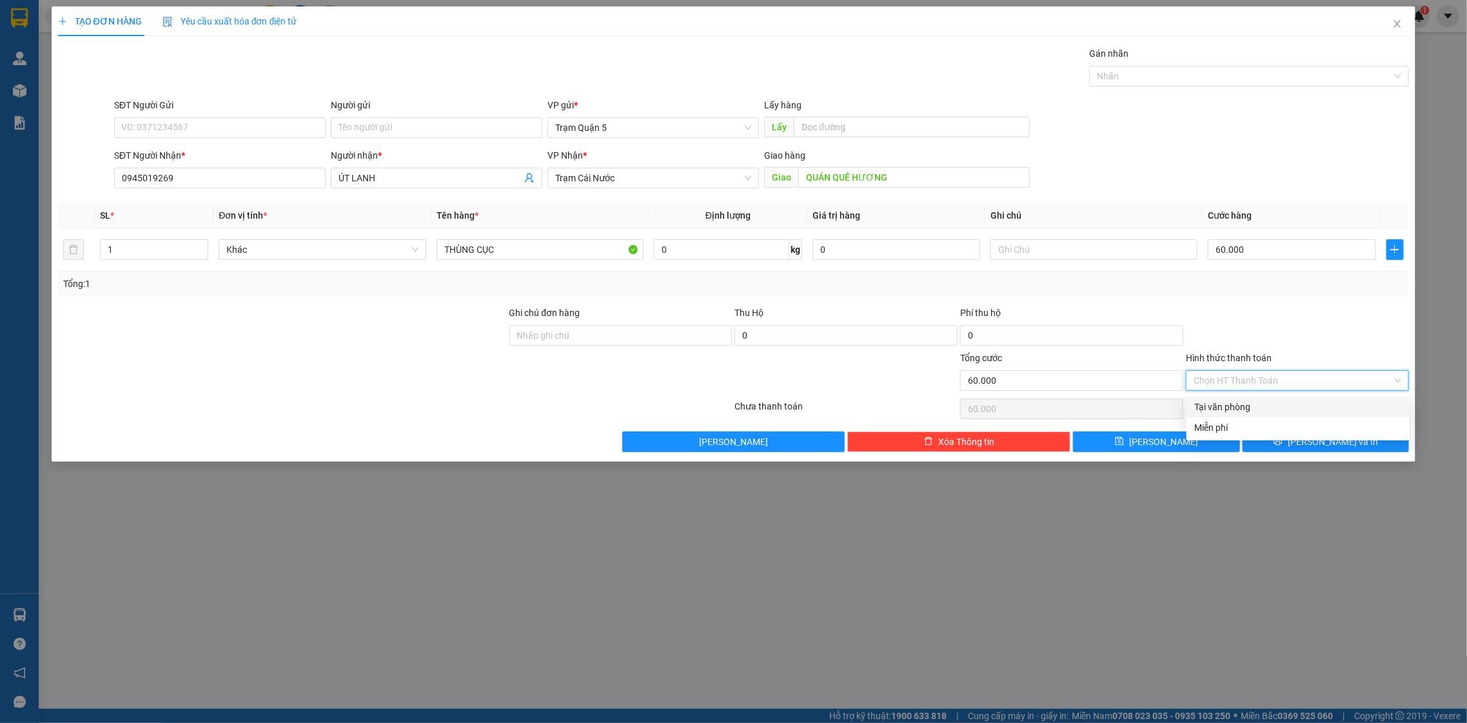
click at [1328, 406] on div "Tại văn phòng" at bounding box center [1298, 407] width 208 height 14
type input "0"
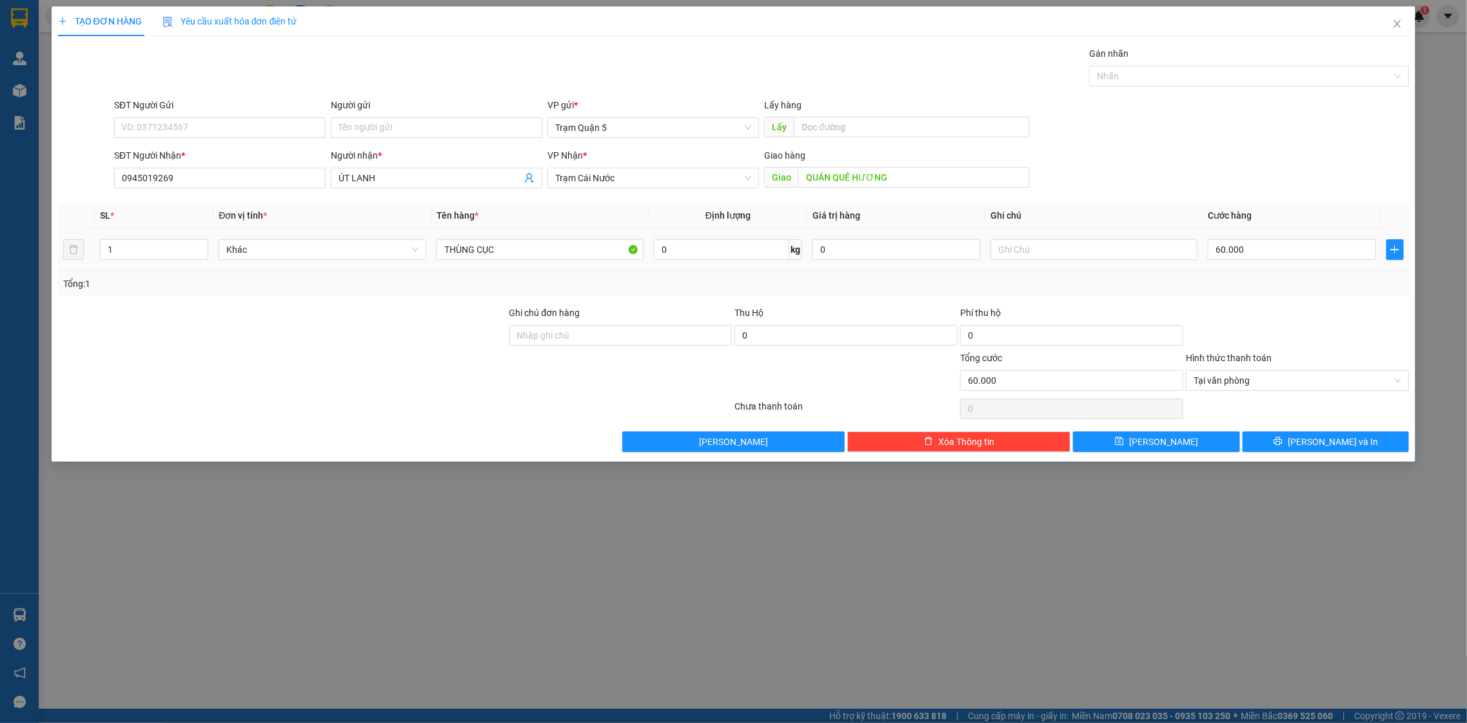
click at [1289, 236] on td "60.000" at bounding box center [1292, 249] width 178 height 43
click at [1291, 242] on input "60.000" at bounding box center [1292, 249] width 168 height 21
type input "8"
type input "80"
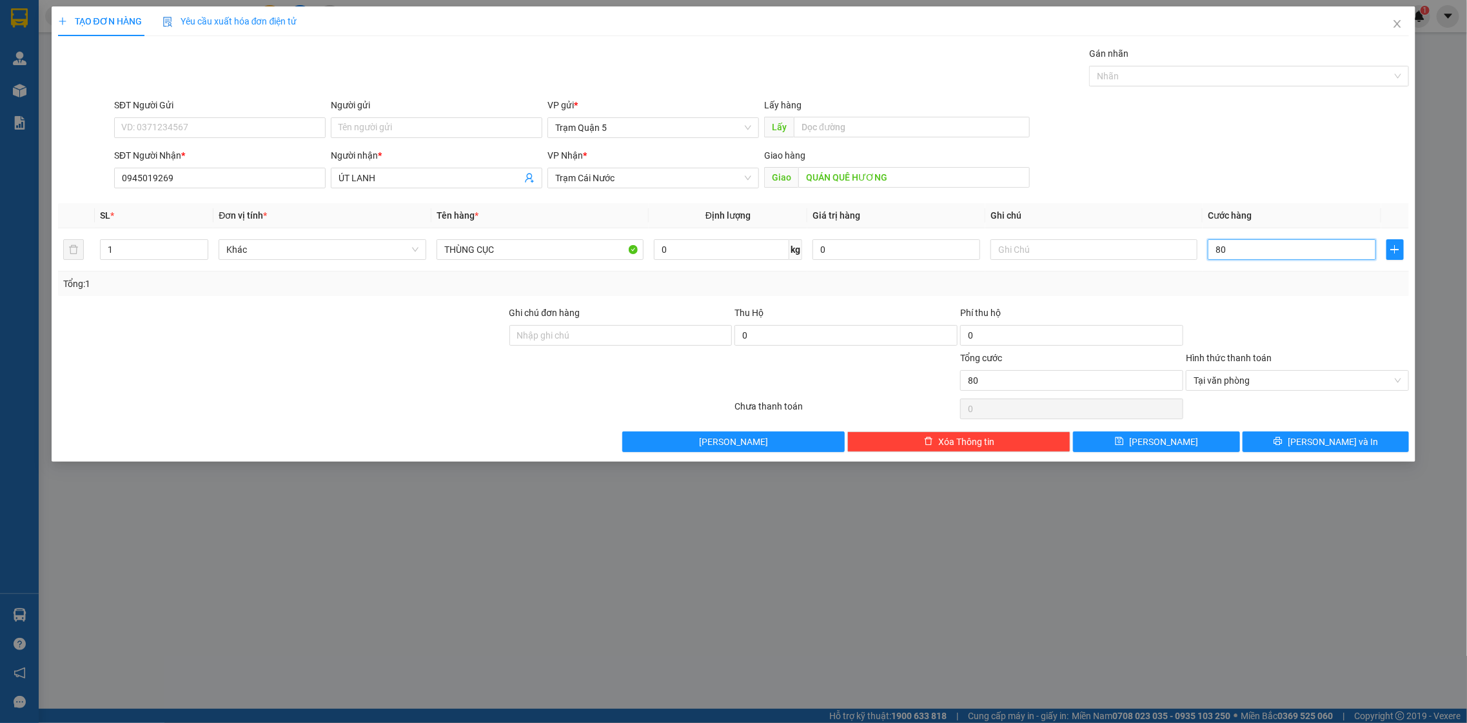
type input "80"
type input "80.000"
drag, startPoint x: 1289, startPoint y: 293, endPoint x: 1304, endPoint y: 381, distance: 89.7
click at [1290, 295] on div "Tổng: 1" at bounding box center [734, 284] width 1352 height 25
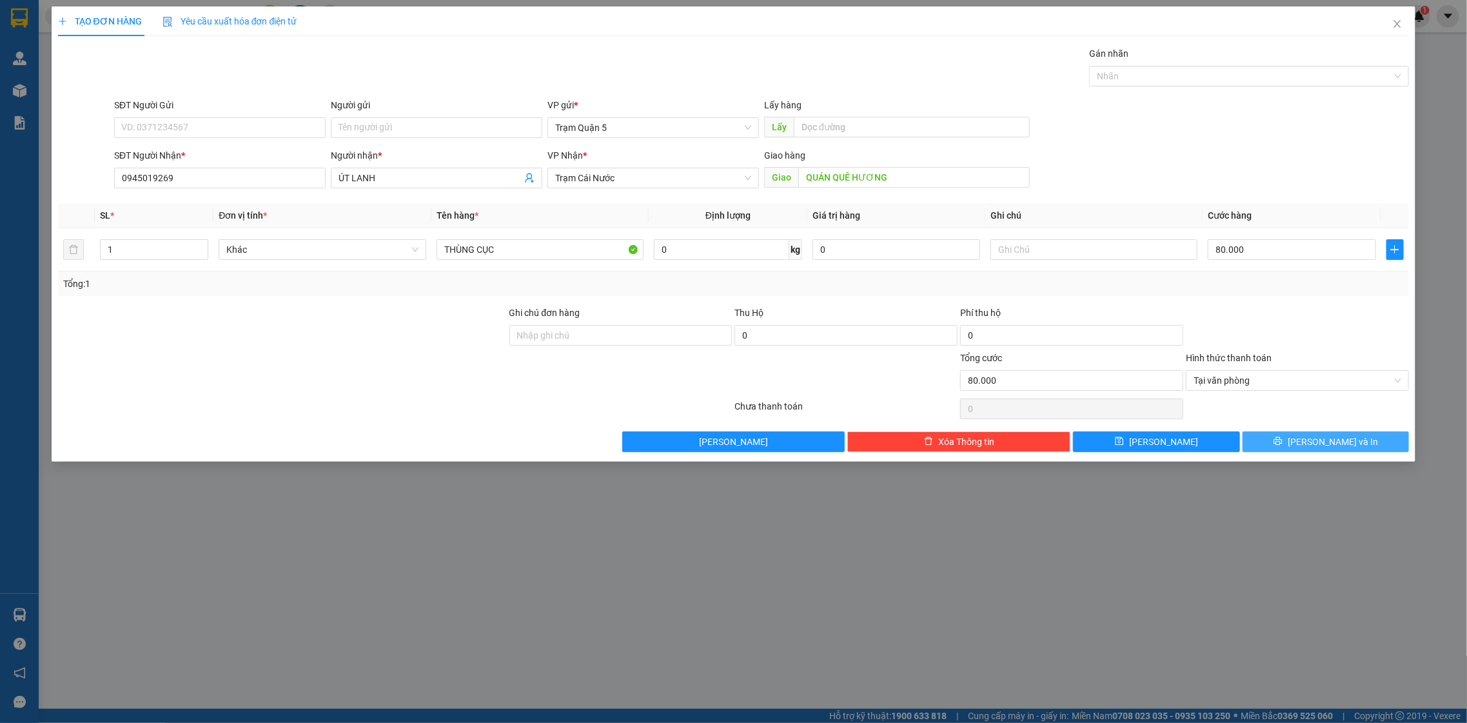
click at [1321, 443] on span "[PERSON_NAME] và In" at bounding box center [1333, 442] width 90 height 14
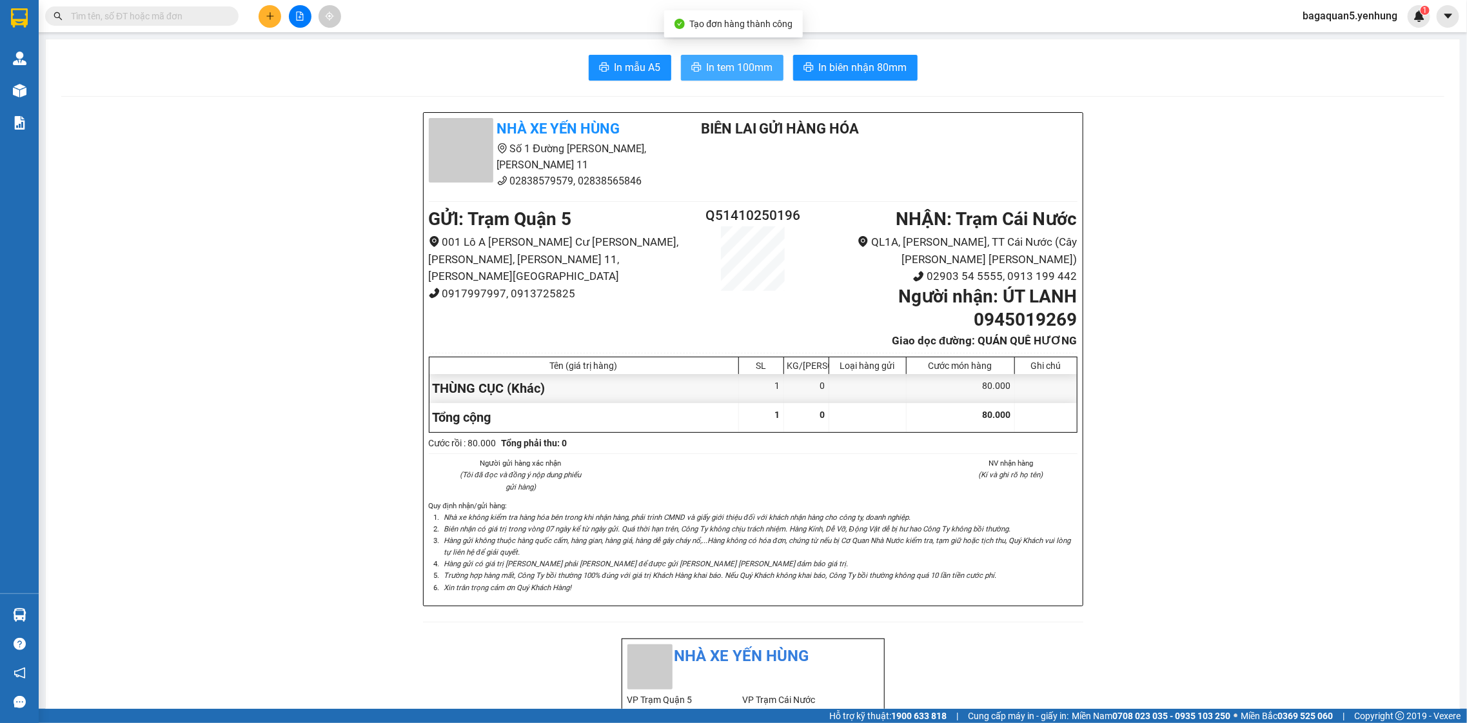
click at [691, 70] on icon "printer" at bounding box center [696, 67] width 10 height 10
